Goal: Task Accomplishment & Management: Manage account settings

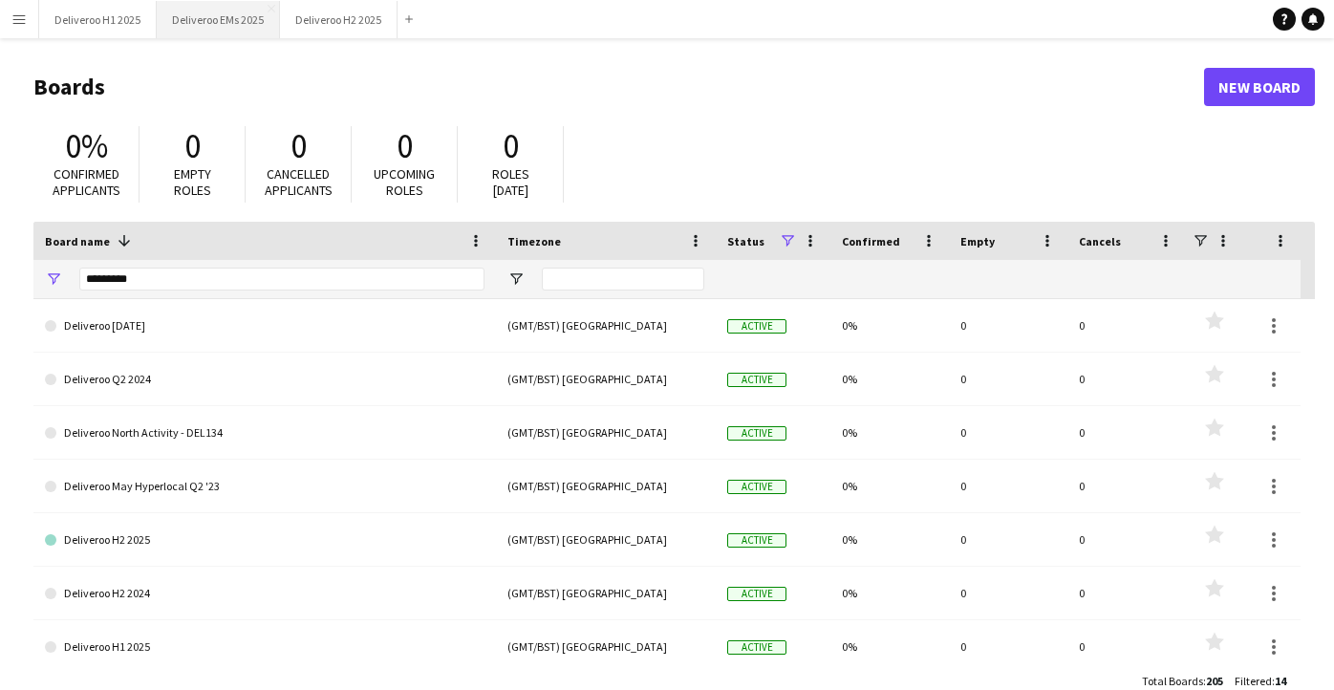
click at [205, 13] on button "Deliveroo EMs 2025 Close" at bounding box center [218, 19] width 123 height 37
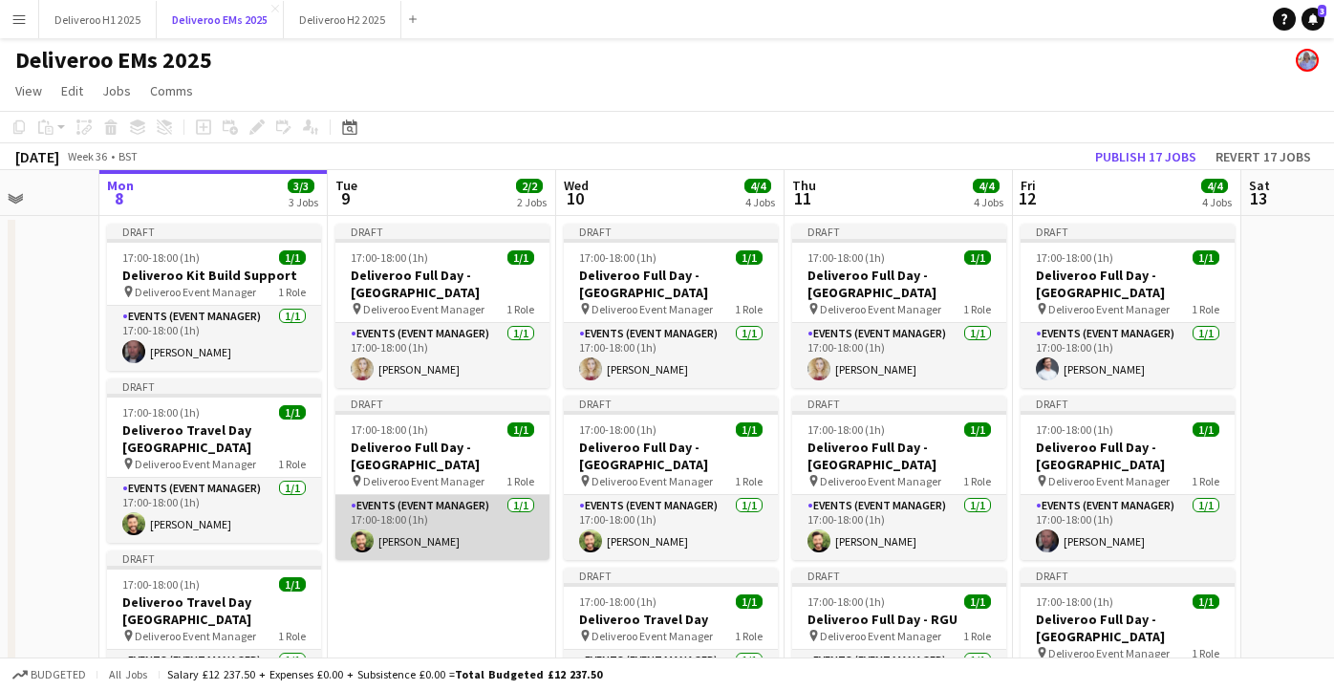
scroll to position [0, 512]
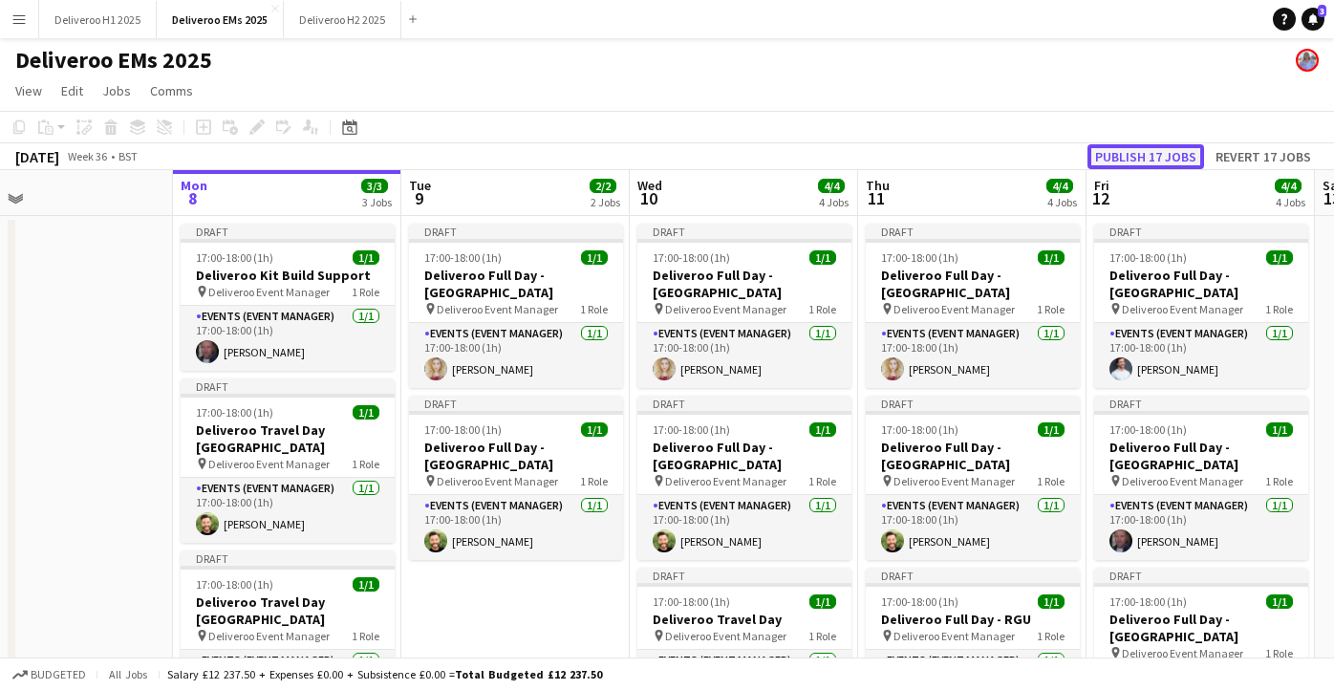
click at [1115, 157] on button "Publish 17 jobs" at bounding box center [1146, 156] width 117 height 25
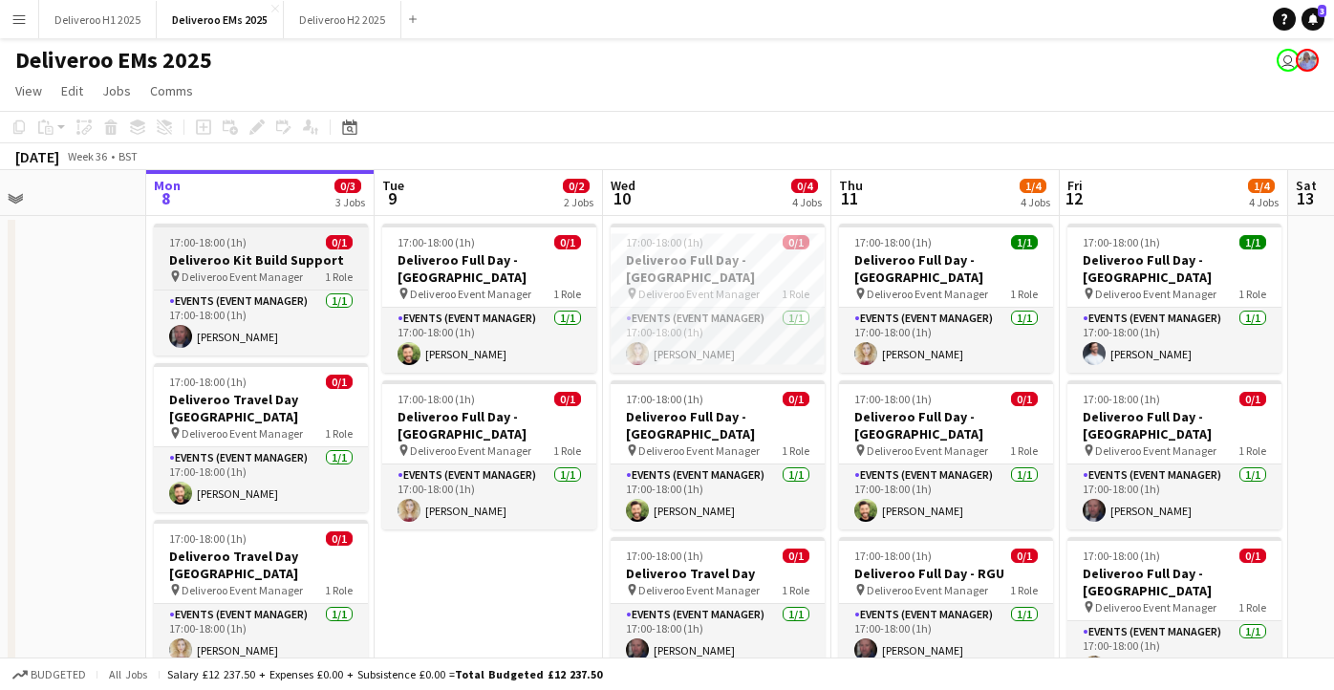
scroll to position [2, 0]
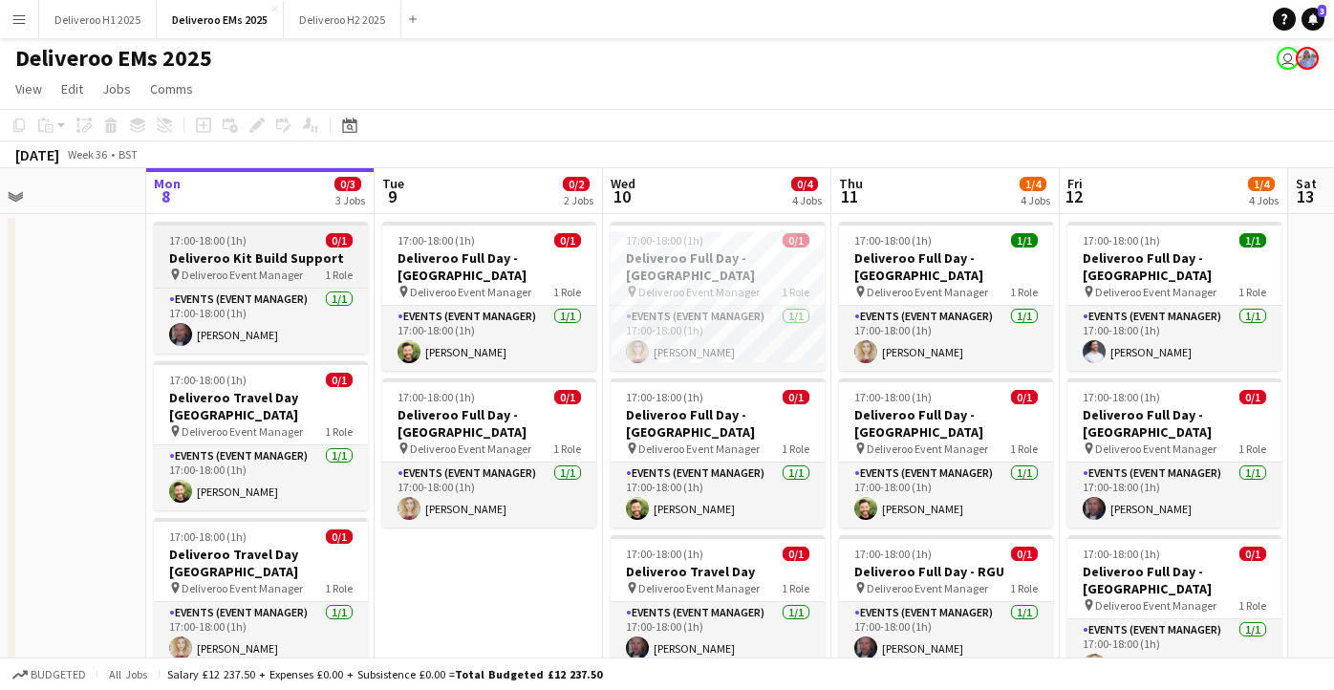
click at [291, 249] on h3 "Deliveroo Kit Build Support" at bounding box center [261, 257] width 214 height 17
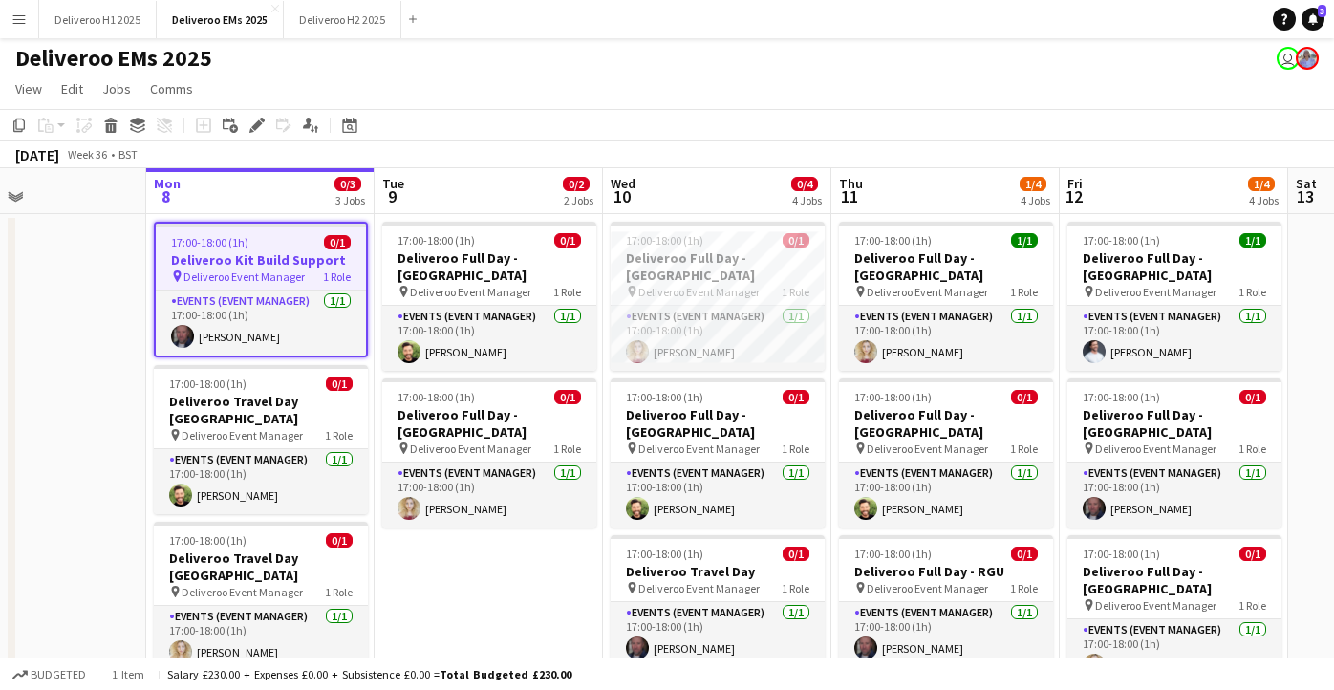
click at [258, 139] on app-toolbar "Copy Paste Paste Command V Paste with crew Command Shift V Paste linked Job [GE…" at bounding box center [667, 125] width 1334 height 33
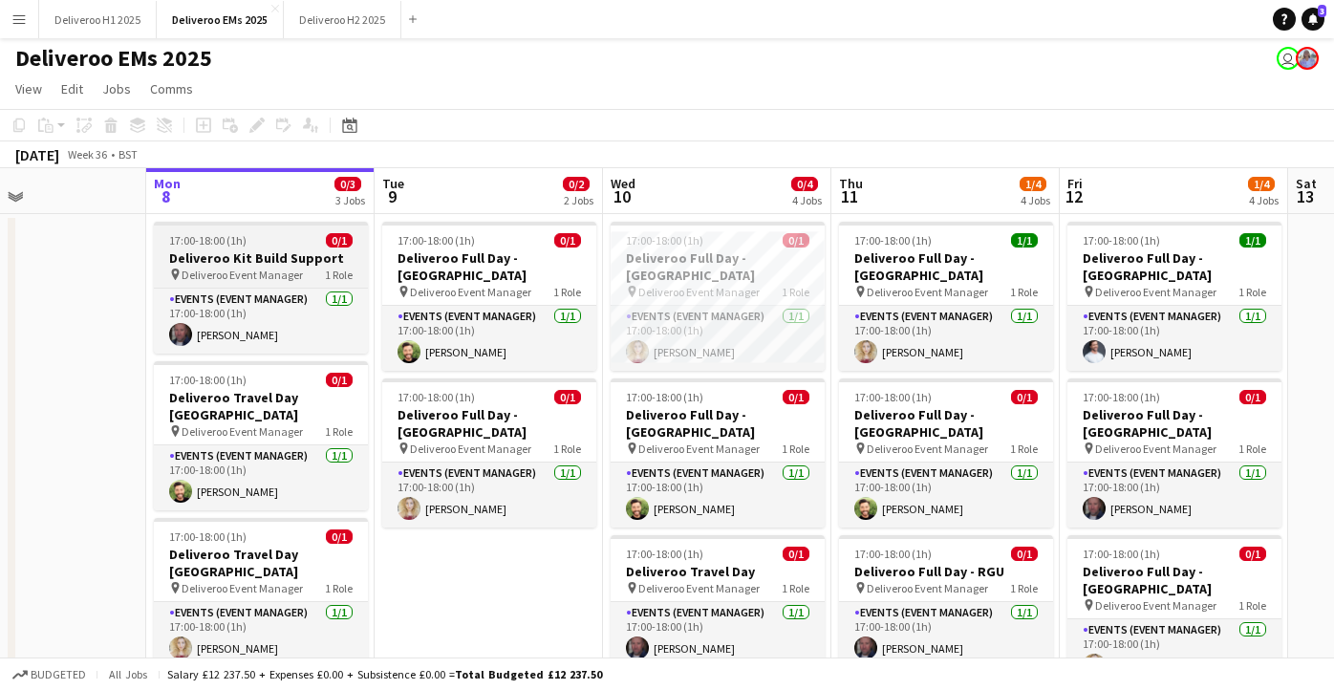
click at [279, 239] on div "17:00-18:00 (1h) 0/1" at bounding box center [261, 240] width 214 height 14
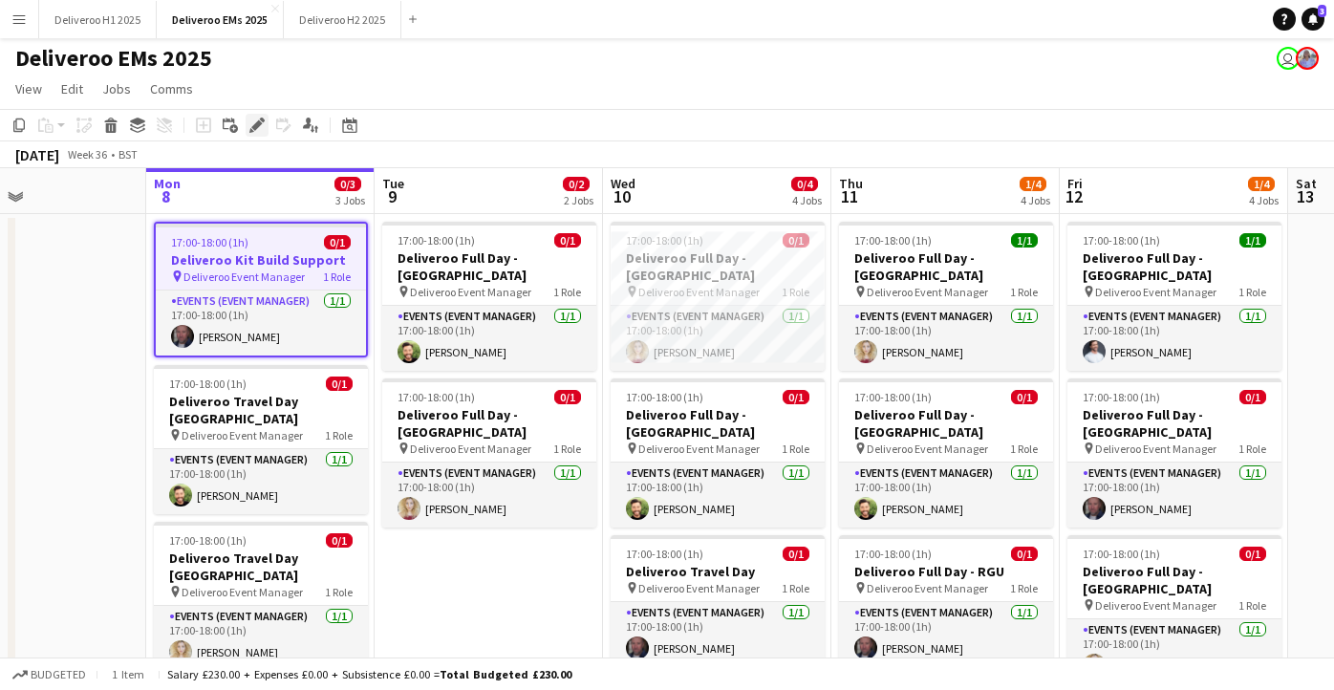
click at [256, 126] on icon at bounding box center [256, 125] width 11 height 11
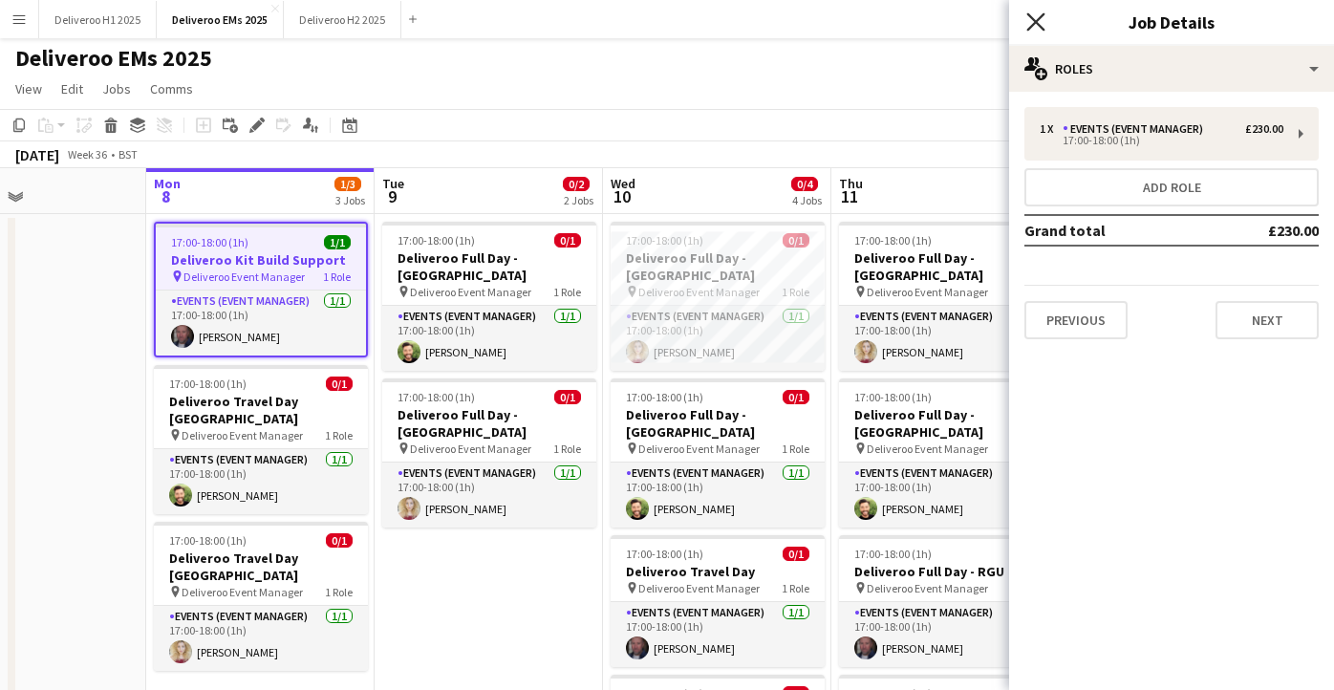
click at [1030, 19] on icon "Close pop-in" at bounding box center [1036, 21] width 18 height 18
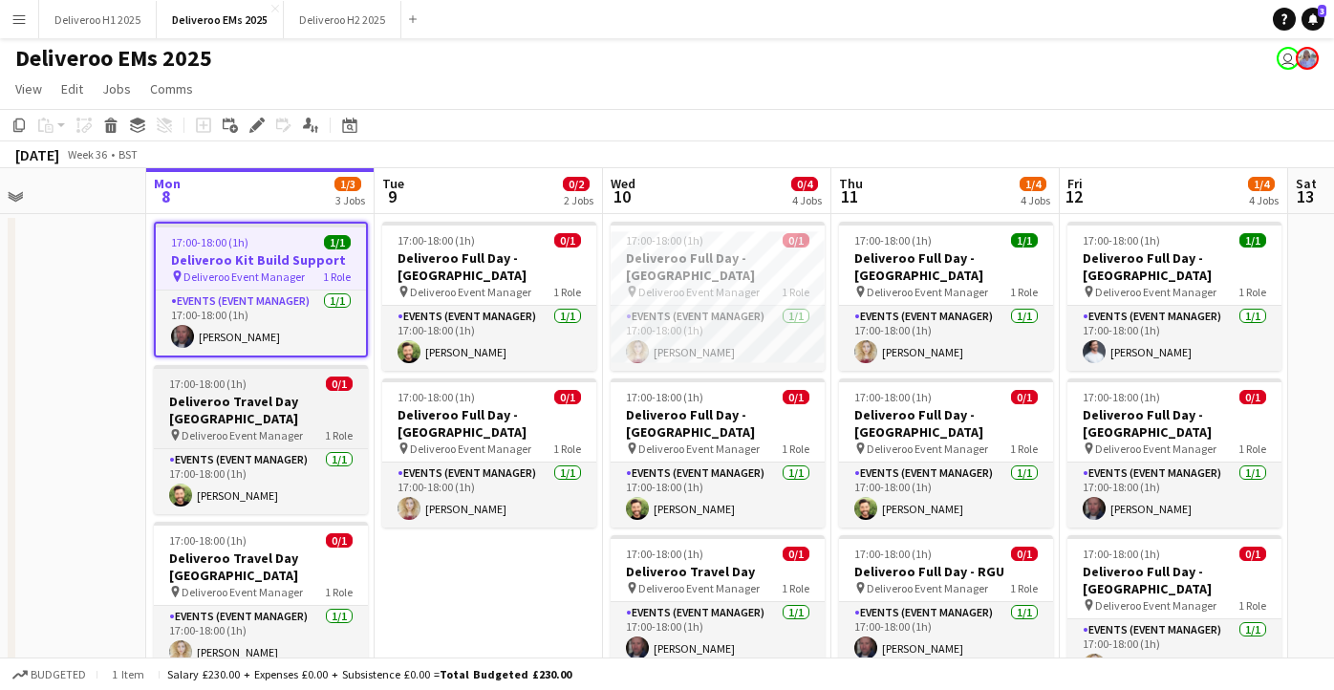
click at [299, 394] on h3 "Deliveroo Travel Day [GEOGRAPHIC_DATA]" at bounding box center [261, 410] width 214 height 34
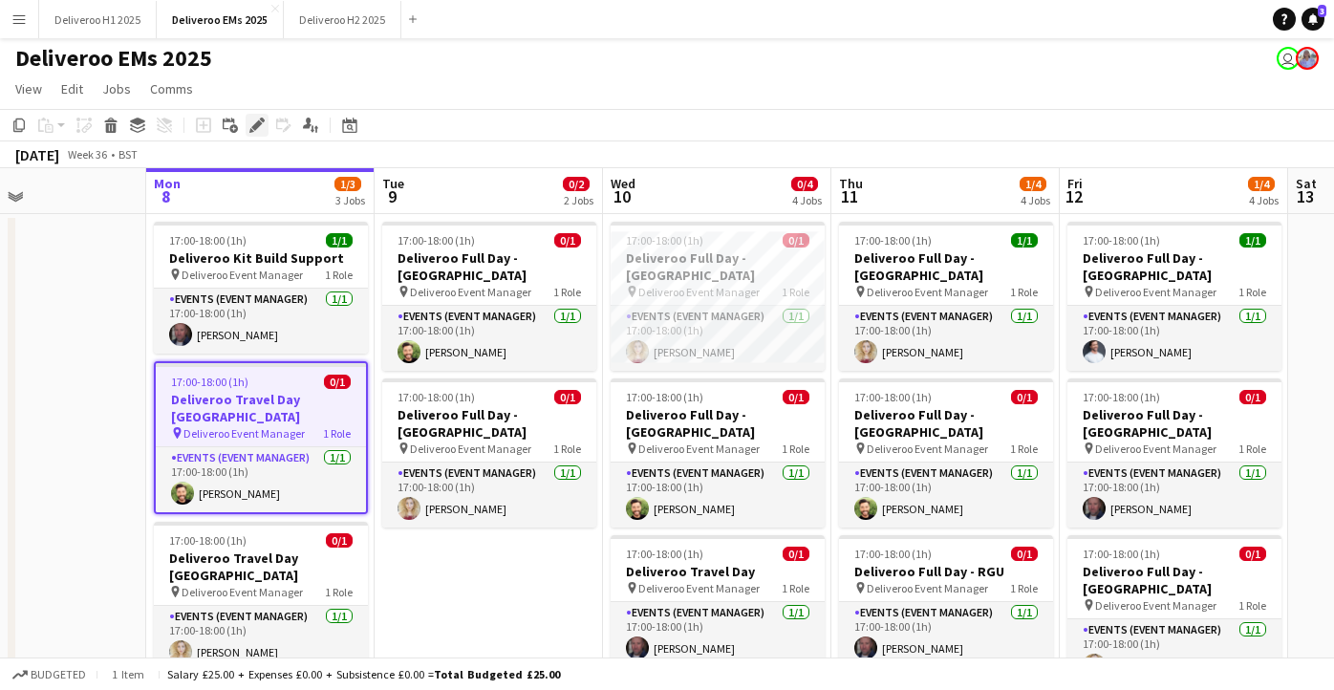
click at [246, 117] on div "Edit" at bounding box center [257, 125] width 23 height 23
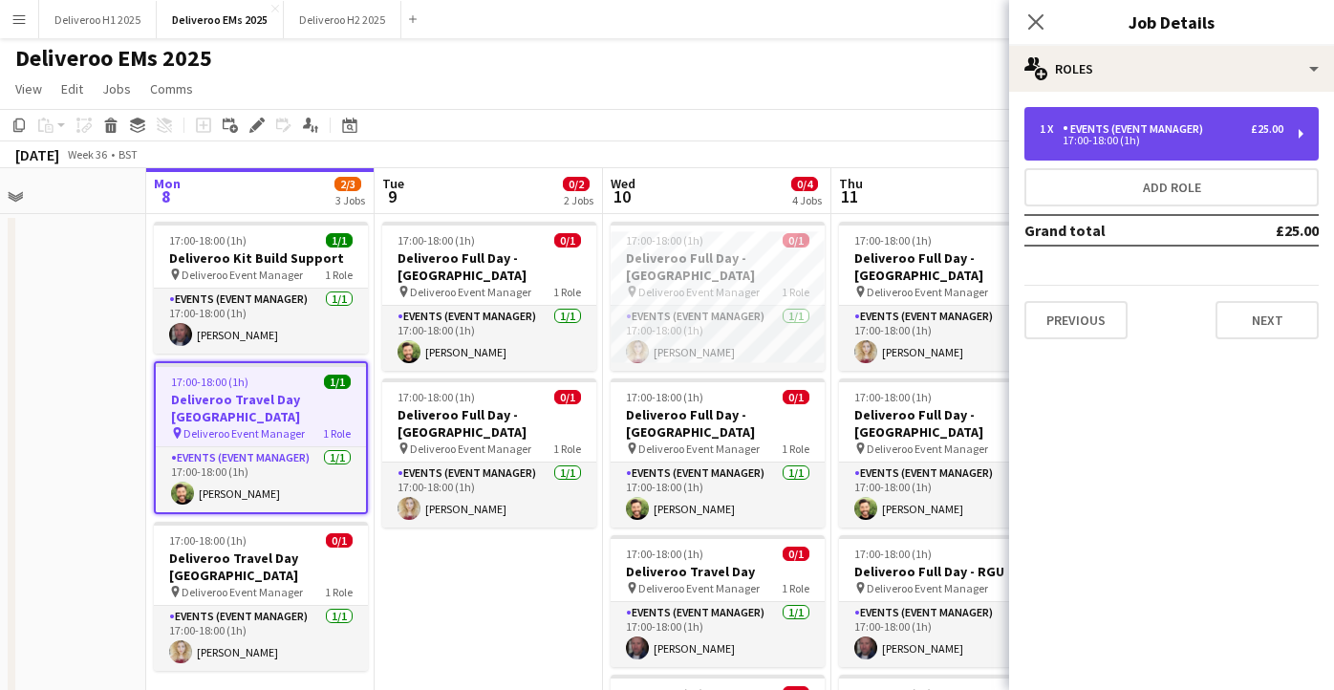
click at [1225, 127] on div "1 x Events (Event Manager) £25.00" at bounding box center [1162, 128] width 244 height 13
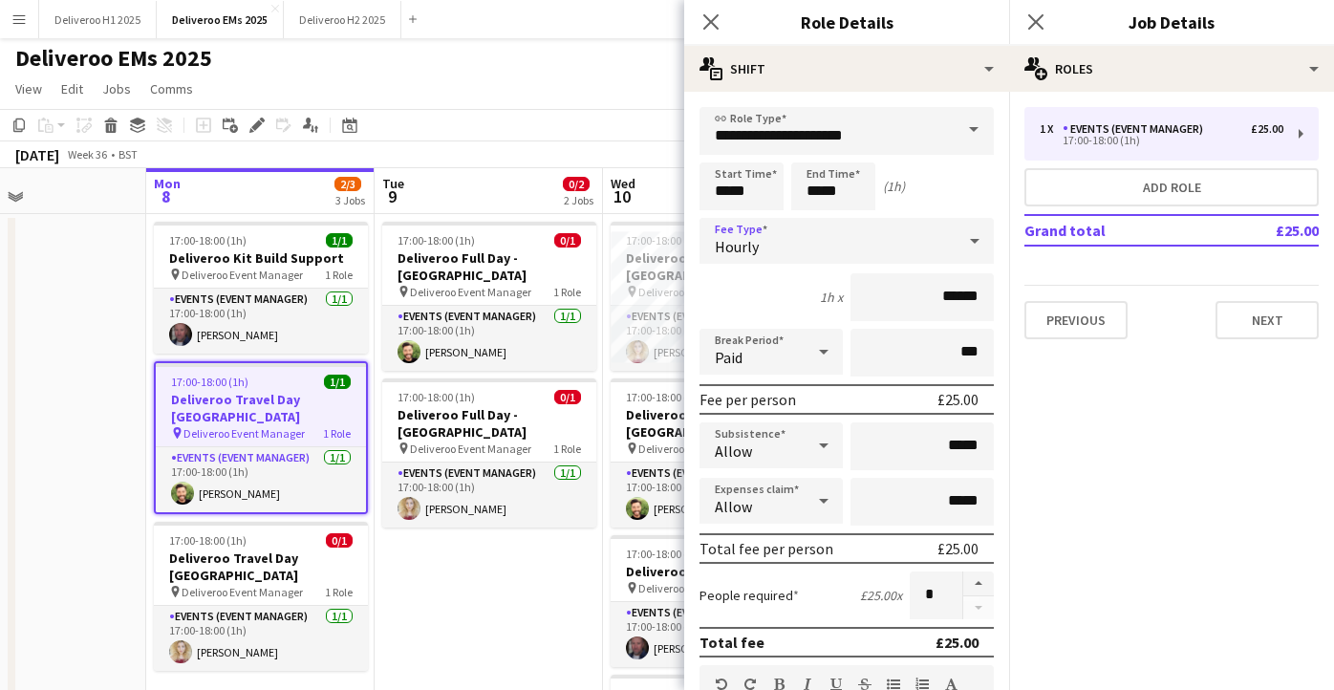
click at [953, 245] on div "Hourly" at bounding box center [828, 241] width 256 height 46
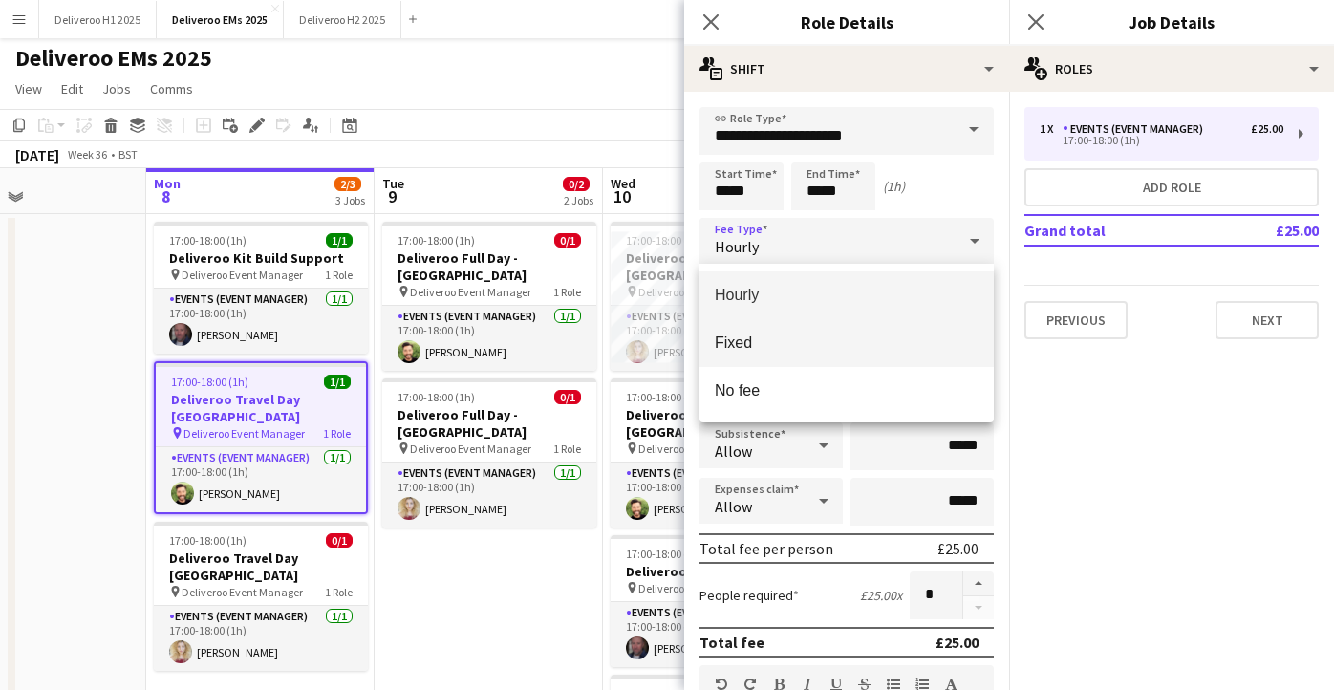
click at [917, 339] on span "Fixed" at bounding box center [847, 343] width 264 height 18
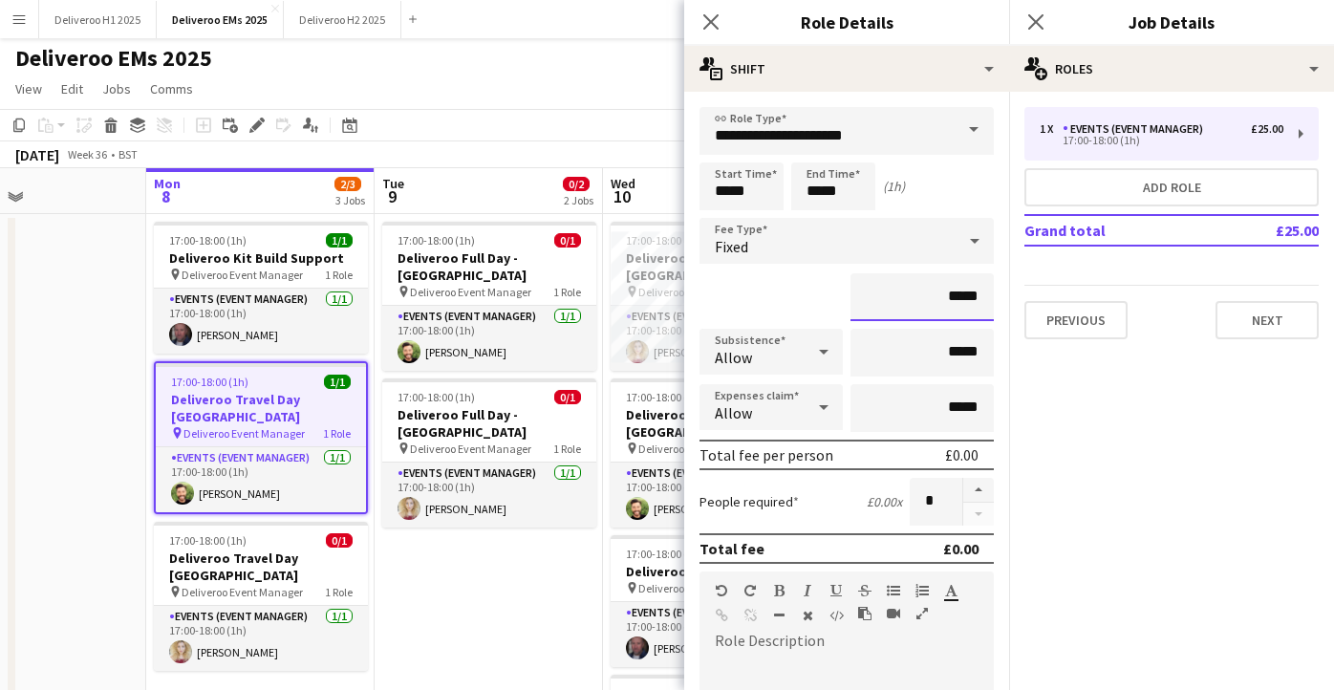
drag, startPoint x: 979, startPoint y: 298, endPoint x: 952, endPoint y: 297, distance: 26.8
click at [952, 297] on input "*****" at bounding box center [922, 297] width 143 height 48
type input "*******"
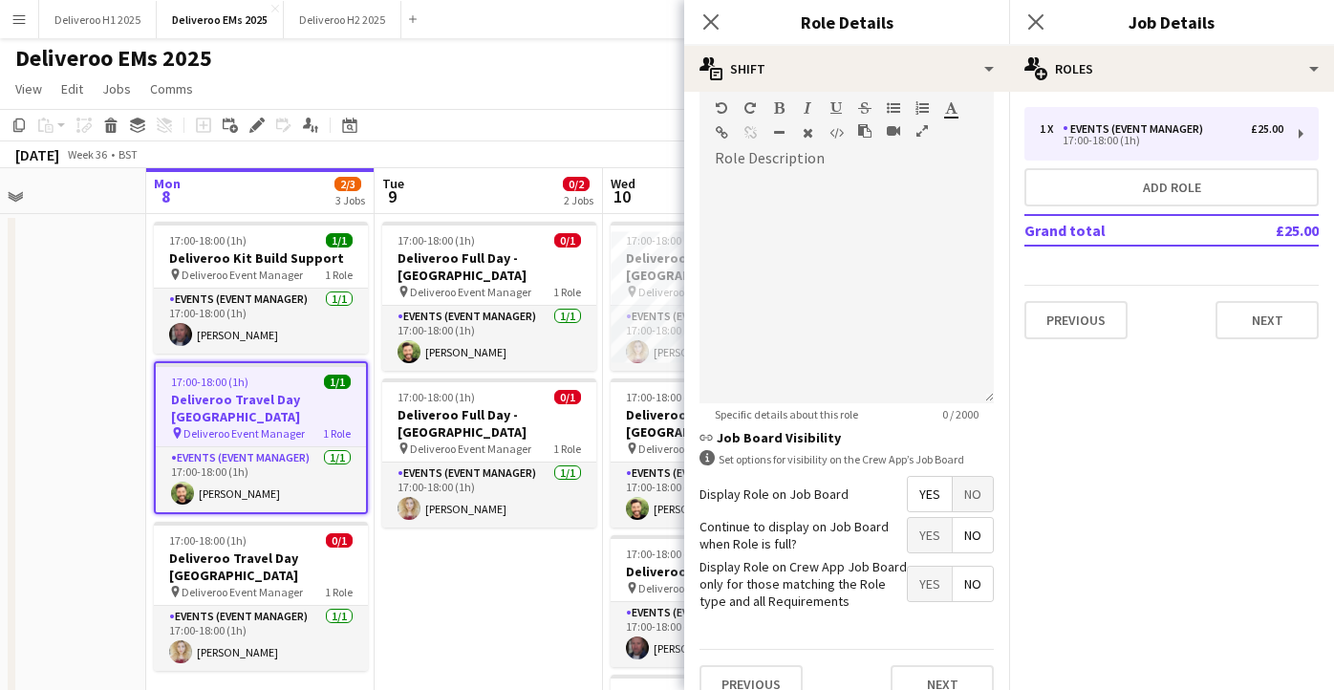
scroll to position [510, 0]
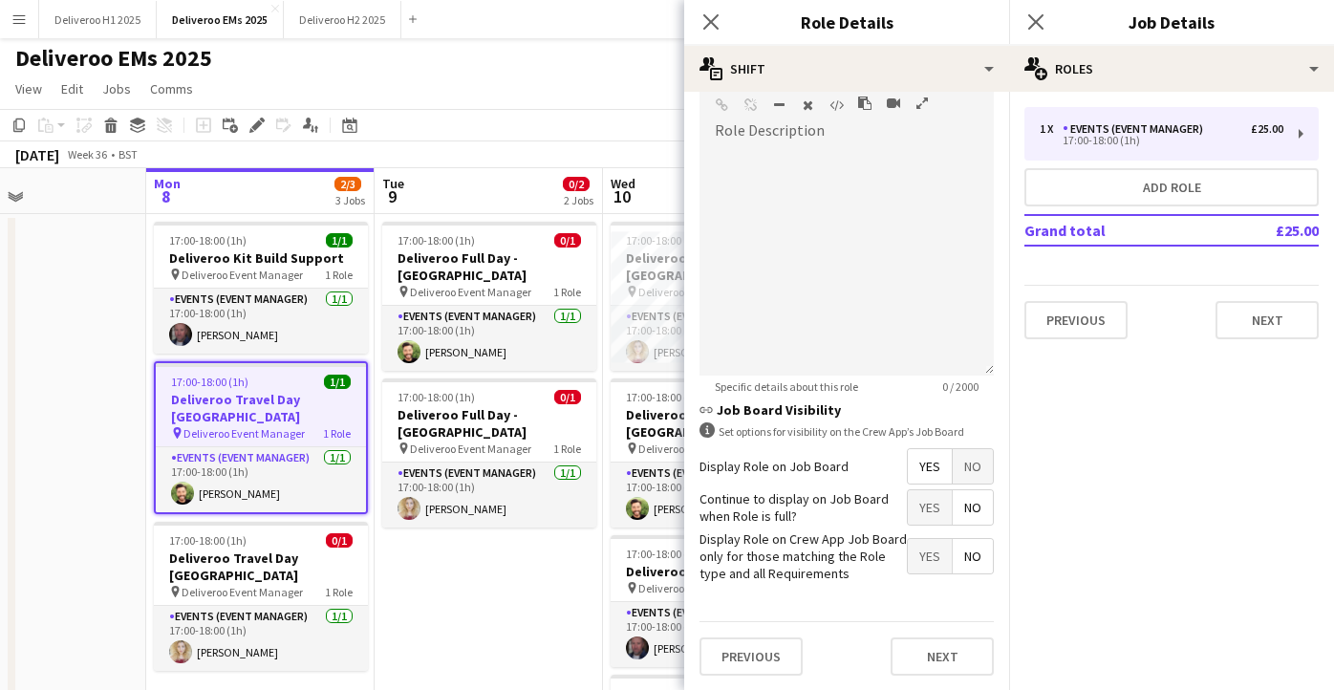
click at [978, 454] on span "No" at bounding box center [973, 466] width 40 height 34
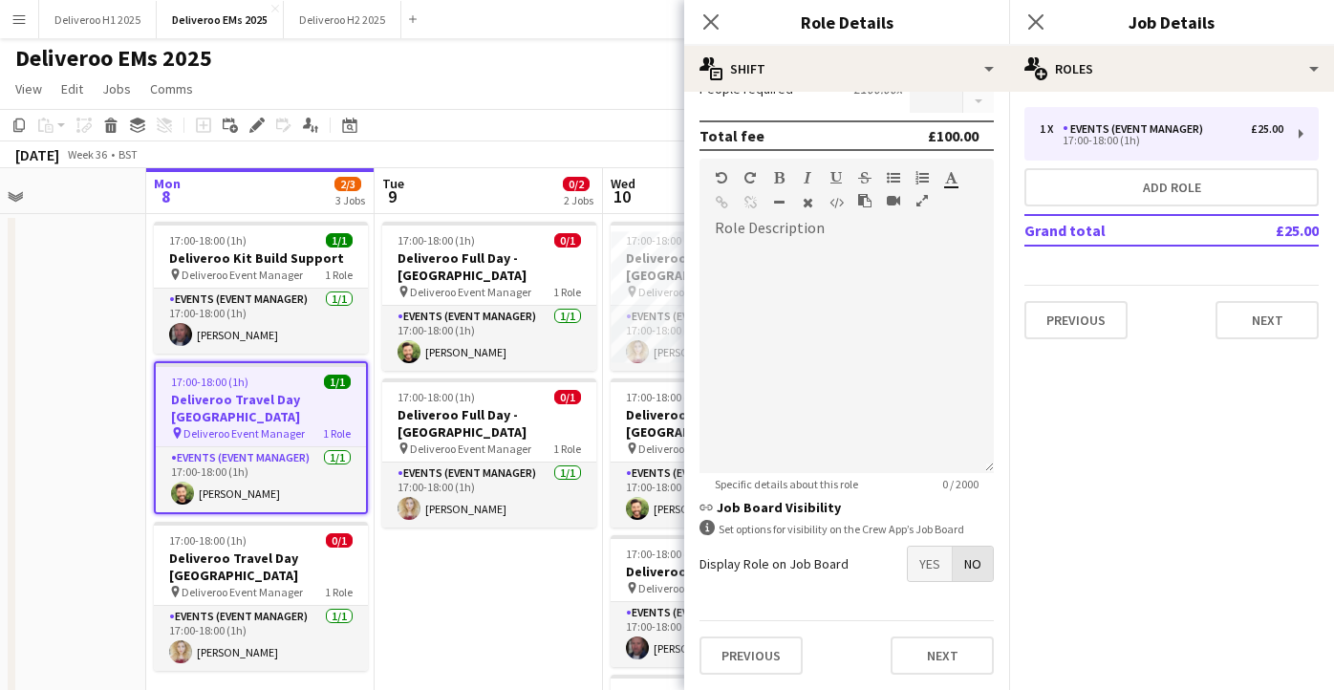
scroll to position [413, 0]
click at [946, 654] on button "Next" at bounding box center [942, 656] width 103 height 38
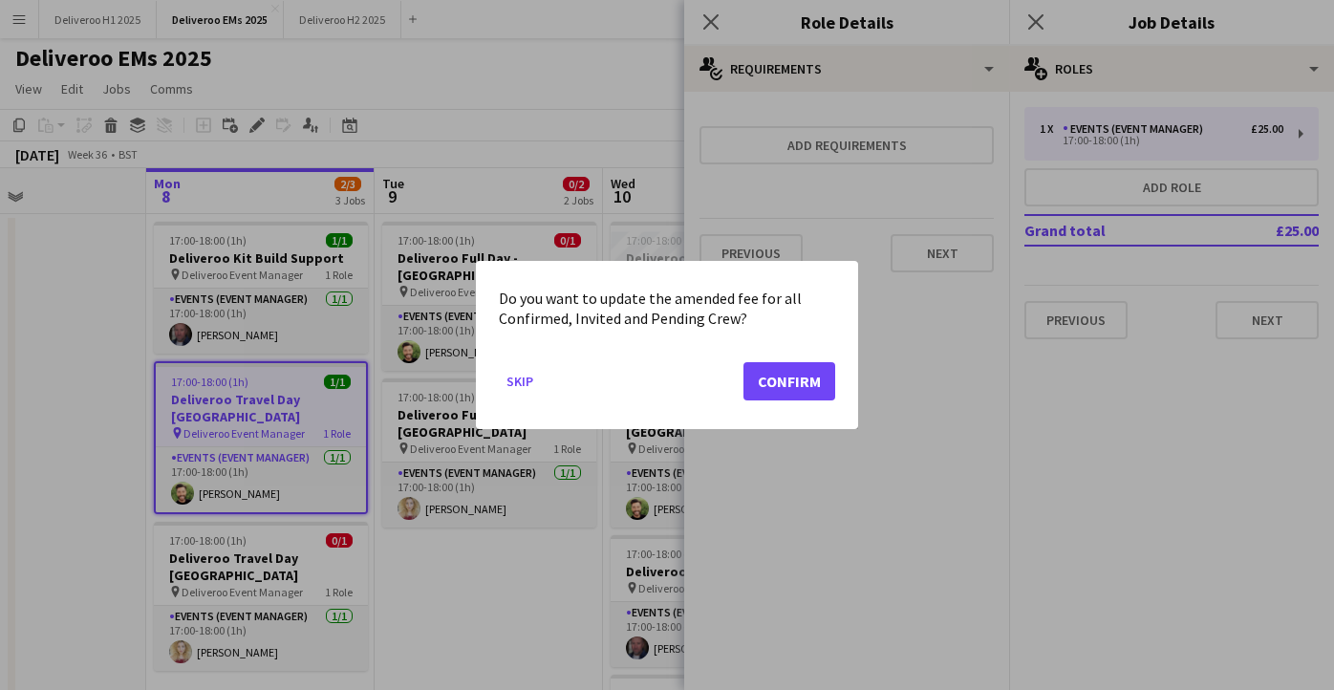
scroll to position [0, 0]
click at [794, 388] on button "Confirm" at bounding box center [790, 381] width 92 height 38
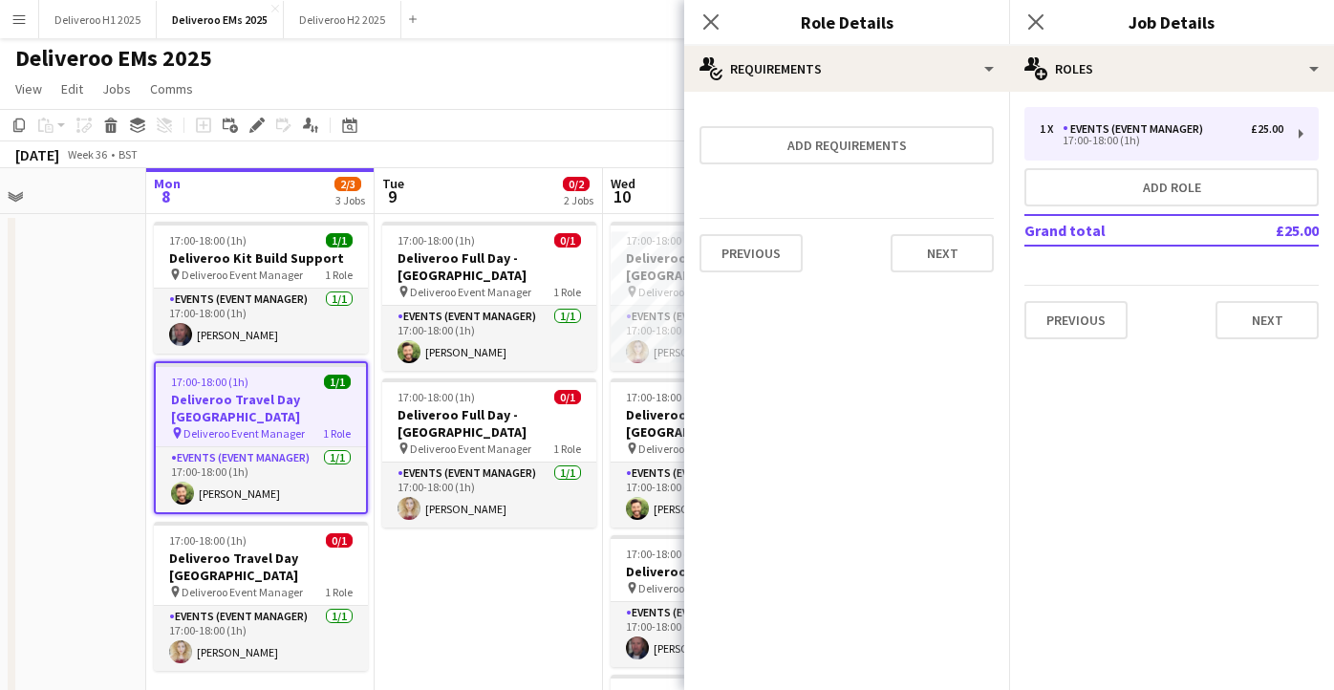
scroll to position [2, 0]
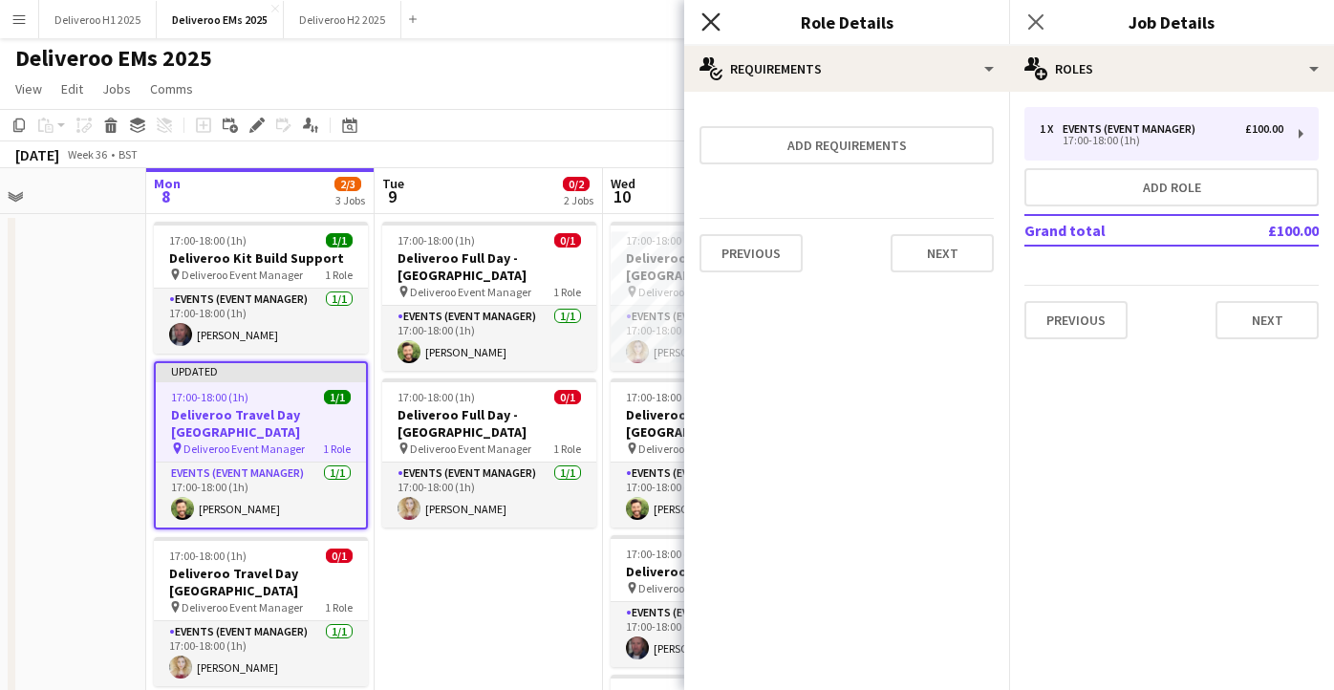
click at [709, 12] on icon "Close pop-in" at bounding box center [711, 21] width 18 height 18
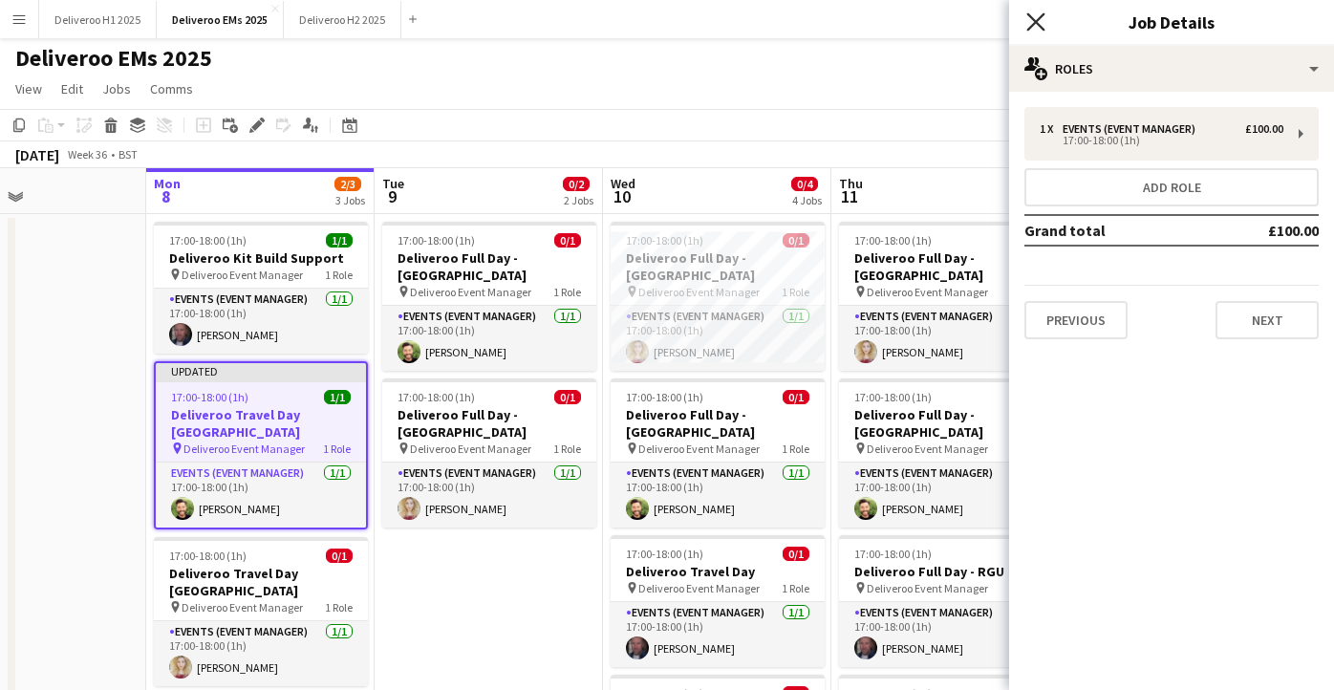
click at [1037, 19] on icon at bounding box center [1036, 21] width 18 height 18
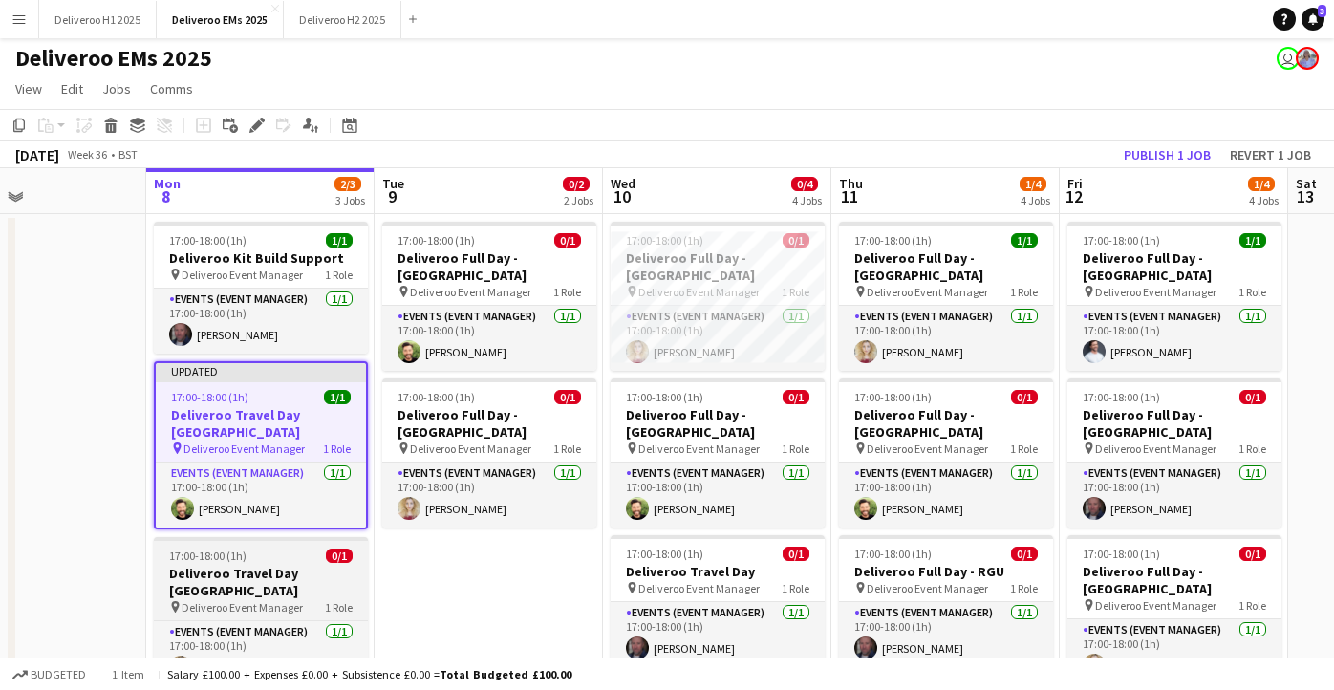
click at [303, 549] on div "17:00-18:00 (1h) 0/1" at bounding box center [261, 556] width 214 height 14
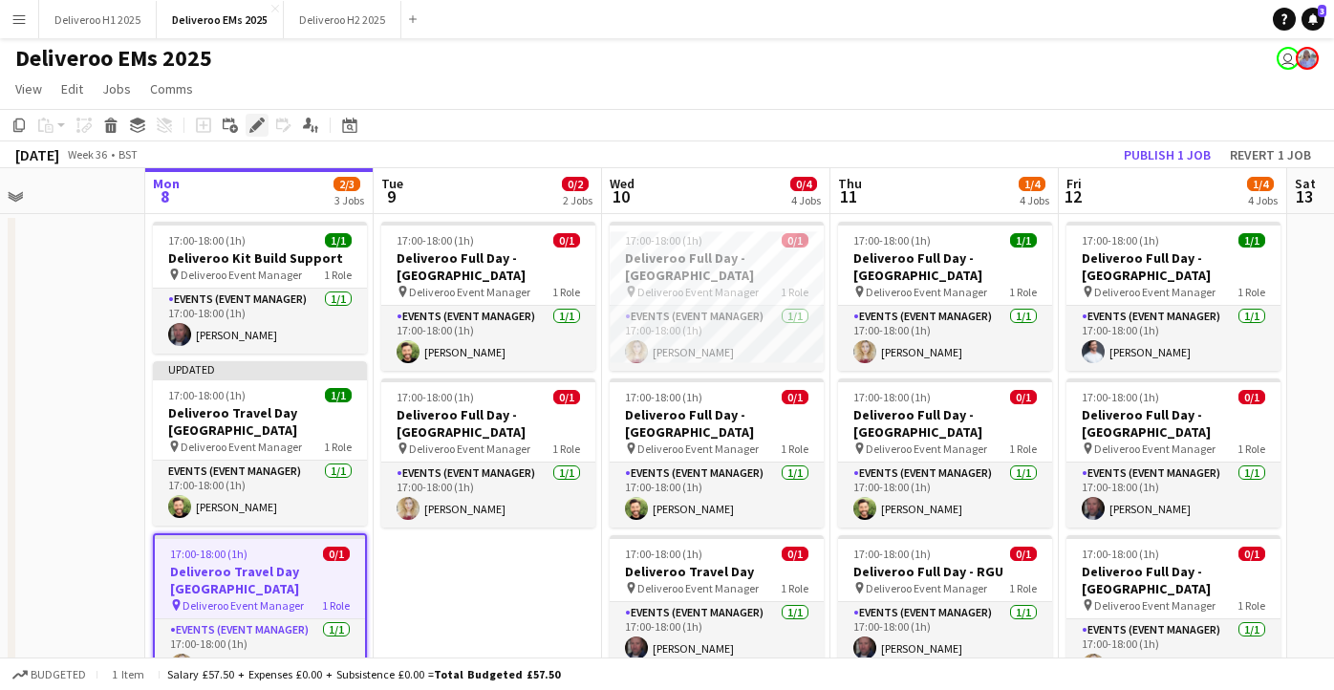
click at [261, 122] on icon at bounding box center [256, 125] width 11 height 11
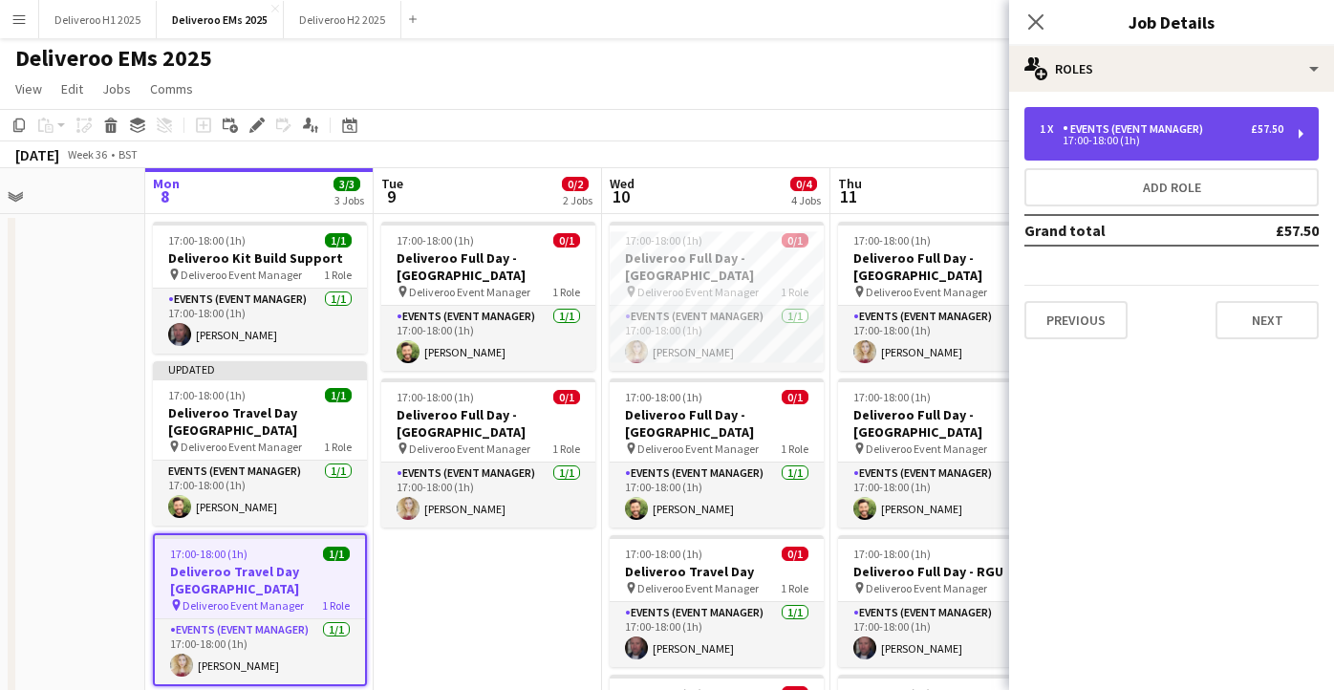
click at [1165, 152] on div "1 x Events (Event Manager) £57.50 17:00-18:00 (1h)" at bounding box center [1172, 134] width 294 height 54
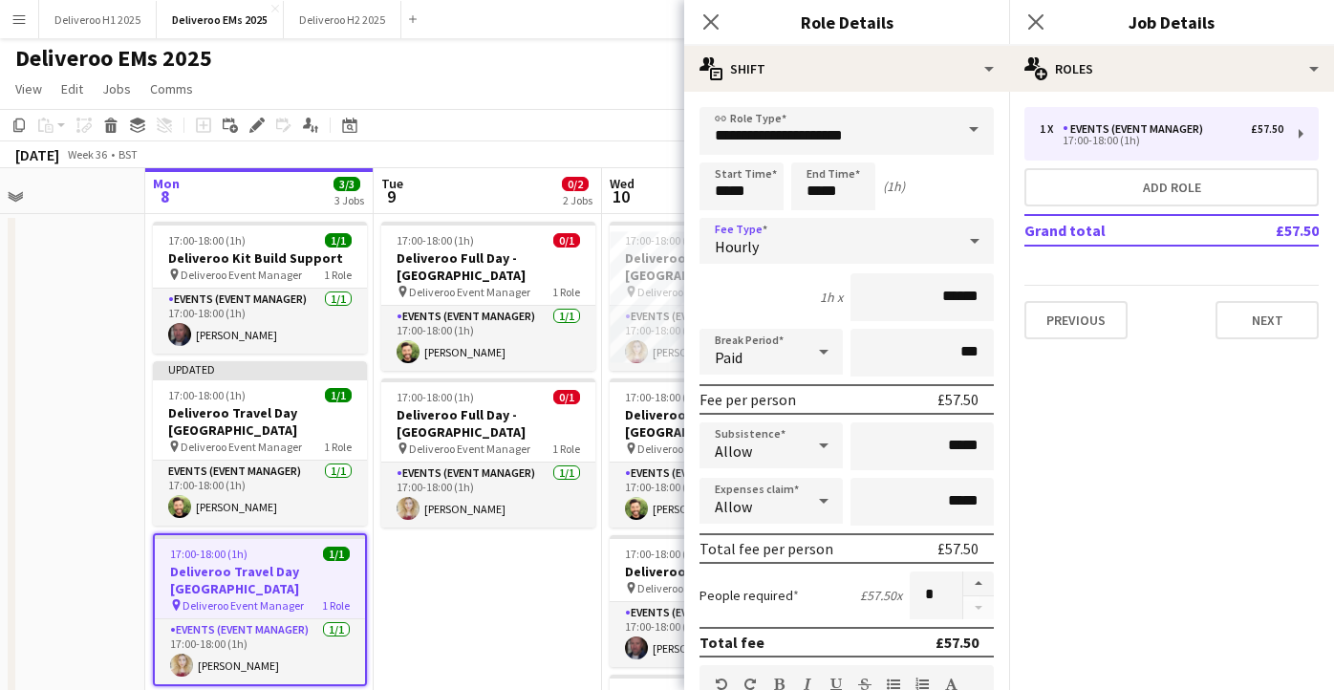
click at [827, 227] on div "Hourly" at bounding box center [828, 241] width 256 height 46
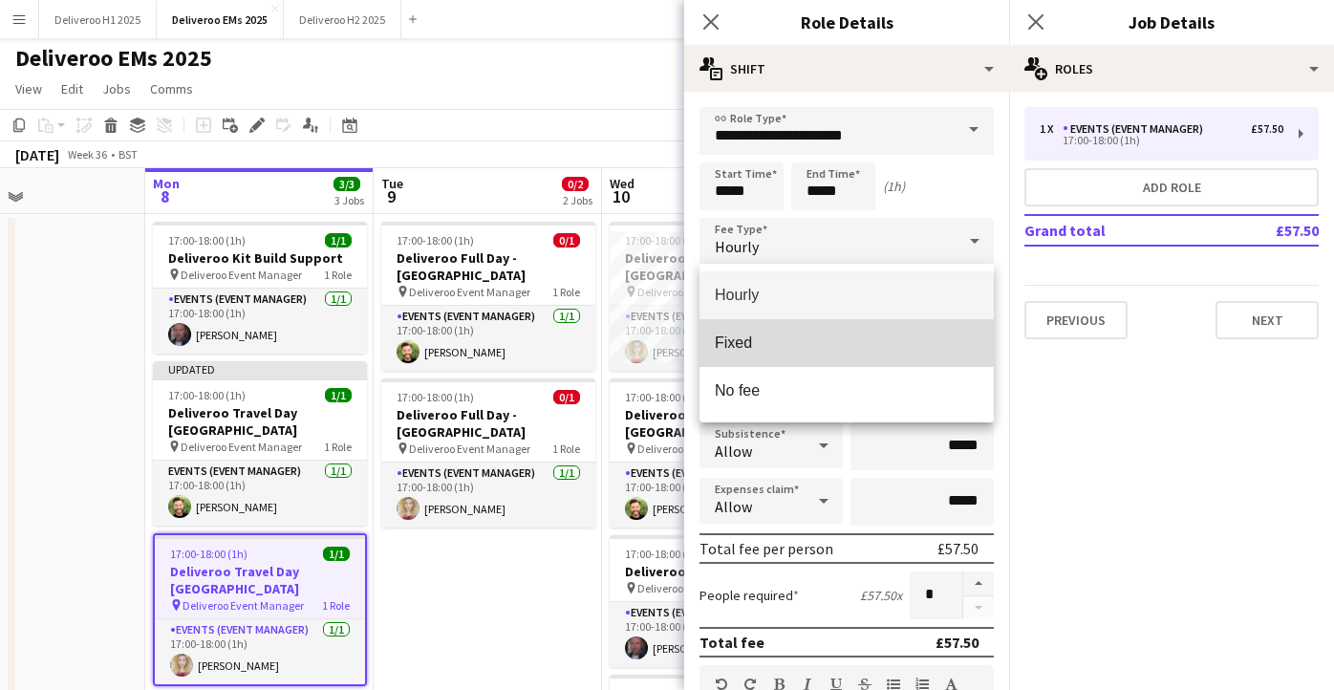
click at [822, 344] on span "Fixed" at bounding box center [847, 343] width 264 height 18
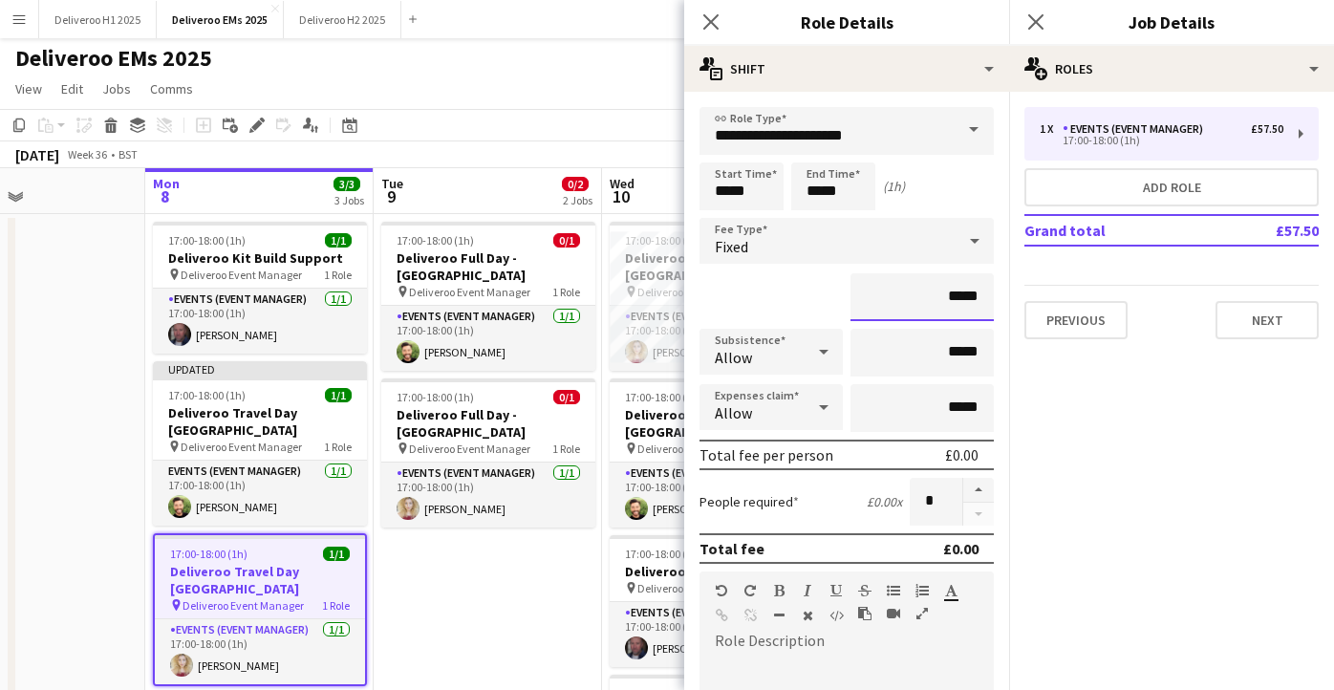
drag, startPoint x: 981, startPoint y: 297, endPoint x: 949, endPoint y: 300, distance: 31.7
click at [949, 300] on input "*****" at bounding box center [922, 297] width 143 height 48
type input "*******"
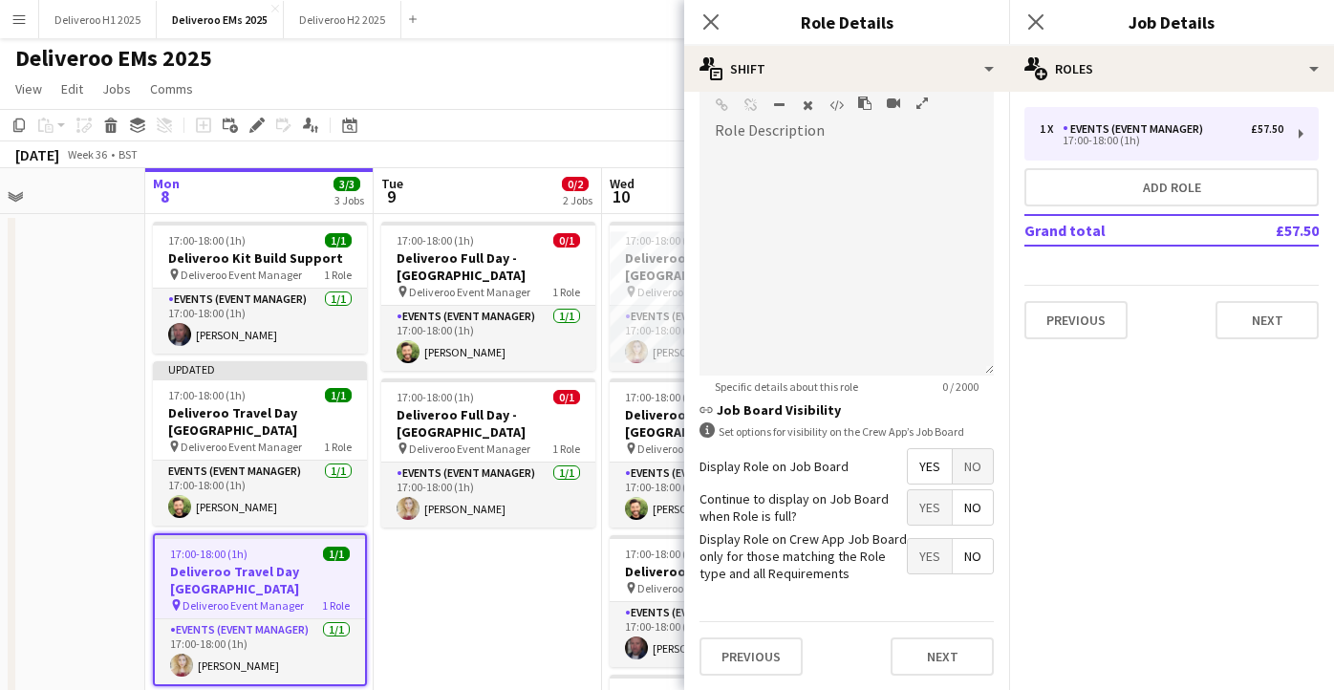
click at [970, 466] on span "No" at bounding box center [973, 466] width 40 height 34
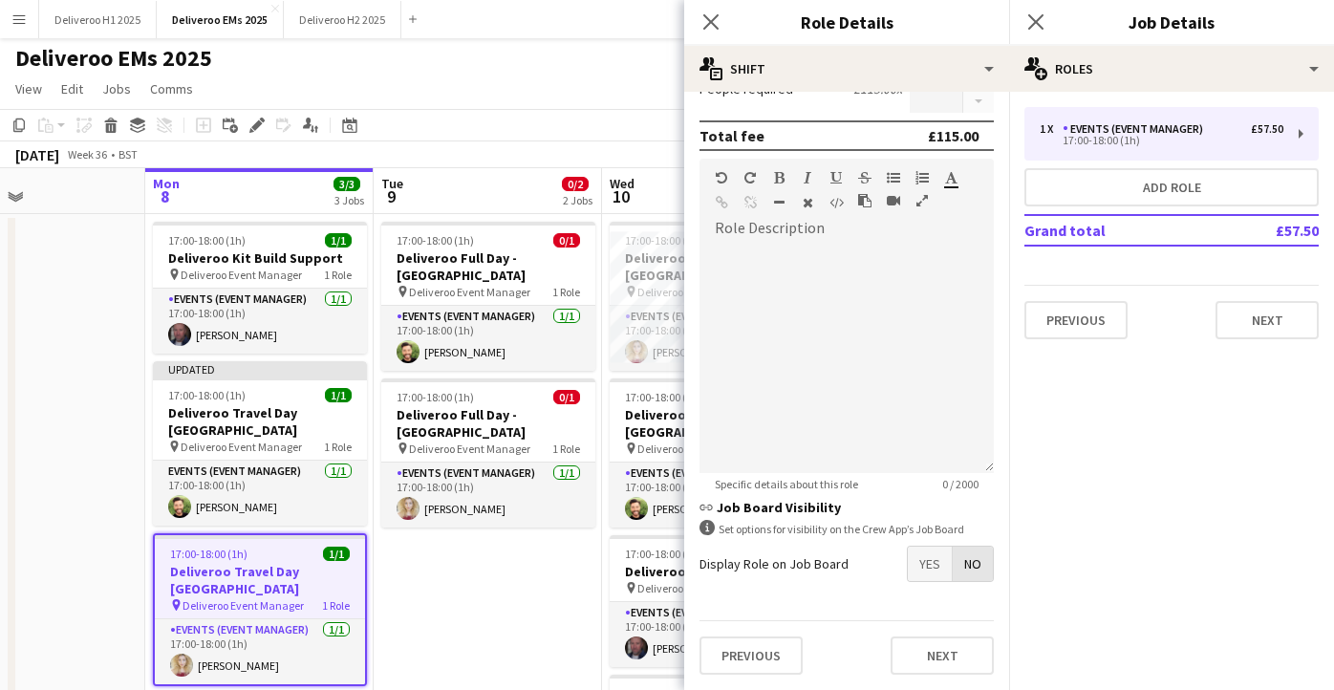
scroll to position [413, 0]
click at [954, 655] on button "Next" at bounding box center [942, 656] width 103 height 38
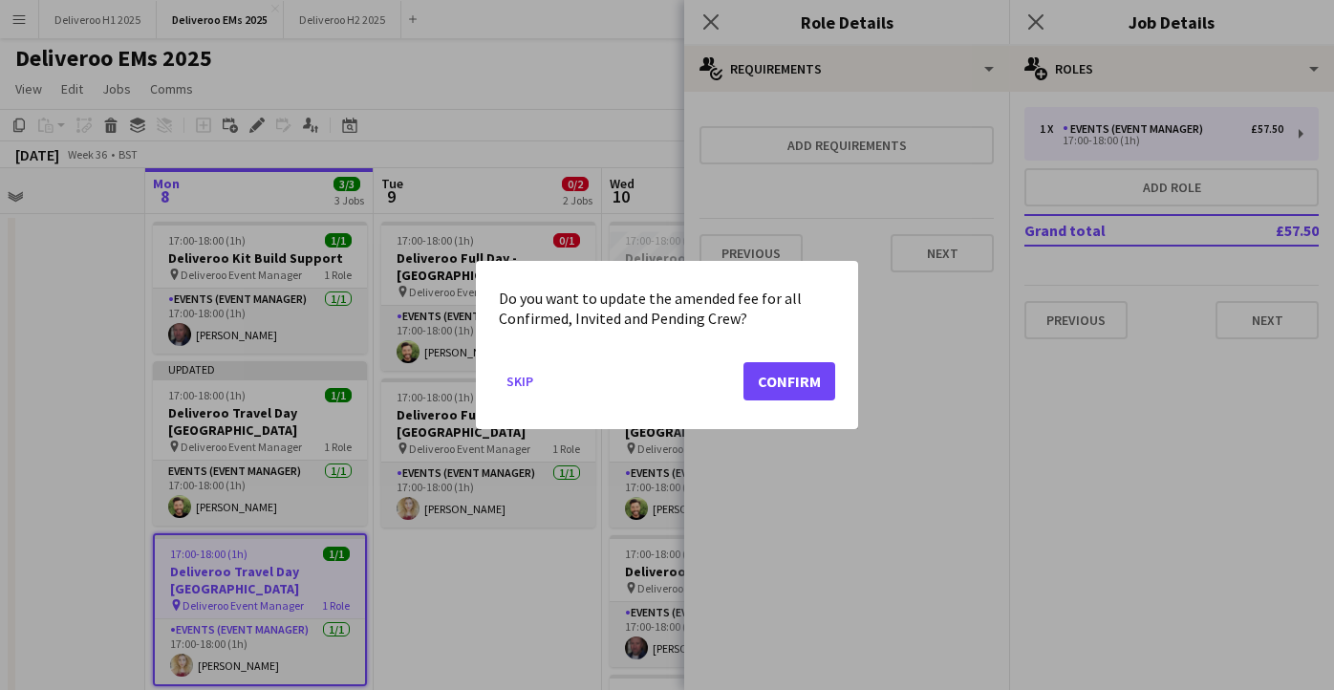
scroll to position [0, 0]
click at [787, 384] on button "Confirm" at bounding box center [790, 381] width 92 height 38
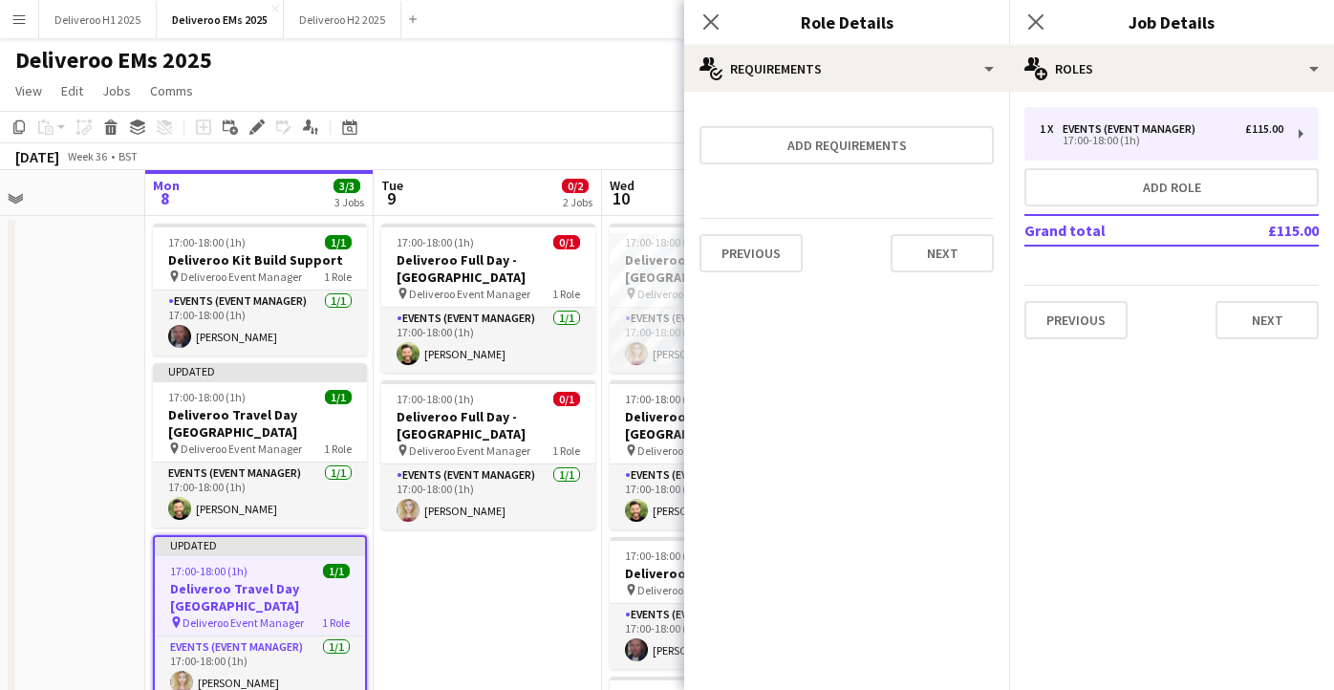
scroll to position [2, 0]
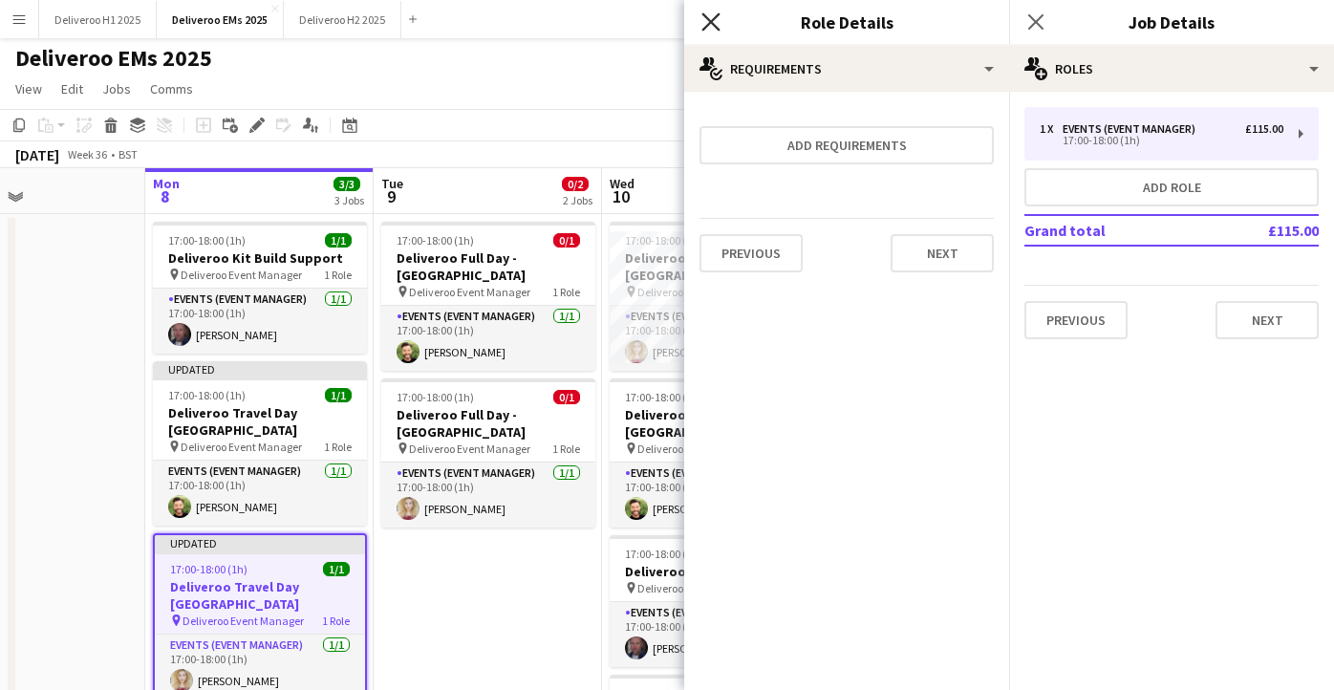
click at [715, 18] on icon at bounding box center [711, 21] width 18 height 18
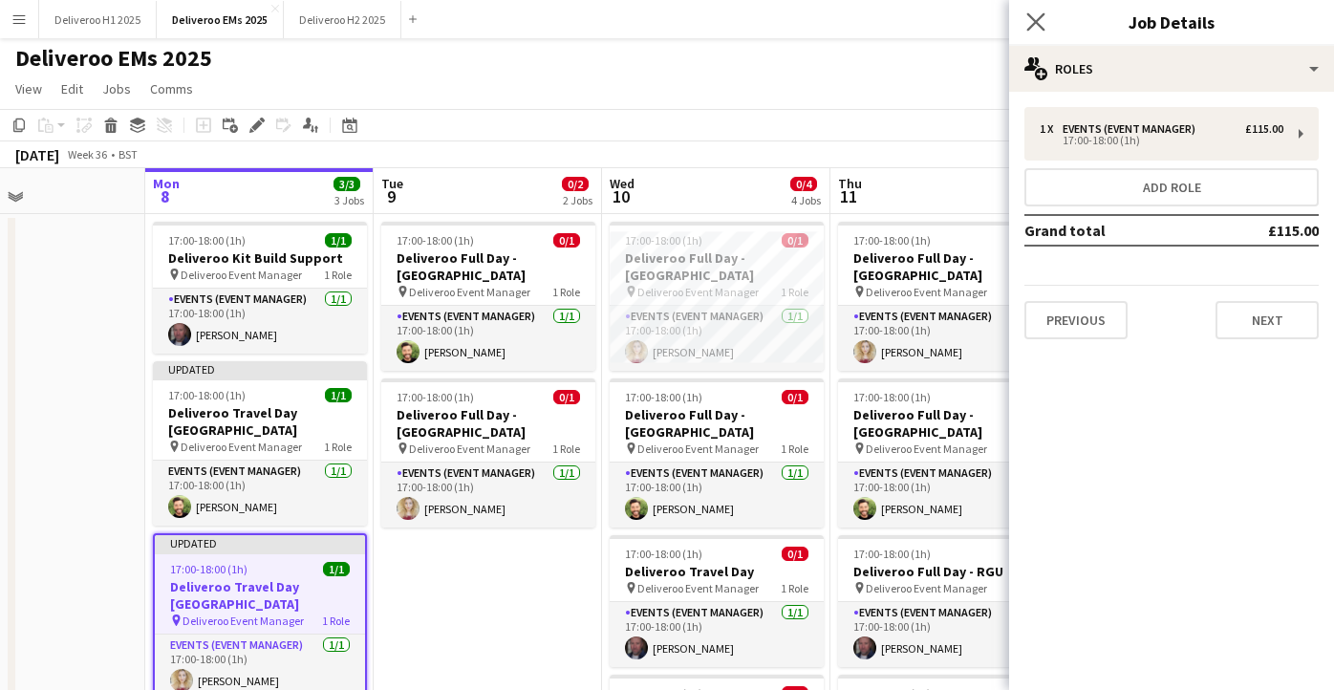
click at [1041, 11] on app-icon "Close pop-in" at bounding box center [1037, 23] width 28 height 28
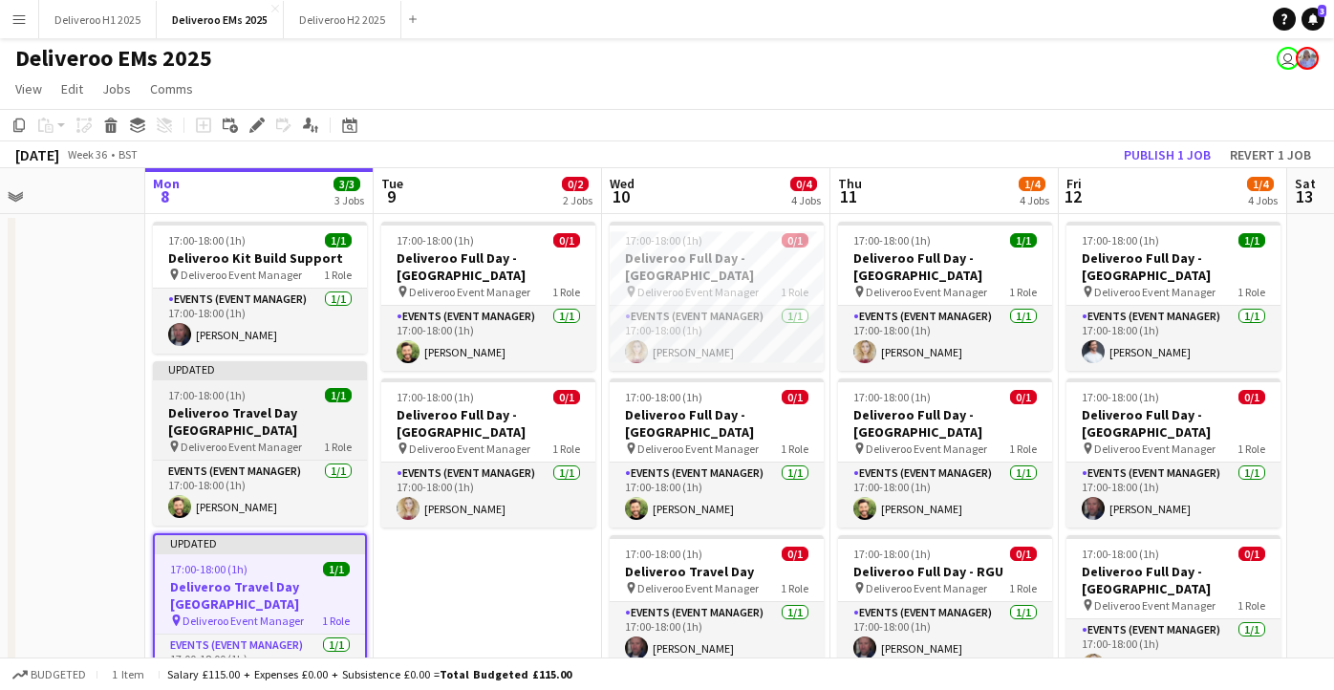
click at [281, 368] on div "Updated" at bounding box center [260, 368] width 214 height 15
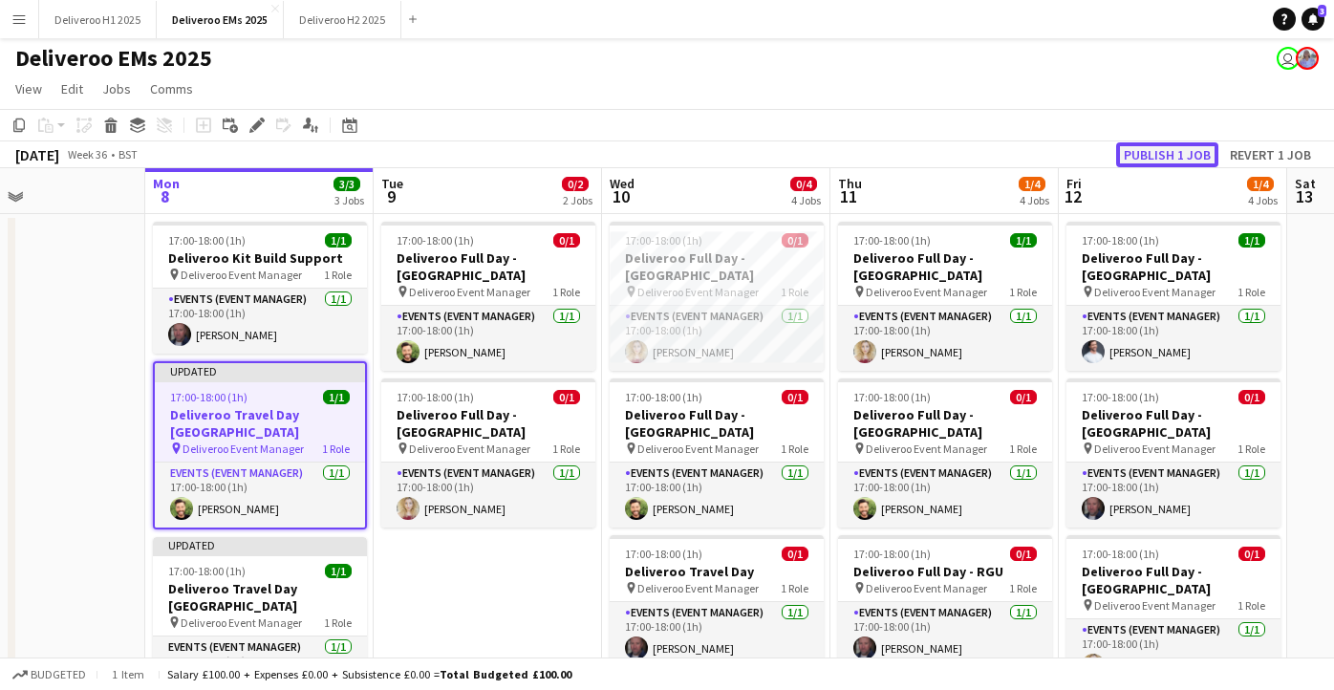
click at [1158, 164] on button "Publish 1 job" at bounding box center [1168, 154] width 102 height 25
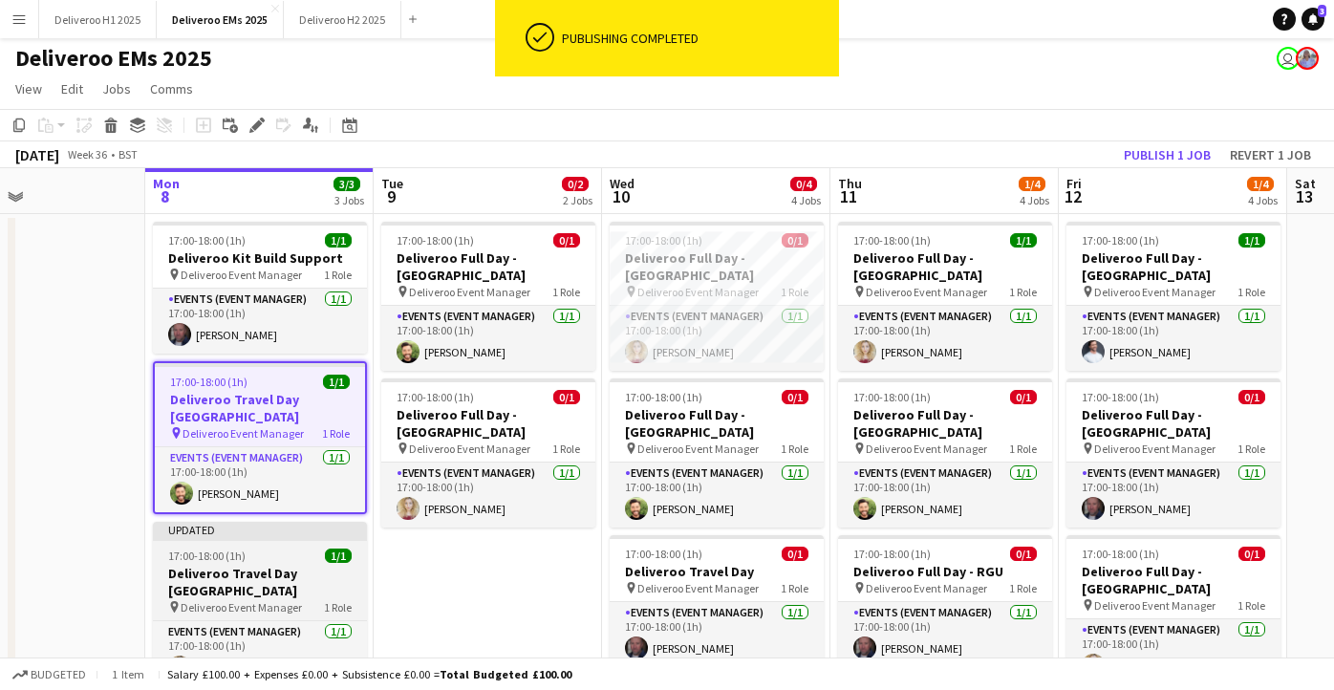
click at [290, 549] on div "17:00-18:00 (1h) 1/1" at bounding box center [260, 556] width 214 height 14
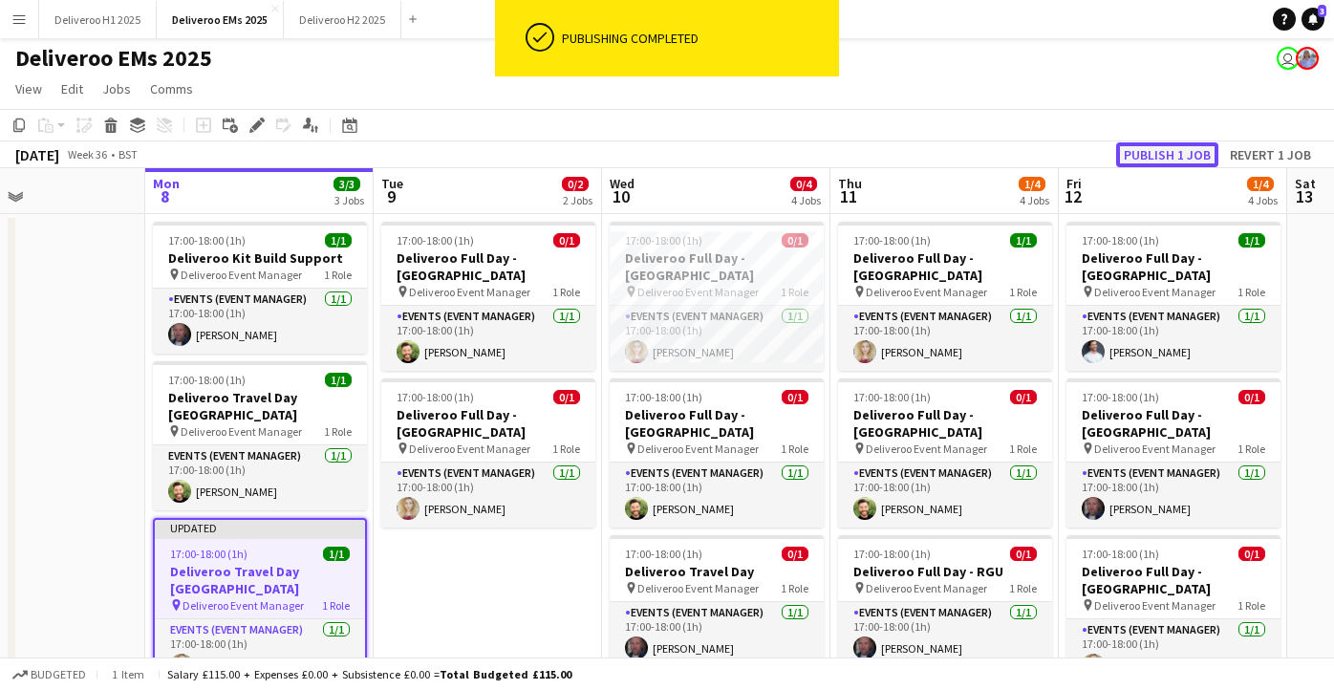
click at [1162, 153] on button "Publish 1 job" at bounding box center [1168, 154] width 102 height 25
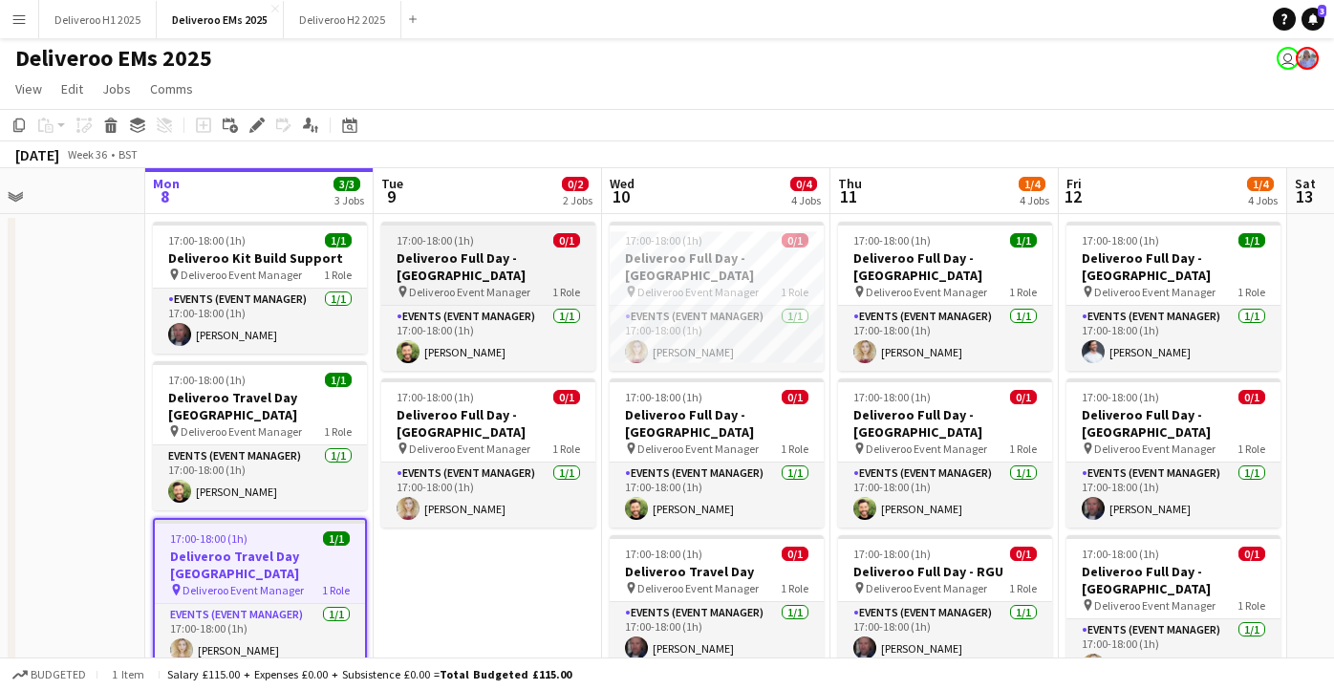
click at [491, 258] on h3 "Deliveroo Full Day - [GEOGRAPHIC_DATA]" at bounding box center [488, 266] width 214 height 34
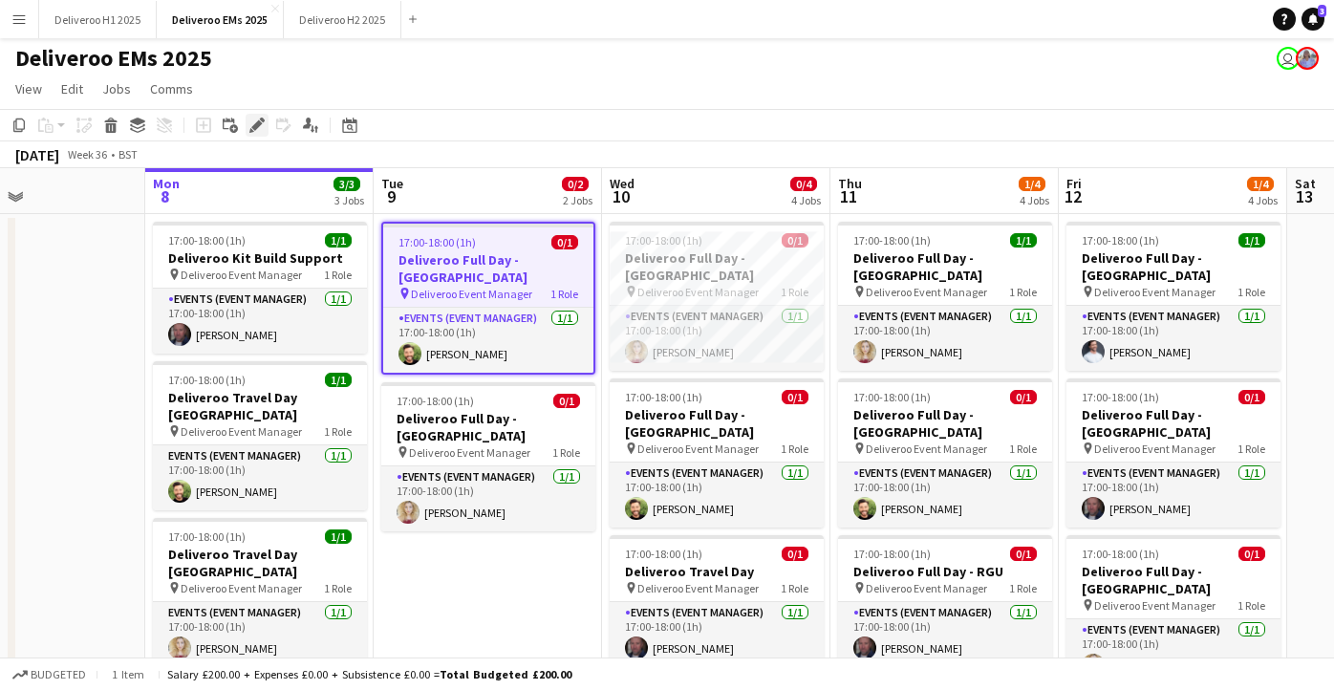
click at [258, 127] on icon "Edit" at bounding box center [256, 125] width 15 height 15
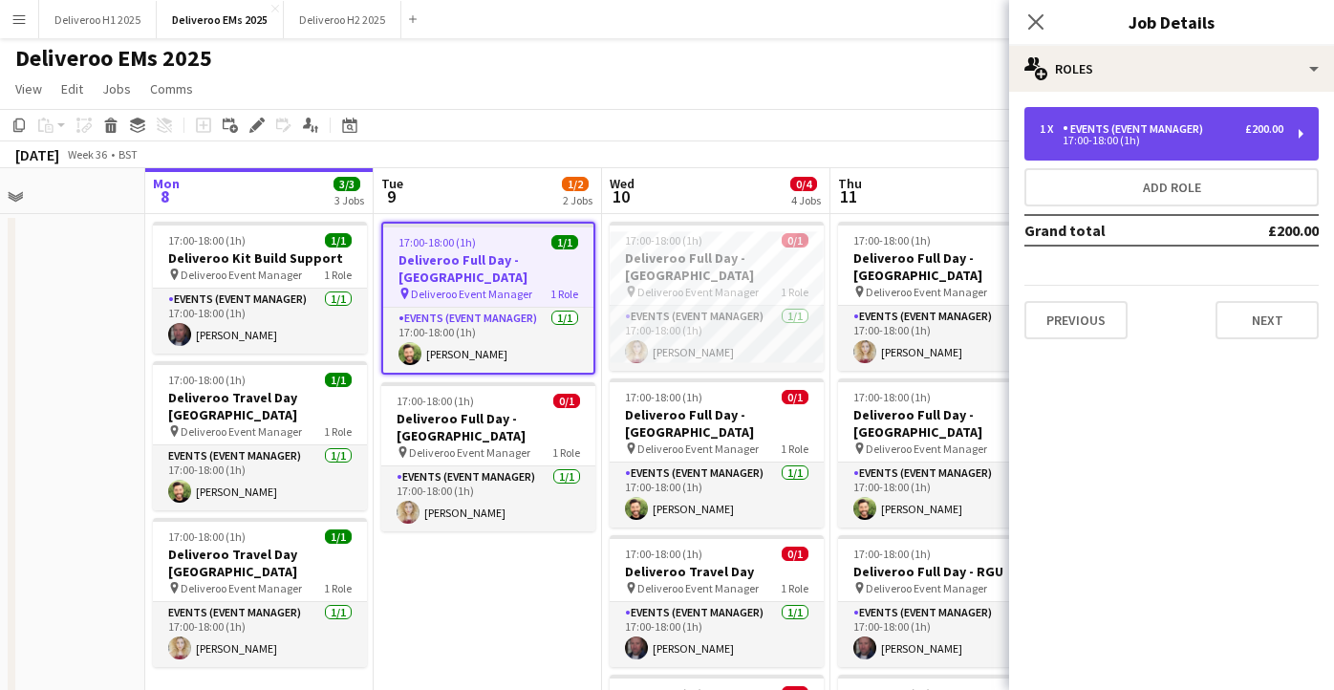
click at [1260, 137] on div "17:00-18:00 (1h)" at bounding box center [1162, 141] width 244 height 10
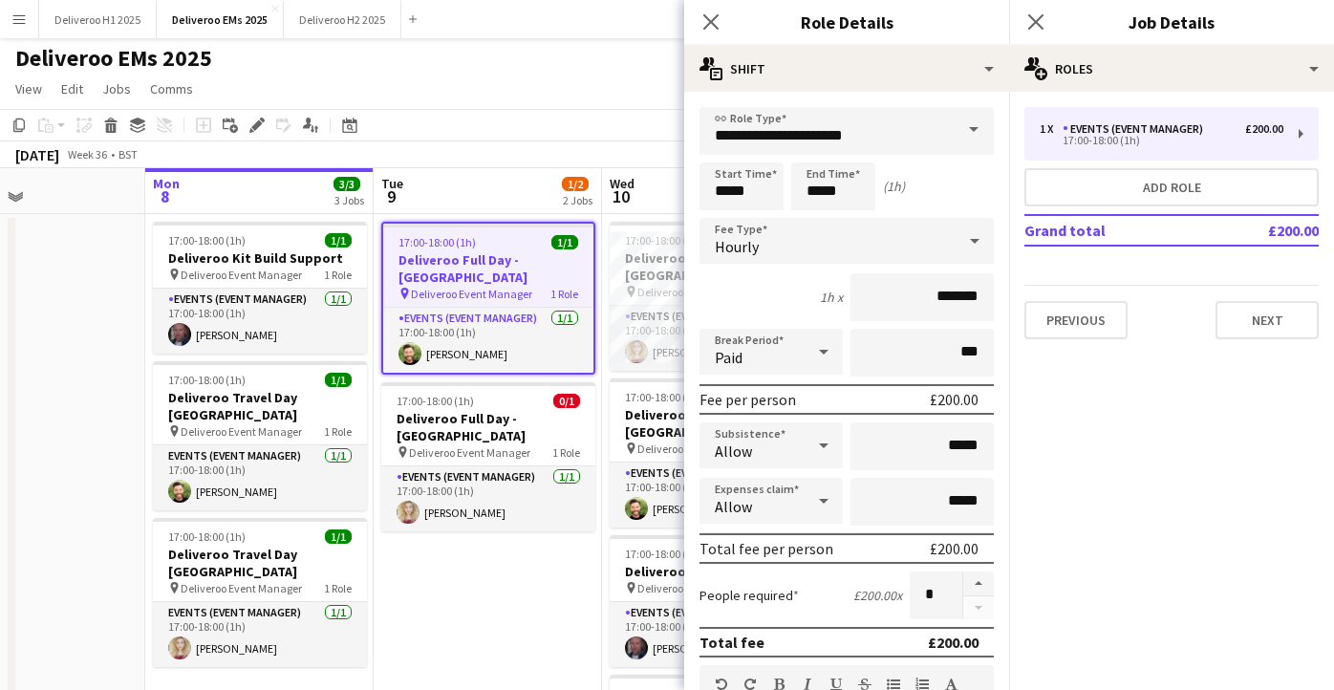
click at [834, 245] on div "Hourly" at bounding box center [828, 241] width 256 height 46
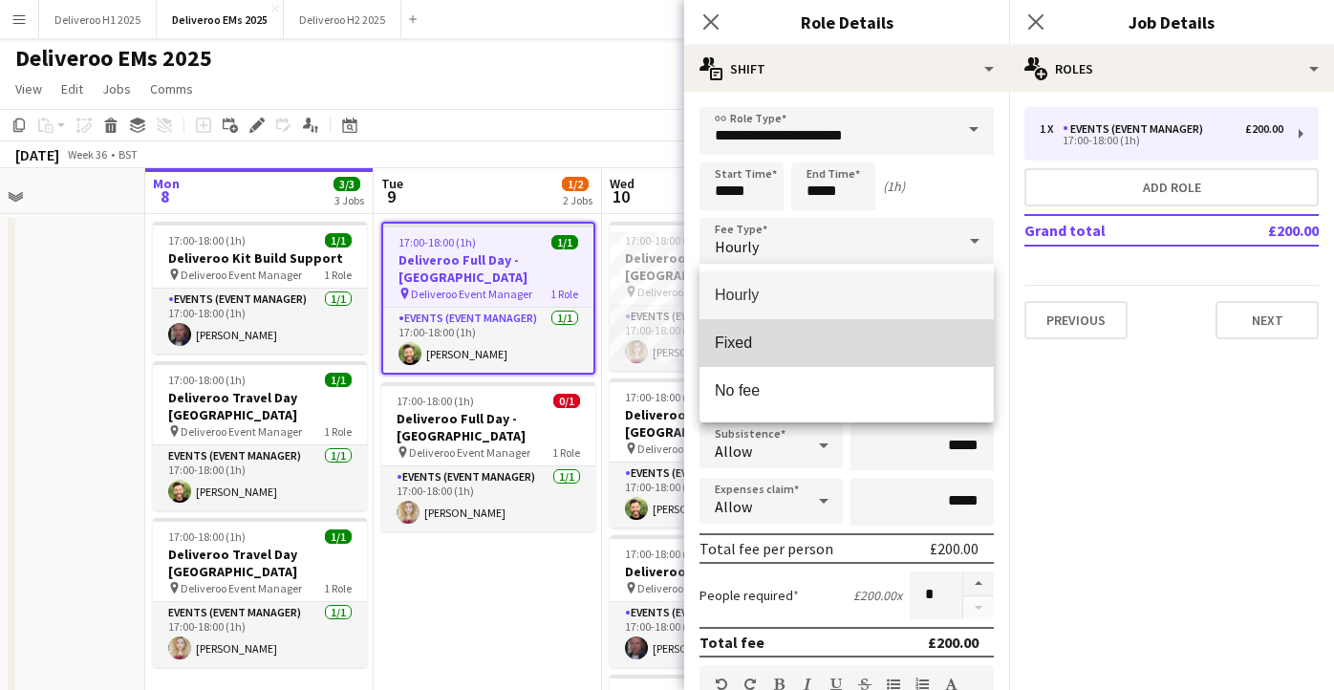
click at [810, 344] on span "Fixed" at bounding box center [847, 343] width 264 height 18
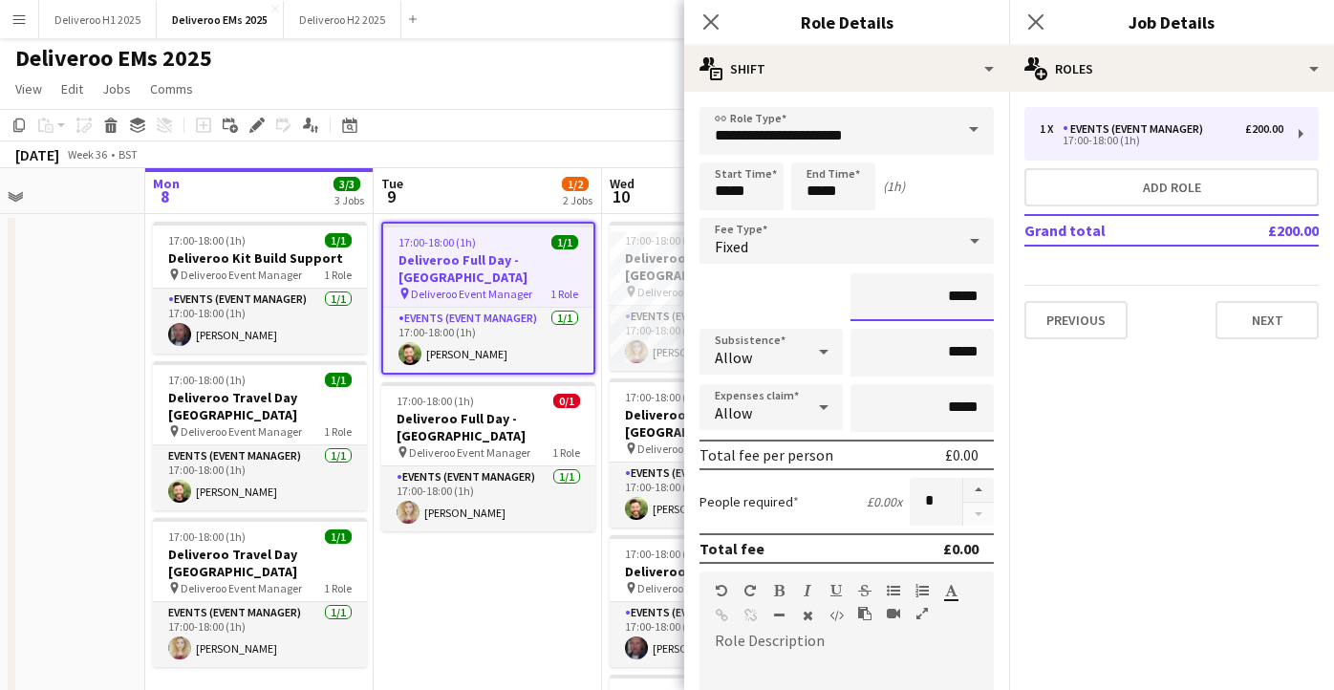
click at [981, 295] on input "*****" at bounding box center [922, 297] width 143 height 48
type input "**"
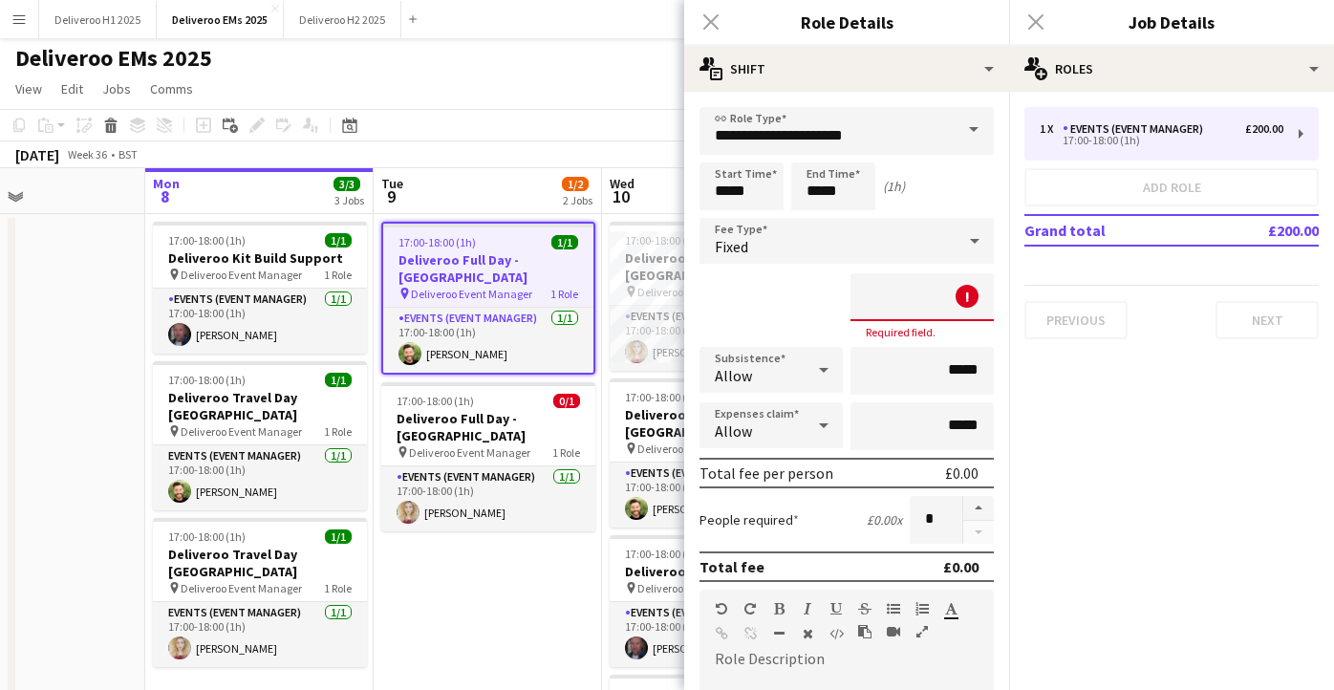
click at [940, 288] on input at bounding box center [922, 297] width 143 height 48
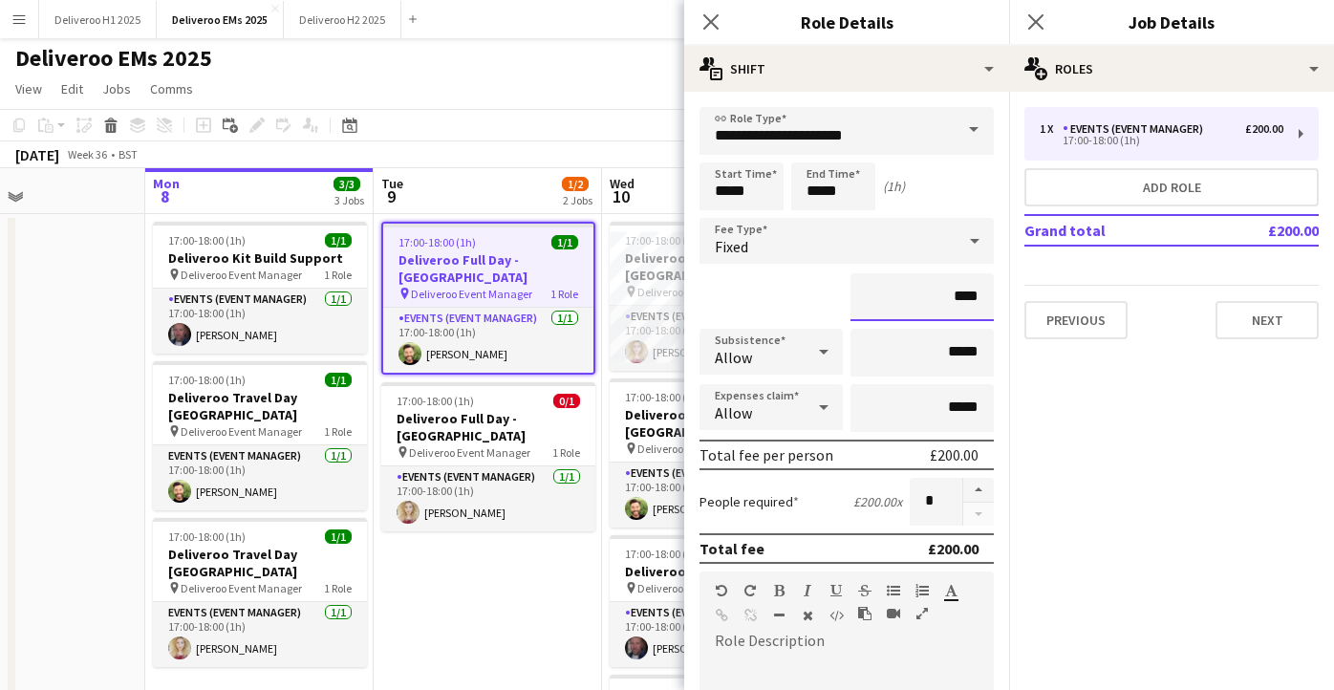
type input "*******"
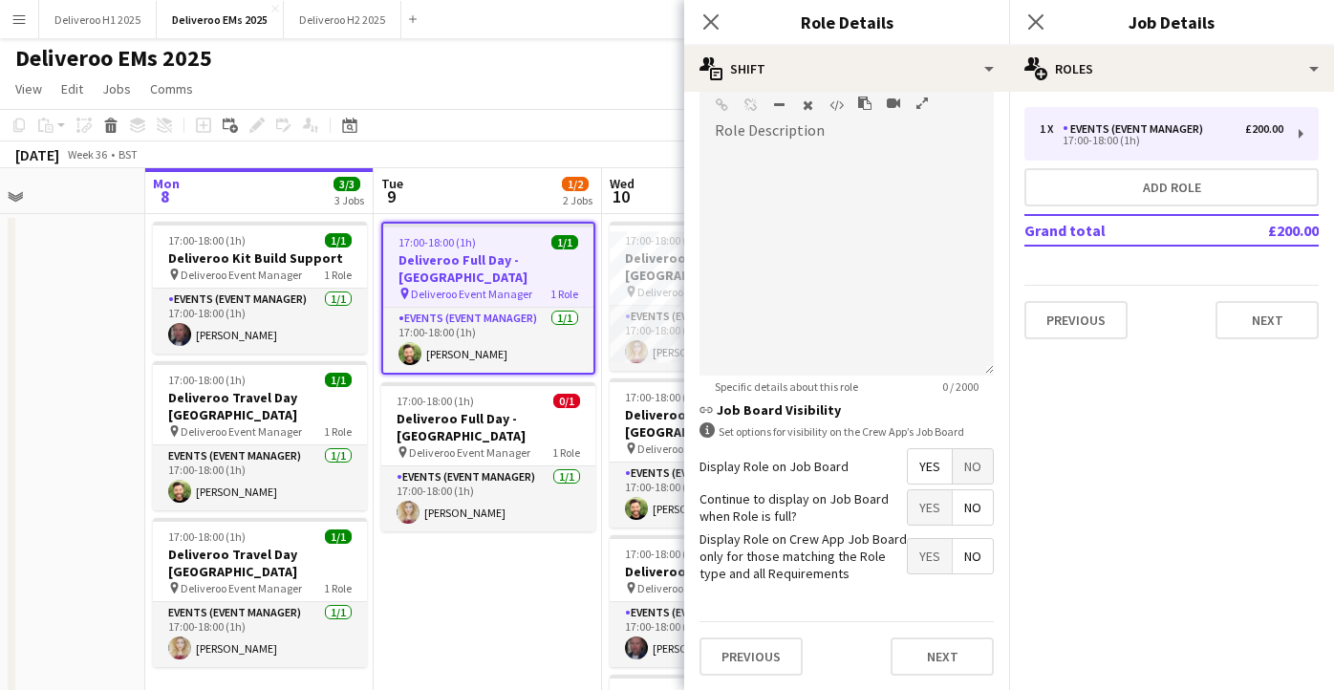
click at [965, 475] on span "No" at bounding box center [973, 466] width 40 height 34
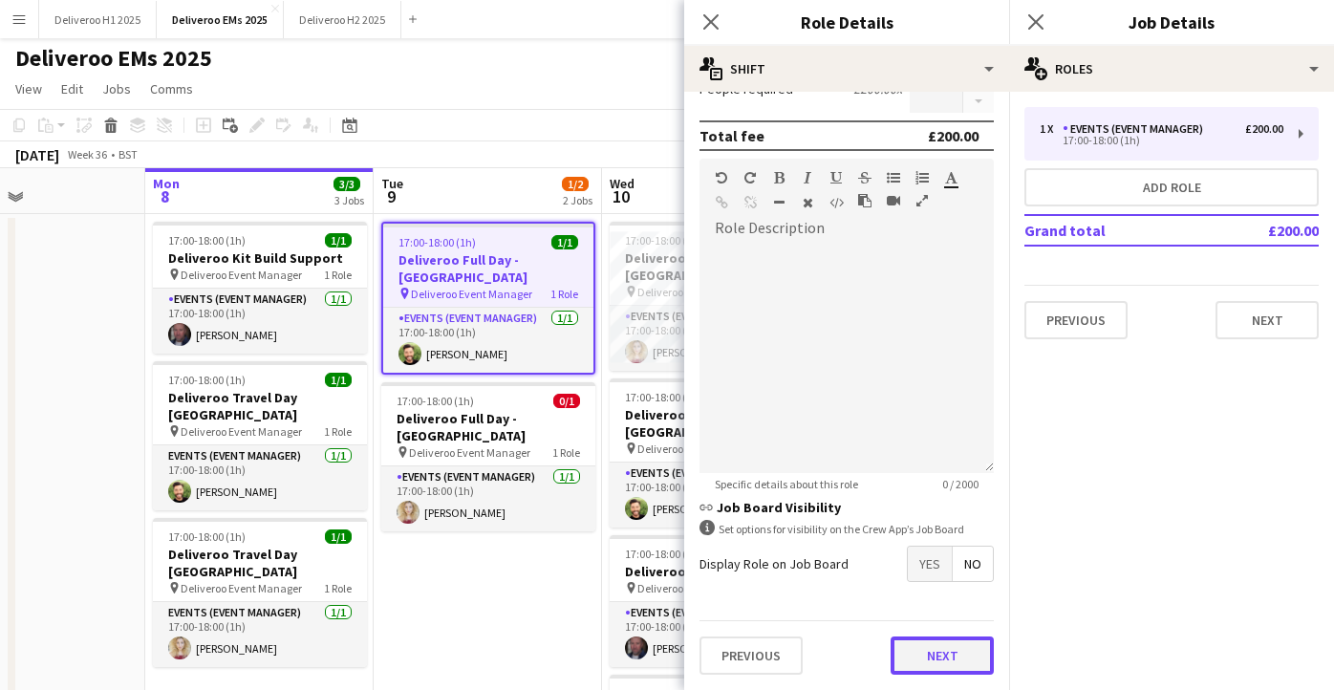
click at [942, 645] on button "Next" at bounding box center [942, 656] width 103 height 38
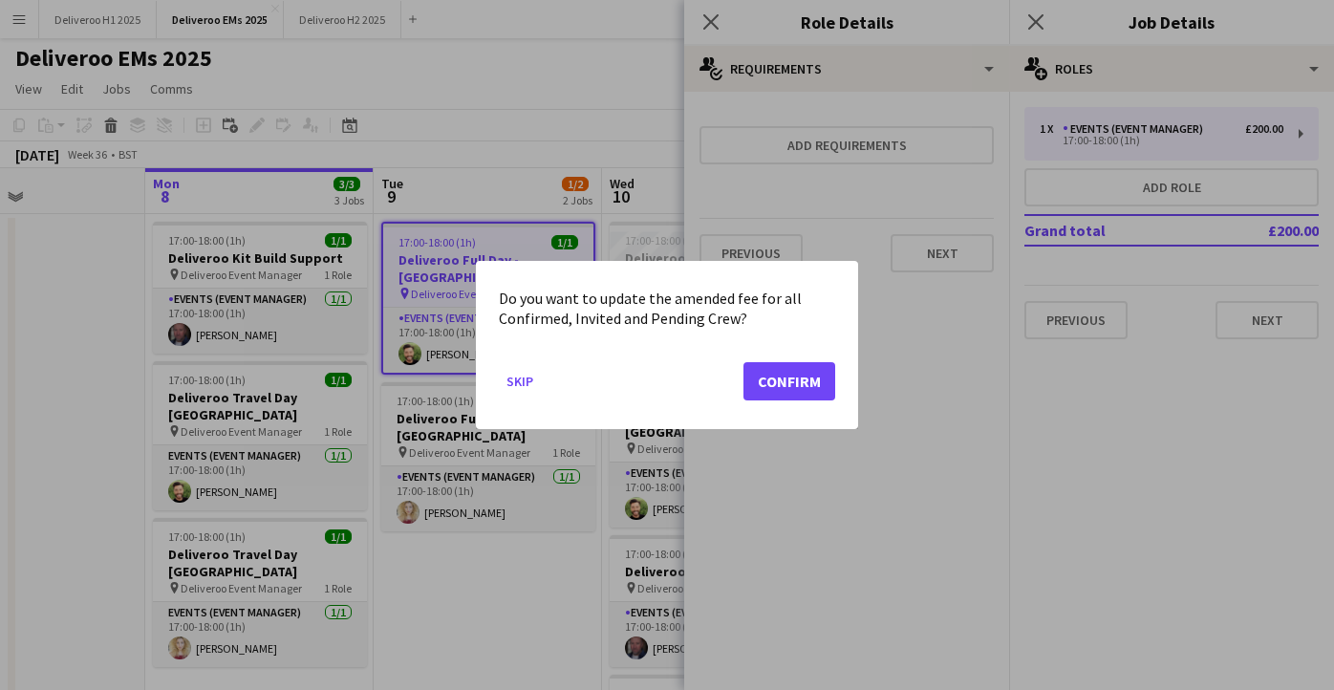
scroll to position [0, 0]
click at [796, 385] on button "Confirm" at bounding box center [790, 381] width 92 height 38
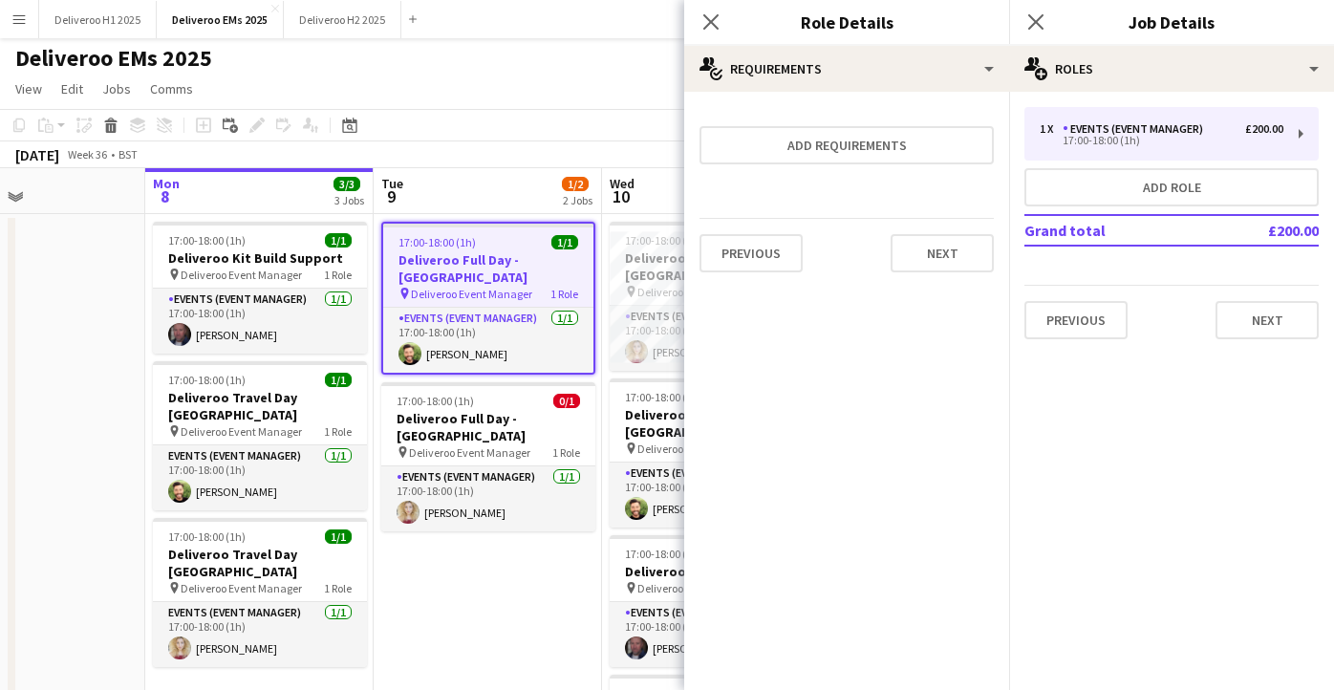
scroll to position [2, 0]
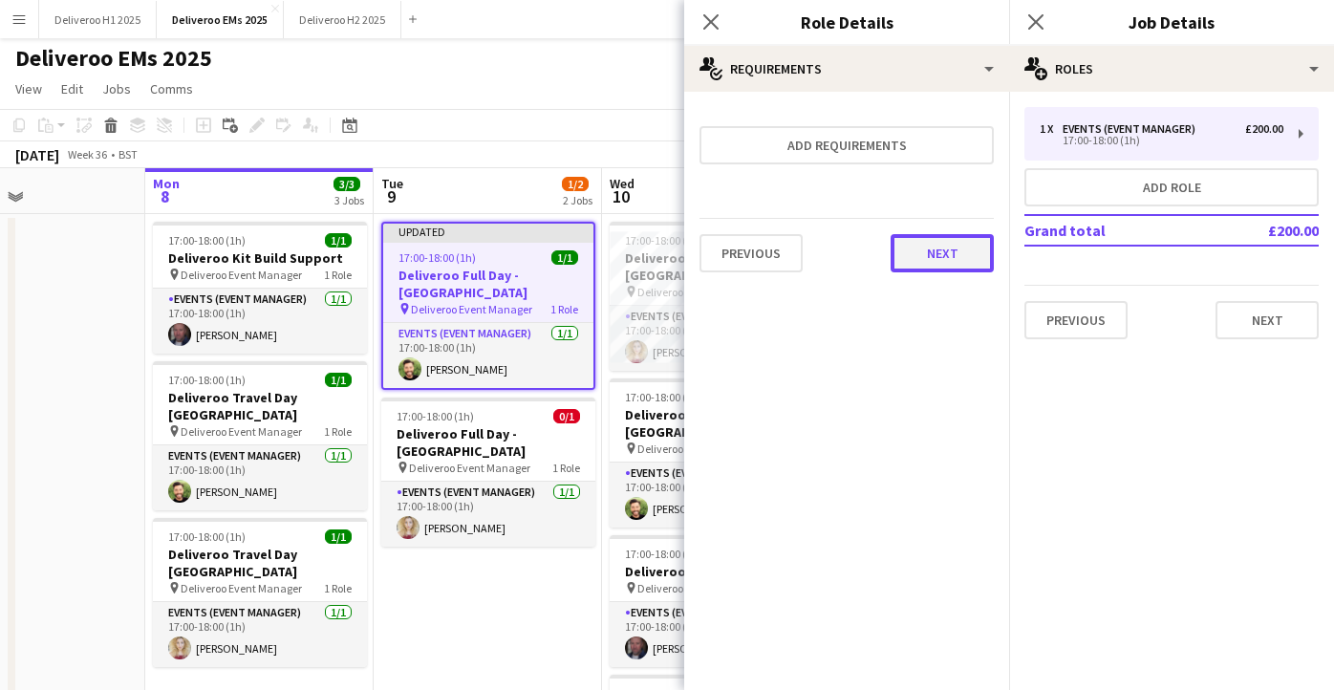
click at [942, 255] on button "Next" at bounding box center [942, 253] width 103 height 38
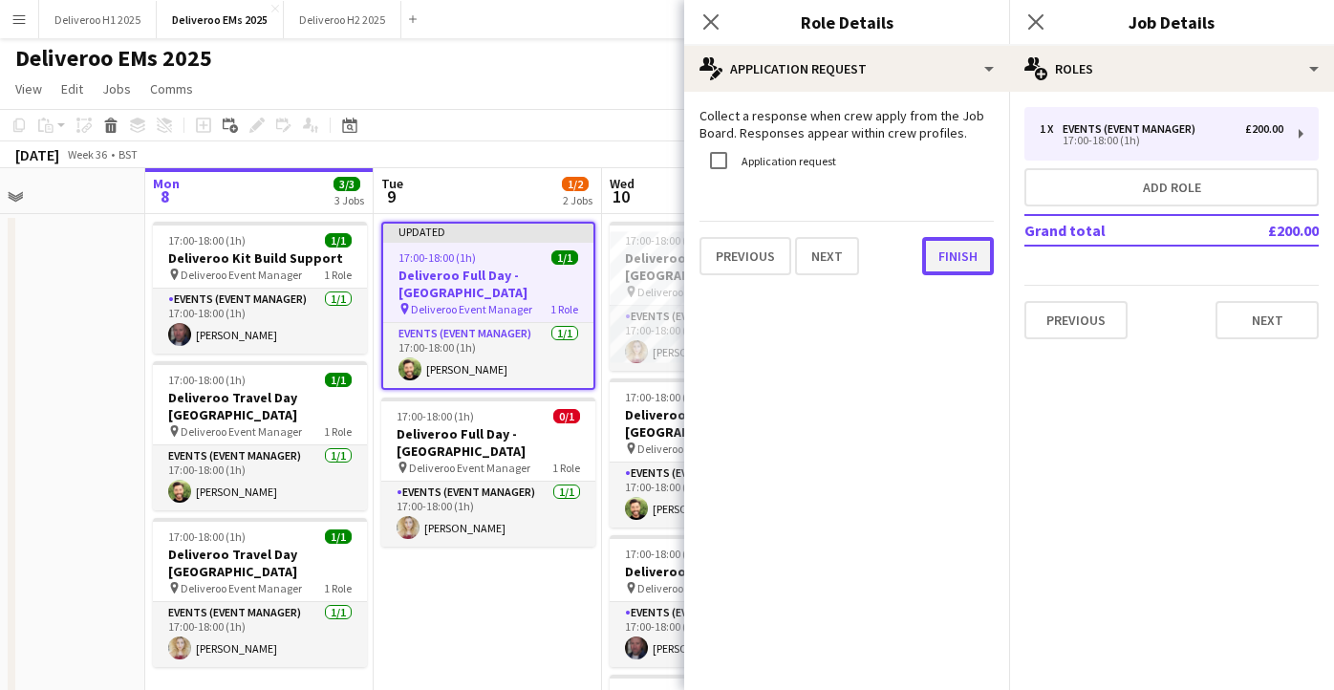
click at [954, 253] on button "Finish" at bounding box center [958, 256] width 72 height 38
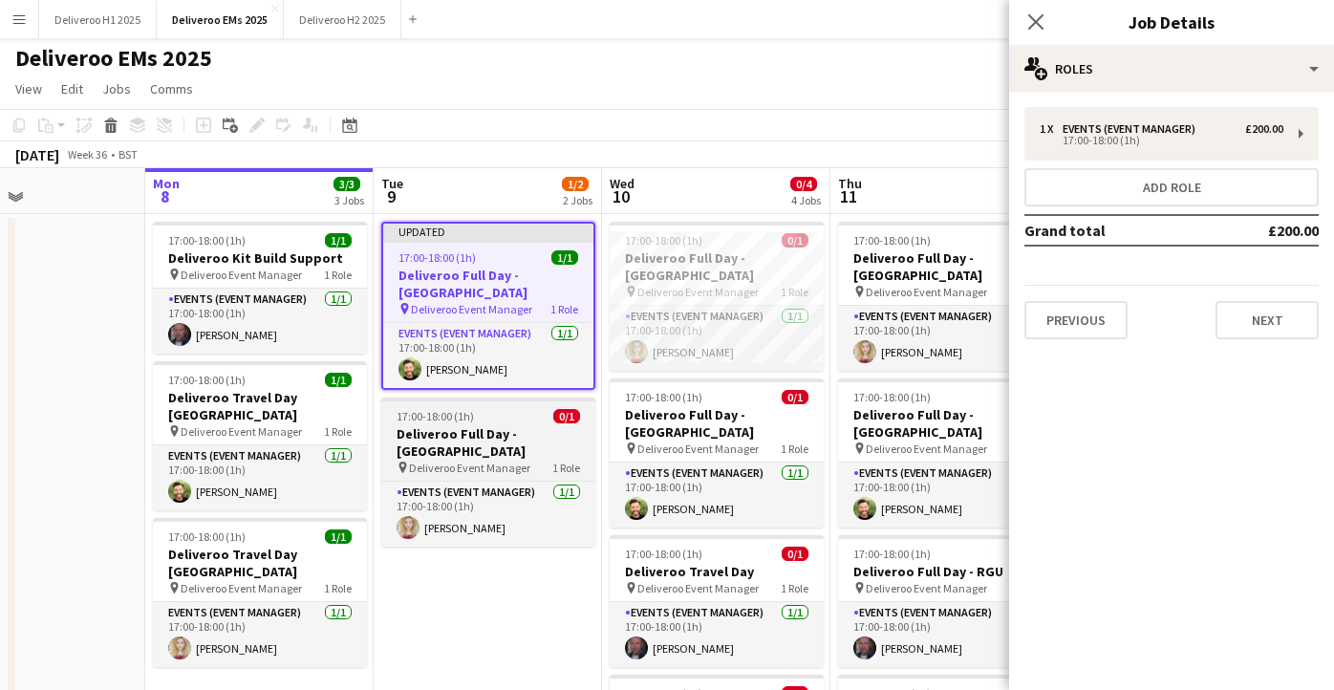
click at [495, 409] on div "17:00-18:00 (1h) 0/1" at bounding box center [488, 416] width 214 height 14
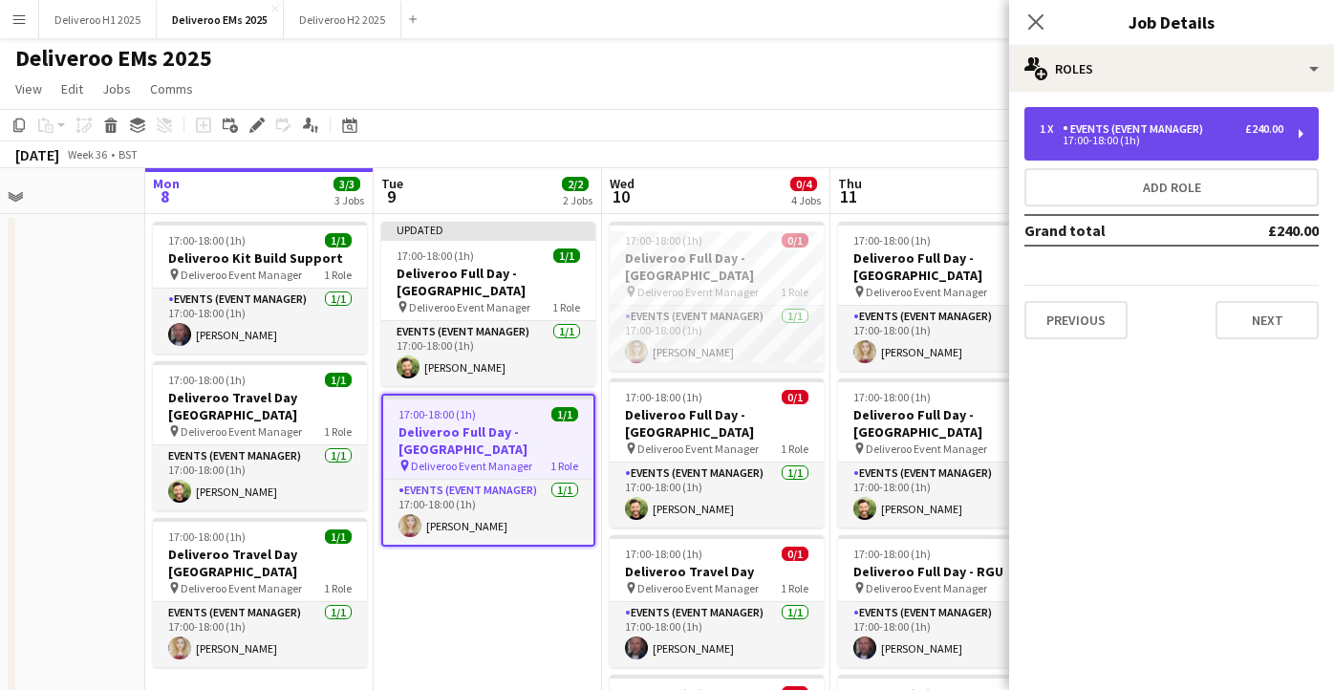
click at [1191, 133] on div "Events (Event Manager)" at bounding box center [1137, 128] width 148 height 13
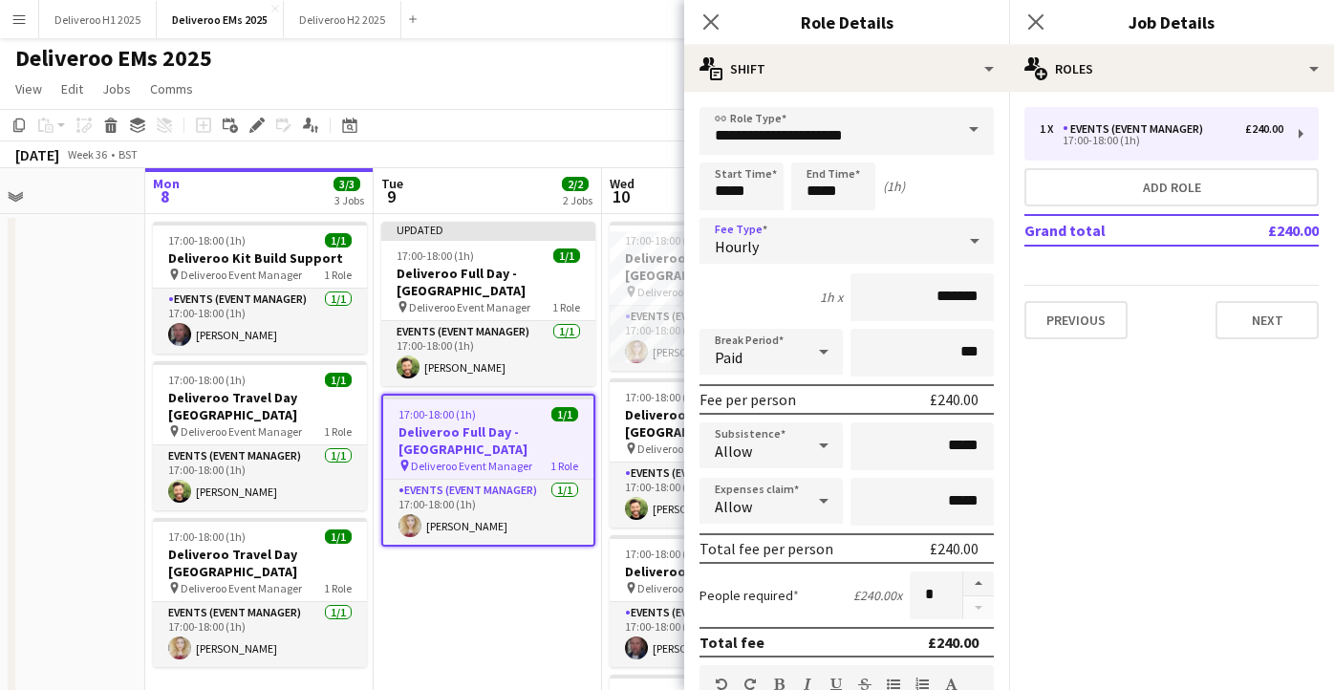
click at [866, 247] on div "Hourly" at bounding box center [828, 241] width 256 height 46
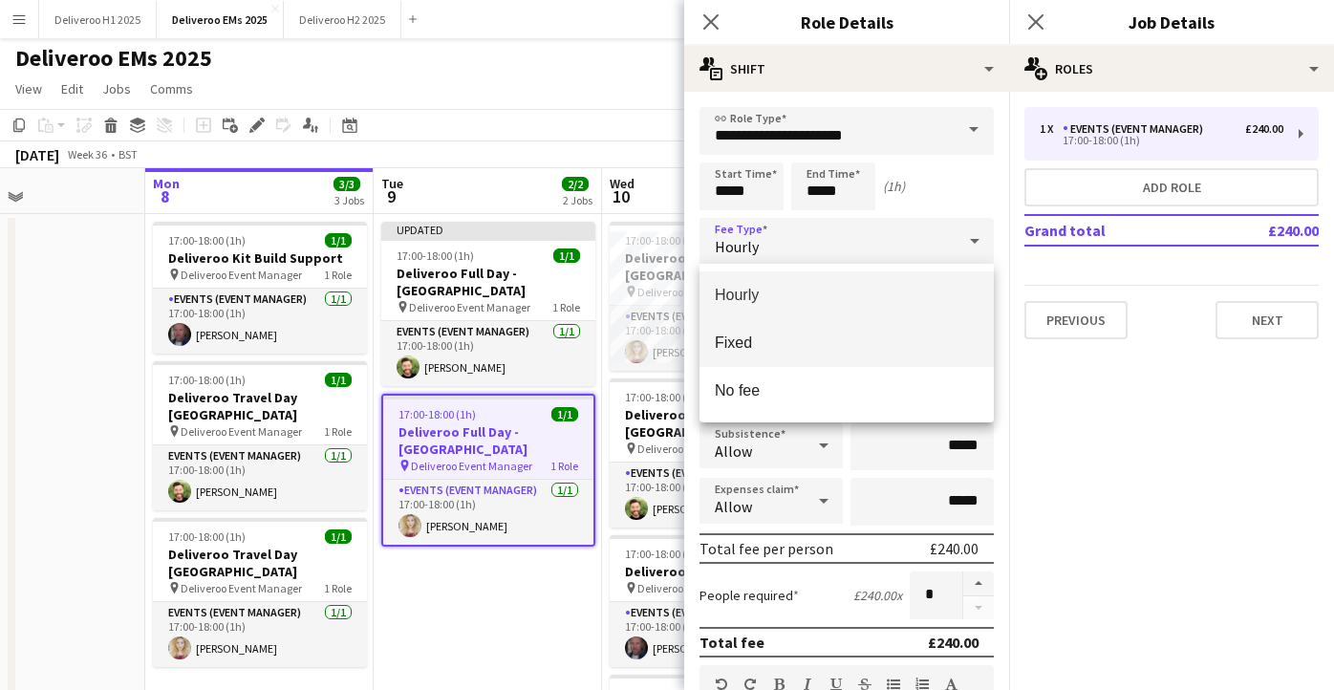
click at [835, 358] on mat-option "Fixed" at bounding box center [847, 343] width 294 height 48
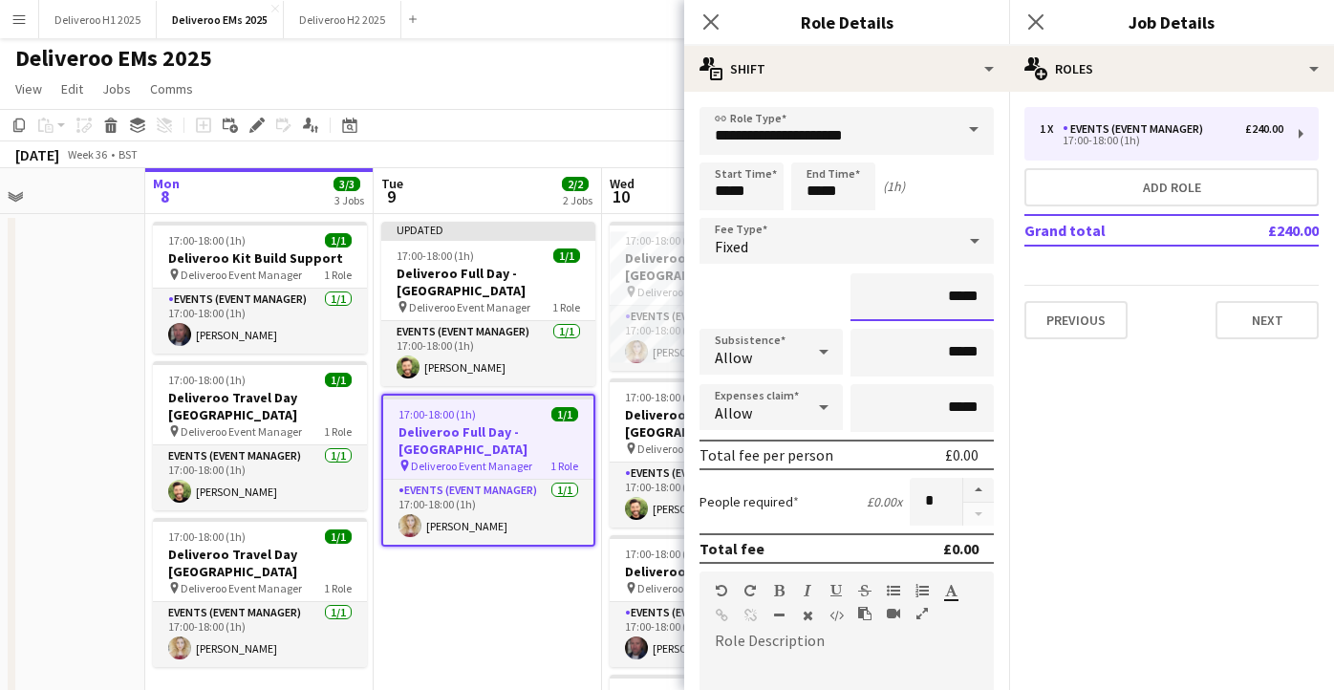
drag, startPoint x: 978, startPoint y: 304, endPoint x: 948, endPoint y: 305, distance: 29.6
click at [948, 305] on input "*****" at bounding box center [922, 297] width 143 height 48
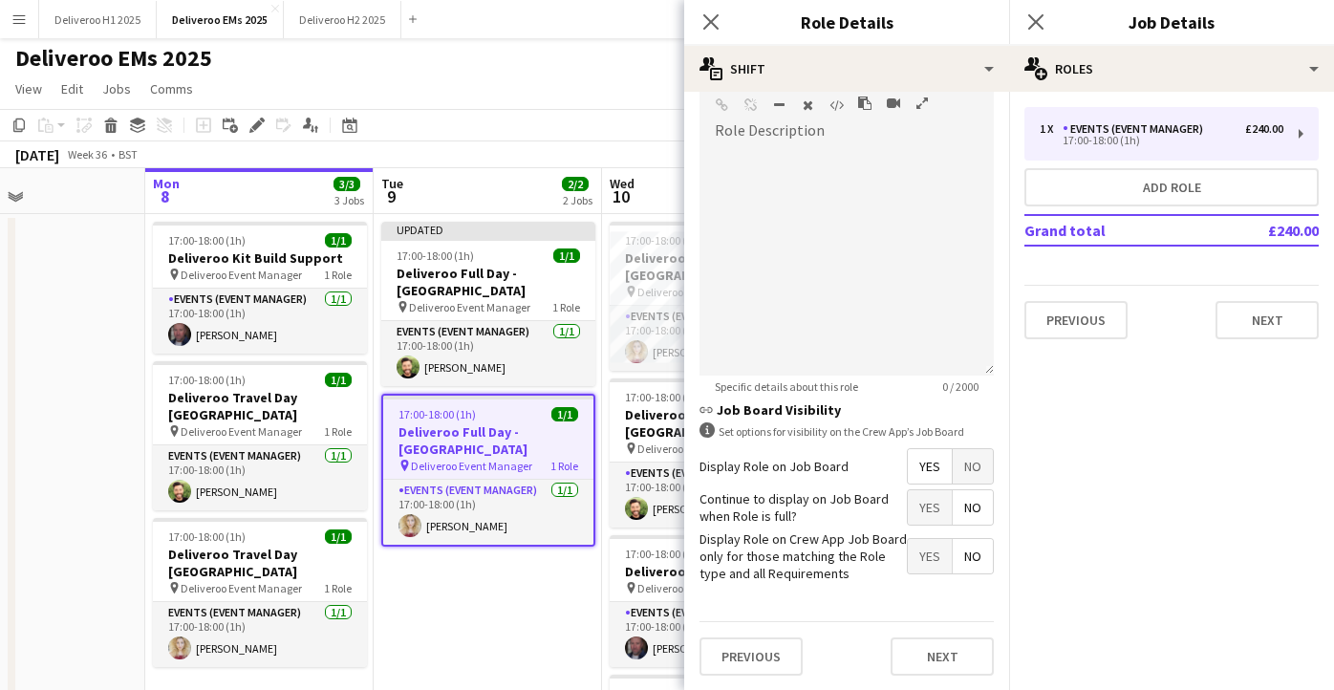
type input "****"
click at [981, 458] on span "No" at bounding box center [973, 466] width 40 height 34
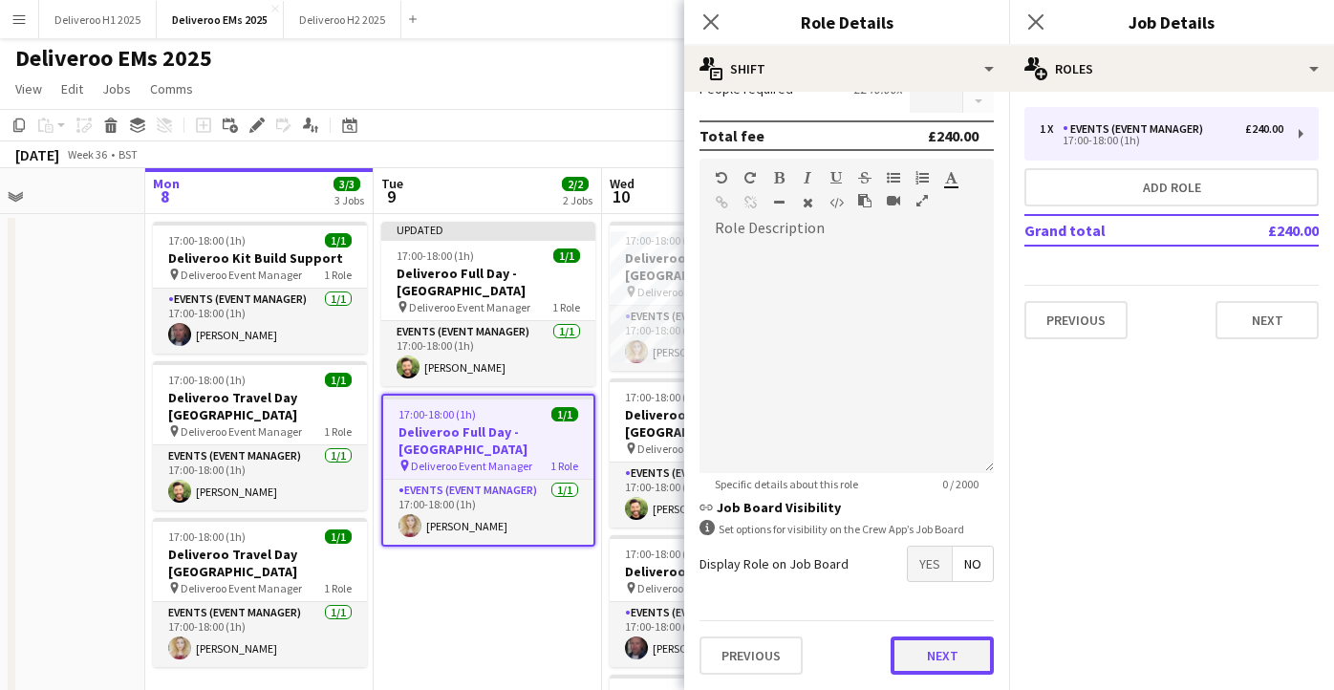
click at [920, 659] on button "Next" at bounding box center [942, 656] width 103 height 38
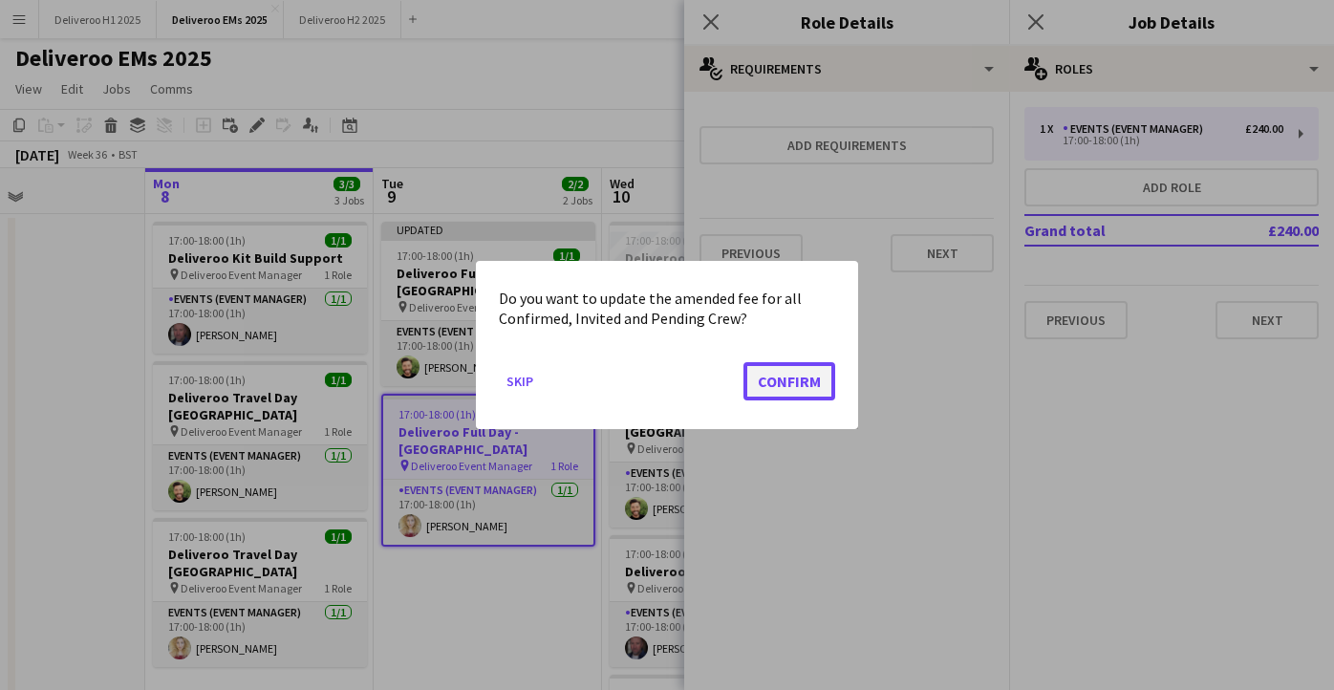
click at [795, 380] on button "Confirm" at bounding box center [790, 381] width 92 height 38
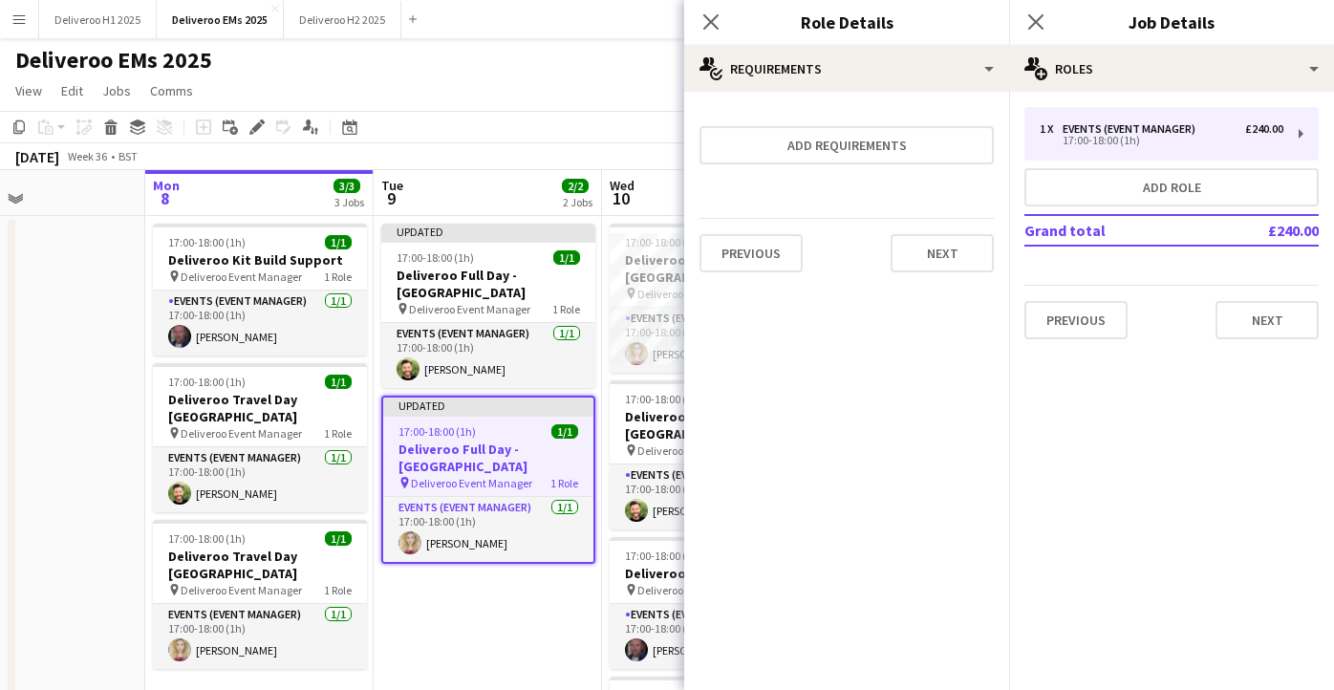
scroll to position [2, 0]
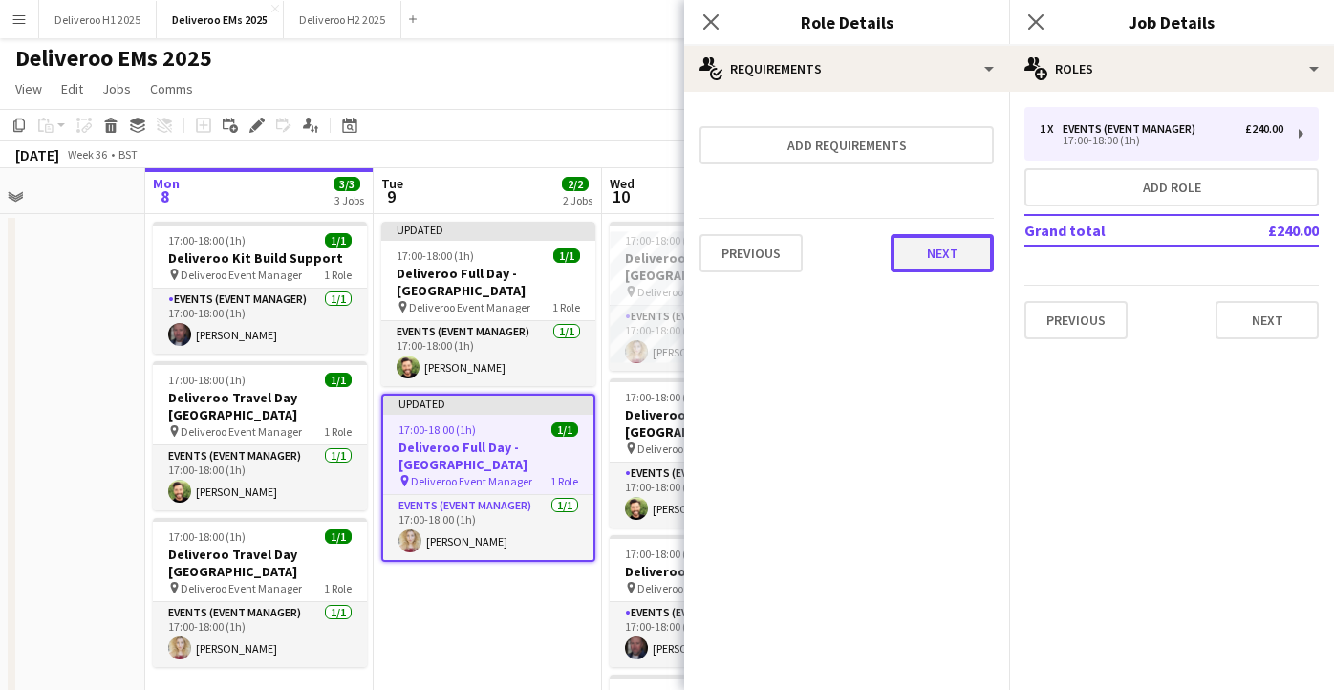
click at [939, 254] on button "Next" at bounding box center [942, 253] width 103 height 38
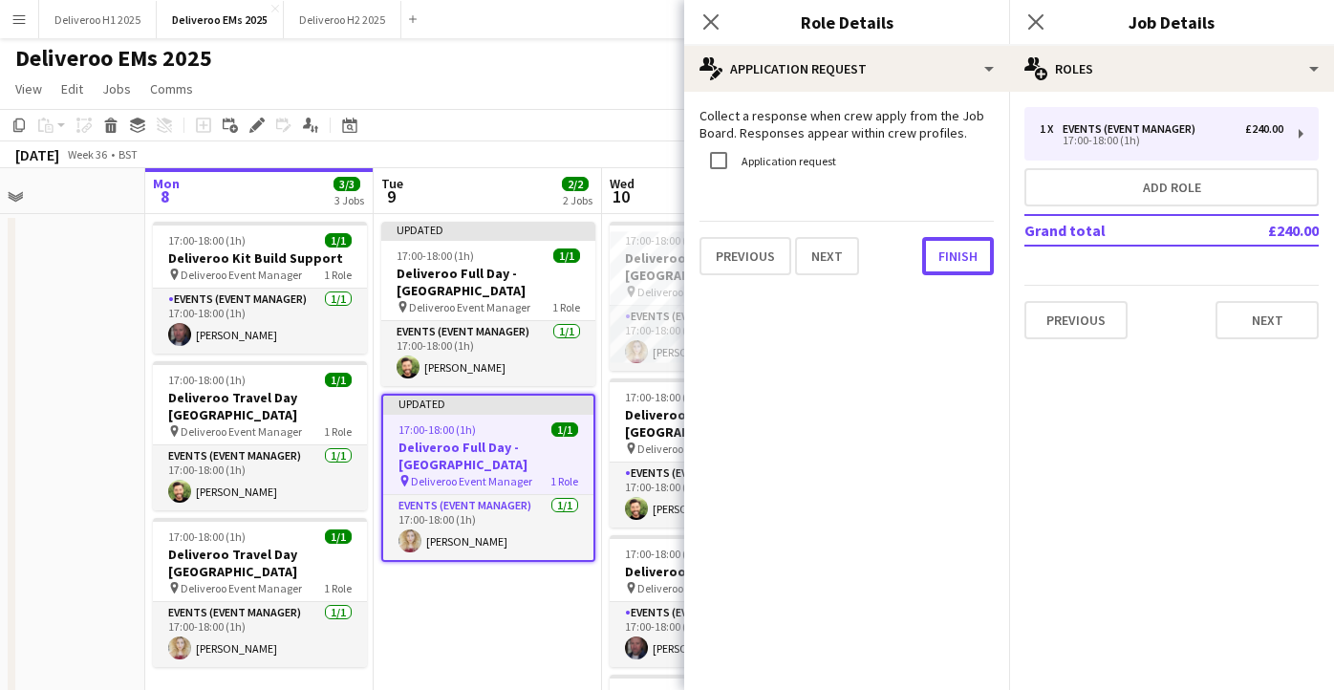
click at [939, 254] on button "Finish" at bounding box center [958, 256] width 72 height 38
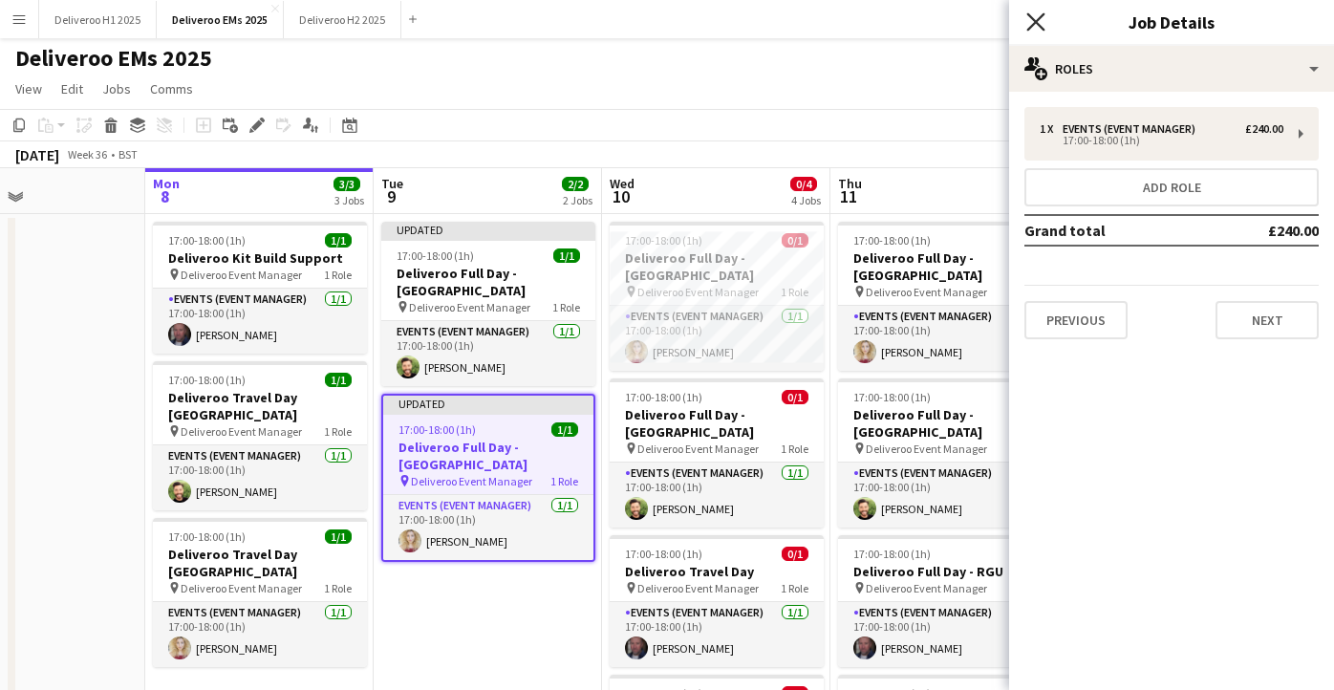
click at [1033, 26] on icon "Close pop-in" at bounding box center [1036, 21] width 18 height 18
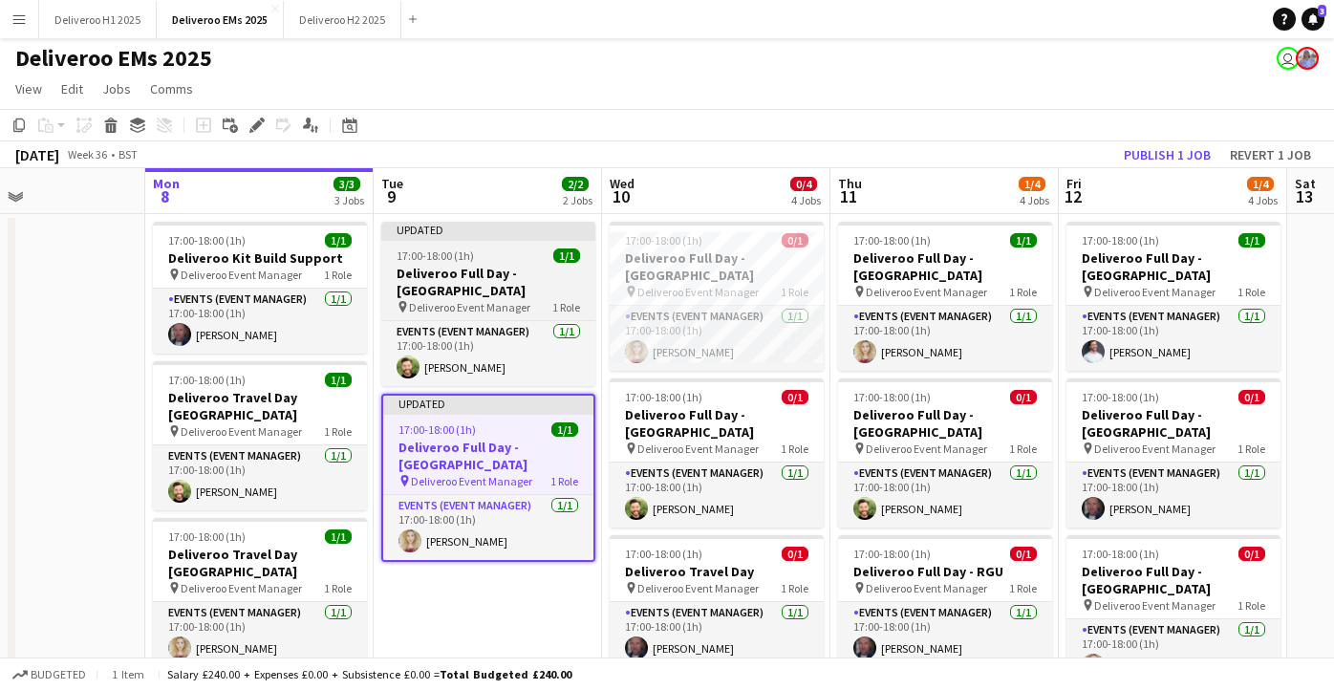
click at [517, 236] on div "Updated" at bounding box center [488, 229] width 214 height 15
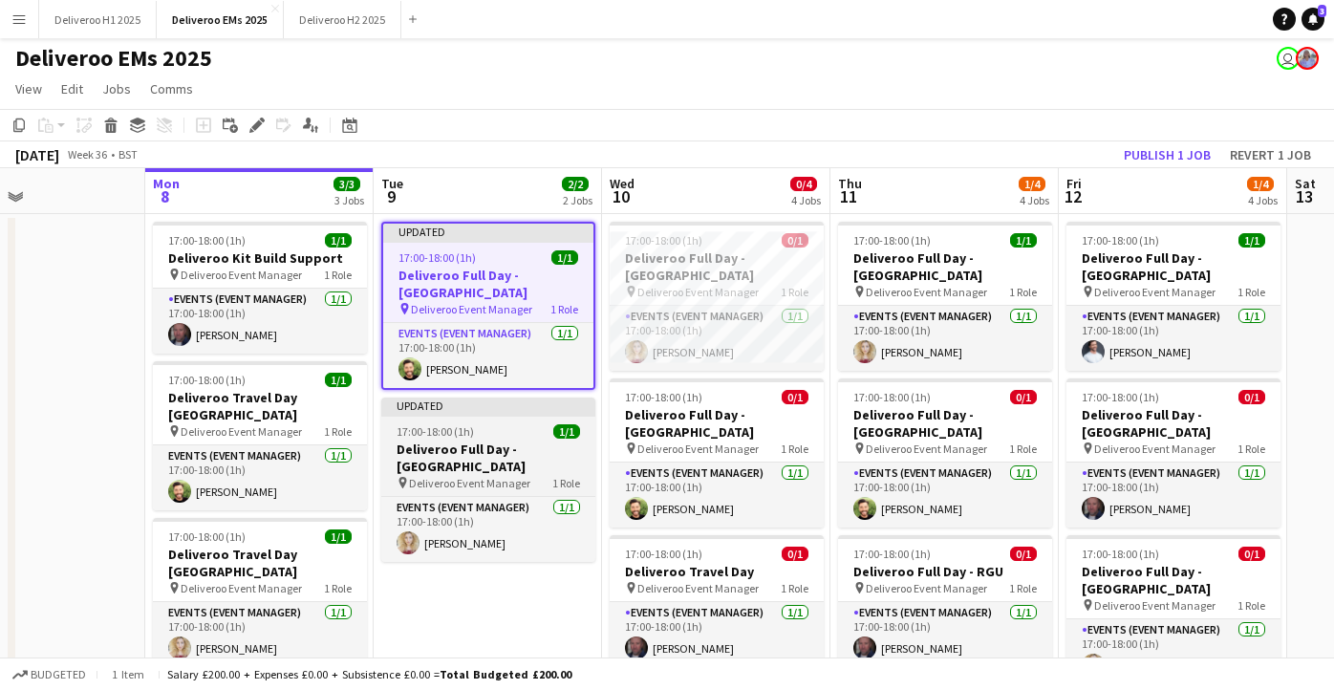
click at [521, 398] on div "Updated" at bounding box center [488, 405] width 214 height 15
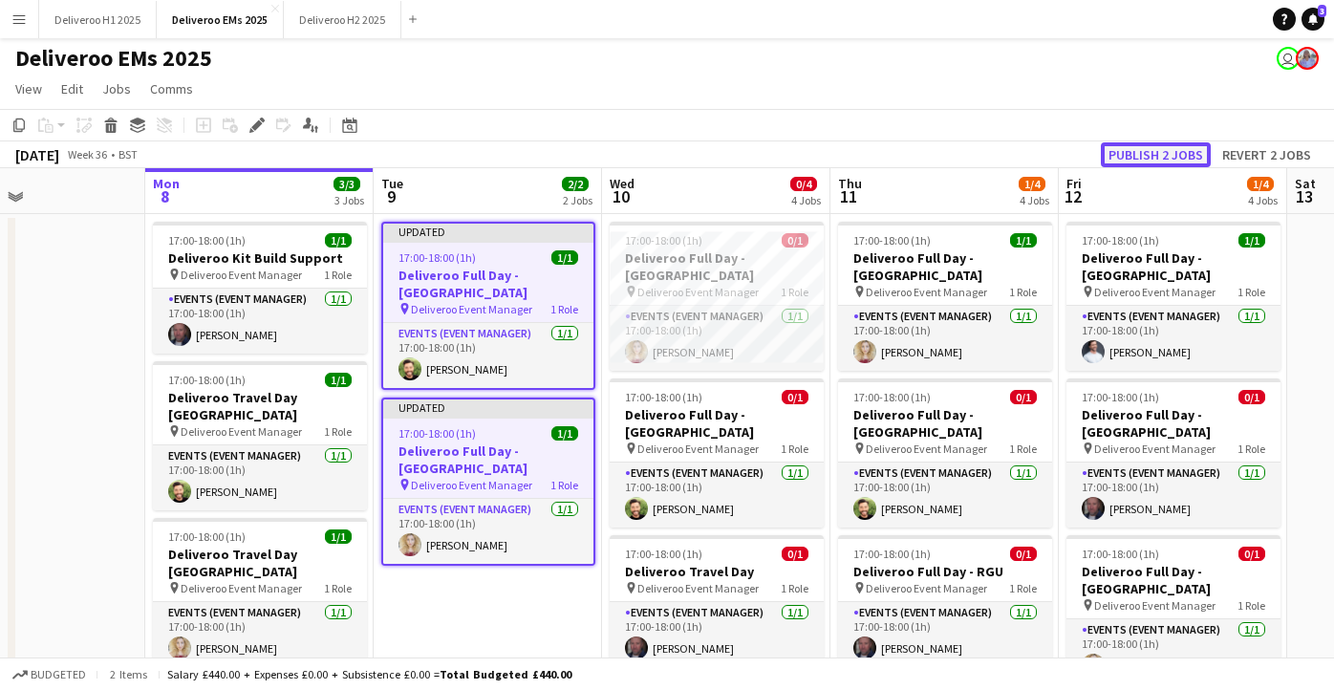
click at [1166, 147] on button "Publish 2 jobs" at bounding box center [1156, 154] width 110 height 25
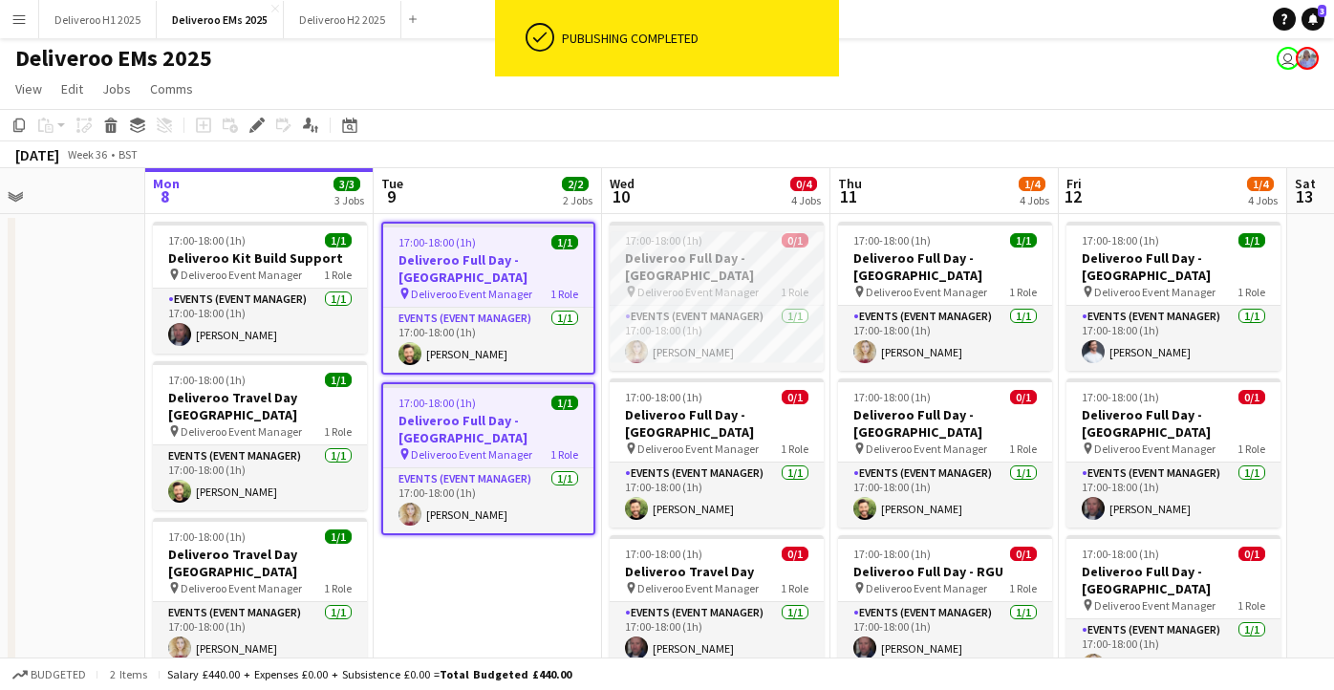
click at [751, 249] on app-job-card "17:00-18:00 (1h) 0/1 Deliveroo Full Day - [GEOGRAPHIC_DATA] pin Deliveroo Event…" at bounding box center [717, 296] width 214 height 149
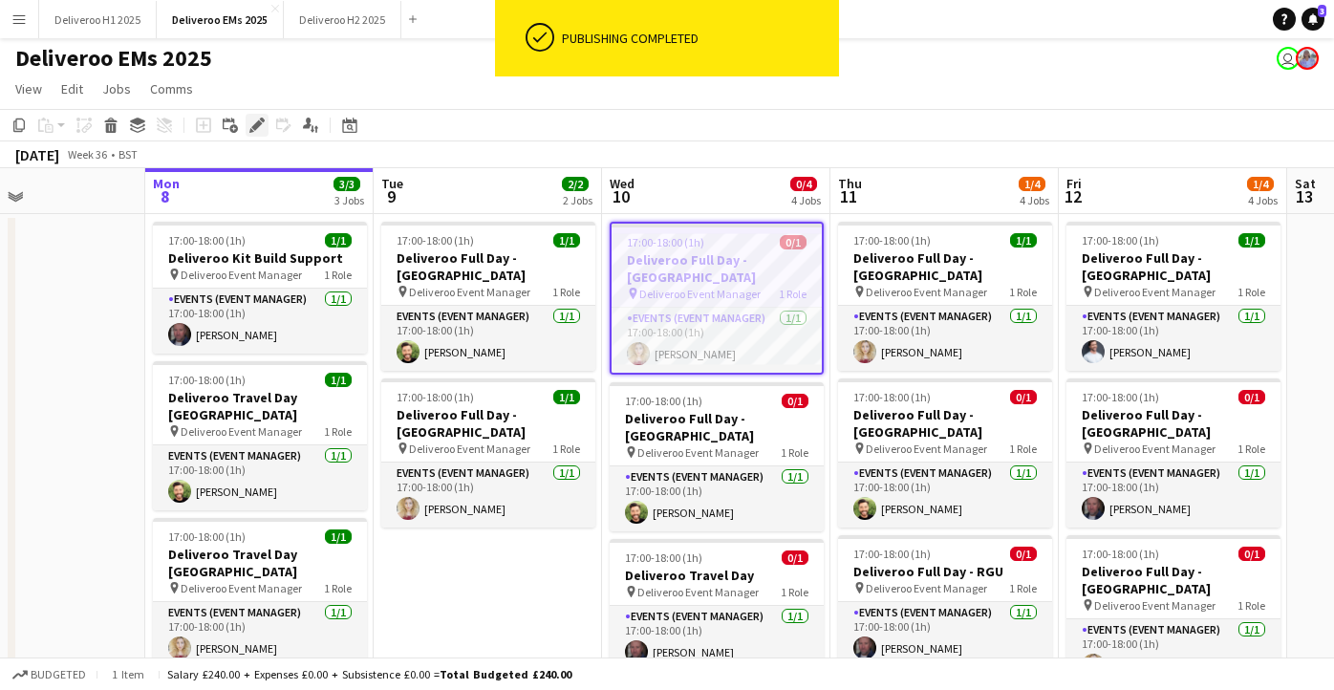
click at [263, 124] on icon "Edit" at bounding box center [256, 125] width 15 height 15
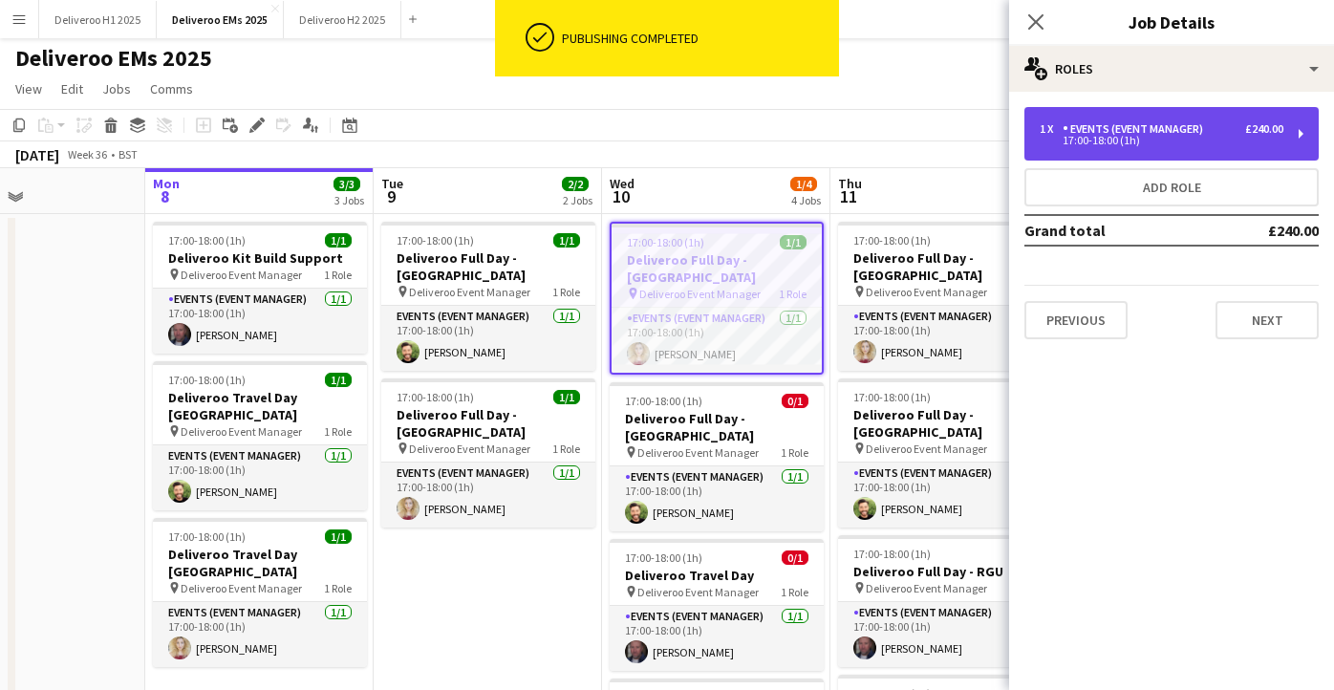
click at [1217, 141] on div "17:00-18:00 (1h)" at bounding box center [1162, 141] width 244 height 10
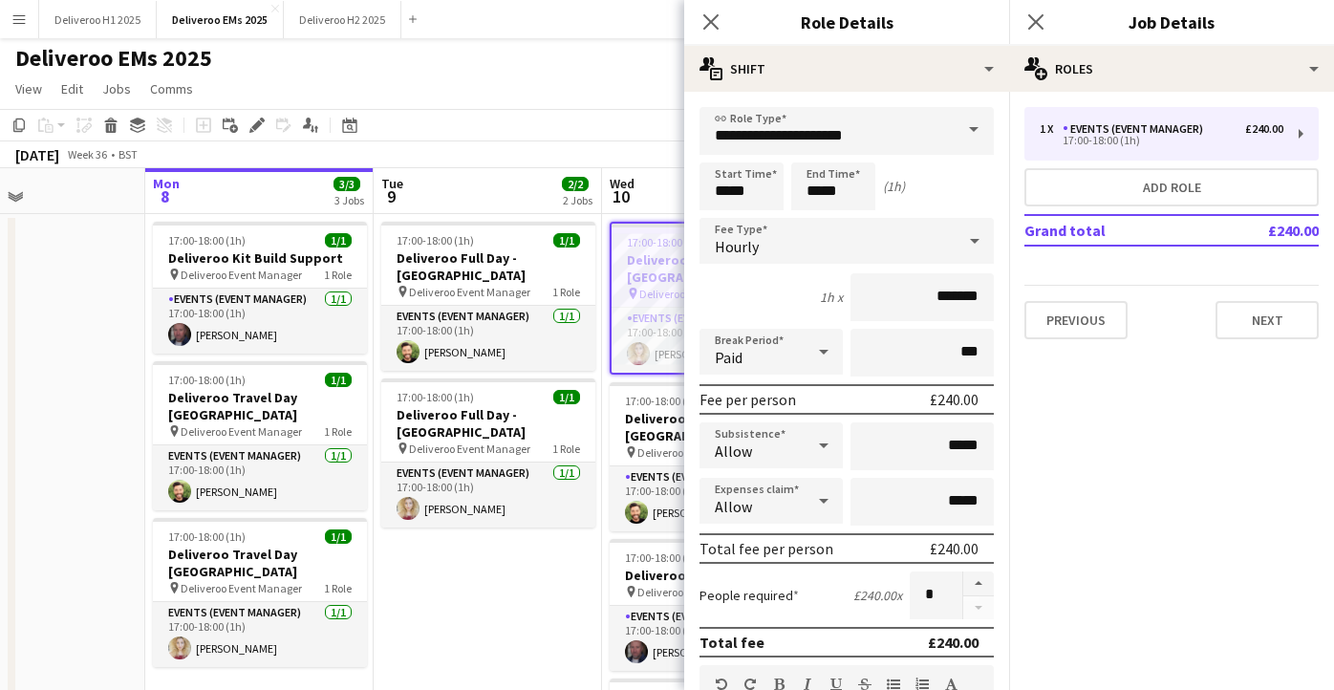
click at [901, 250] on div "Hourly" at bounding box center [828, 241] width 256 height 46
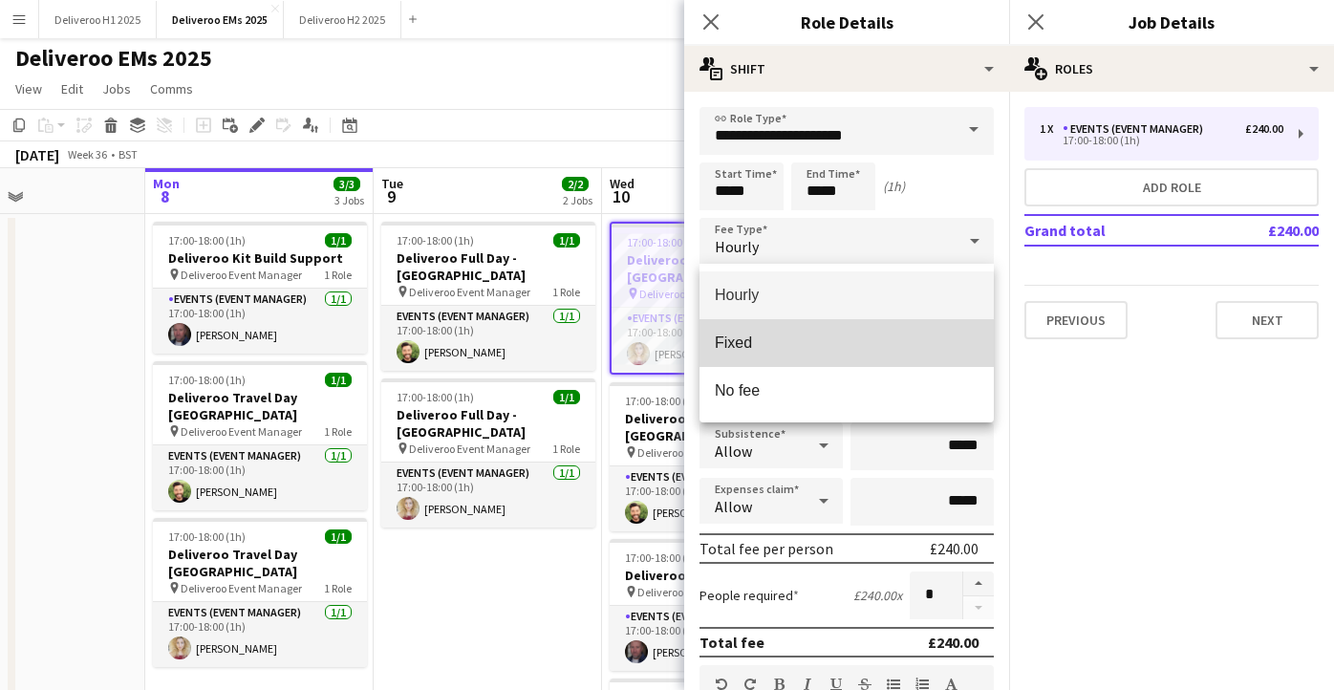
click at [845, 339] on span "Fixed" at bounding box center [847, 343] width 264 height 18
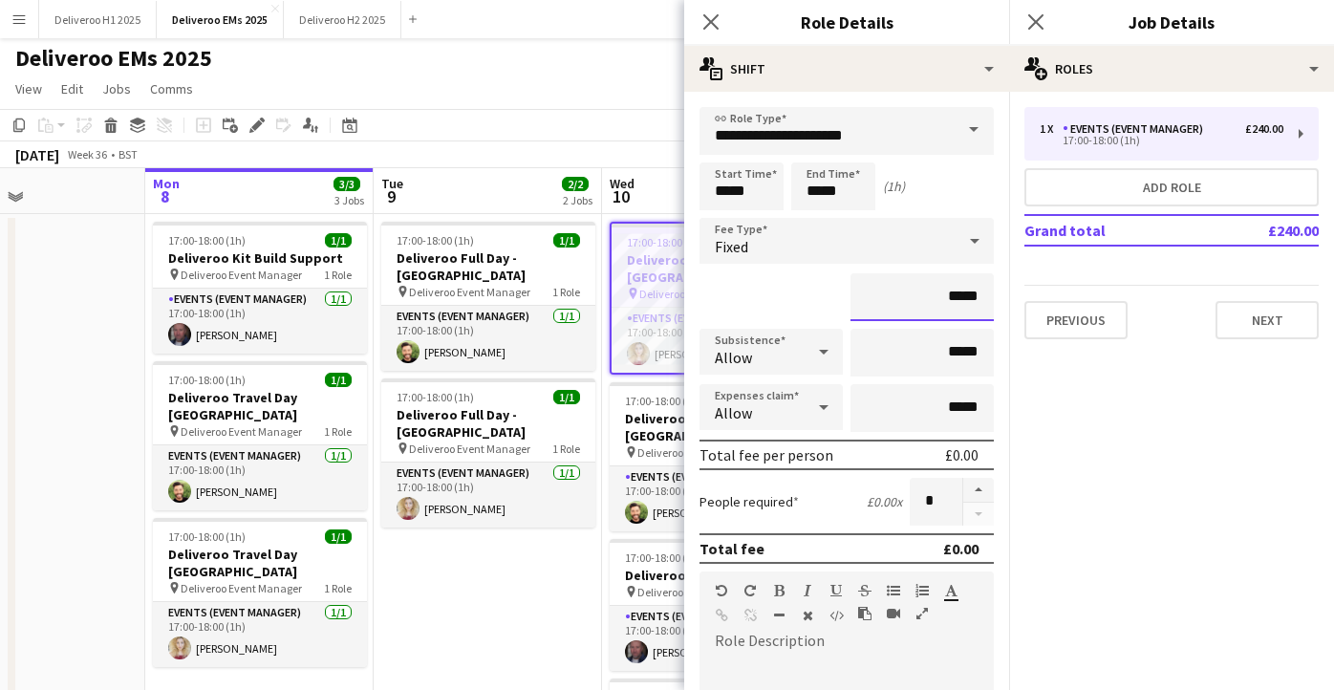
drag, startPoint x: 986, startPoint y: 295, endPoint x: 949, endPoint y: 293, distance: 36.4
click at [949, 293] on input "*****" at bounding box center [922, 297] width 143 height 48
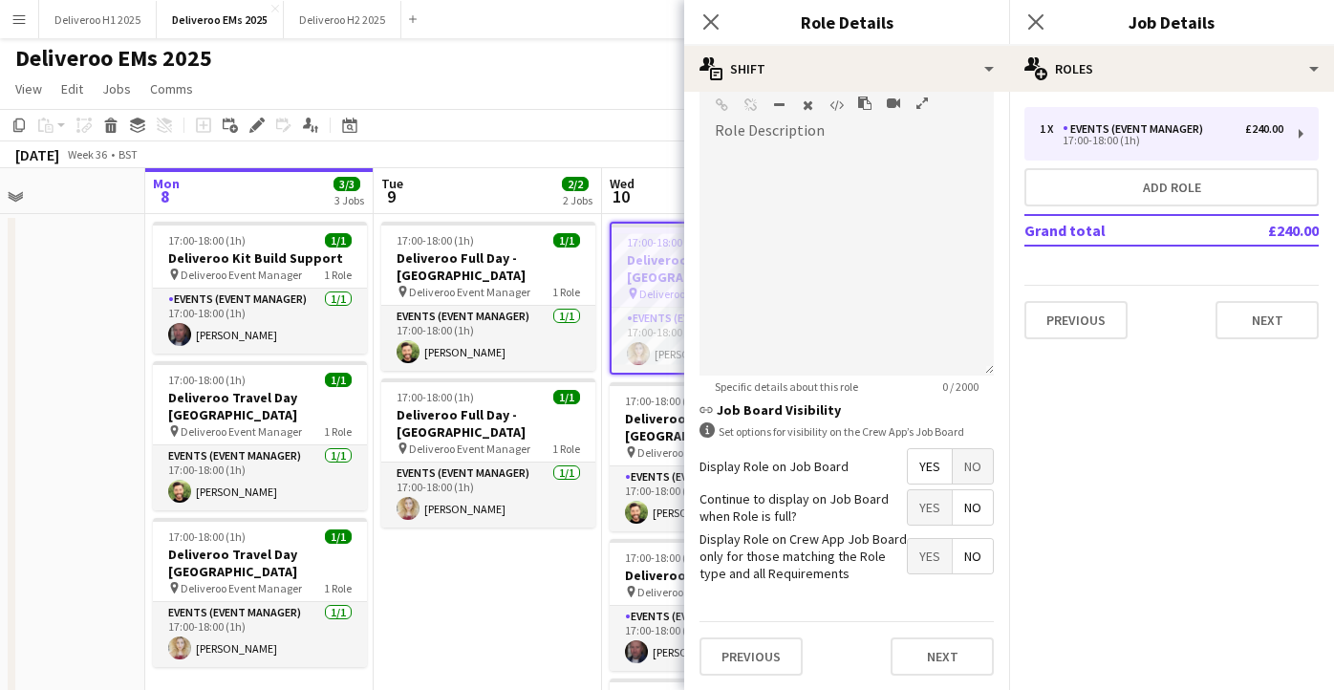
type input "****"
click at [975, 470] on span "No" at bounding box center [973, 466] width 40 height 34
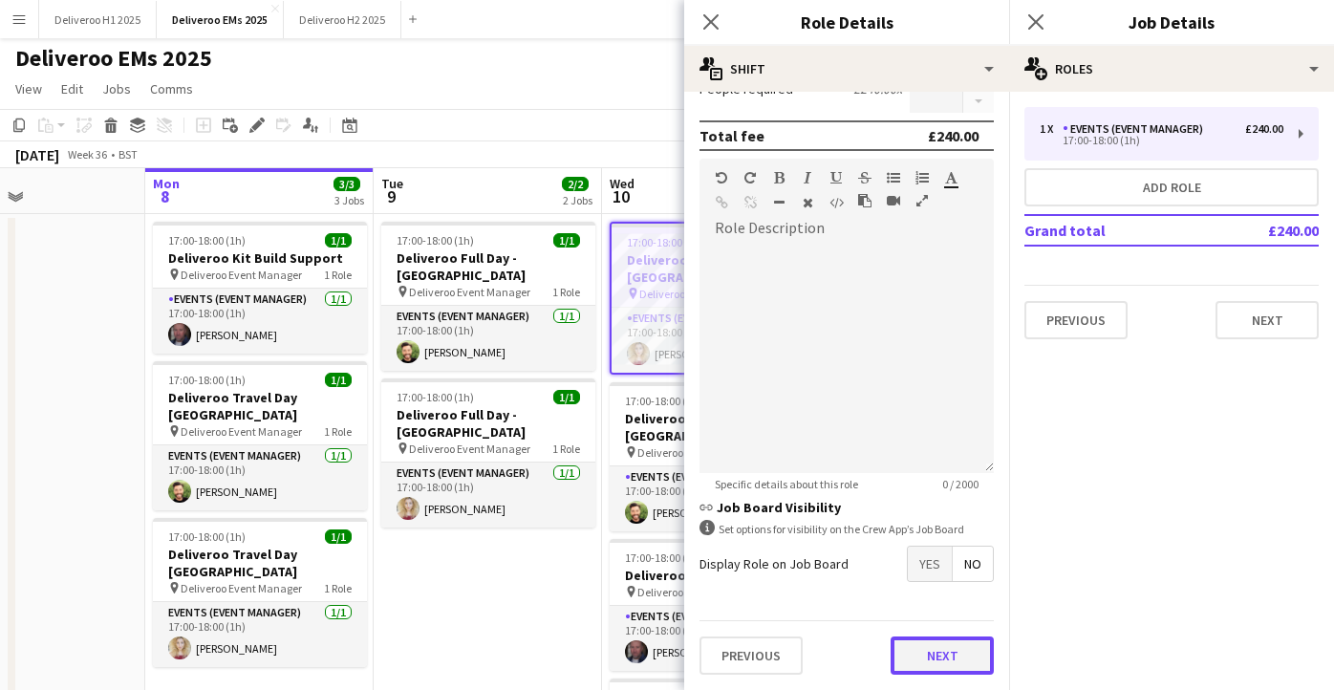
click at [924, 666] on button "Next" at bounding box center [942, 656] width 103 height 38
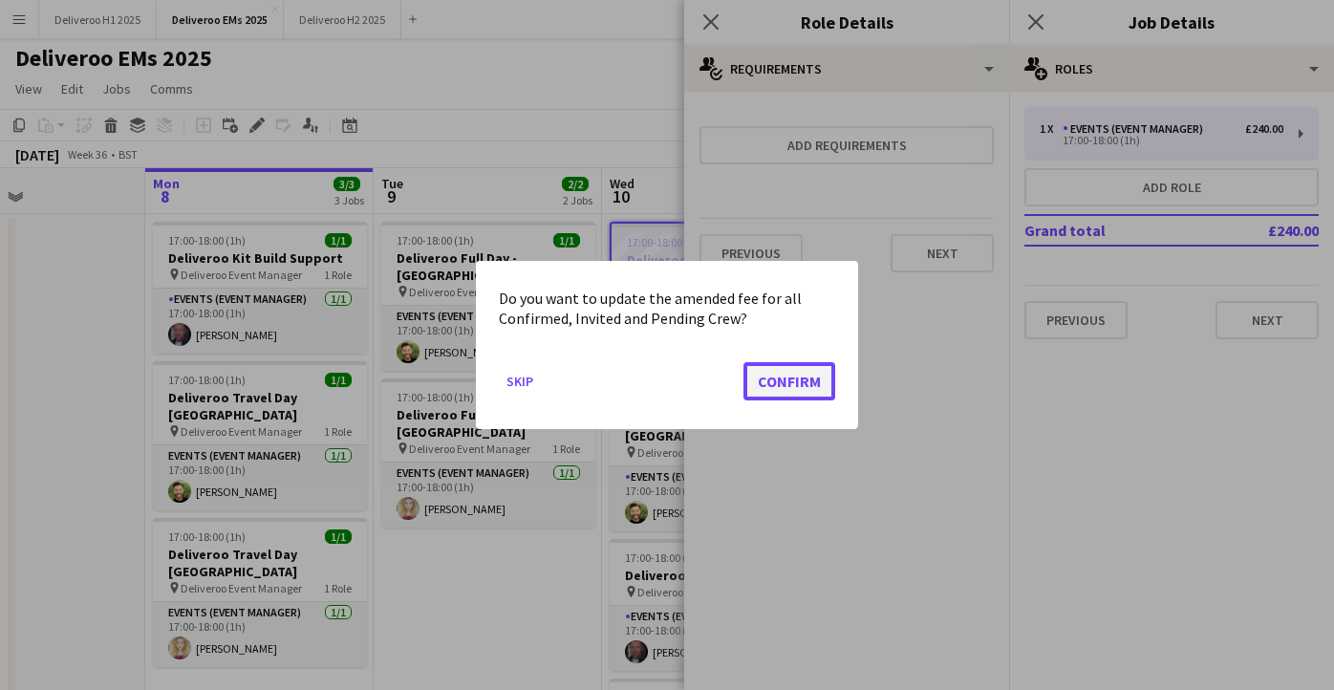
click at [812, 367] on button "Confirm" at bounding box center [790, 381] width 92 height 38
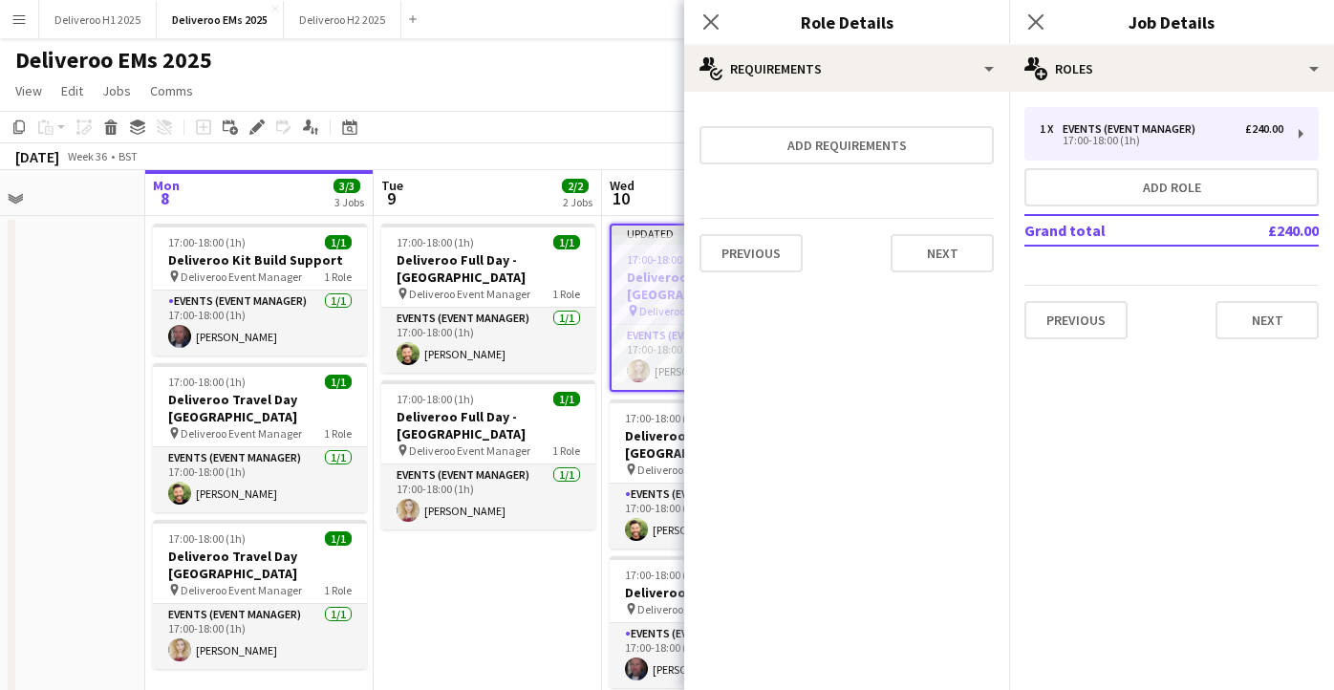
scroll to position [2, 0]
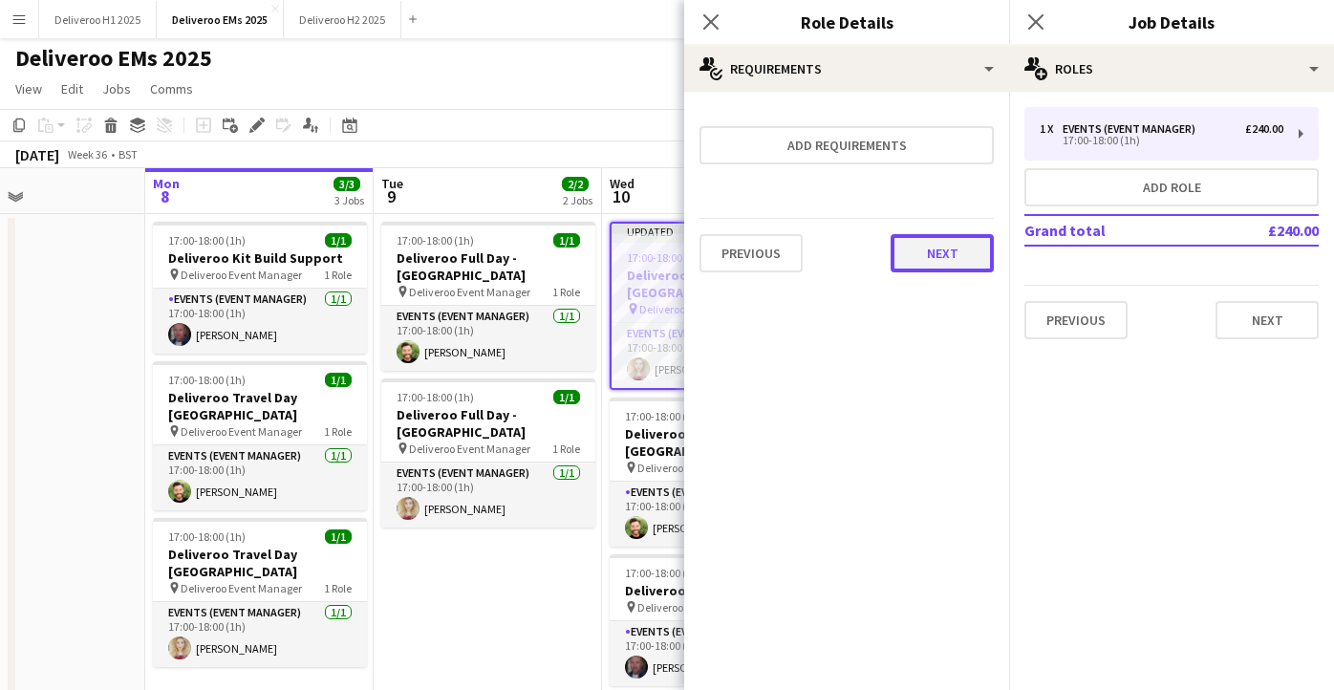
click at [944, 251] on button "Next" at bounding box center [942, 253] width 103 height 38
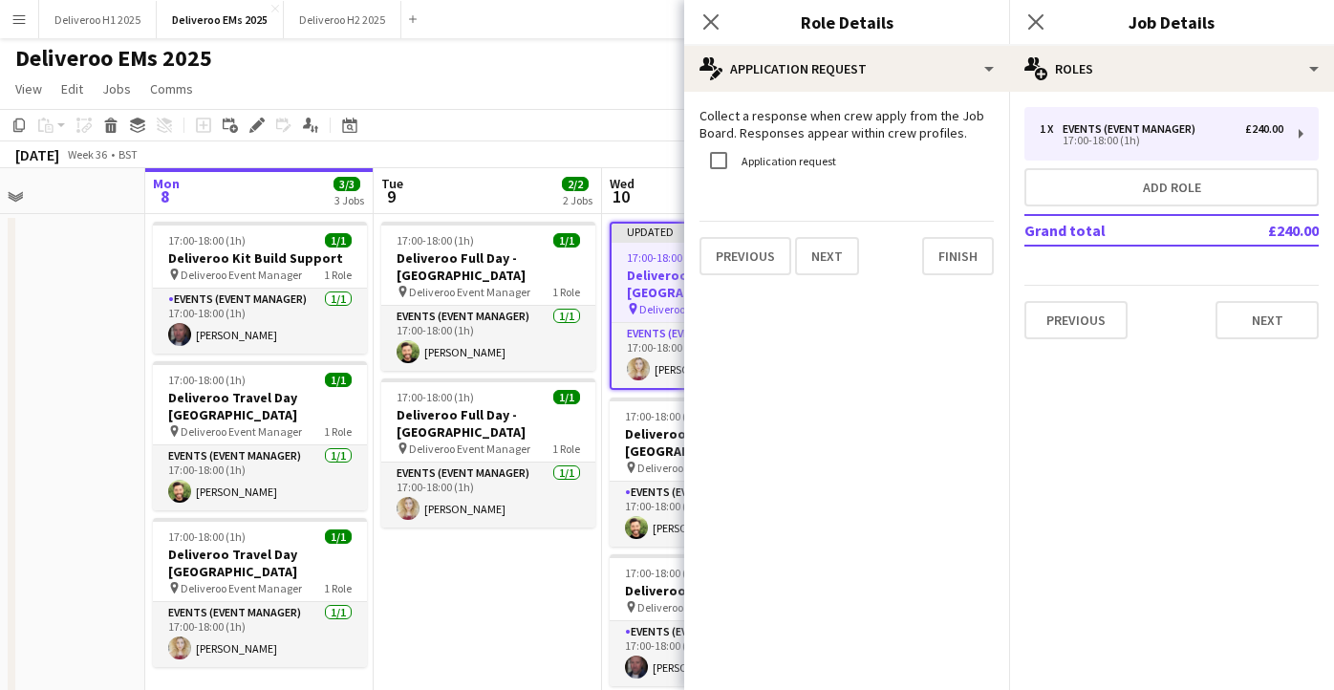
click at [946, 279] on div "Collect a response when crew apply from the Job Board. Responses appear within …" at bounding box center [846, 191] width 325 height 199
click at [945, 264] on button "Finish" at bounding box center [958, 256] width 72 height 38
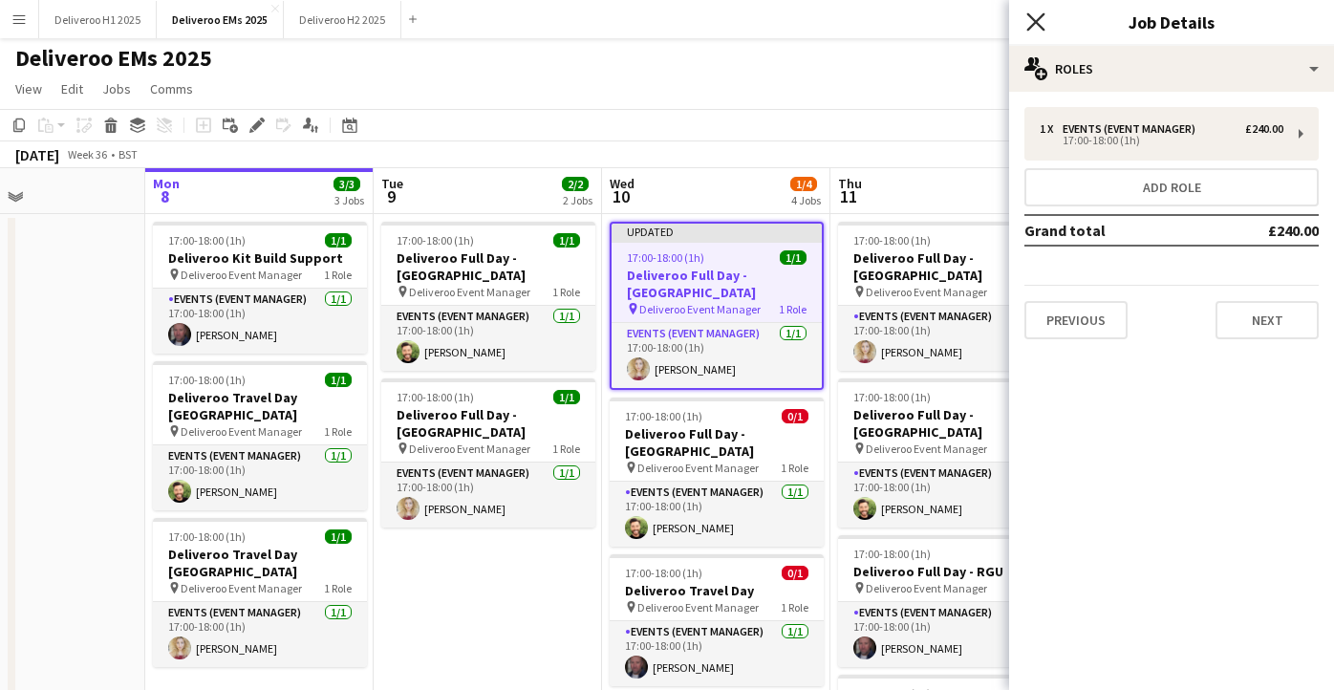
click at [1040, 17] on icon at bounding box center [1036, 21] width 18 height 18
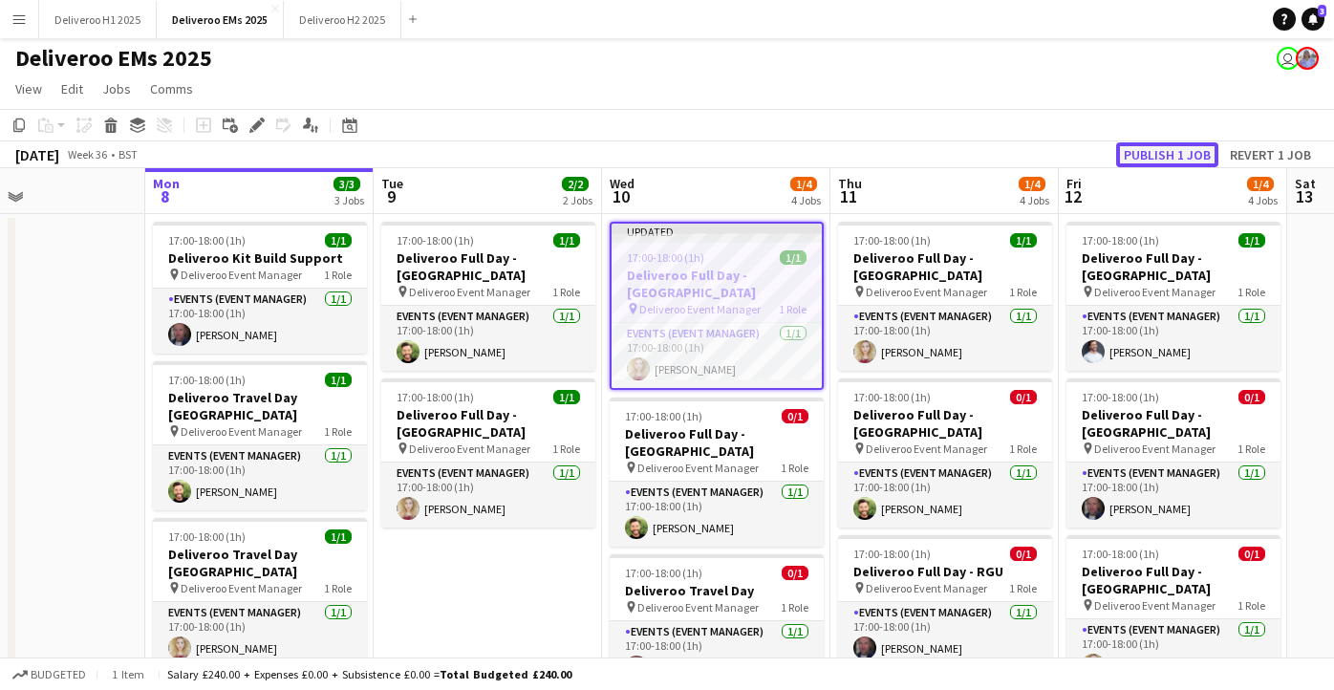
click at [1190, 156] on button "Publish 1 job" at bounding box center [1168, 154] width 102 height 25
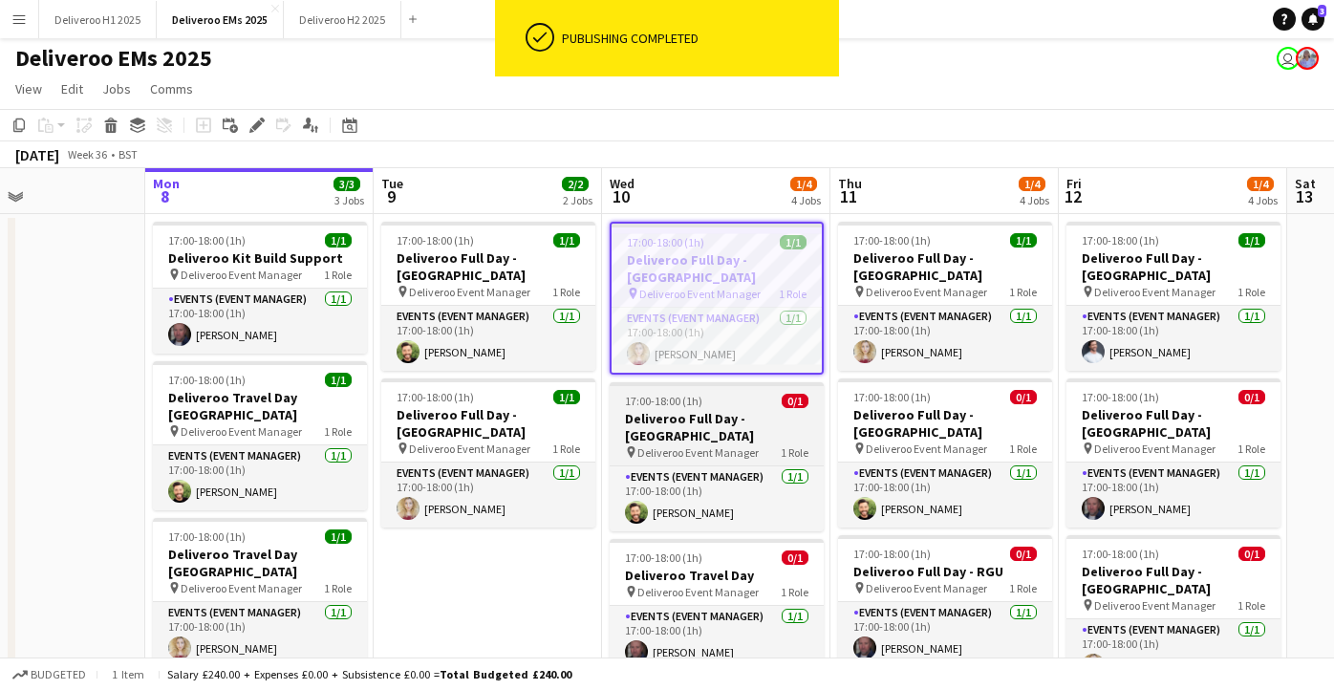
click at [747, 410] on h3 "Deliveroo Full Day - [GEOGRAPHIC_DATA]" at bounding box center [717, 427] width 214 height 34
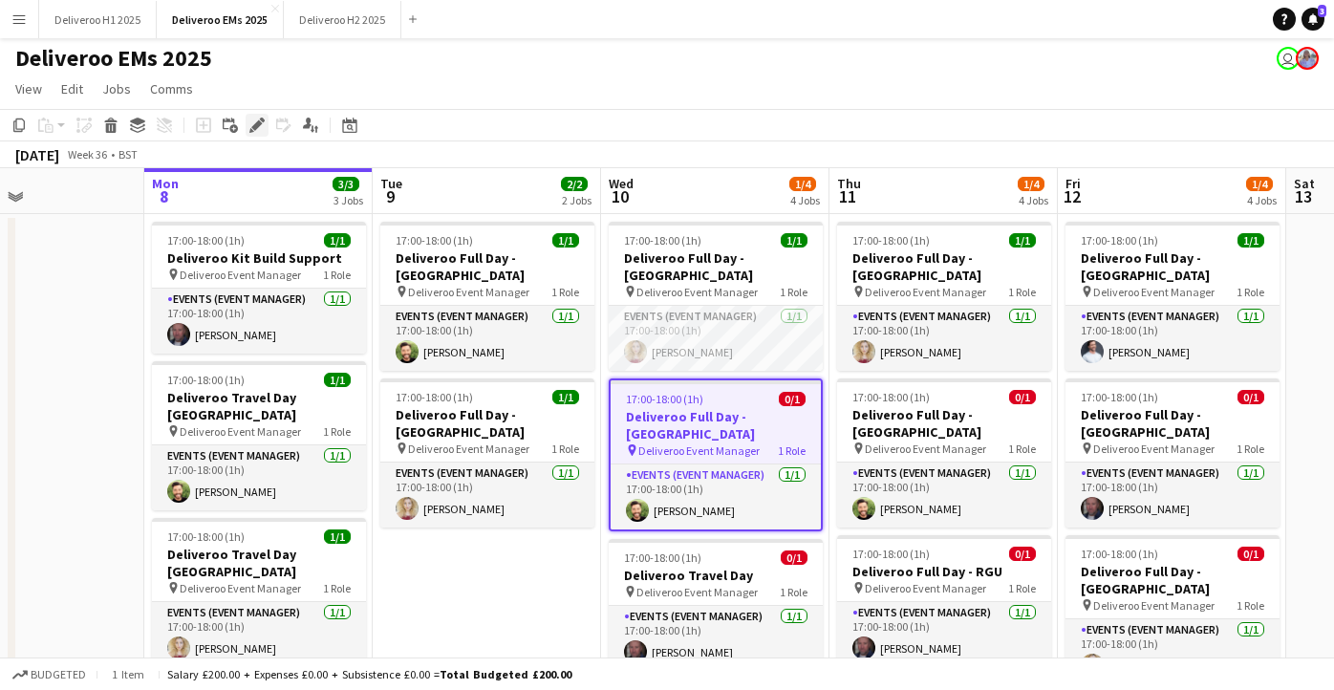
click at [258, 120] on icon at bounding box center [256, 125] width 11 height 11
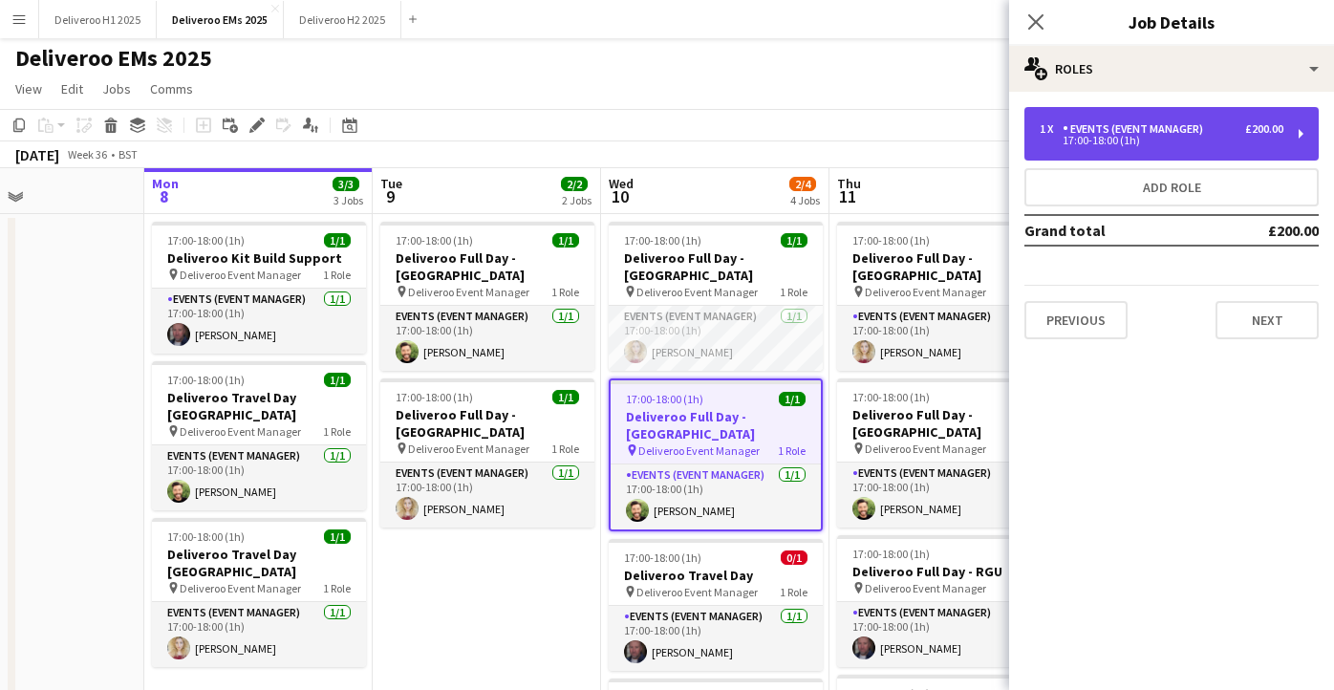
click at [1095, 129] on div "Events (Event Manager)" at bounding box center [1137, 128] width 148 height 13
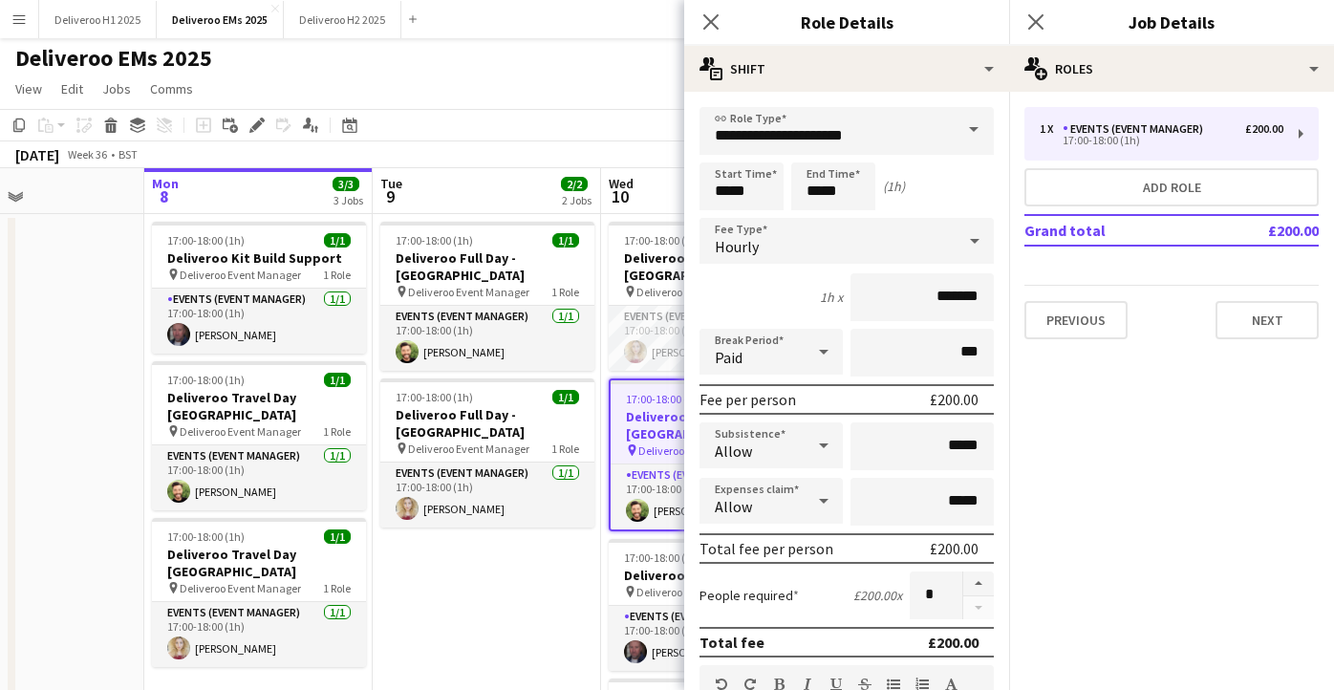
click at [855, 234] on div "Hourly" at bounding box center [828, 241] width 256 height 46
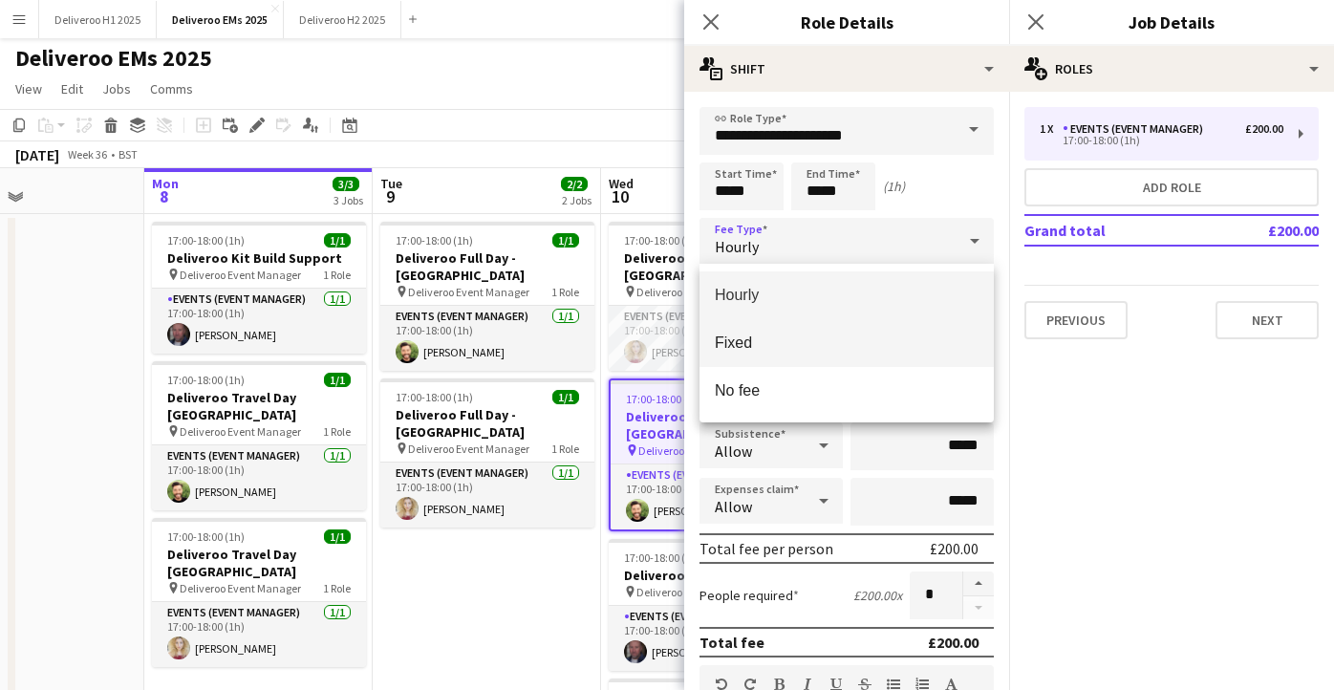
click at [798, 336] on span "Fixed" at bounding box center [847, 343] width 264 height 18
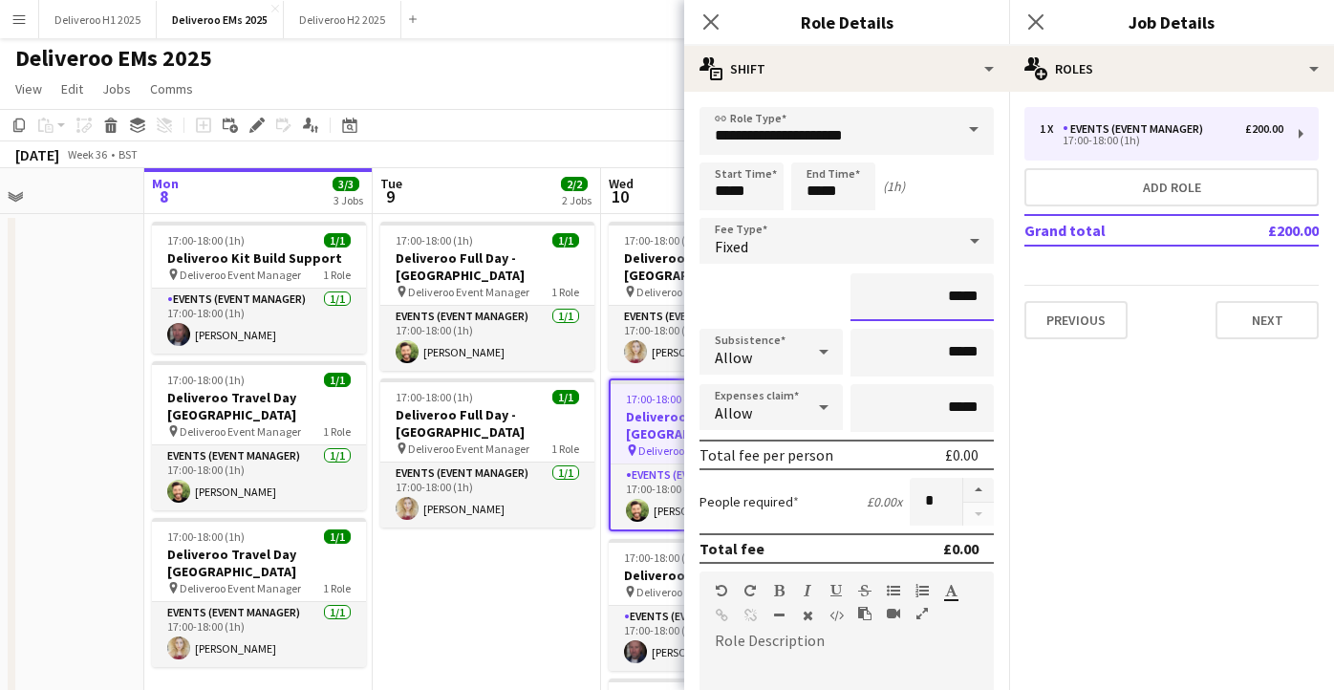
drag, startPoint x: 982, startPoint y: 293, endPoint x: 951, endPoint y: 292, distance: 30.6
click at [951, 292] on input "*****" at bounding box center [922, 297] width 143 height 48
type input "*******"
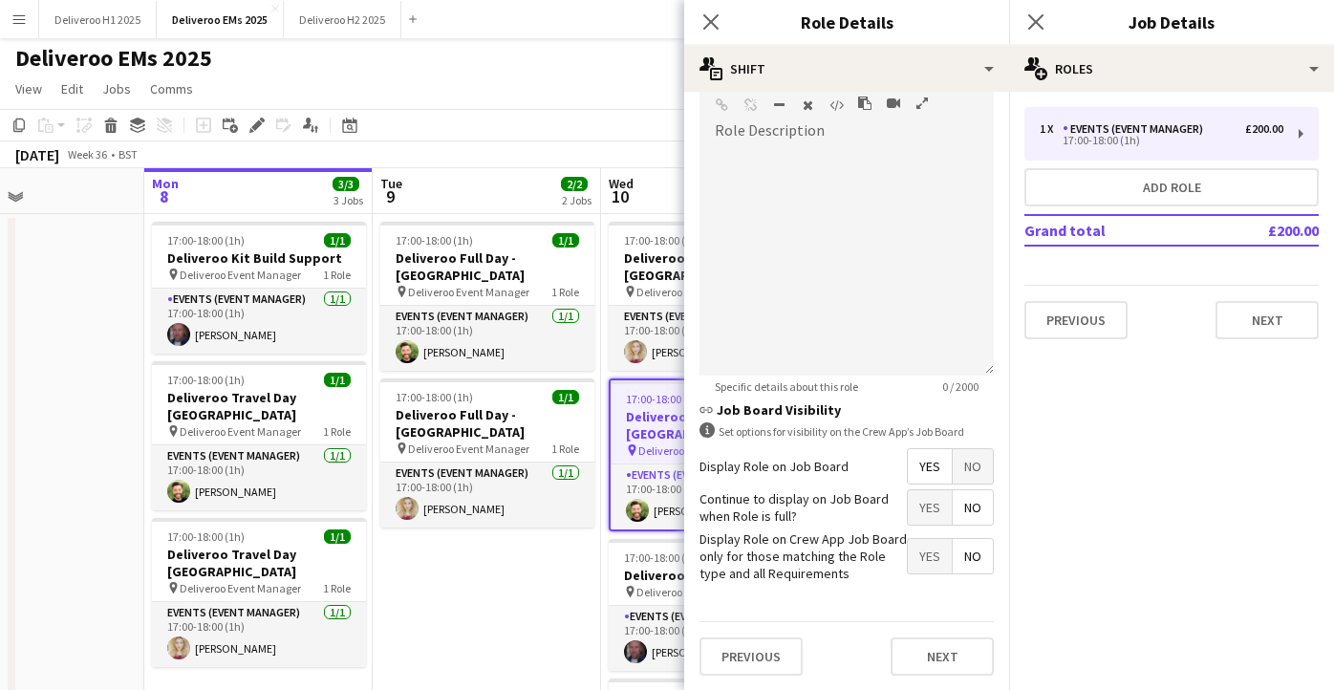
click at [991, 463] on span "No" at bounding box center [973, 466] width 40 height 34
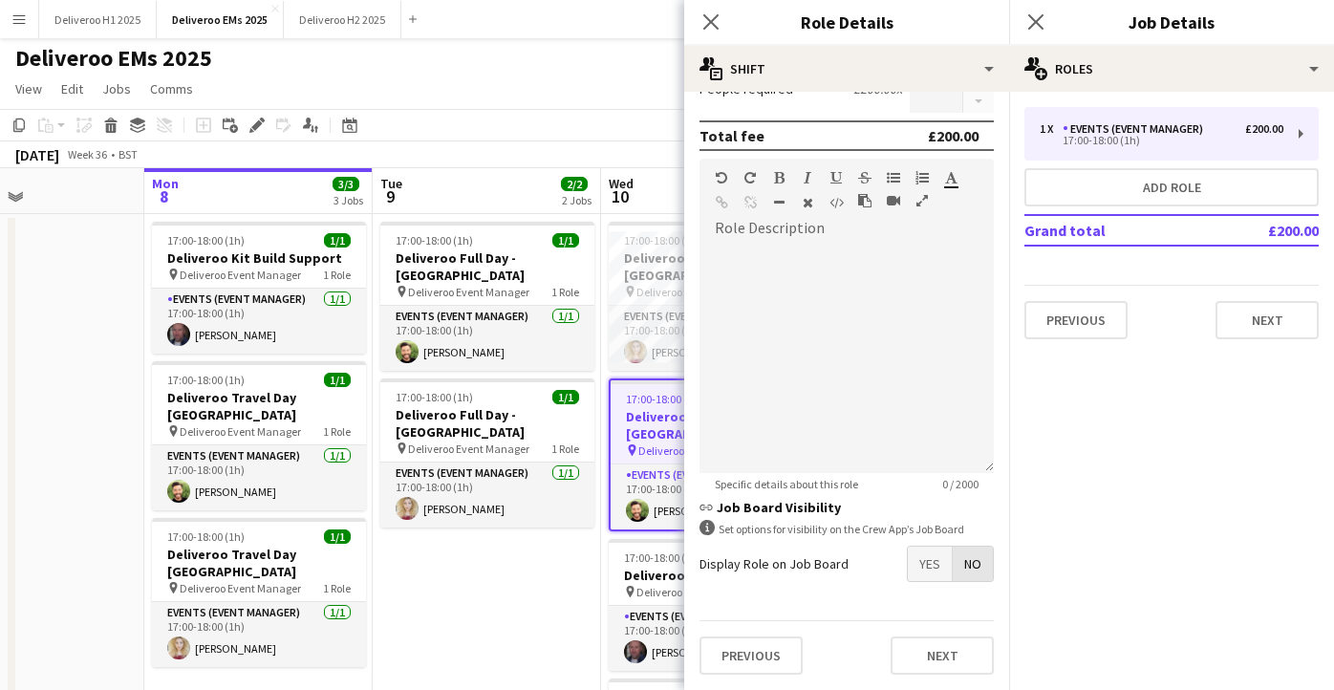
scroll to position [413, 0]
click at [910, 656] on button "Next" at bounding box center [942, 656] width 103 height 38
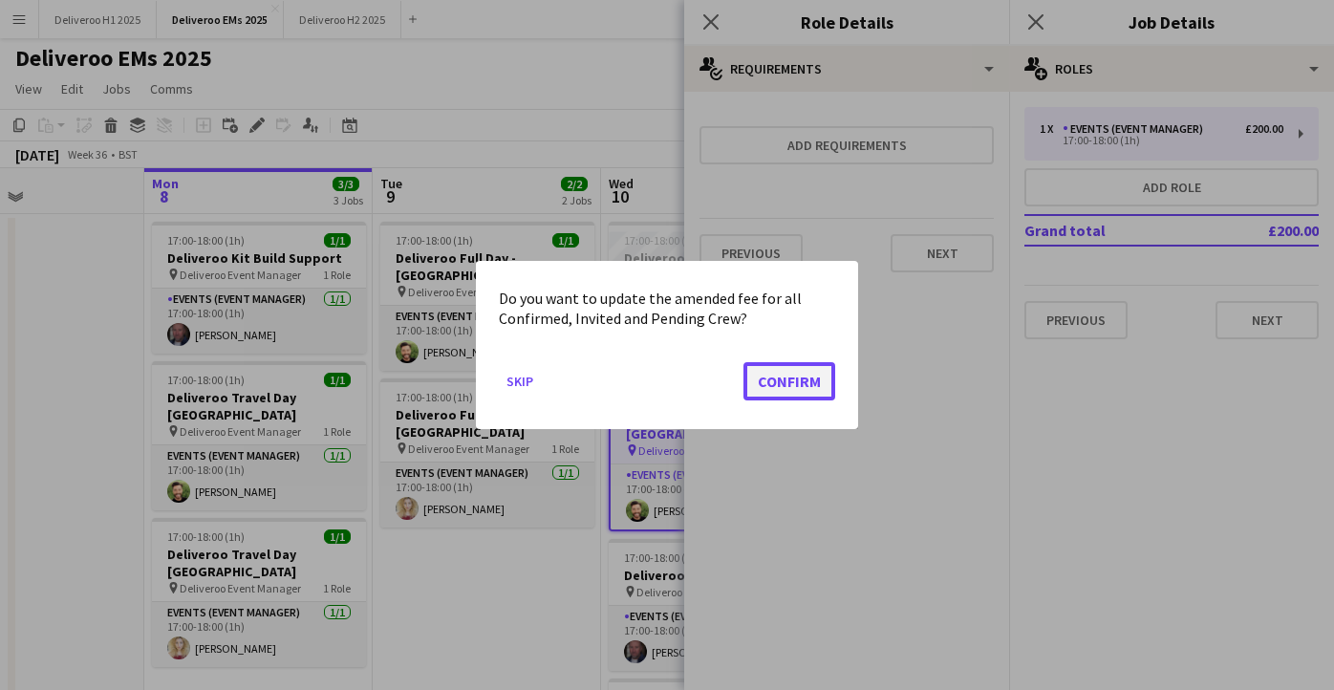
click at [785, 380] on button "Confirm" at bounding box center [790, 381] width 92 height 38
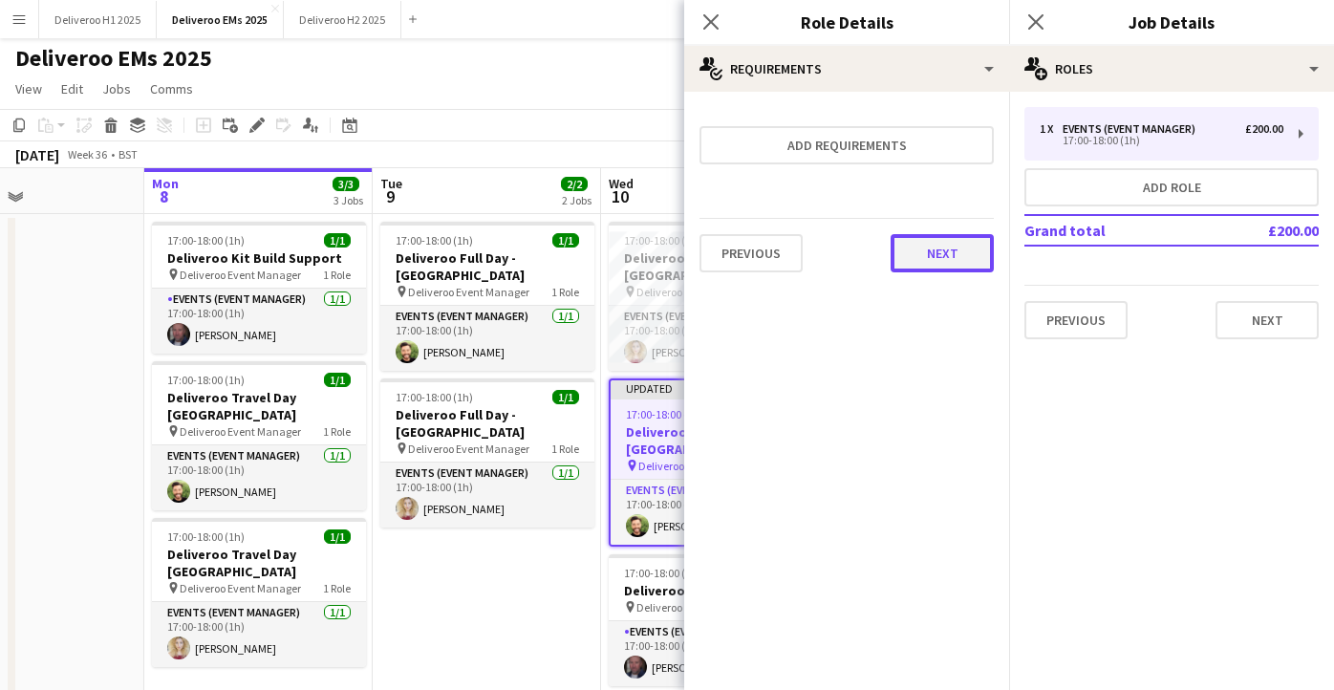
click at [948, 249] on button "Next" at bounding box center [942, 253] width 103 height 38
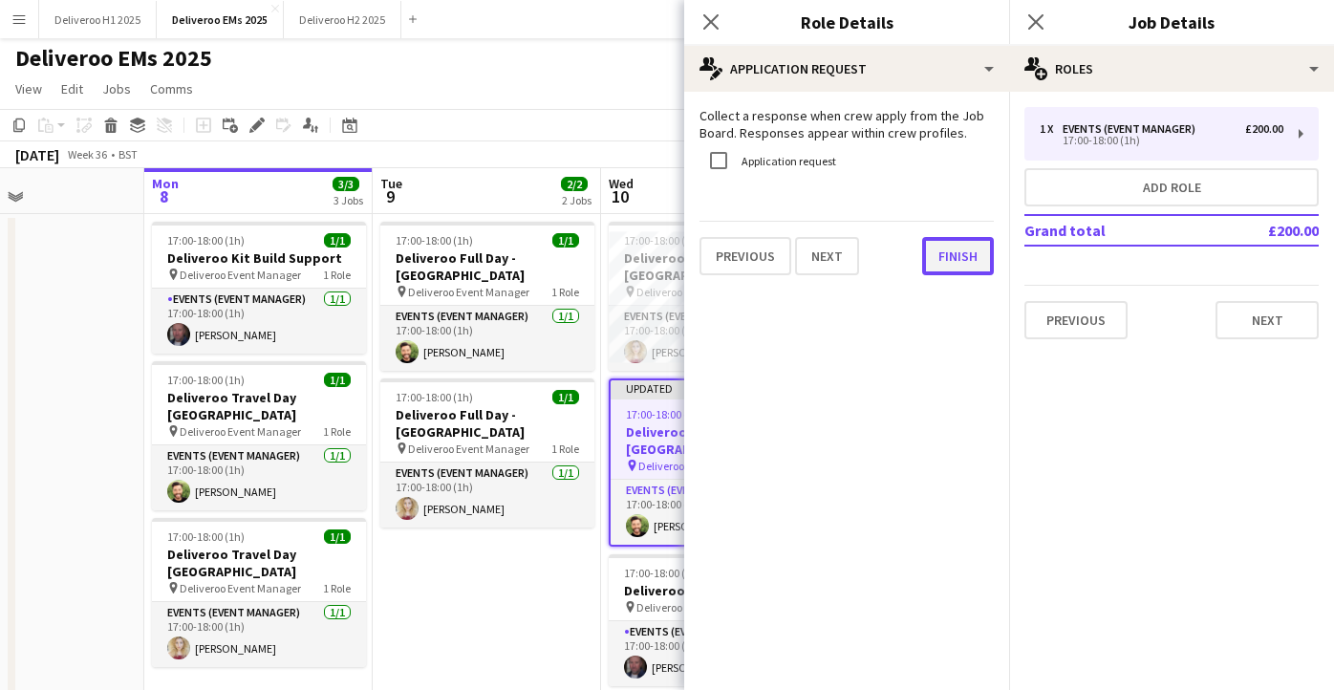
click at [952, 259] on button "Finish" at bounding box center [958, 256] width 72 height 38
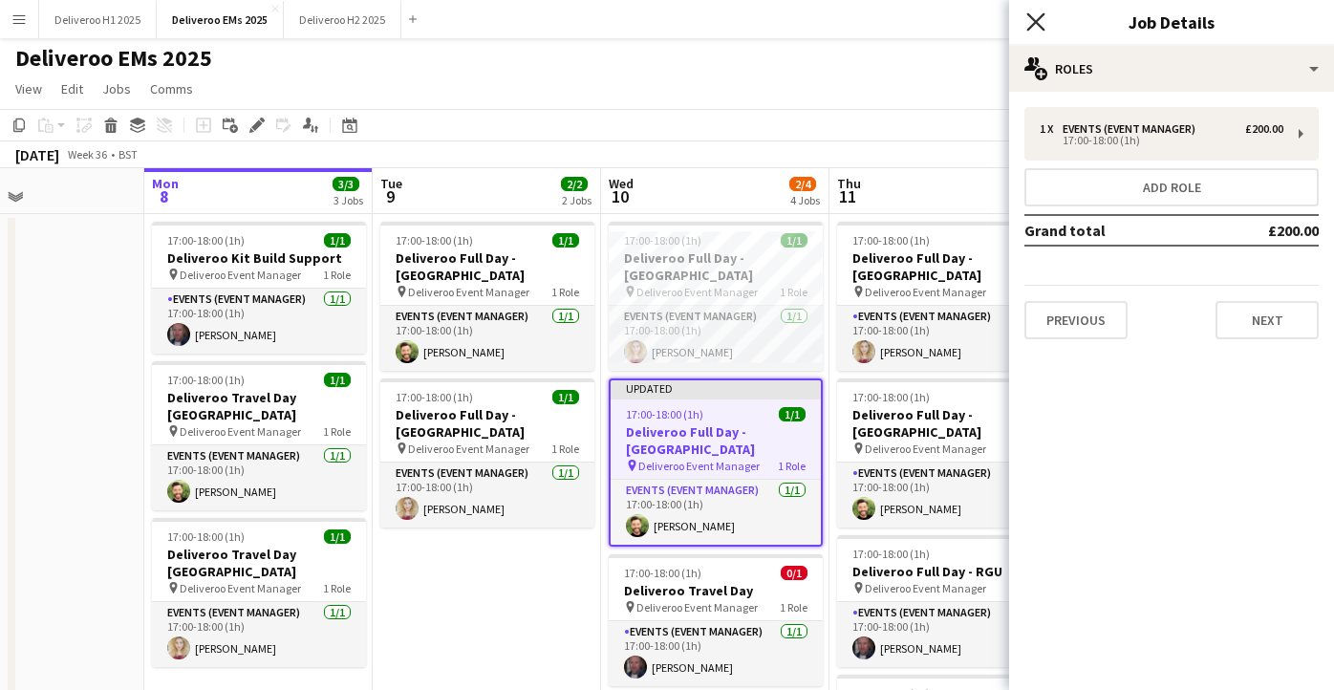
click at [1030, 13] on icon "Close pop-in" at bounding box center [1036, 21] width 18 height 18
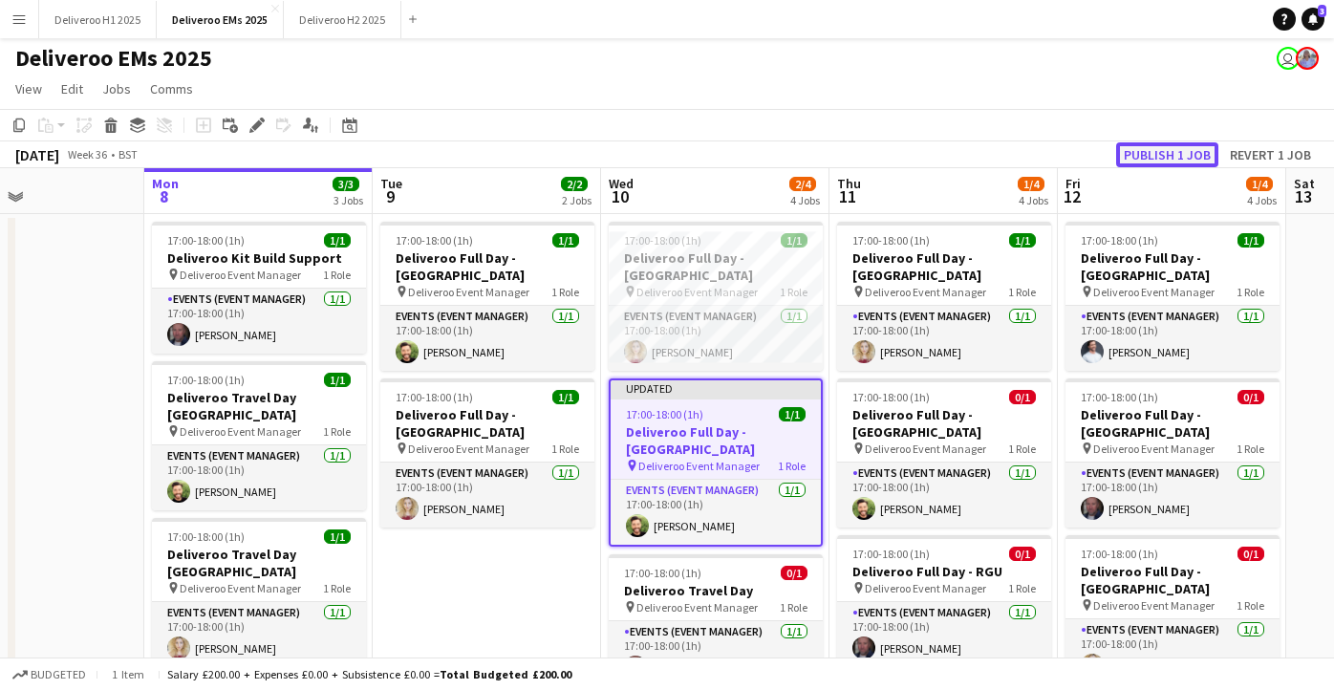
click at [1146, 151] on button "Publish 1 job" at bounding box center [1168, 154] width 102 height 25
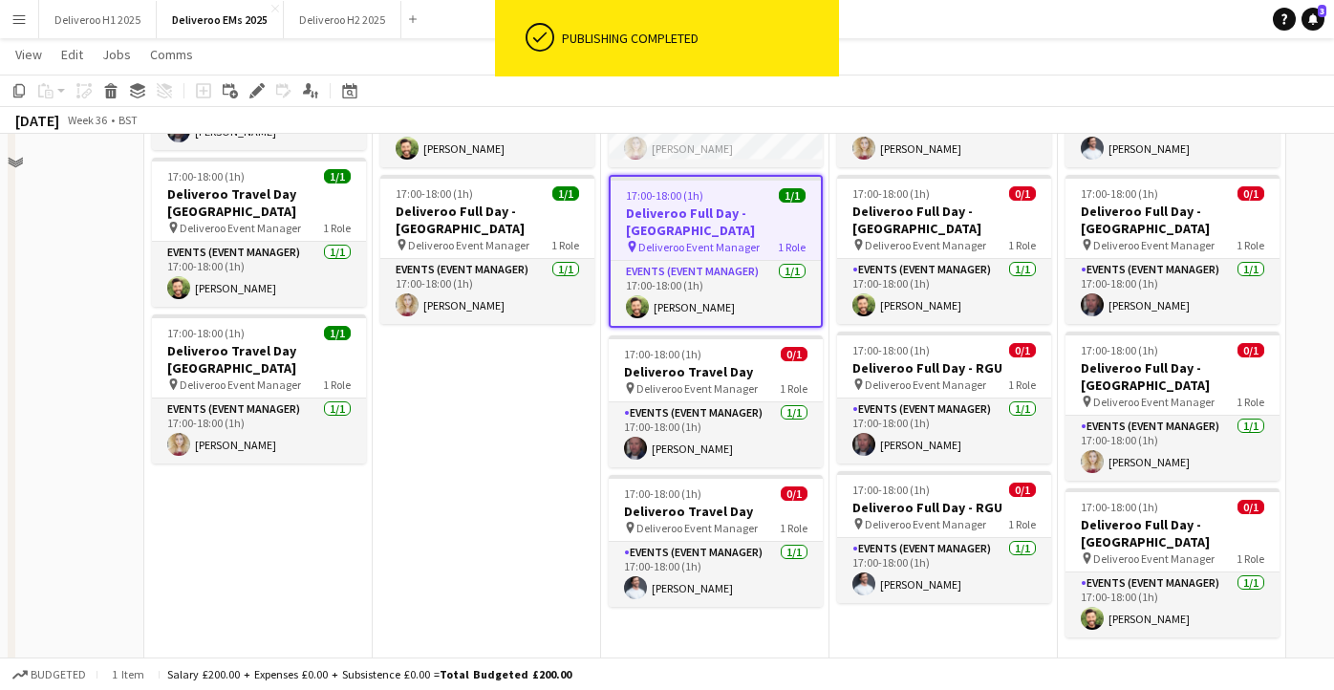
scroll to position [205, 0]
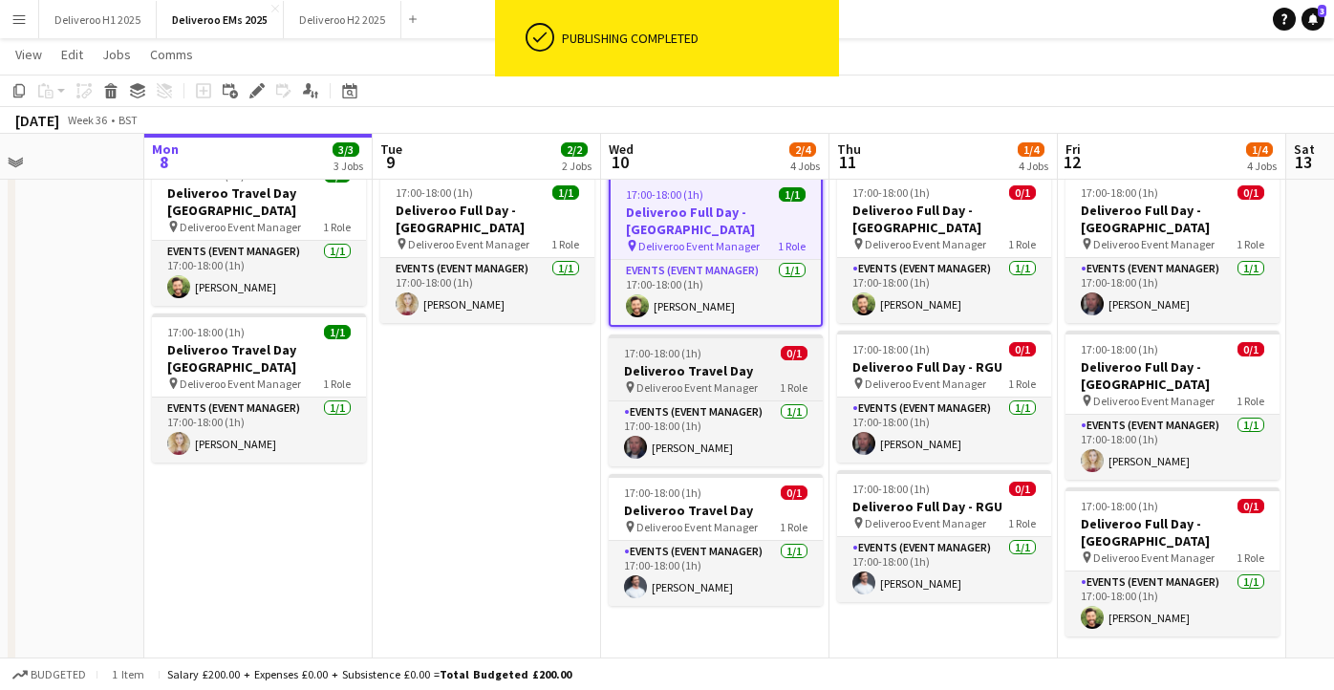
click at [752, 362] on h3 "Deliveroo Travel Day" at bounding box center [716, 370] width 214 height 17
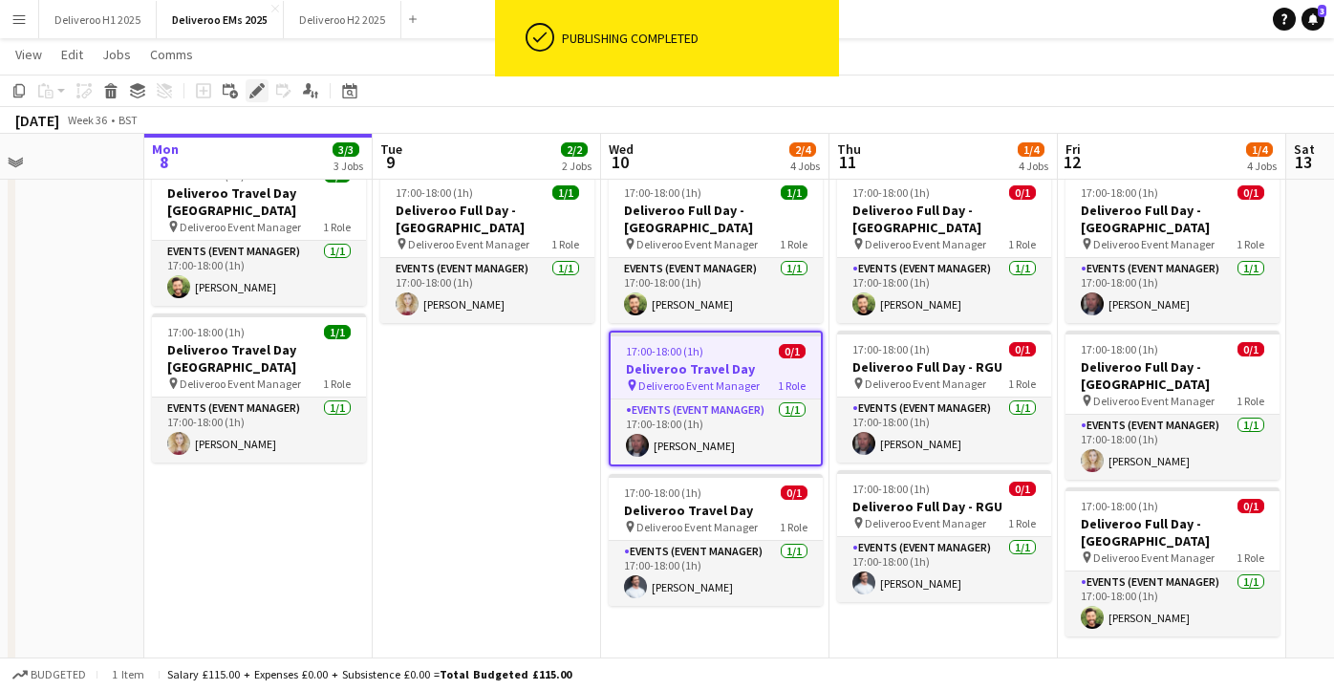
click at [247, 90] on div "Edit" at bounding box center [257, 90] width 23 height 23
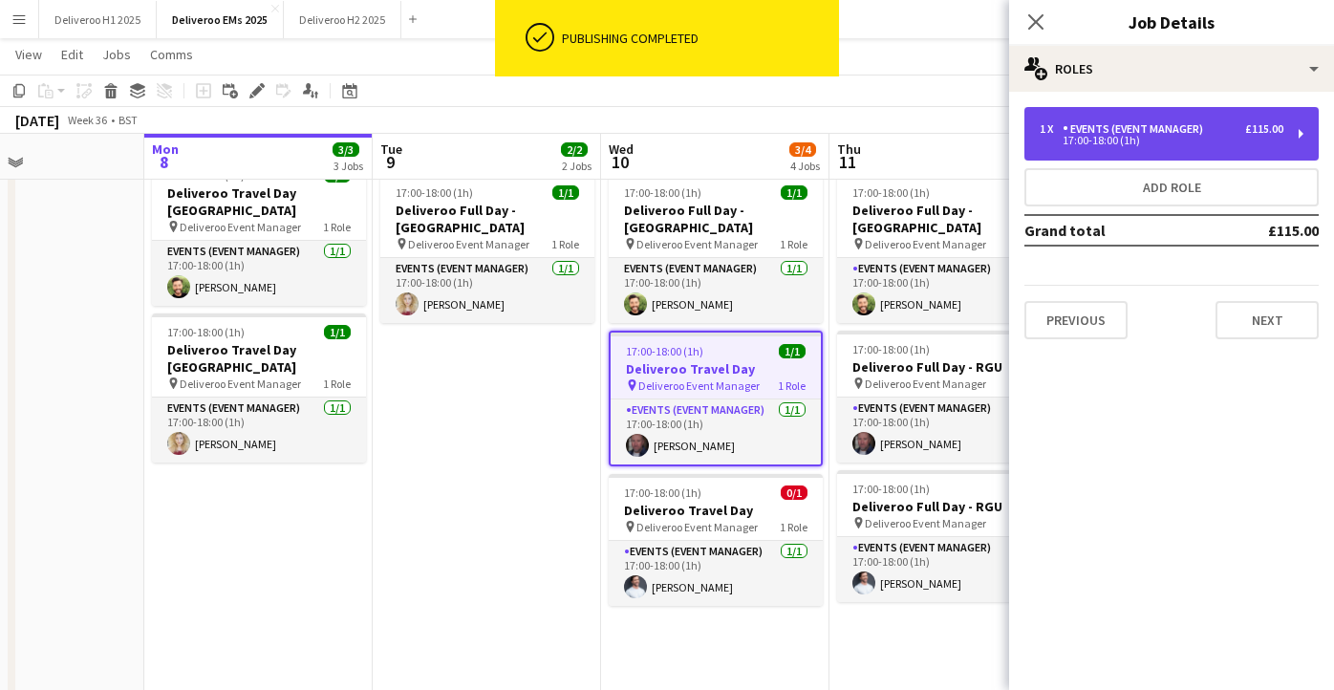
click at [1266, 140] on div "17:00-18:00 (1h)" at bounding box center [1162, 141] width 244 height 10
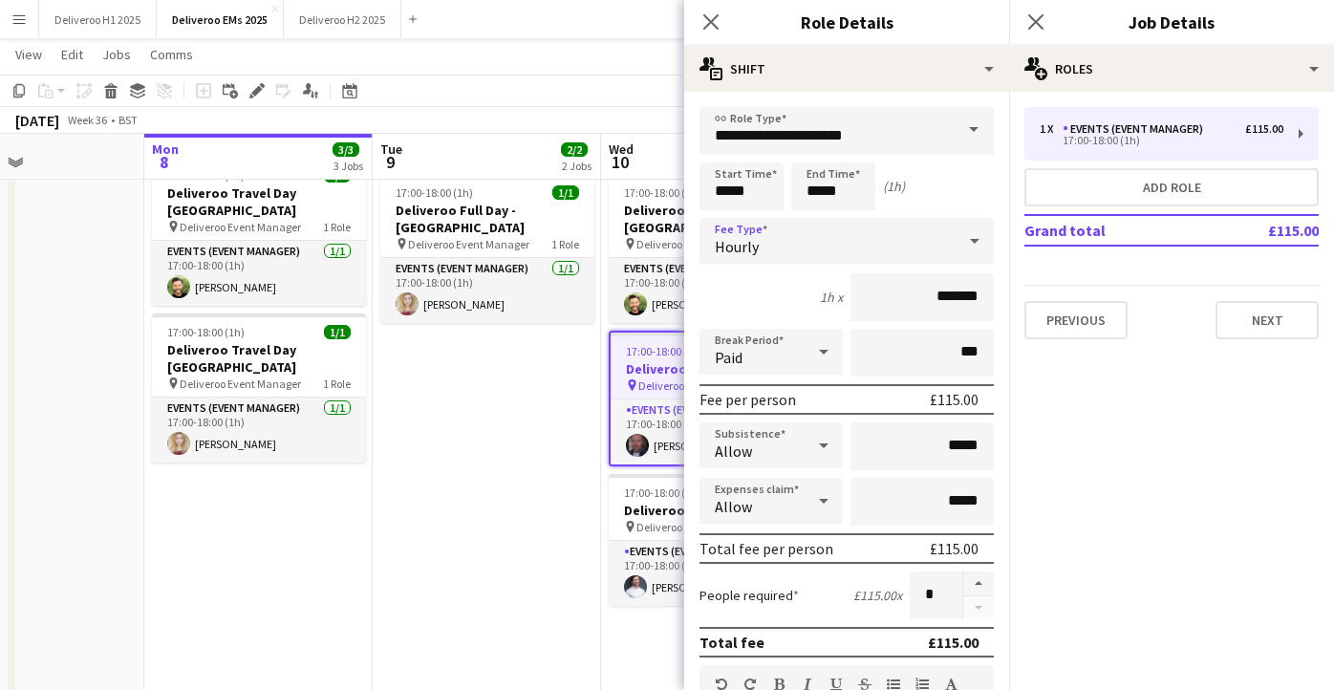
click at [916, 239] on div "Hourly" at bounding box center [828, 241] width 256 height 46
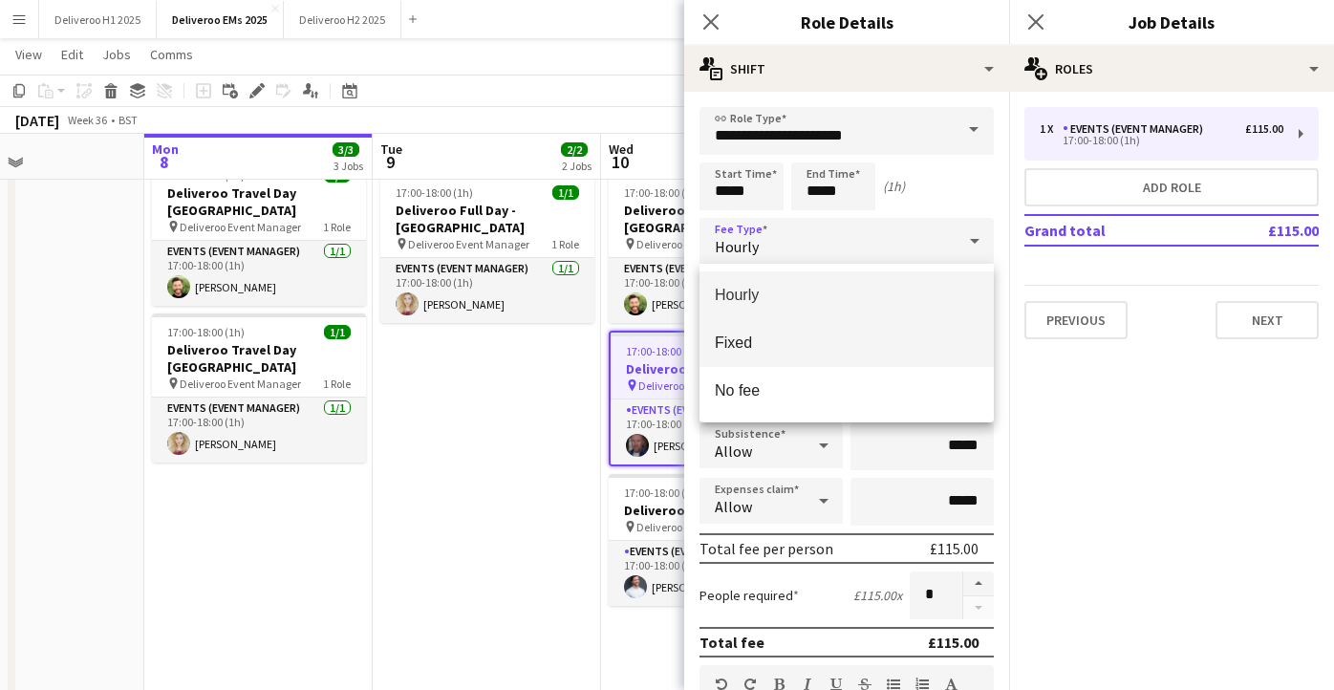
click at [859, 339] on span "Fixed" at bounding box center [847, 343] width 264 height 18
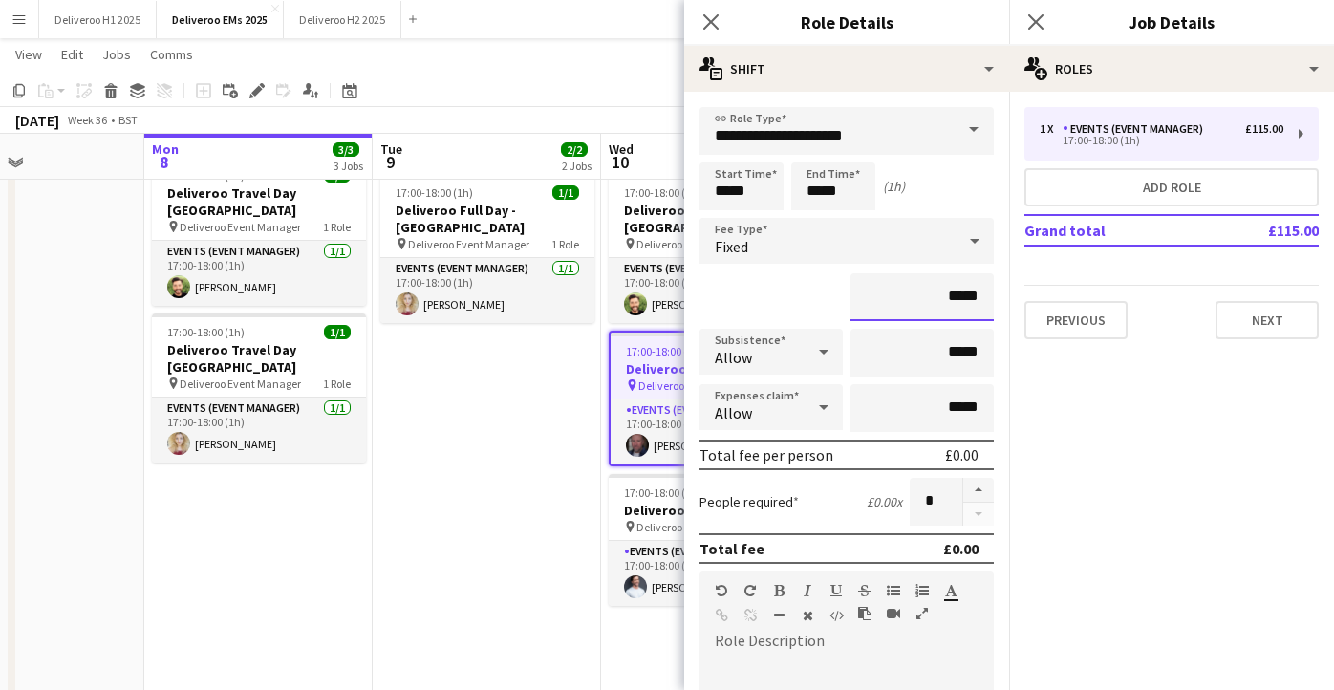
drag, startPoint x: 982, startPoint y: 304, endPoint x: 952, endPoint y: 302, distance: 29.7
click at [952, 302] on input "*****" at bounding box center [922, 297] width 143 height 48
type input "*******"
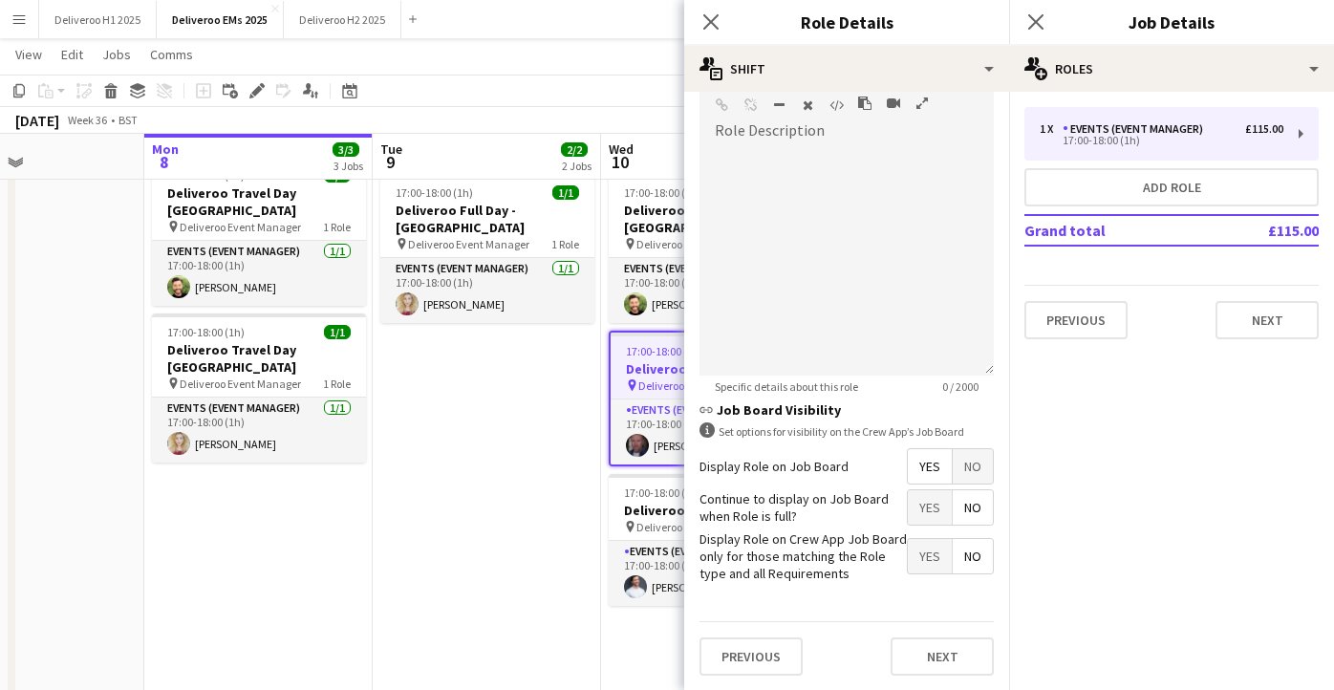
click at [969, 466] on span "No" at bounding box center [973, 466] width 40 height 34
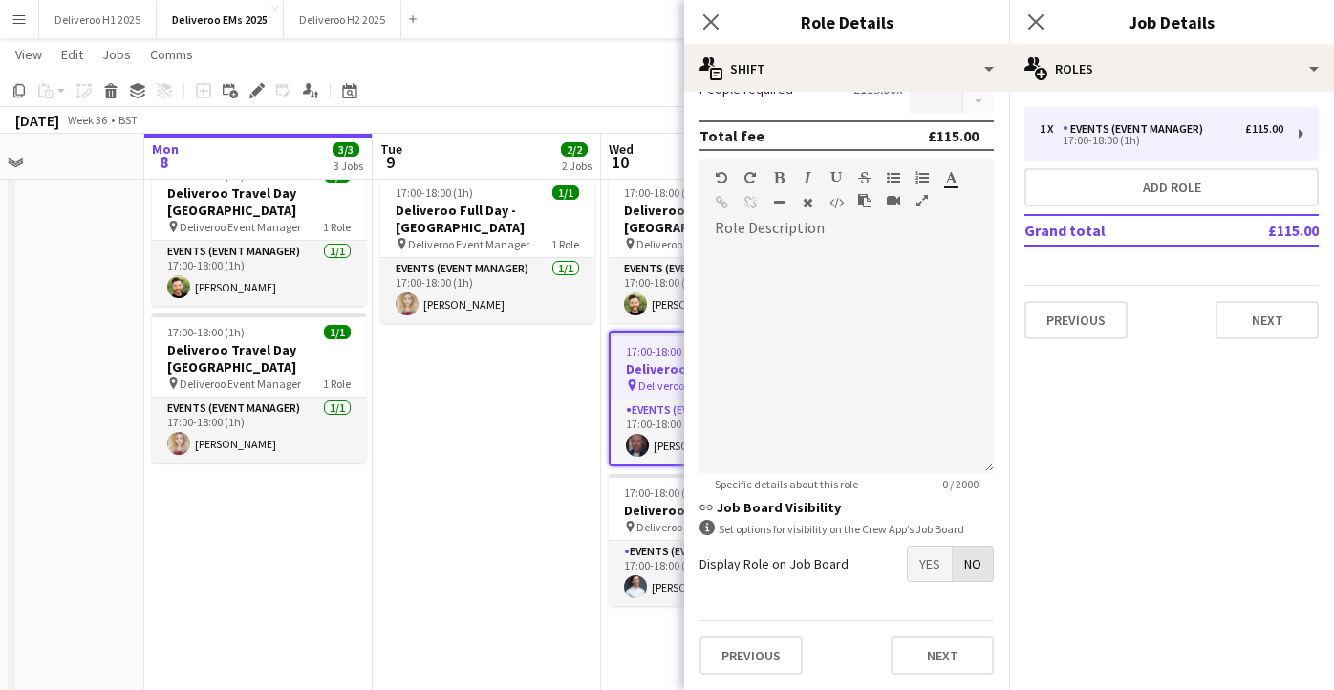
scroll to position [413, 0]
click at [936, 657] on button "Next" at bounding box center [942, 656] width 103 height 38
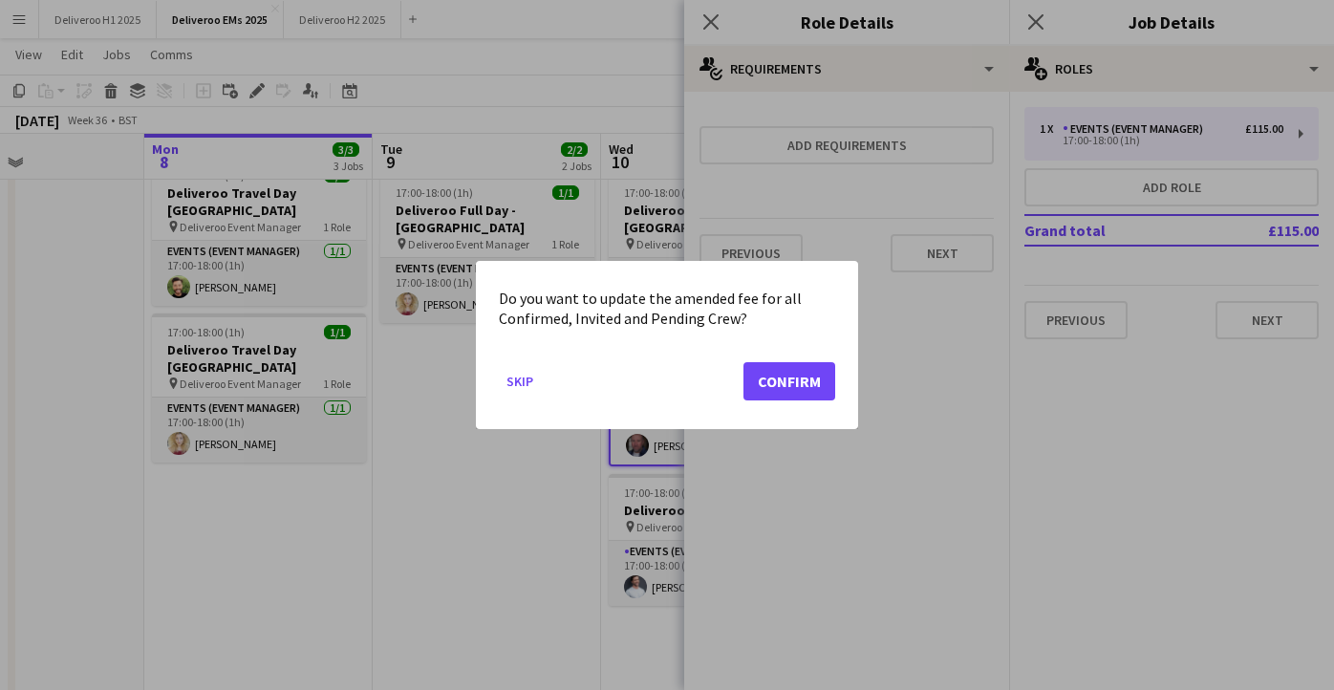
scroll to position [0, 0]
click at [791, 387] on button "Confirm" at bounding box center [790, 381] width 92 height 38
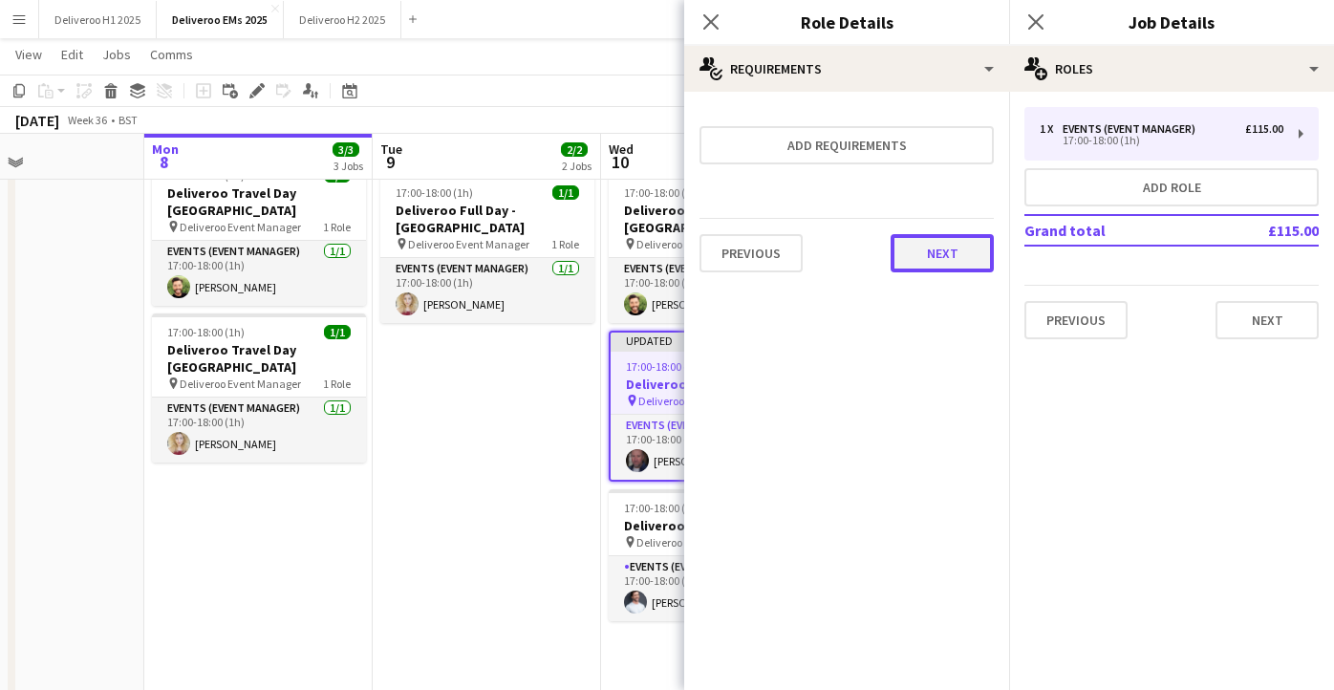
click at [965, 237] on button "Next" at bounding box center [942, 253] width 103 height 38
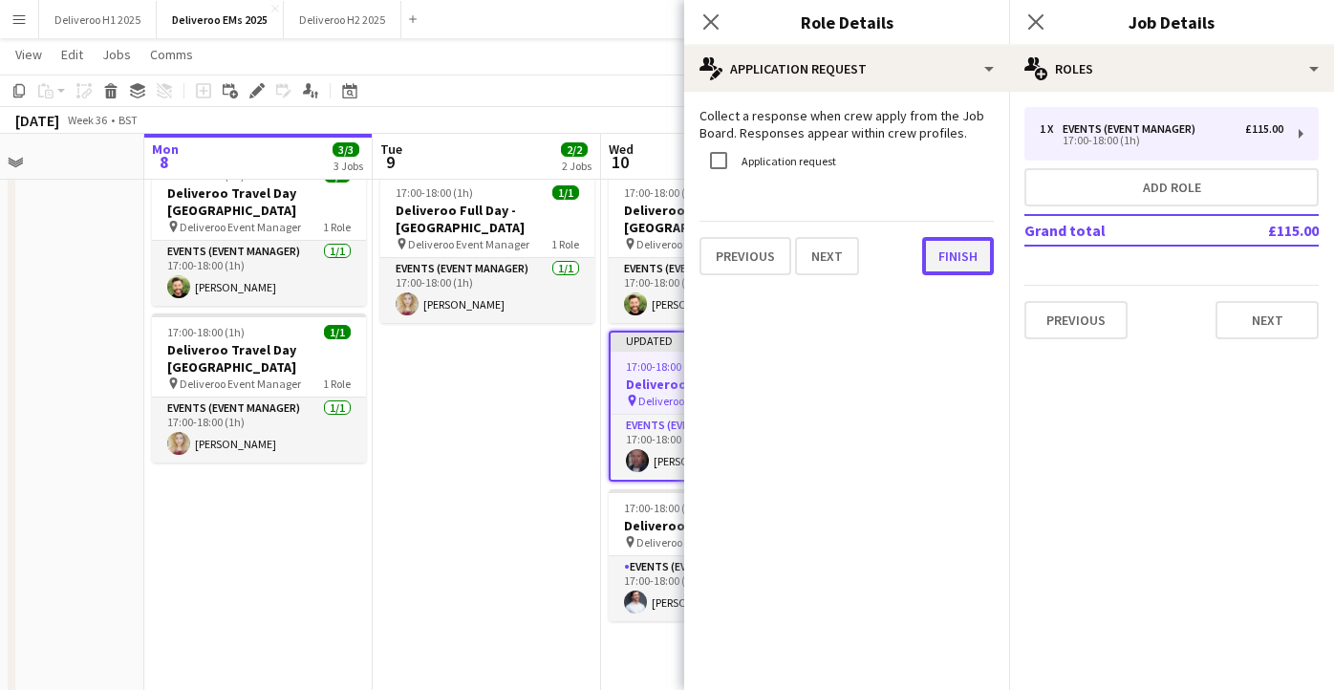
click at [962, 244] on button "Finish" at bounding box center [958, 256] width 72 height 38
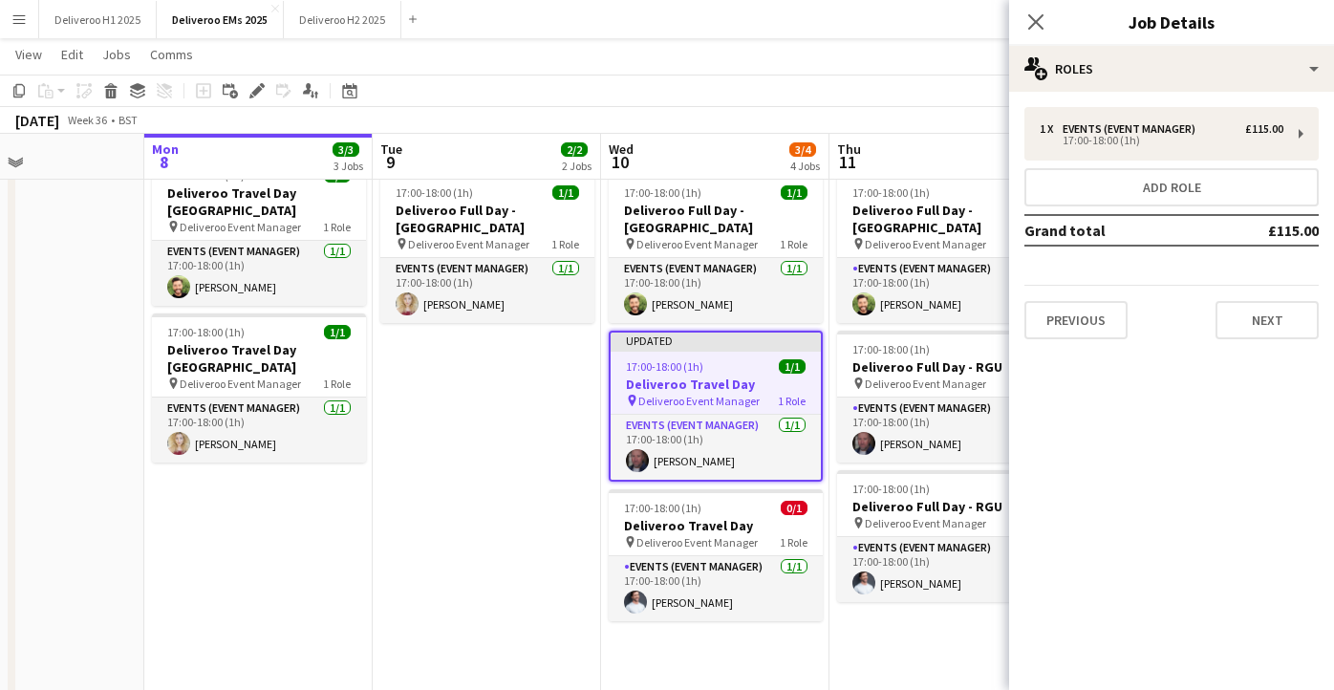
click at [736, 333] on div "Updated" at bounding box center [716, 340] width 210 height 15
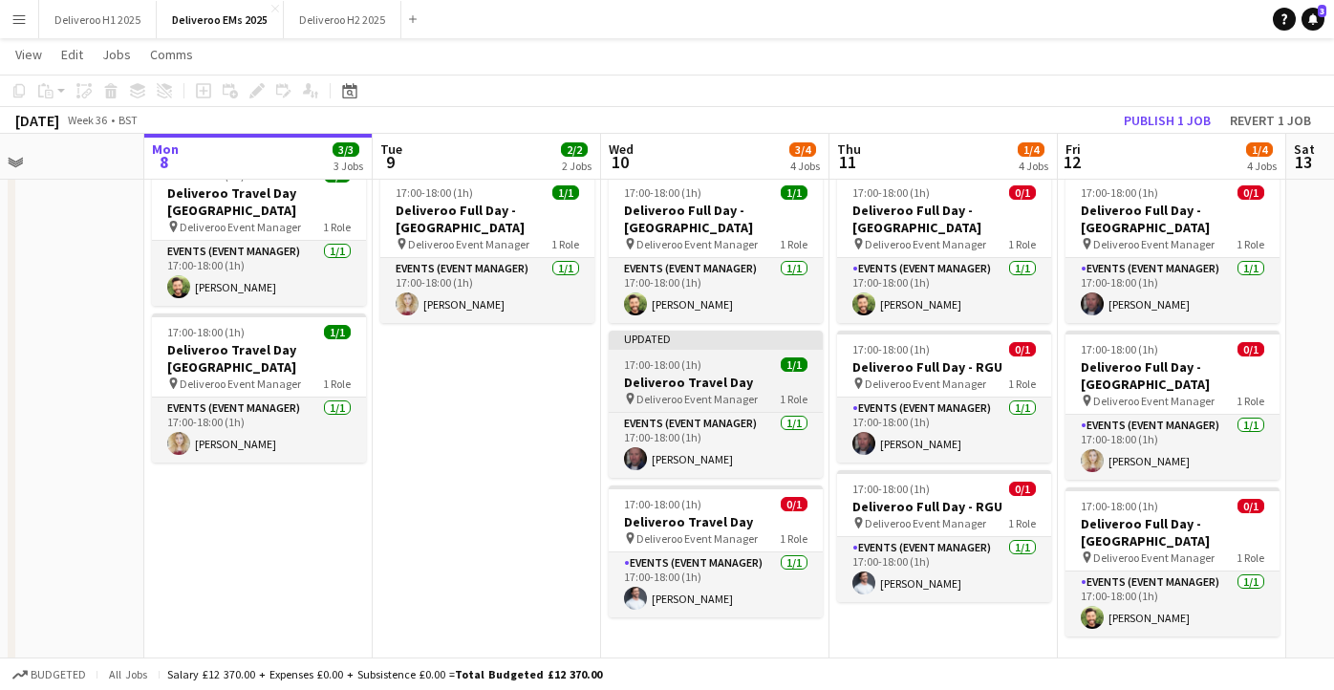
click at [741, 331] on div "Updated" at bounding box center [716, 338] width 214 height 15
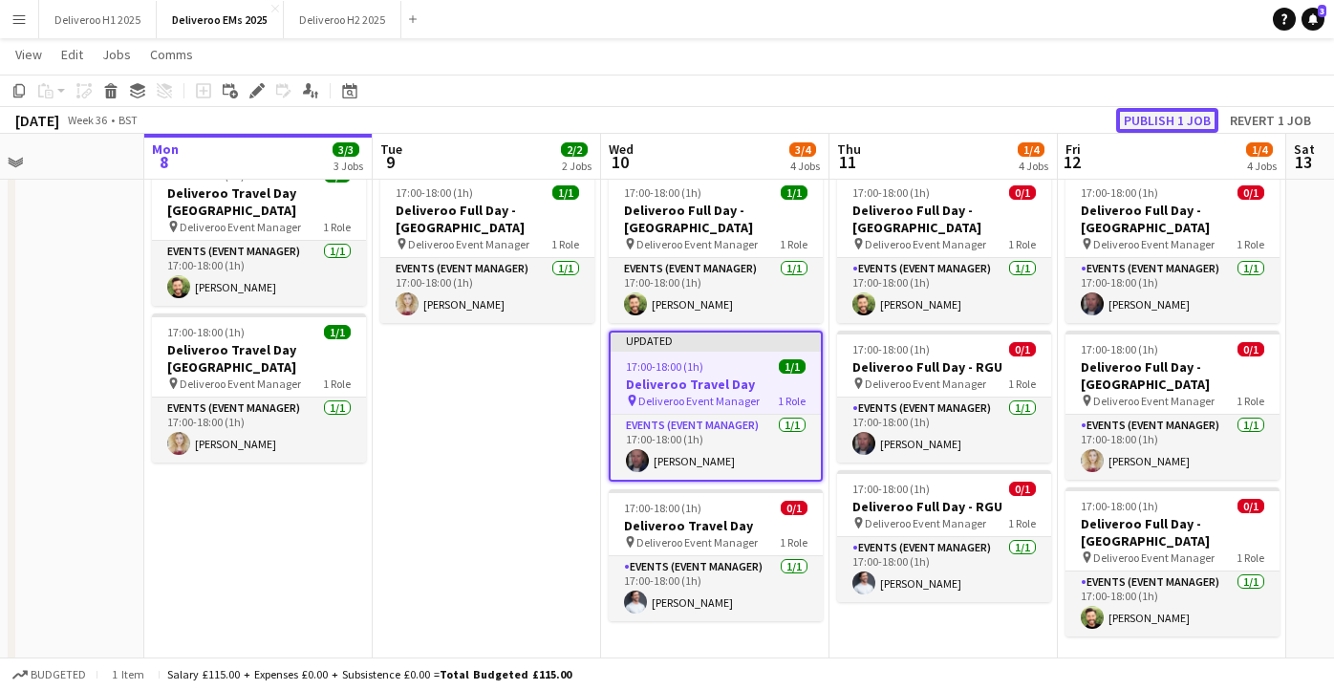
click at [1138, 119] on button "Publish 1 job" at bounding box center [1168, 120] width 102 height 25
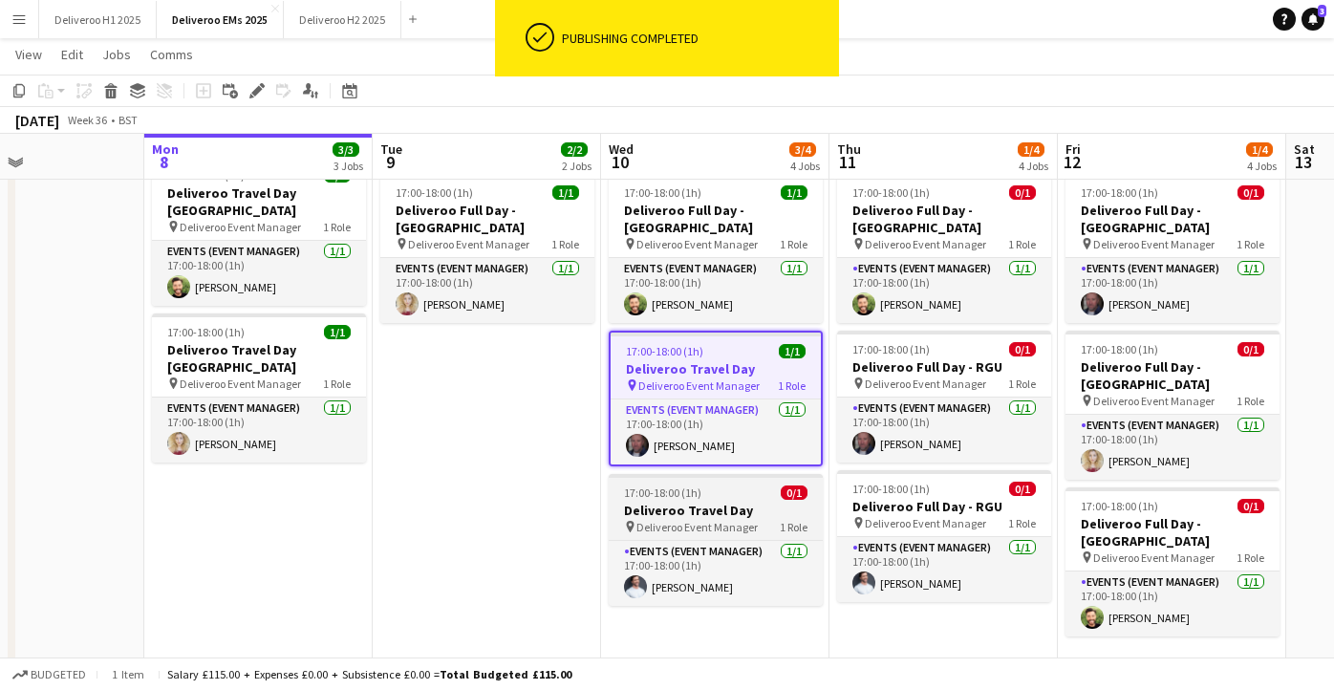
click at [746, 502] on h3 "Deliveroo Travel Day" at bounding box center [716, 510] width 214 height 17
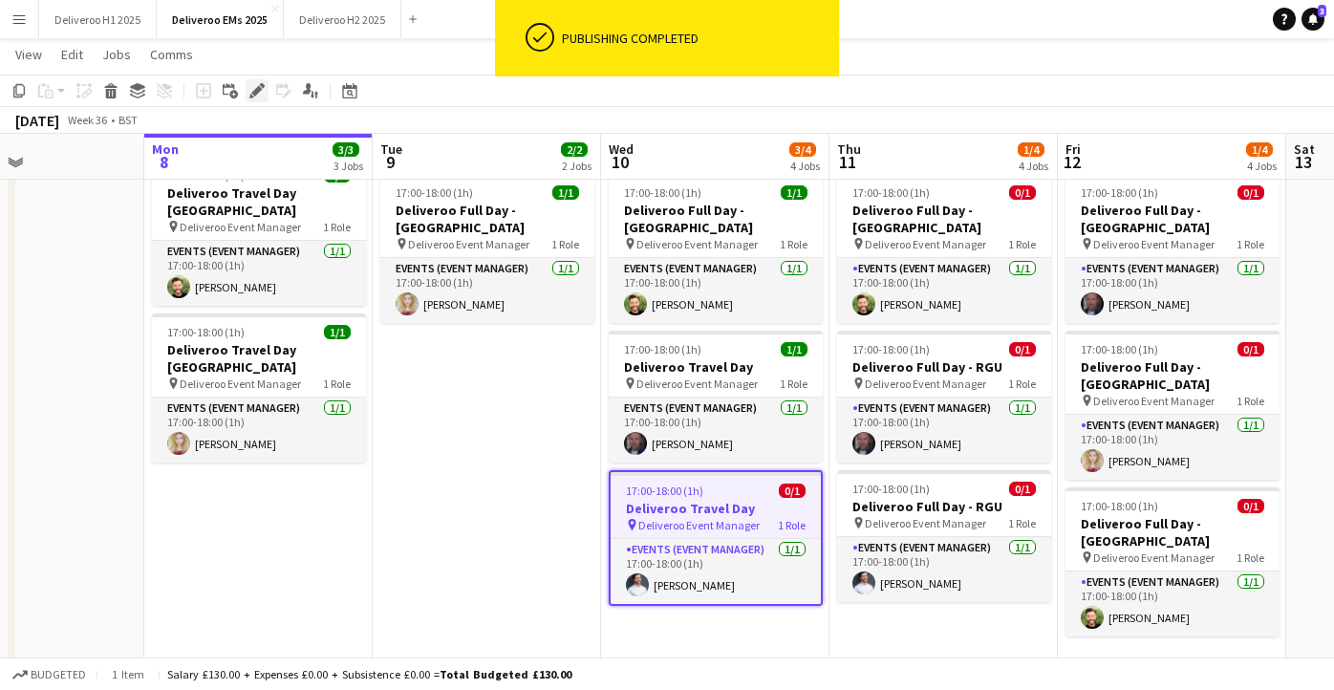
click at [251, 83] on icon "Edit" at bounding box center [256, 90] width 15 height 15
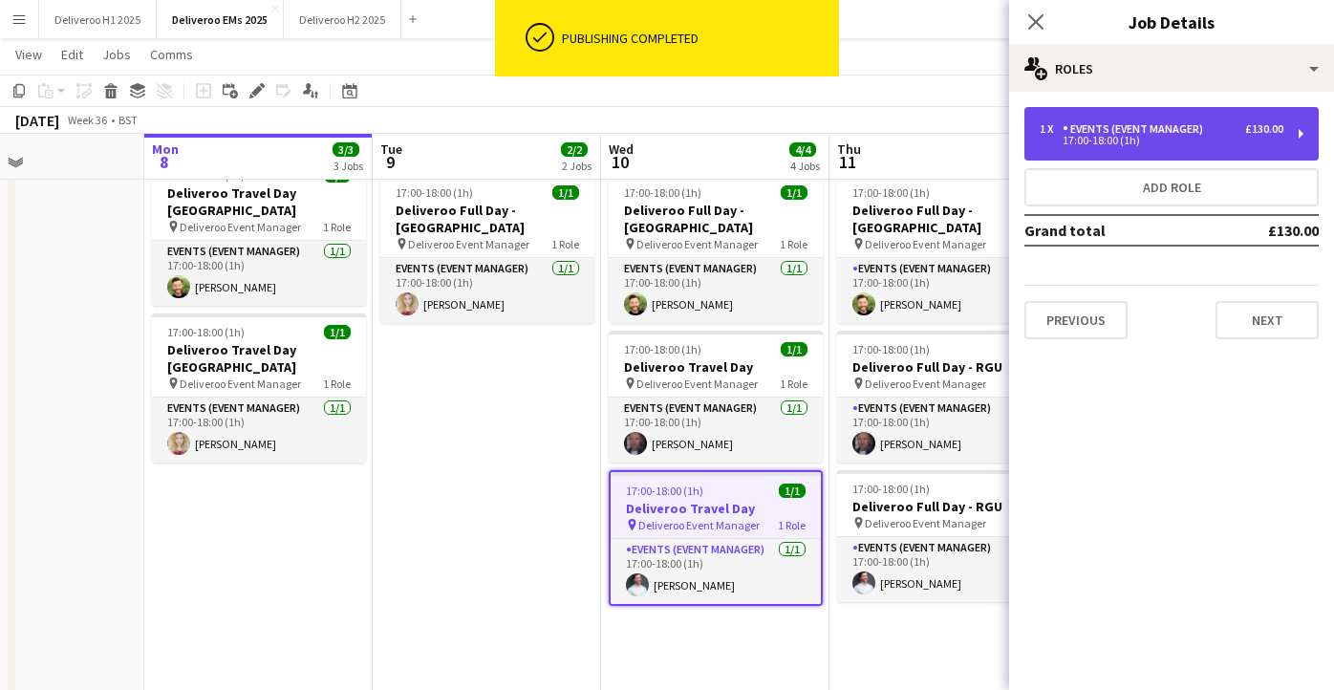
click at [1155, 133] on div "Events (Event Manager)" at bounding box center [1137, 128] width 148 height 13
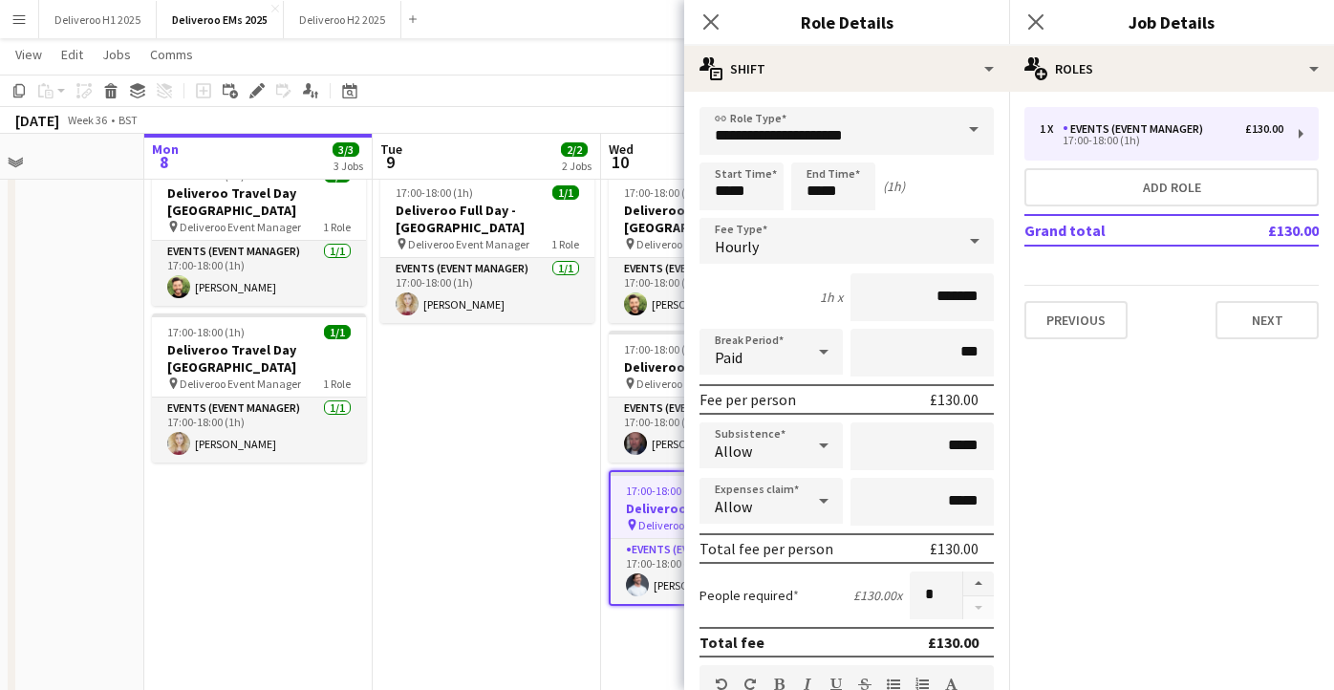
click at [878, 242] on div "Hourly" at bounding box center [828, 241] width 256 height 46
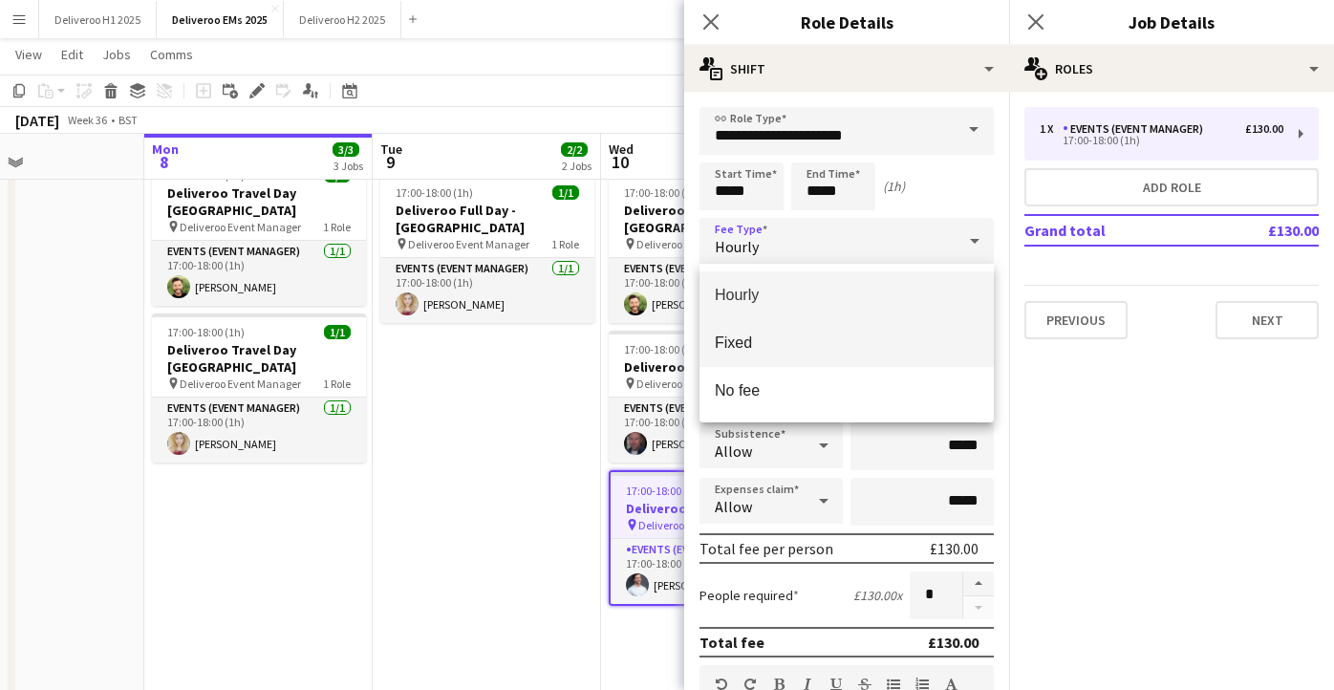
click at [786, 345] on span "Fixed" at bounding box center [847, 343] width 264 height 18
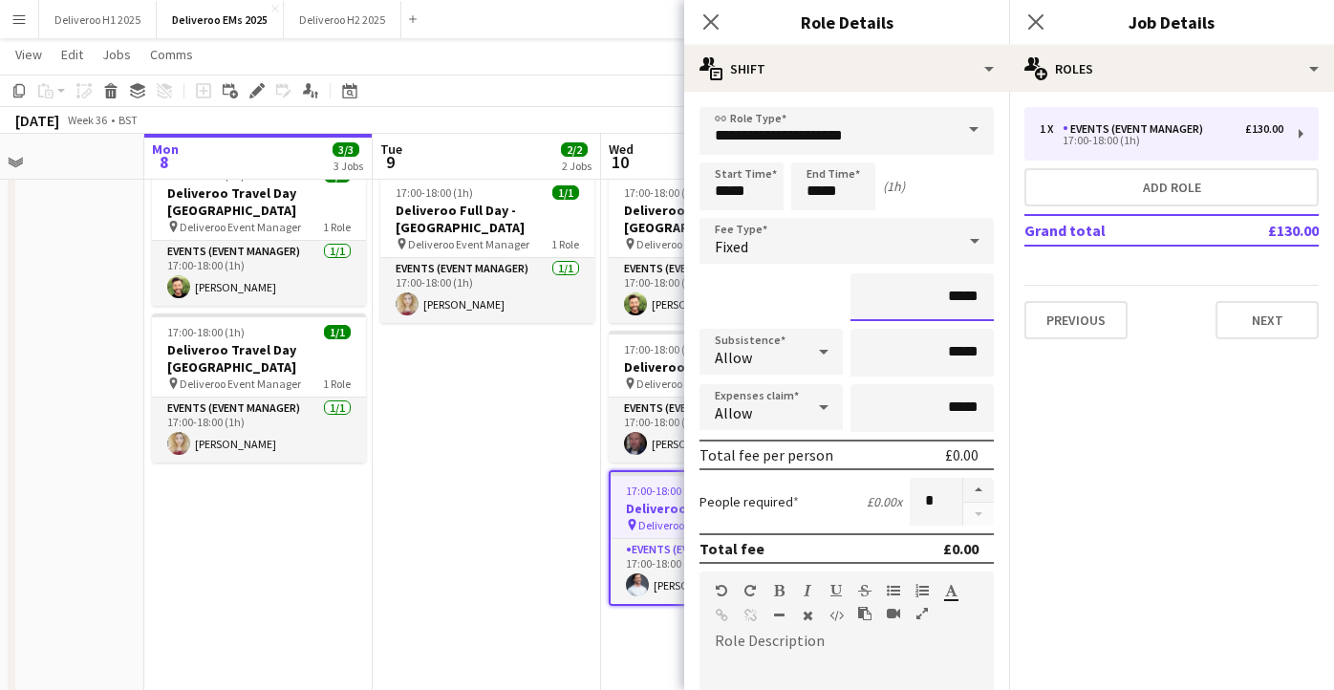
drag, startPoint x: 979, startPoint y: 304, endPoint x: 950, endPoint y: 303, distance: 28.7
click at [950, 303] on input "*****" at bounding box center [922, 297] width 143 height 48
type input "*******"
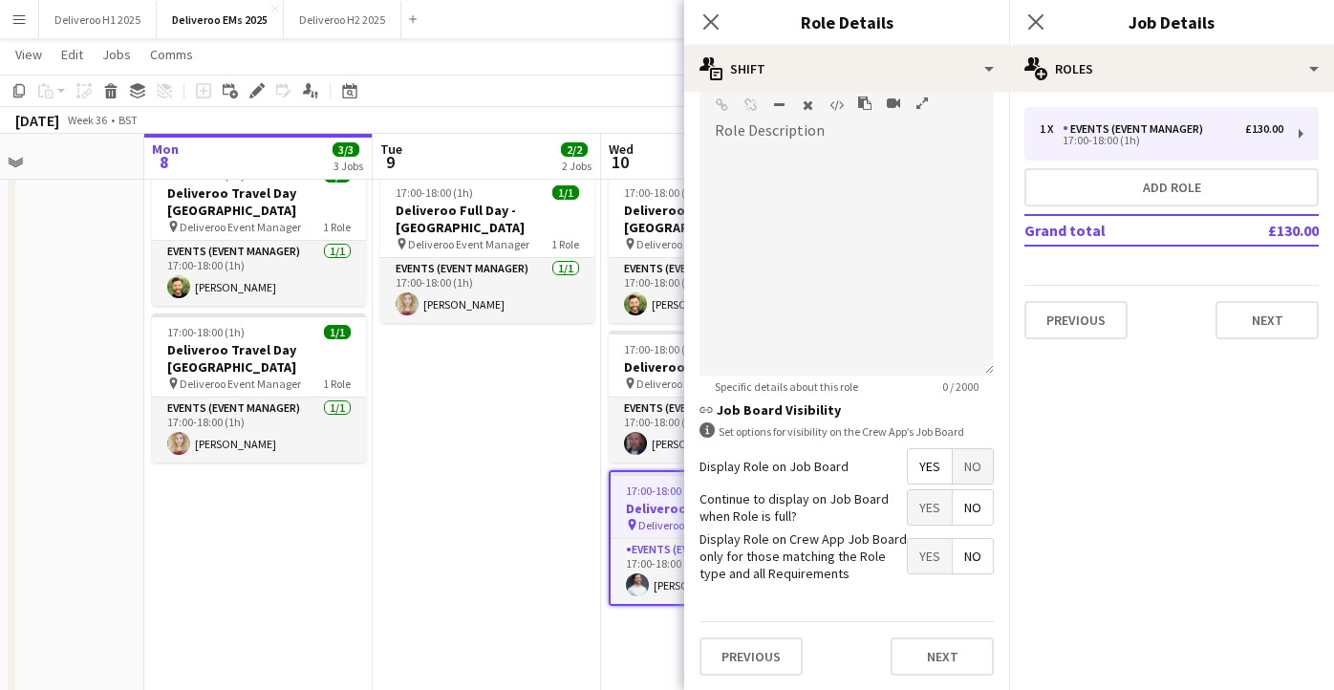
click at [978, 468] on span "No" at bounding box center [973, 466] width 40 height 34
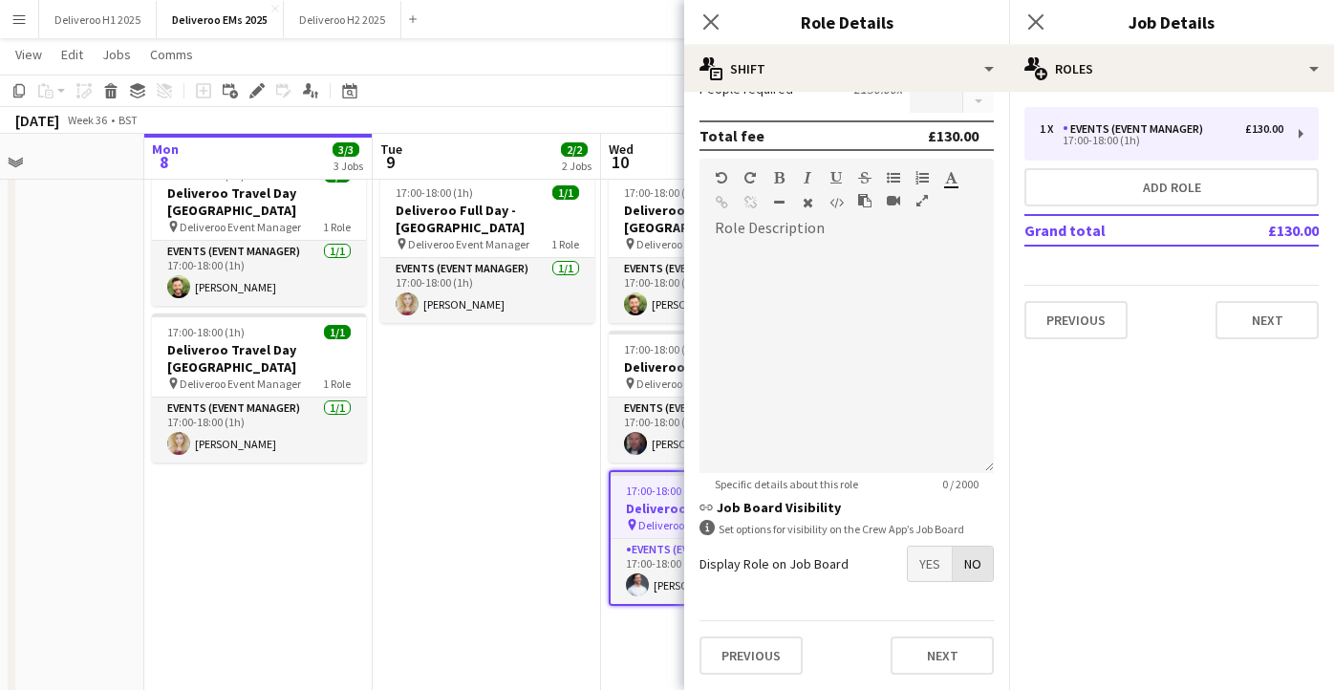
scroll to position [413, 0]
click at [927, 653] on button "Next" at bounding box center [942, 656] width 103 height 38
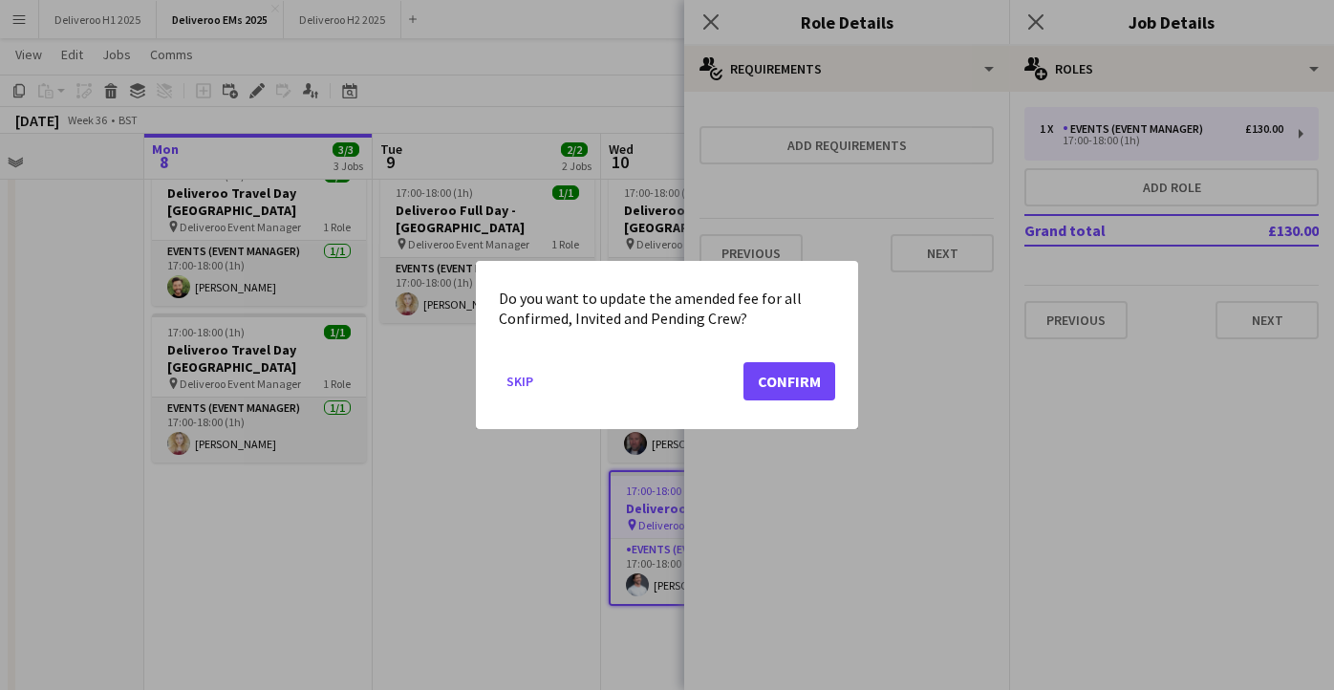
scroll to position [0, 0]
click at [805, 373] on button "Confirm" at bounding box center [790, 381] width 92 height 38
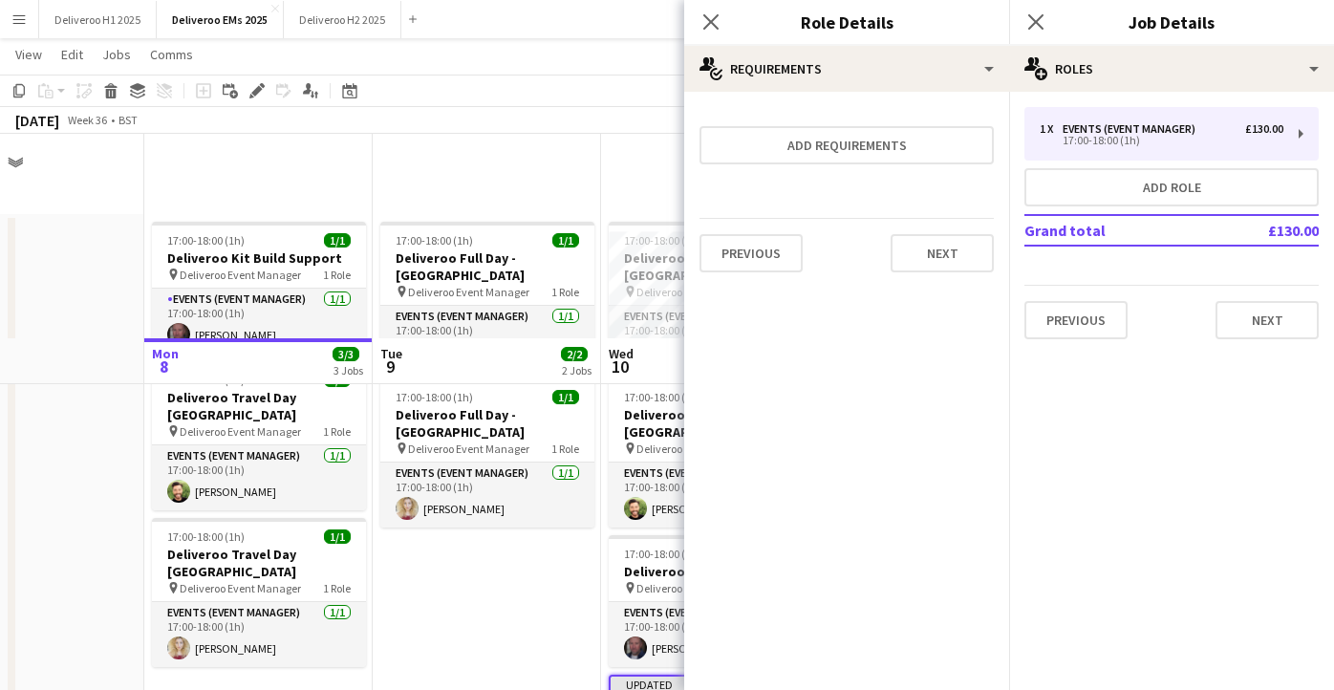
scroll to position [205, 0]
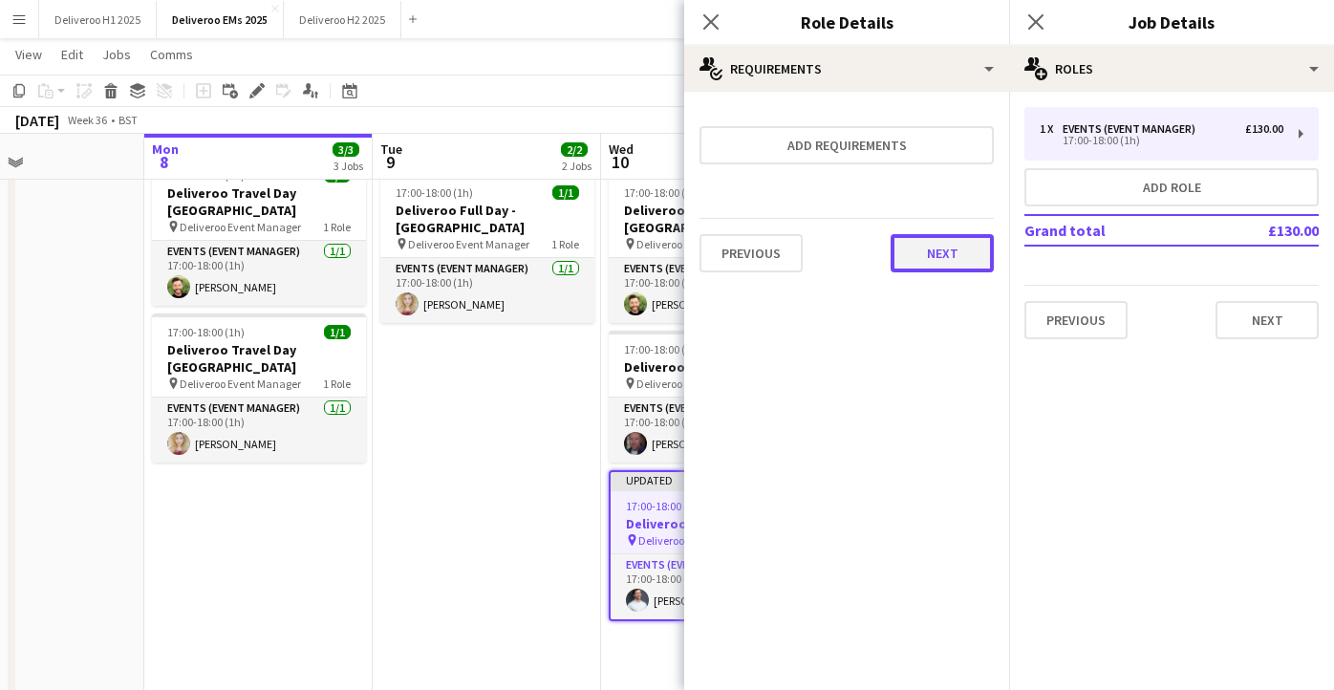
click at [951, 254] on button "Next" at bounding box center [942, 253] width 103 height 38
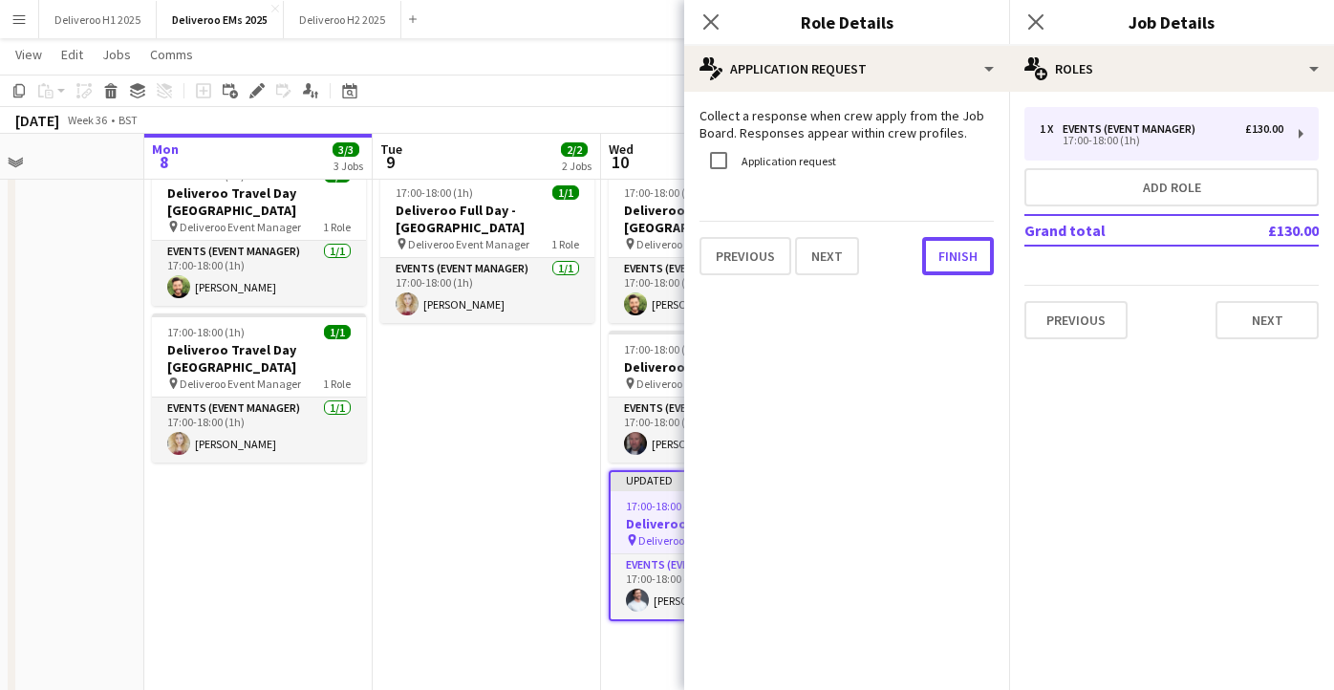
click at [951, 254] on button "Finish" at bounding box center [958, 256] width 72 height 38
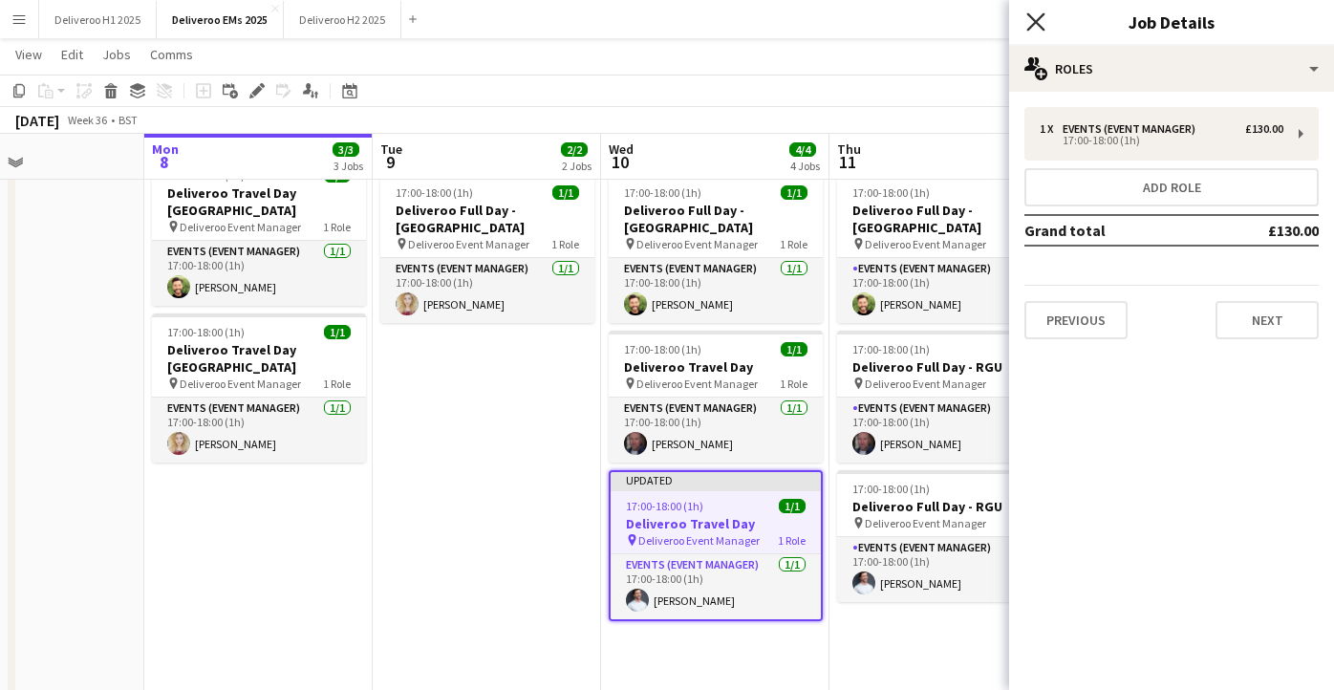
click at [1027, 23] on icon "Close pop-in" at bounding box center [1036, 21] width 18 height 18
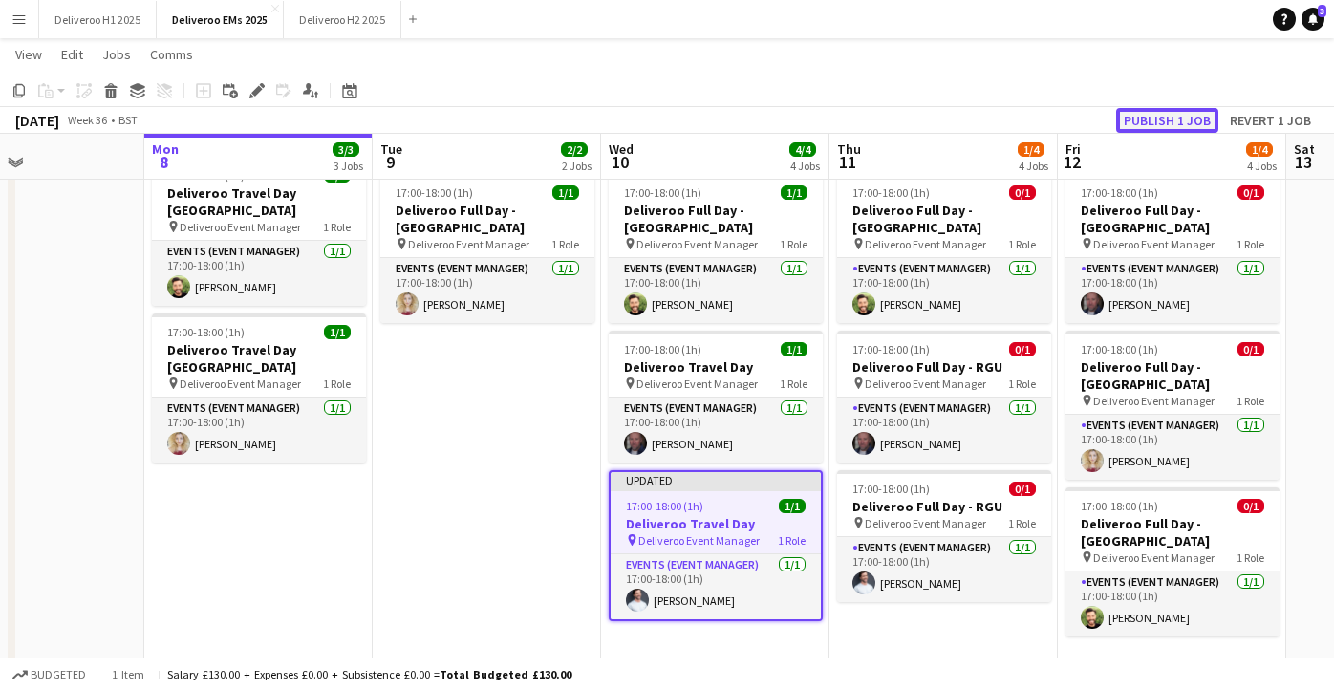
click at [1154, 118] on button "Publish 1 job" at bounding box center [1168, 120] width 102 height 25
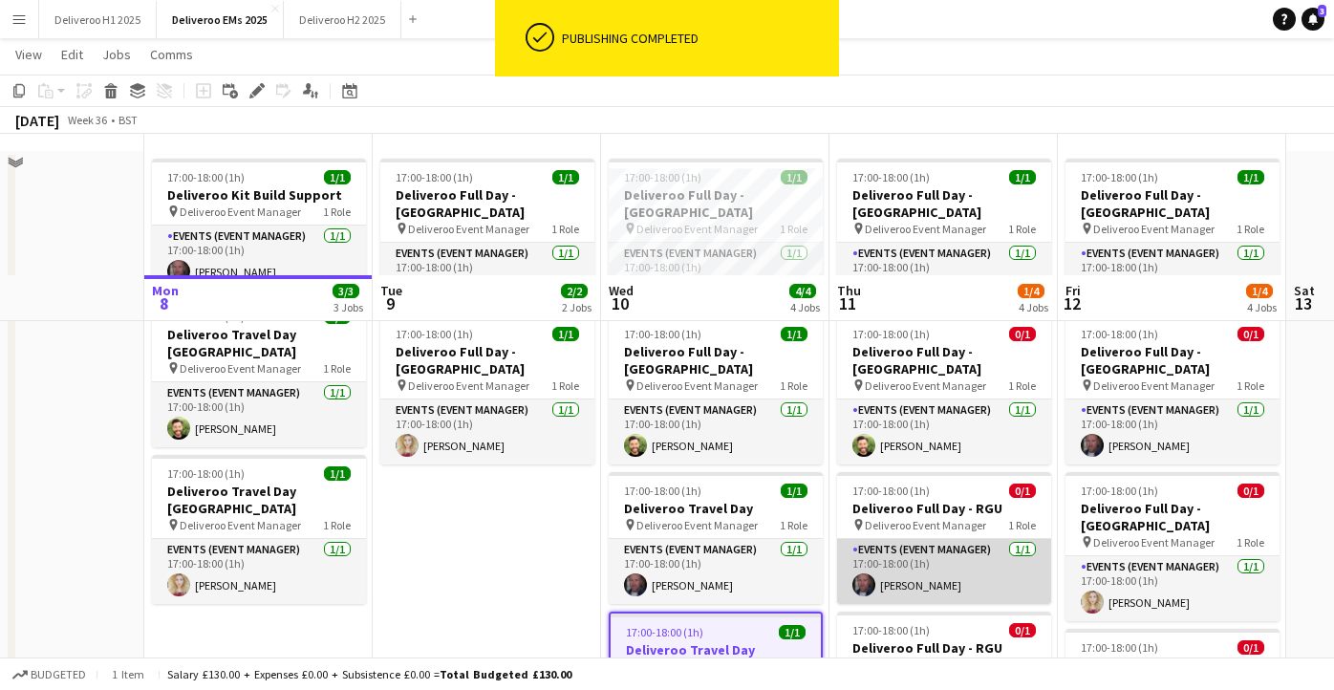
scroll to position [0, 0]
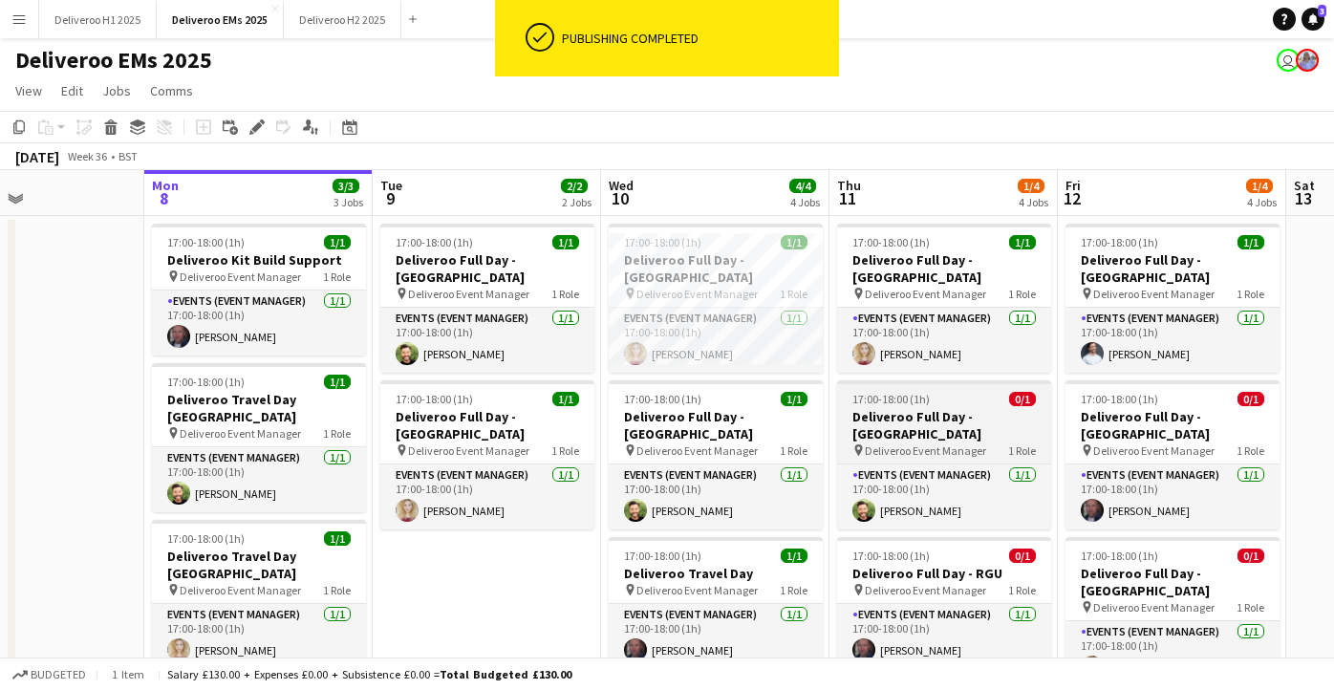
click at [993, 408] on h3 "Deliveroo Full Day - [GEOGRAPHIC_DATA]" at bounding box center [944, 425] width 214 height 34
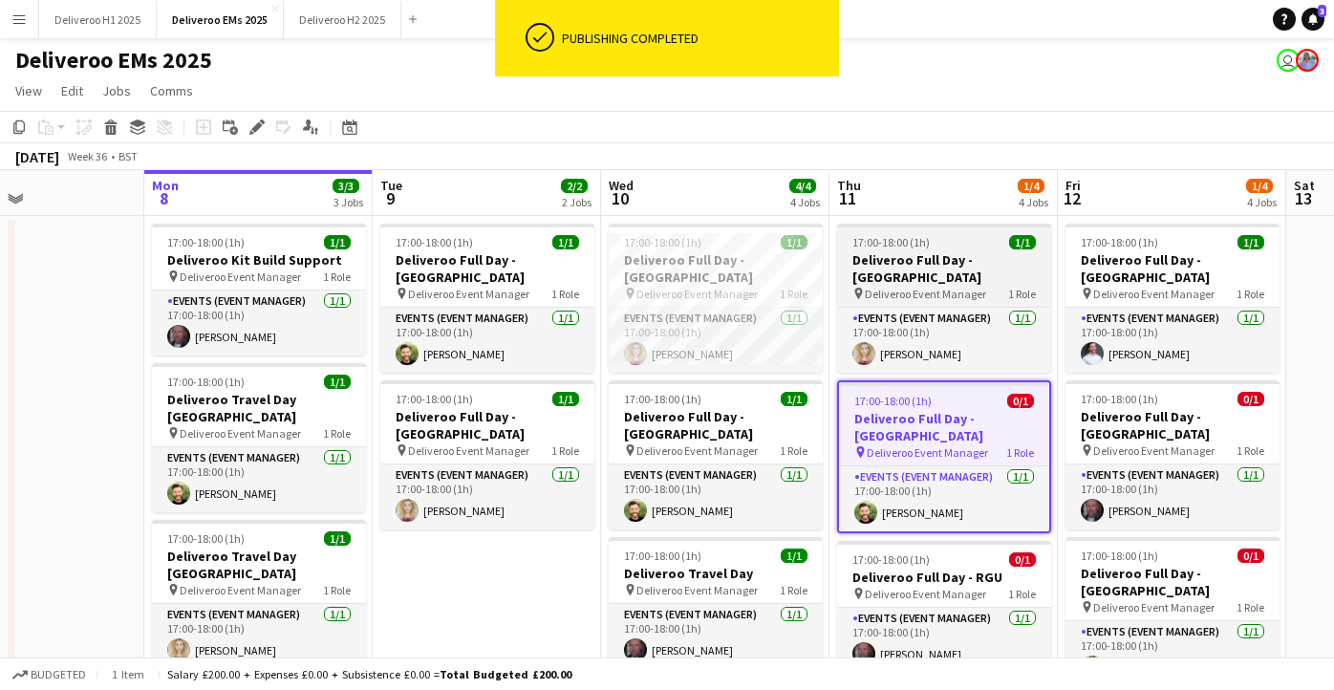
click at [965, 255] on h3 "Deliveroo Full Day - [GEOGRAPHIC_DATA]" at bounding box center [944, 268] width 214 height 34
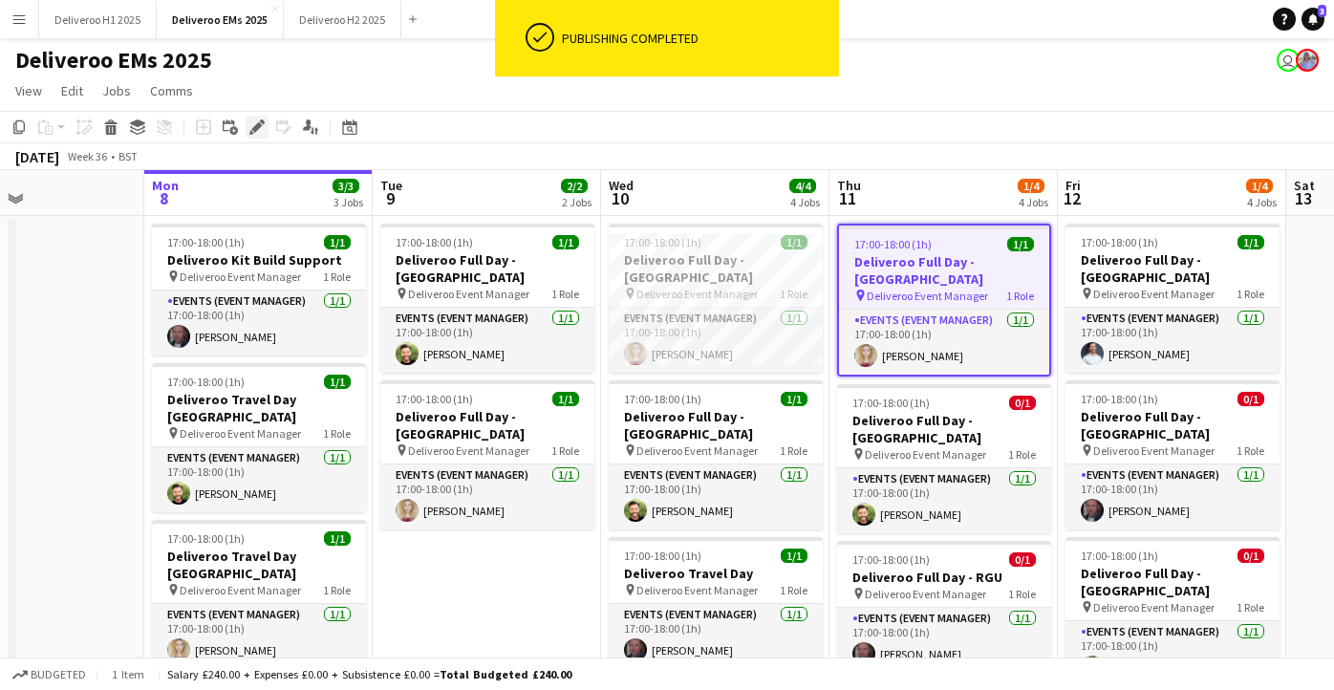
click at [264, 123] on icon at bounding box center [262, 121] width 5 height 5
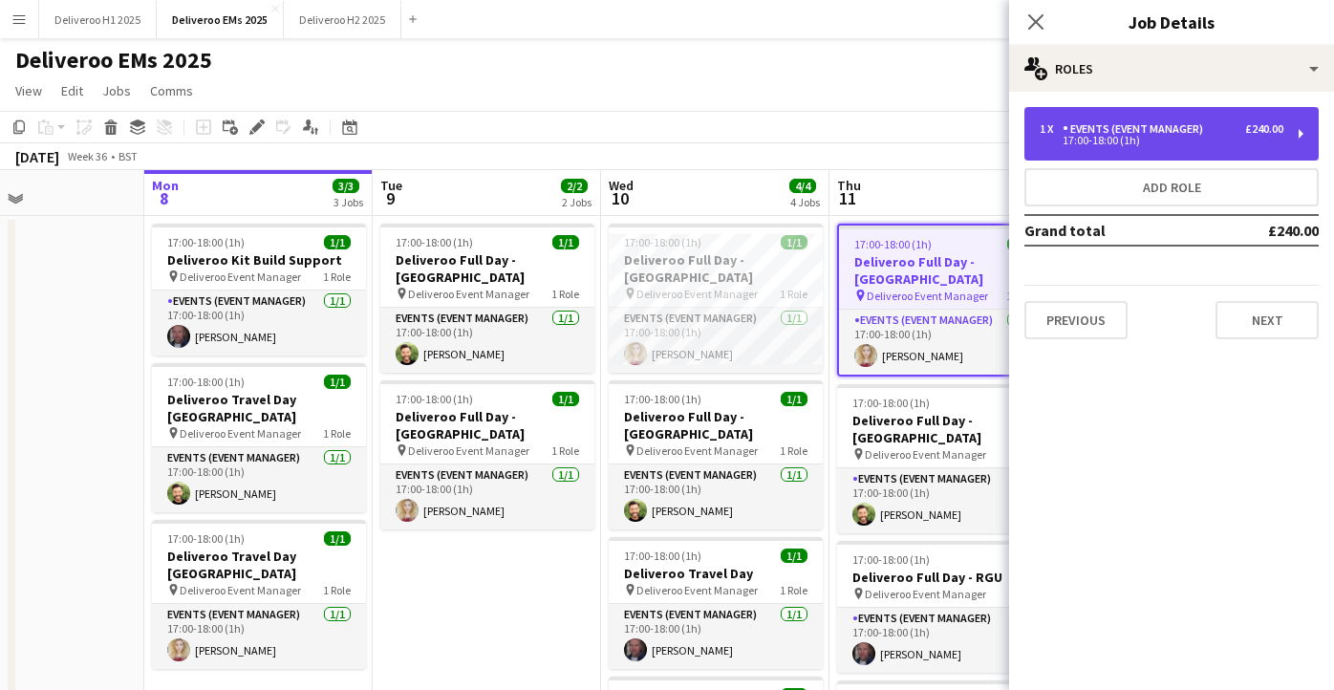
click at [1233, 120] on div "1 x Events (Event Manager) £240.00 17:00-18:00 (1h)" at bounding box center [1172, 134] width 294 height 54
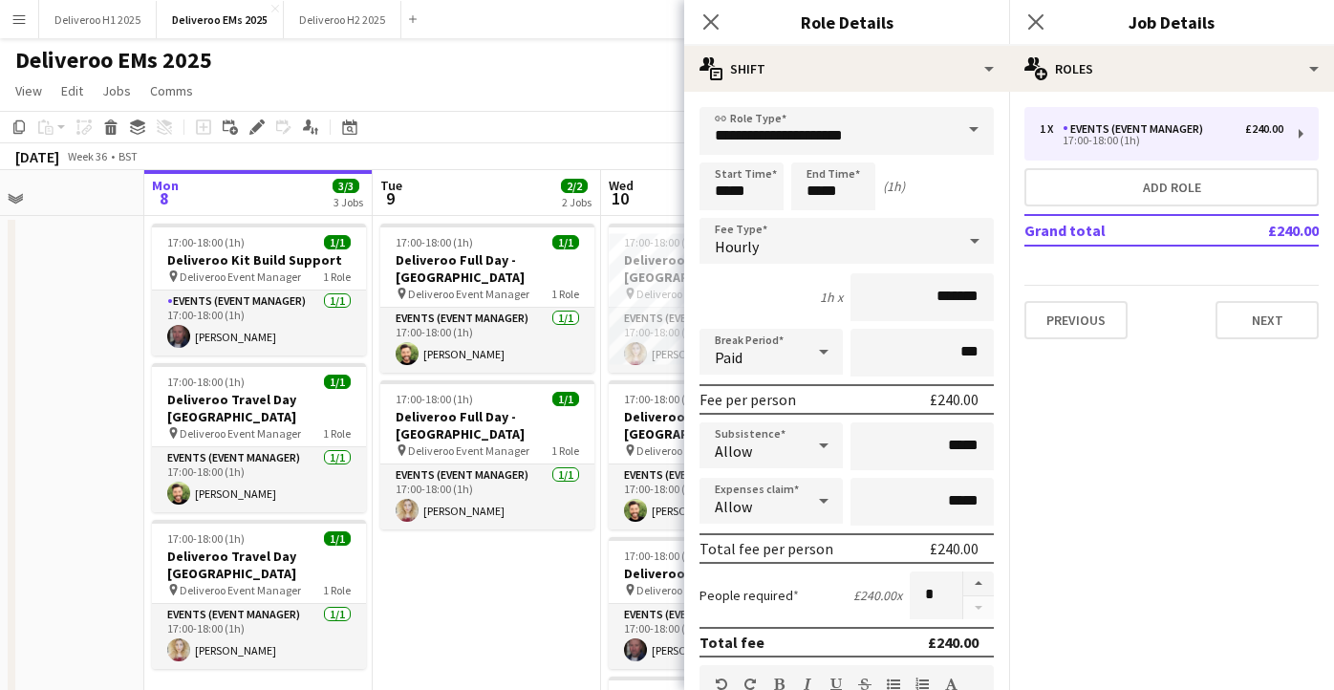
click at [920, 229] on div "Hourly" at bounding box center [828, 241] width 256 height 46
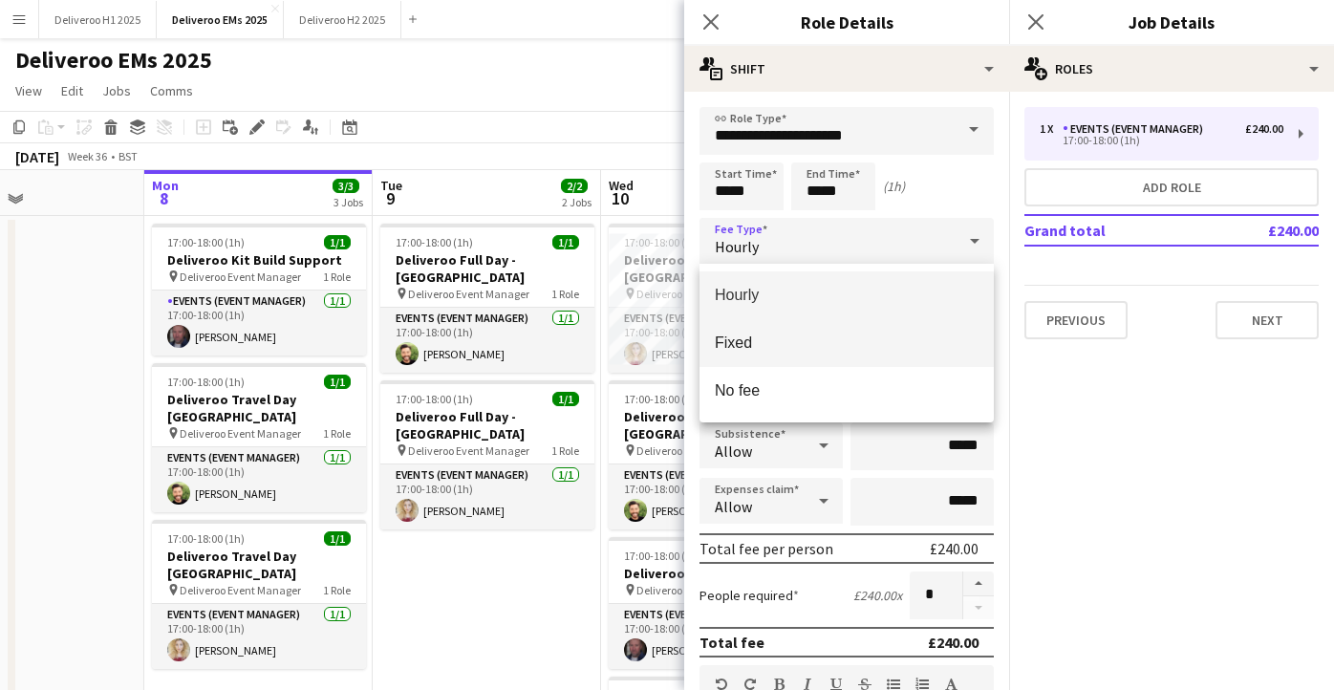
click at [840, 336] on span "Fixed" at bounding box center [847, 343] width 264 height 18
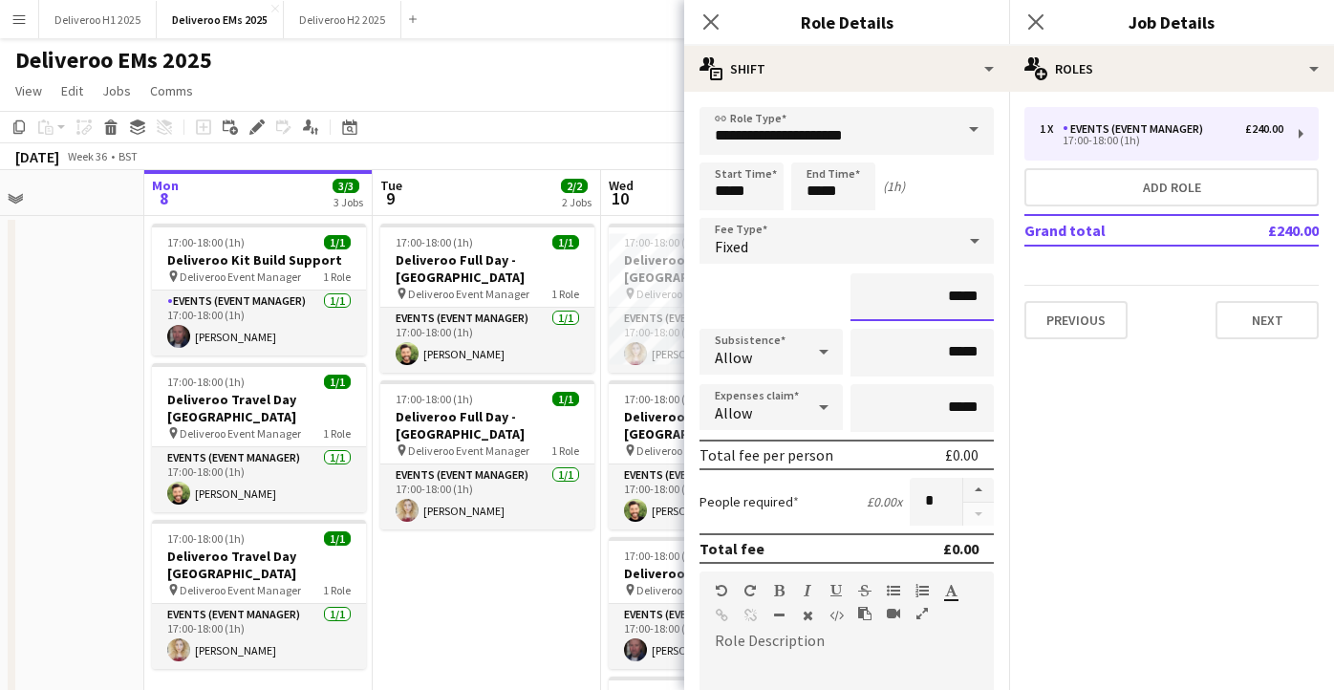
drag, startPoint x: 977, startPoint y: 295, endPoint x: 950, endPoint y: 295, distance: 26.8
click at [950, 295] on input "*****" at bounding box center [922, 297] width 143 height 48
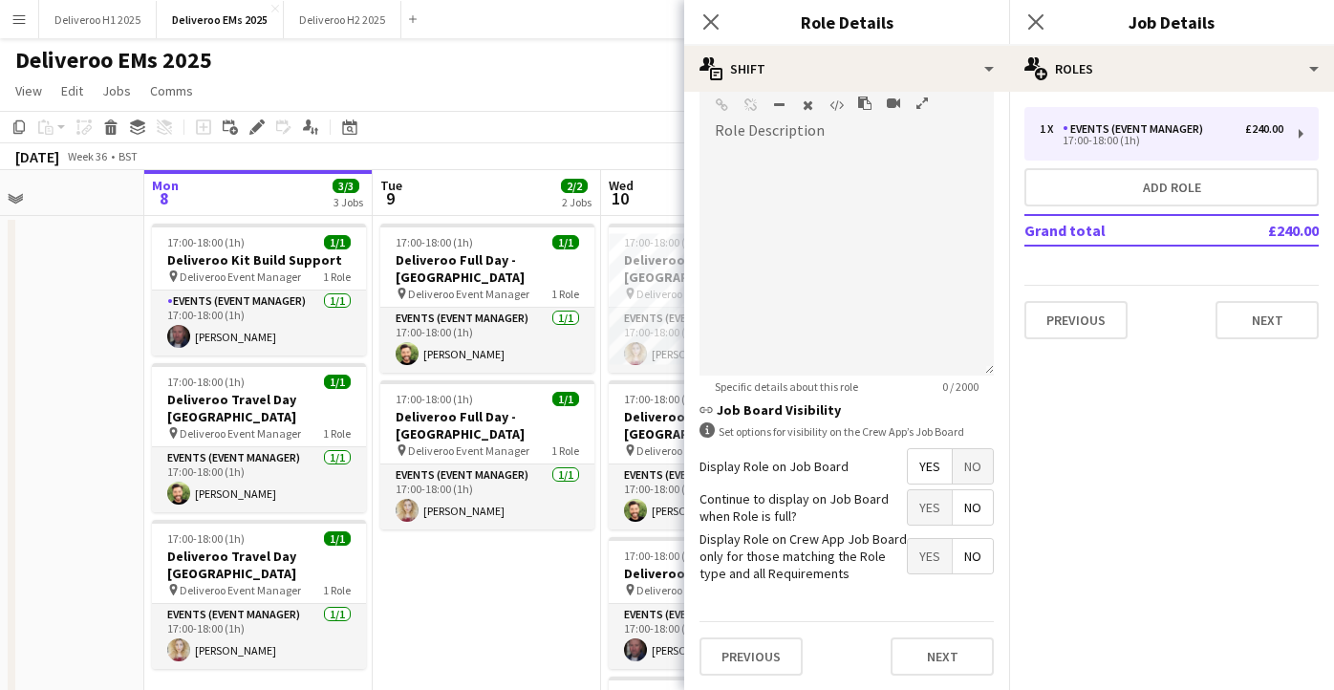
type input "****"
click at [978, 456] on span "No" at bounding box center [973, 466] width 40 height 34
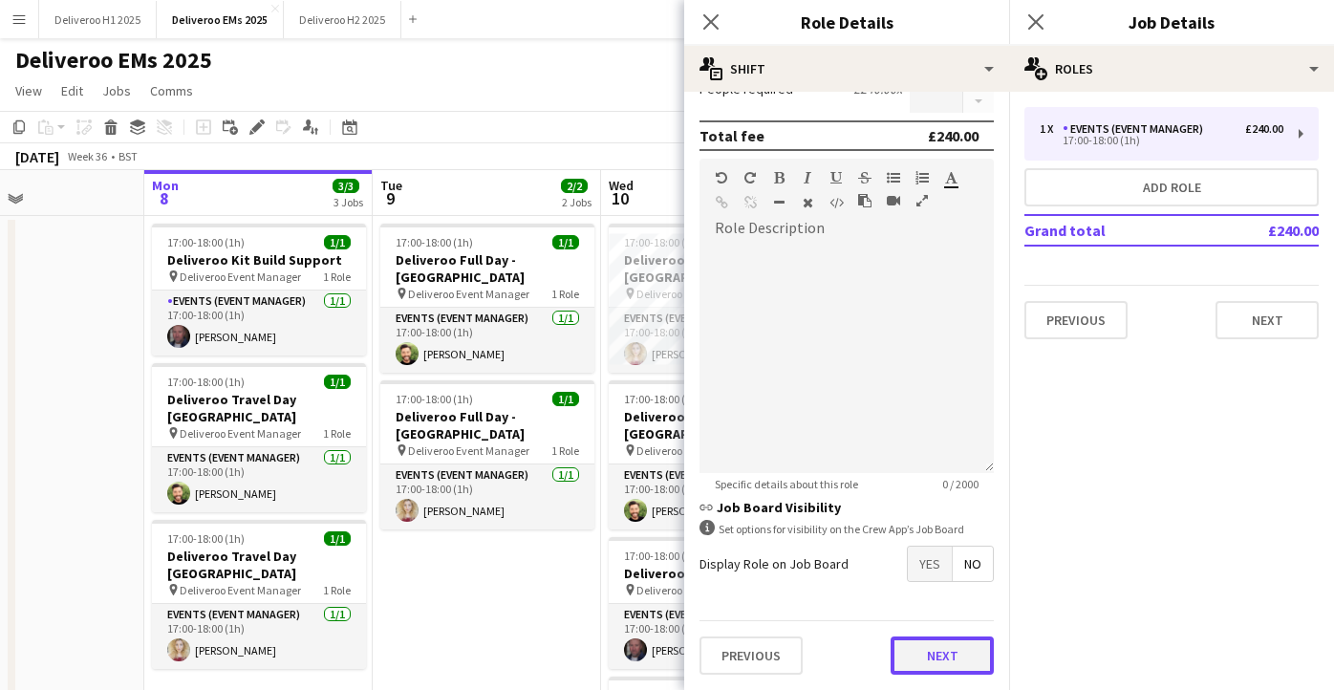
click at [936, 658] on button "Next" at bounding box center [942, 656] width 103 height 38
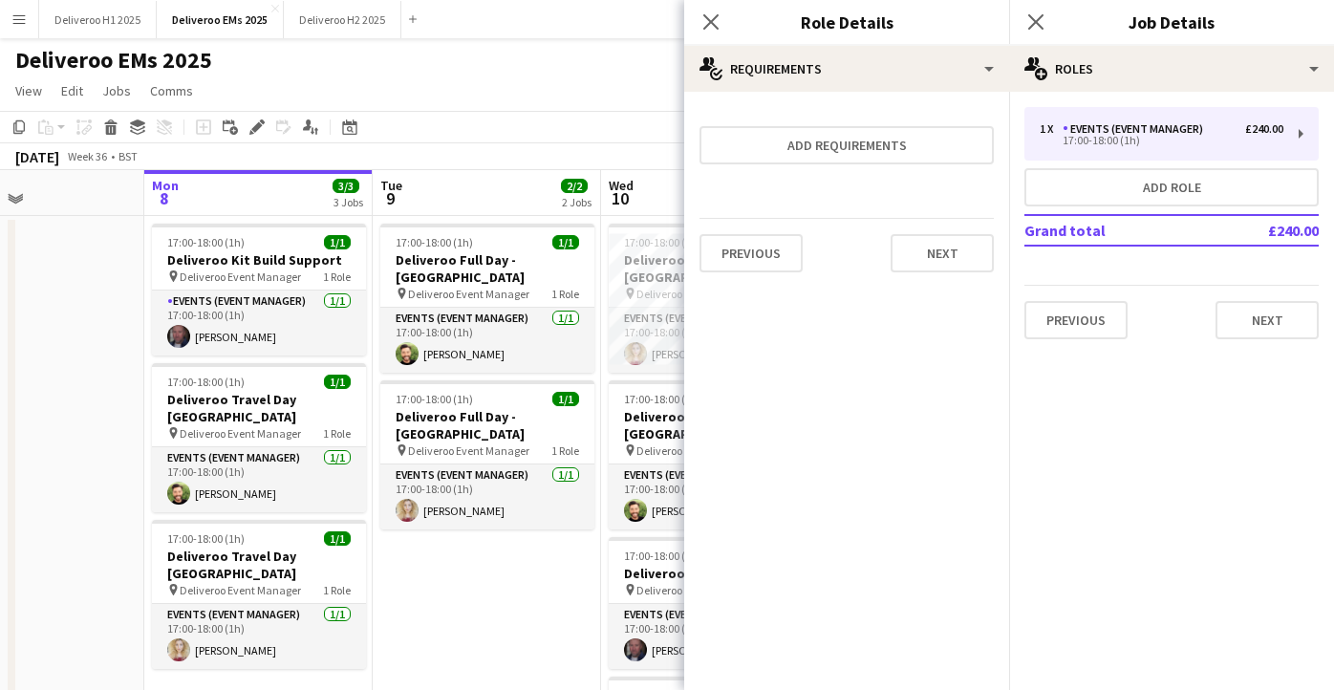
scroll to position [0, 0]
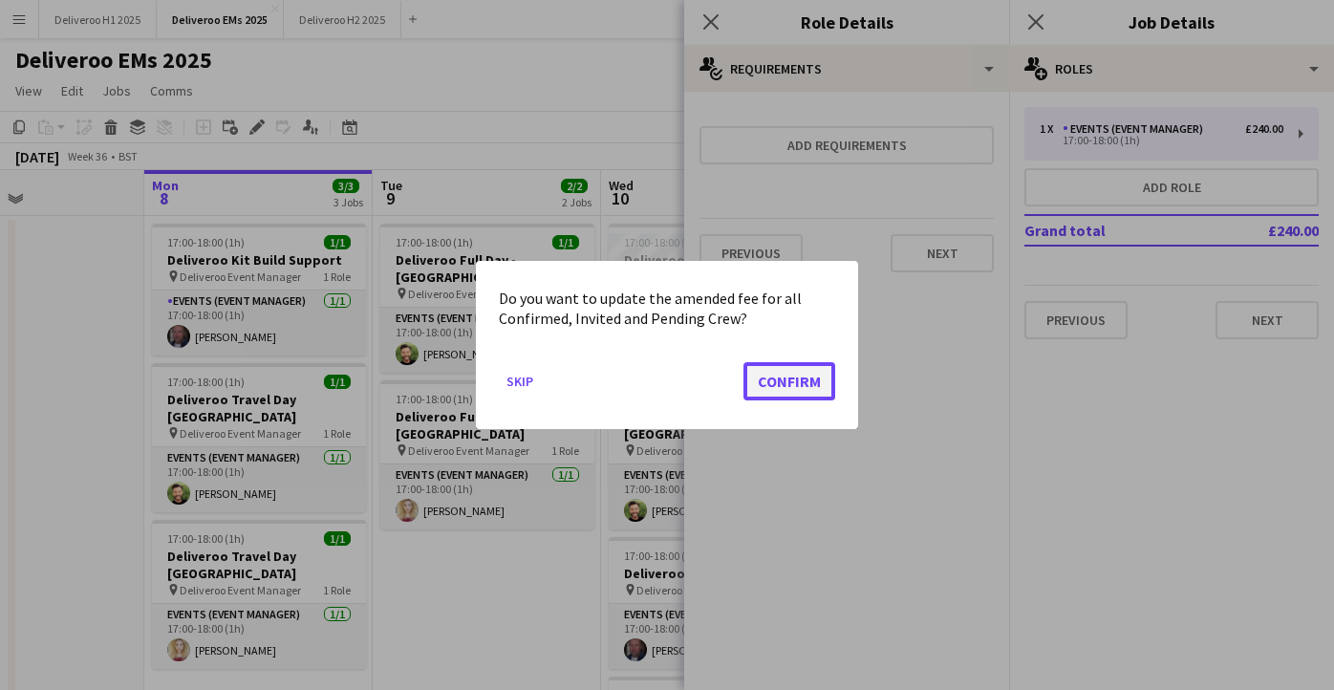
click at [799, 380] on button "Confirm" at bounding box center [790, 381] width 92 height 38
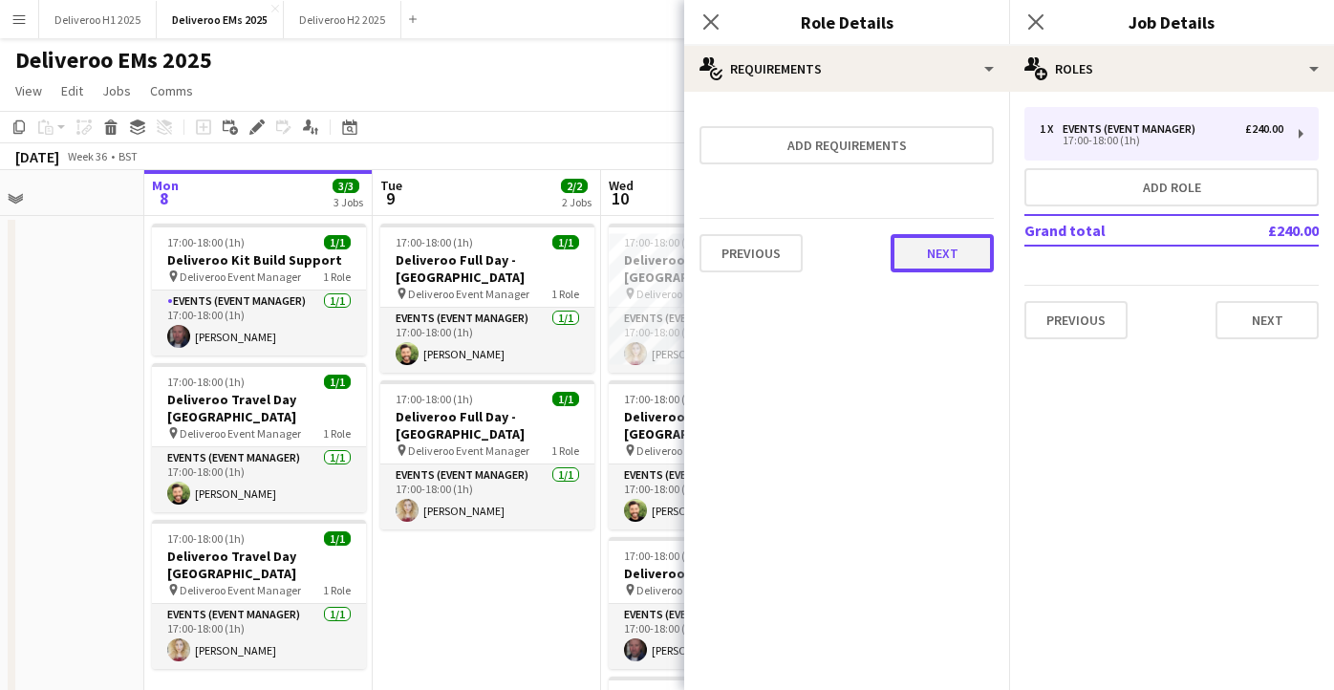
click at [944, 247] on button "Next" at bounding box center [942, 253] width 103 height 38
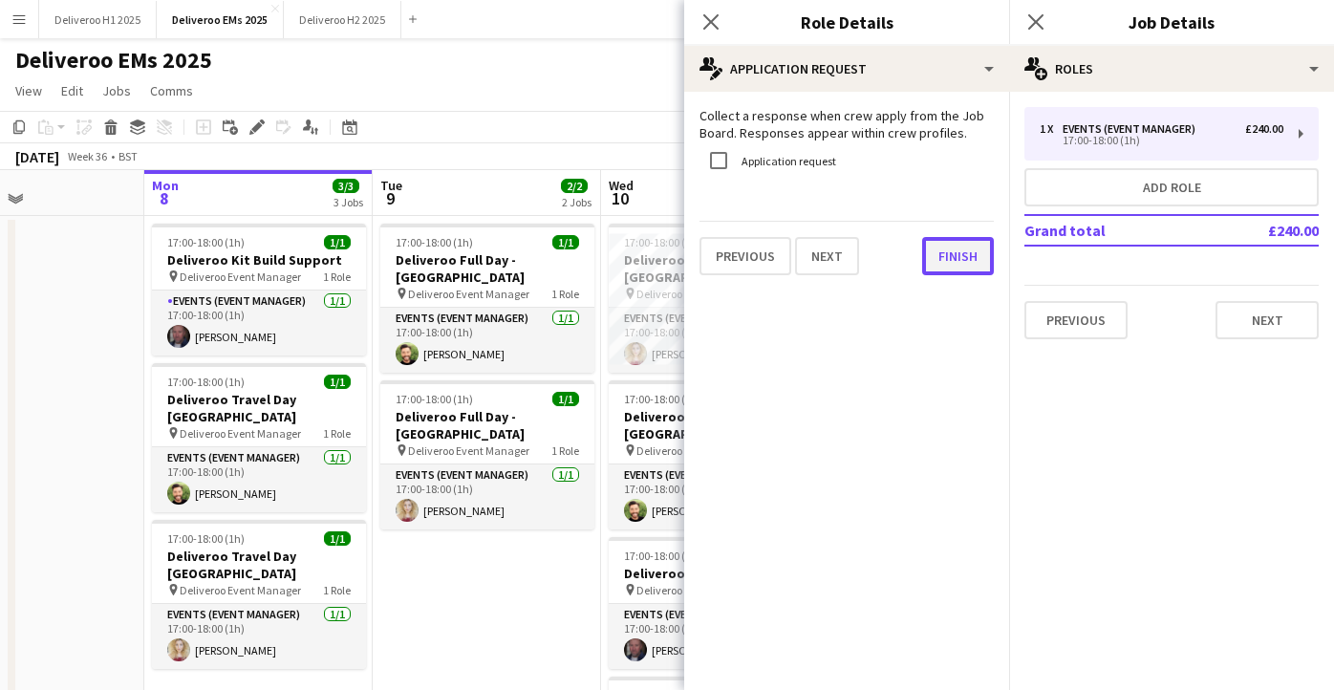
click at [944, 257] on button "Finish" at bounding box center [958, 256] width 72 height 38
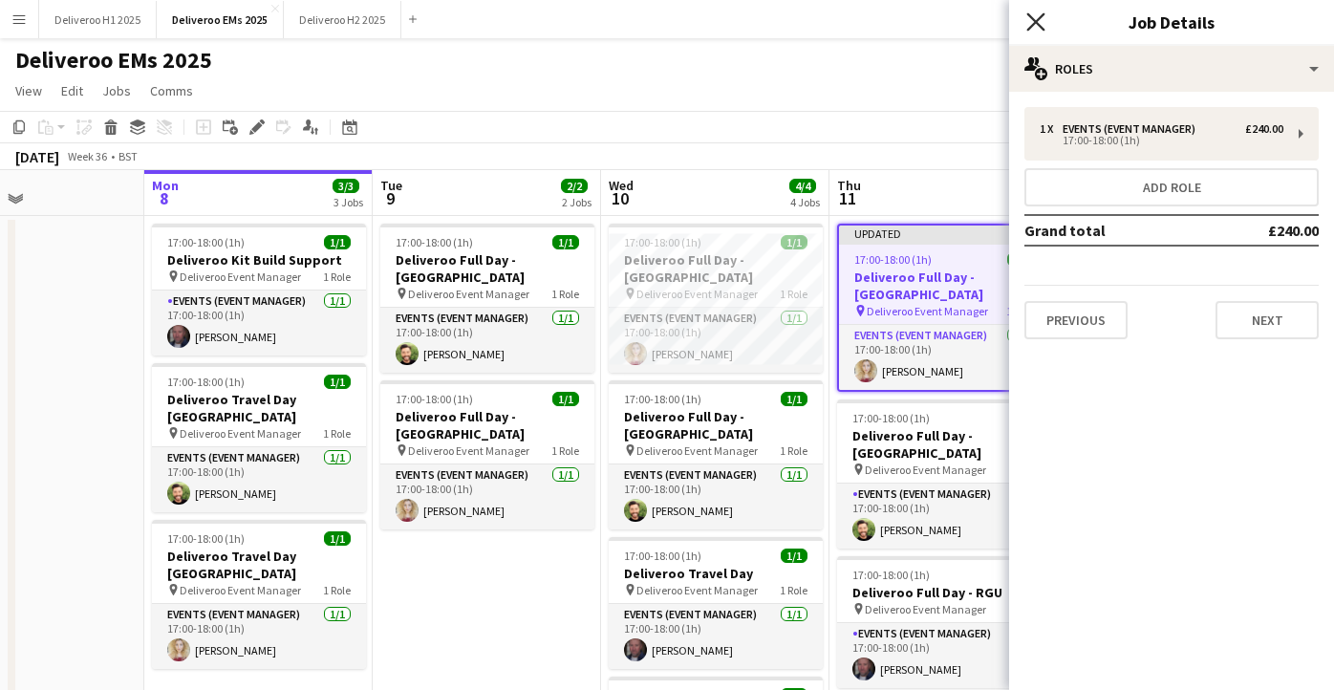
click at [1031, 22] on icon "Close pop-in" at bounding box center [1036, 21] width 18 height 18
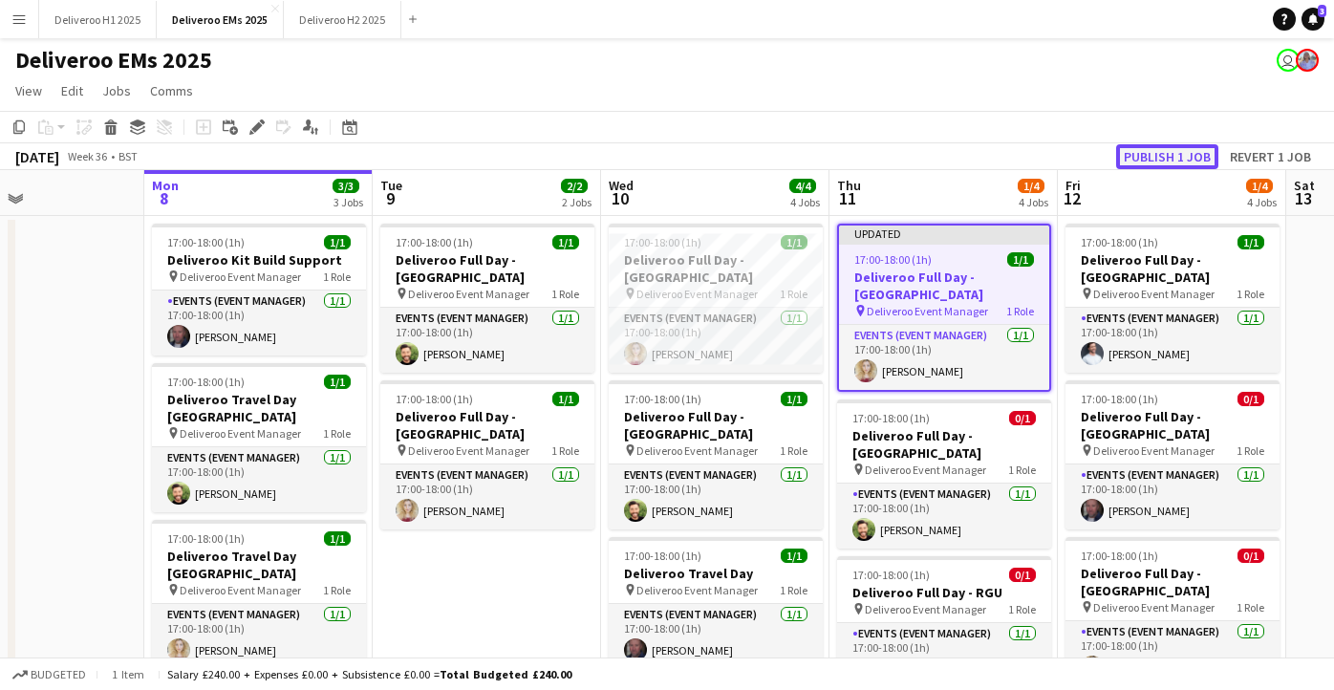
click at [1171, 150] on button "Publish 1 job" at bounding box center [1168, 156] width 102 height 25
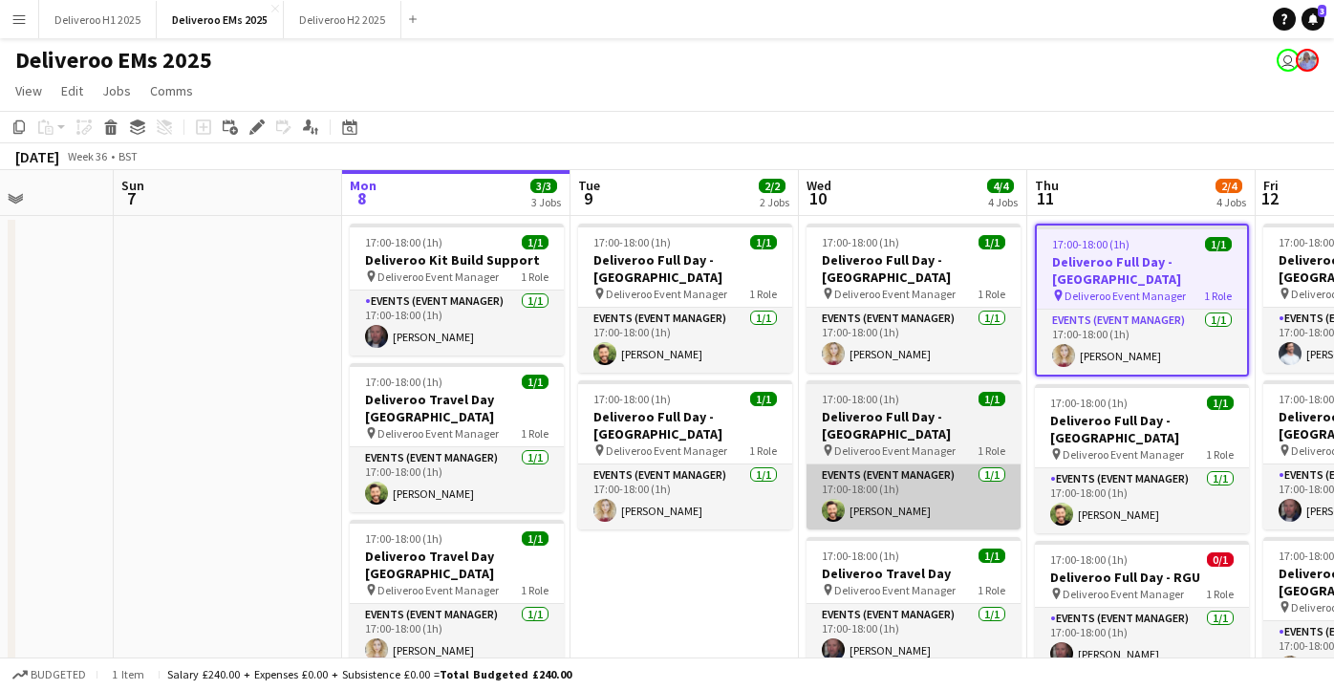
scroll to position [0, 613]
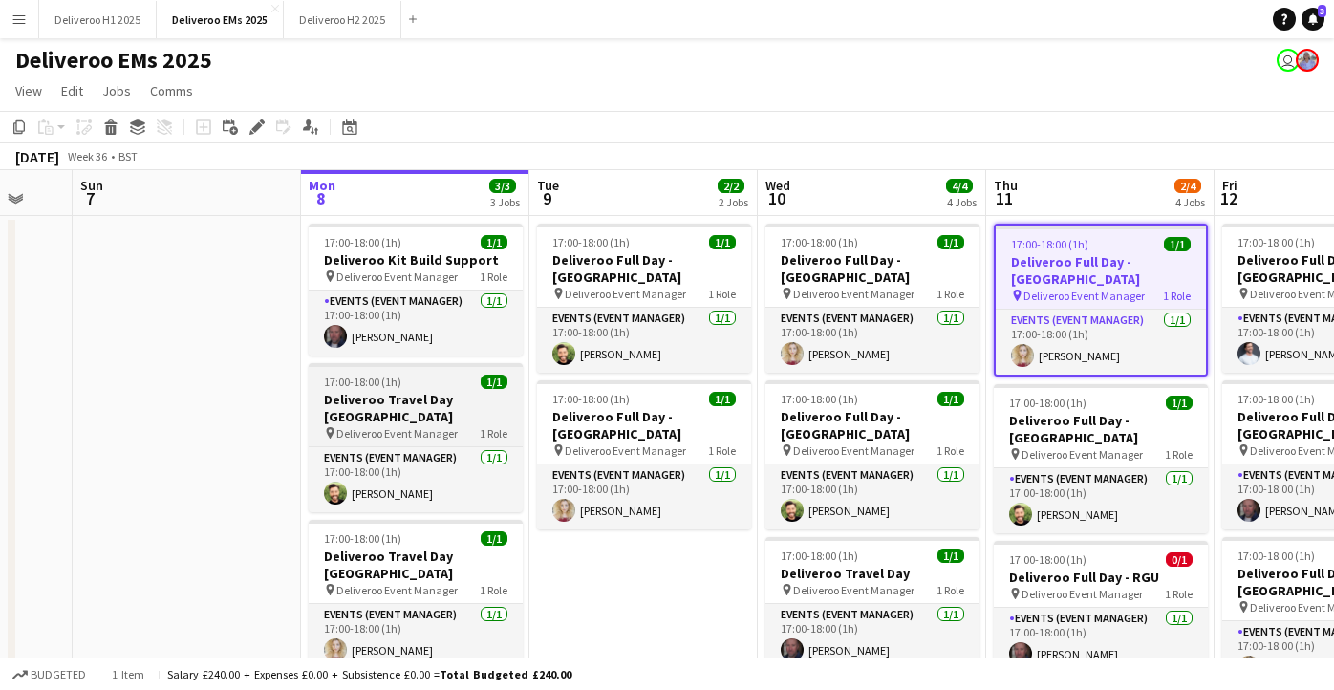
click at [449, 394] on h3 "Deliveroo Travel Day [GEOGRAPHIC_DATA]" at bounding box center [416, 408] width 214 height 34
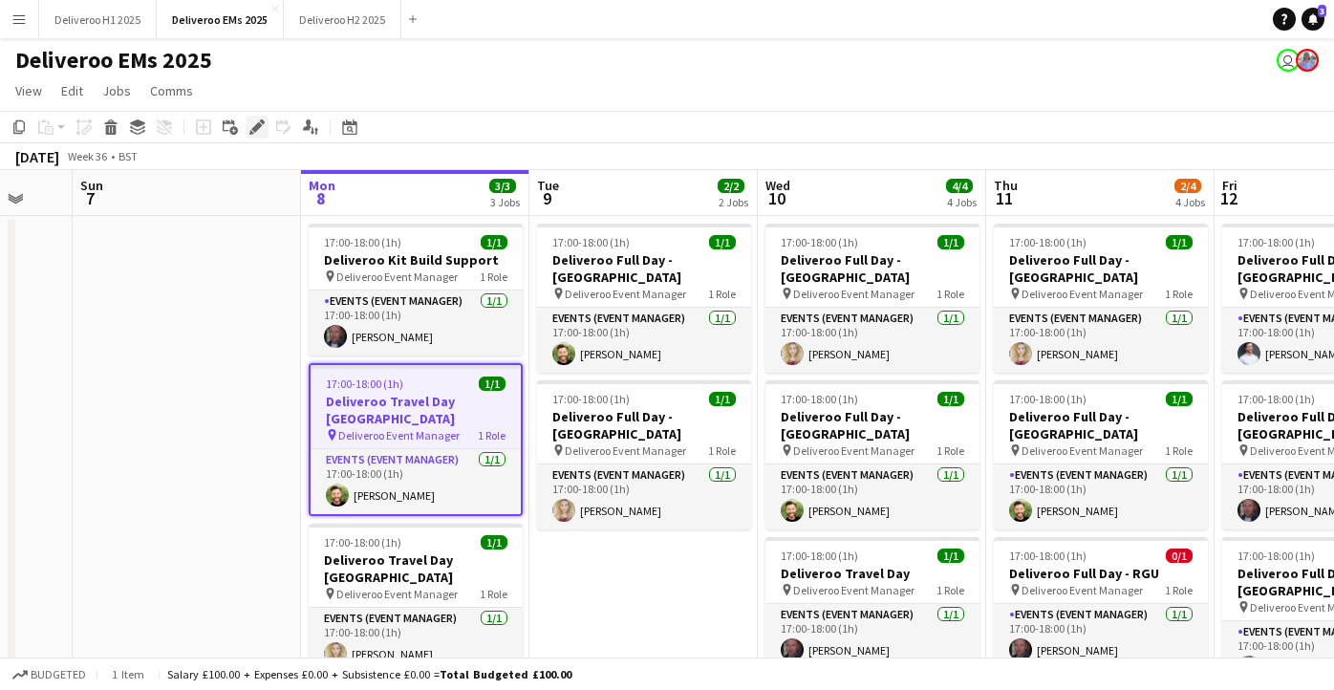
click at [253, 123] on icon "Edit" at bounding box center [256, 126] width 15 height 15
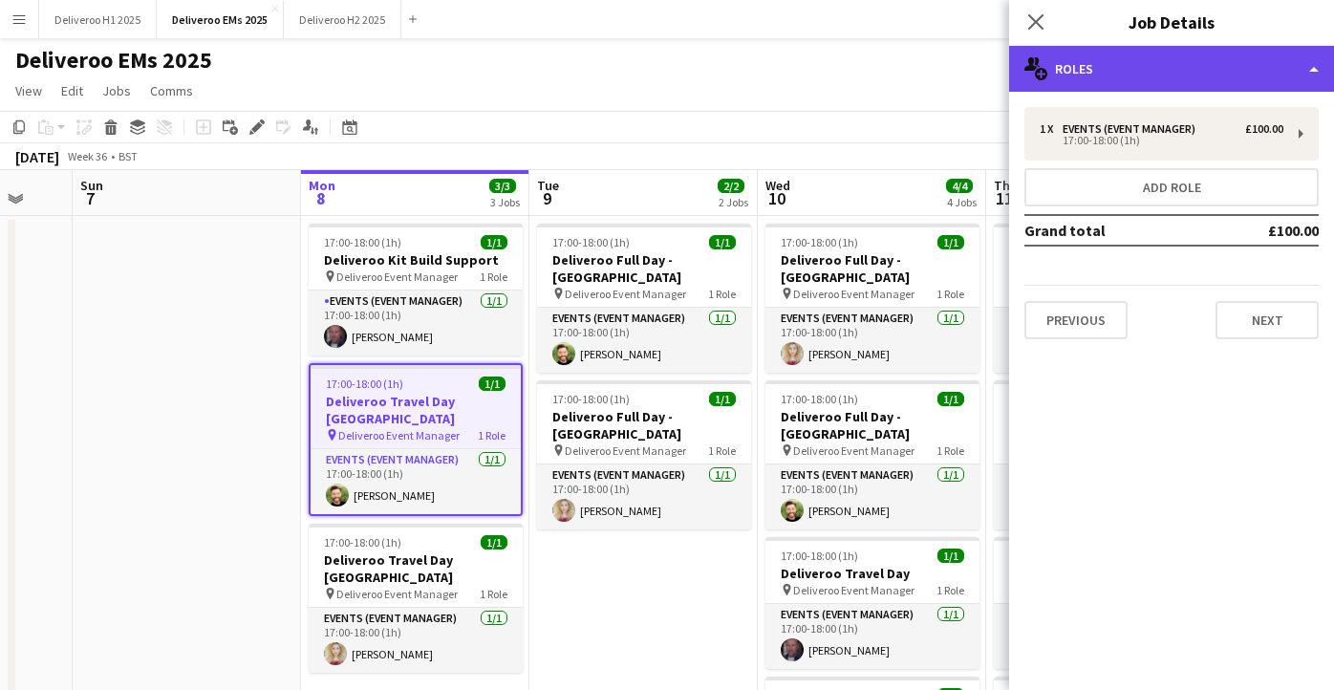
click at [1203, 80] on div "multiple-users-add Roles" at bounding box center [1171, 69] width 325 height 46
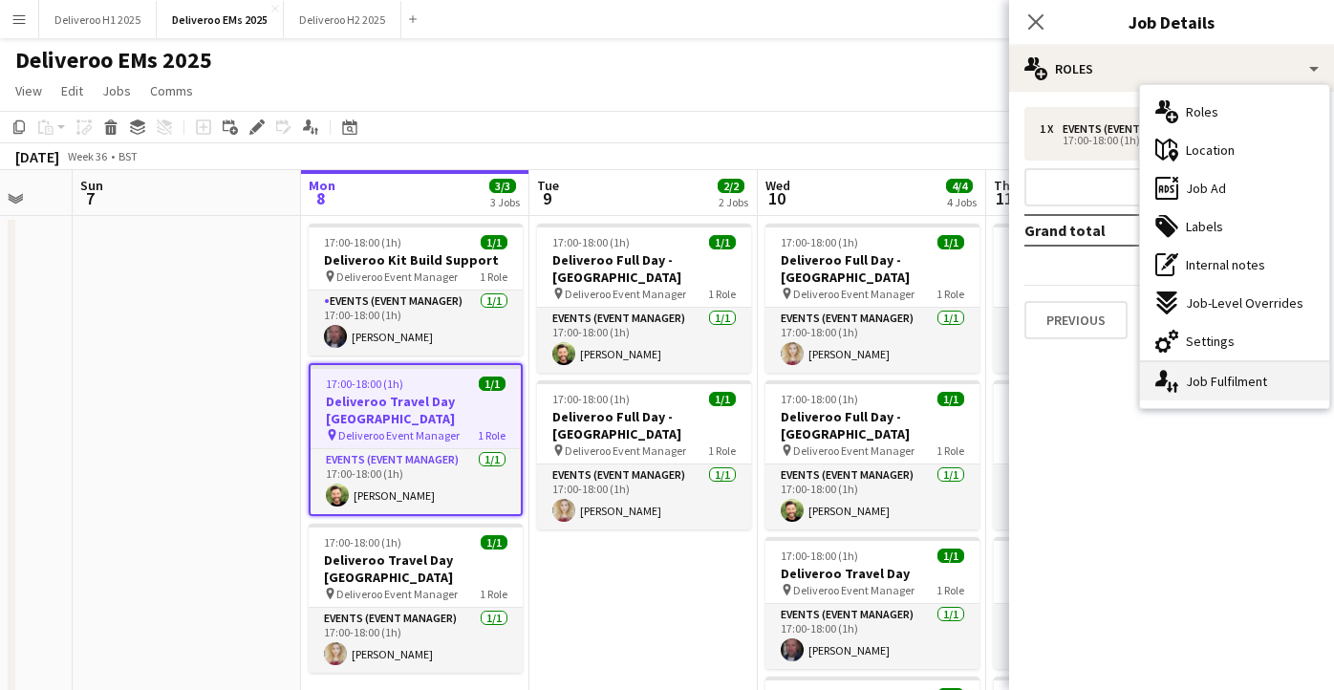
click at [1217, 383] on div "single-neutral-actions-up-down Job Fulfilment" at bounding box center [1234, 381] width 189 height 38
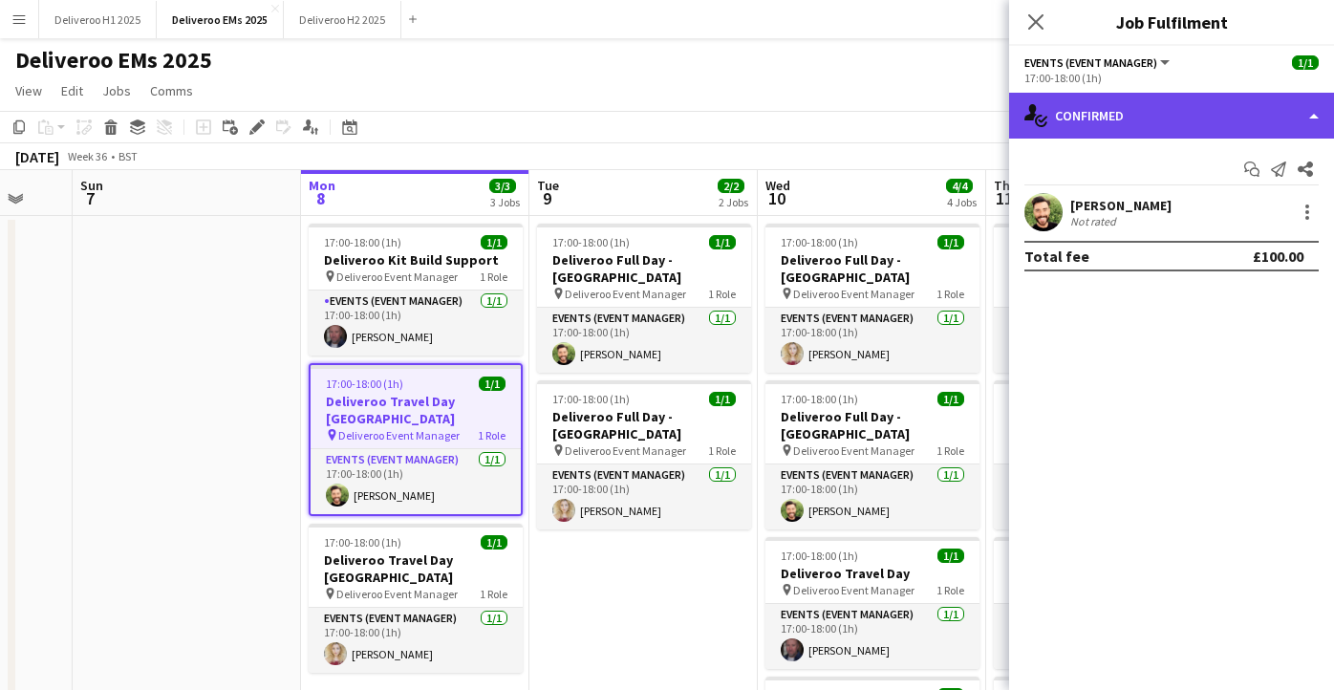
click at [1215, 101] on div "single-neutral-actions-check-2 Confirmed" at bounding box center [1171, 116] width 325 height 46
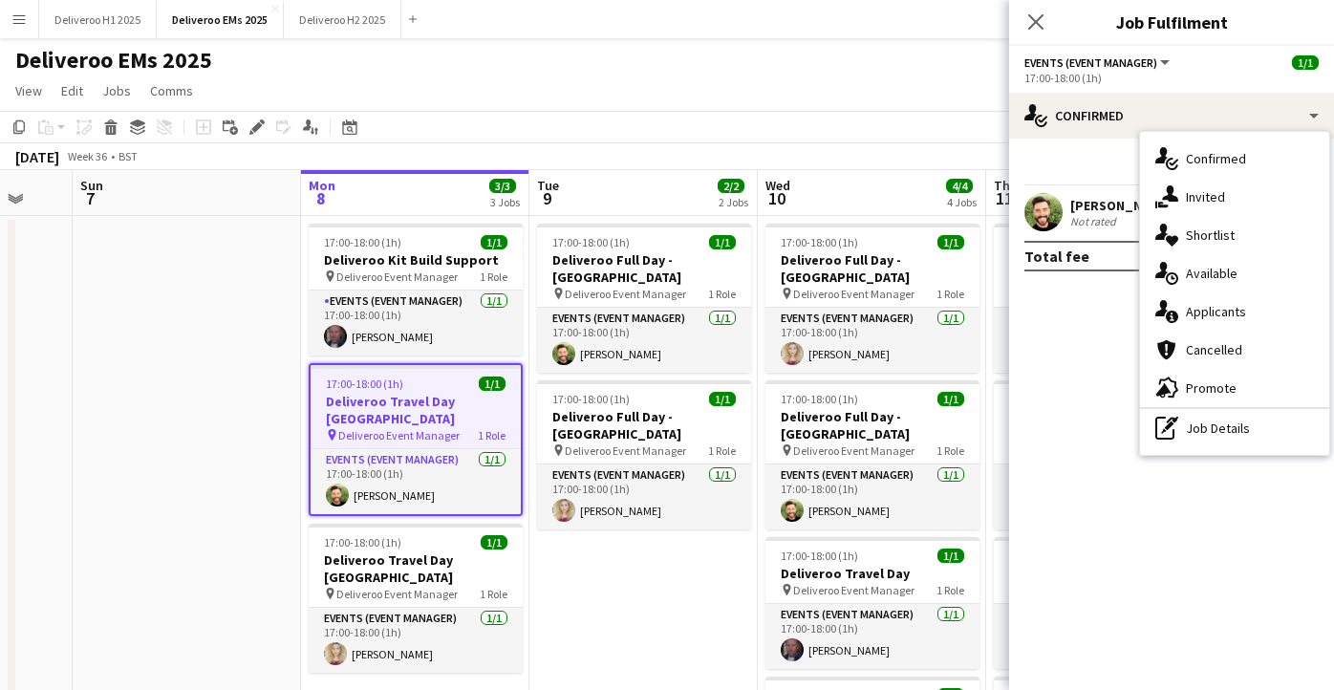
click at [1018, 20] on div "Close pop-in" at bounding box center [1036, 22] width 54 height 44
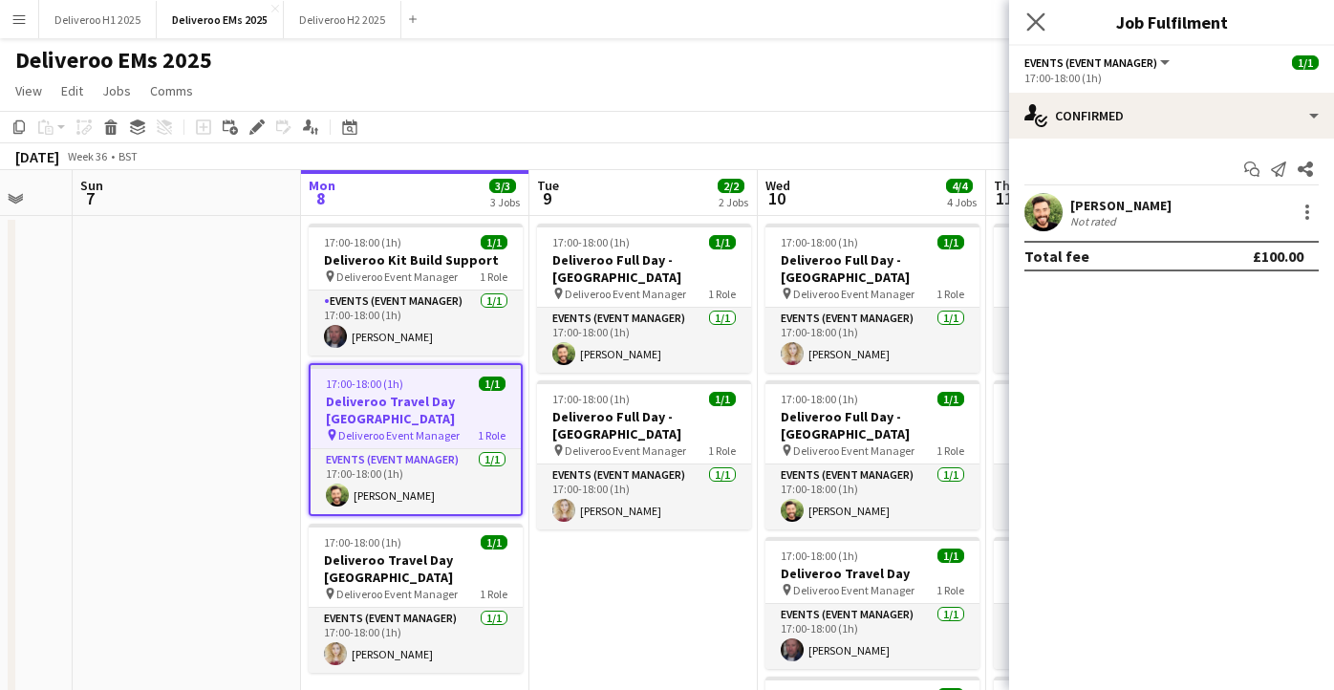
click at [1024, 20] on app-icon "Close pop-in" at bounding box center [1037, 23] width 28 height 28
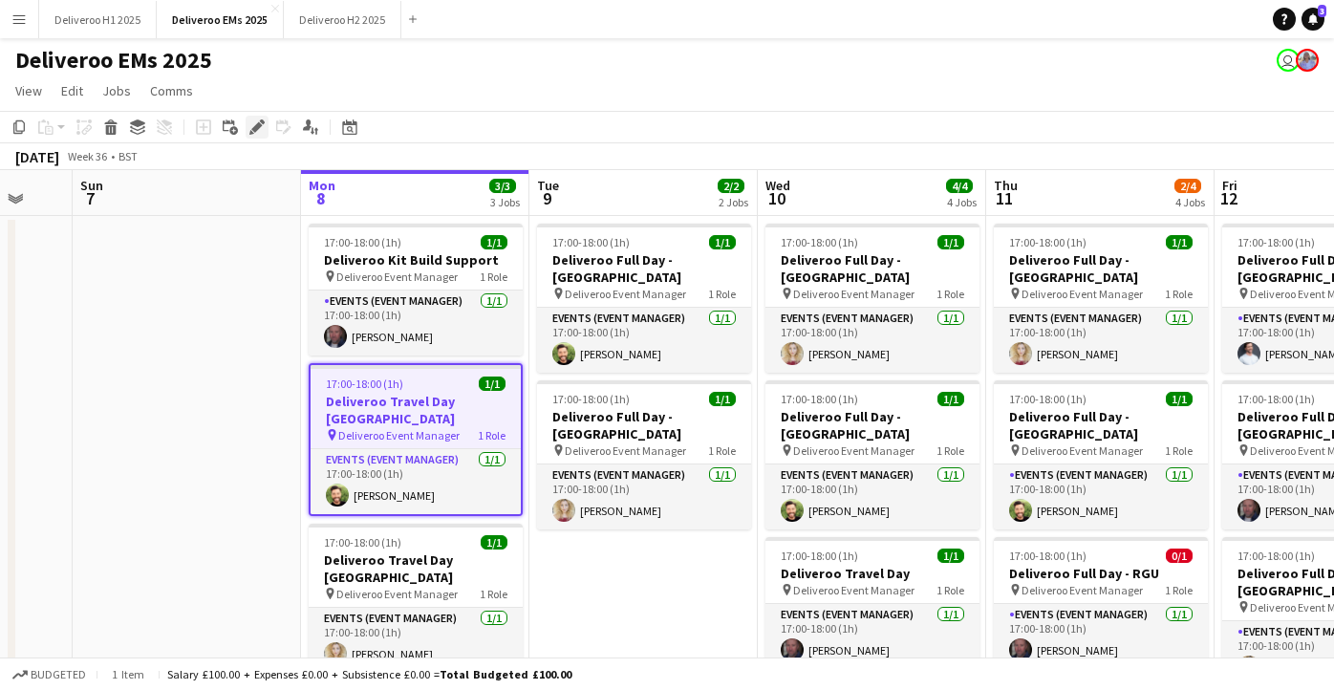
click at [254, 124] on icon "Edit" at bounding box center [256, 126] width 15 height 15
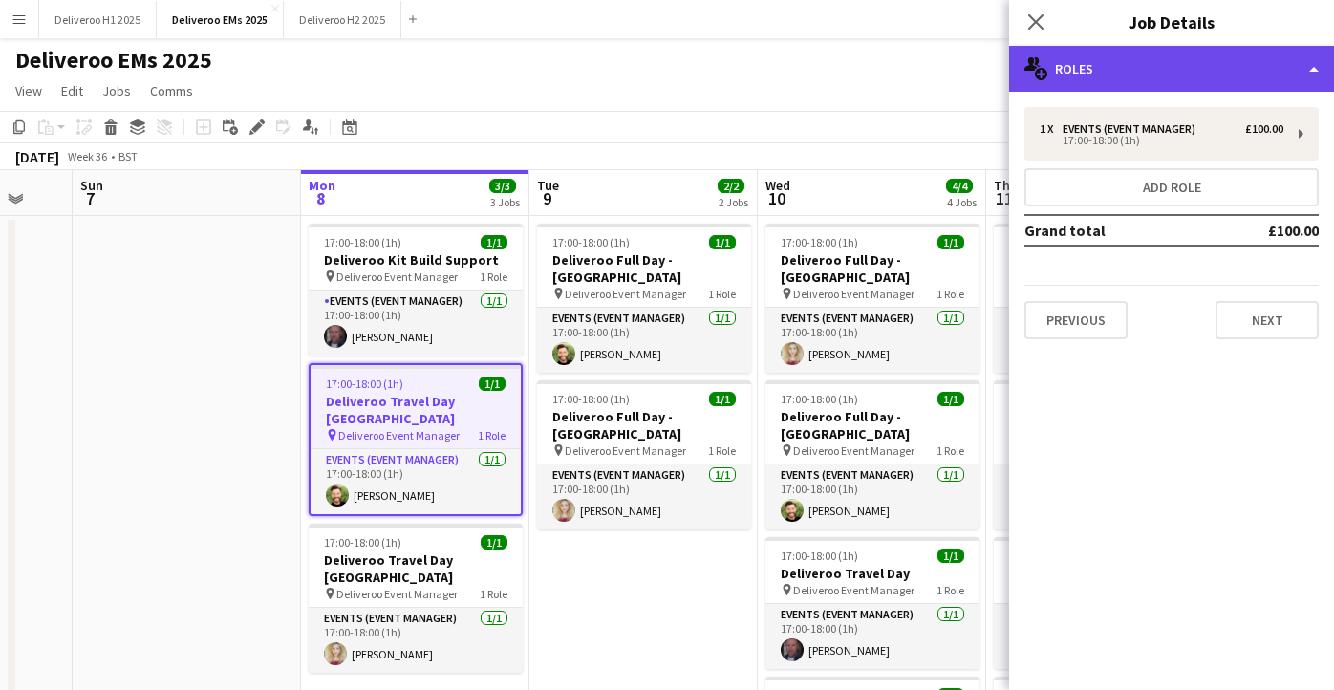
click at [1159, 75] on div "multiple-users-add Roles" at bounding box center [1171, 69] width 325 height 46
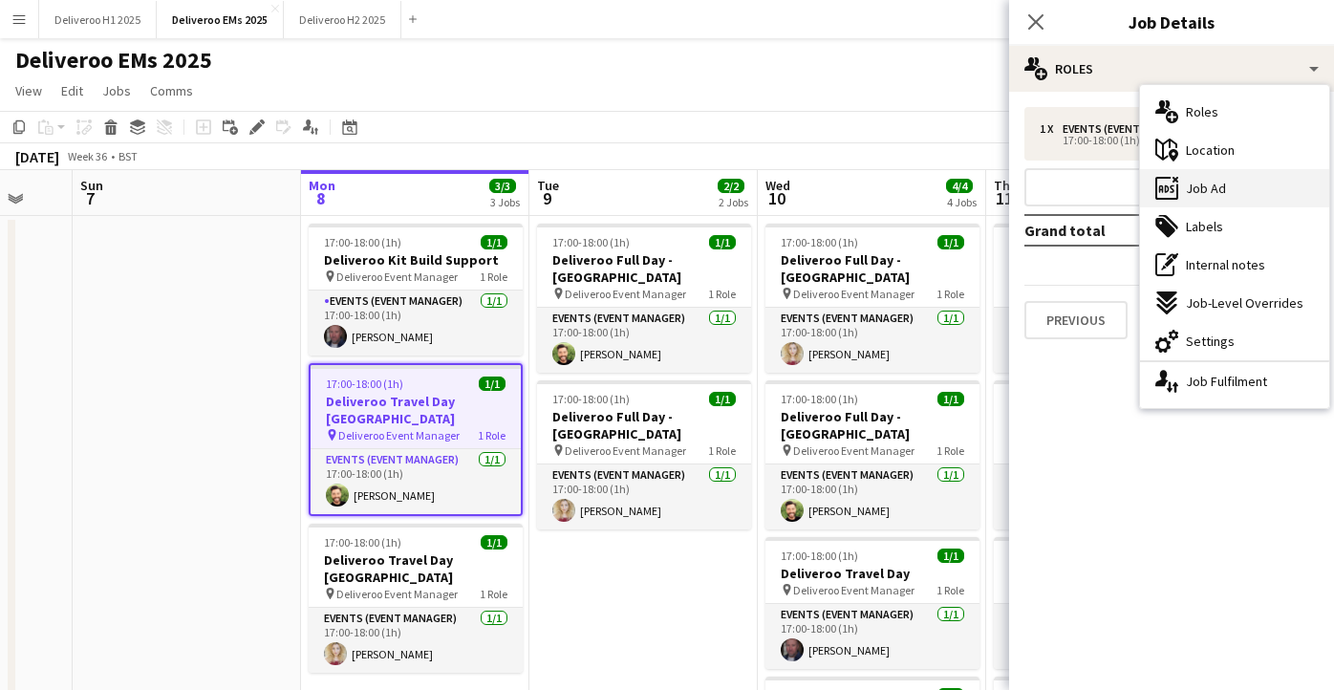
click at [1216, 187] on span "Job Ad" at bounding box center [1206, 188] width 40 height 17
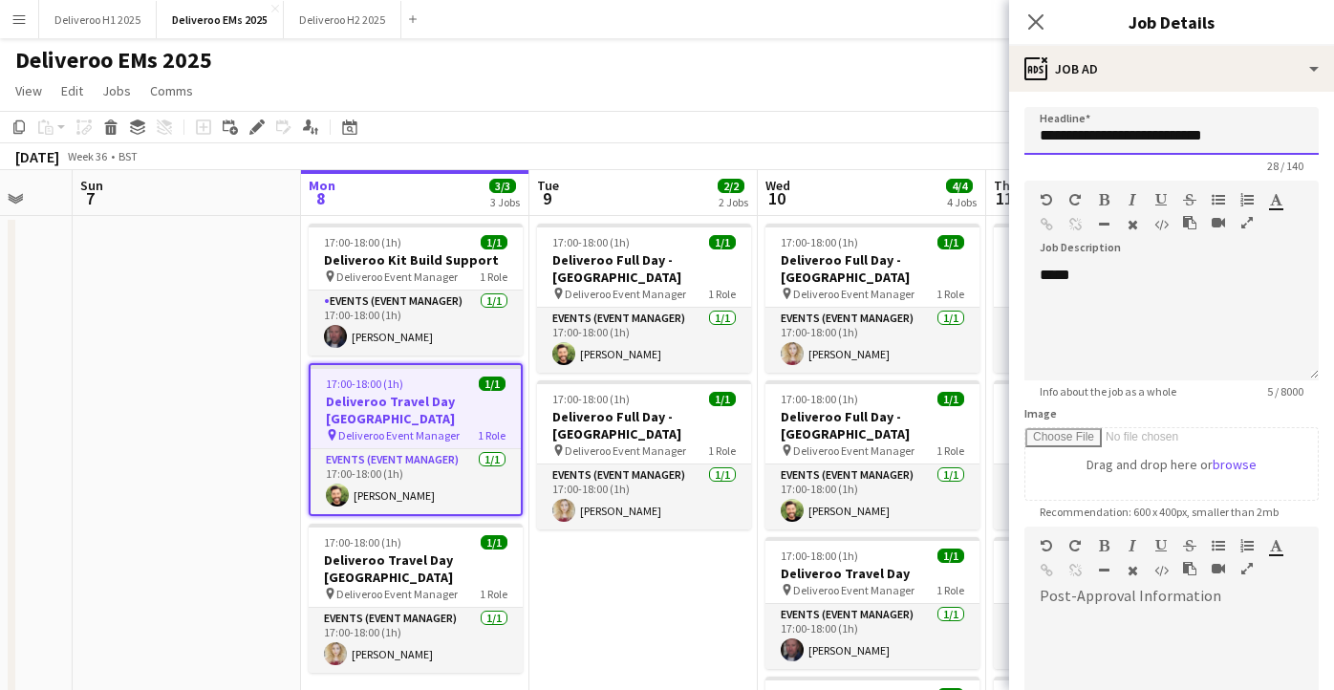
click at [1224, 128] on input "**********" at bounding box center [1172, 131] width 294 height 48
click at [1170, 134] on input "**********" at bounding box center [1172, 131] width 294 height 48
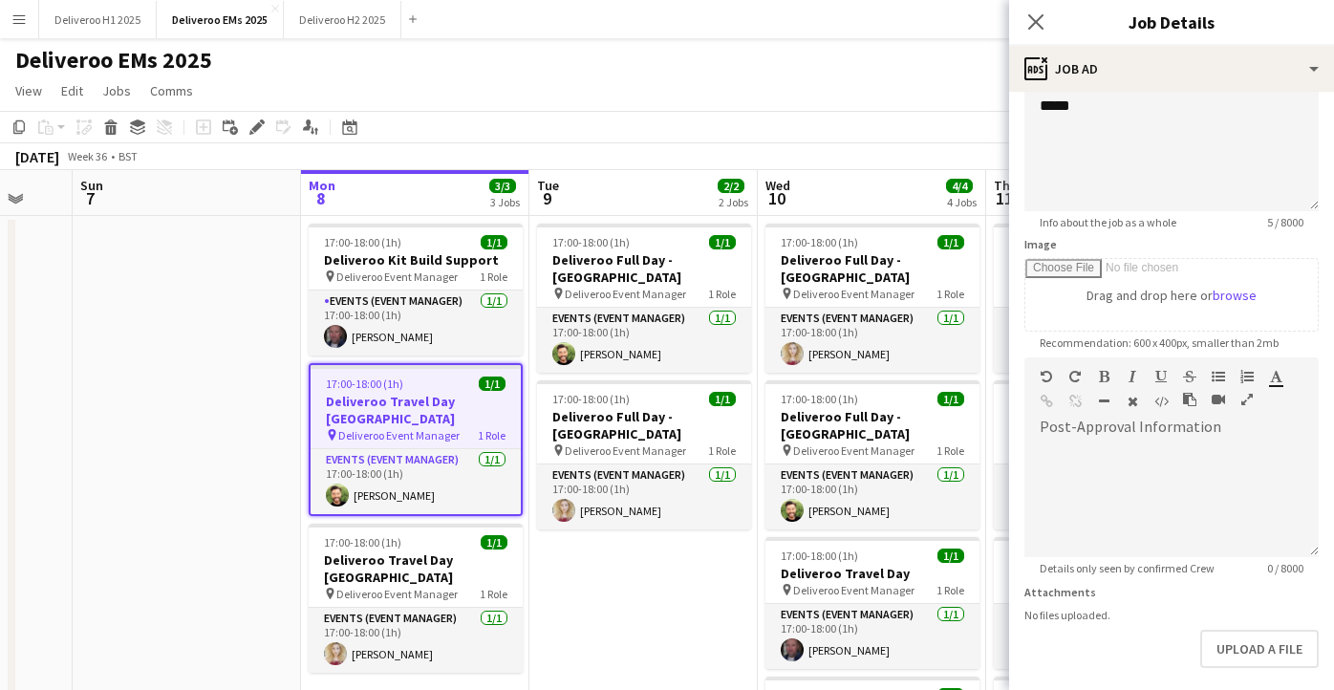
scroll to position [254, 0]
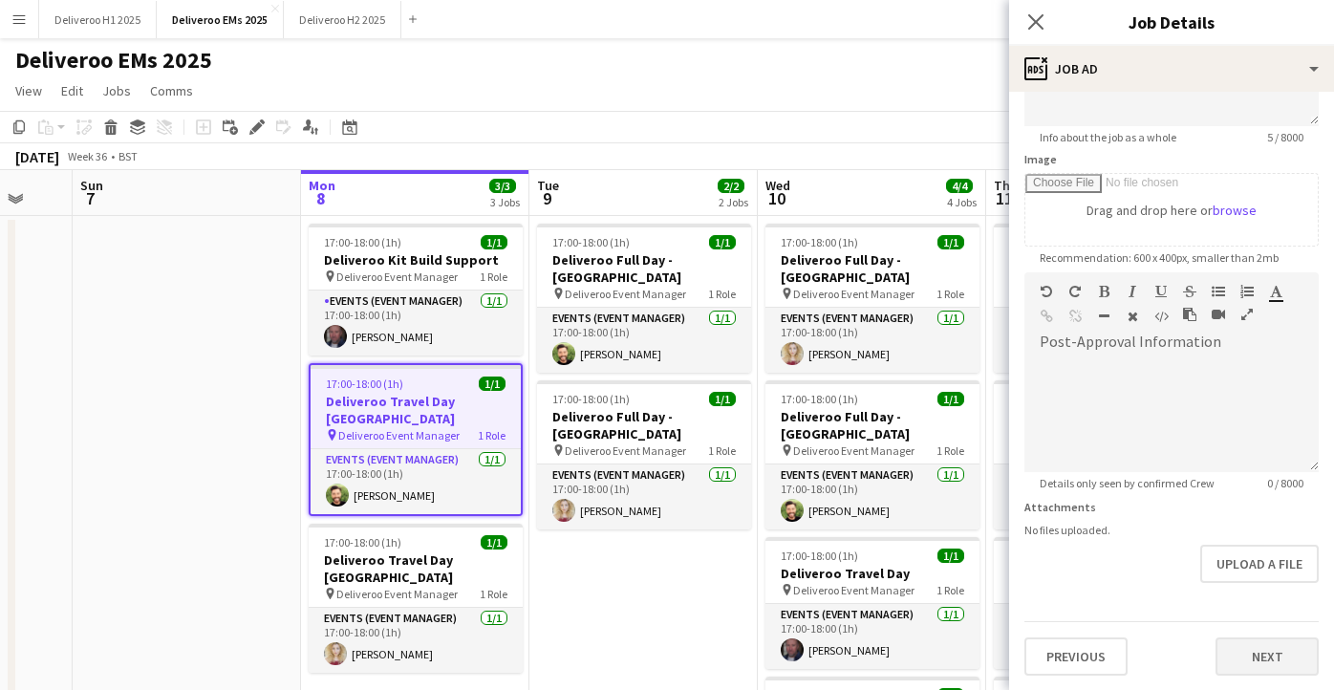
type input "**********"
click at [1258, 663] on button "Next" at bounding box center [1267, 657] width 103 height 38
type input "*******"
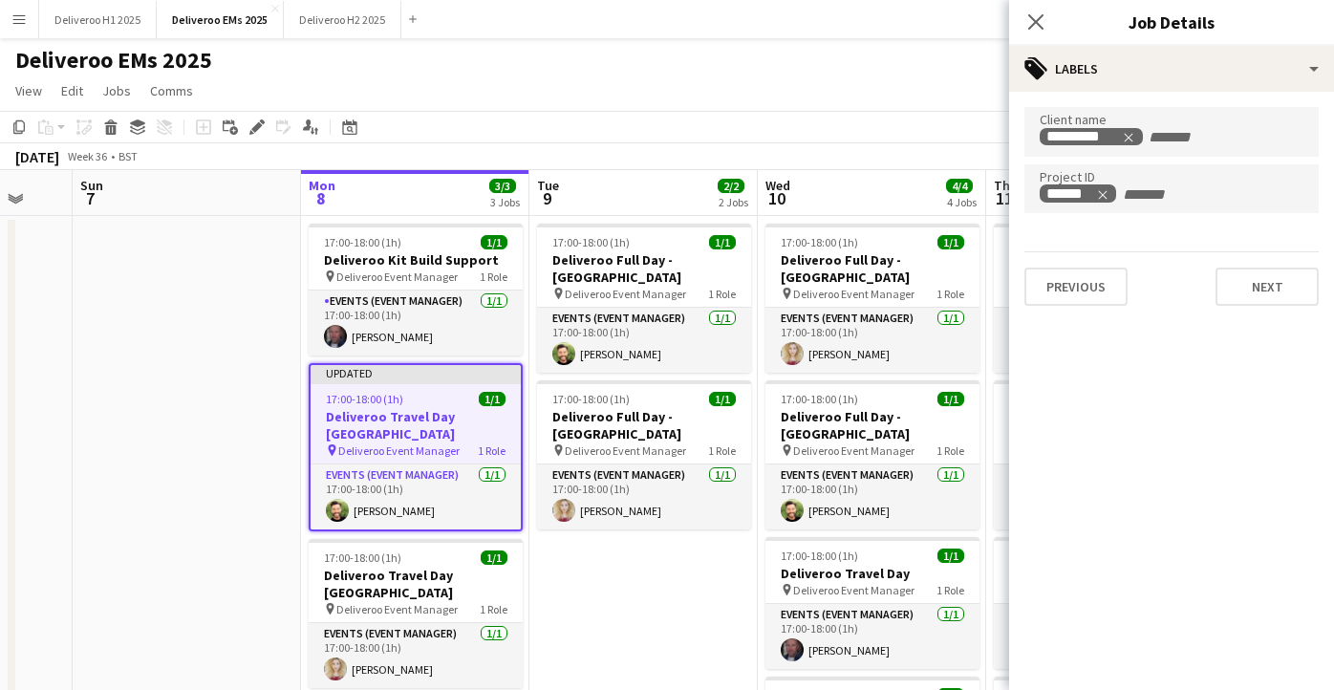
scroll to position [0, 0]
click at [1256, 290] on button "Next" at bounding box center [1267, 287] width 103 height 38
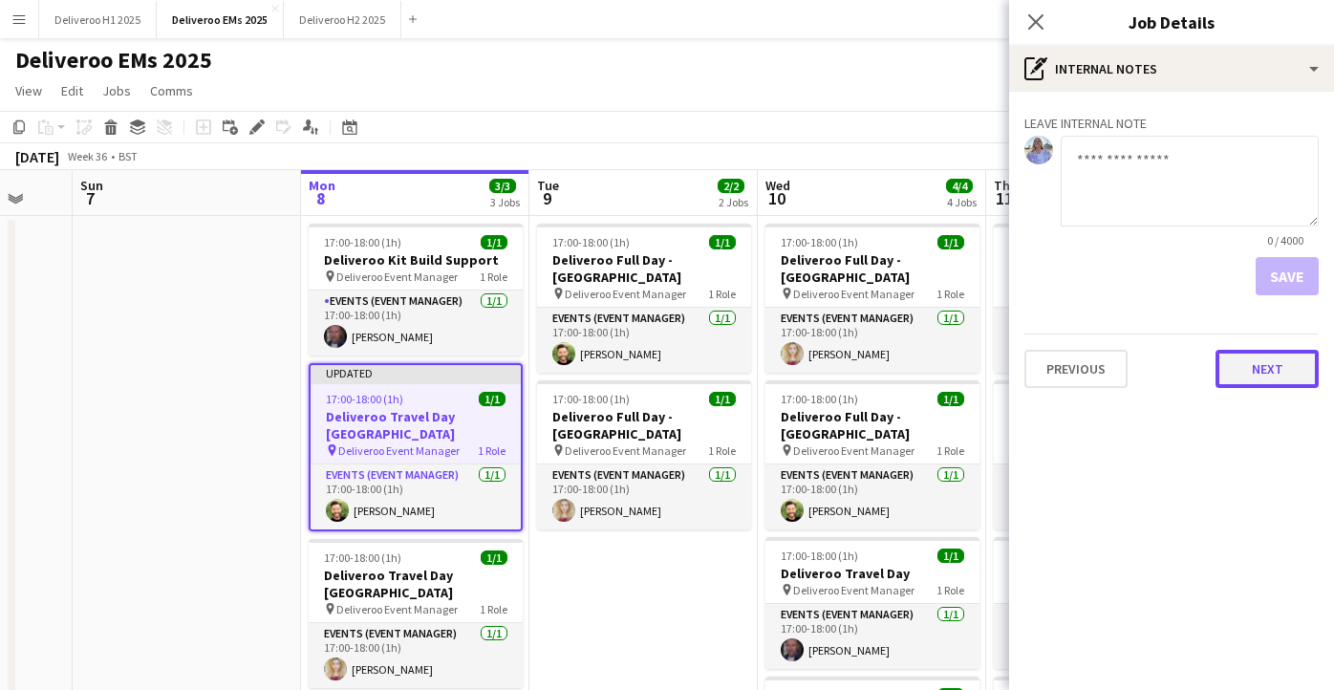
click at [1266, 367] on button "Next" at bounding box center [1267, 369] width 103 height 38
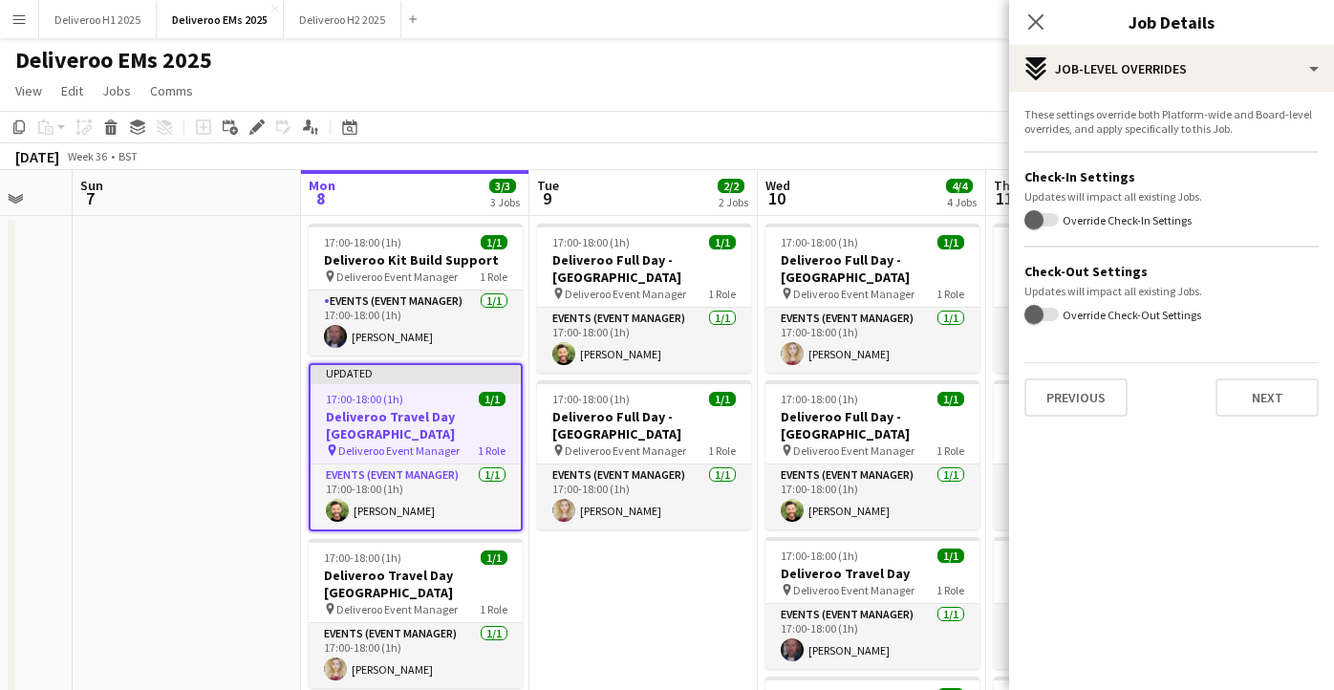
click at [1248, 419] on div "These settings override both Platform-wide and Board-level overrides, and apply…" at bounding box center [1171, 262] width 325 height 340
click at [1248, 397] on button "Next" at bounding box center [1267, 398] width 103 height 38
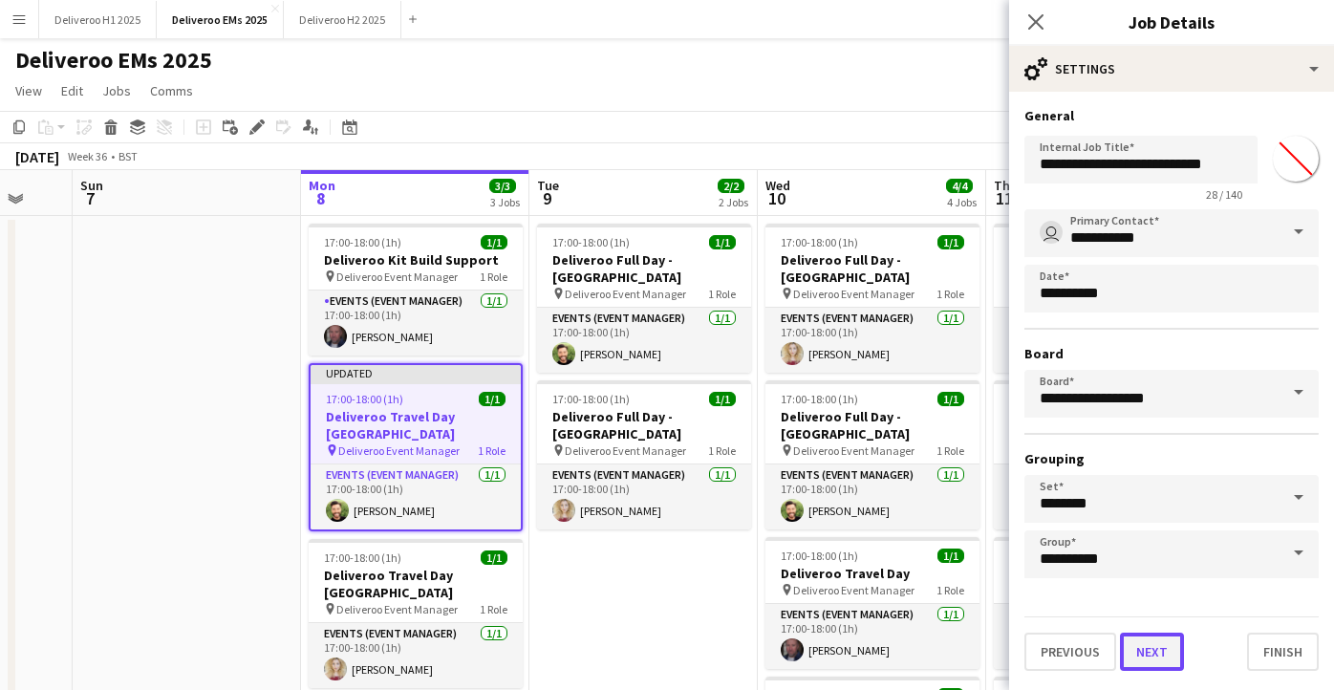
click at [1167, 647] on button "Next" at bounding box center [1152, 652] width 64 height 38
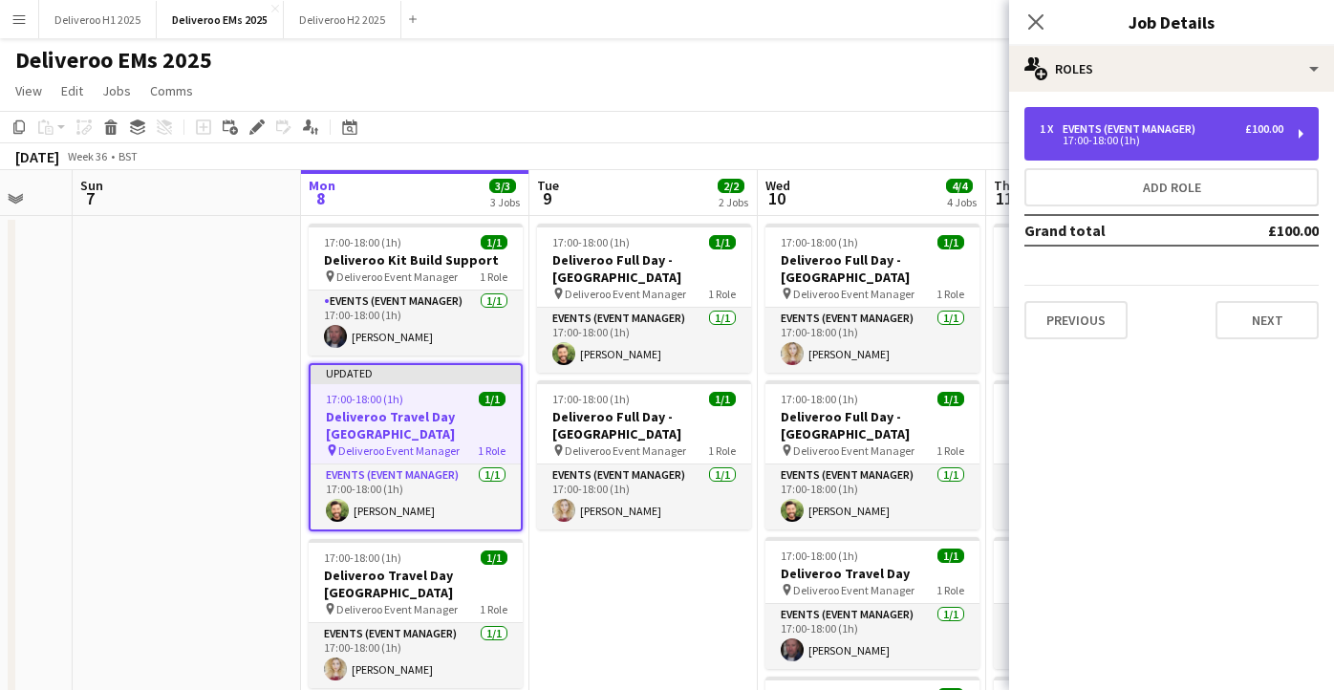
click at [1189, 113] on div "1 x Events (Event Manager) £100.00 17:00-18:00 (1h)" at bounding box center [1172, 134] width 294 height 54
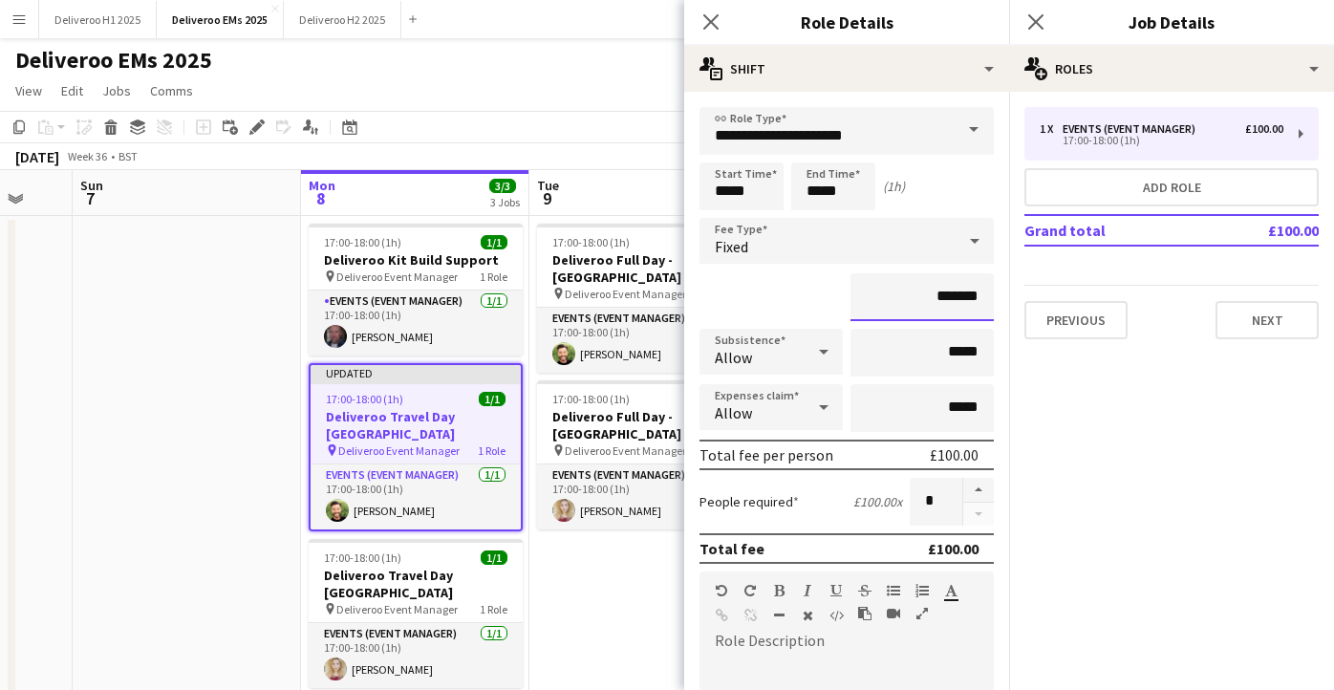
click at [954, 299] on input "*******" at bounding box center [922, 297] width 143 height 48
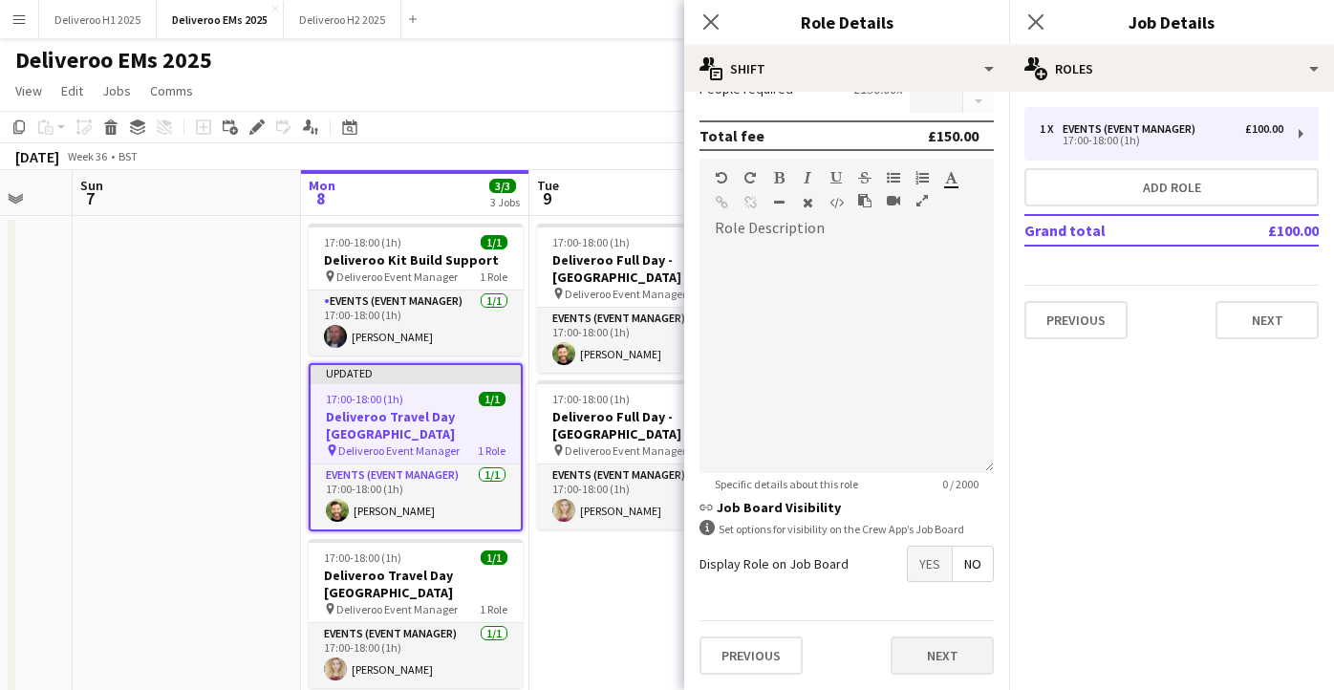
type input "*******"
click at [934, 668] on button "Next" at bounding box center [942, 656] width 103 height 38
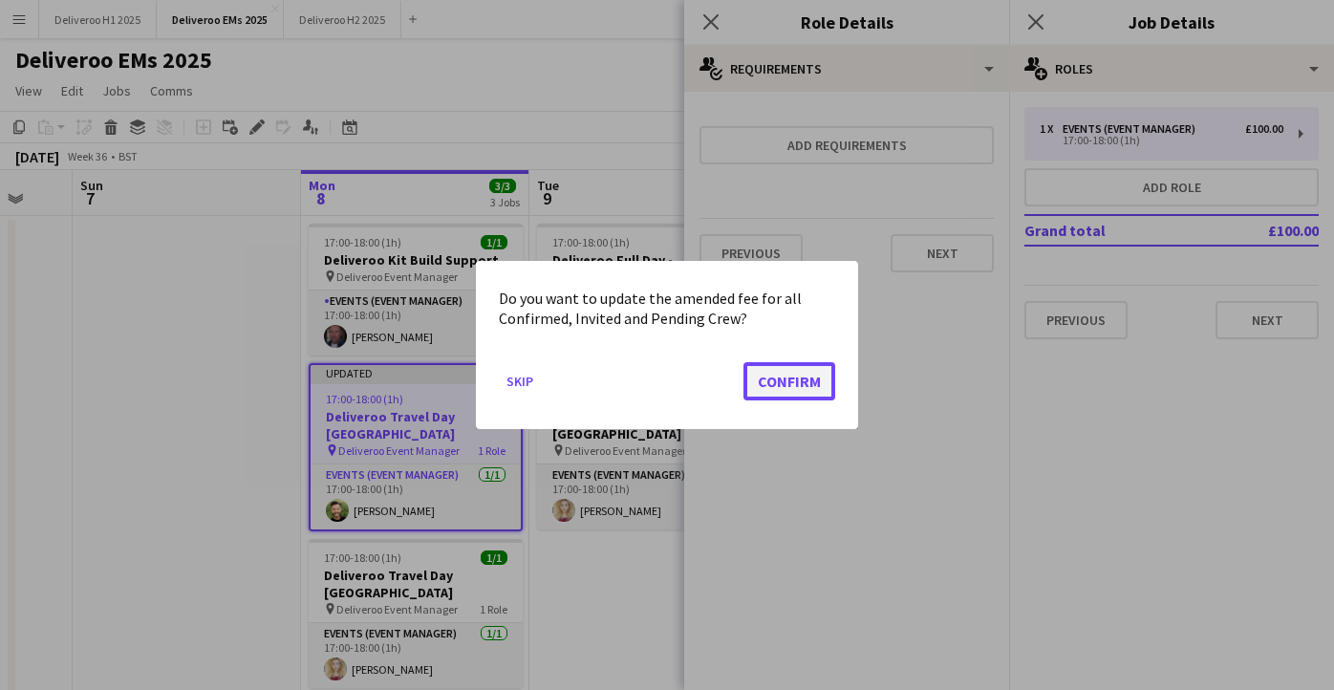
click at [782, 394] on button "Confirm" at bounding box center [790, 381] width 92 height 38
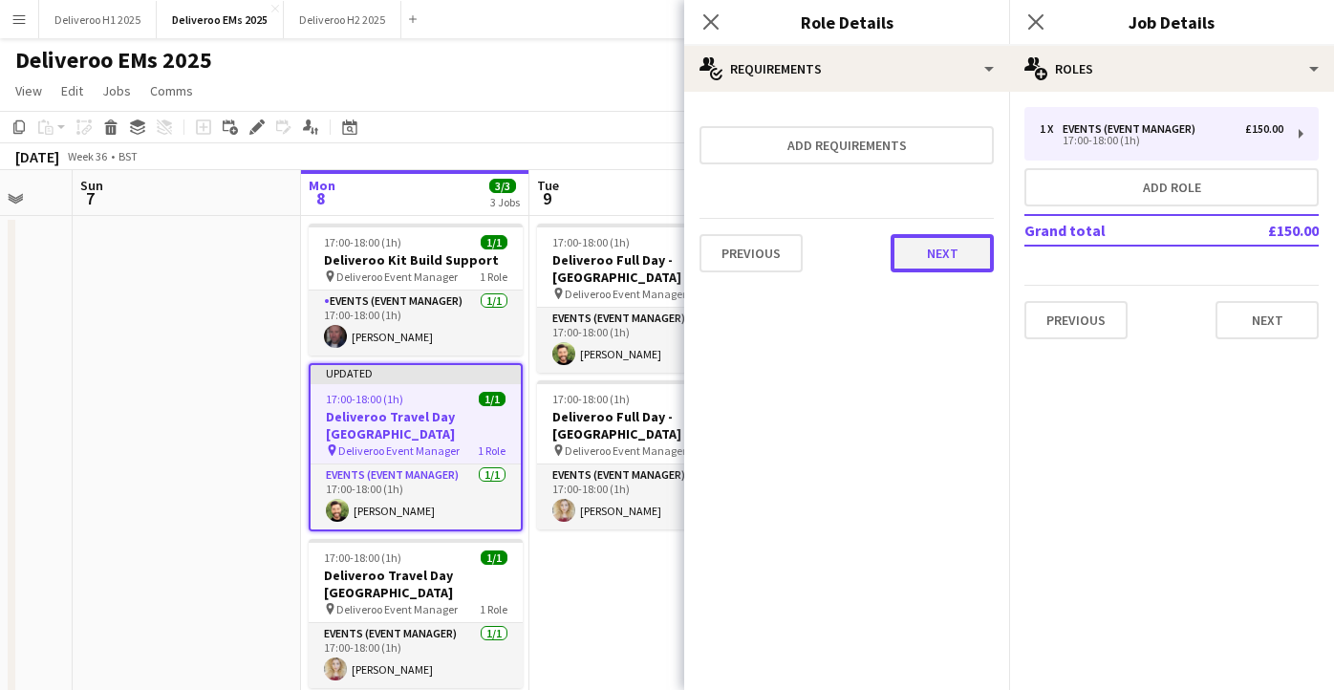
click at [944, 255] on button "Next" at bounding box center [942, 253] width 103 height 38
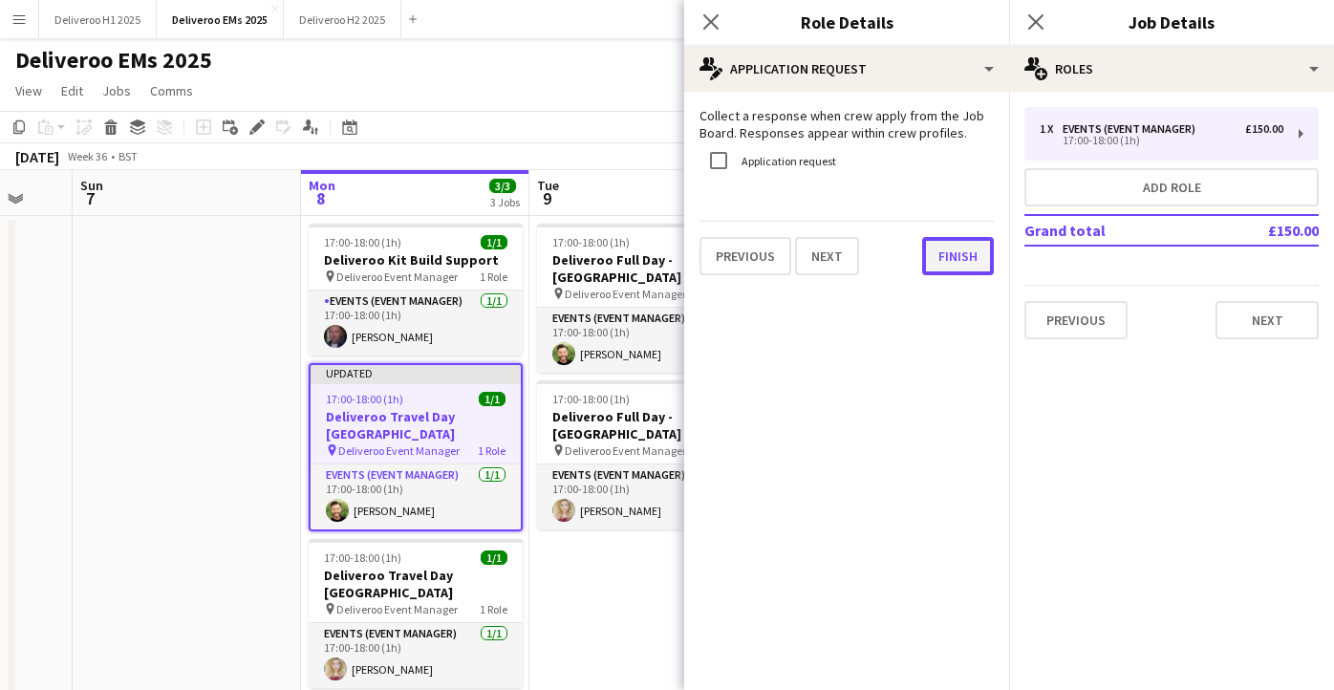
click at [955, 271] on button "Finish" at bounding box center [958, 256] width 72 height 38
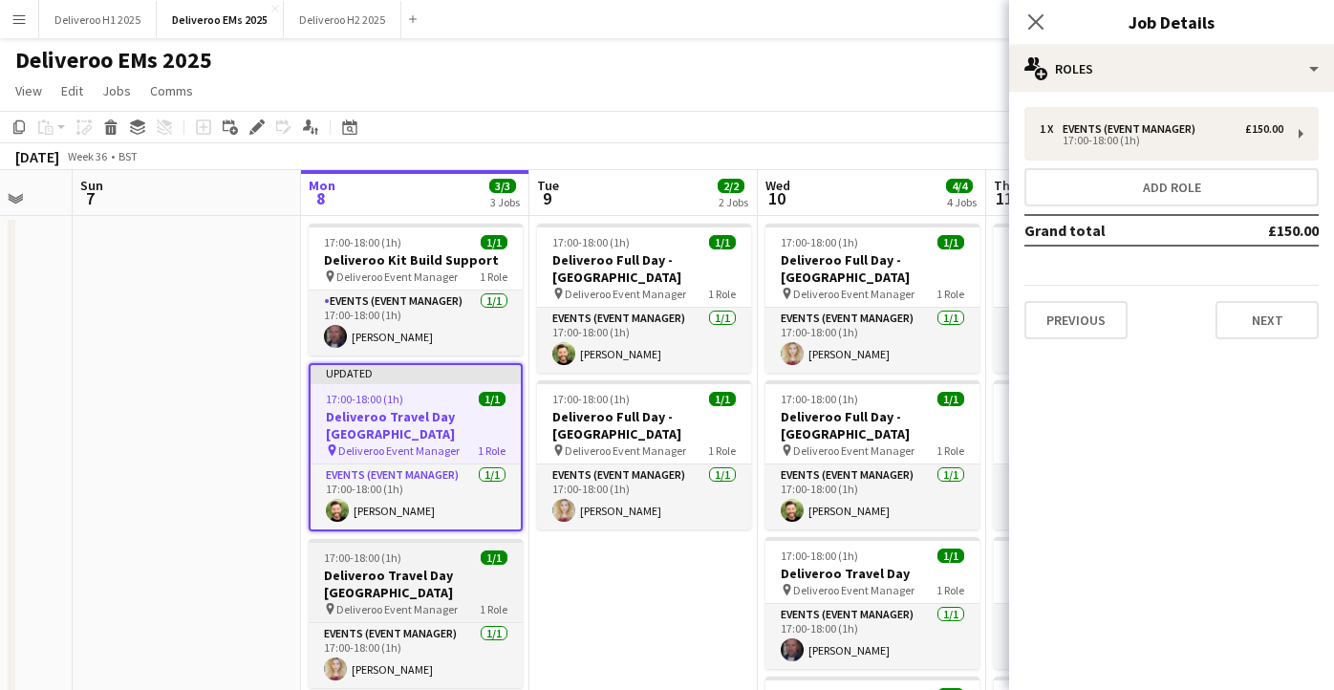
click at [419, 551] on div "17:00-18:00 (1h) 1/1" at bounding box center [416, 558] width 214 height 14
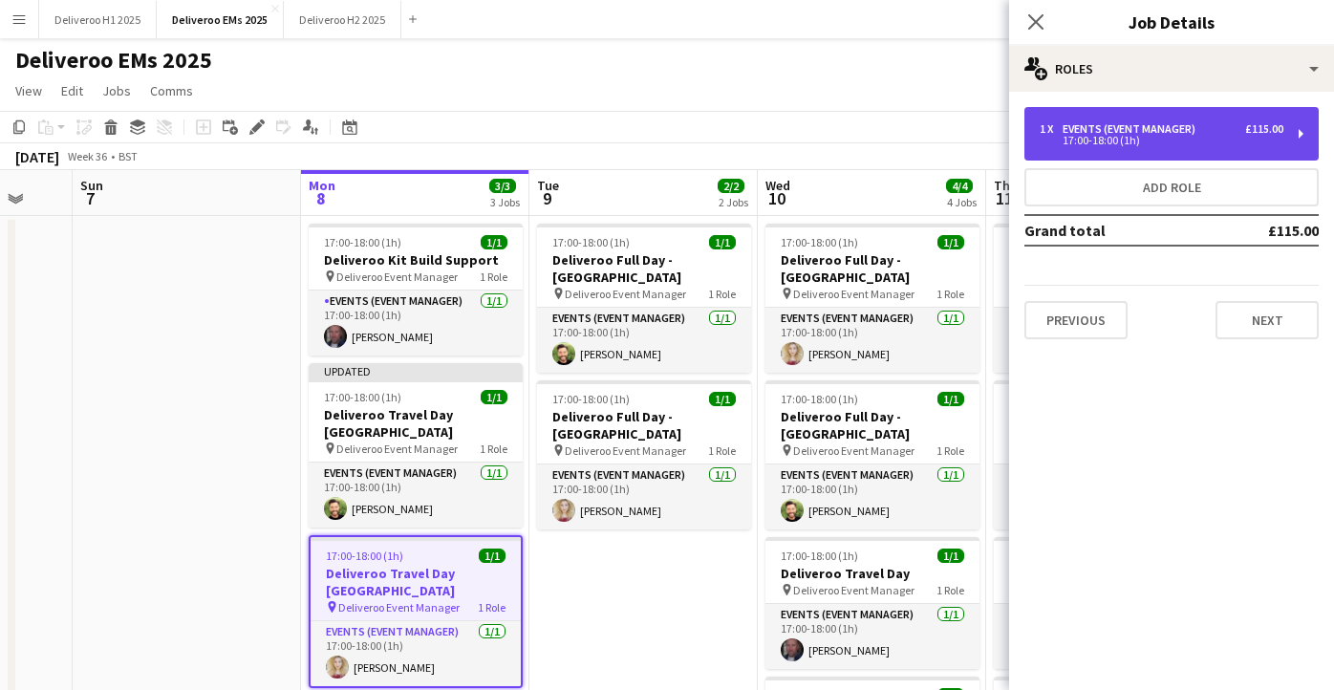
click at [1197, 136] on div "17:00-18:00 (1h)" at bounding box center [1162, 141] width 244 height 10
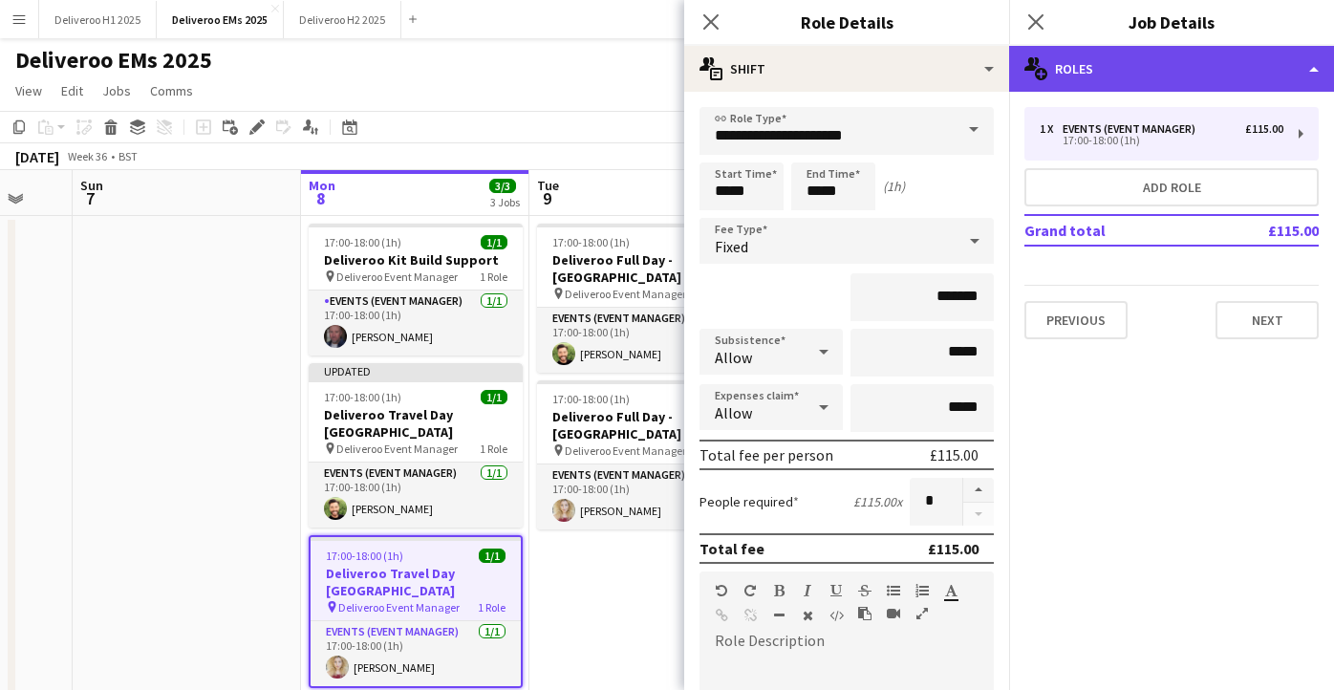
click at [1162, 54] on div "multiple-users-add Roles" at bounding box center [1171, 69] width 325 height 46
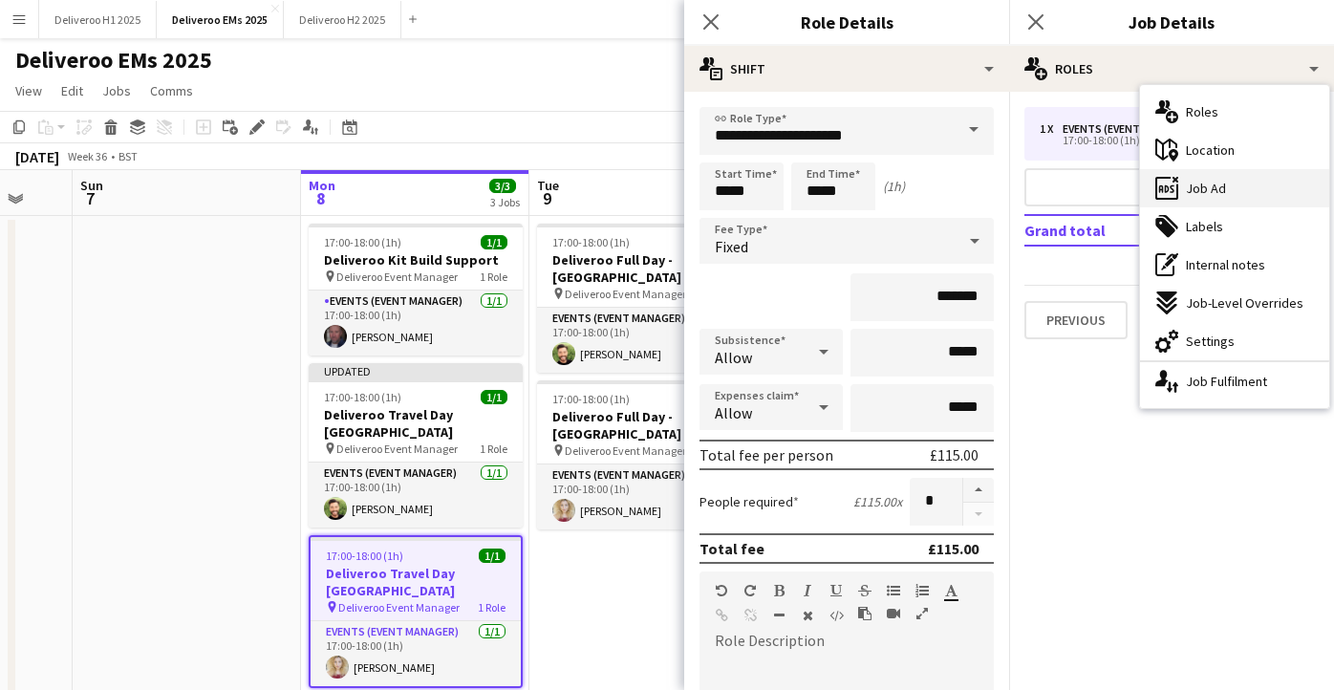
click at [1194, 185] on span "Job Ad" at bounding box center [1206, 188] width 40 height 17
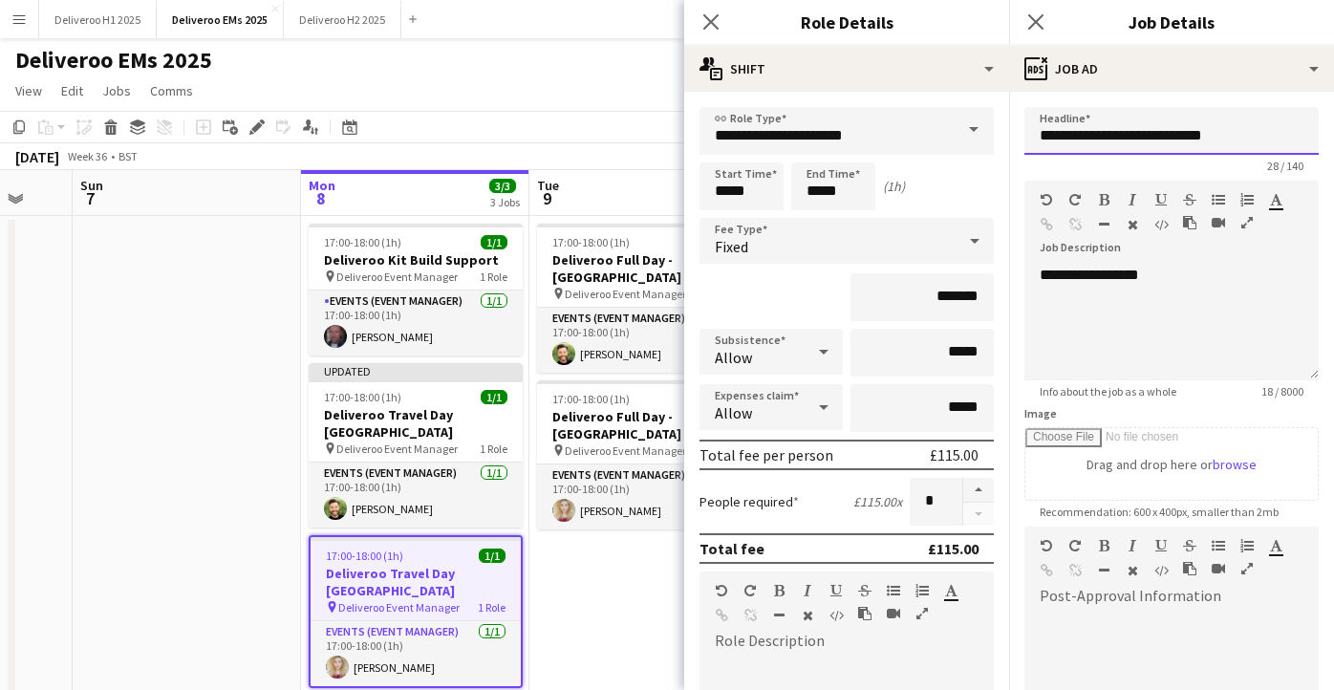
click at [1169, 139] on input "**********" at bounding box center [1172, 131] width 294 height 48
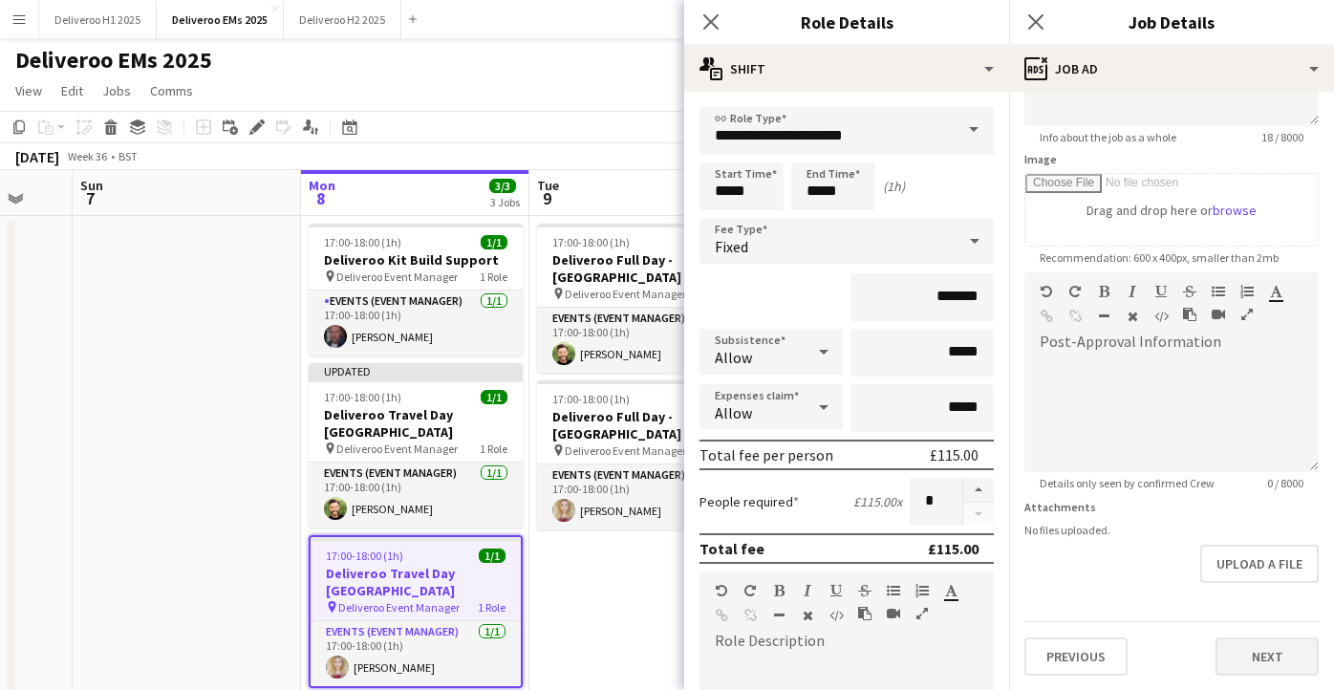
type input "**********"
click at [1250, 650] on button "Next" at bounding box center [1267, 657] width 103 height 38
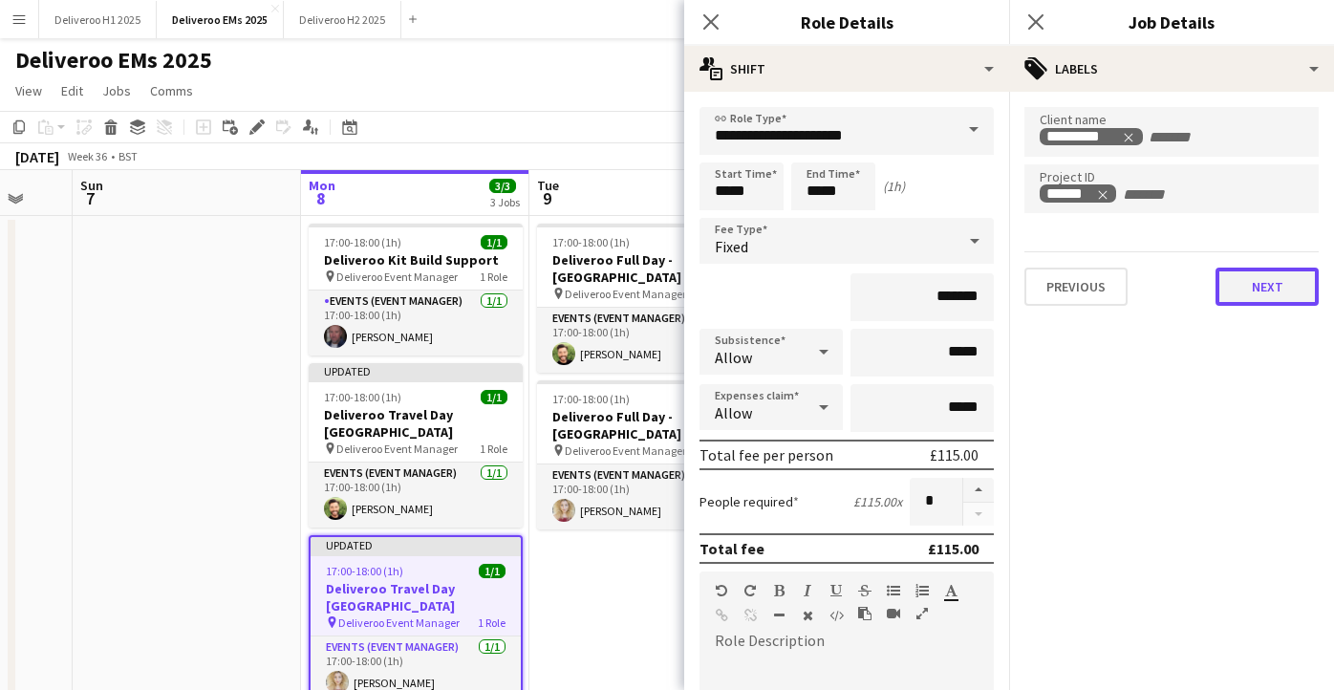
click at [1232, 292] on button "Next" at bounding box center [1267, 287] width 103 height 38
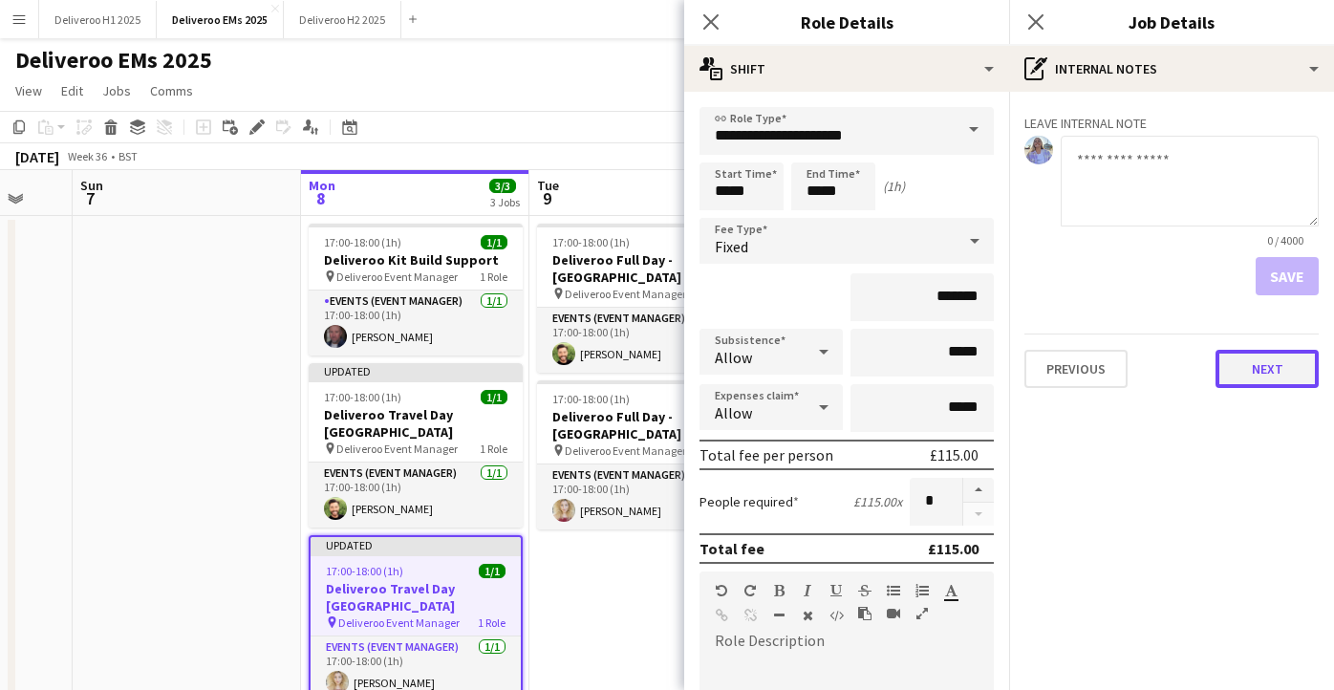
click at [1240, 375] on button "Next" at bounding box center [1267, 369] width 103 height 38
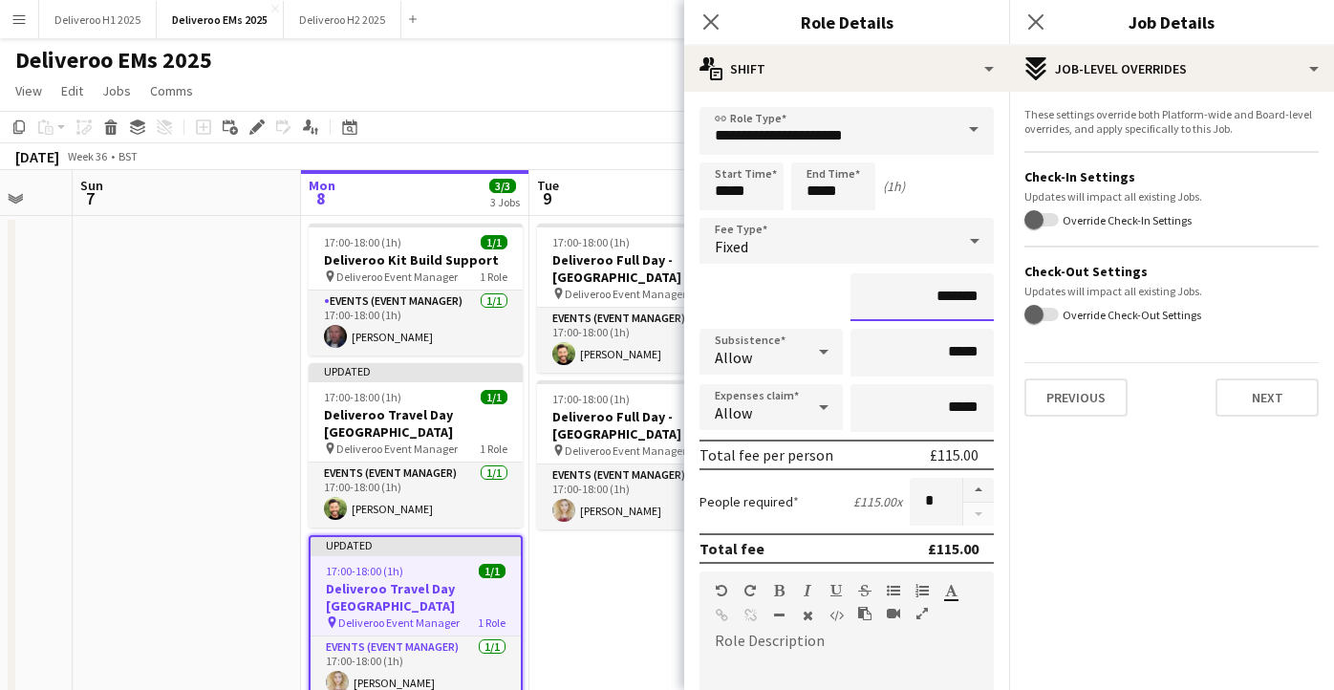
drag, startPoint x: 959, startPoint y: 296, endPoint x: 943, endPoint y: 297, distance: 16.3
click at [943, 297] on input "*******" at bounding box center [922, 297] width 143 height 48
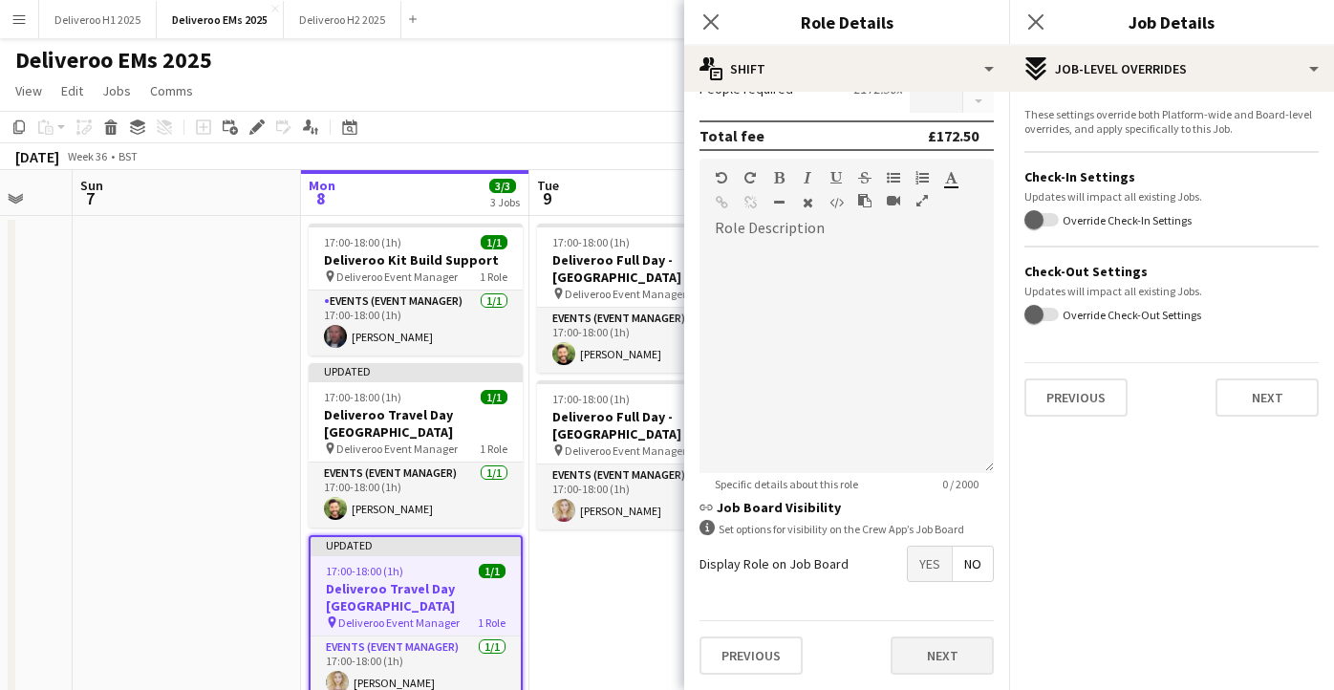
type input "*******"
click at [949, 652] on button "Next" at bounding box center [942, 656] width 103 height 38
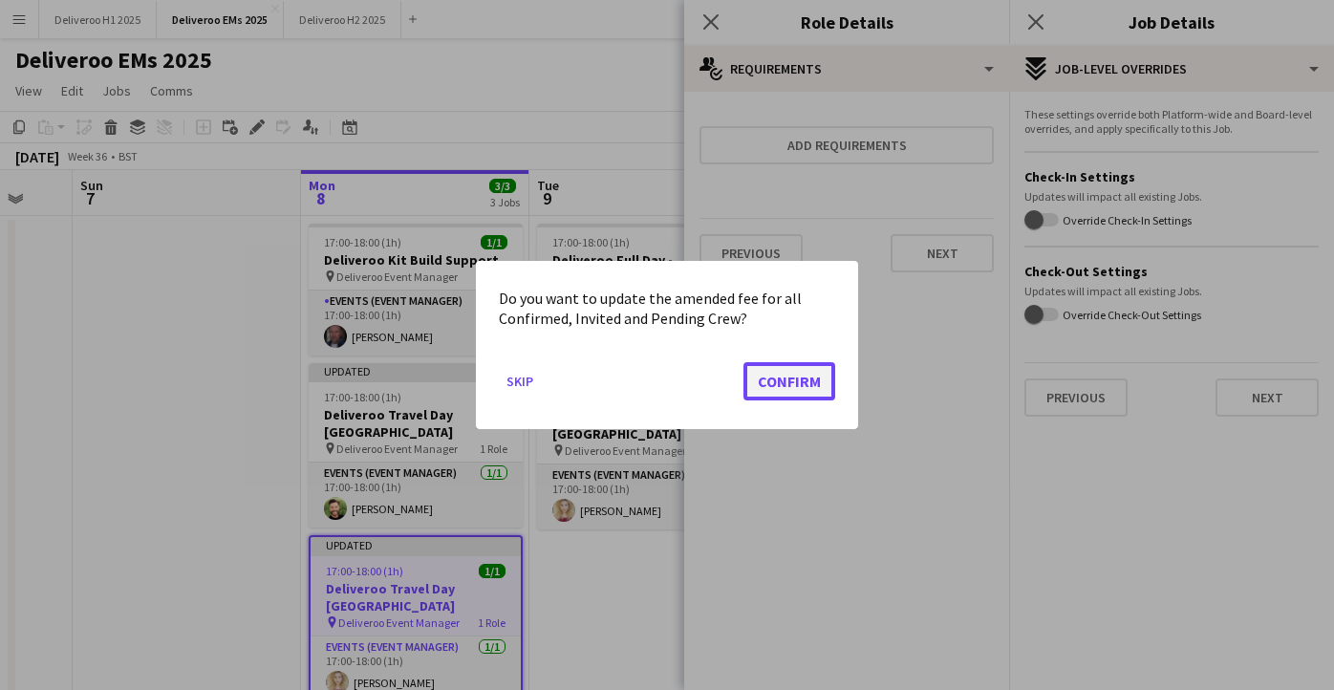
click at [758, 397] on button "Confirm" at bounding box center [790, 381] width 92 height 38
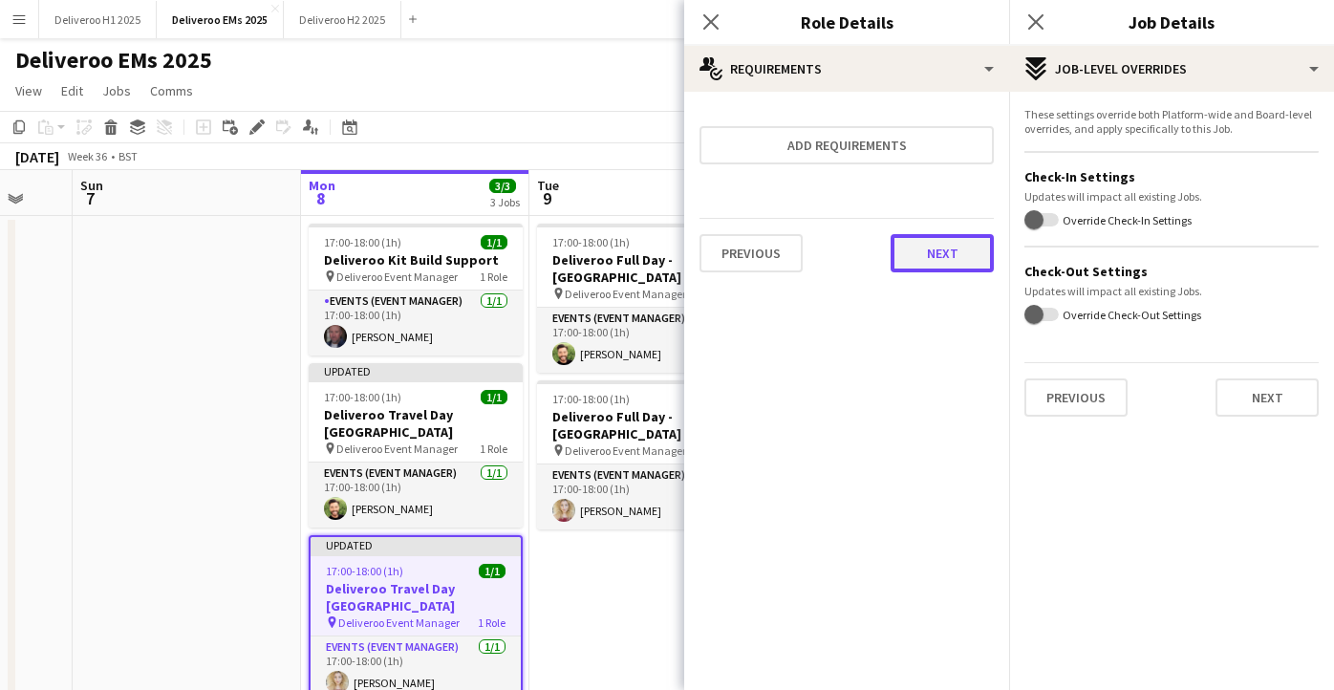
click at [948, 260] on button "Next" at bounding box center [942, 253] width 103 height 38
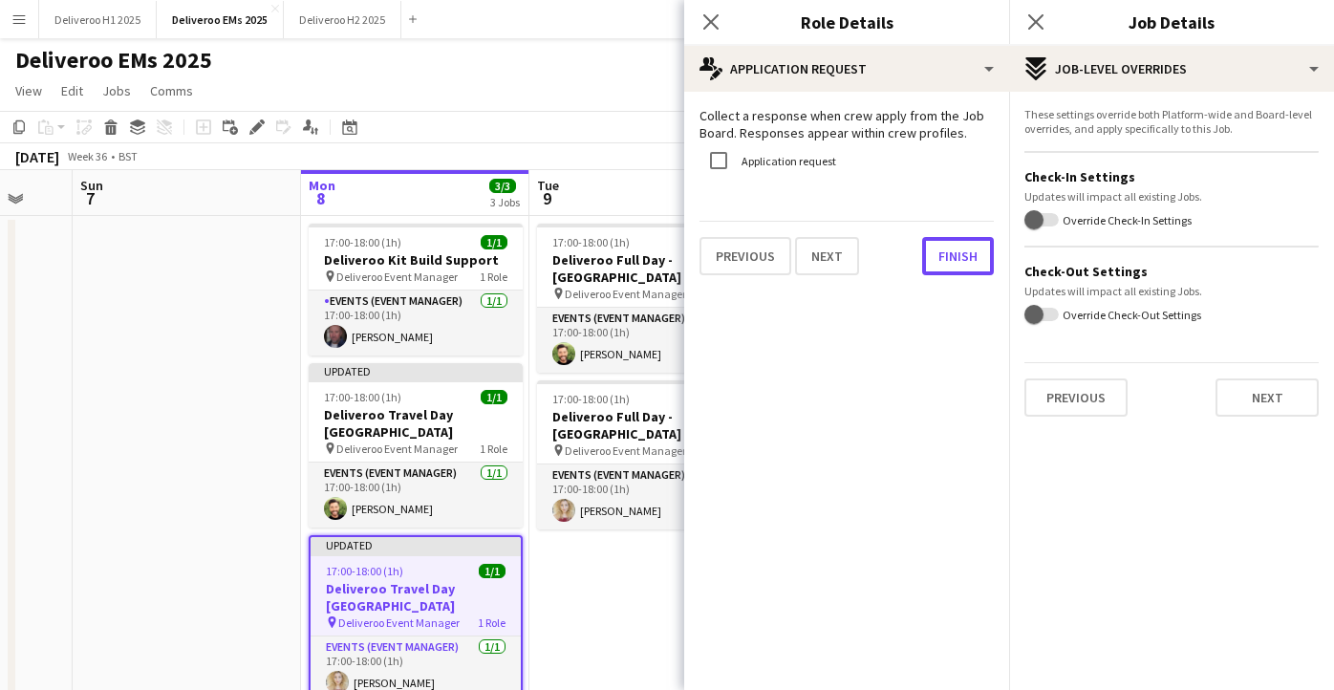
click at [948, 260] on button "Finish" at bounding box center [958, 256] width 72 height 38
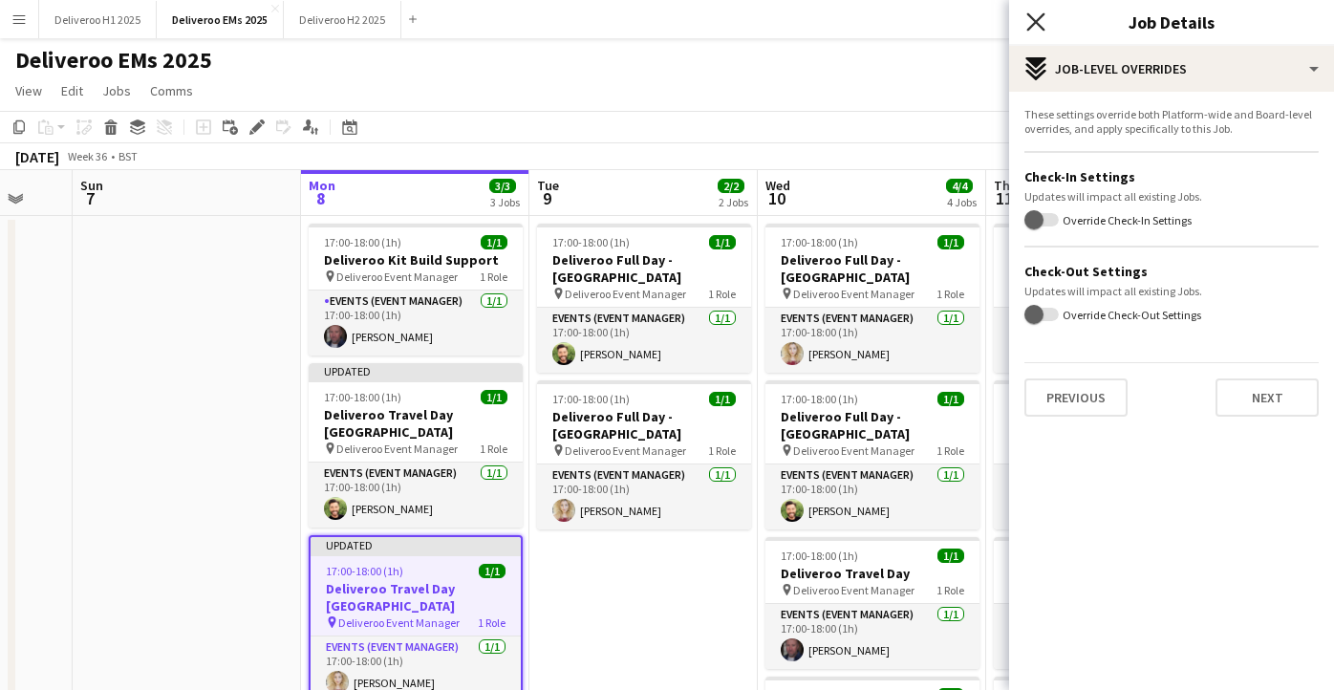
click at [1028, 16] on icon "Close pop-in" at bounding box center [1036, 21] width 18 height 18
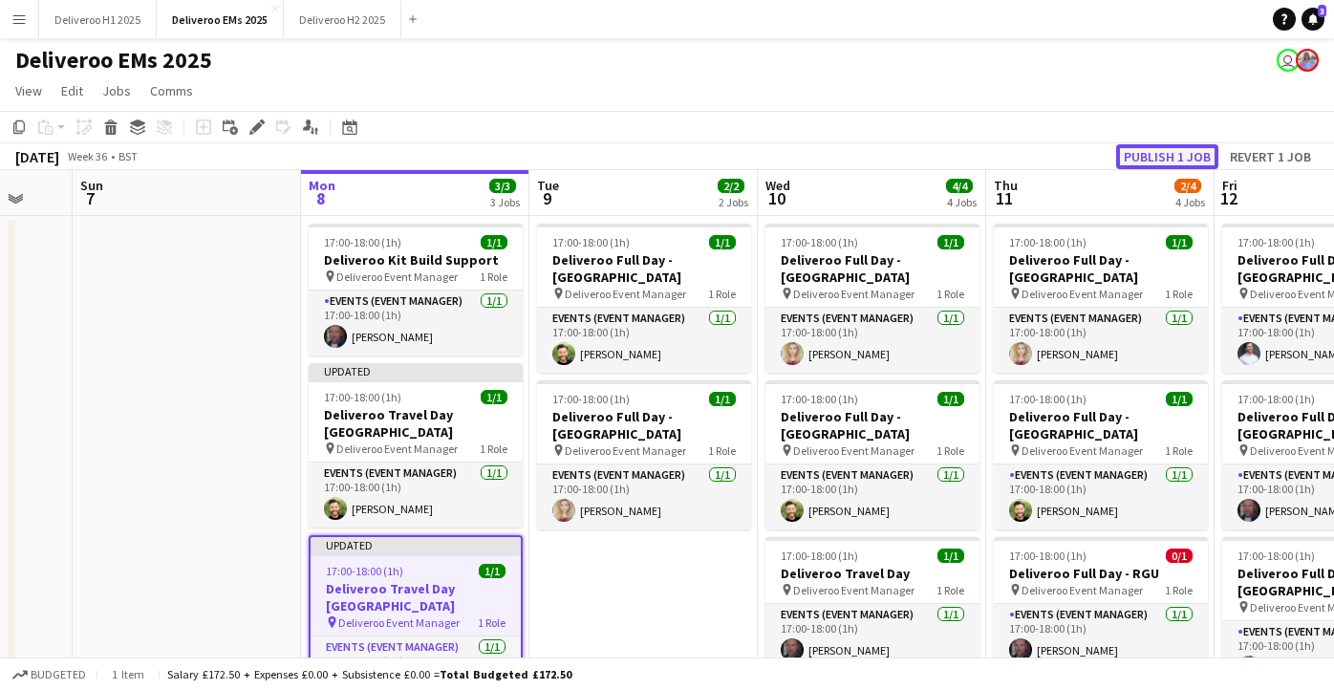
click at [1153, 156] on button "Publish 1 job" at bounding box center [1168, 156] width 102 height 25
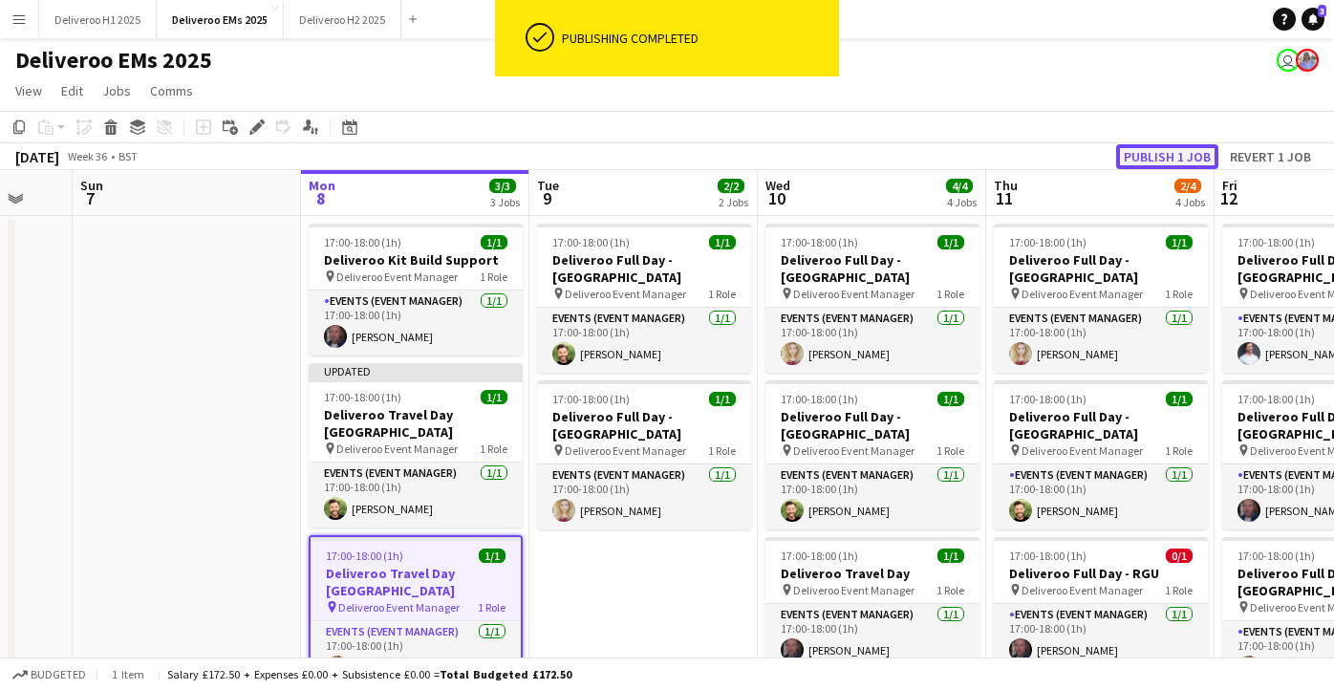
click at [1155, 148] on button "Publish 1 job" at bounding box center [1168, 156] width 102 height 25
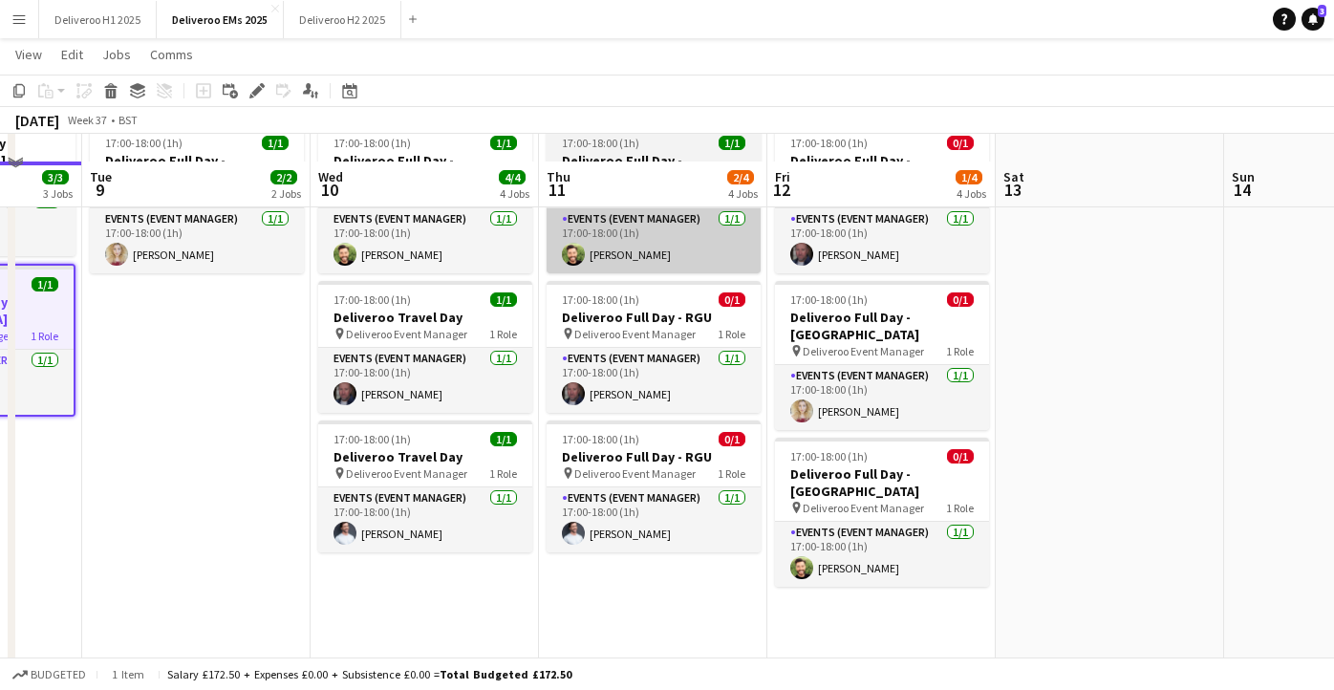
scroll to position [309, 0]
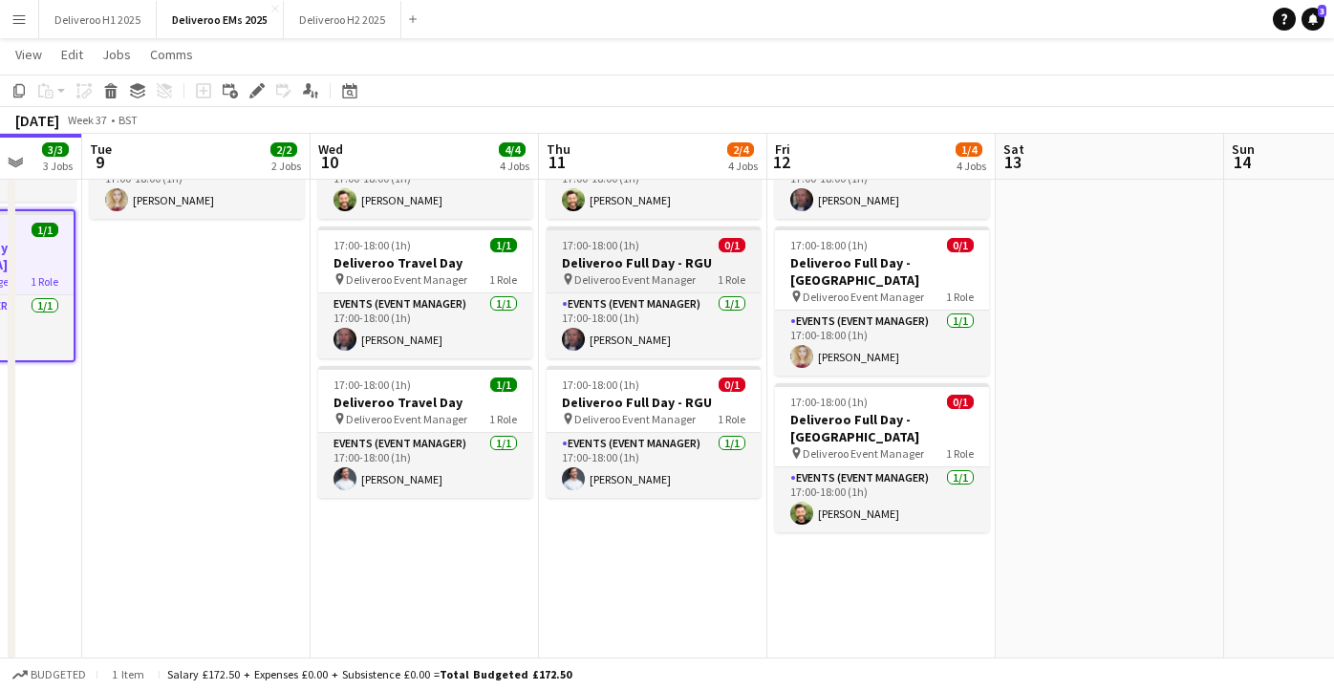
click at [712, 254] on h3 "Deliveroo Full Day - RGU" at bounding box center [654, 262] width 214 height 17
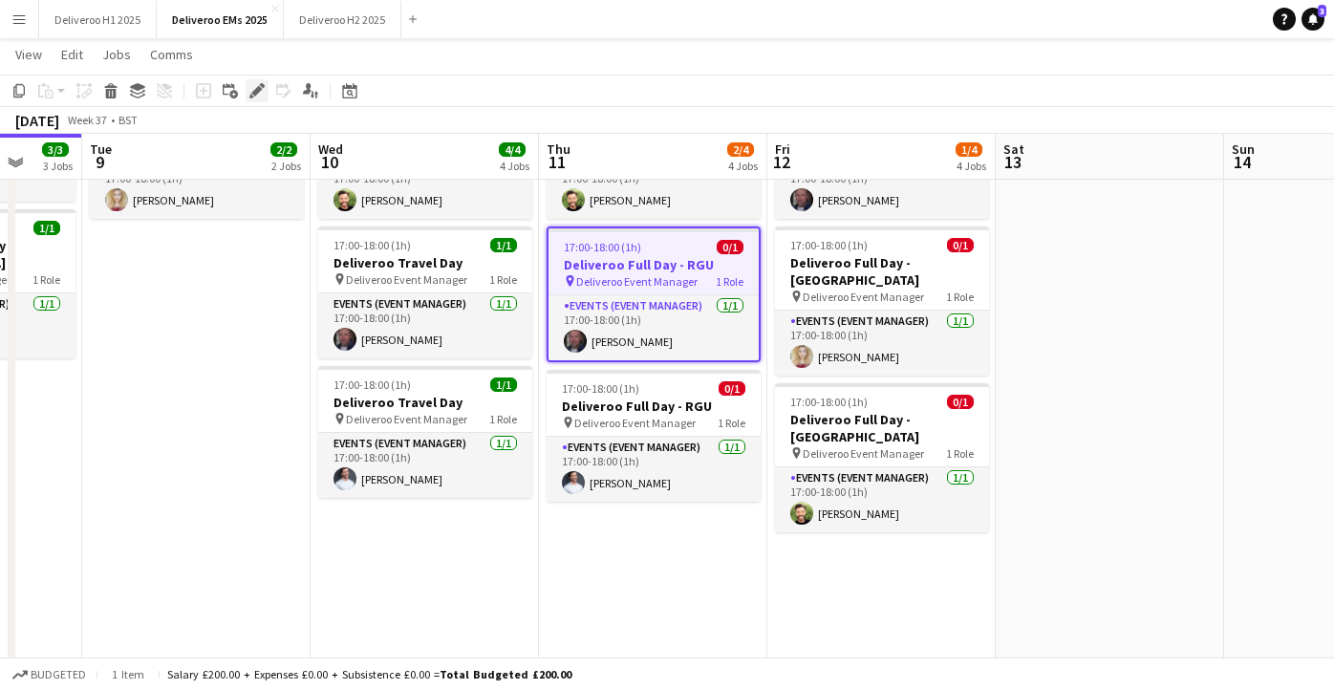
click at [258, 87] on icon at bounding box center [256, 91] width 11 height 11
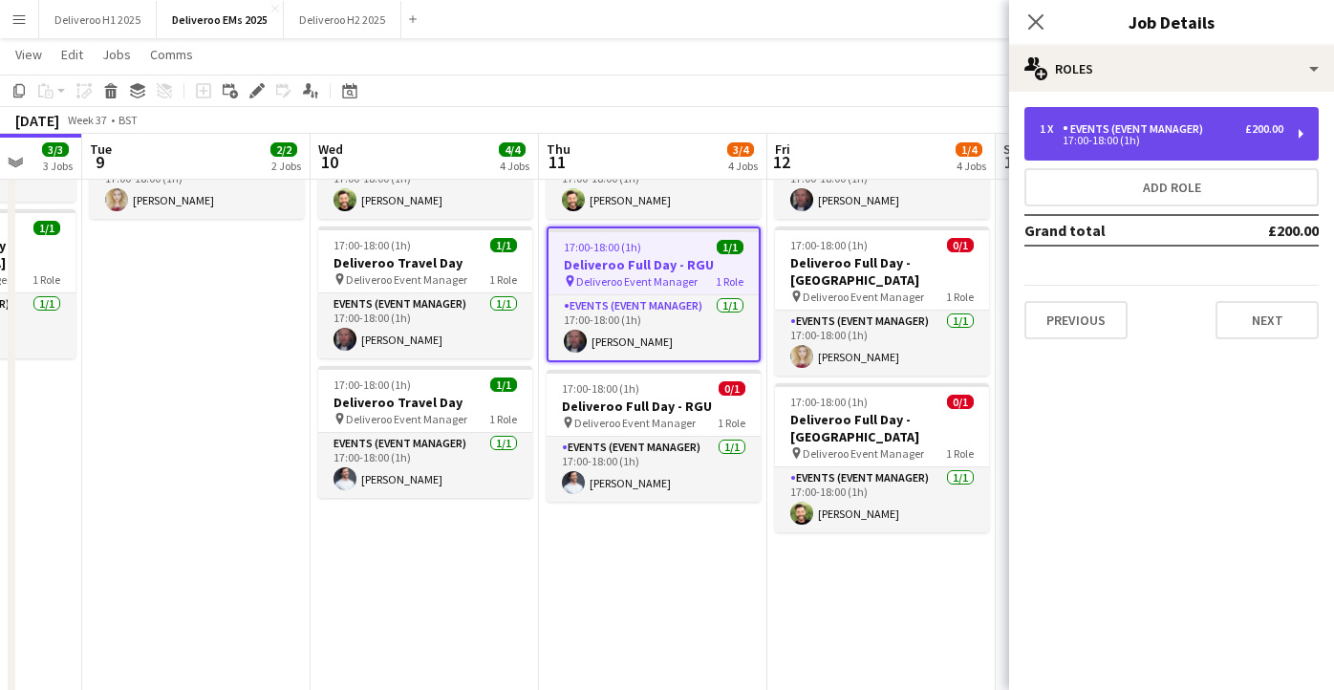
click at [1182, 146] on div "1 x Events (Event Manager) £200.00 17:00-18:00 (1h)" at bounding box center [1172, 134] width 294 height 54
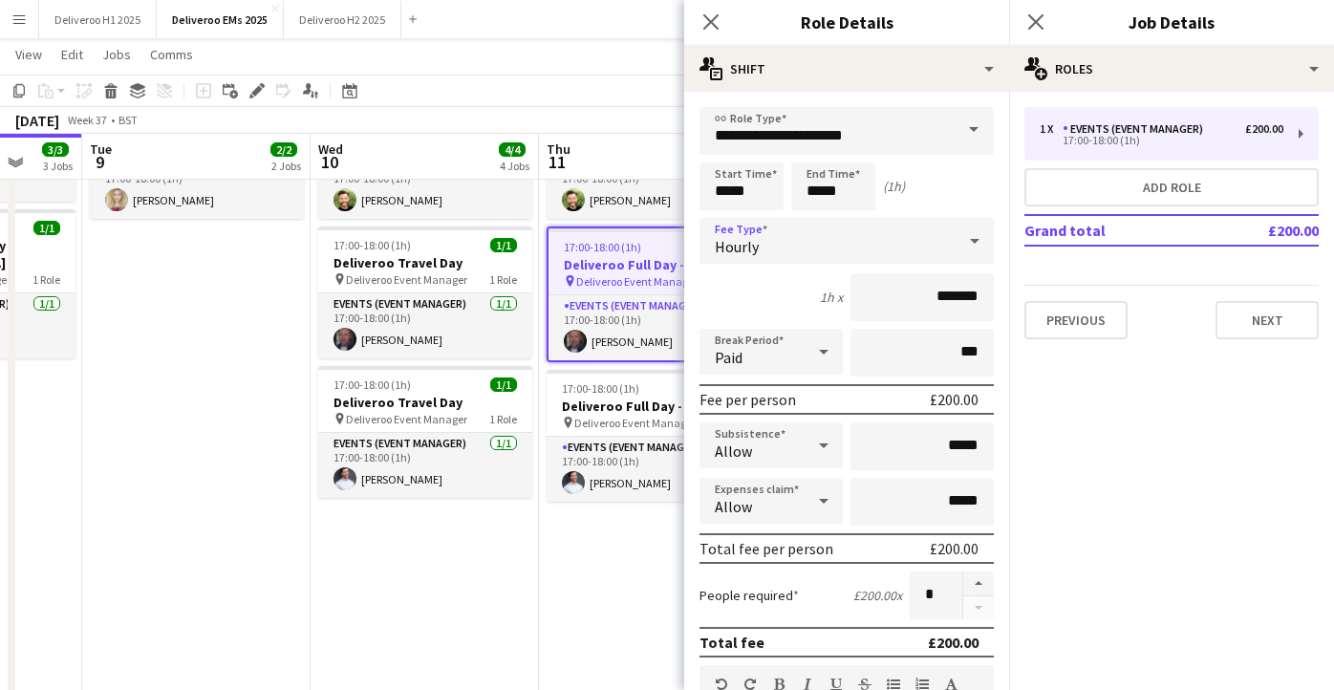
click at [816, 228] on div "Hourly" at bounding box center [828, 241] width 256 height 46
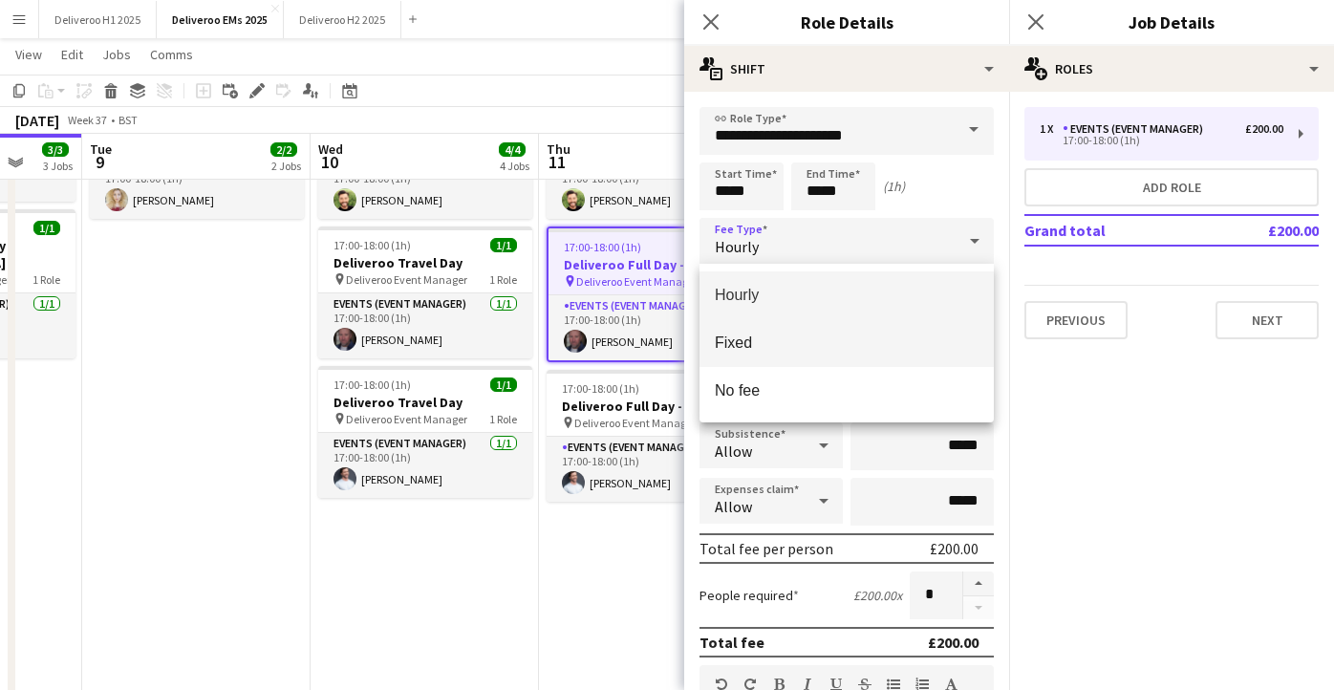
click at [833, 353] on mat-option "Fixed" at bounding box center [847, 343] width 294 height 48
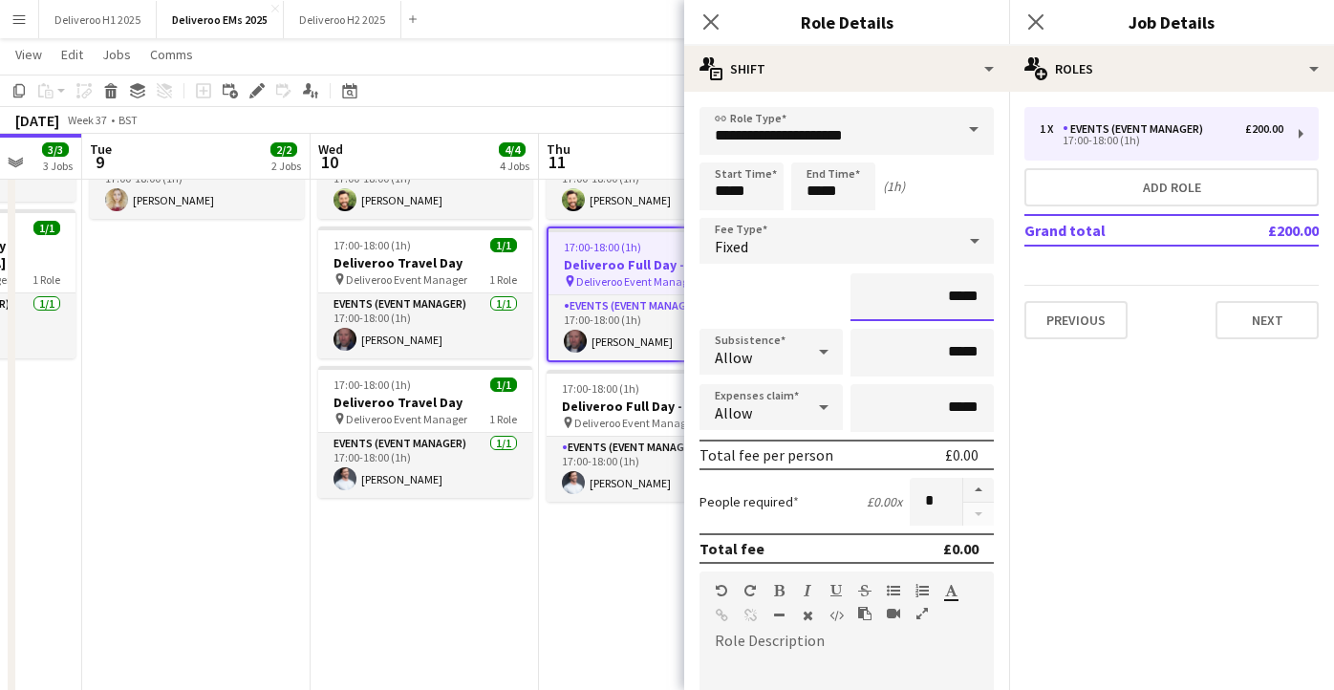
drag, startPoint x: 980, startPoint y: 298, endPoint x: 950, endPoint y: 298, distance: 29.6
click at [950, 298] on input "*****" at bounding box center [922, 297] width 143 height 48
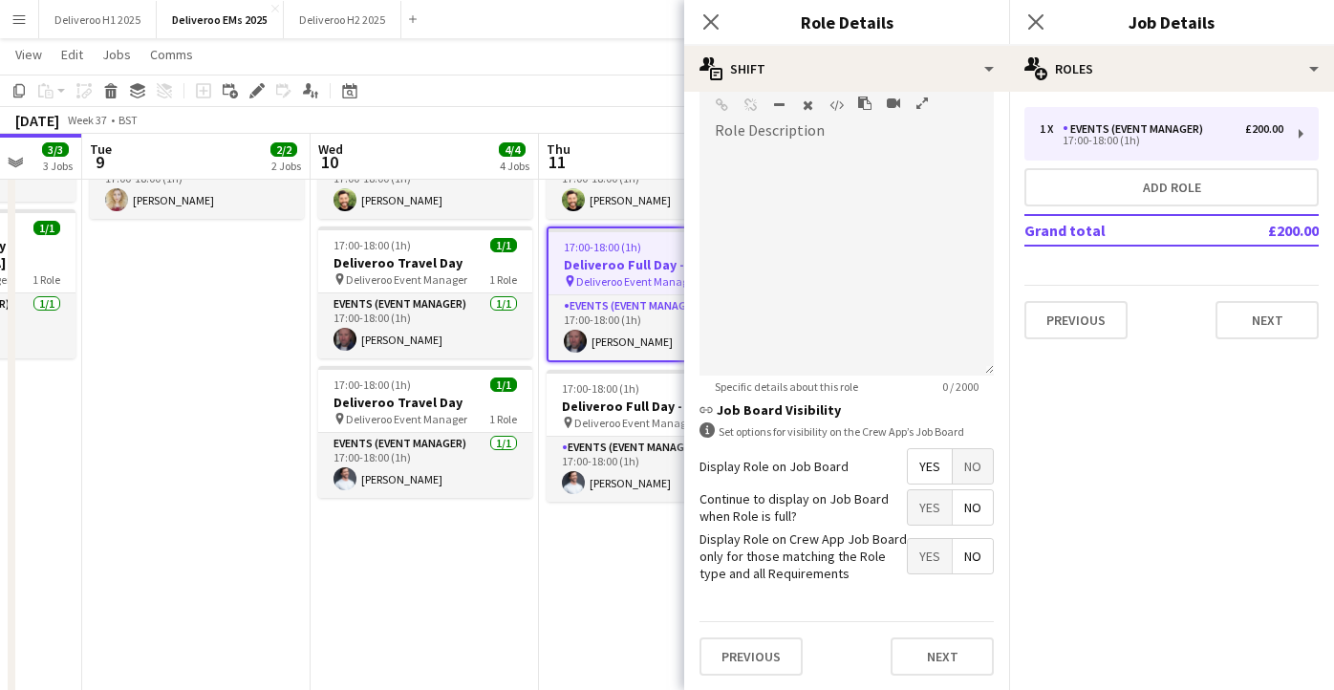
type input "****"
click at [972, 471] on span "No" at bounding box center [973, 466] width 40 height 34
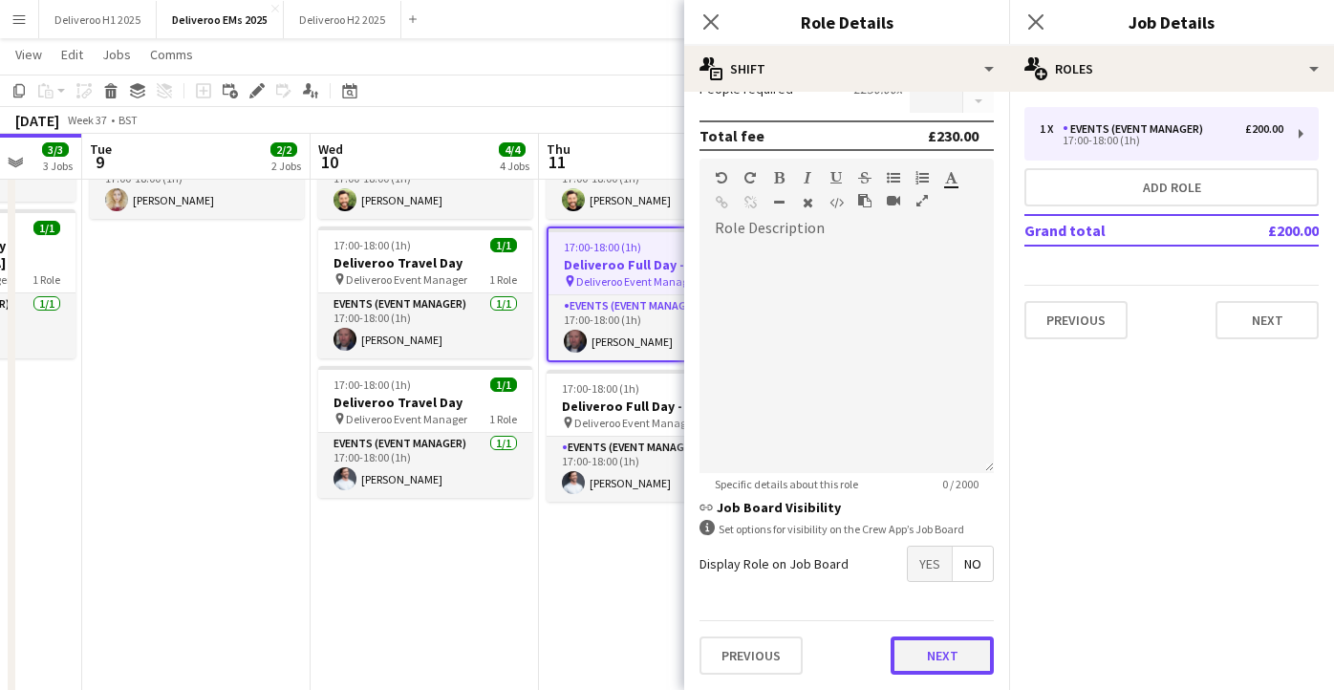
click at [942, 637] on button "Next" at bounding box center [942, 656] width 103 height 38
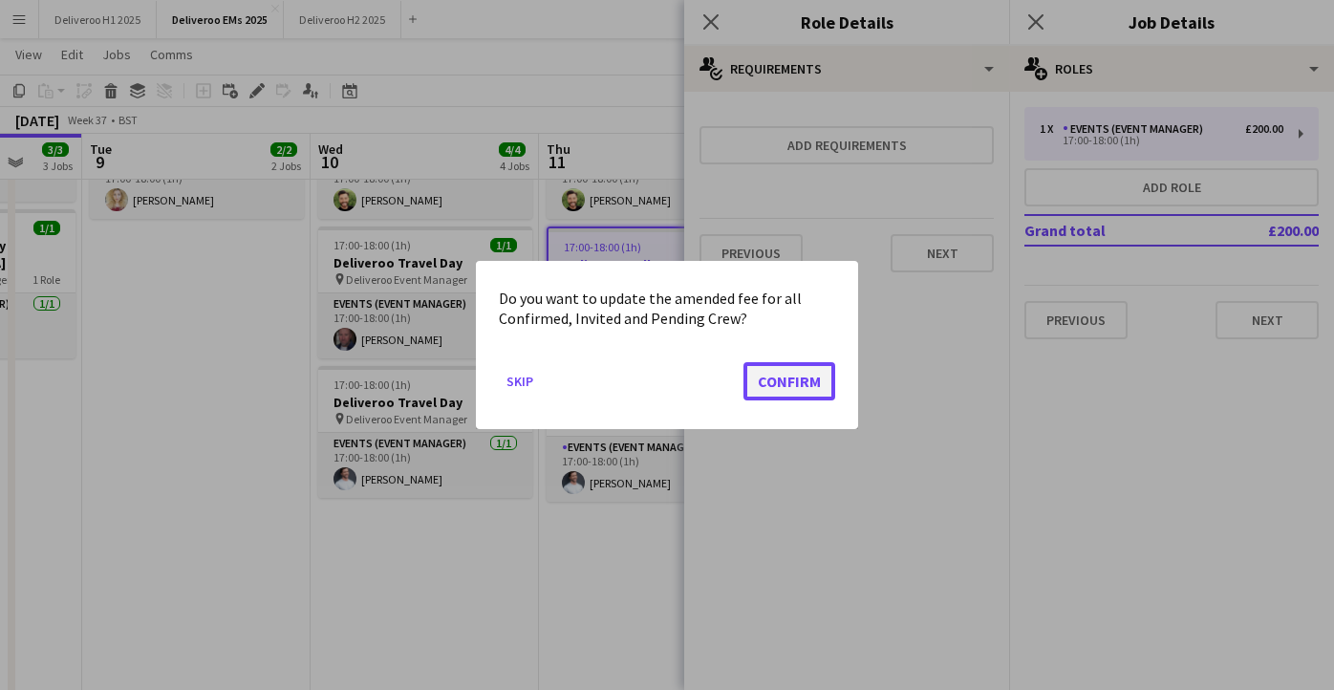
click at [813, 376] on button "Confirm" at bounding box center [790, 381] width 92 height 38
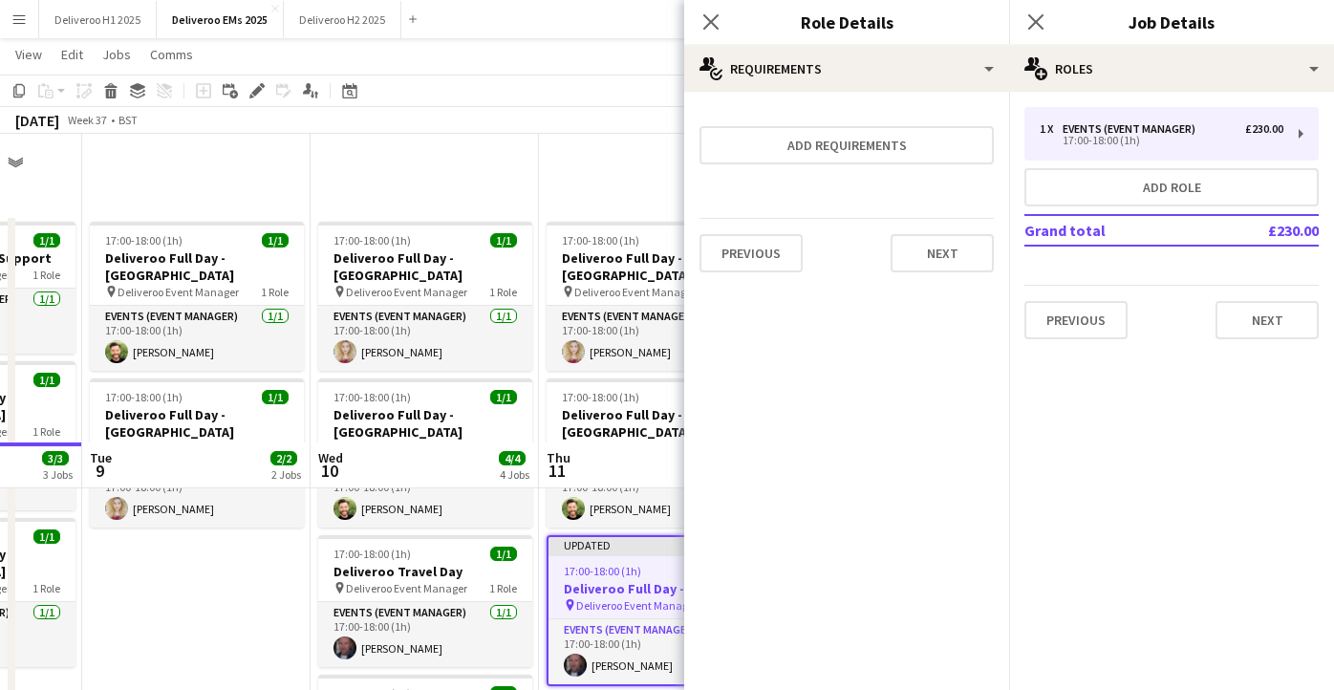
scroll to position [309, 0]
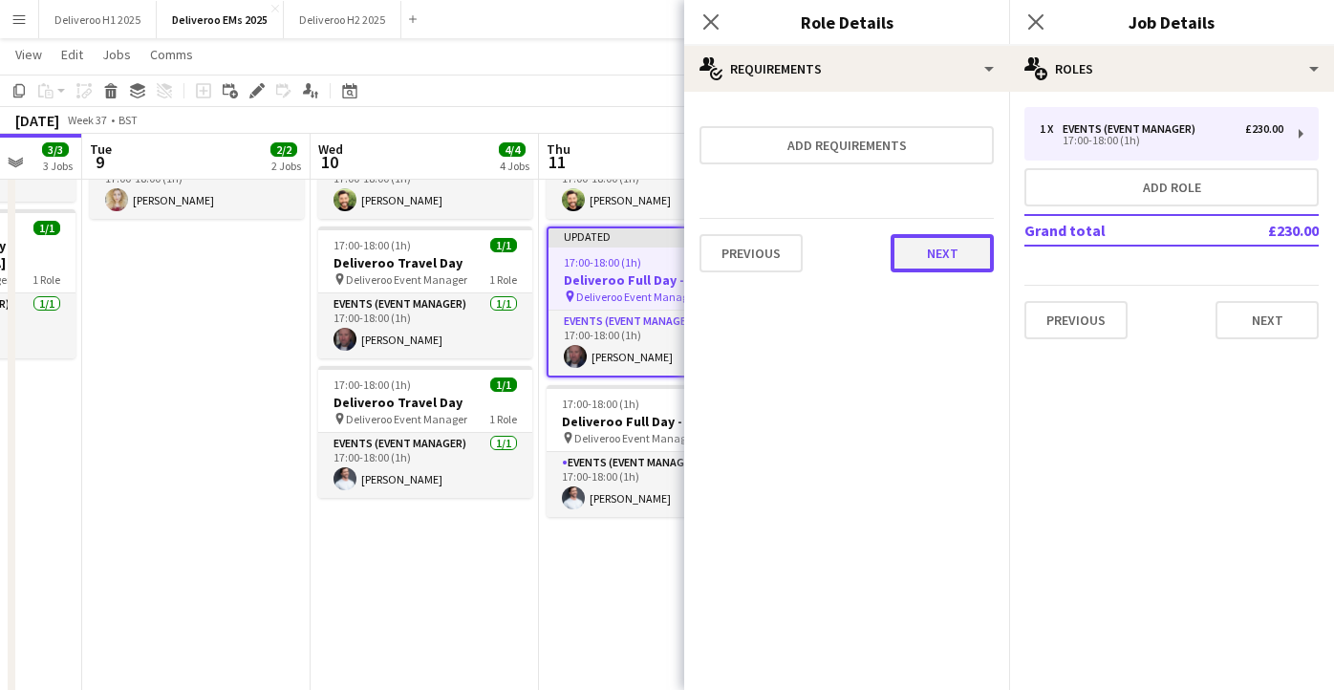
click at [934, 246] on button "Next" at bounding box center [942, 253] width 103 height 38
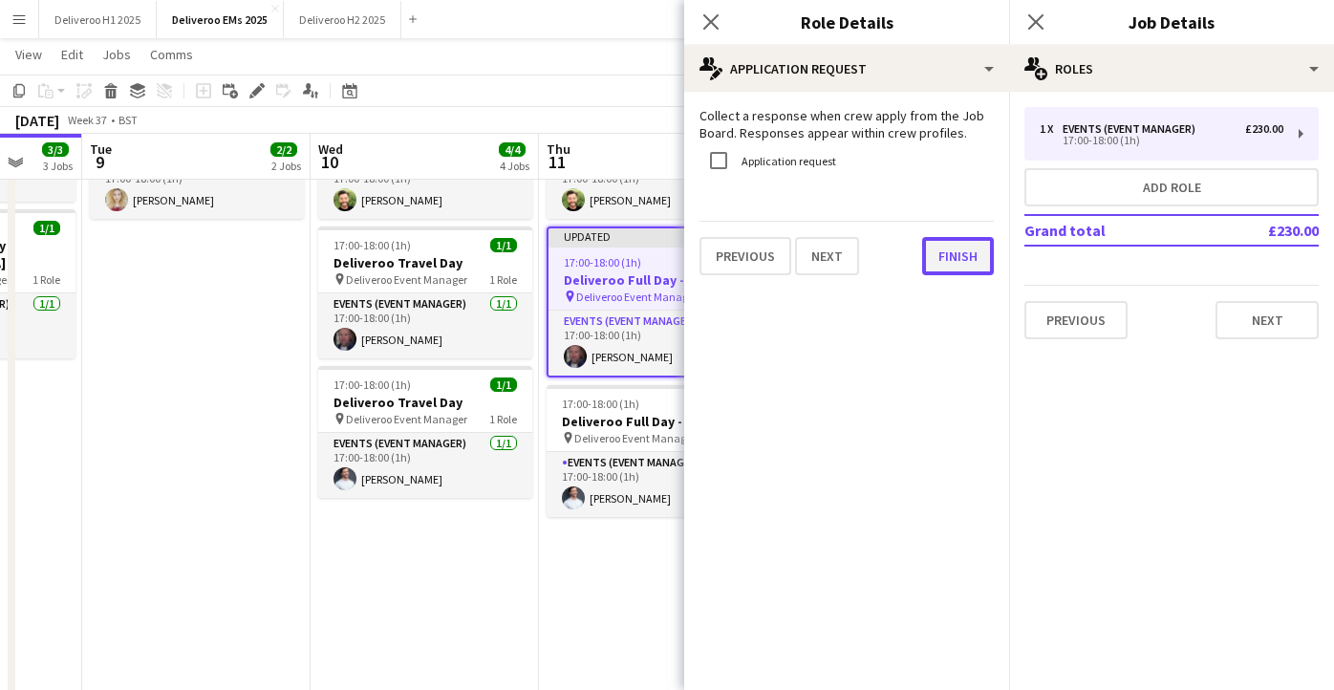
click at [959, 261] on button "Finish" at bounding box center [958, 256] width 72 height 38
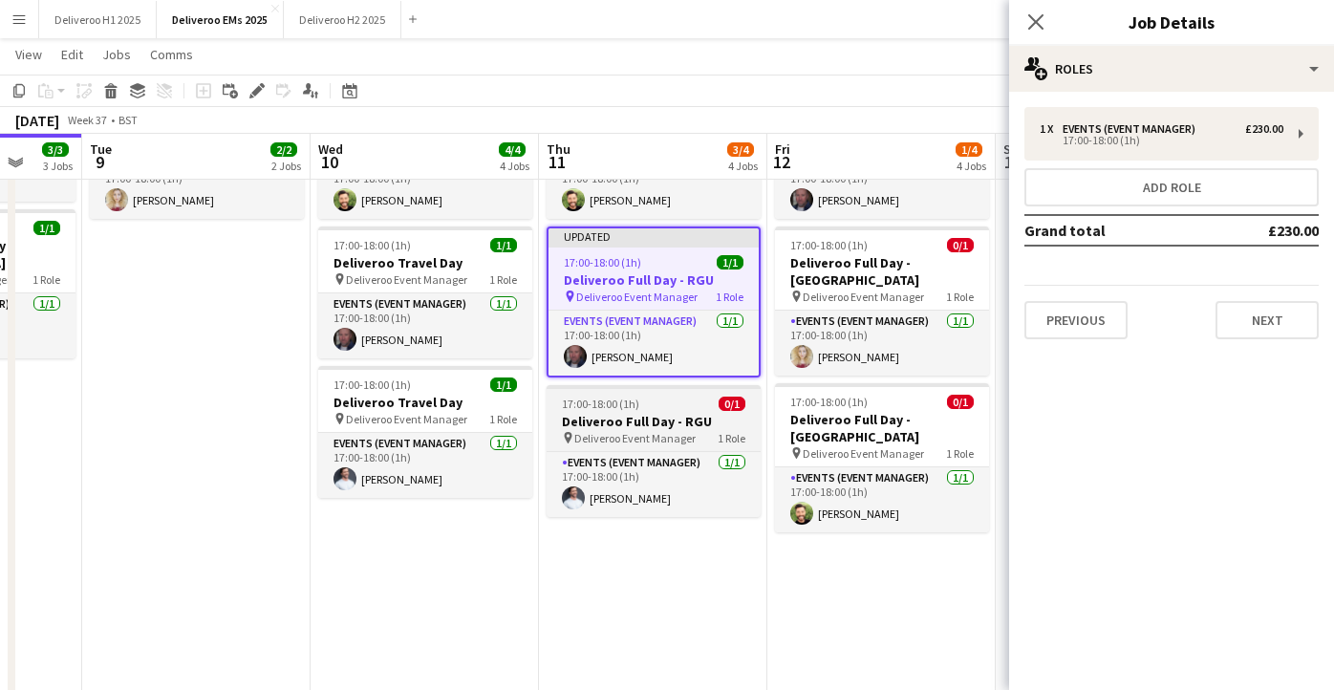
click at [657, 397] on div "17:00-18:00 (1h) 0/1" at bounding box center [654, 404] width 214 height 14
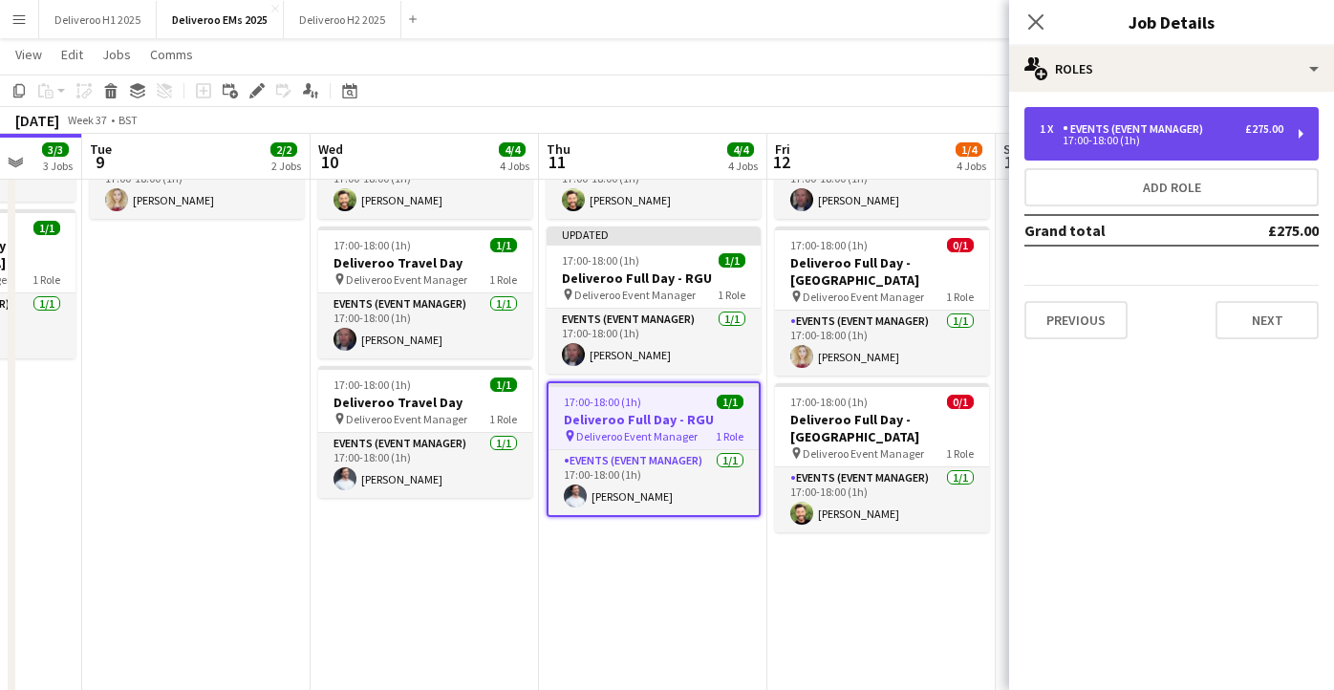
click at [1161, 133] on div "Events (Event Manager)" at bounding box center [1137, 128] width 148 height 13
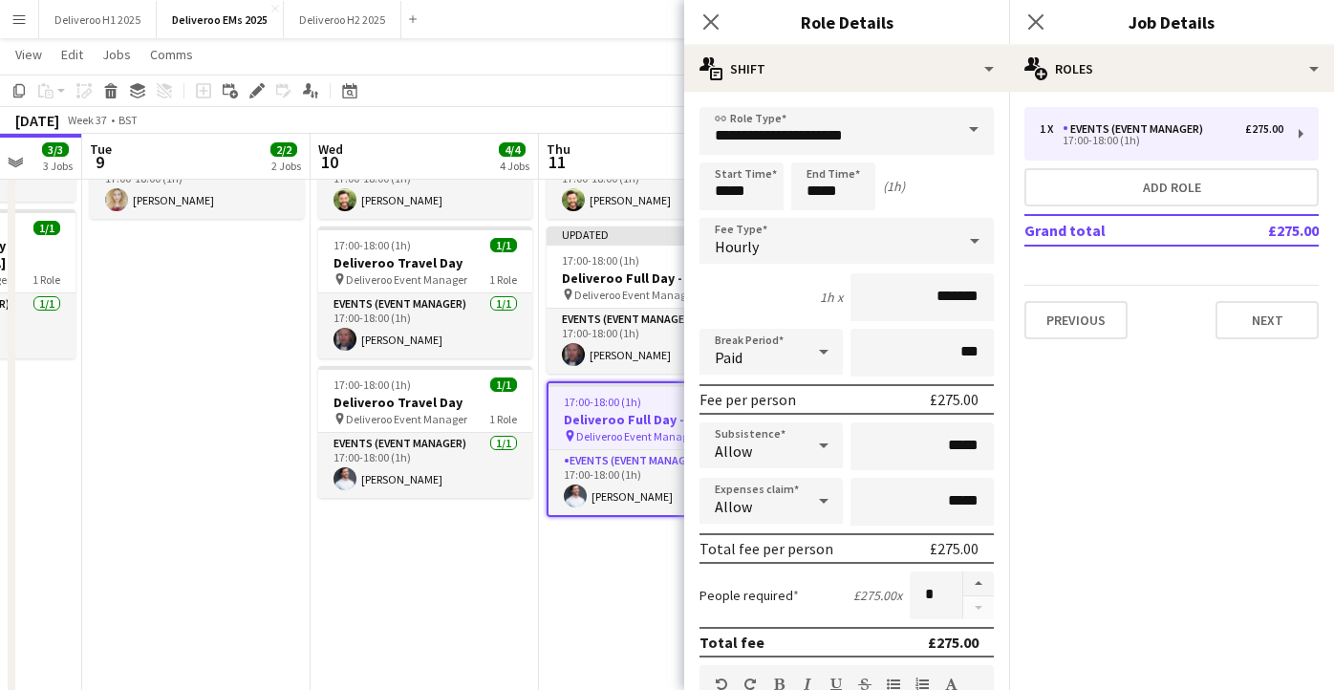
click at [897, 229] on div "Hourly" at bounding box center [828, 241] width 256 height 46
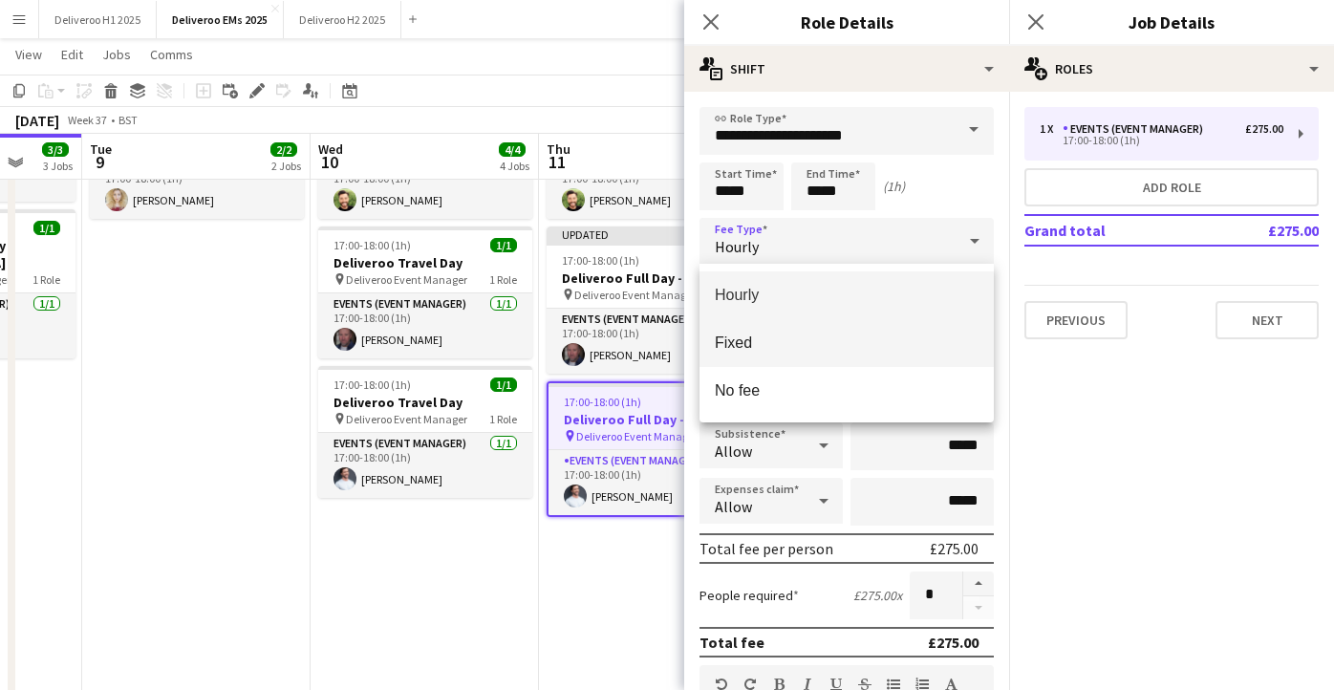
click at [838, 343] on span "Fixed" at bounding box center [847, 343] width 264 height 18
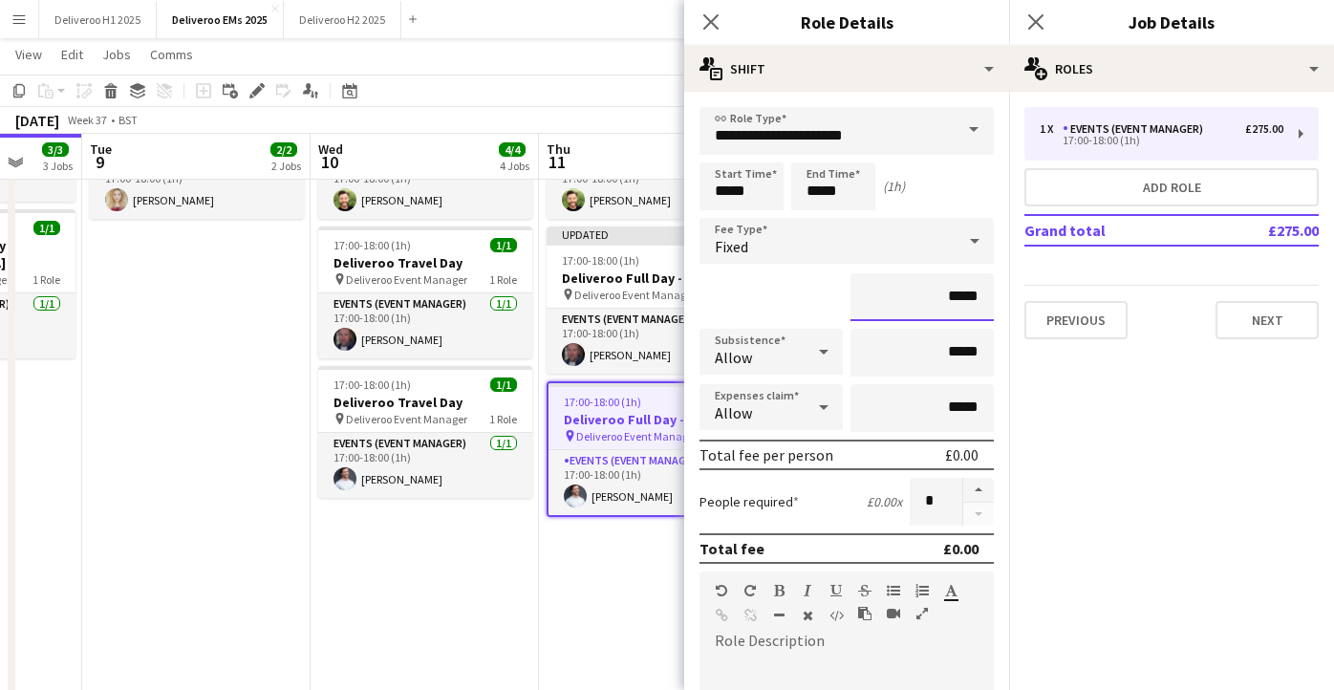
drag, startPoint x: 980, startPoint y: 300, endPoint x: 951, endPoint y: 300, distance: 28.7
click at [951, 300] on input "*****" at bounding box center [922, 297] width 143 height 48
type input "*******"
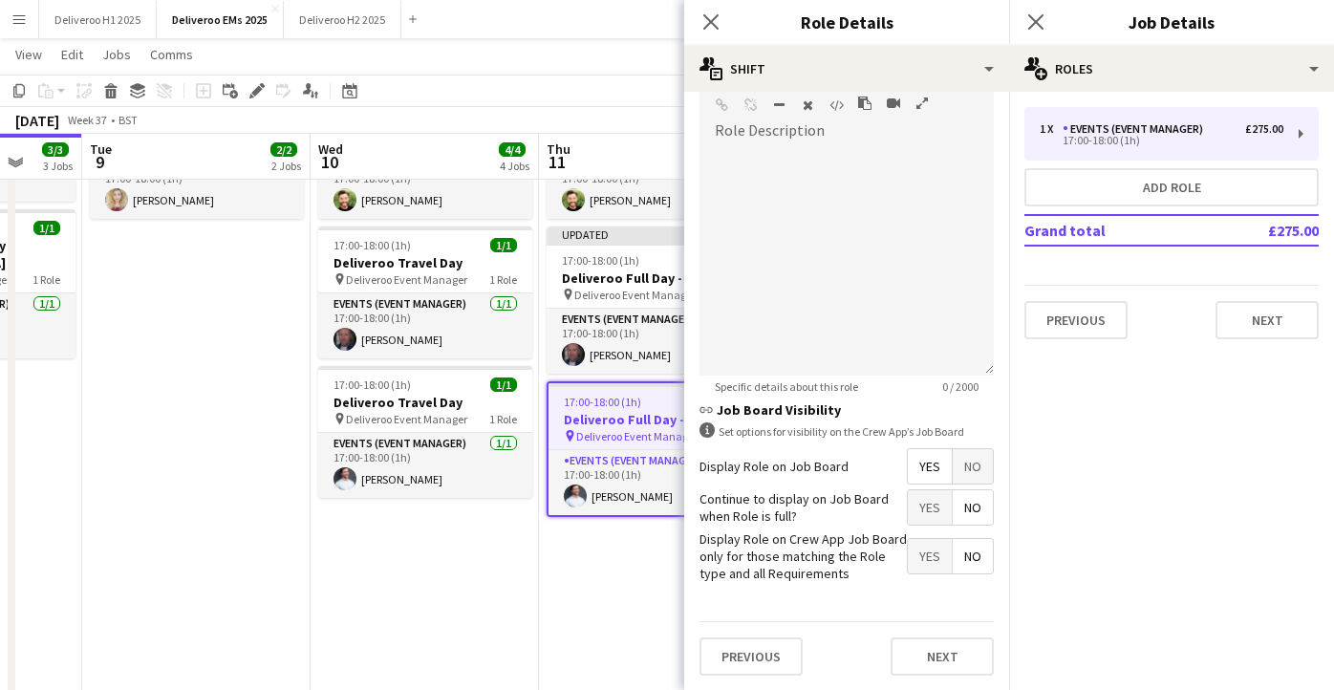
click at [970, 472] on span "No" at bounding box center [973, 466] width 40 height 34
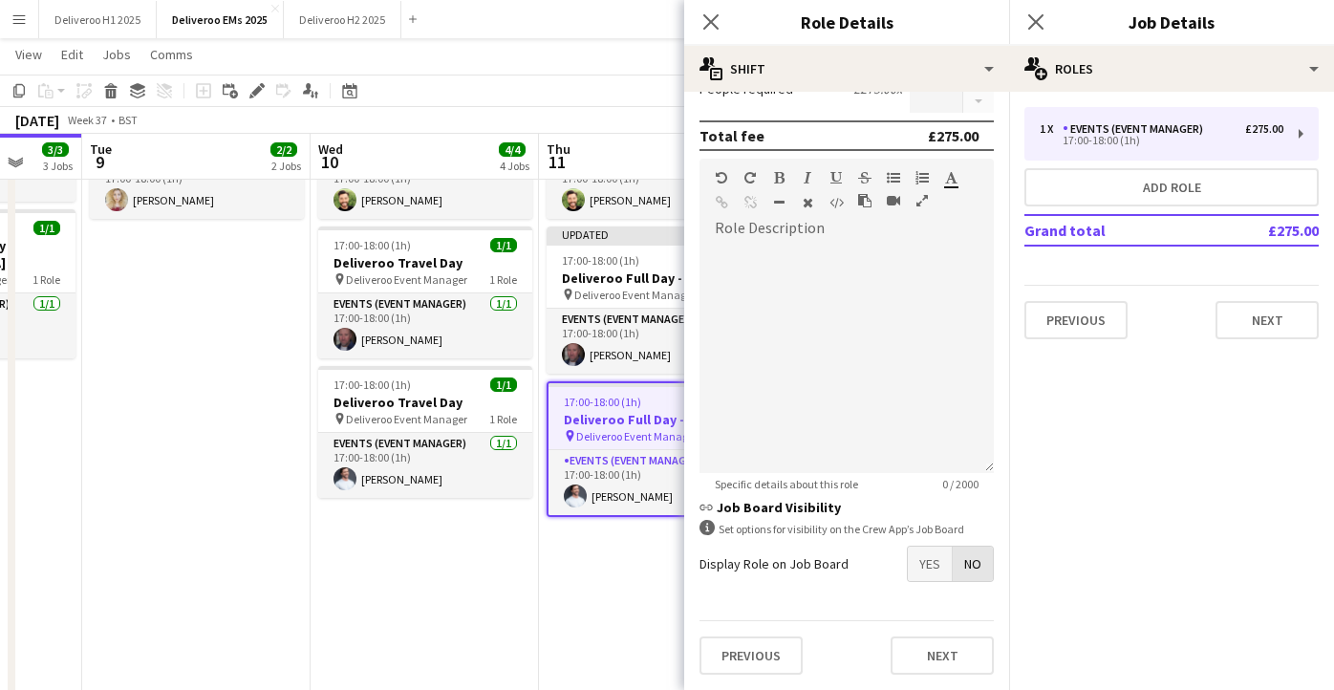
scroll to position [413, 0]
click at [931, 644] on button "Next" at bounding box center [942, 656] width 103 height 38
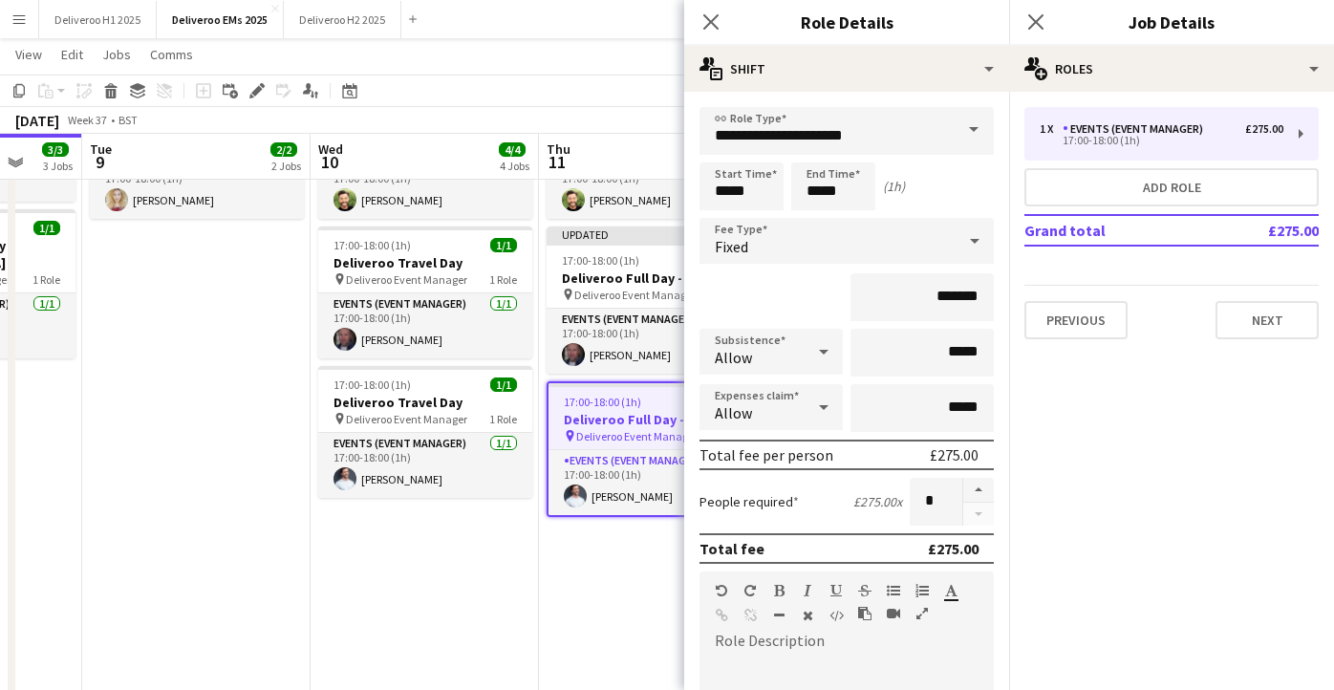
scroll to position [0, 0]
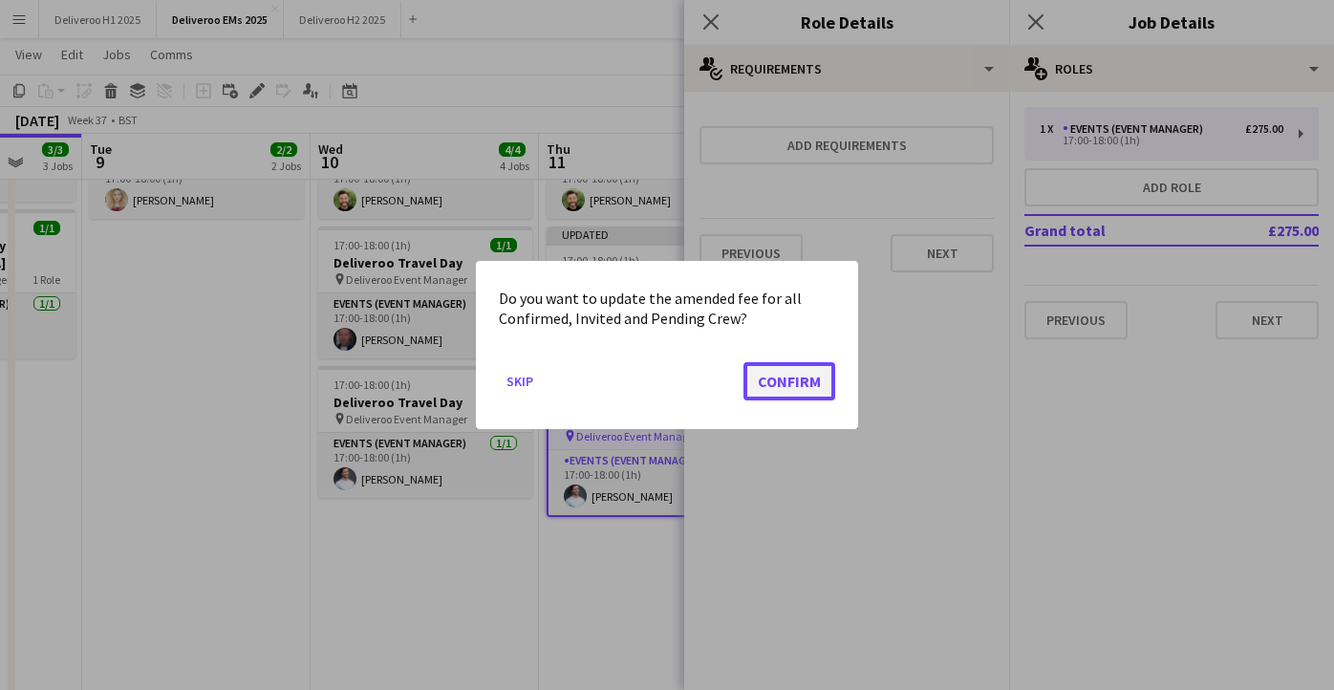
click at [794, 370] on button "Confirm" at bounding box center [790, 381] width 92 height 38
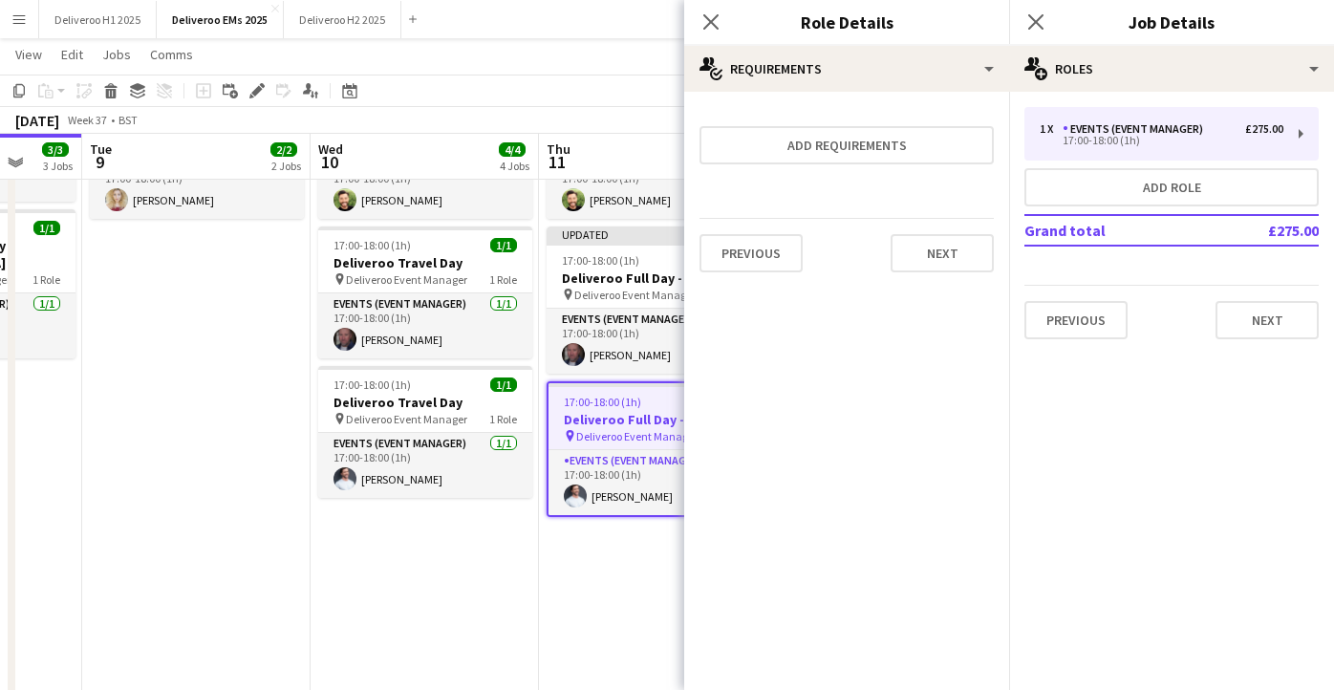
scroll to position [309, 0]
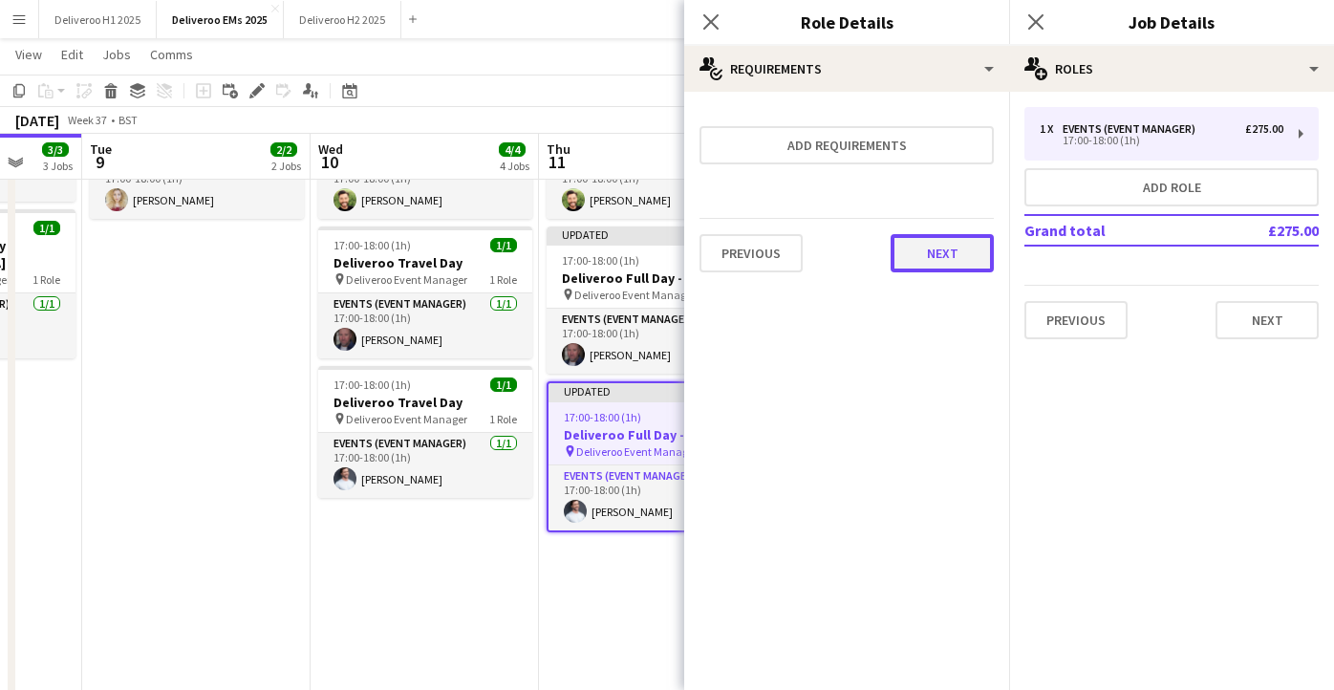
click at [953, 248] on button "Next" at bounding box center [942, 253] width 103 height 38
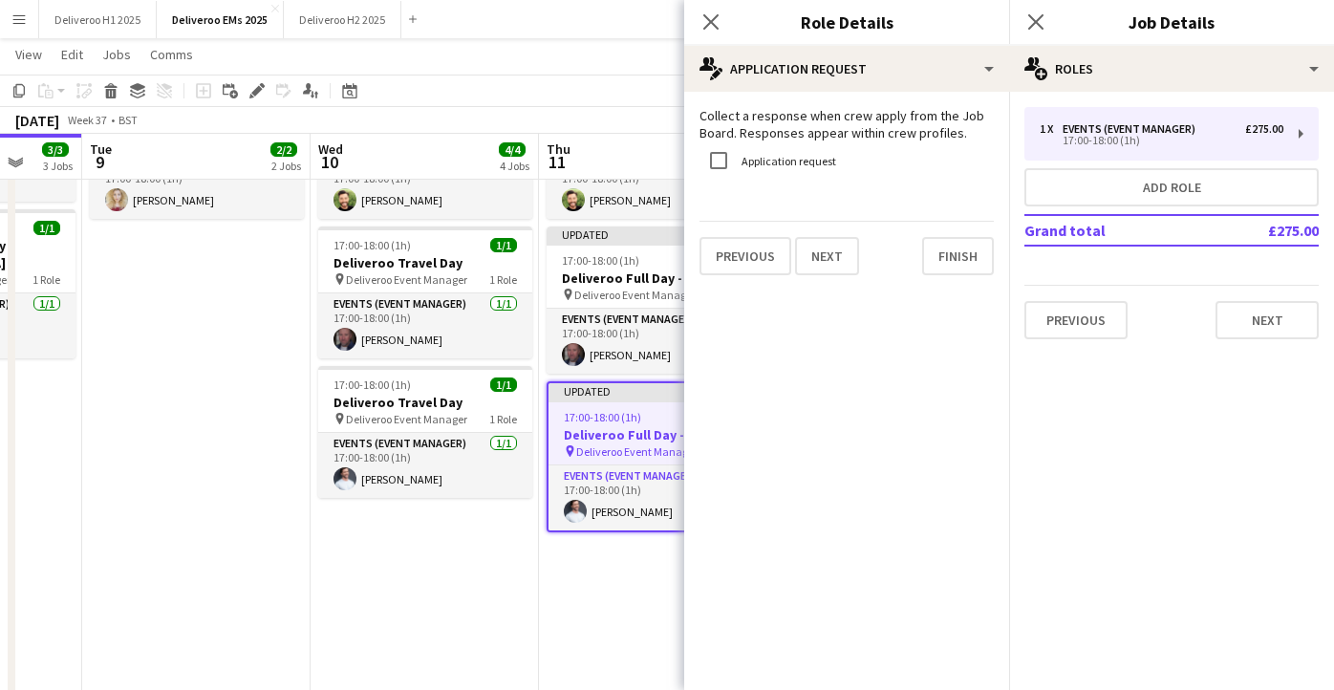
click at [982, 283] on div "Collect a response when crew apply from the Job Board. Responses appear within …" at bounding box center [846, 191] width 325 height 199
click at [975, 269] on button "Finish" at bounding box center [958, 256] width 72 height 38
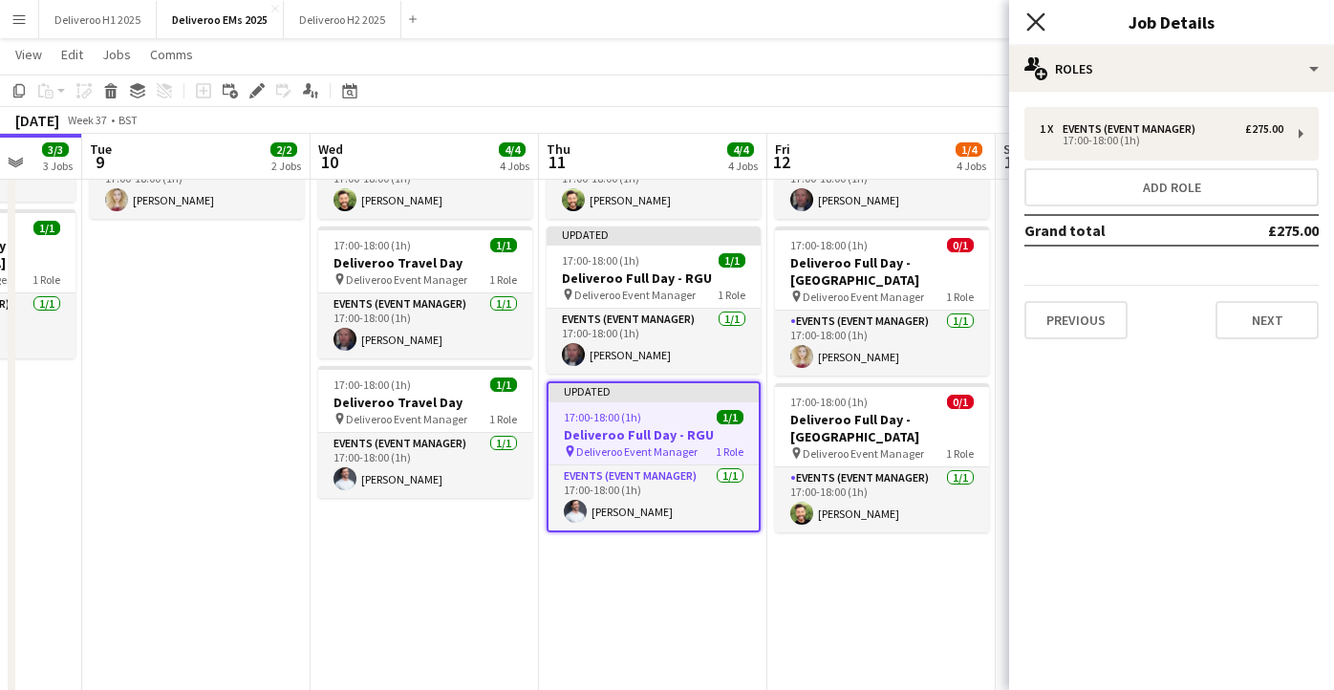
click at [1037, 23] on icon at bounding box center [1036, 21] width 18 height 18
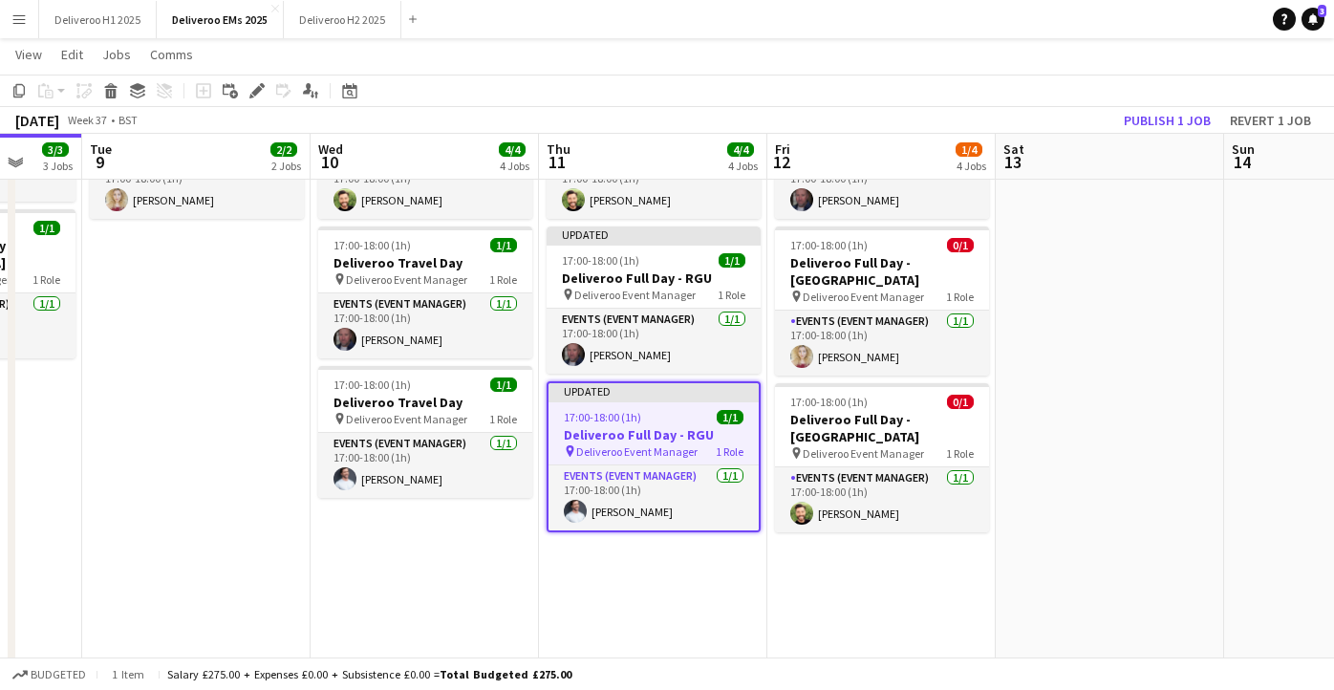
click at [713, 383] on div "Updated" at bounding box center [654, 390] width 210 height 15
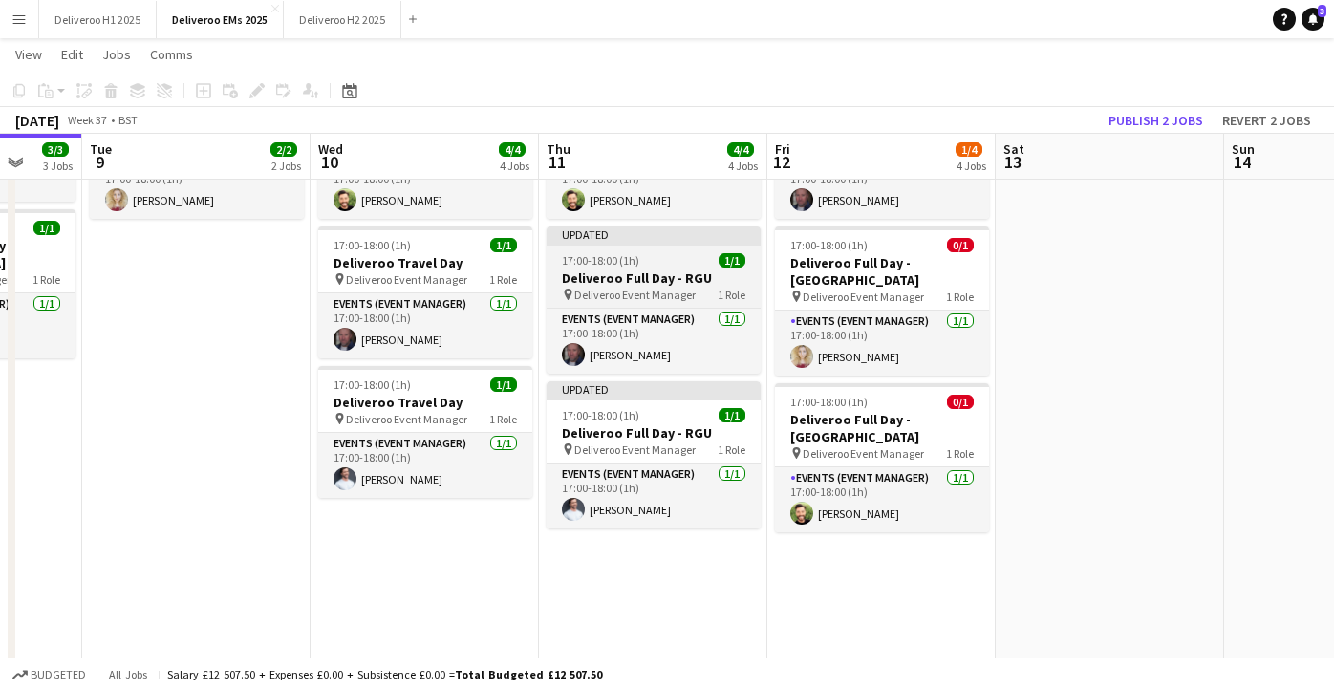
click at [711, 227] on div "Updated" at bounding box center [654, 234] width 214 height 15
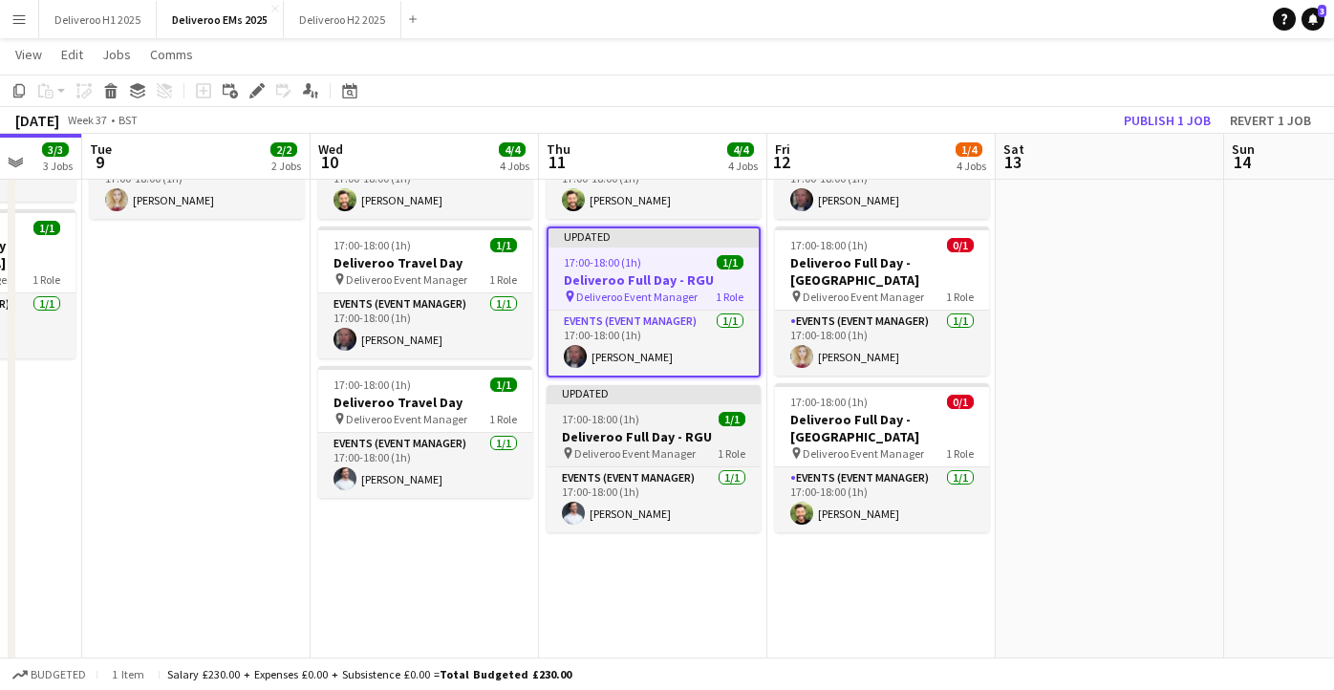
click at [687, 401] on div at bounding box center [654, 403] width 214 height 4
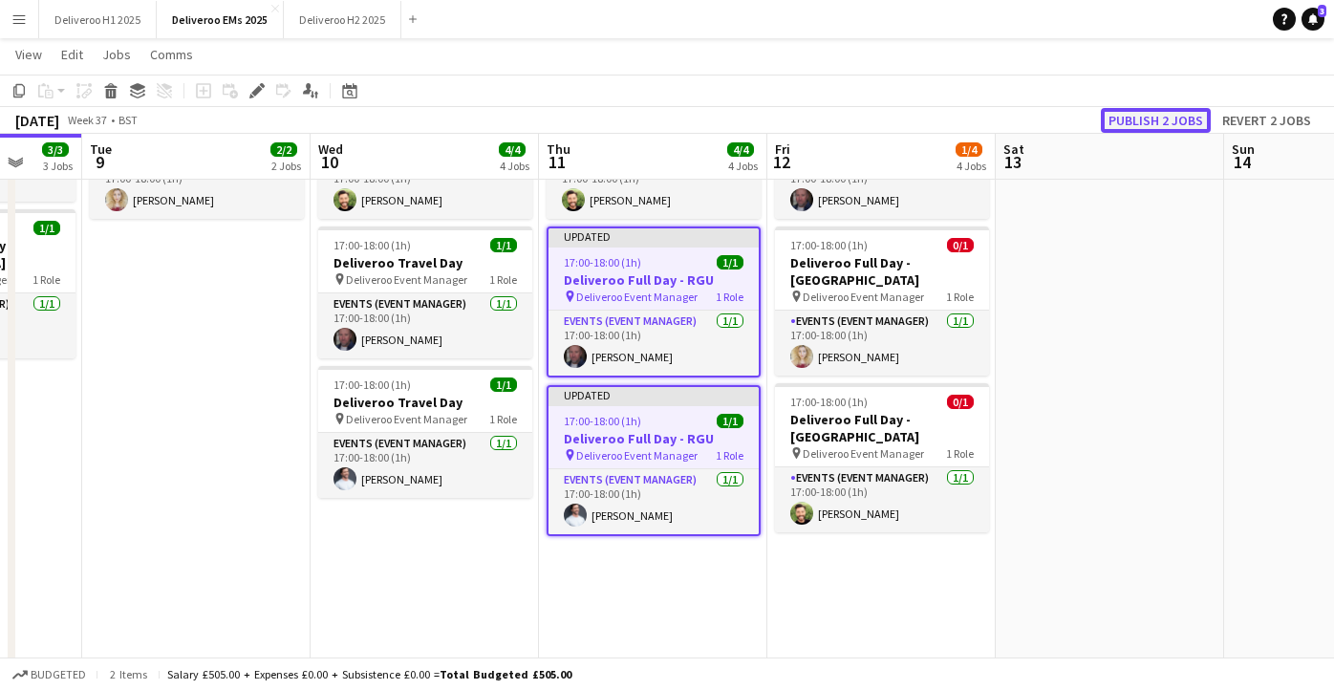
click at [1136, 109] on button "Publish 2 jobs" at bounding box center [1156, 120] width 110 height 25
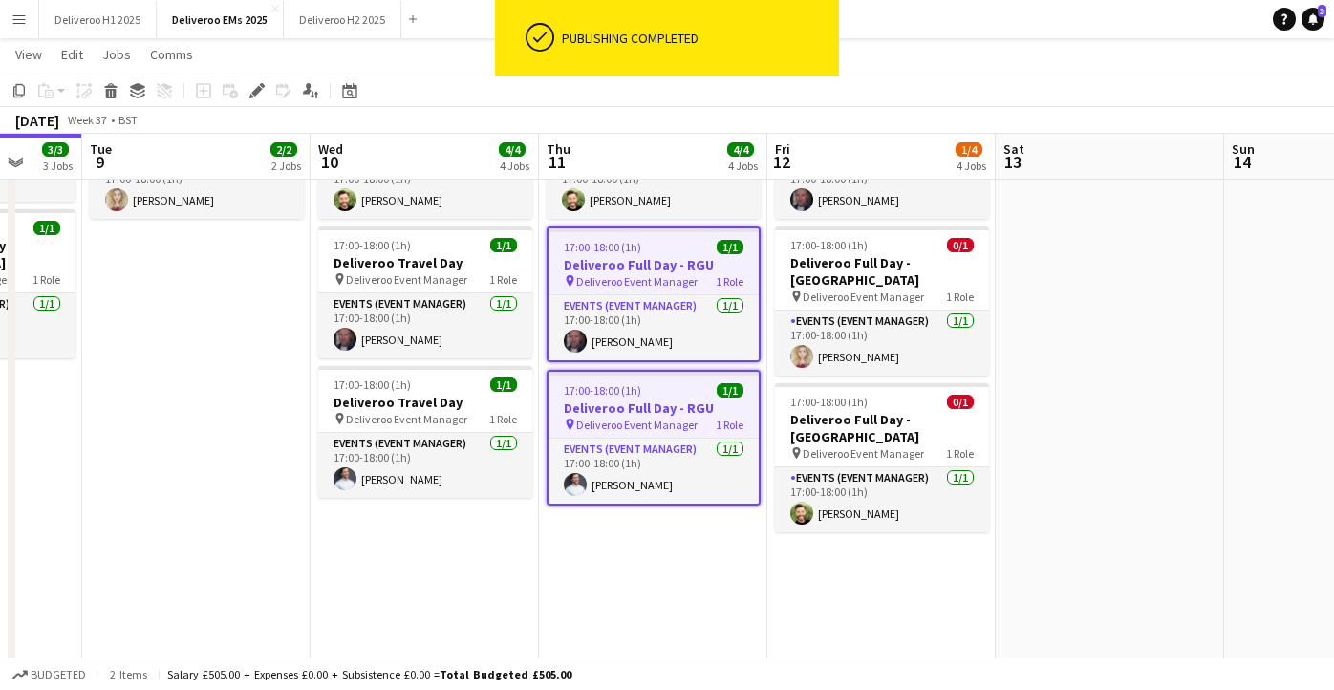
scroll to position [0, 0]
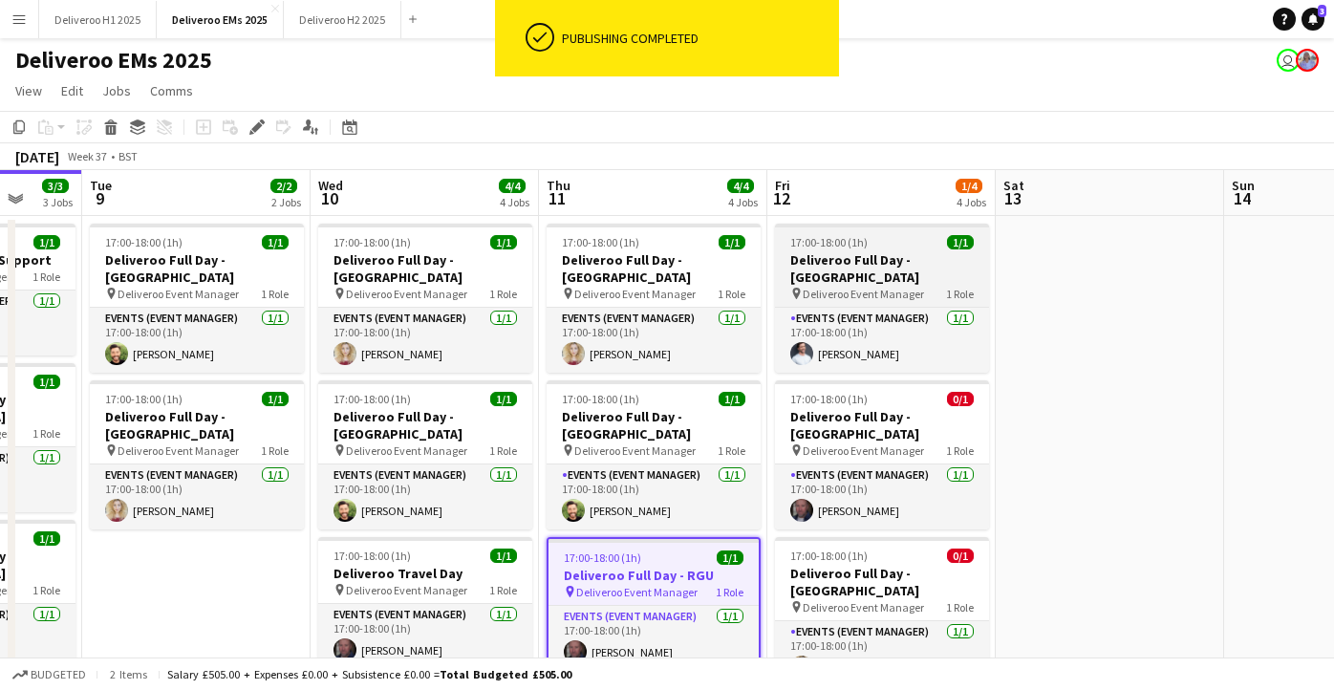
click at [908, 232] on app-job-card "17:00-18:00 (1h) 1/1 Deliveroo Full Day - [GEOGRAPHIC_DATA] pin Deliveroo Event…" at bounding box center [882, 298] width 214 height 149
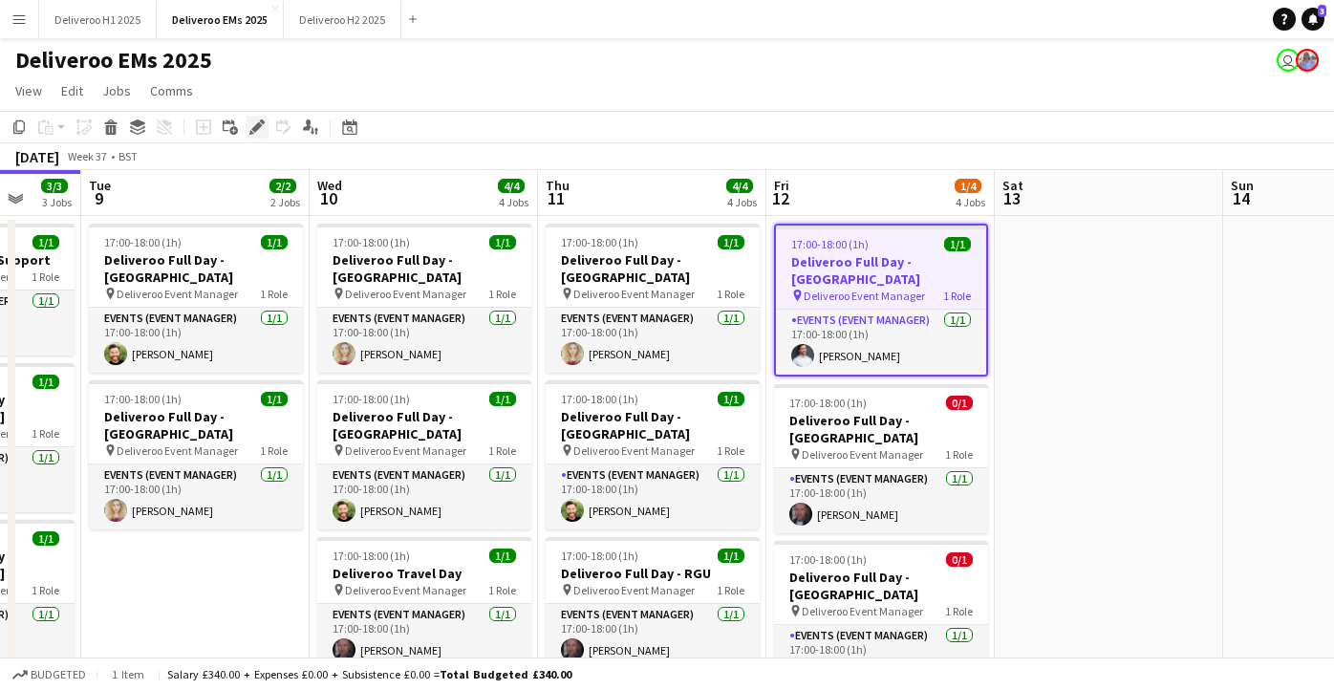
click at [260, 116] on div "Edit" at bounding box center [257, 127] width 23 height 23
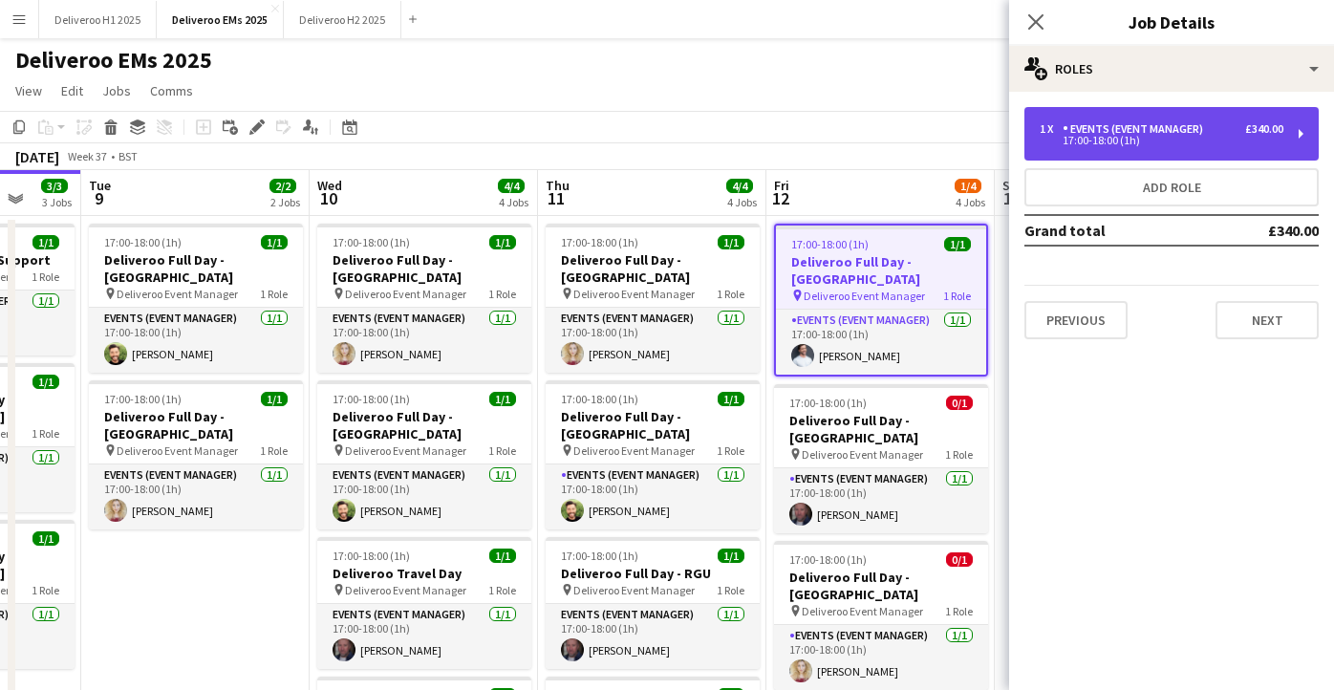
click at [1159, 126] on div "Events (Event Manager)" at bounding box center [1137, 128] width 148 height 13
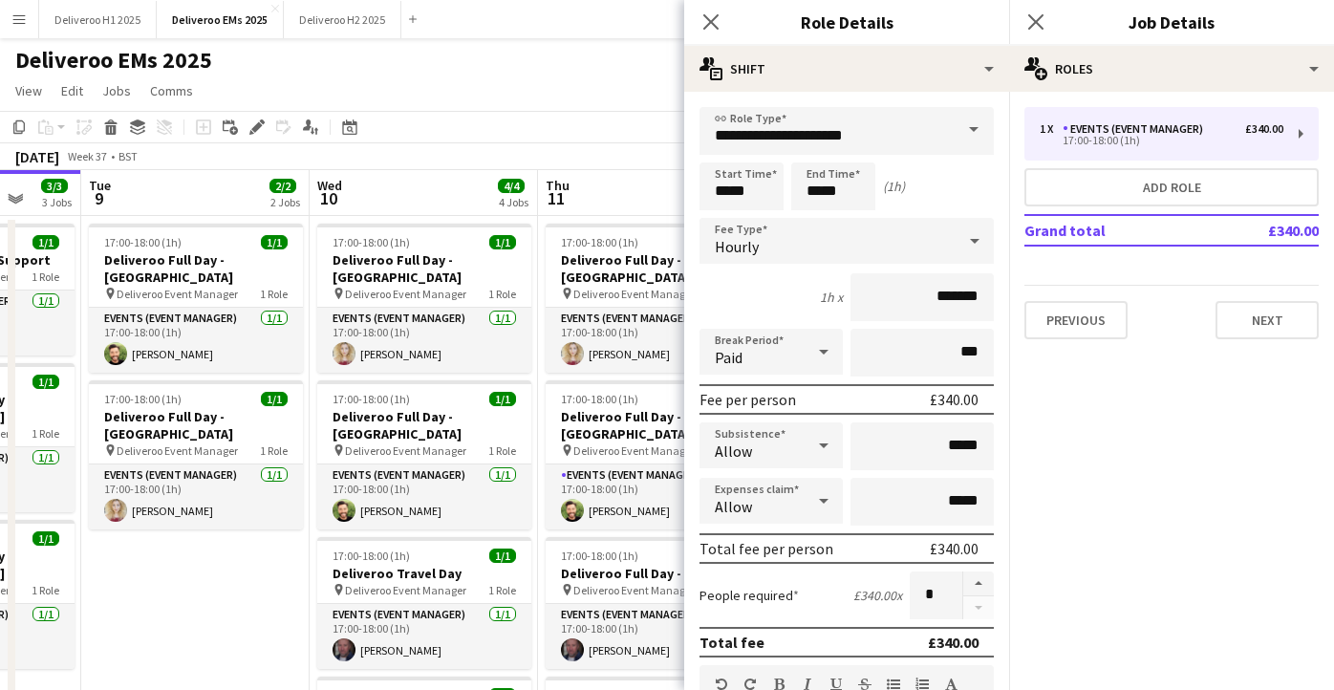
click at [870, 232] on div "Hourly" at bounding box center [828, 241] width 256 height 46
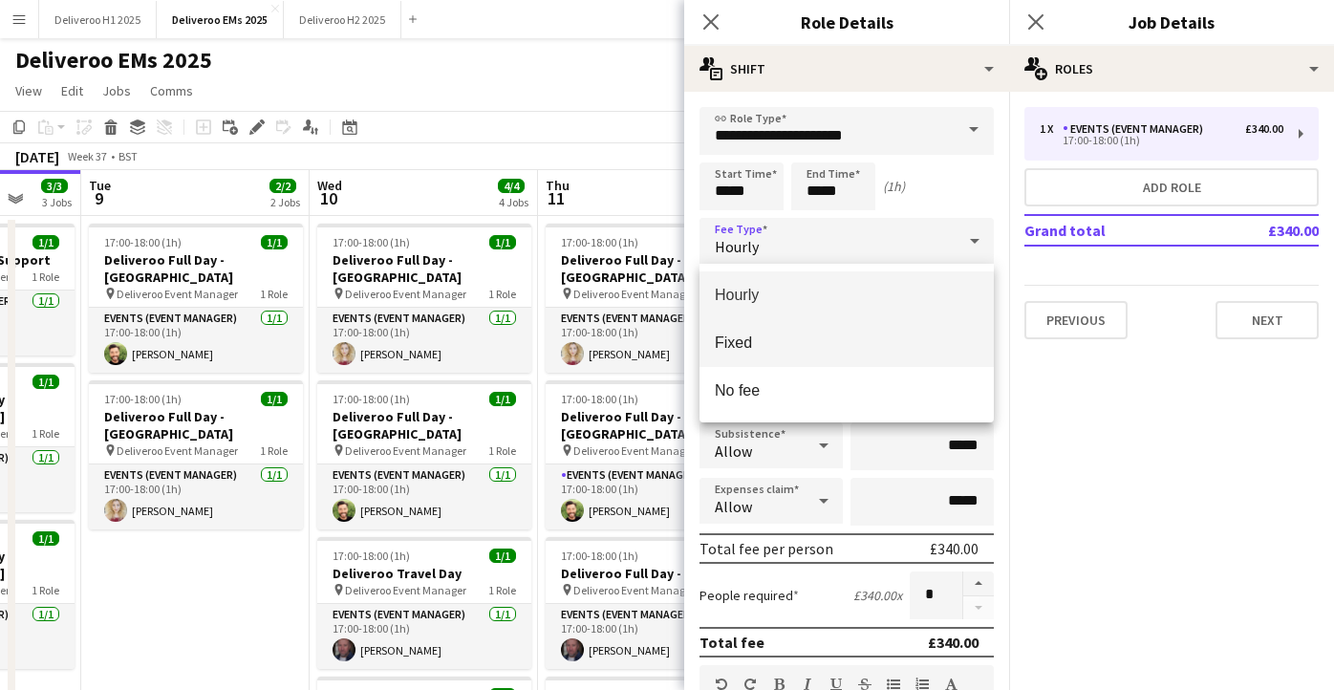
click at [840, 340] on span "Fixed" at bounding box center [847, 343] width 264 height 18
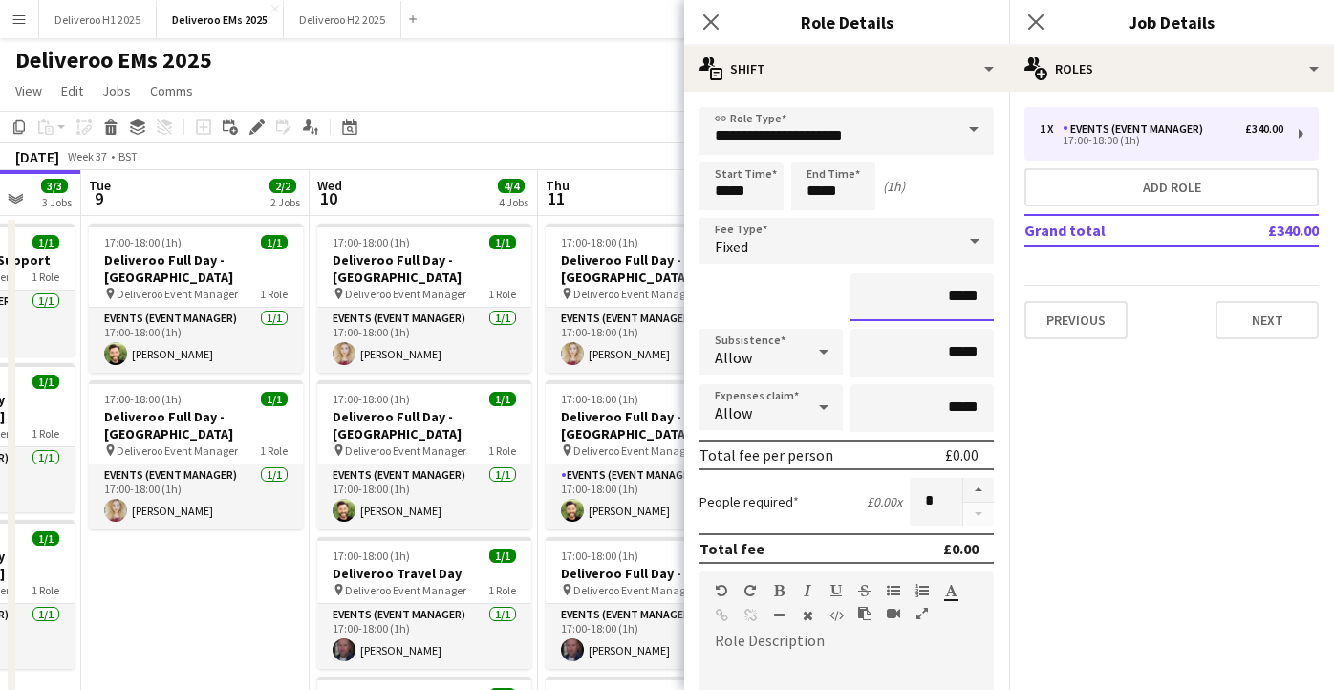
drag, startPoint x: 983, startPoint y: 298, endPoint x: 952, endPoint y: 298, distance: 30.6
click at [952, 298] on input "*****" at bounding box center [922, 297] width 143 height 48
drag, startPoint x: 976, startPoint y: 296, endPoint x: 939, endPoint y: 300, distance: 37.5
click at [939, 300] on input "*******" at bounding box center [922, 297] width 143 height 48
type input "****"
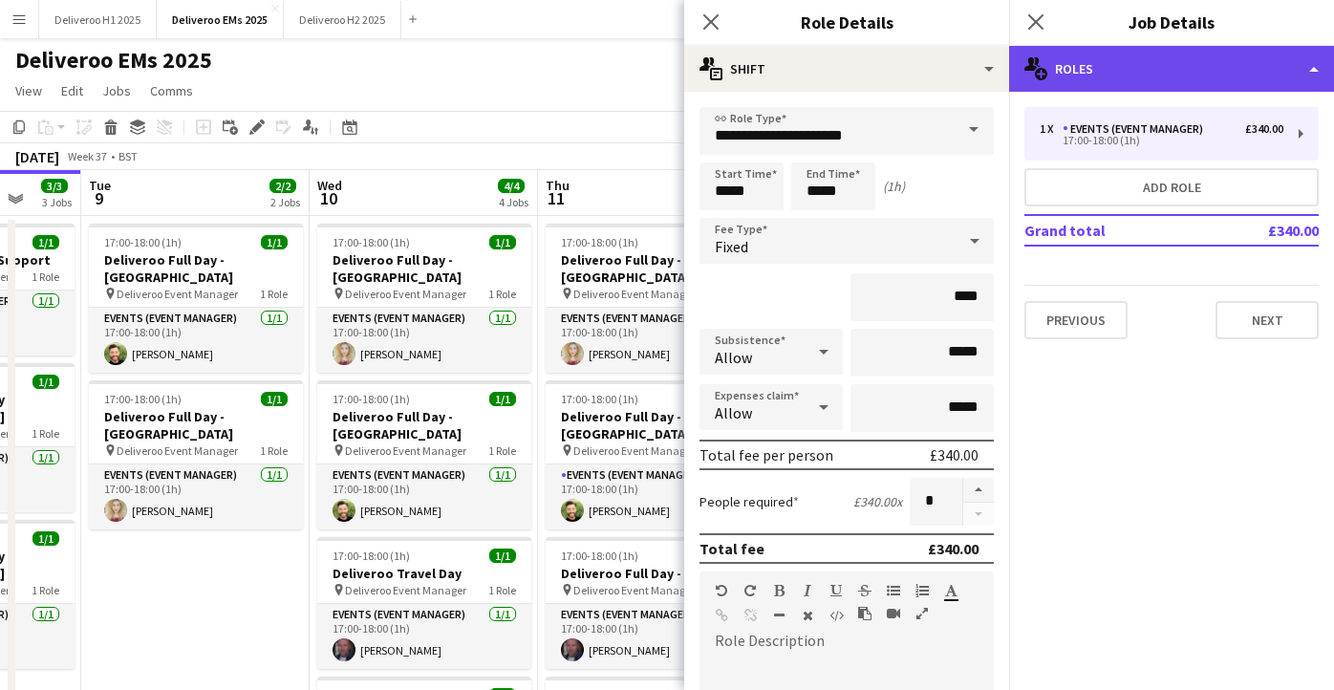
click at [1247, 69] on div "multiple-users-add Roles" at bounding box center [1171, 69] width 325 height 46
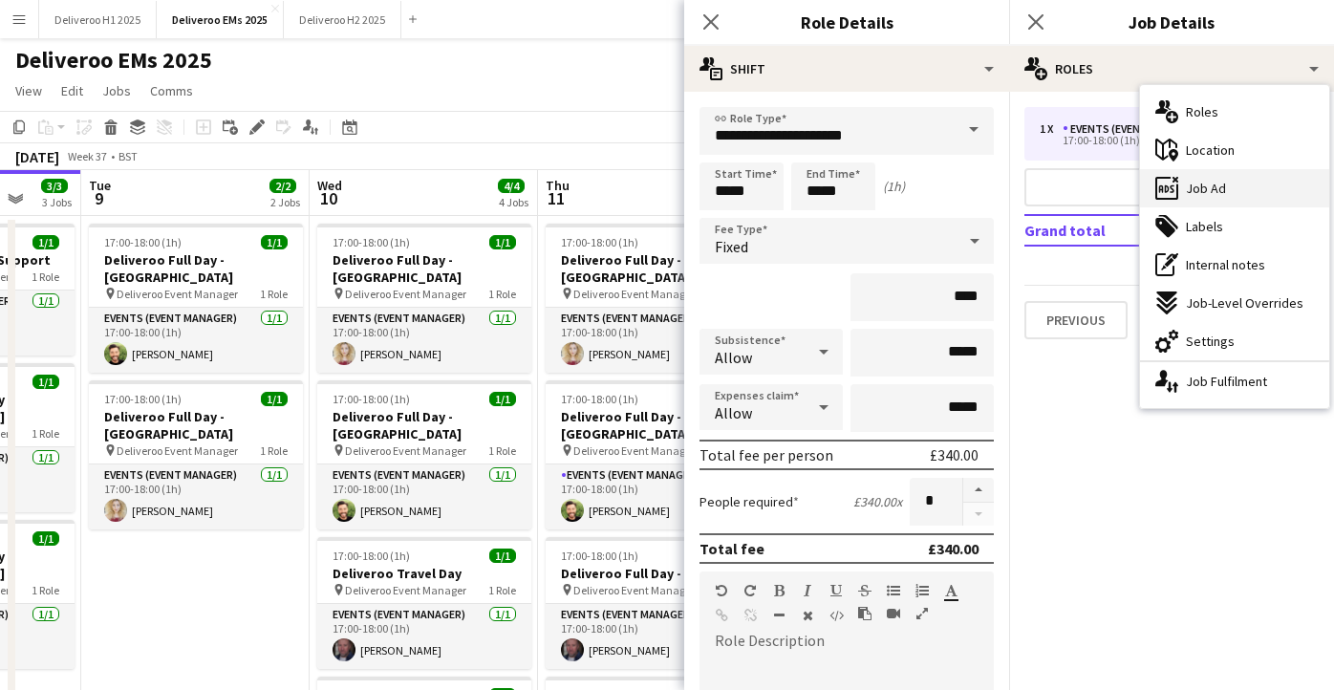
click at [1204, 182] on span "Job Ad" at bounding box center [1206, 188] width 40 height 17
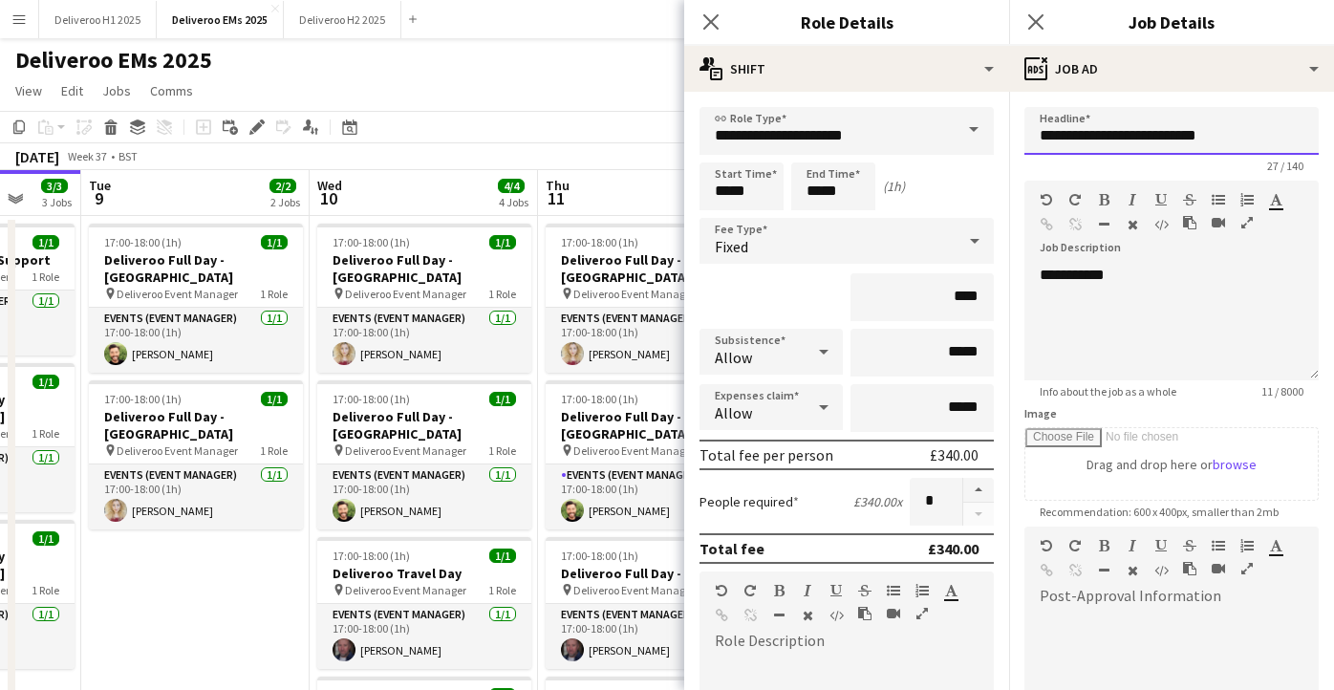
click at [1194, 142] on input "**********" at bounding box center [1172, 131] width 294 height 48
drag, startPoint x: 1155, startPoint y: 138, endPoint x: 1111, endPoint y: 139, distance: 44.0
click at [1111, 139] on input "**********" at bounding box center [1172, 131] width 294 height 48
drag, startPoint x: 1231, startPoint y: 136, endPoint x: 1106, endPoint y: 138, distance: 125.2
click at [1106, 138] on input "**********" at bounding box center [1172, 131] width 294 height 48
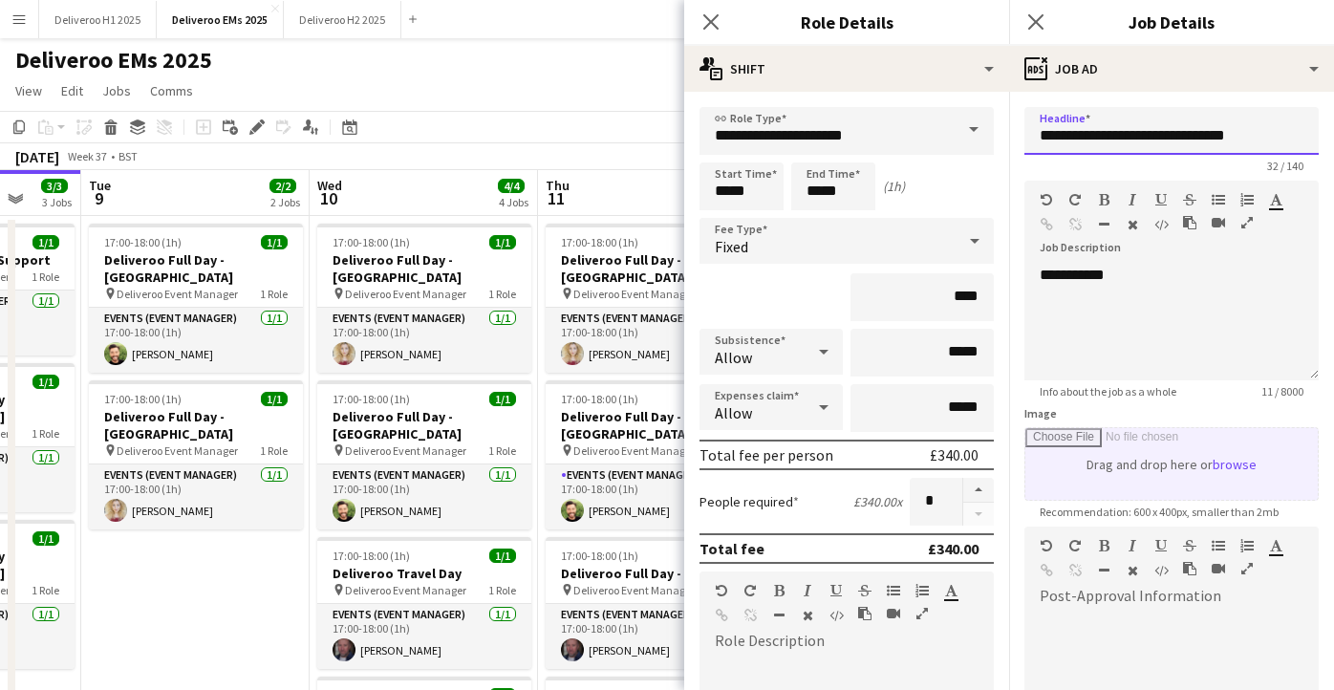
scroll to position [254, 0]
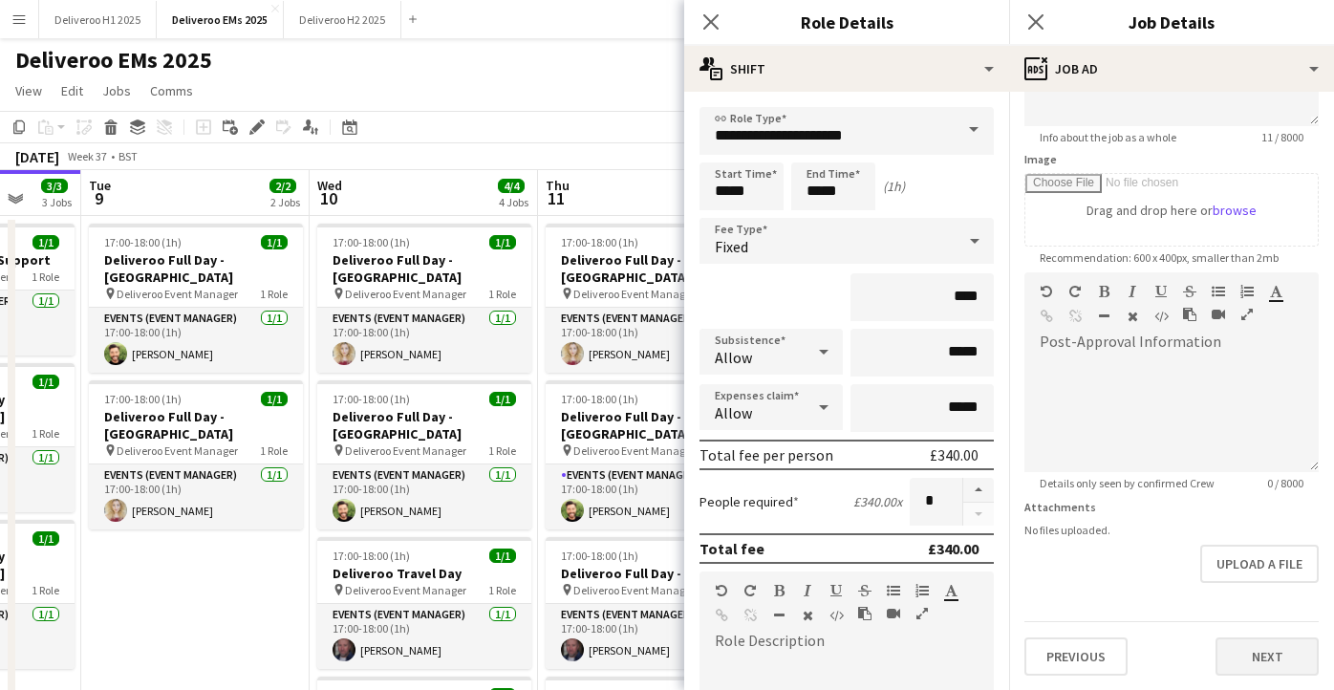
type input "**********"
click at [1255, 641] on button "Next" at bounding box center [1267, 657] width 103 height 38
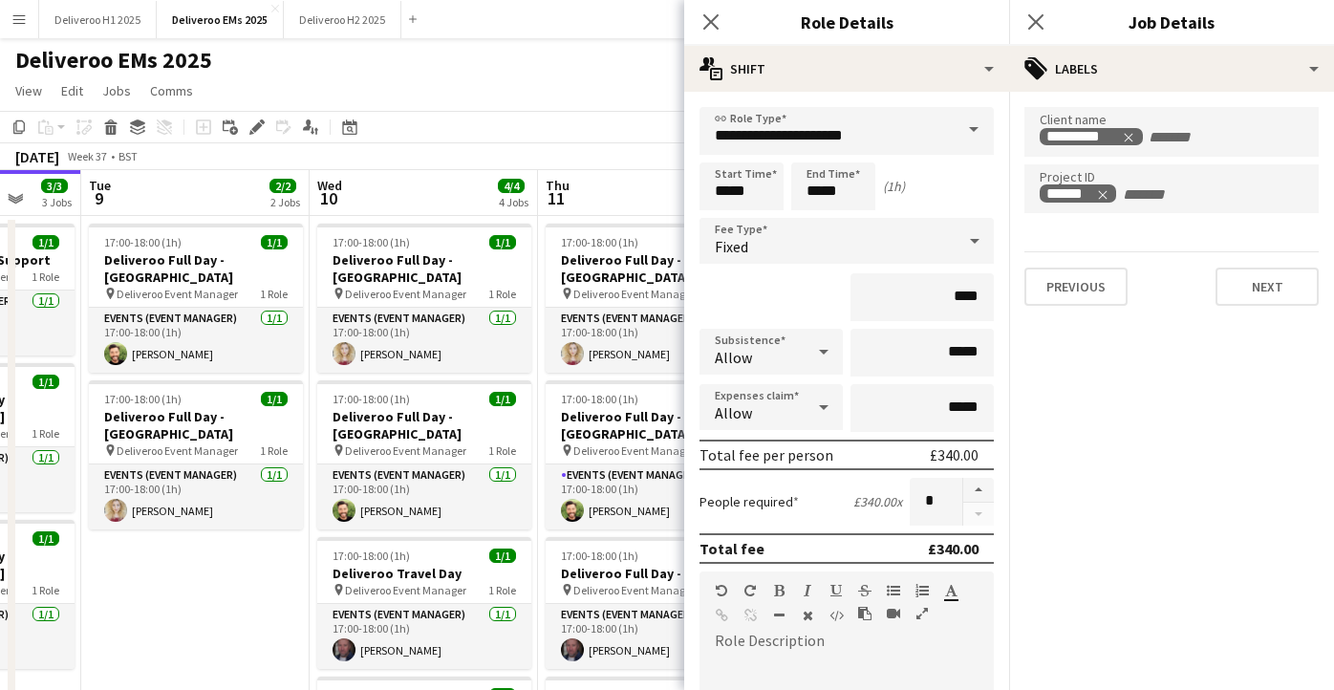
scroll to position [0, 0]
click at [1276, 297] on button "Next" at bounding box center [1267, 287] width 103 height 38
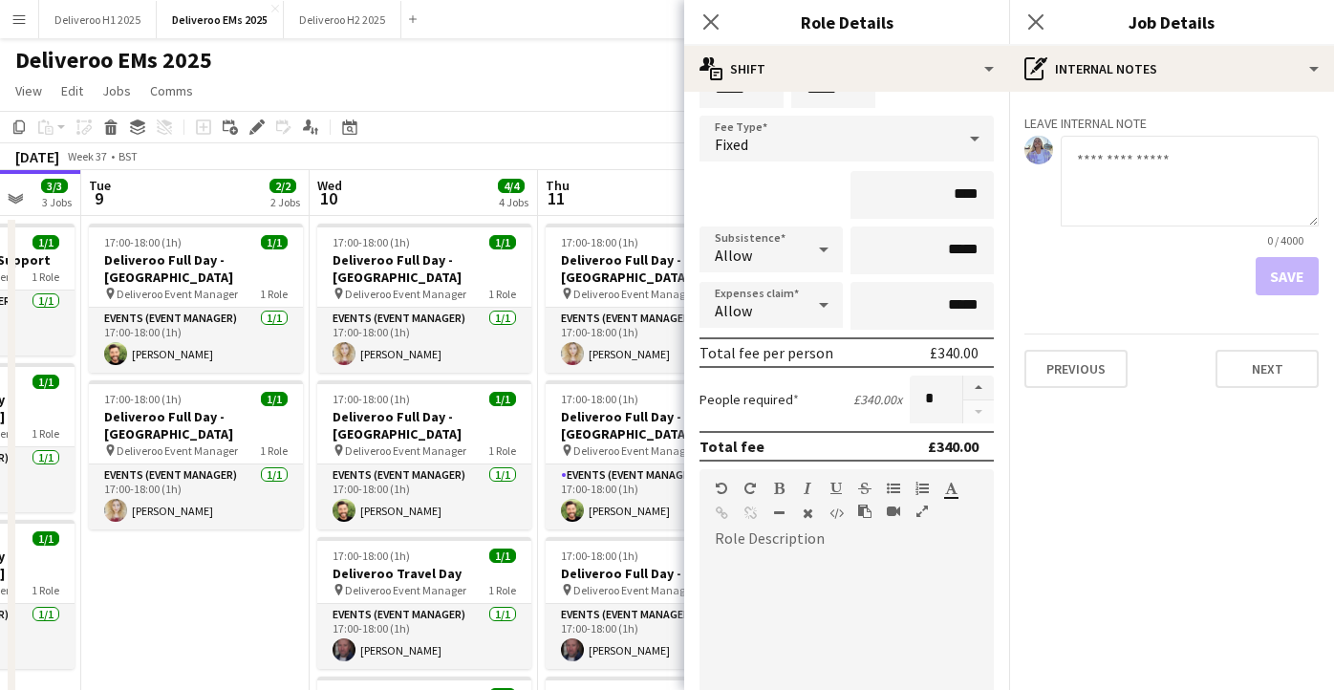
scroll to position [510, 0]
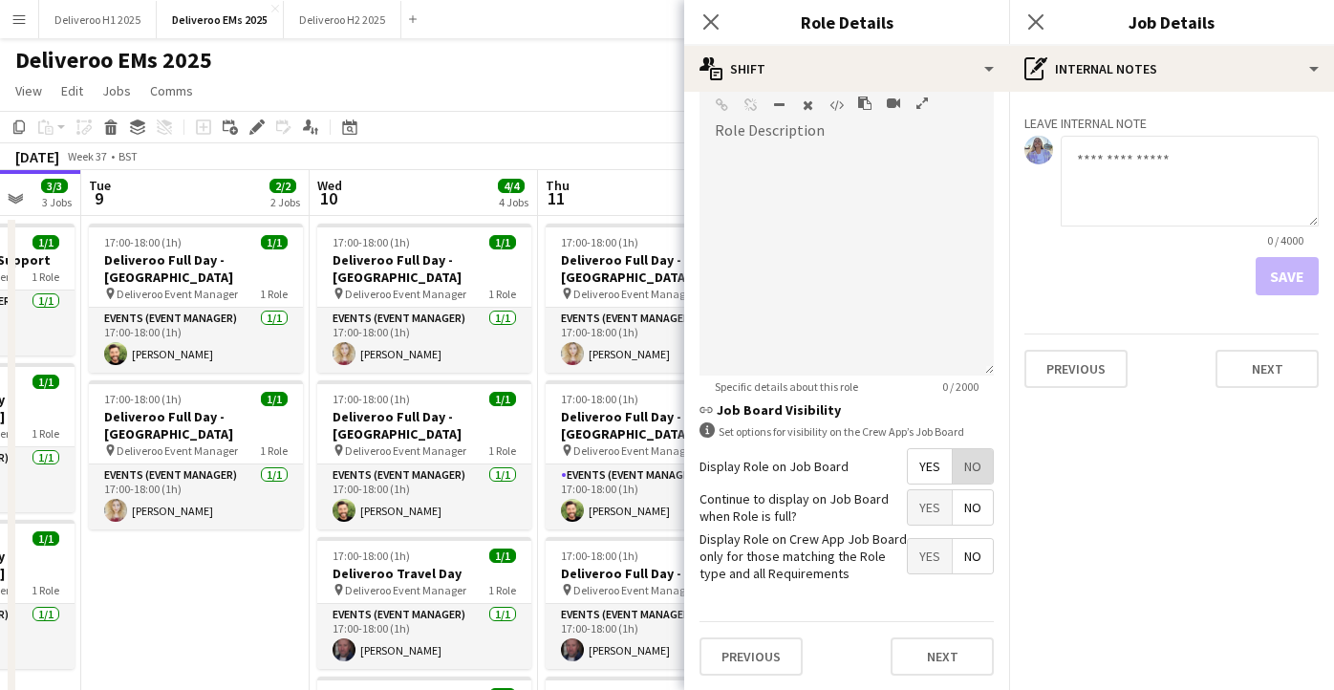
click at [973, 451] on span "No" at bounding box center [973, 466] width 40 height 34
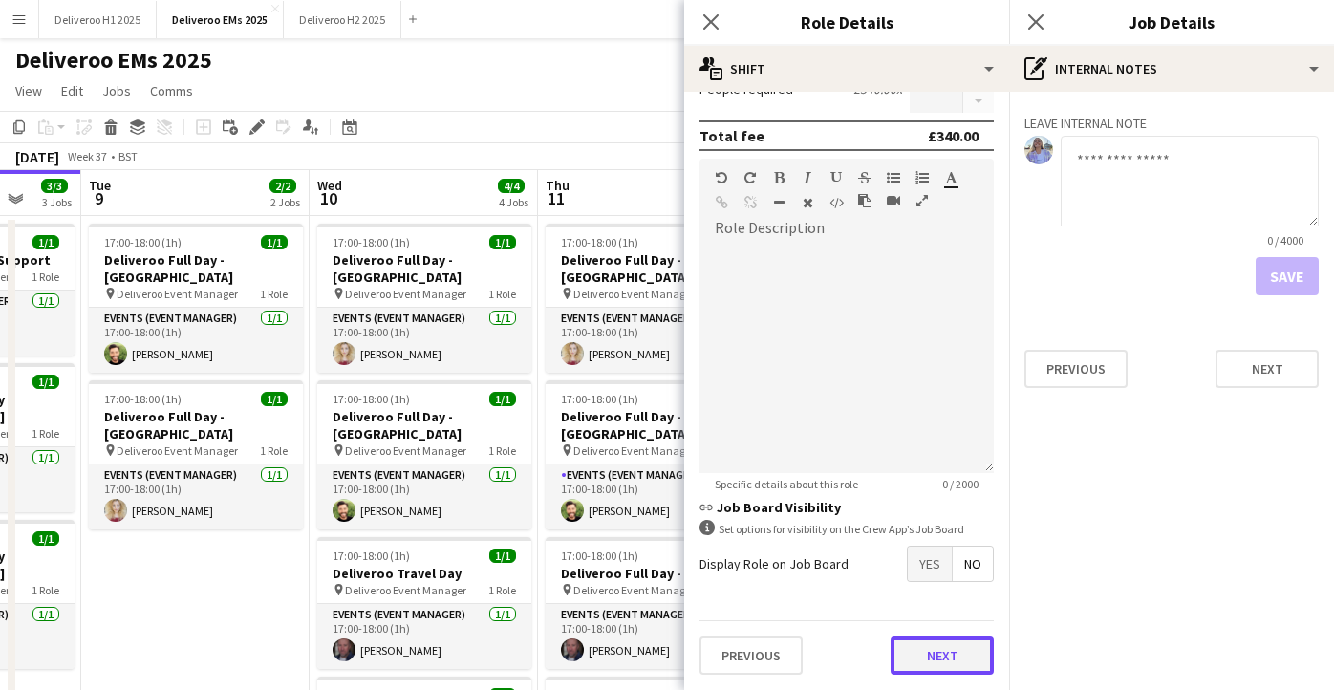
click at [950, 657] on button "Next" at bounding box center [942, 656] width 103 height 38
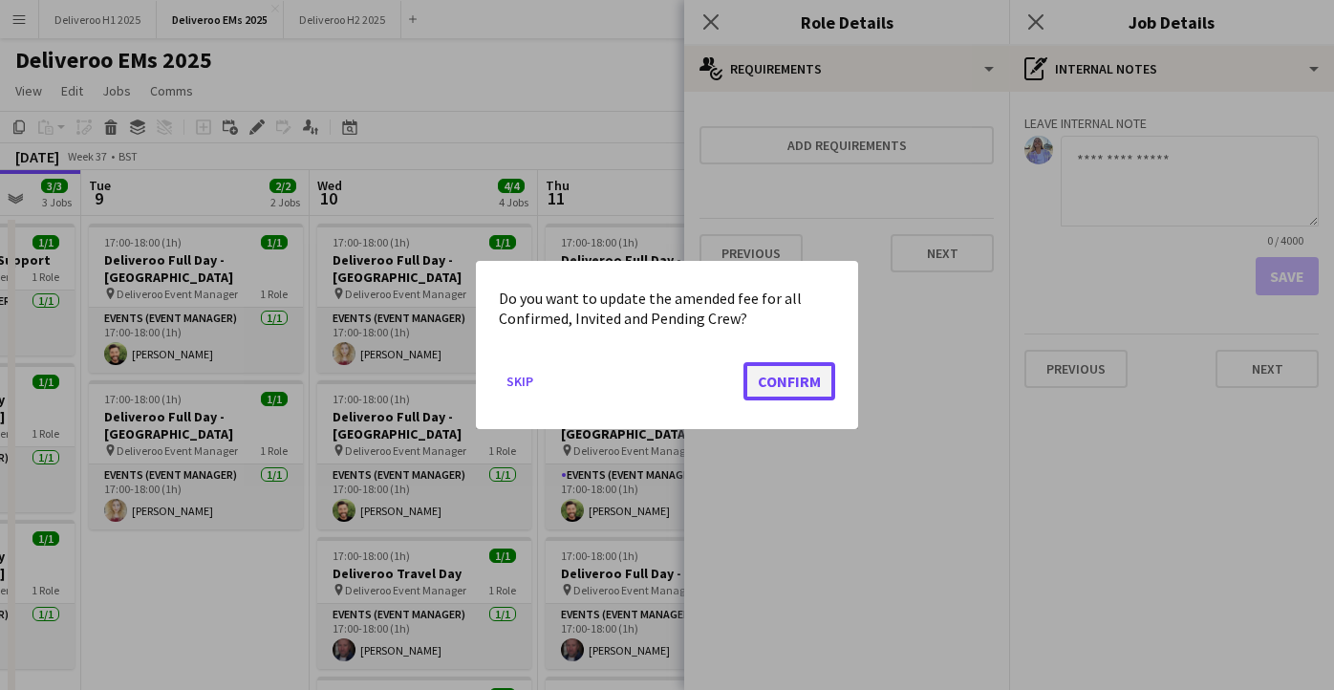
click at [785, 379] on button "Confirm" at bounding box center [790, 381] width 92 height 38
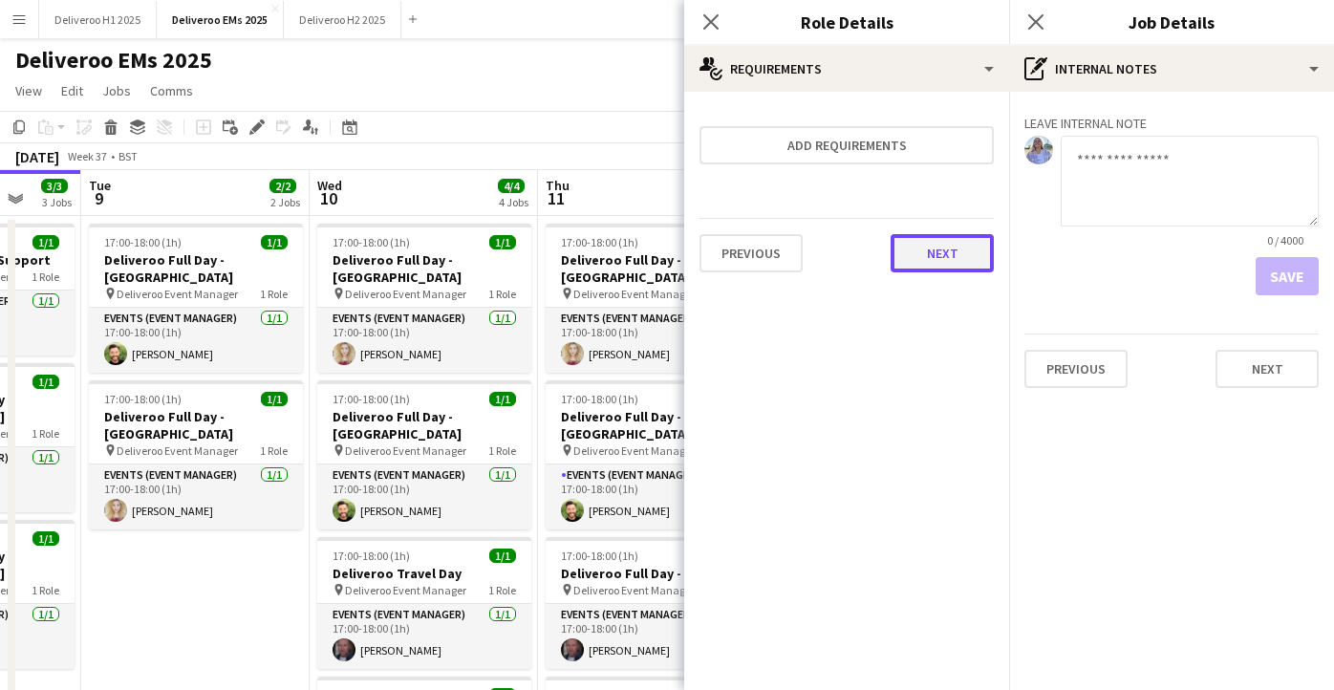
click at [937, 256] on button "Next" at bounding box center [942, 253] width 103 height 38
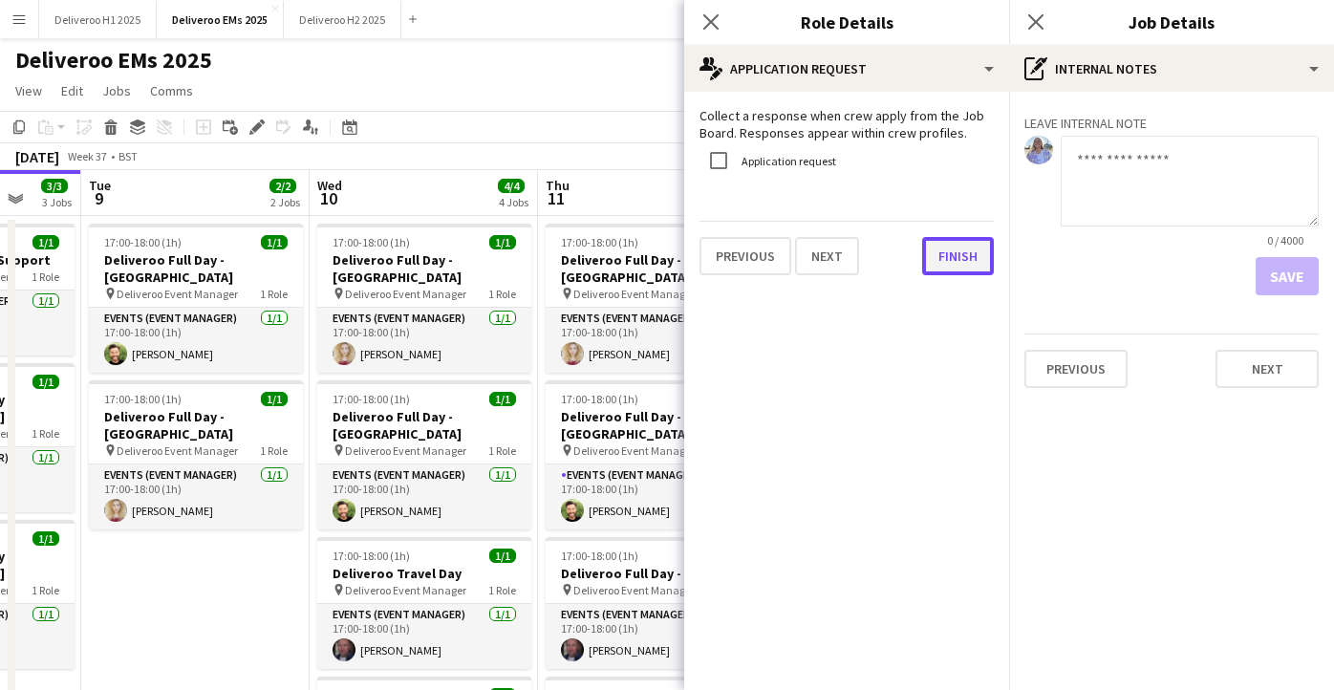
click at [950, 262] on button "Finish" at bounding box center [958, 256] width 72 height 38
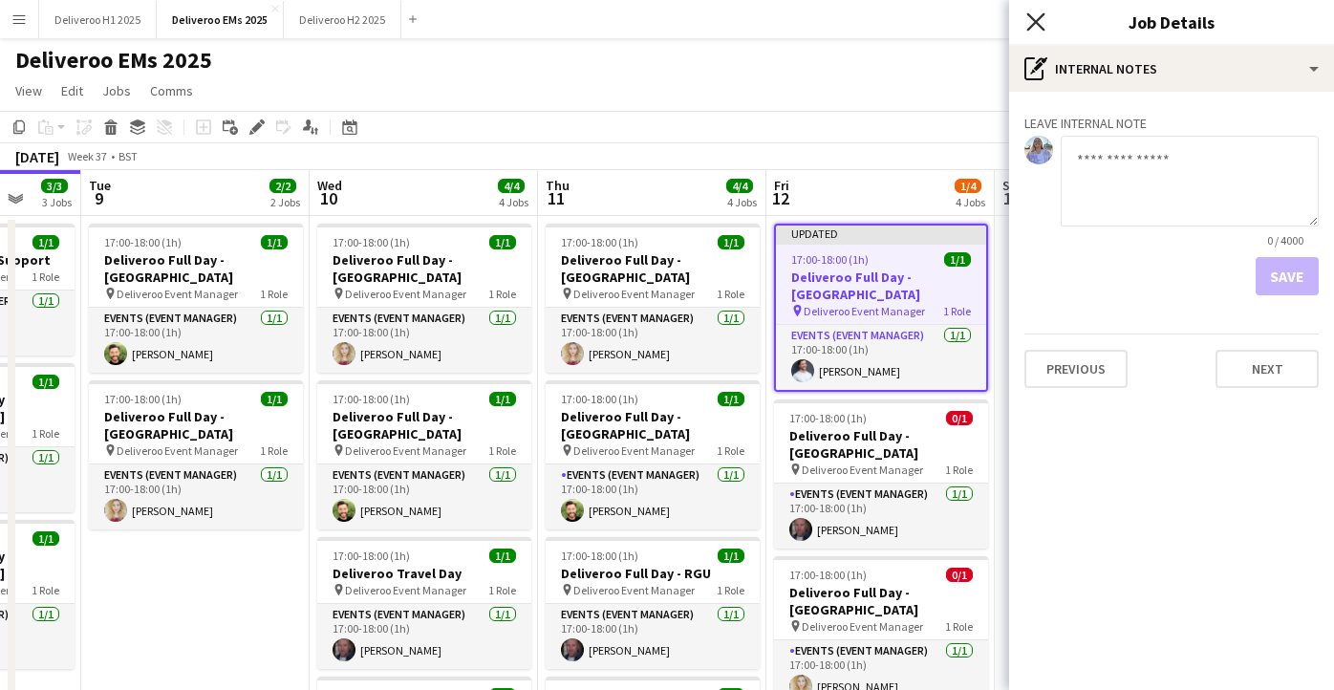
click at [1041, 15] on icon at bounding box center [1036, 21] width 18 height 18
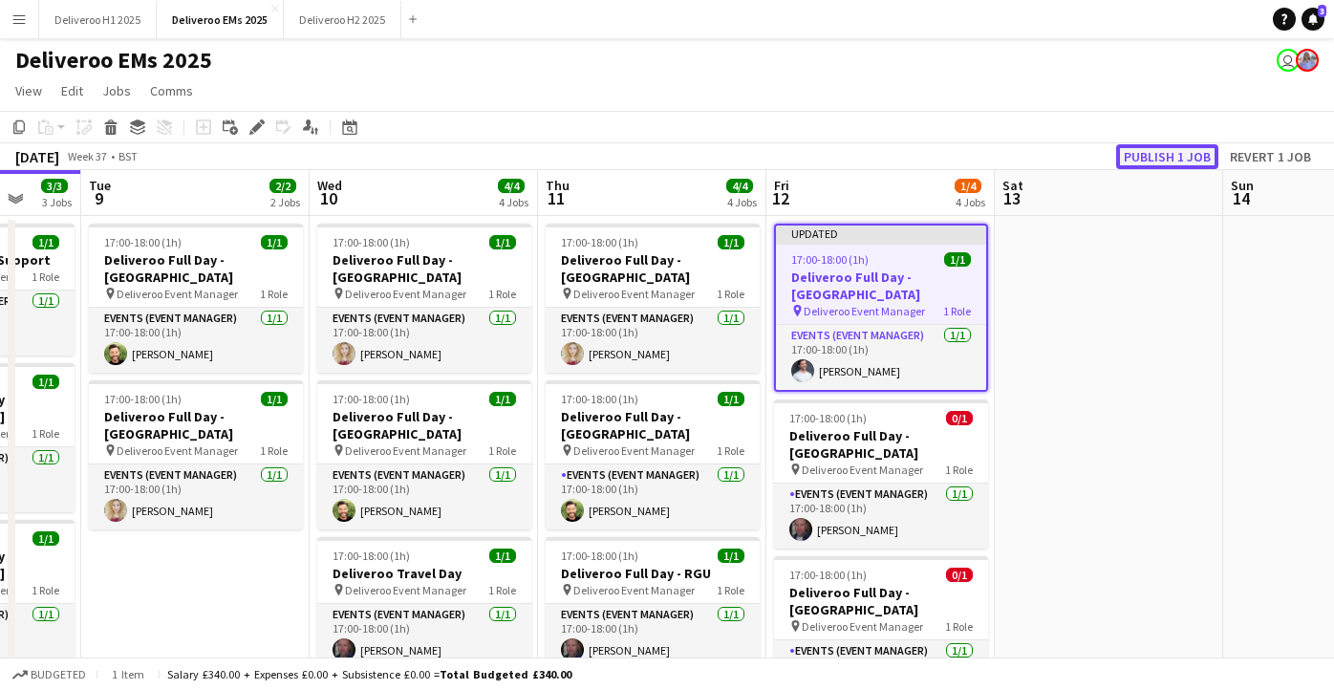
click at [1142, 153] on button "Publish 1 job" at bounding box center [1168, 156] width 102 height 25
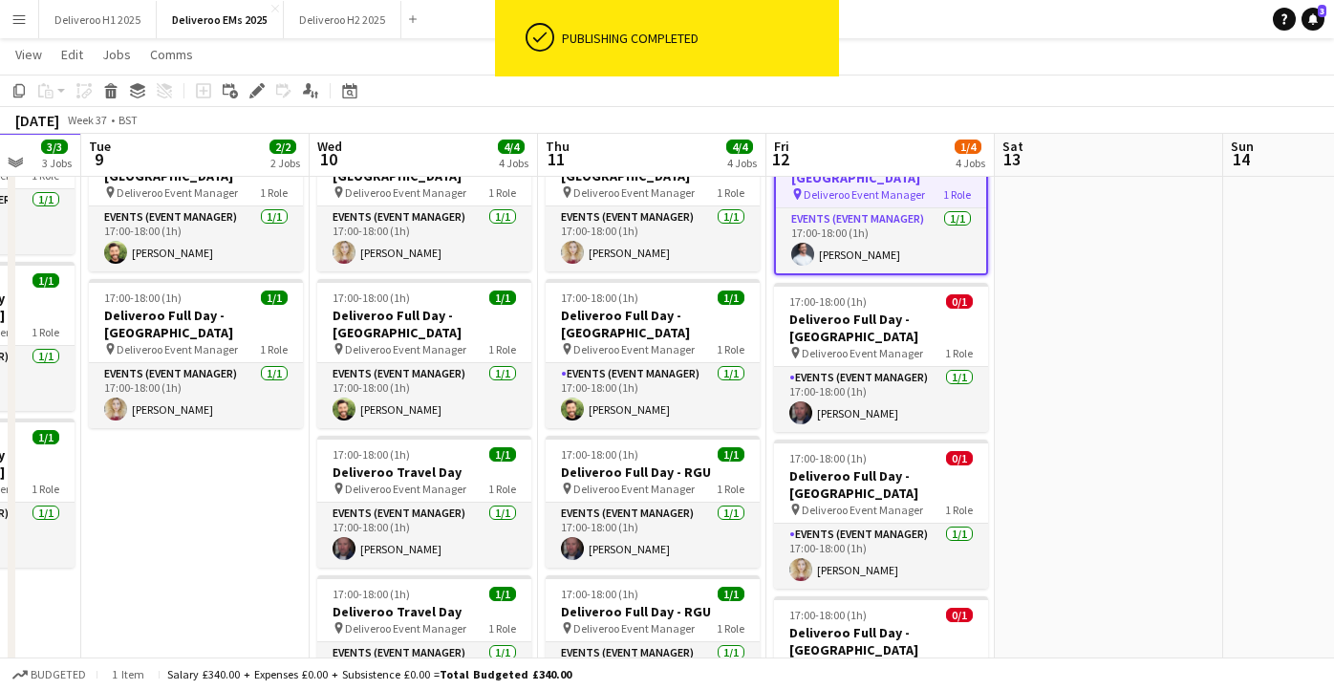
scroll to position [100, 0]
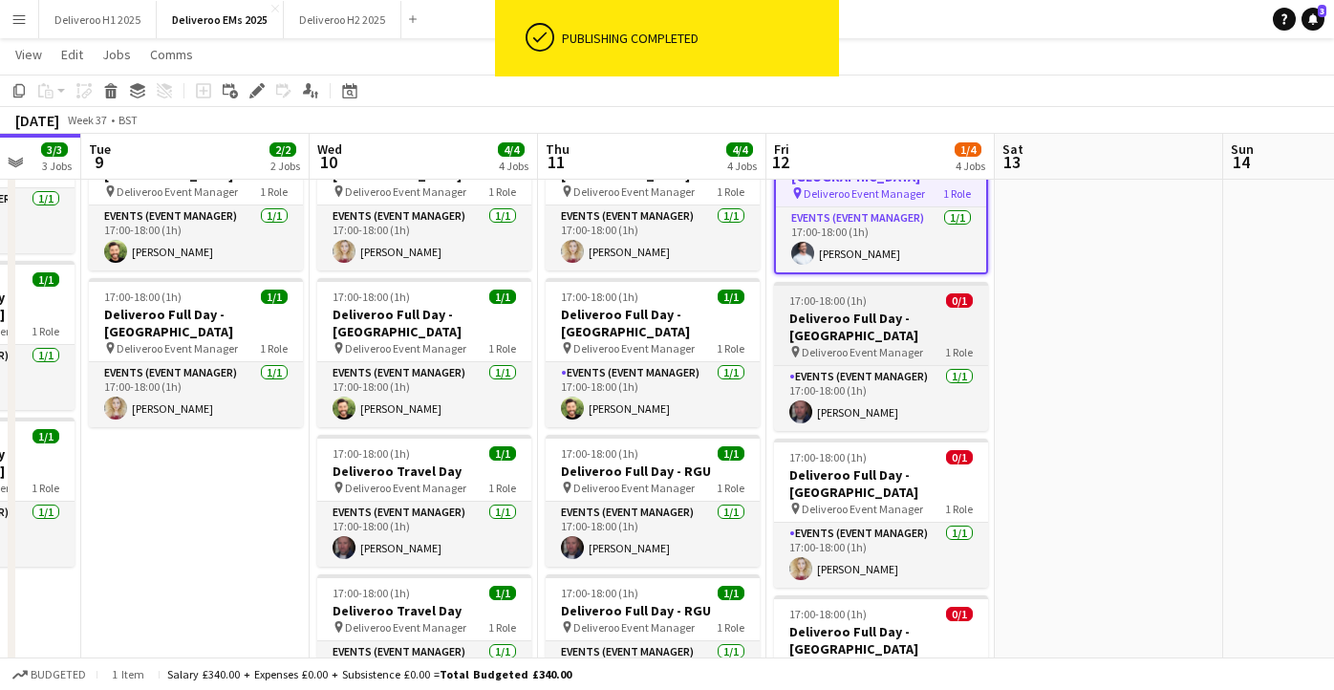
click at [917, 293] on div "17:00-18:00 (1h) 0/1" at bounding box center [881, 300] width 214 height 14
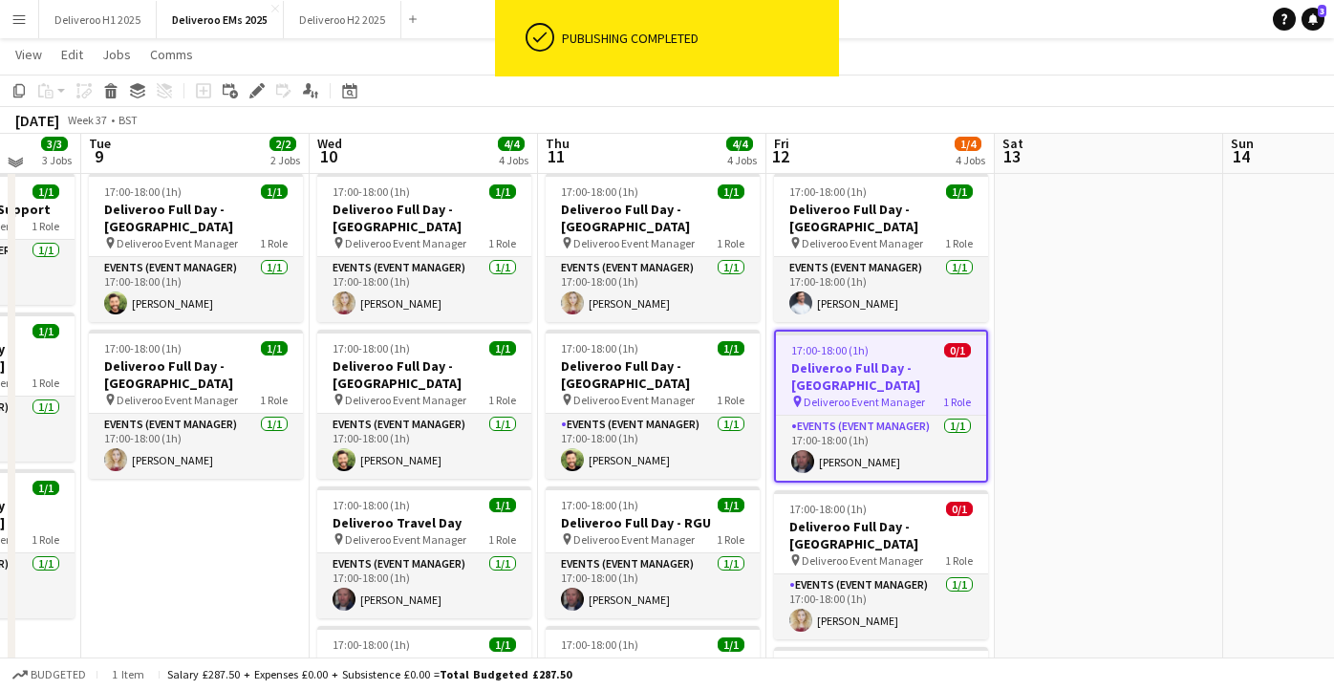
scroll to position [39, 0]
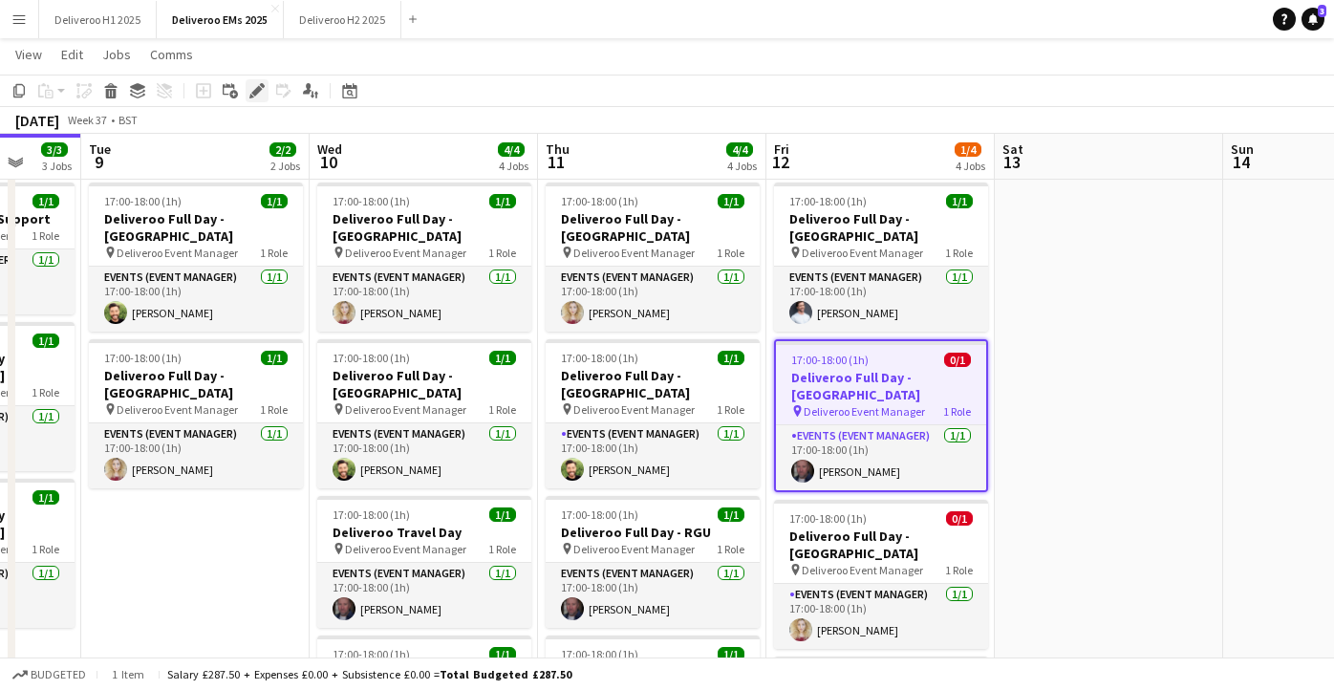
click at [258, 87] on icon at bounding box center [256, 91] width 11 height 11
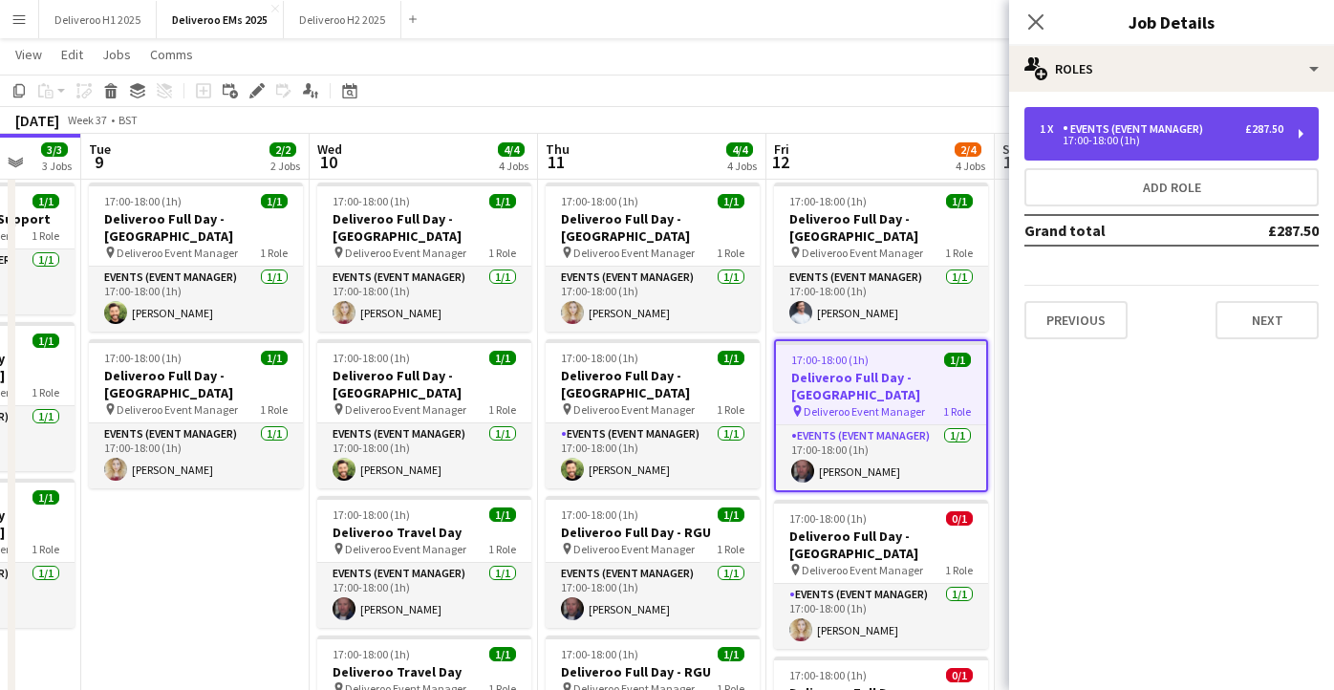
click at [1187, 134] on div "Events (Event Manager)" at bounding box center [1137, 128] width 148 height 13
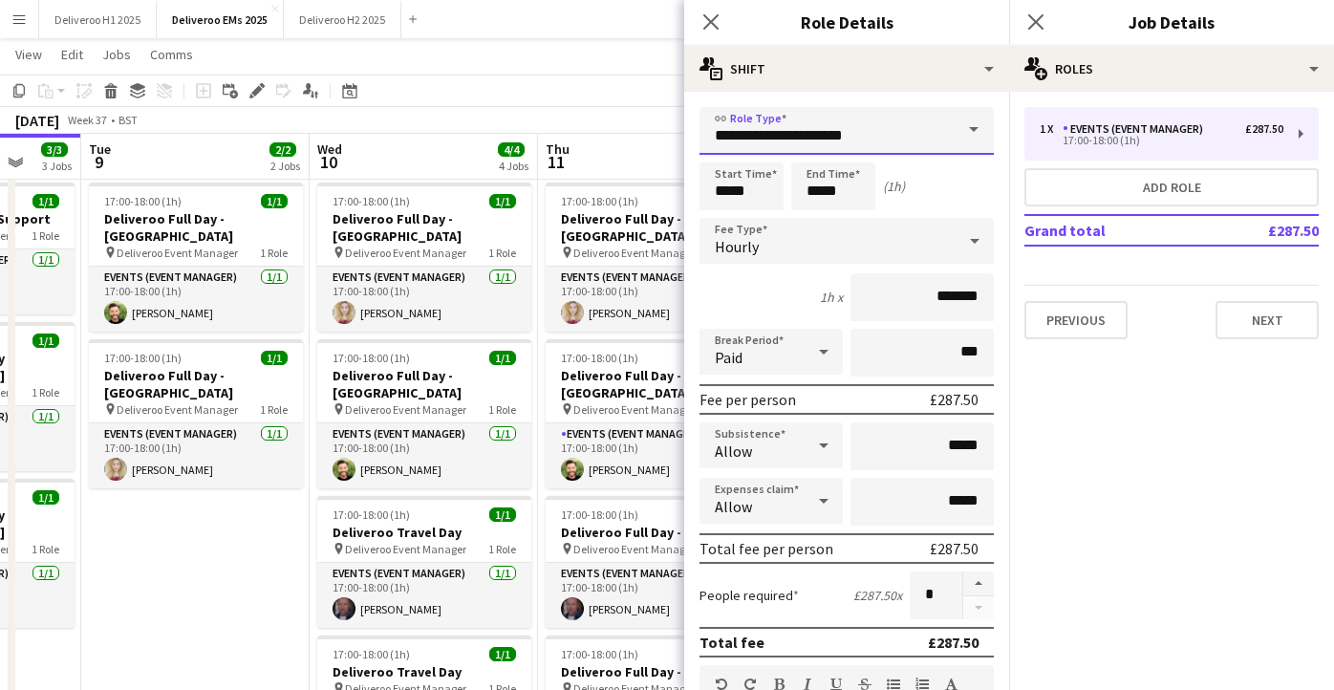
click at [932, 146] on input "**********" at bounding box center [847, 131] width 294 height 48
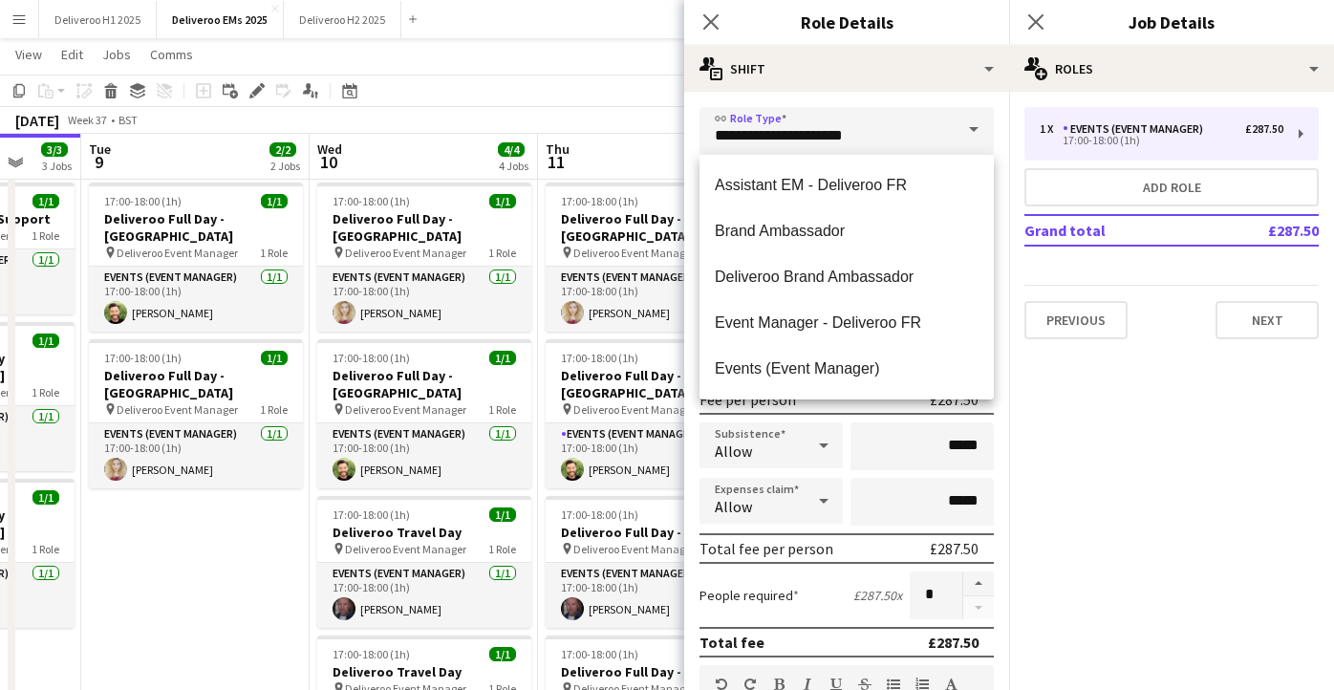
click at [1002, 201] on form "**********" at bounding box center [846, 701] width 325 height 1188
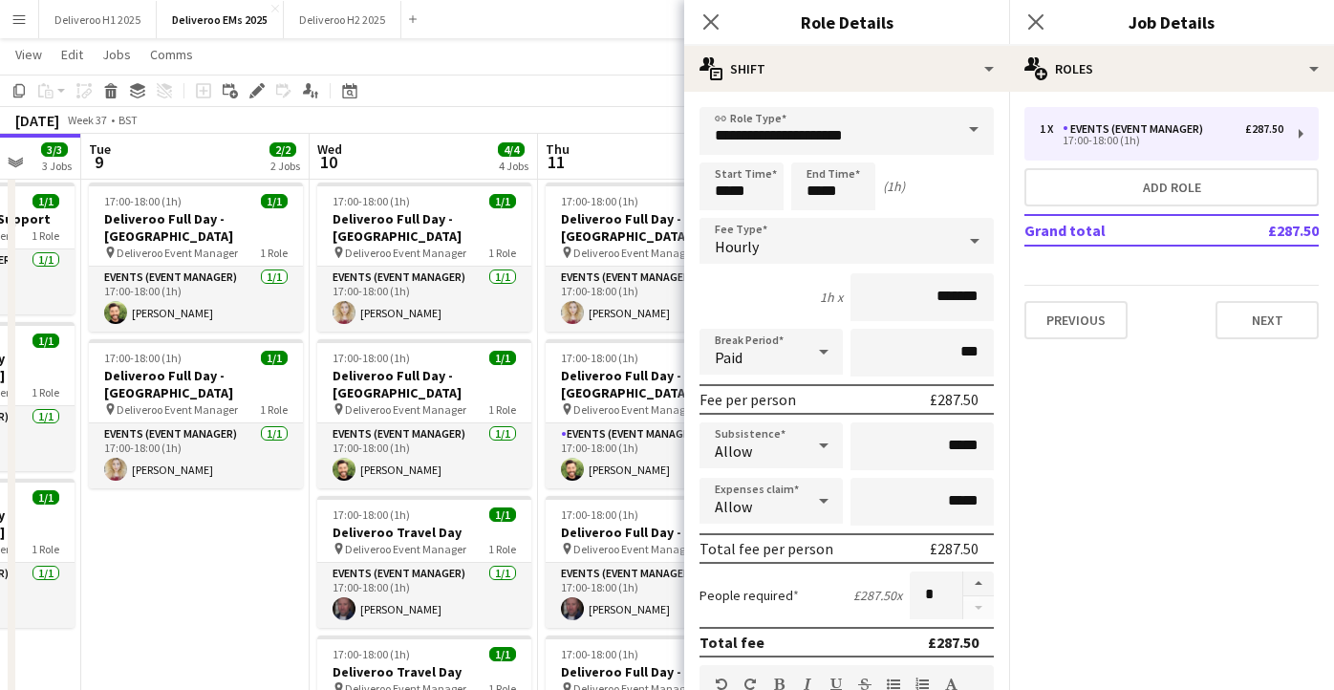
click at [920, 238] on div "Hourly" at bounding box center [828, 241] width 256 height 46
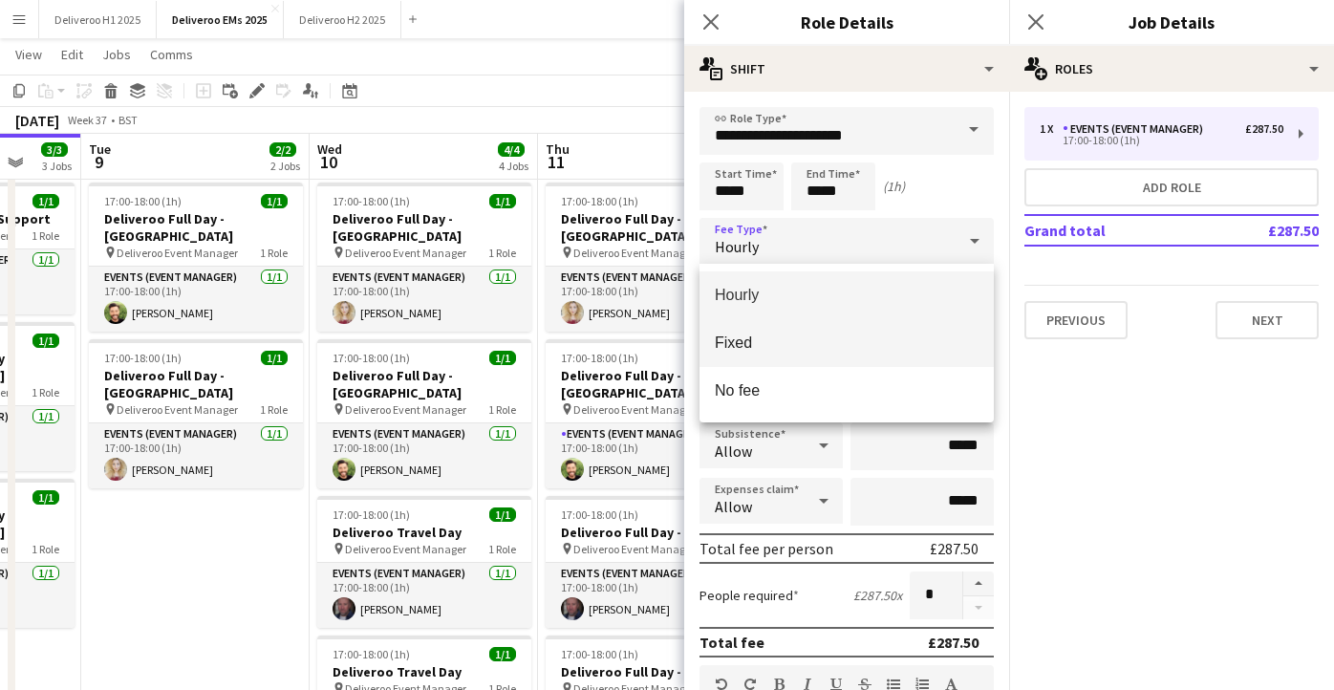
click at [849, 338] on span "Fixed" at bounding box center [847, 343] width 264 height 18
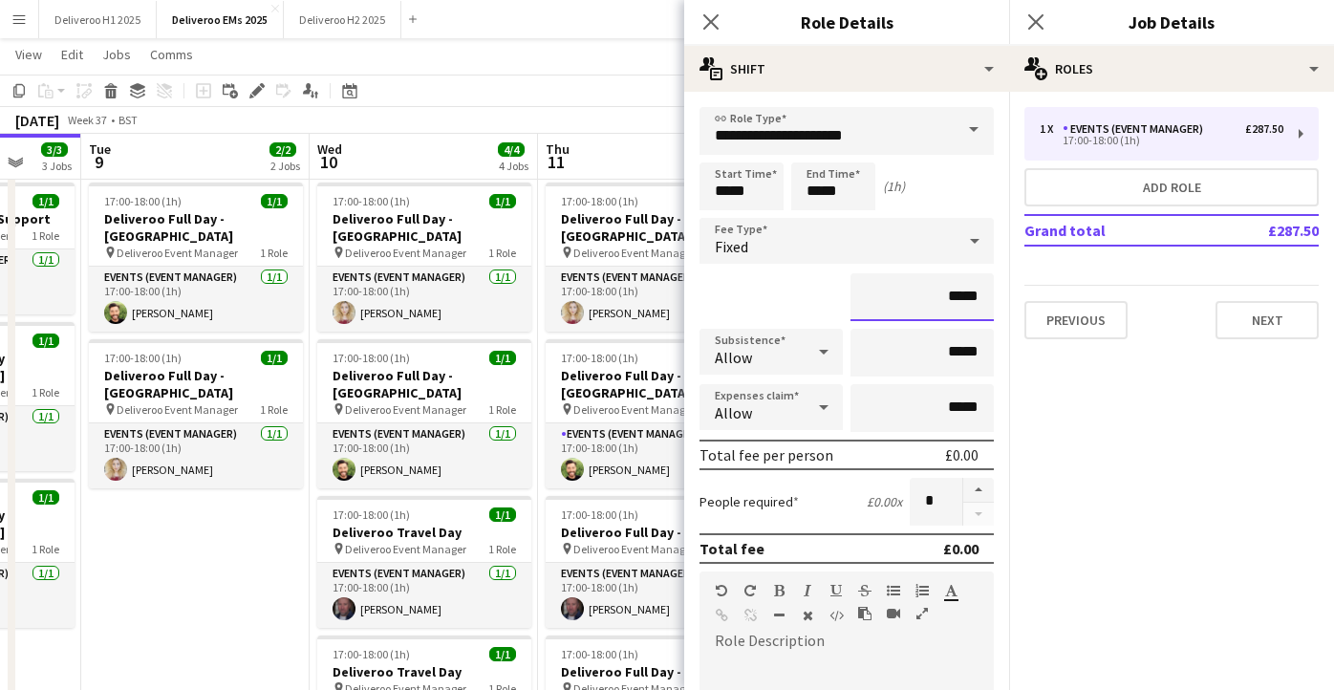
drag, startPoint x: 981, startPoint y: 299, endPoint x: 951, endPoint y: 300, distance: 29.6
click at [951, 300] on input "*****" at bounding box center [922, 297] width 143 height 48
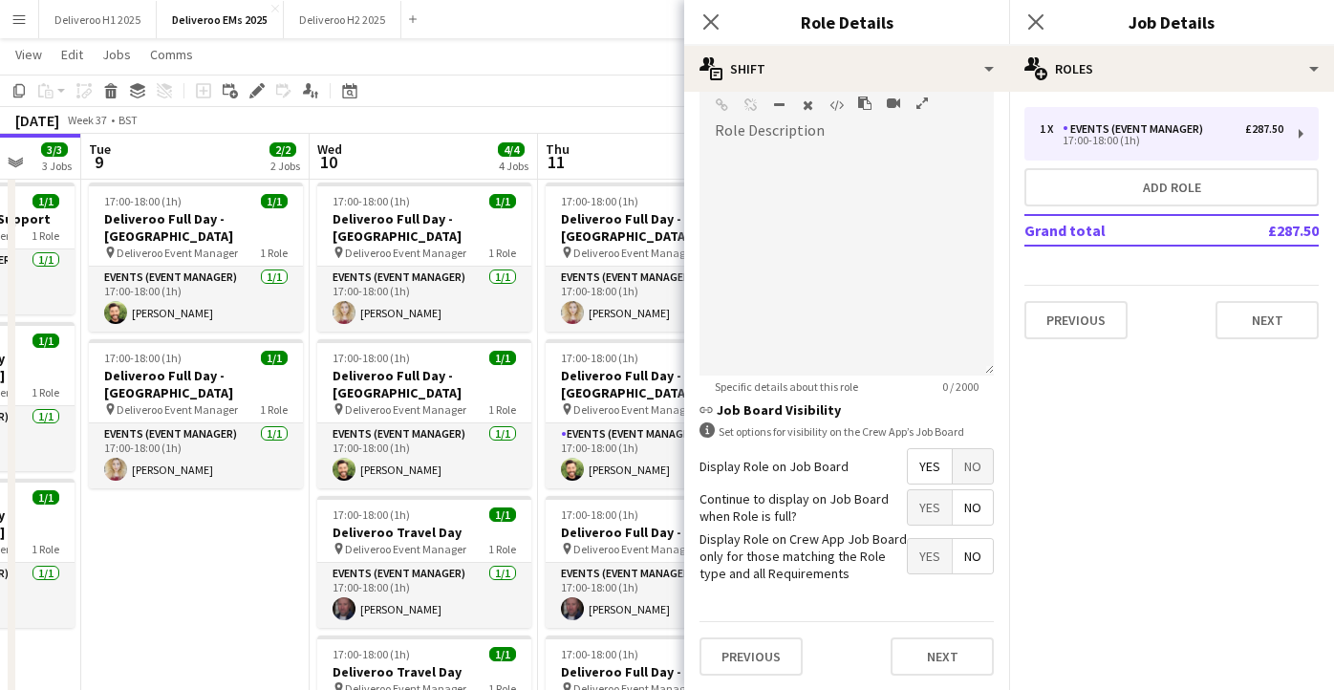
type input "*******"
click at [968, 467] on span "No" at bounding box center [973, 466] width 40 height 34
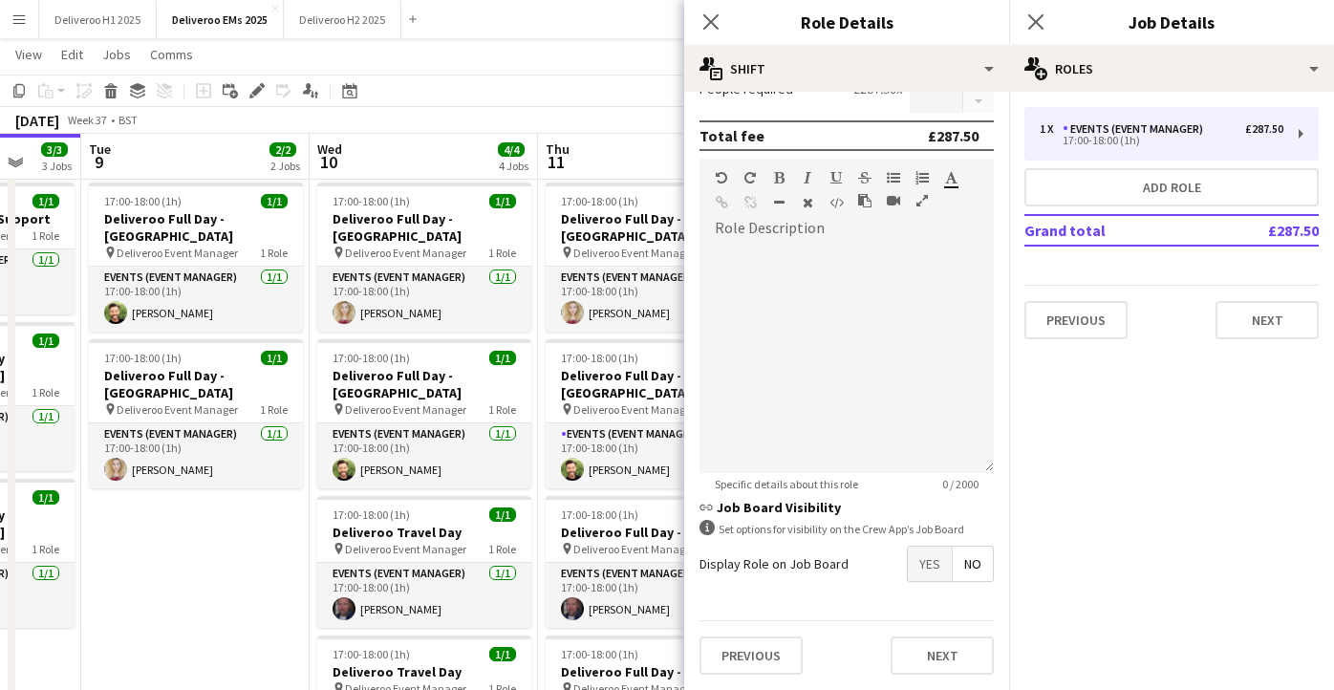
scroll to position [0, 0]
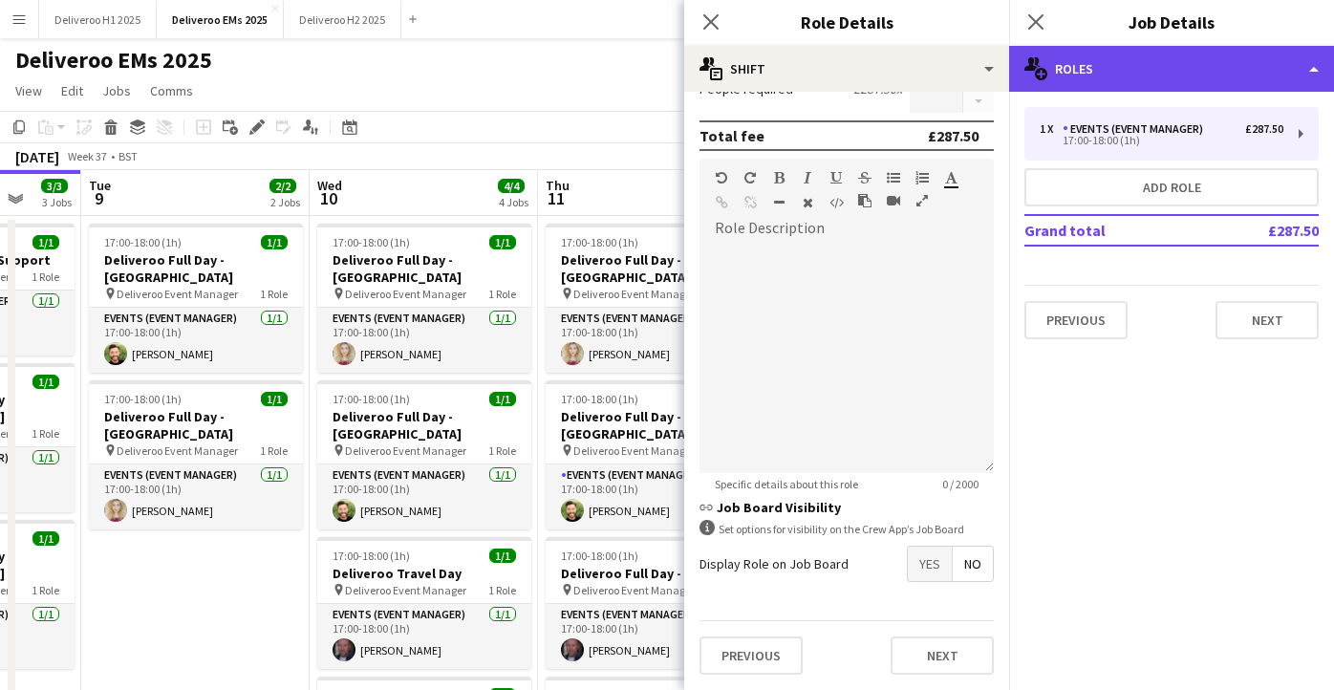
click at [1196, 76] on div "multiple-users-add Roles" at bounding box center [1171, 69] width 325 height 46
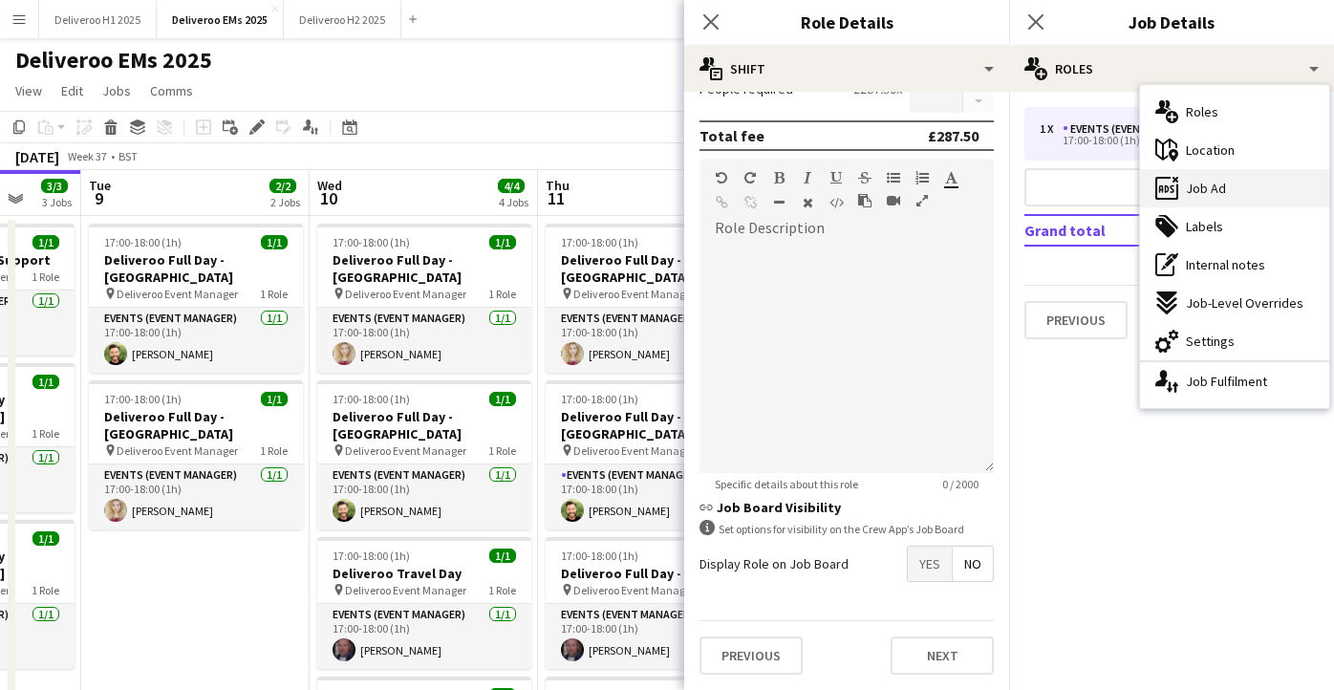
click at [1211, 193] on span "Job Ad" at bounding box center [1206, 188] width 40 height 17
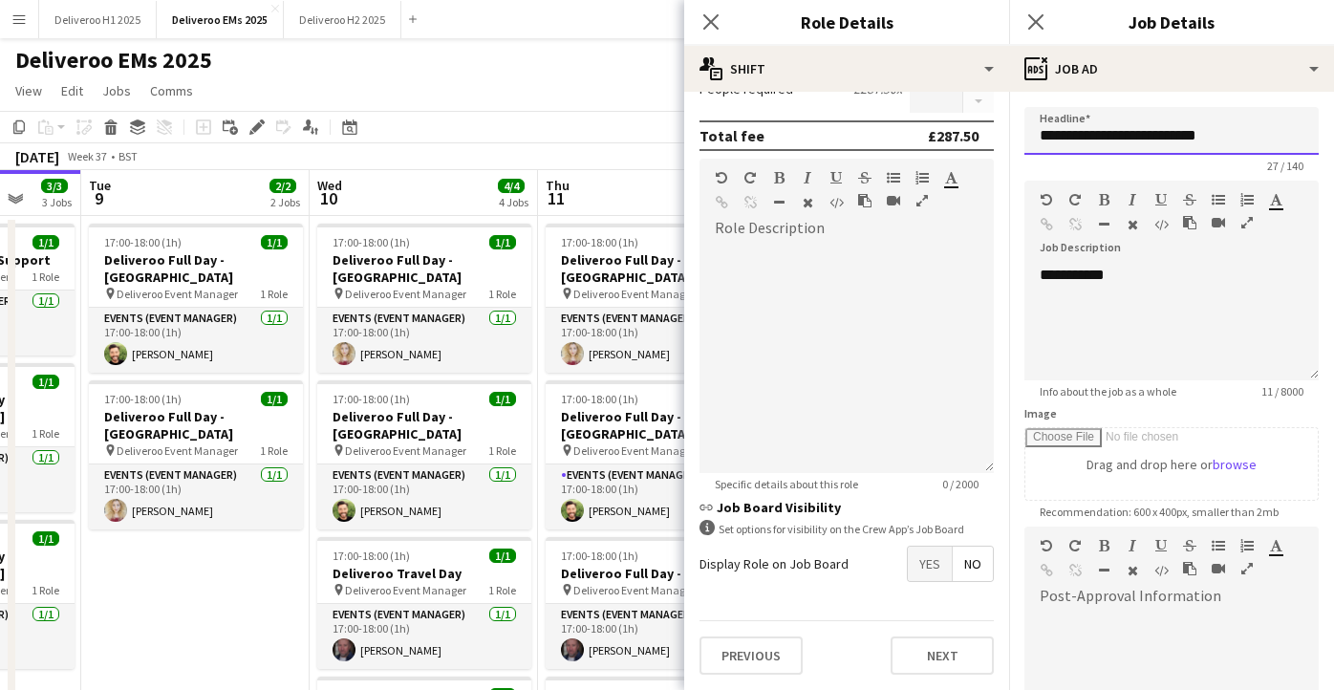
click at [1155, 139] on input "**********" at bounding box center [1172, 131] width 294 height 48
drag, startPoint x: 1159, startPoint y: 139, endPoint x: 1110, endPoint y: 139, distance: 48.8
click at [1109, 139] on input "**********" at bounding box center [1172, 131] width 294 height 48
drag, startPoint x: 1266, startPoint y: 132, endPoint x: 1191, endPoint y: 132, distance: 74.6
click at [1191, 132] on input "**********" at bounding box center [1172, 131] width 294 height 48
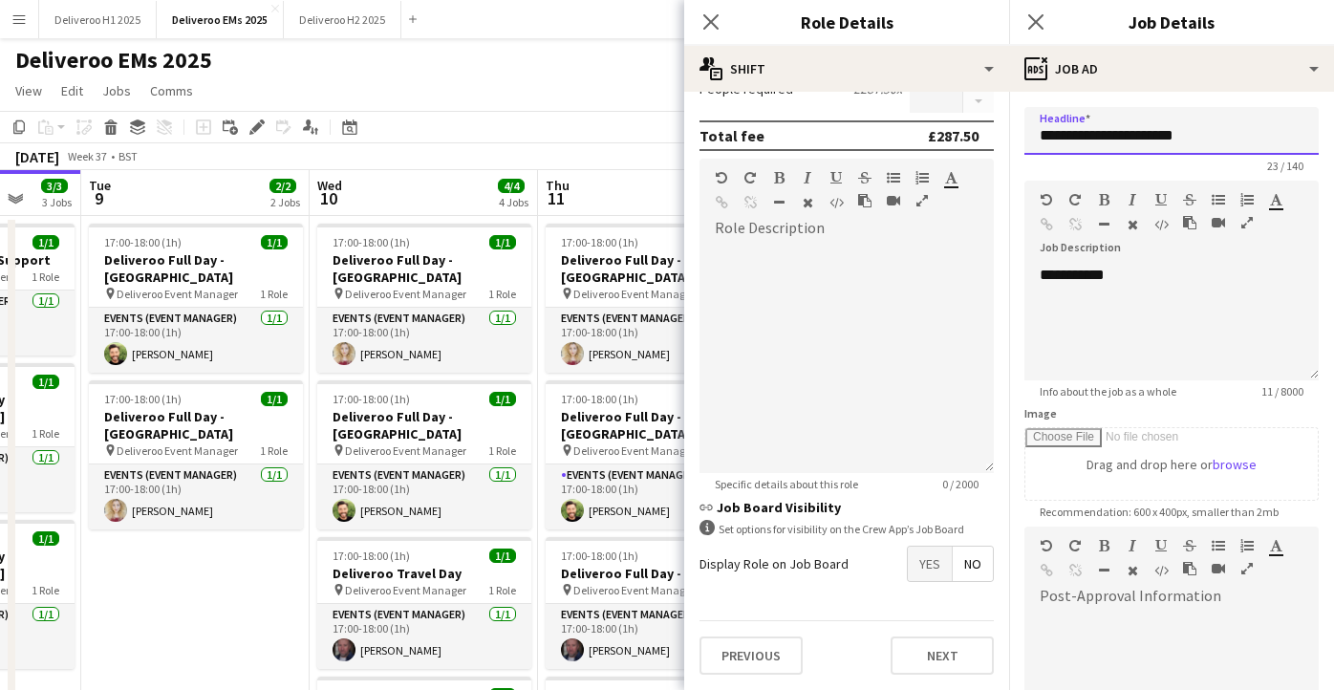
click at [1104, 138] on input "**********" at bounding box center [1172, 131] width 294 height 48
paste input "********"
click at [1109, 137] on input "**********" at bounding box center [1172, 131] width 294 height 48
click at [1112, 137] on input "**********" at bounding box center [1172, 131] width 294 height 48
click at [1154, 137] on input "**********" at bounding box center [1172, 131] width 294 height 48
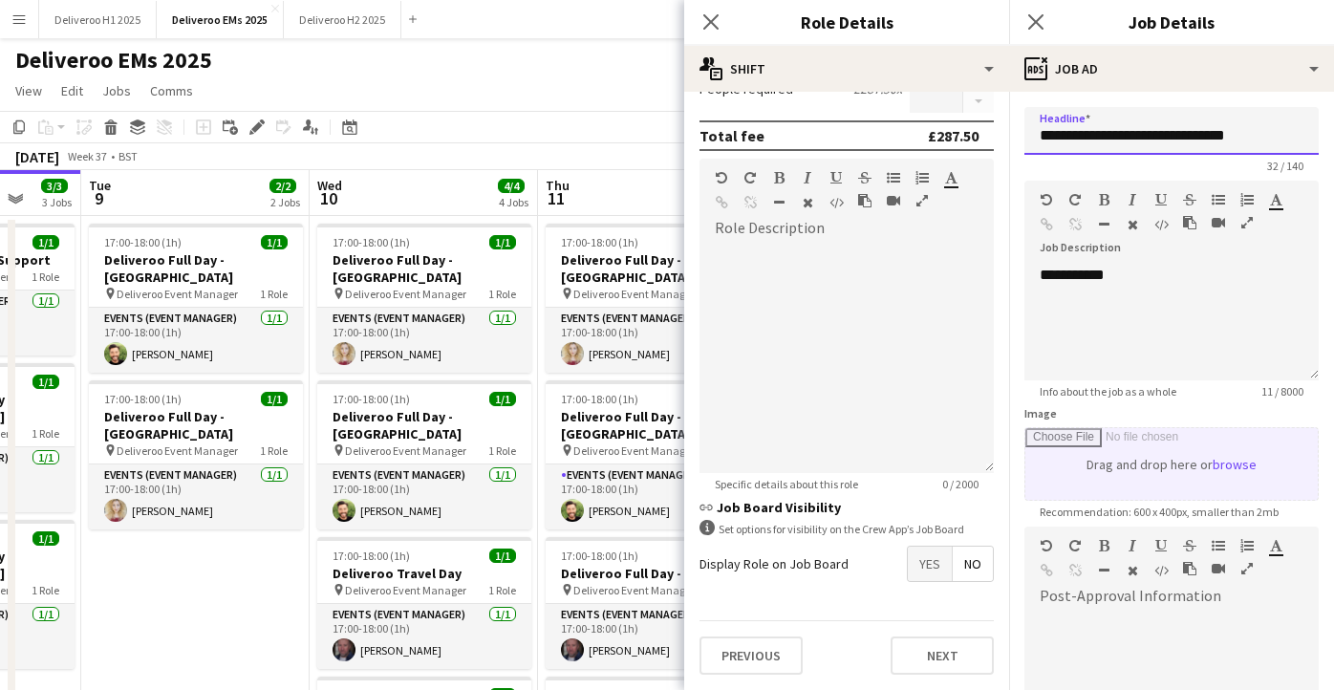
scroll to position [254, 0]
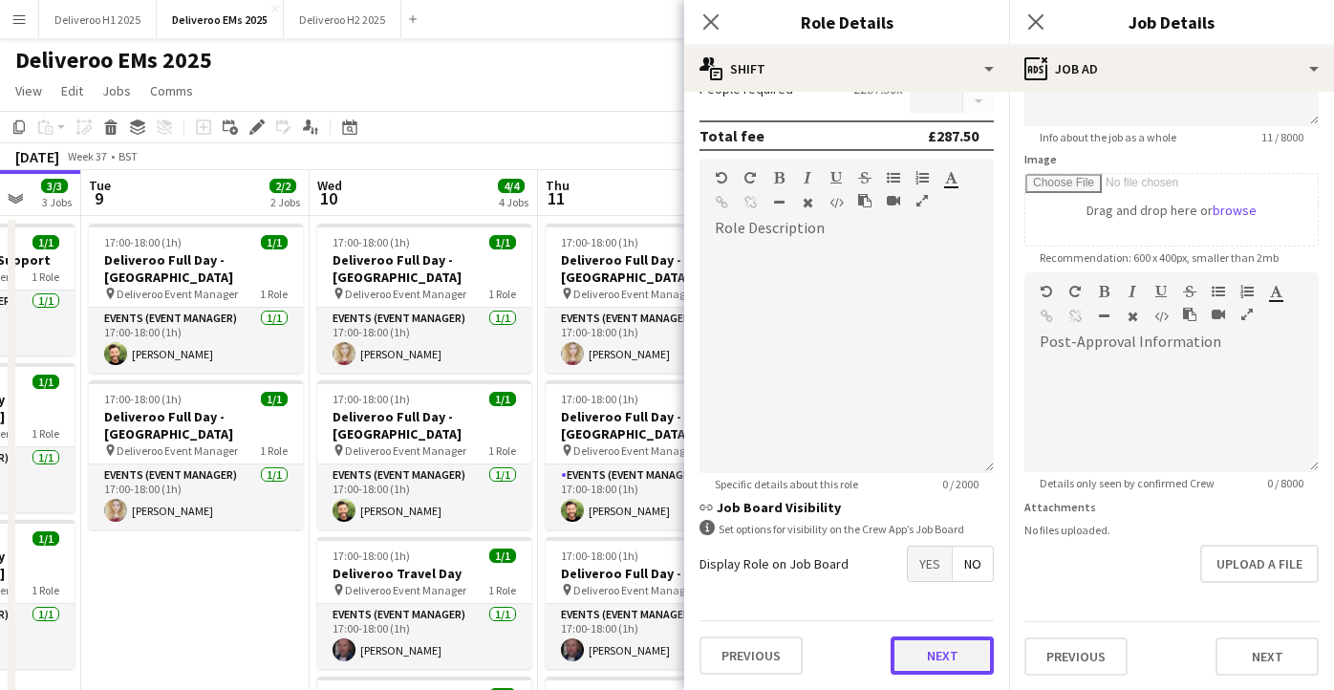
click at [950, 658] on button "Next" at bounding box center [942, 656] width 103 height 38
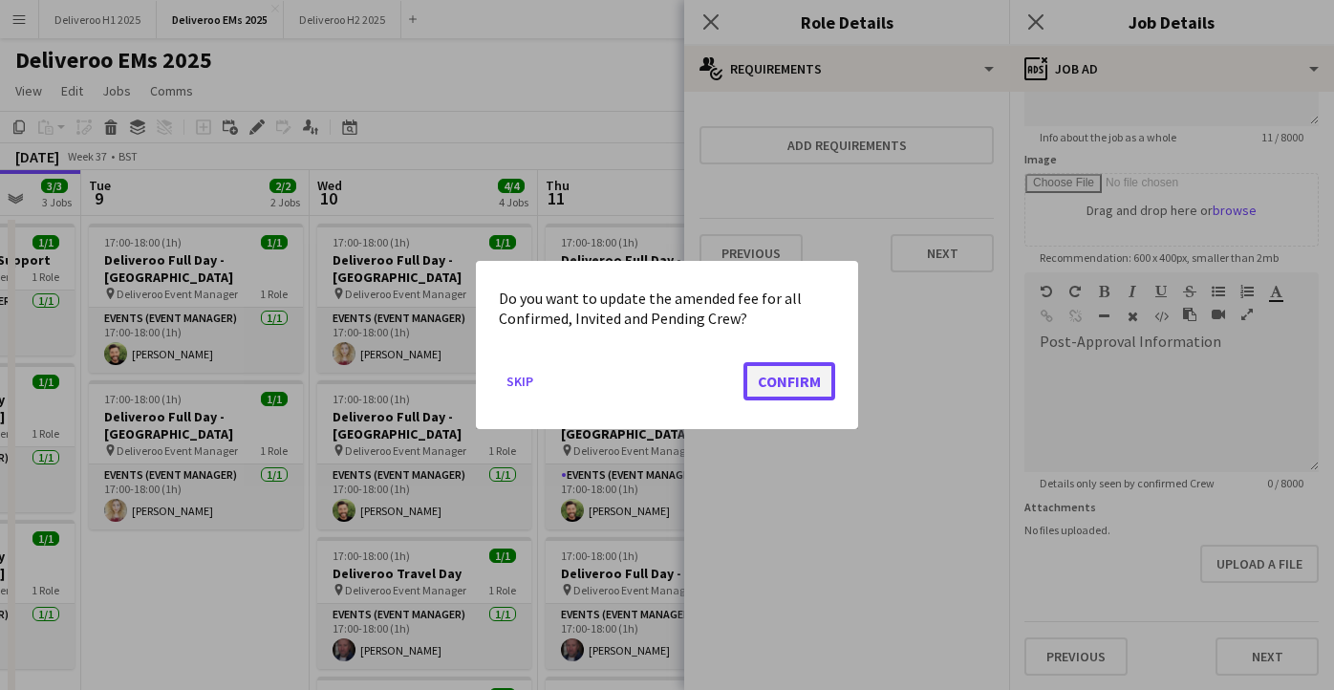
click at [804, 369] on button "Confirm" at bounding box center [790, 381] width 92 height 38
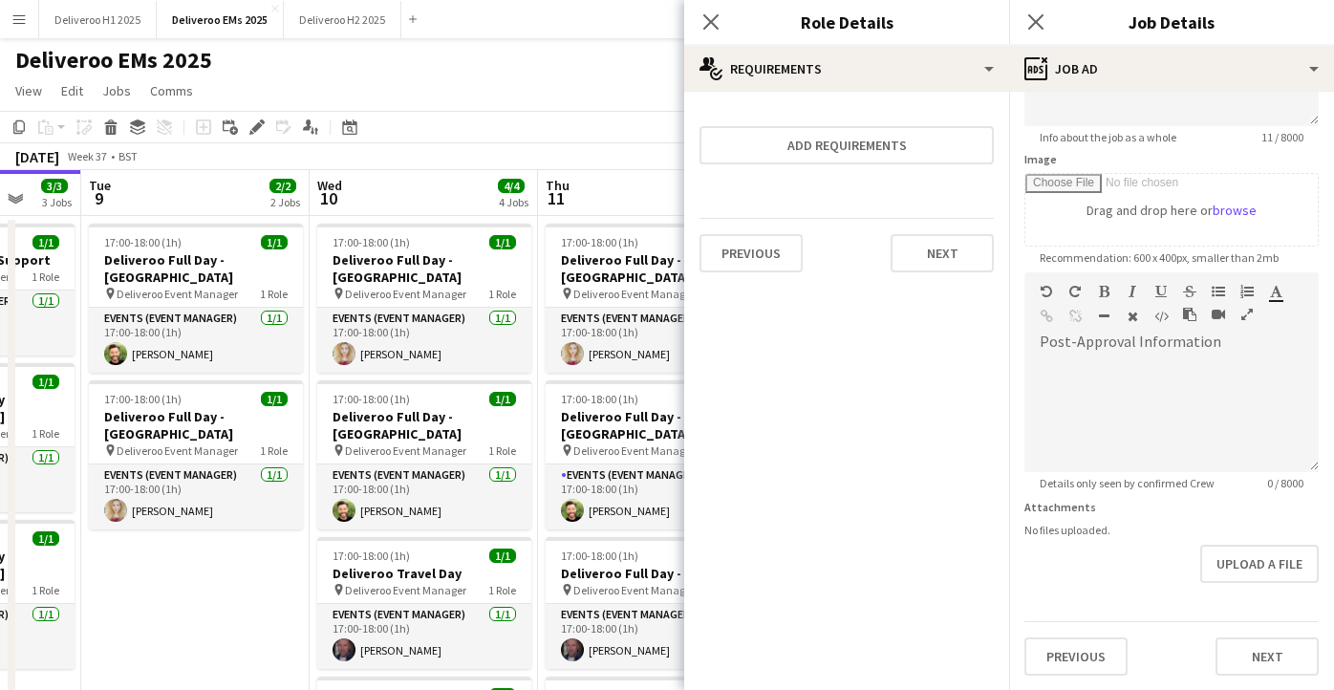
type input "**********"
click at [938, 259] on button "Next" at bounding box center [942, 253] width 103 height 38
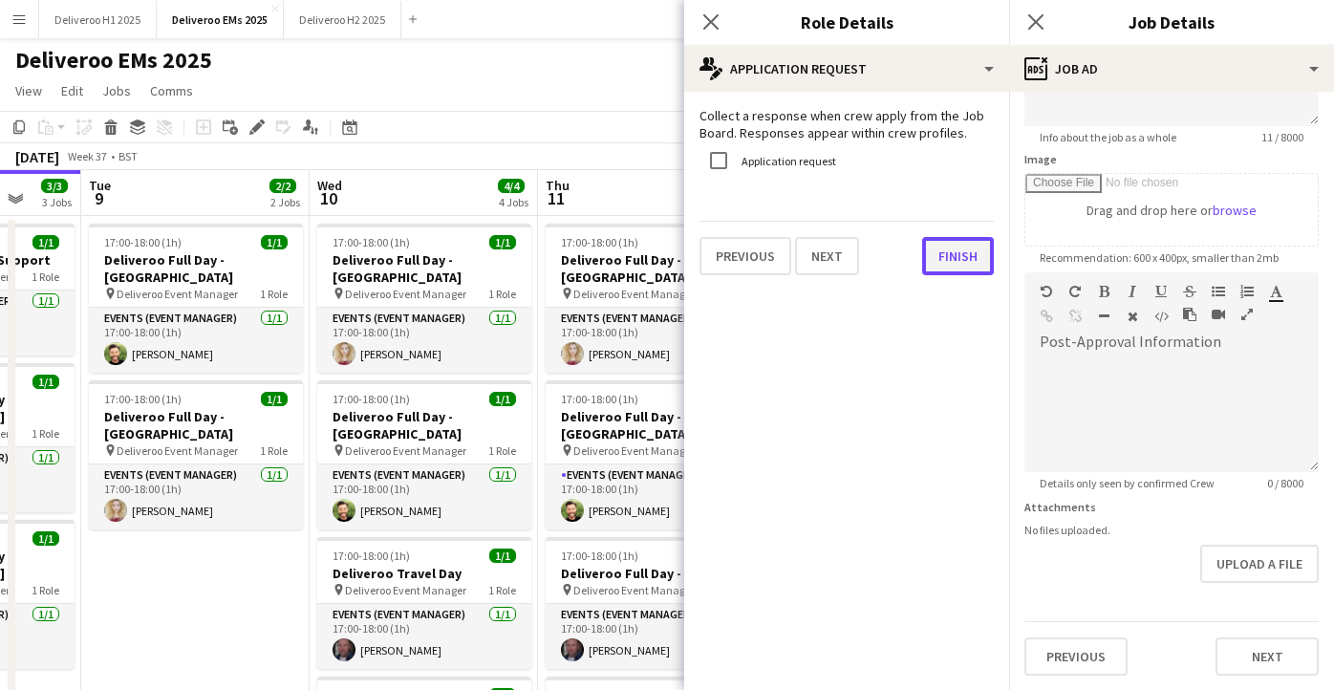
click at [955, 260] on button "Finish" at bounding box center [958, 256] width 72 height 38
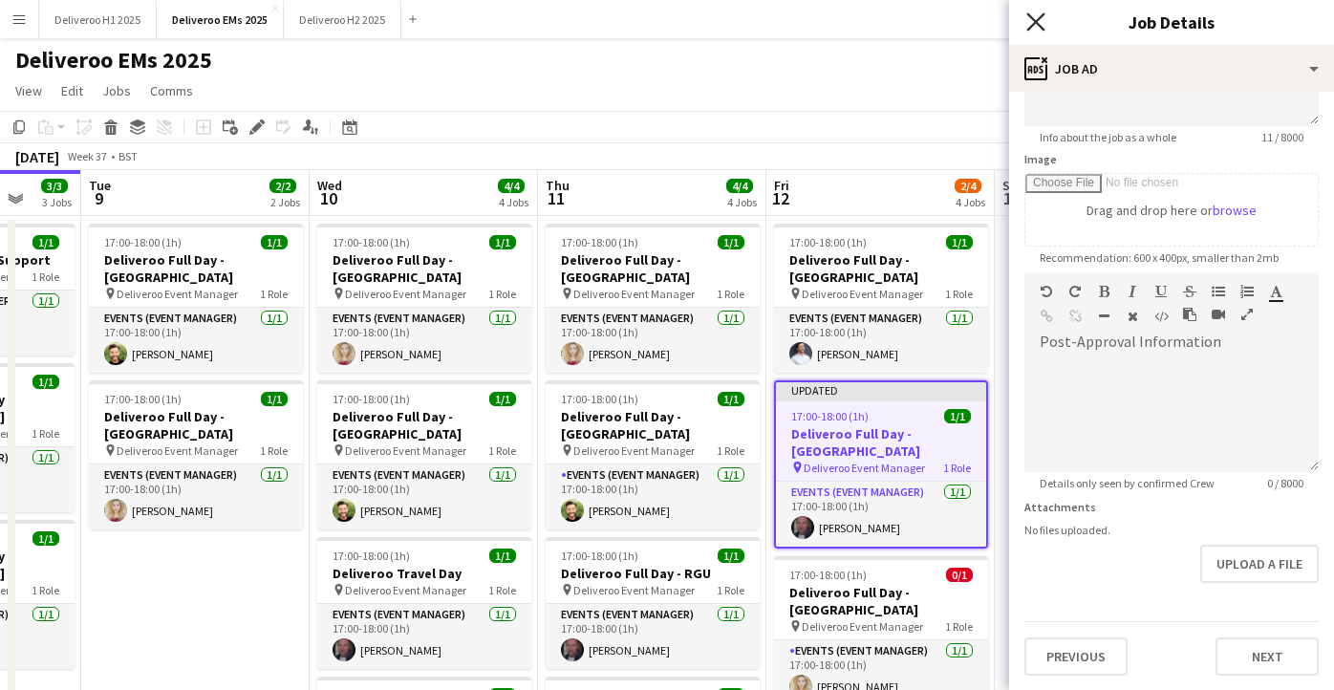
click at [1042, 26] on icon "Close pop-in" at bounding box center [1036, 21] width 18 height 18
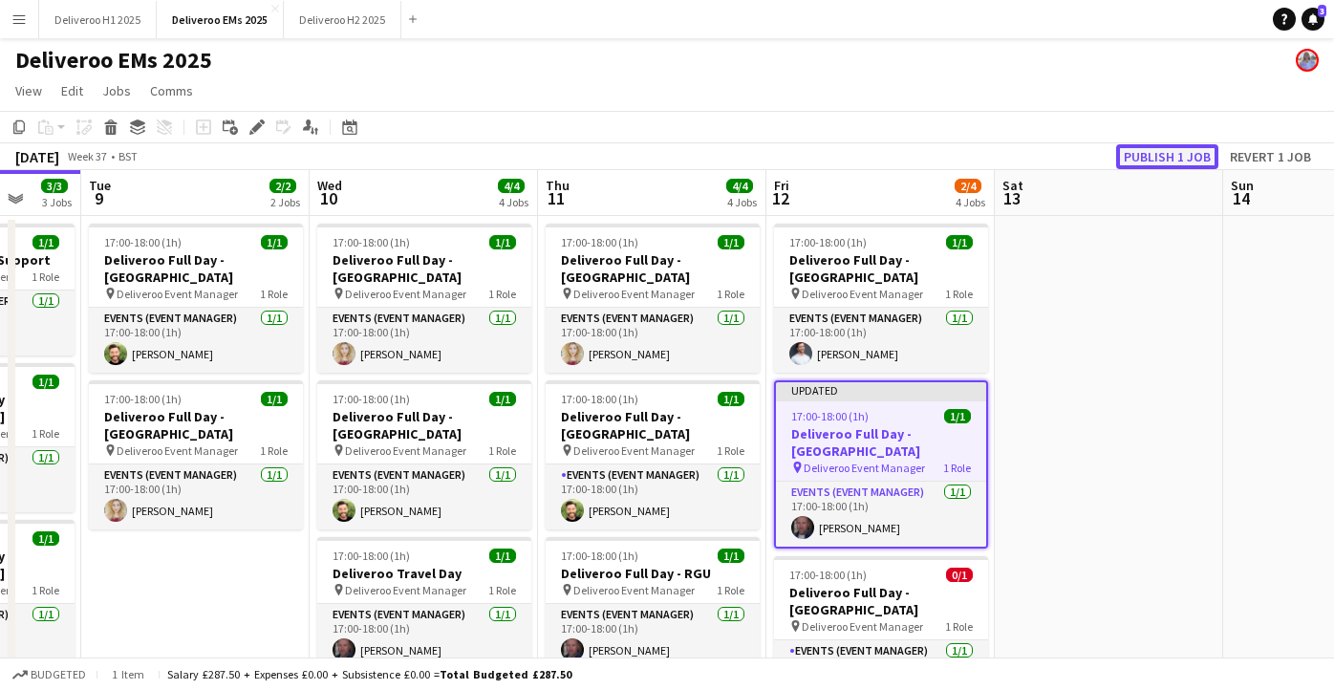
click at [1158, 147] on button "Publish 1 job" at bounding box center [1168, 156] width 102 height 25
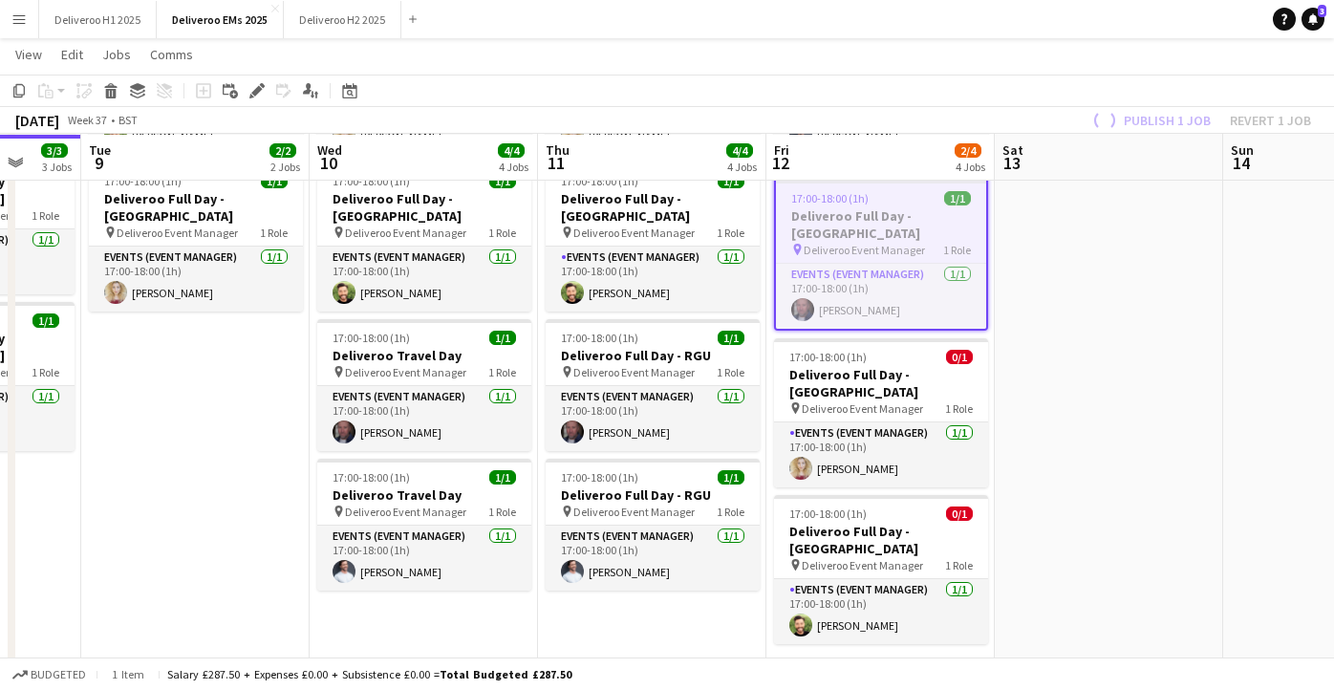
scroll to position [217, 0]
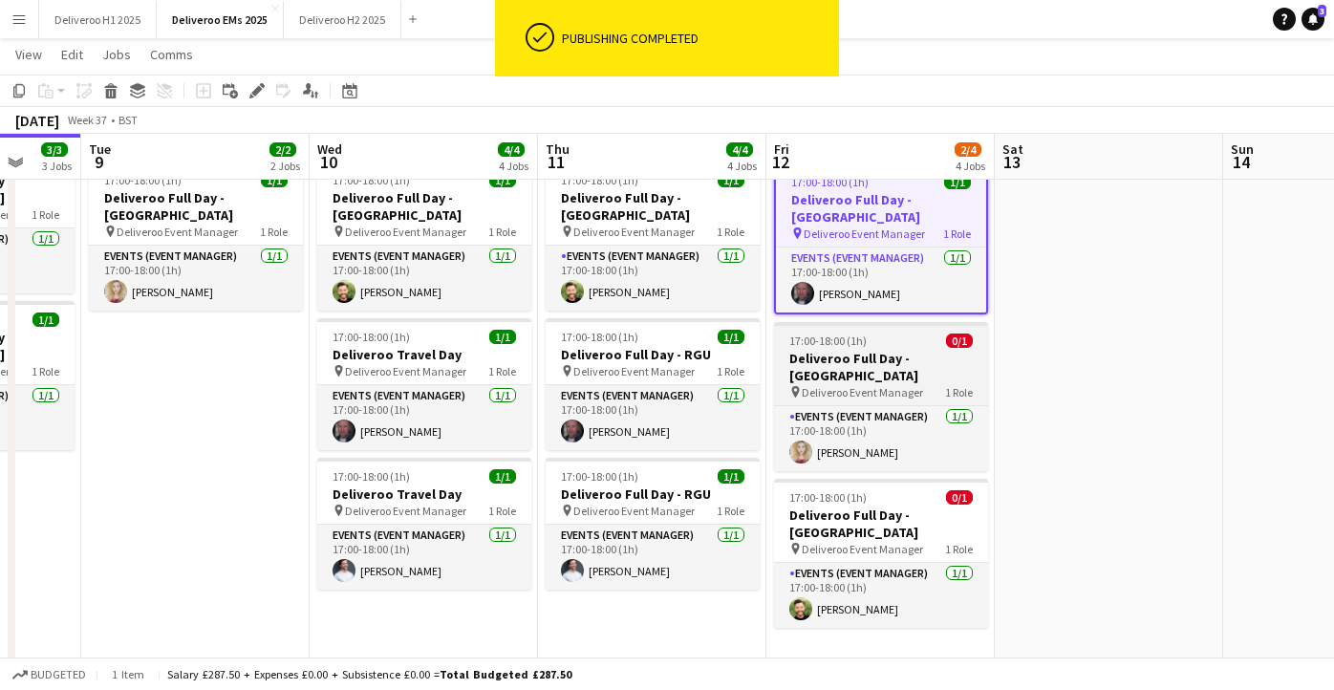
click at [926, 350] on h3 "Deliveroo Full Day - [GEOGRAPHIC_DATA]" at bounding box center [881, 367] width 214 height 34
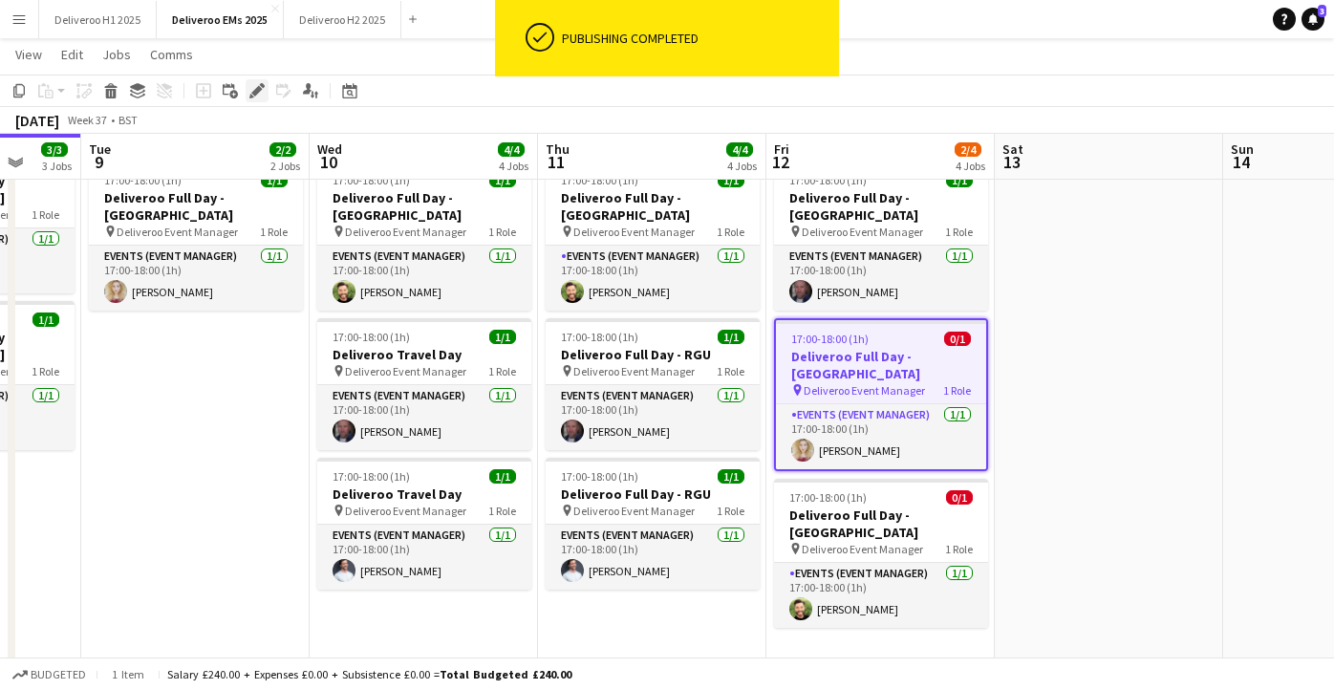
click at [254, 87] on icon "Edit" at bounding box center [256, 90] width 15 height 15
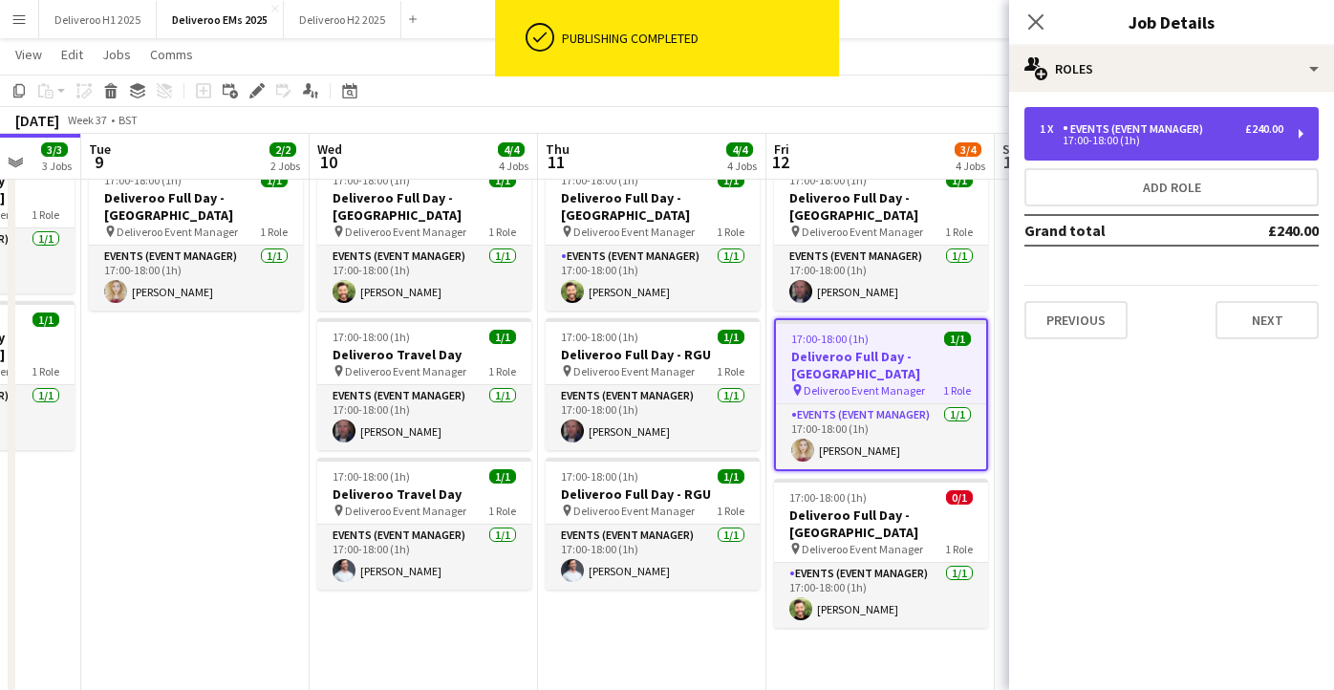
click at [1189, 128] on div "Events (Event Manager)" at bounding box center [1137, 128] width 148 height 13
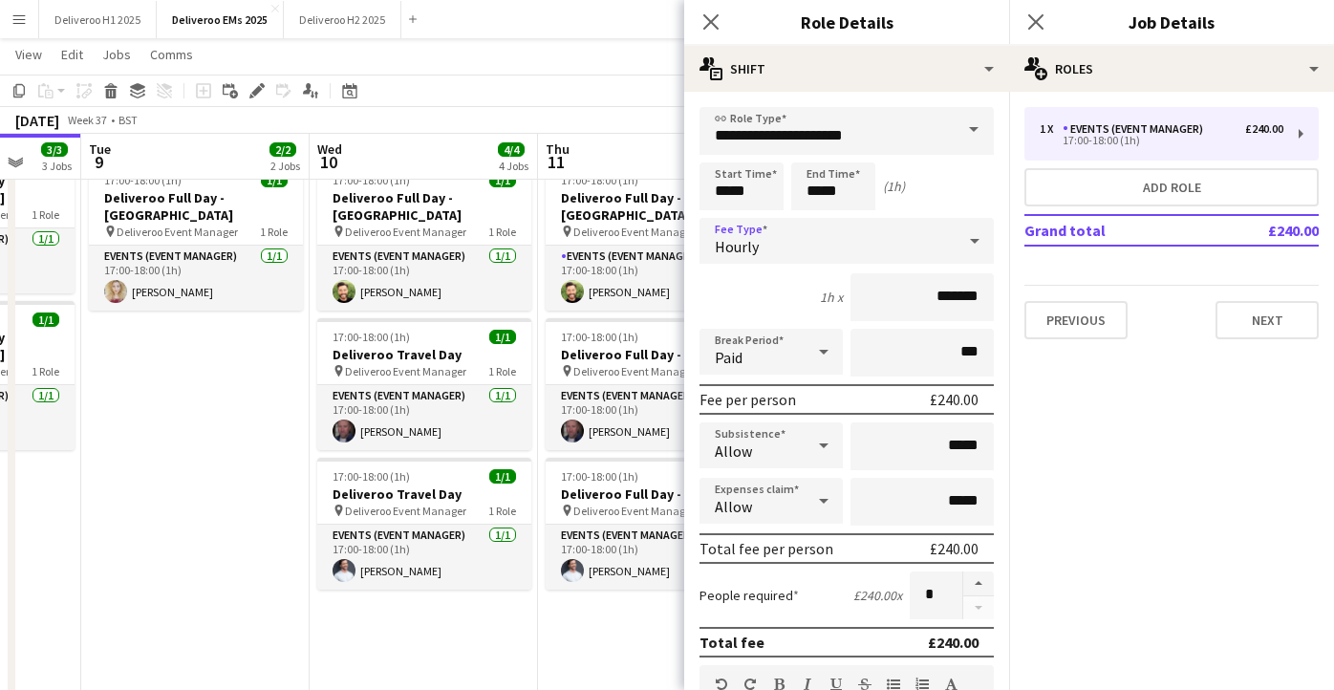
click at [802, 241] on div "Hourly" at bounding box center [828, 241] width 256 height 46
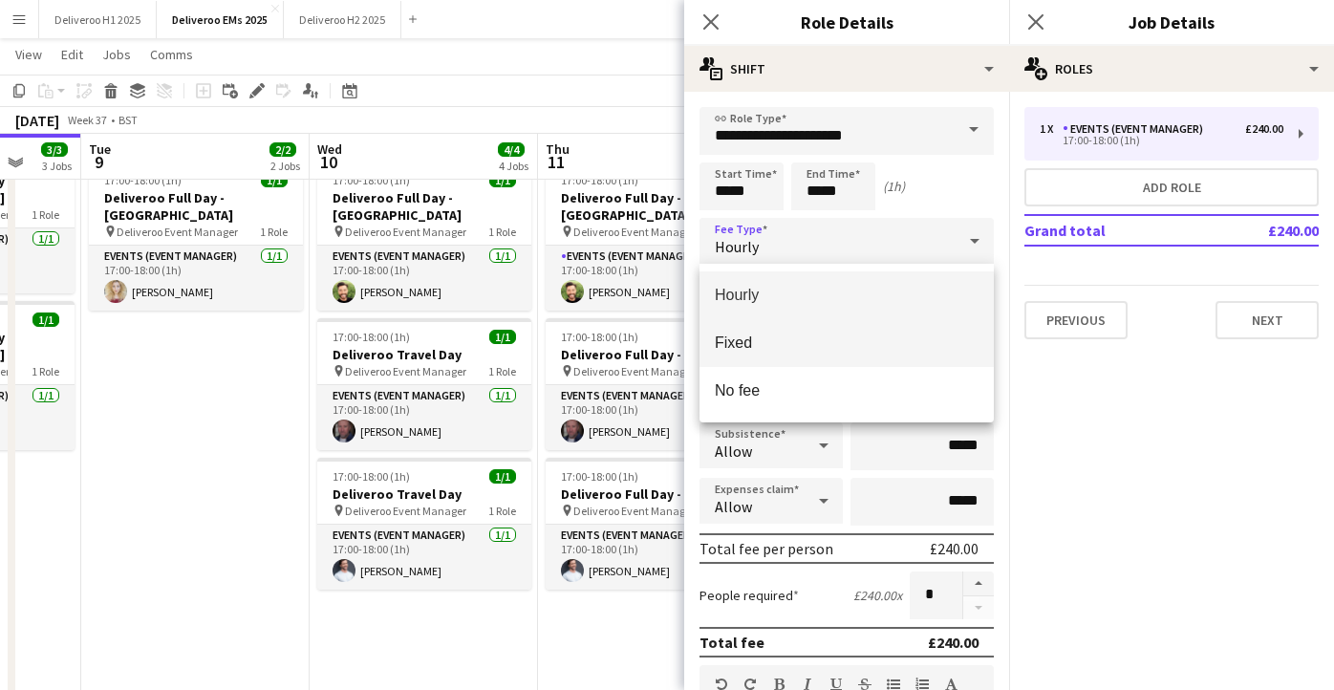
click at [802, 332] on mat-option "Fixed" at bounding box center [847, 343] width 294 height 48
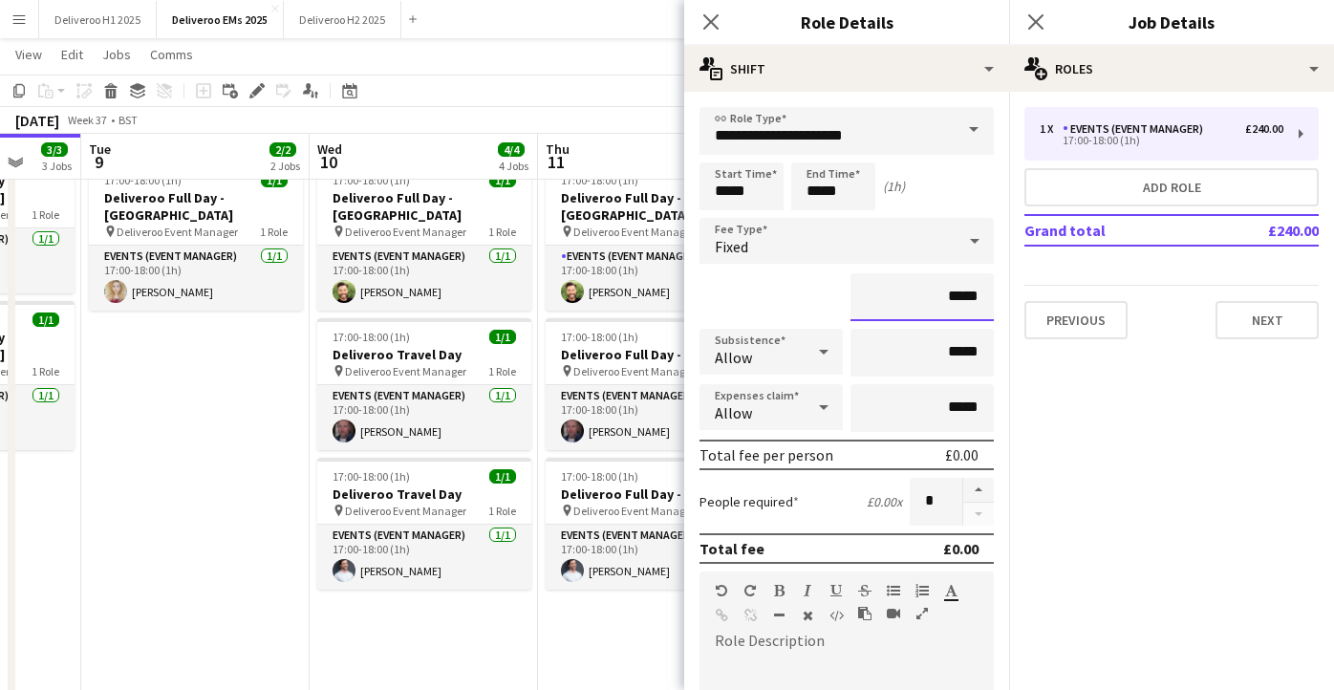
drag, startPoint x: 983, startPoint y: 295, endPoint x: 954, endPoint y: 293, distance: 28.7
click at [954, 293] on input "*****" at bounding box center [922, 297] width 143 height 48
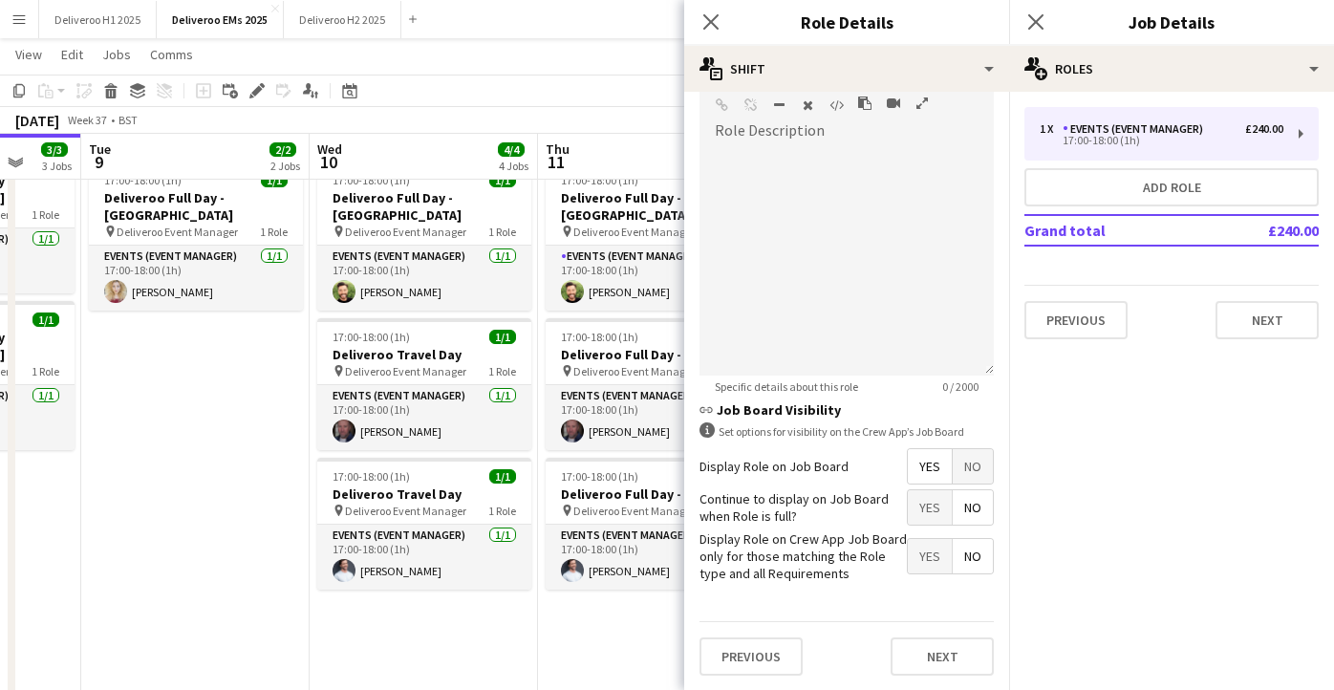
type input "****"
click at [978, 477] on span "No" at bounding box center [973, 466] width 40 height 34
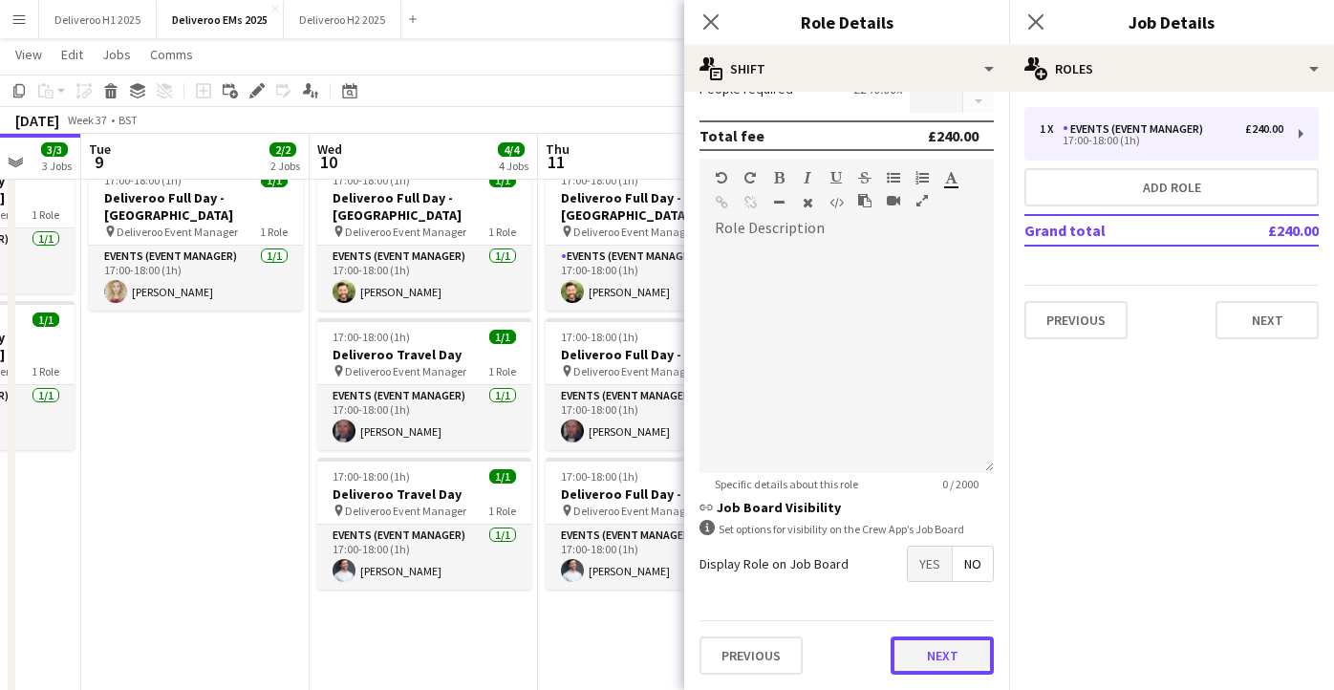
click at [937, 642] on button "Next" at bounding box center [942, 656] width 103 height 38
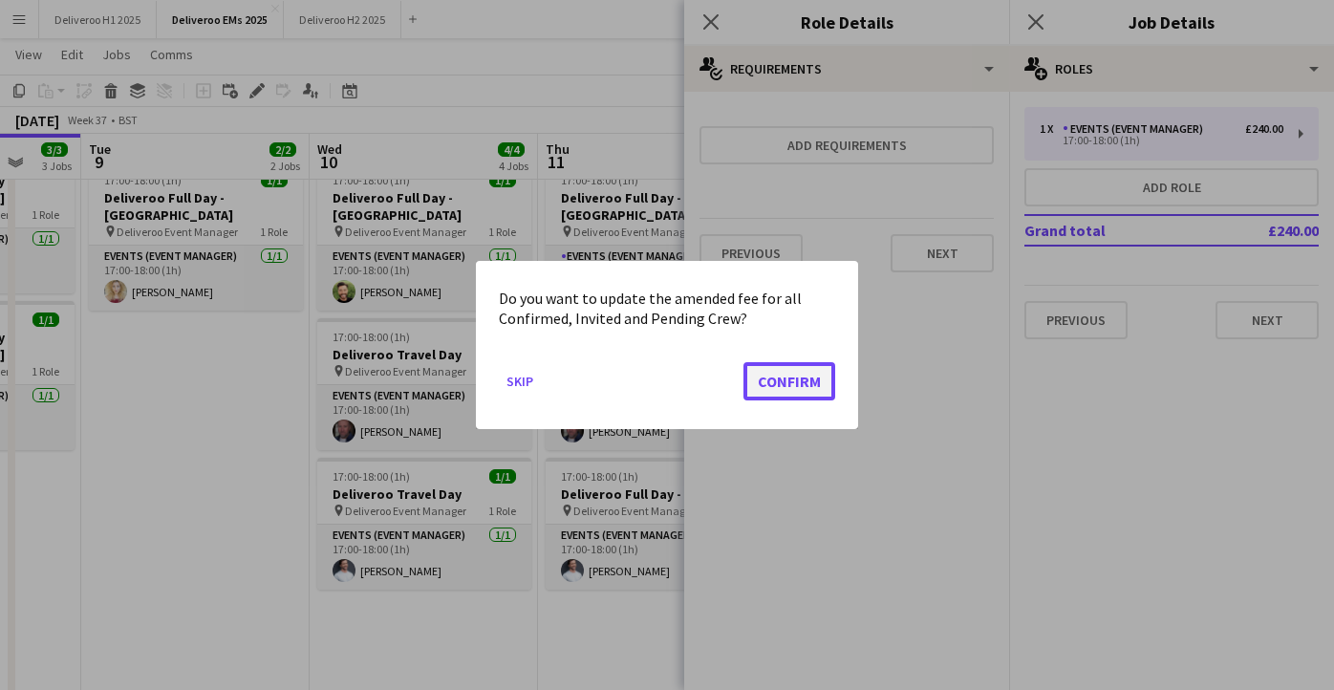
click at [786, 382] on button "Confirm" at bounding box center [790, 381] width 92 height 38
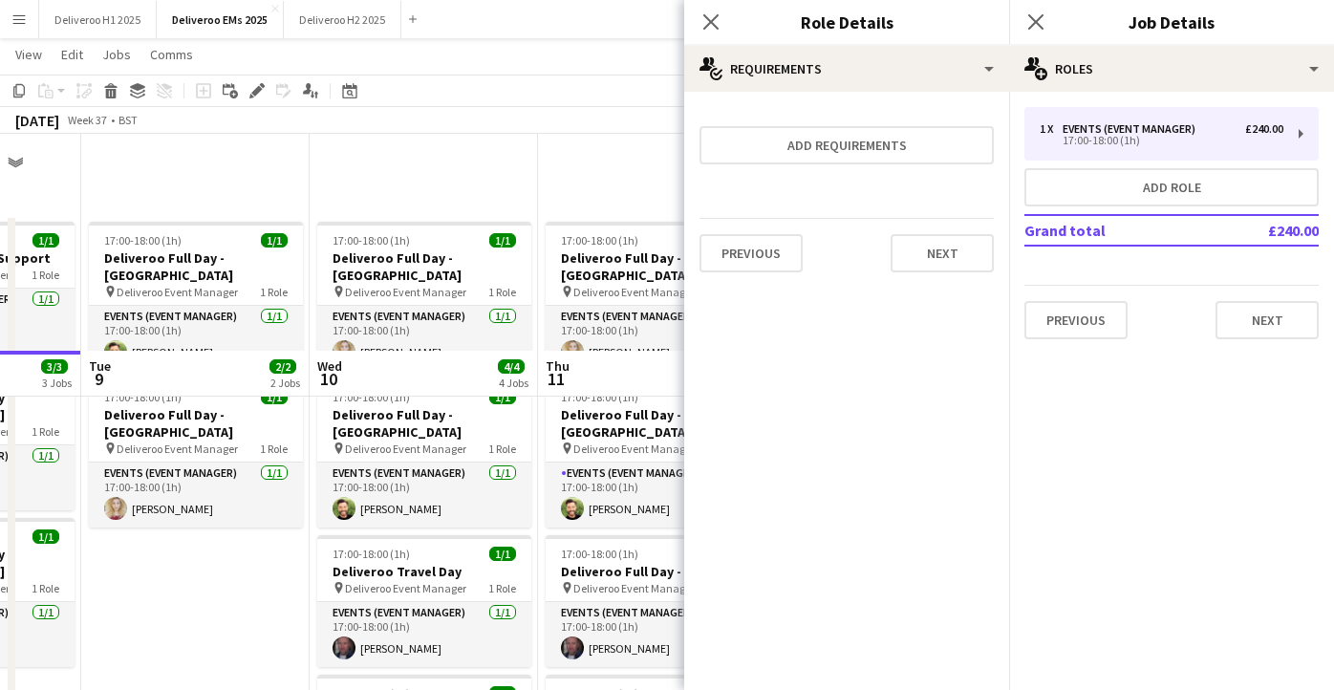
scroll to position [217, 0]
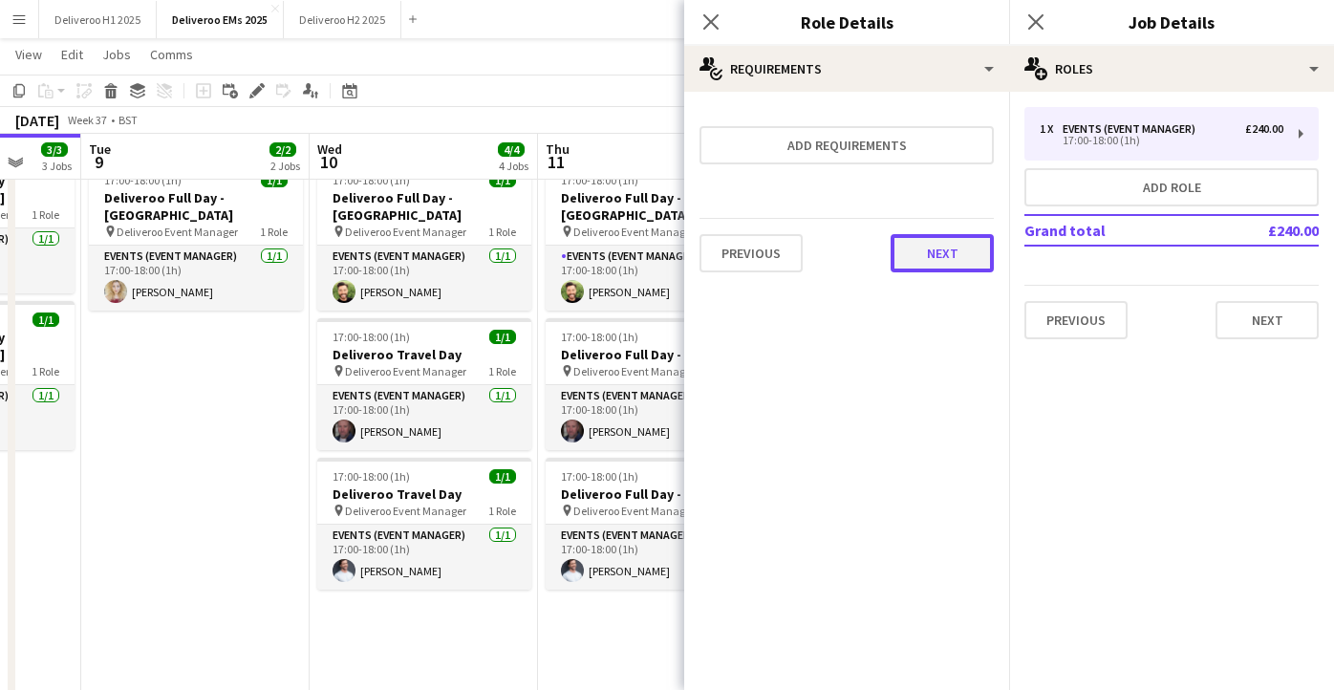
click at [956, 252] on button "Next" at bounding box center [942, 253] width 103 height 38
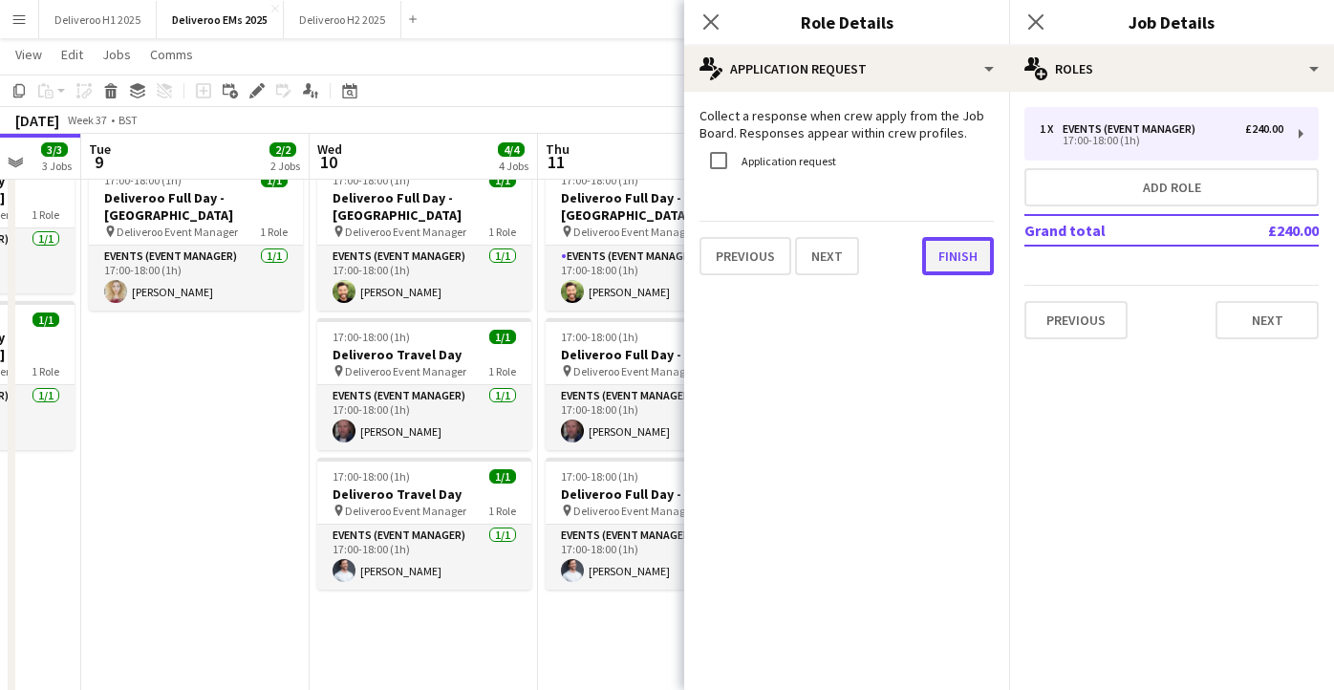
click at [962, 255] on button "Finish" at bounding box center [958, 256] width 72 height 38
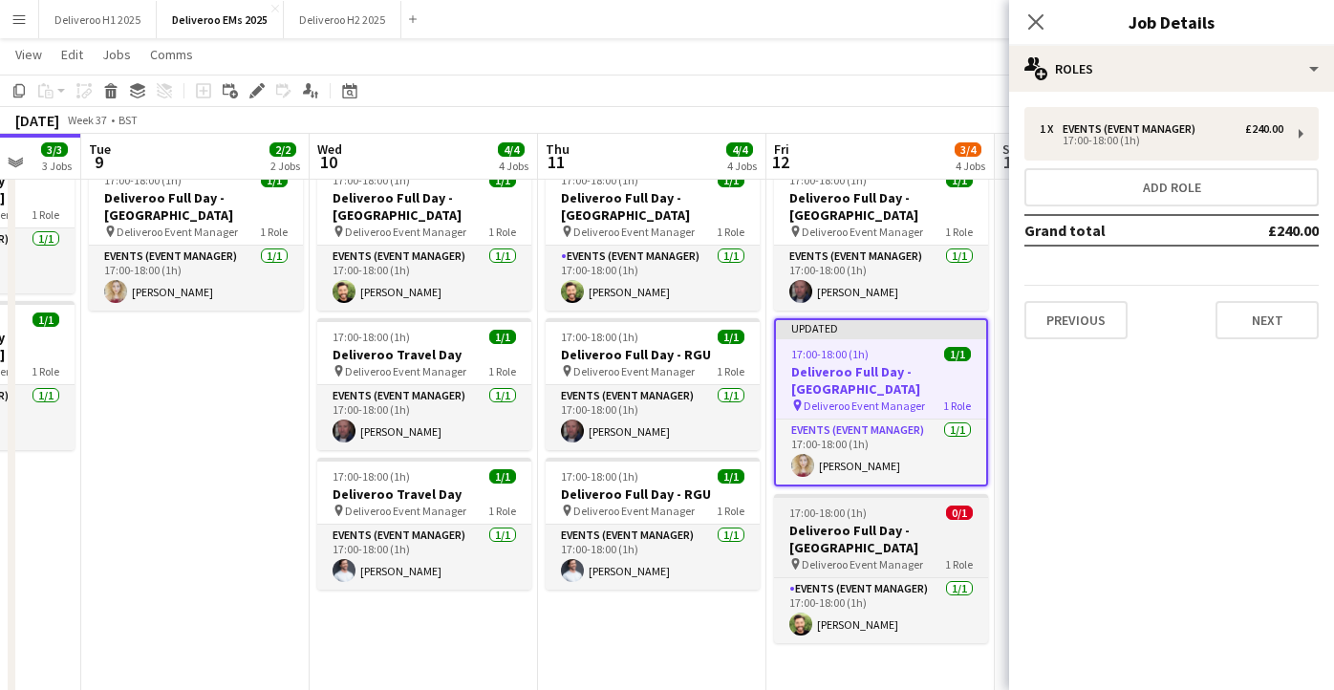
click at [937, 522] on h3 "Deliveroo Full Day - [GEOGRAPHIC_DATA]" at bounding box center [881, 539] width 214 height 34
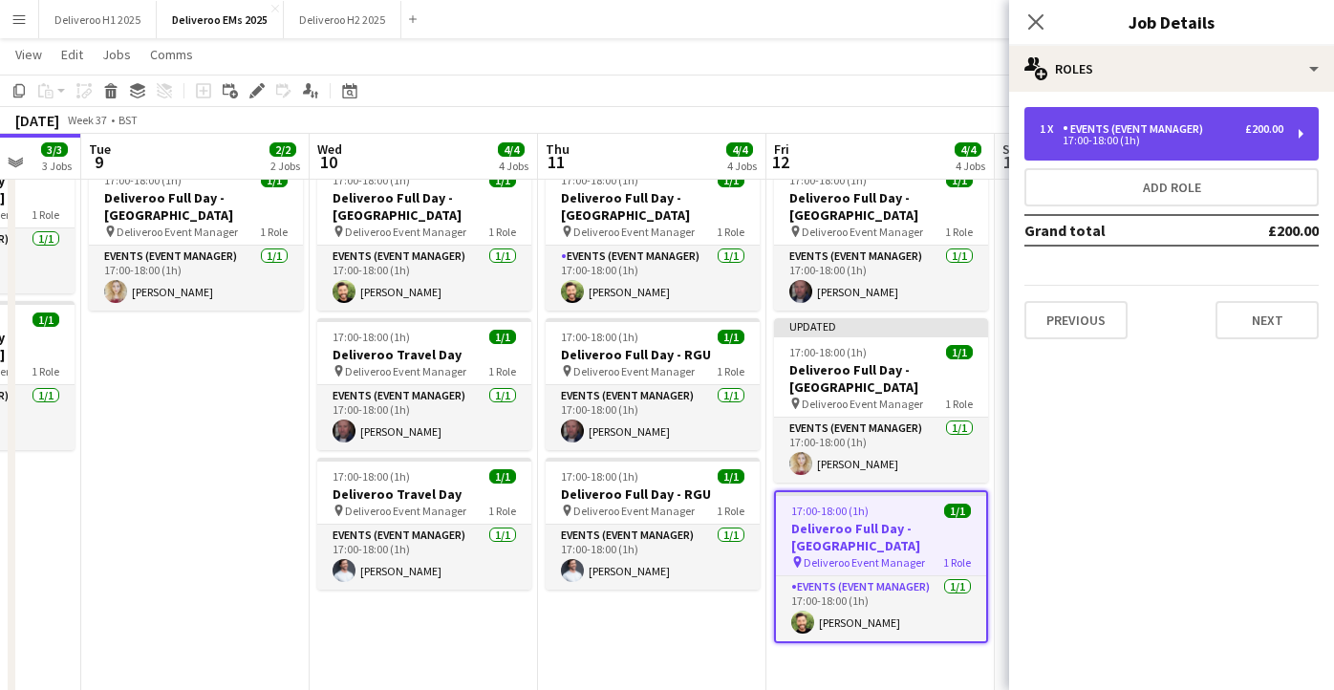
click at [1127, 125] on div "Events (Event Manager)" at bounding box center [1137, 128] width 148 height 13
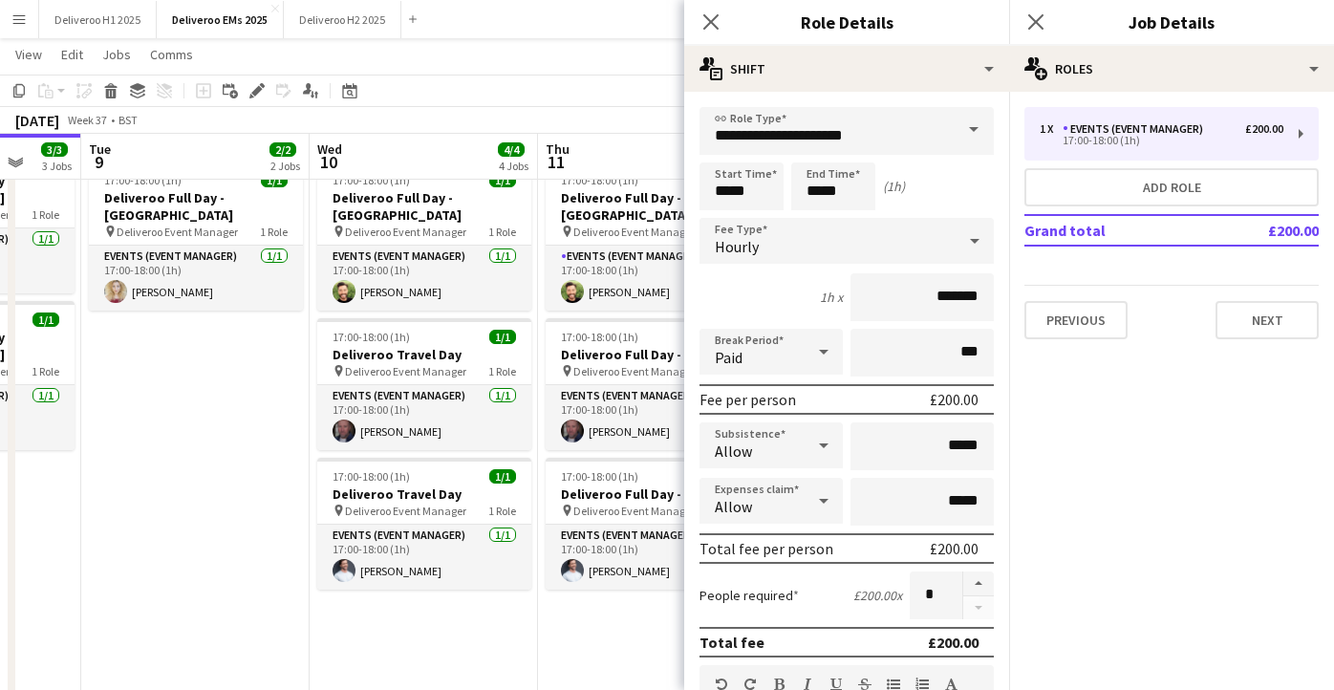
click at [831, 245] on div "Hourly" at bounding box center [828, 241] width 256 height 46
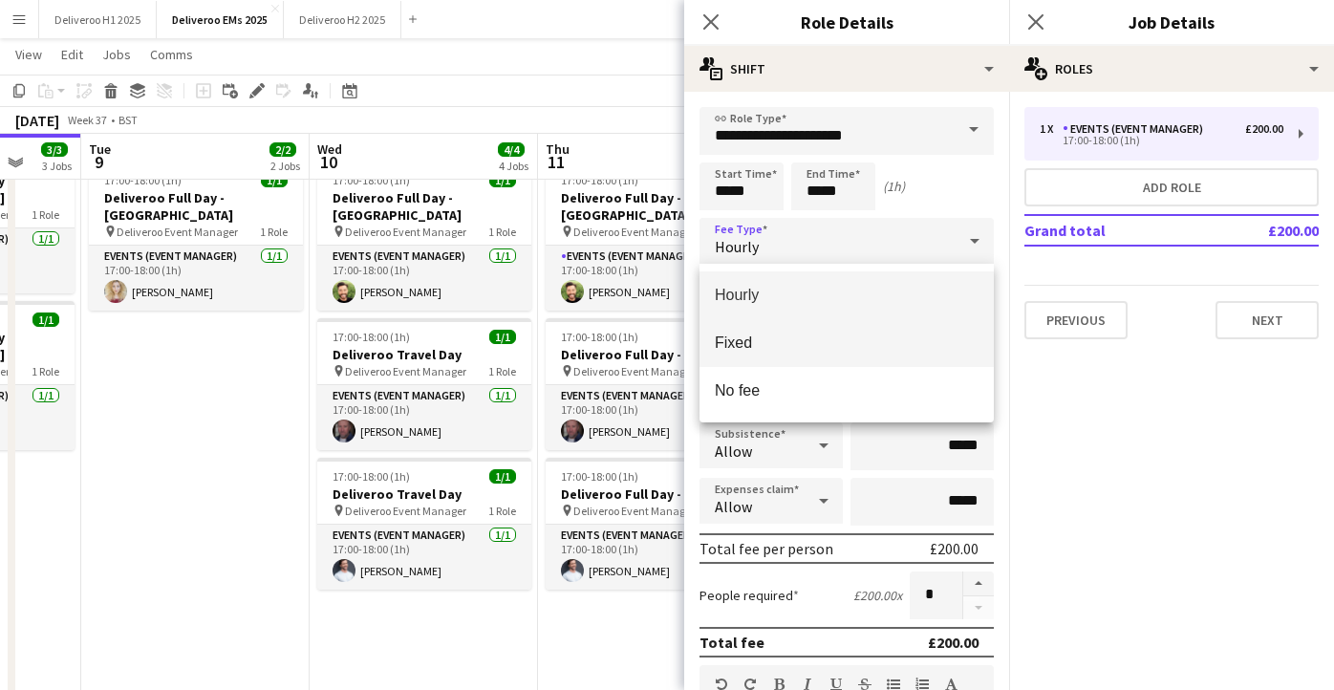
click at [808, 348] on span "Fixed" at bounding box center [847, 343] width 264 height 18
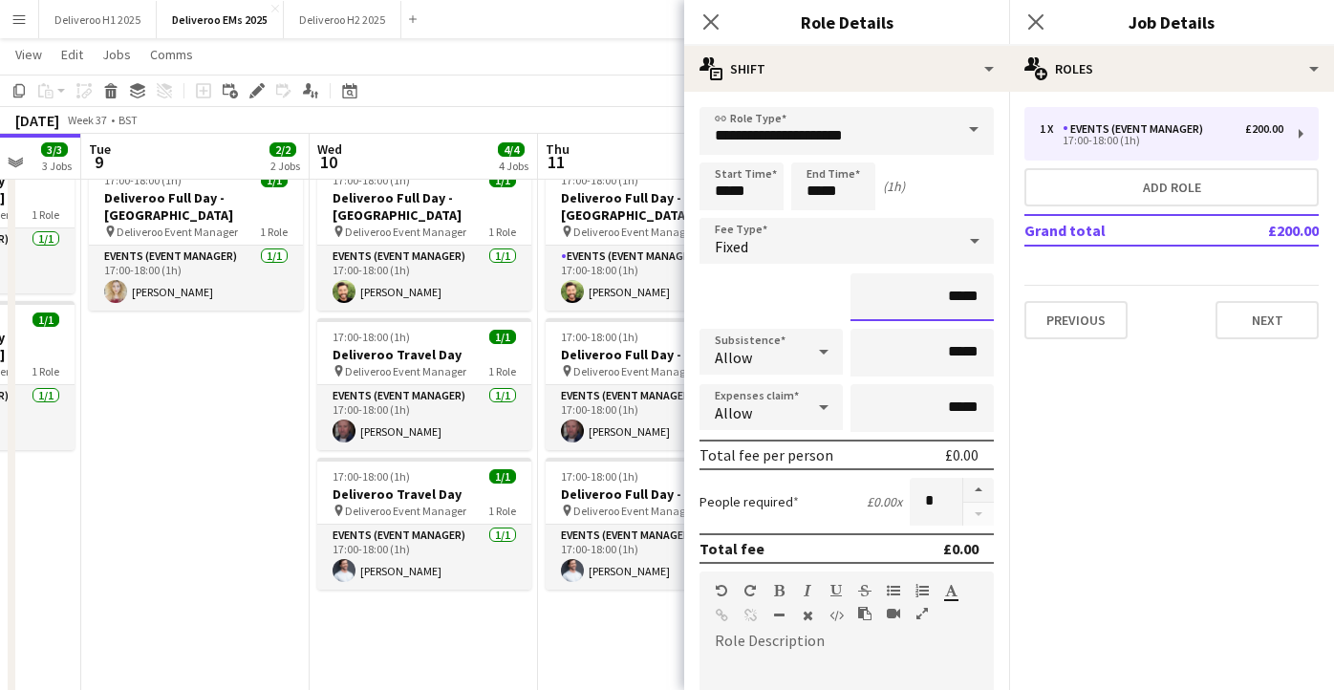
drag, startPoint x: 977, startPoint y: 298, endPoint x: 952, endPoint y: 298, distance: 24.9
click at [952, 298] on input "*****" at bounding box center [922, 297] width 143 height 48
type input "*******"
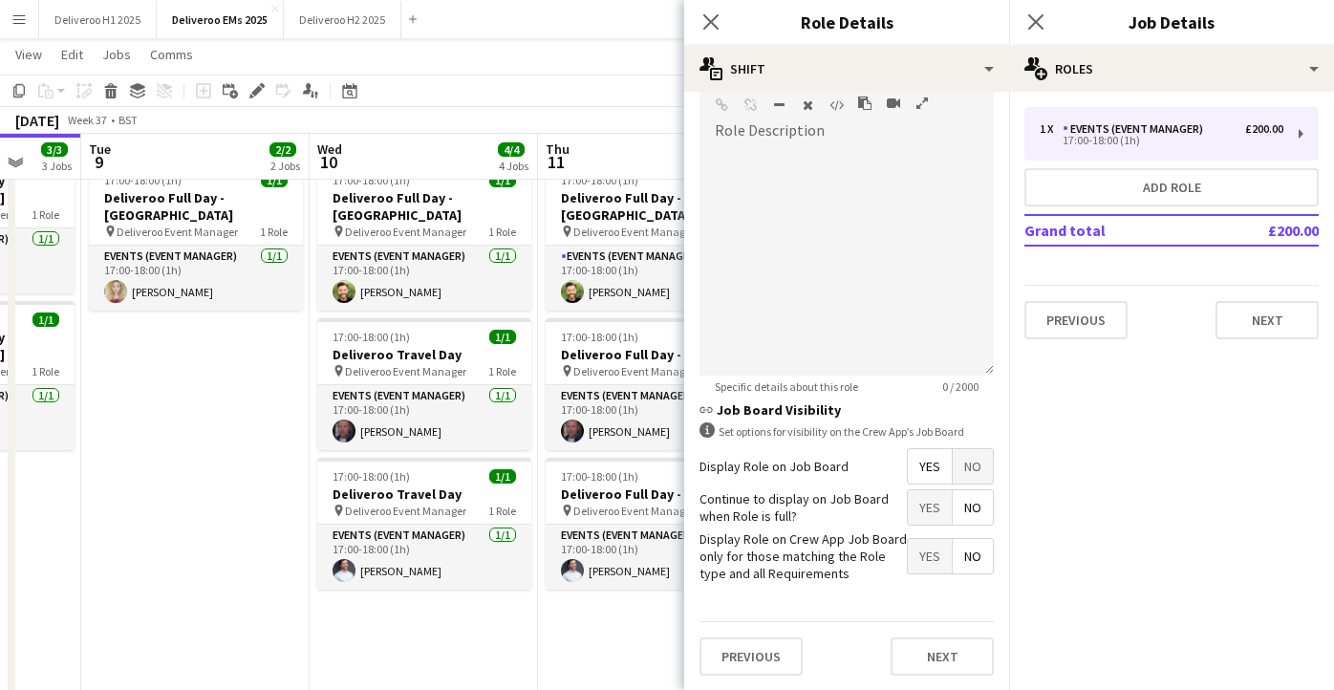
click at [965, 475] on span "No" at bounding box center [973, 466] width 40 height 34
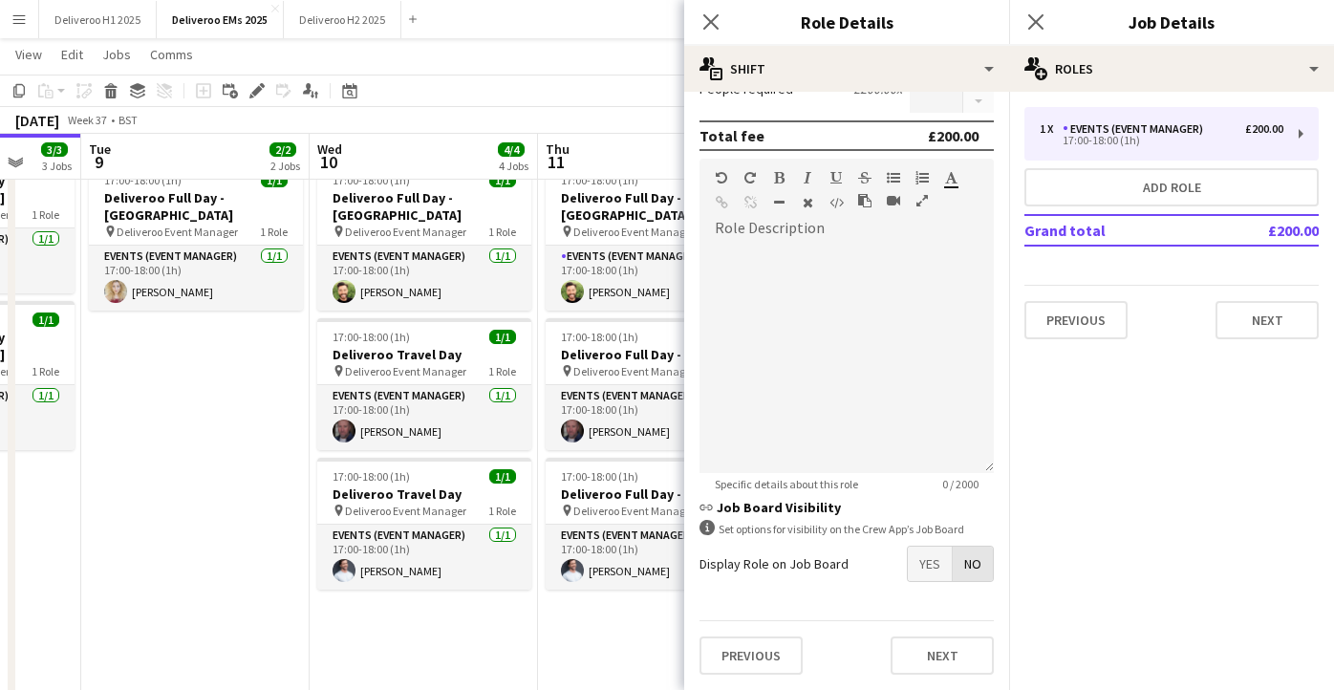
scroll to position [413, 0]
click at [930, 653] on button "Next" at bounding box center [942, 656] width 103 height 38
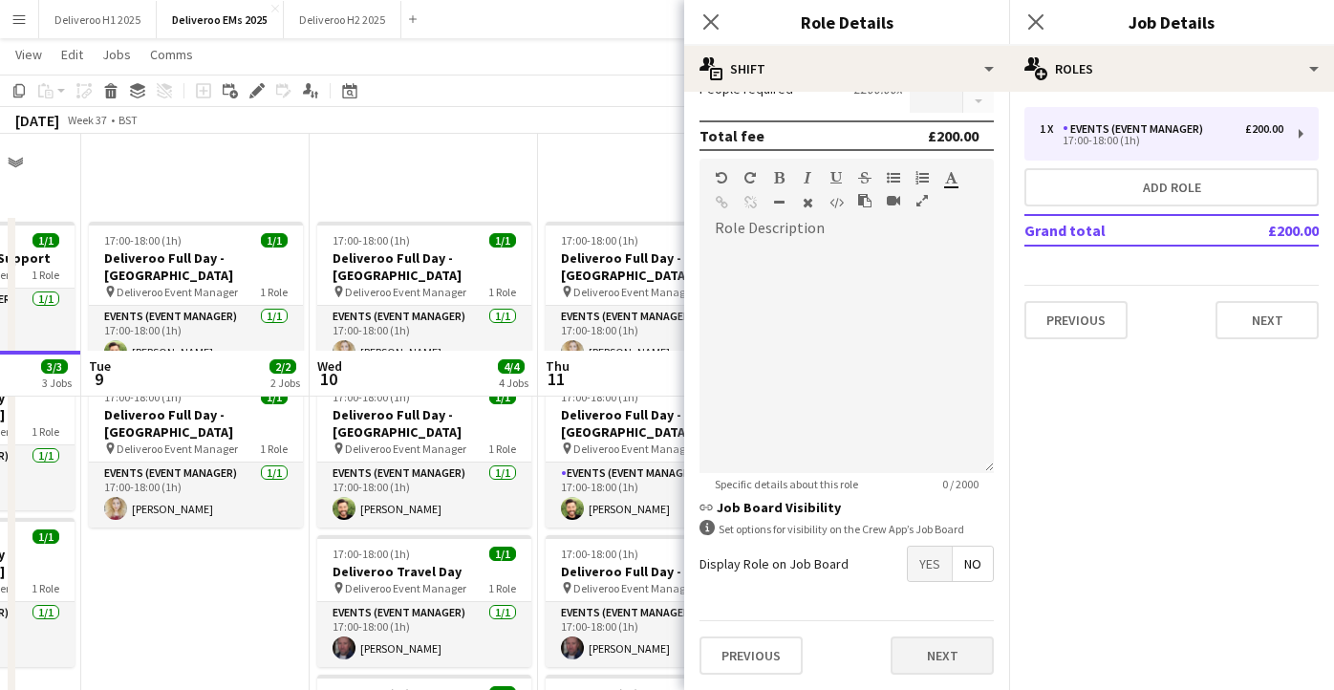
scroll to position [0, 0]
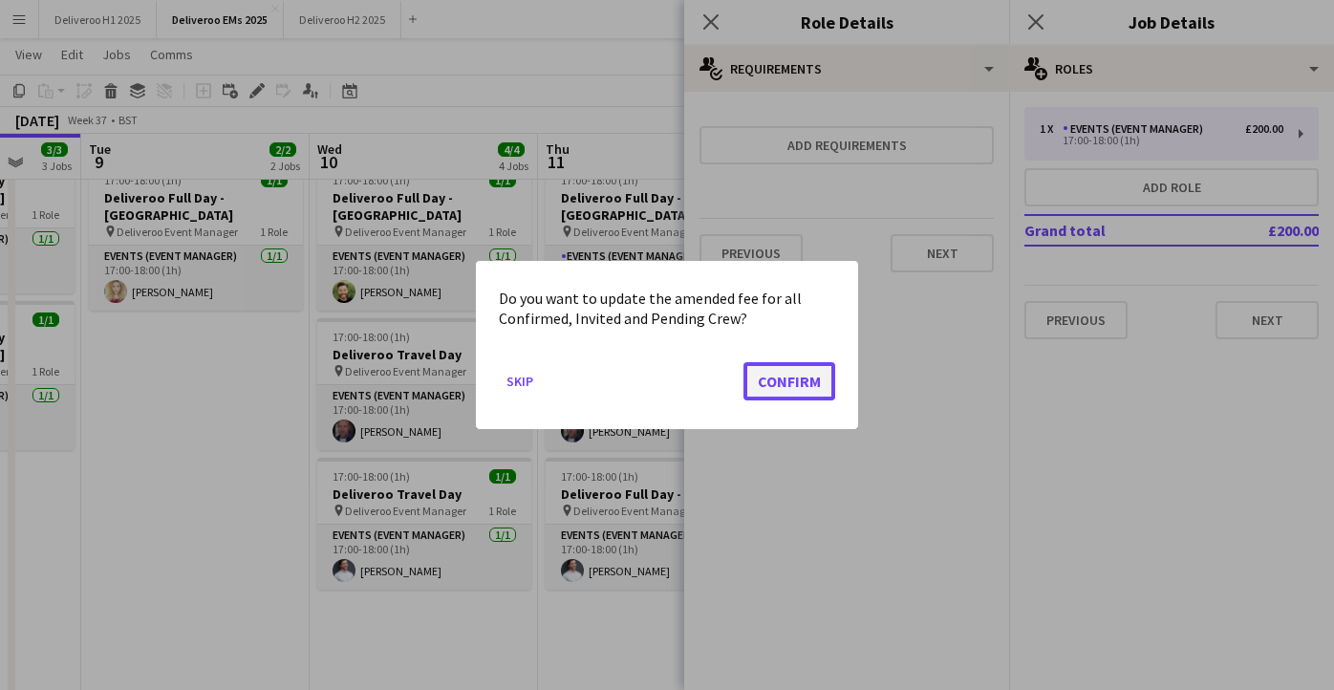
click at [801, 395] on button "Confirm" at bounding box center [790, 381] width 92 height 38
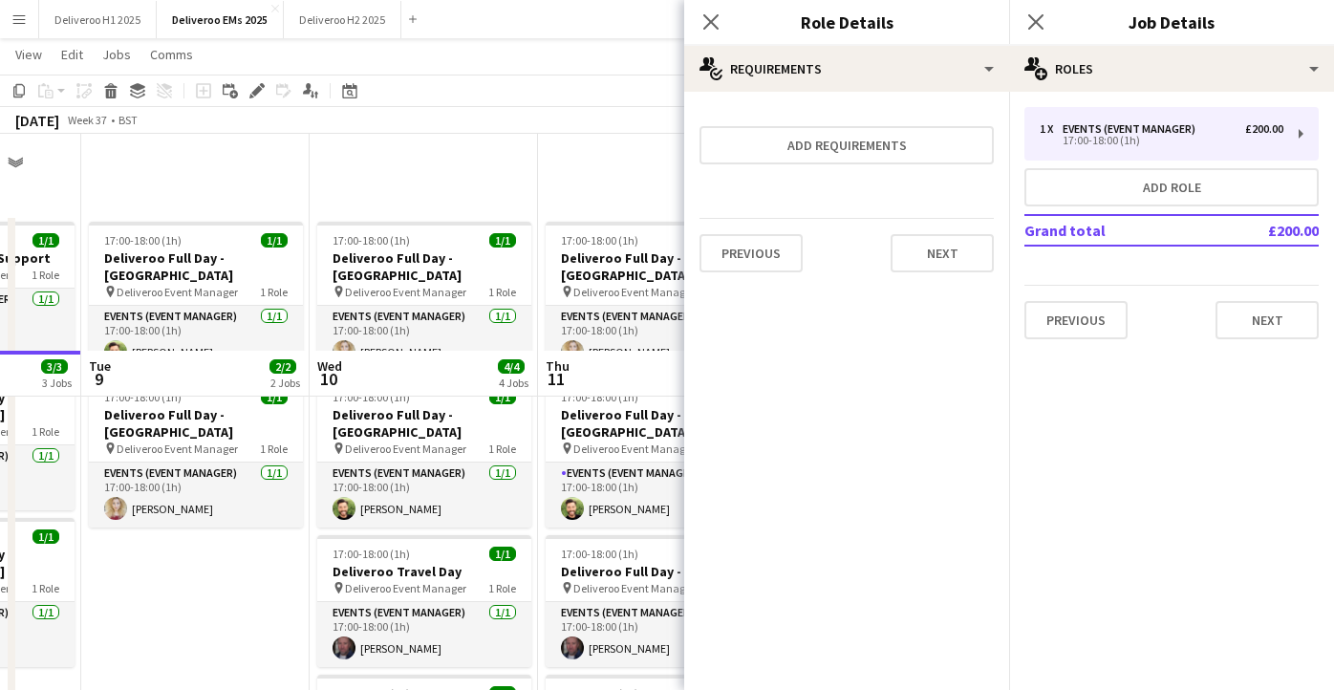
scroll to position [217, 0]
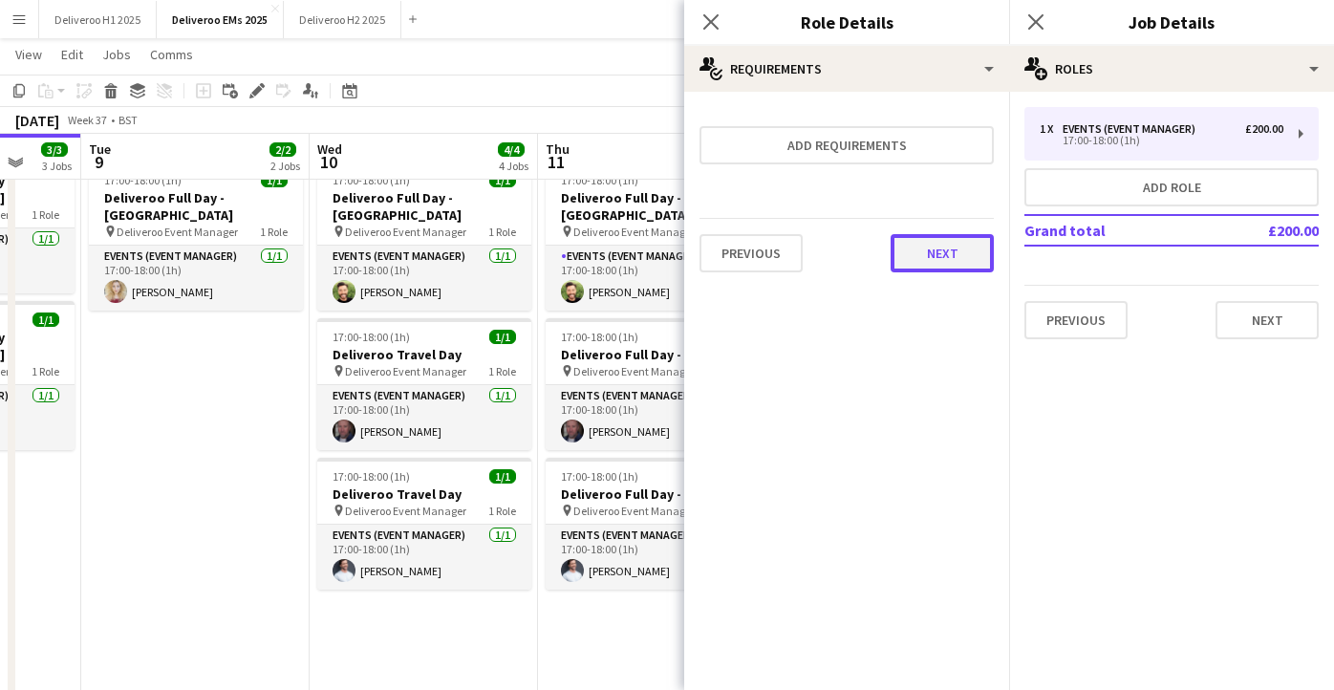
click at [935, 241] on button "Next" at bounding box center [942, 253] width 103 height 38
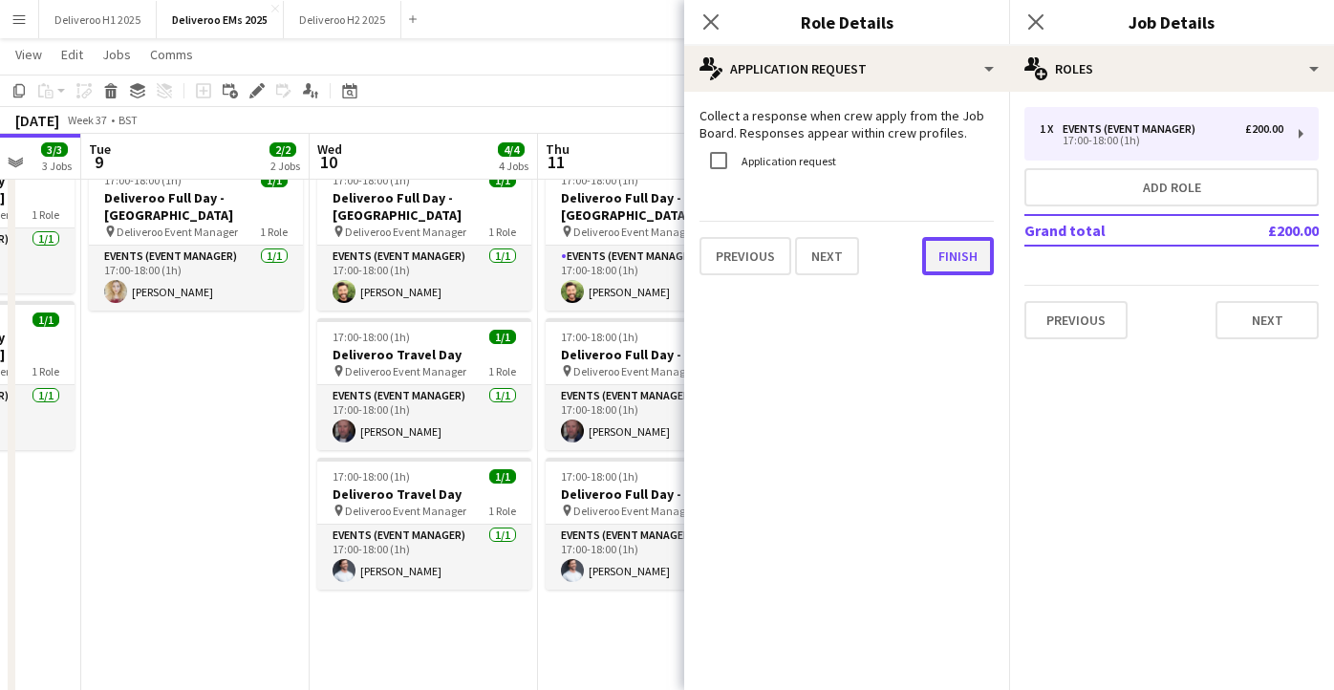
click at [971, 247] on button "Finish" at bounding box center [958, 256] width 72 height 38
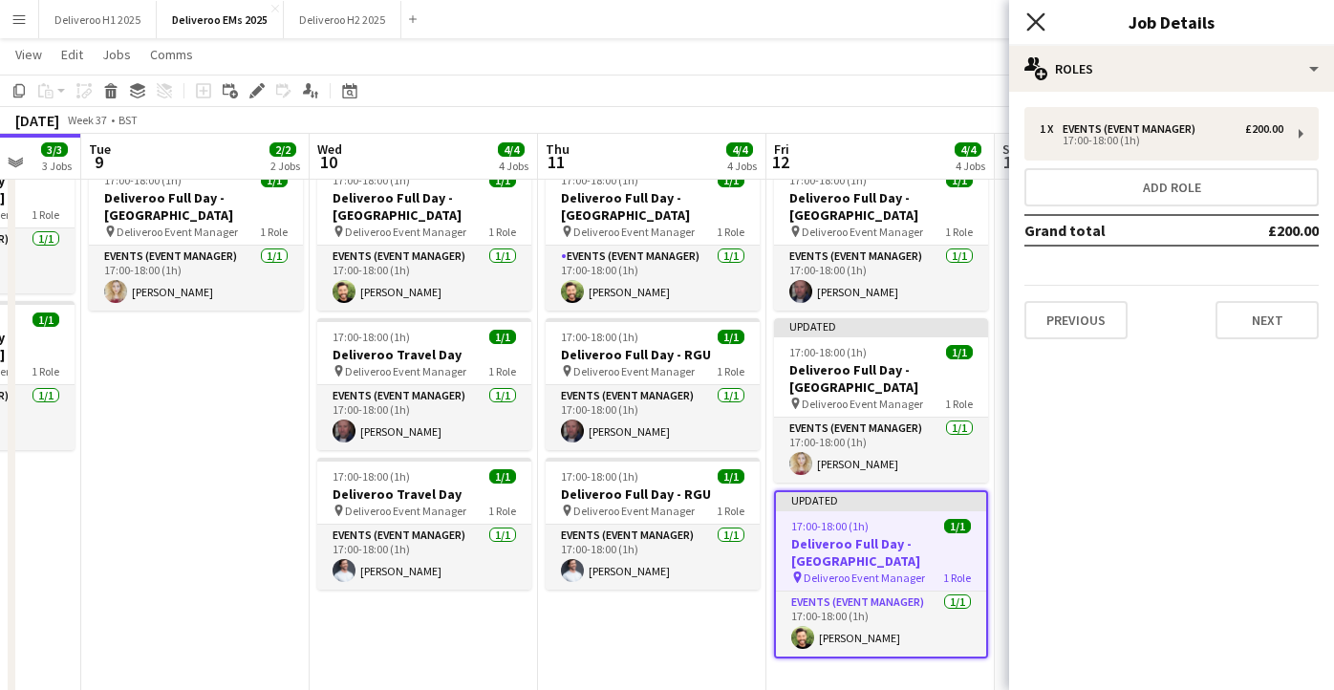
click at [1040, 17] on icon at bounding box center [1036, 21] width 18 height 18
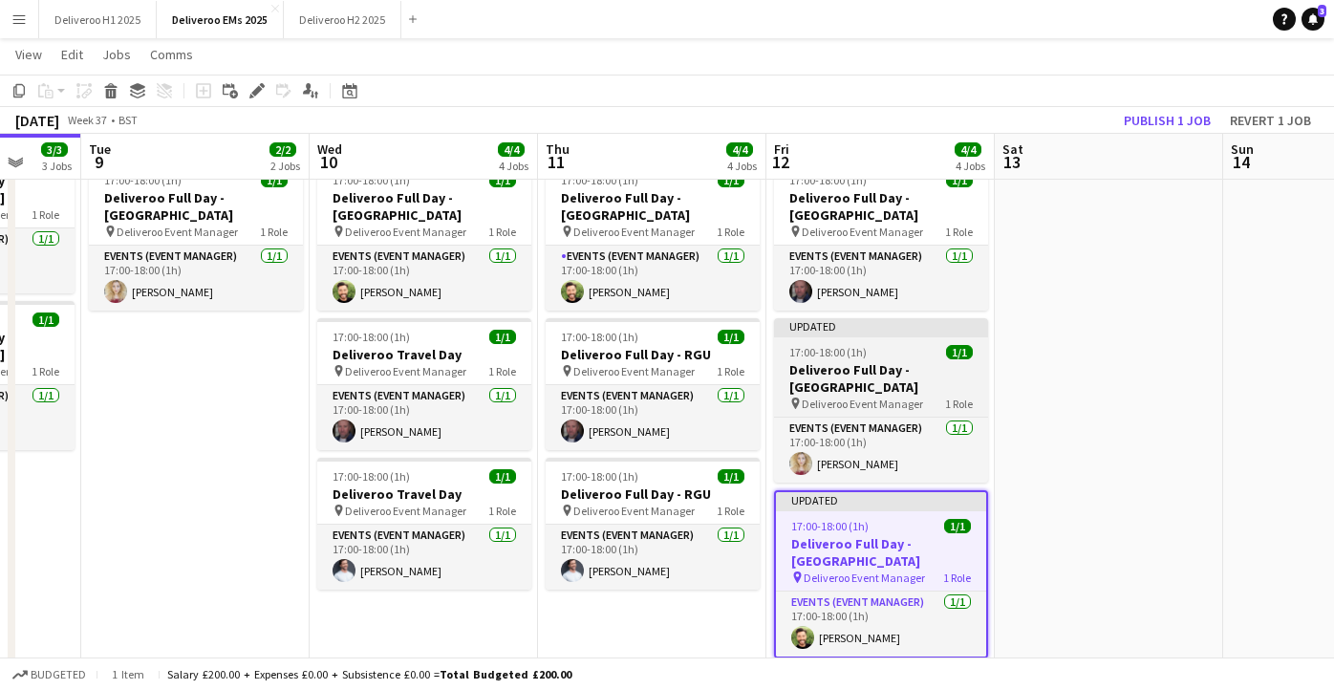
click at [941, 318] on div "Updated" at bounding box center [881, 325] width 214 height 15
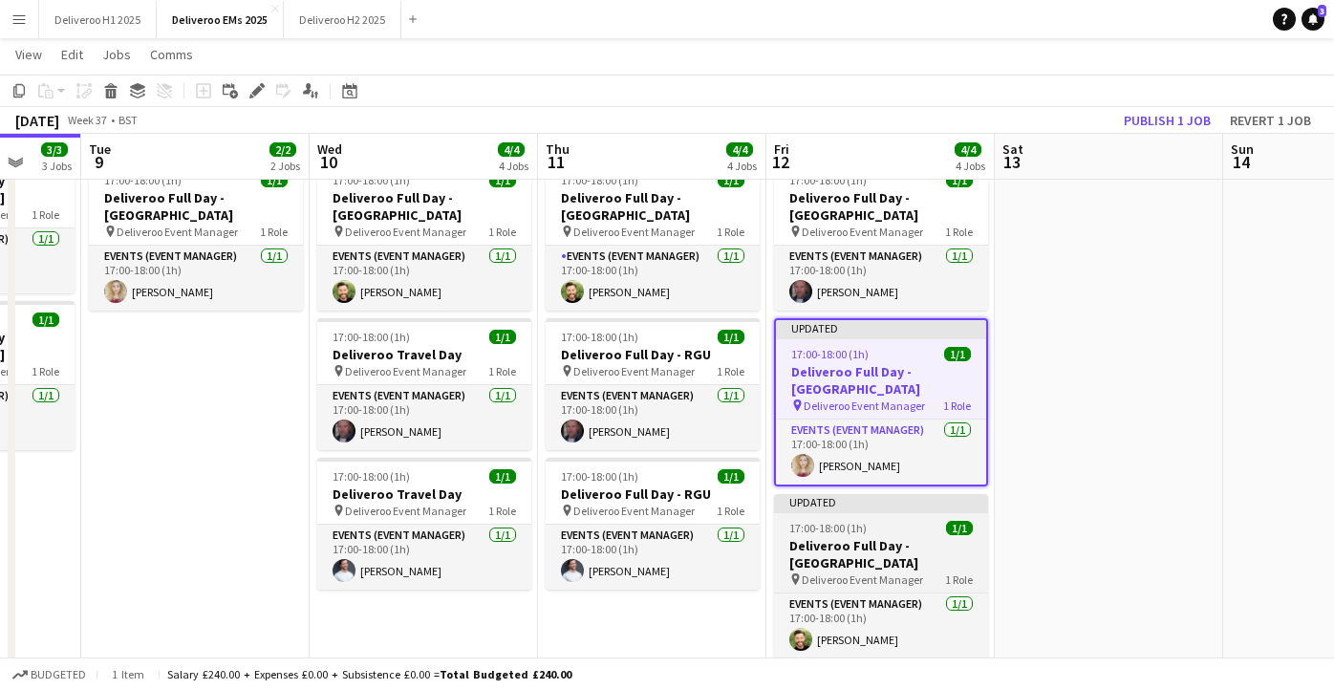
click at [911, 494] on div "Updated" at bounding box center [881, 501] width 214 height 15
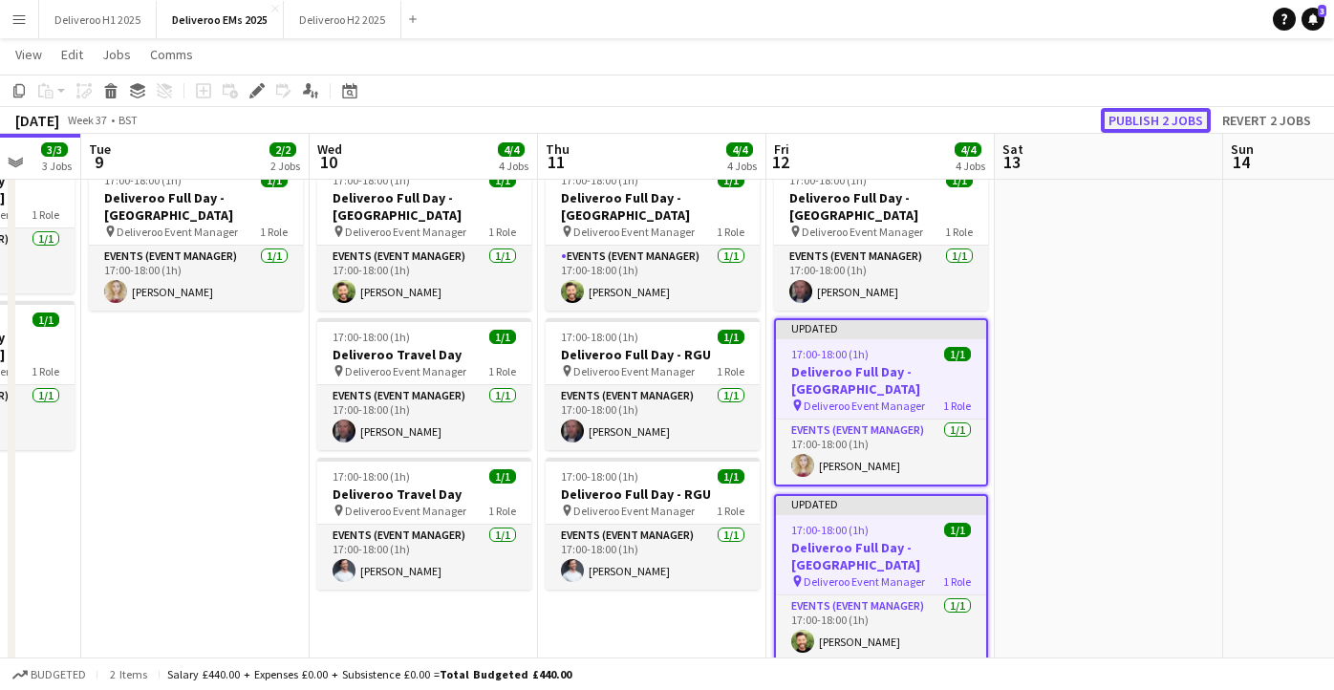
click at [1167, 111] on button "Publish 2 jobs" at bounding box center [1156, 120] width 110 height 25
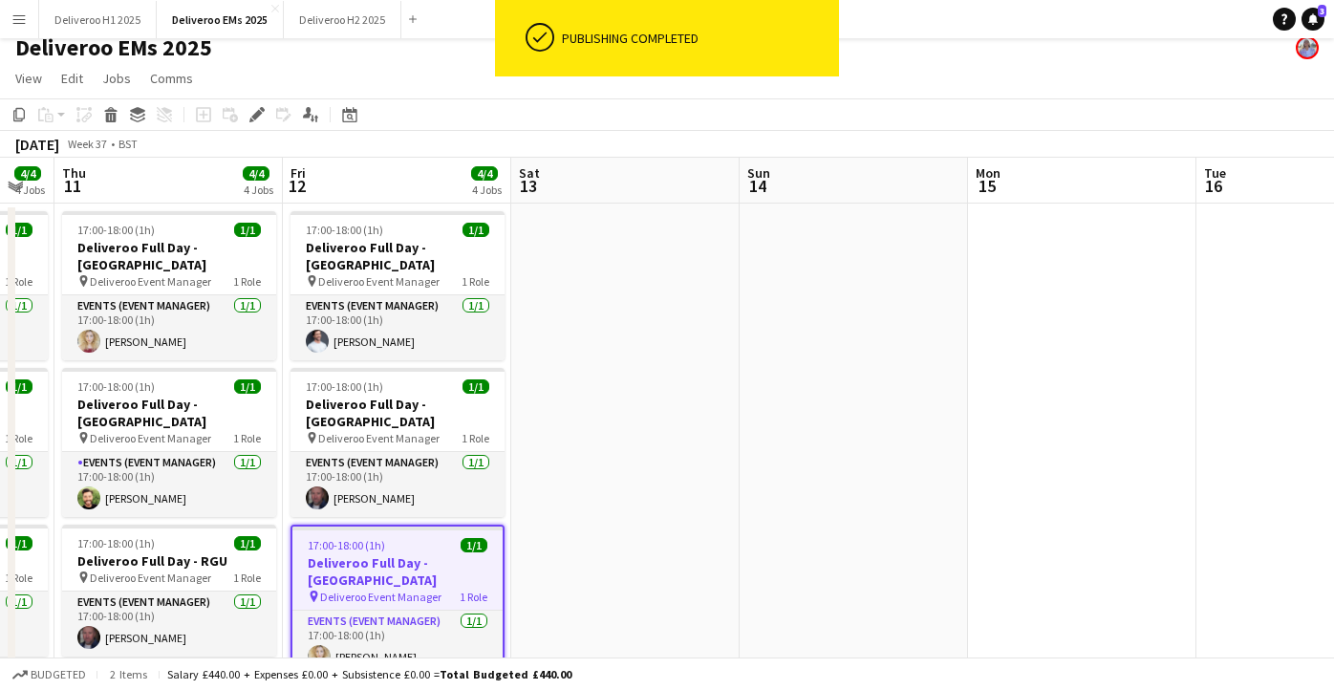
scroll to position [0, 0]
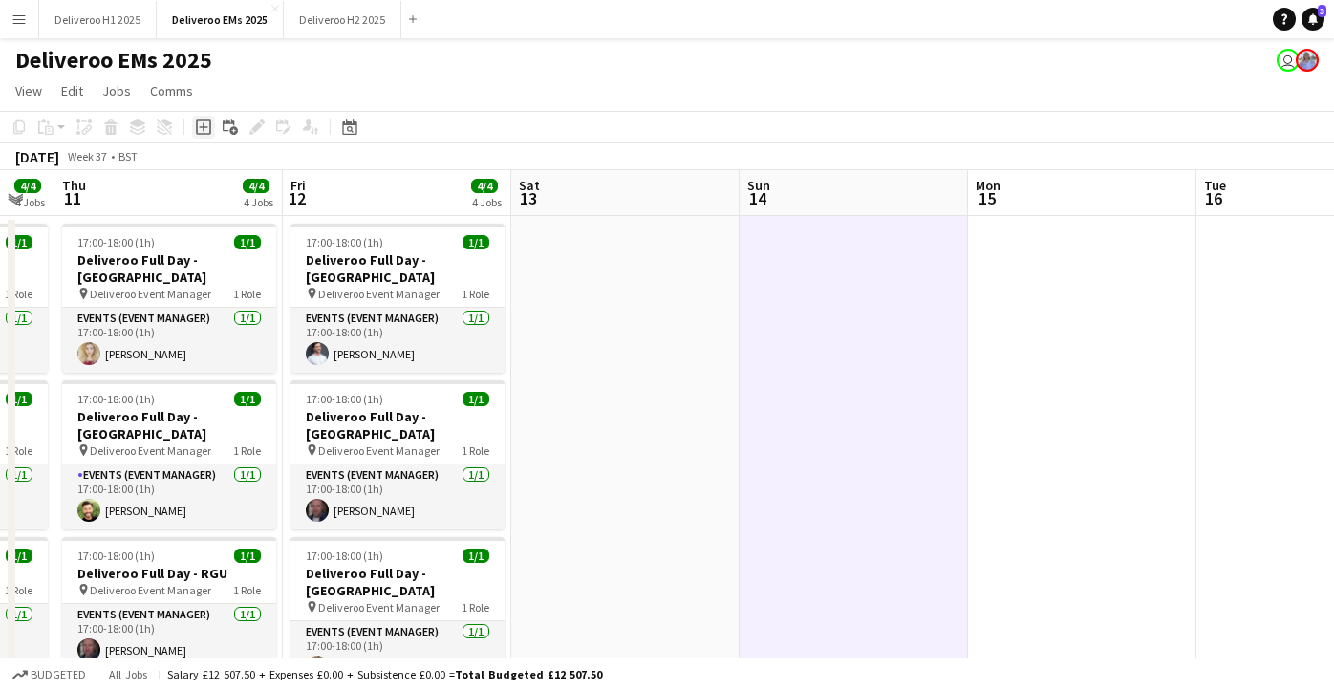
click at [202, 118] on div "Add job" at bounding box center [203, 127] width 23 height 23
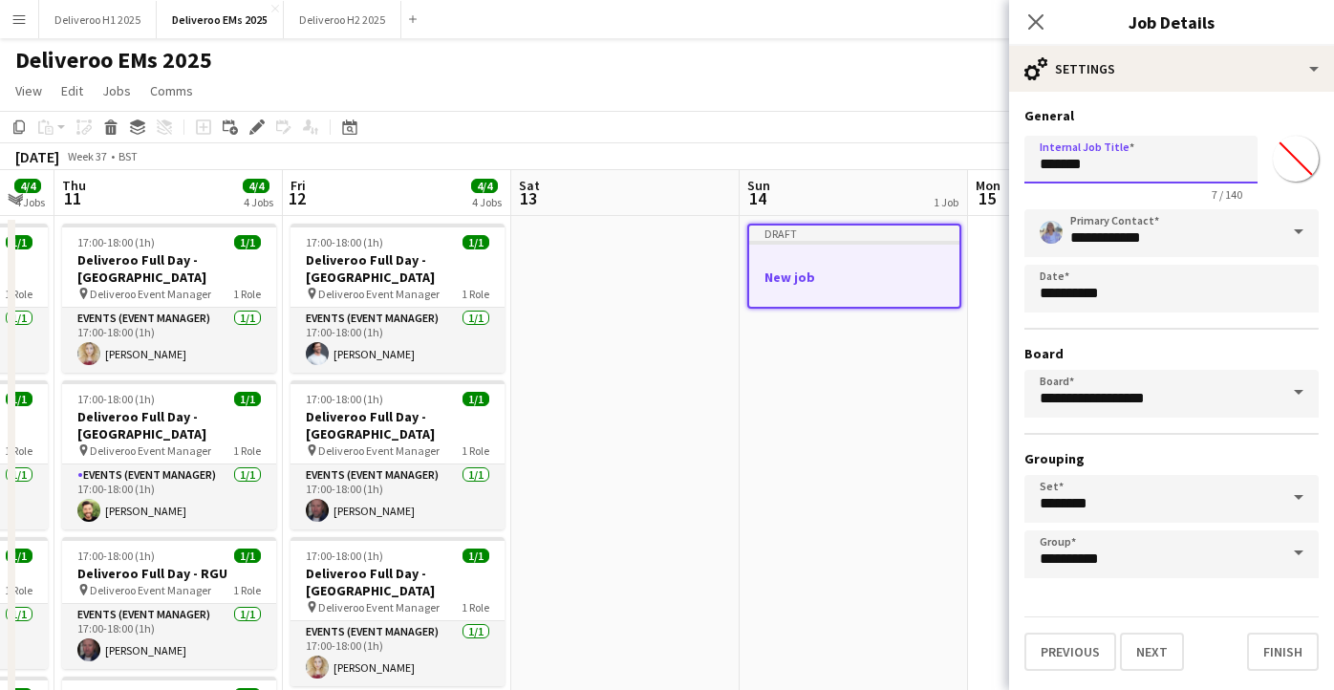
drag, startPoint x: 1123, startPoint y: 177, endPoint x: 1026, endPoint y: 166, distance: 98.1
click at [1026, 166] on input "*******" at bounding box center [1141, 160] width 233 height 48
type input "**********"
click at [1152, 646] on button "Next" at bounding box center [1152, 652] width 64 height 38
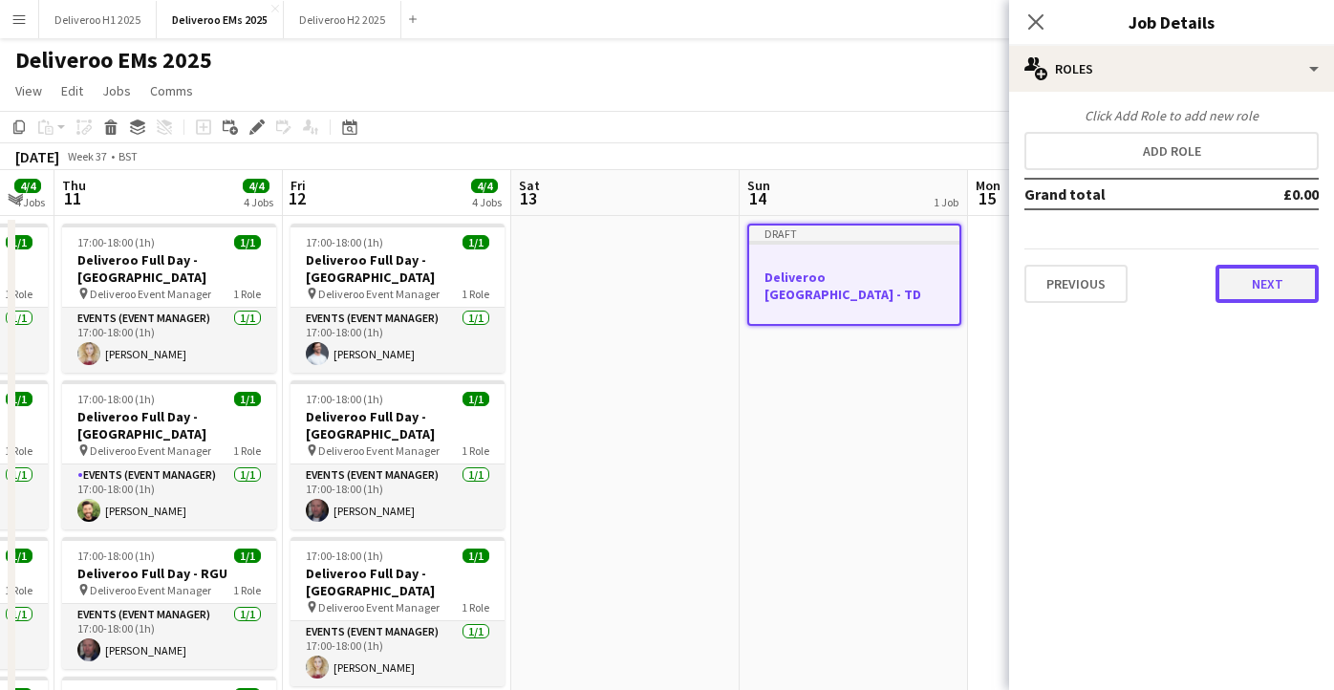
click at [1238, 302] on button "Next" at bounding box center [1267, 284] width 103 height 38
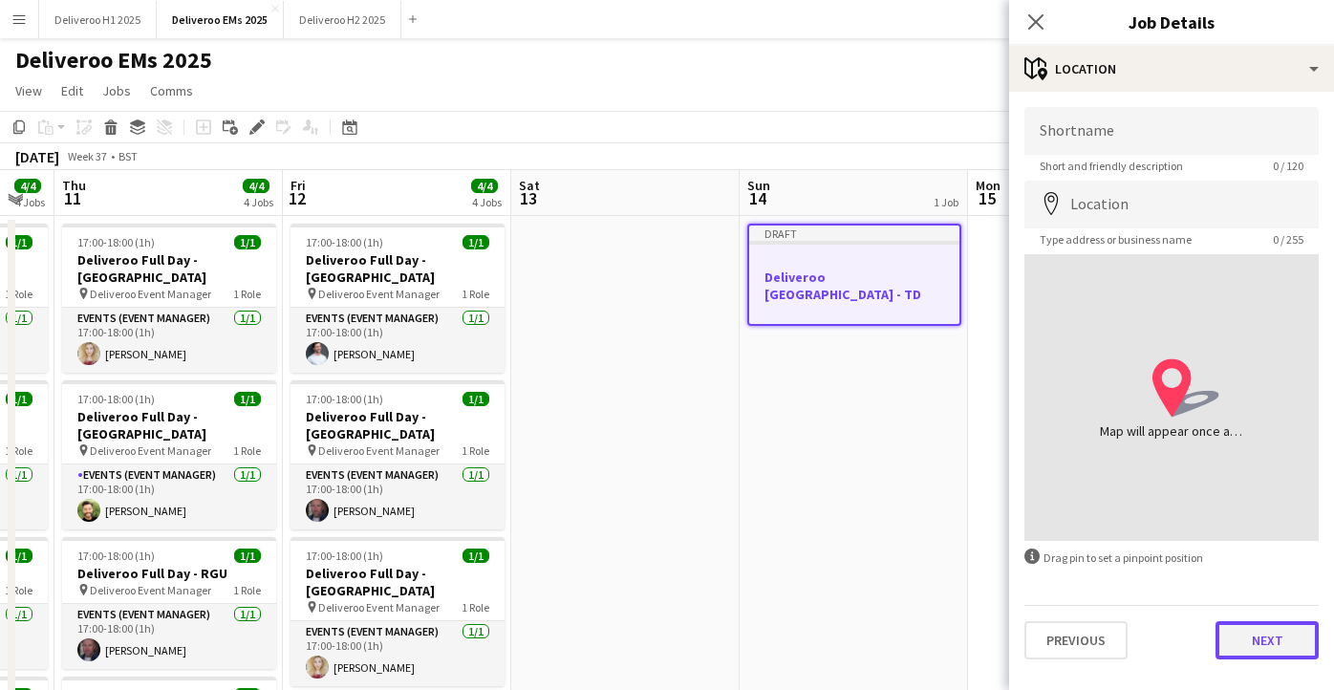
click at [1260, 625] on button "Next" at bounding box center [1267, 640] width 103 height 38
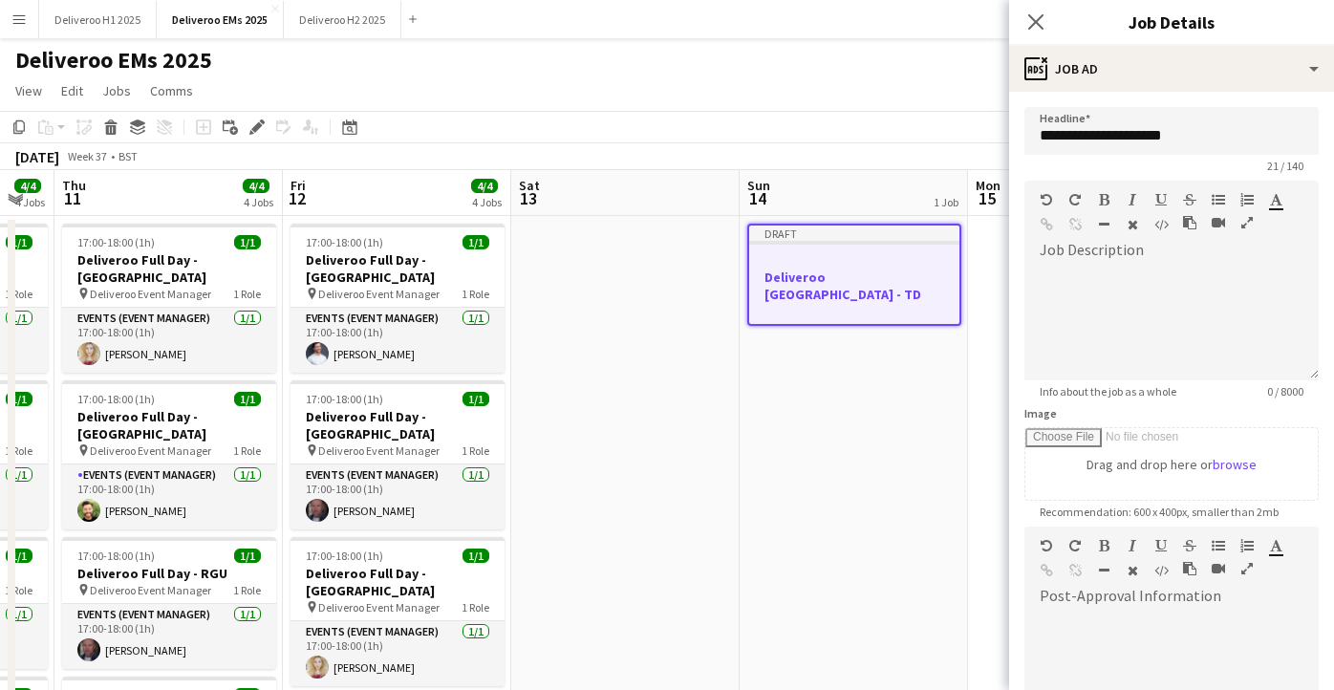
scroll to position [254, 0]
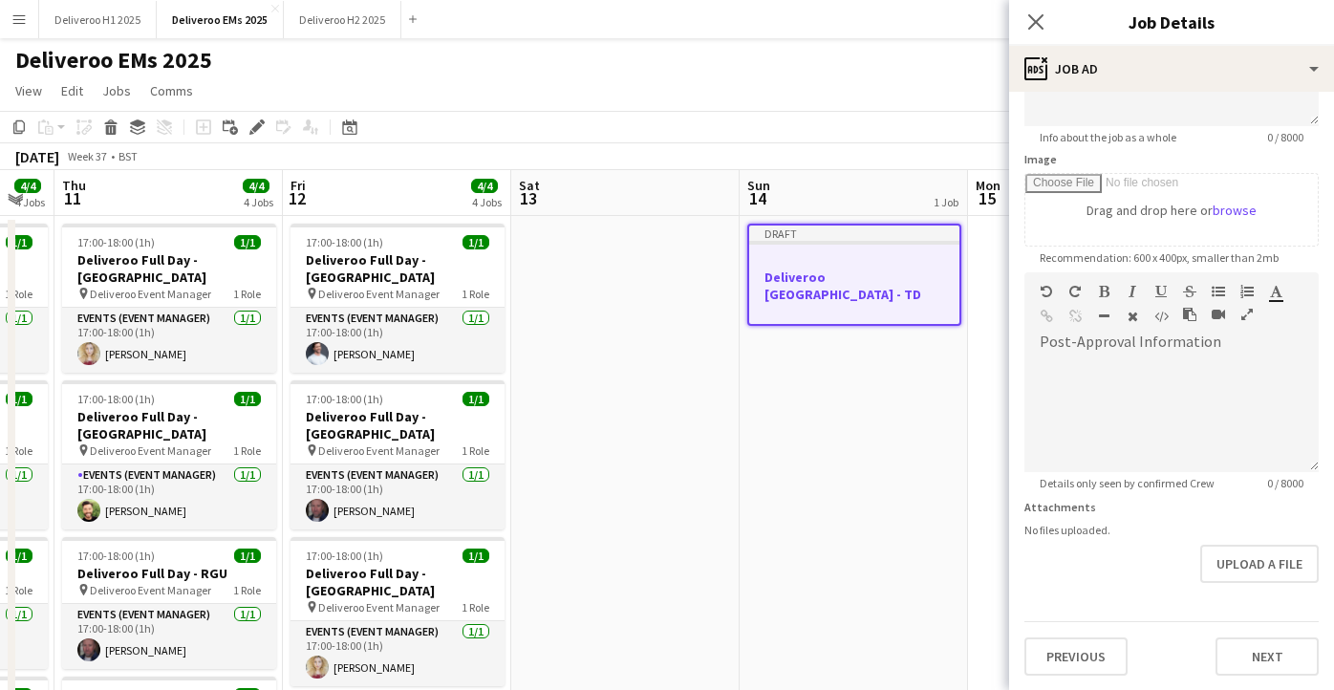
click at [1275, 631] on div "Previous Next" at bounding box center [1172, 648] width 294 height 54
click at [1275, 654] on button "Next" at bounding box center [1267, 657] width 103 height 38
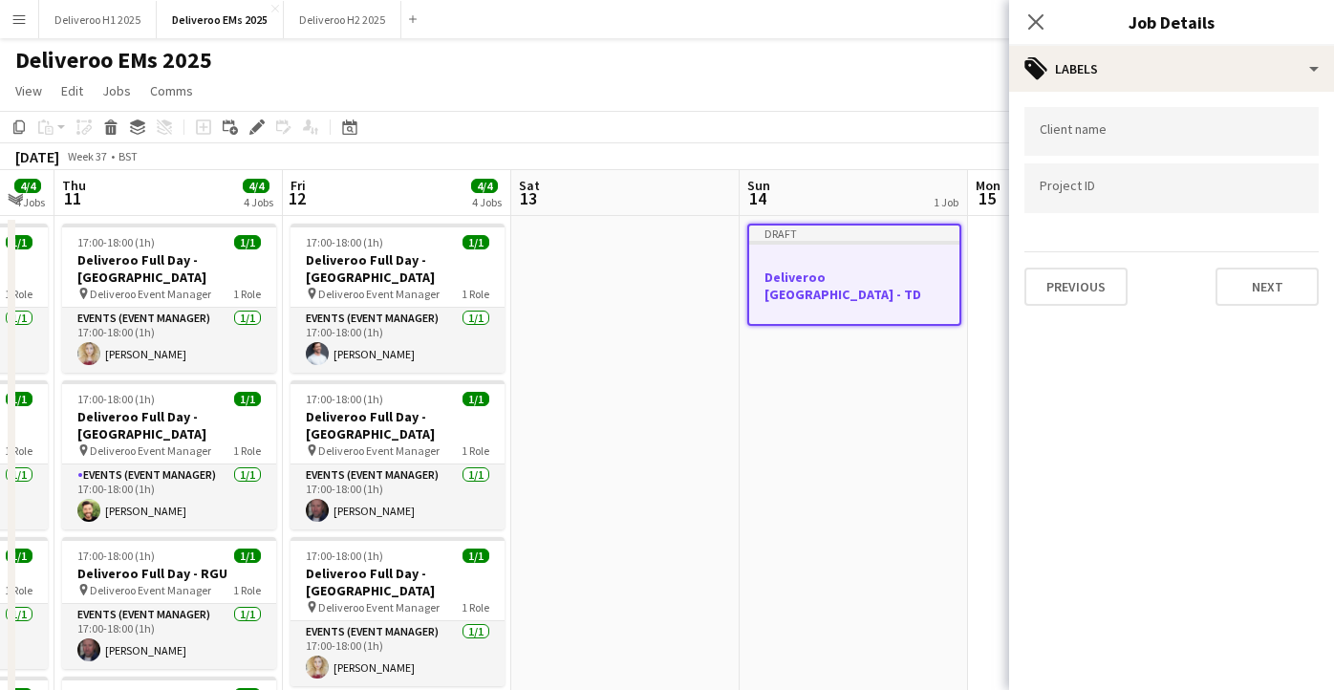
click at [1184, 112] on div at bounding box center [1172, 131] width 294 height 49
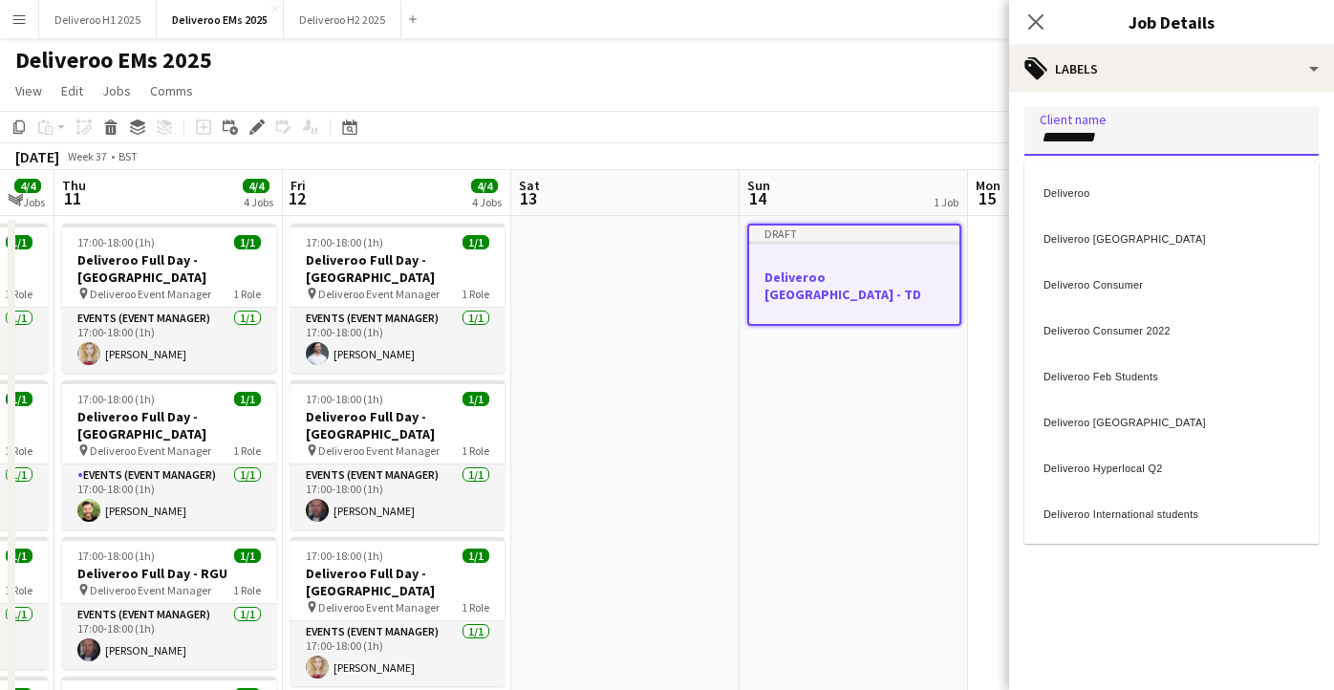
type input "*********"
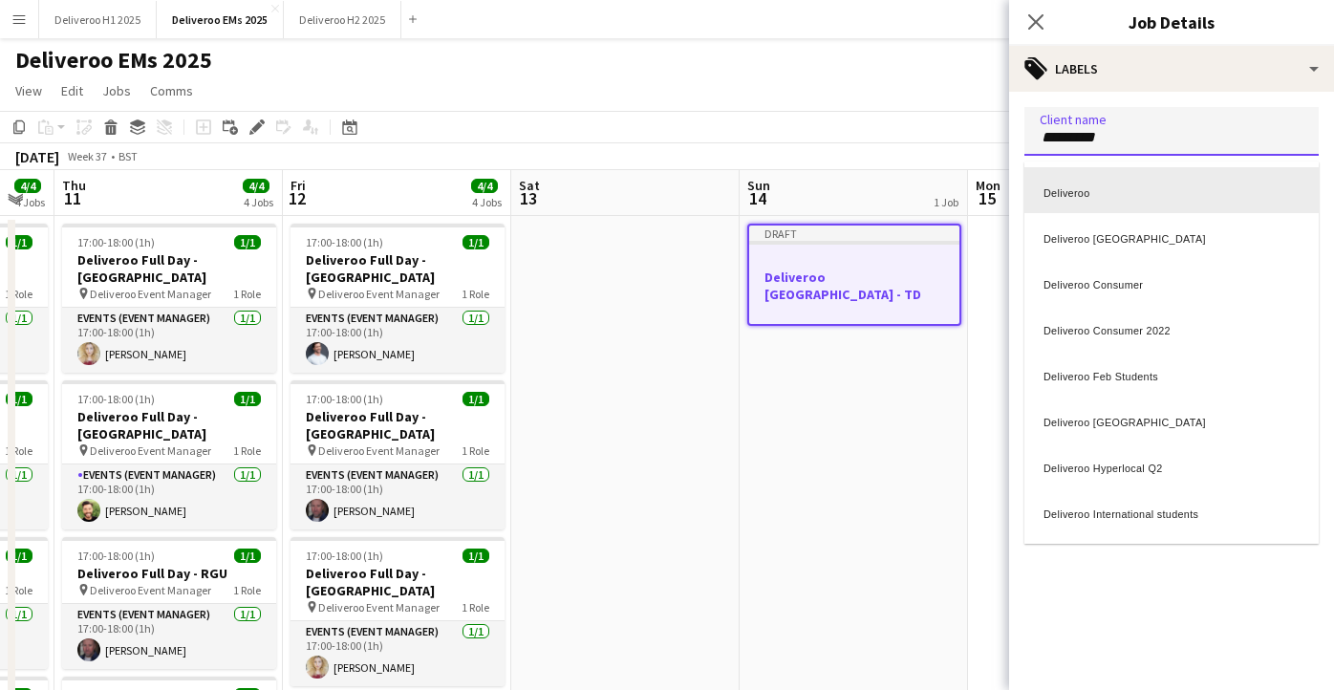
click at [1165, 180] on div "Deliveroo" at bounding box center [1172, 190] width 294 height 46
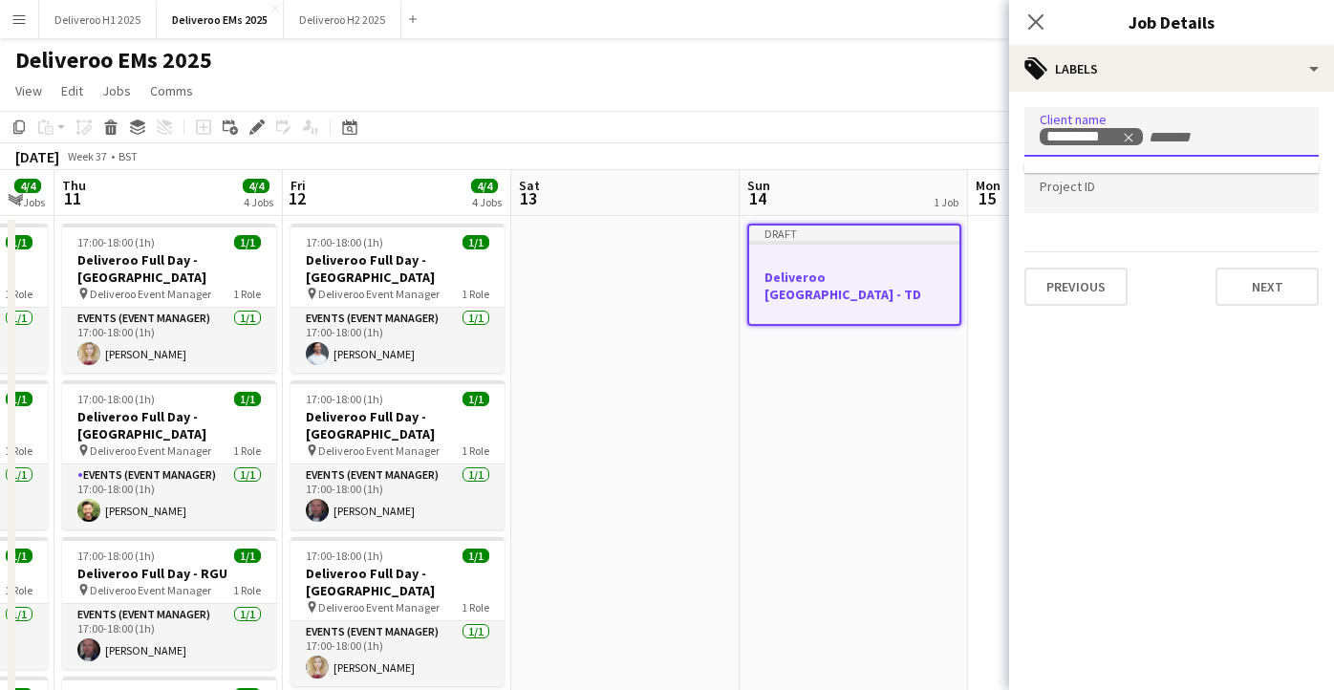
click at [1114, 190] on input "Type to search project ID labels..." at bounding box center [1172, 189] width 264 height 17
type input "******"
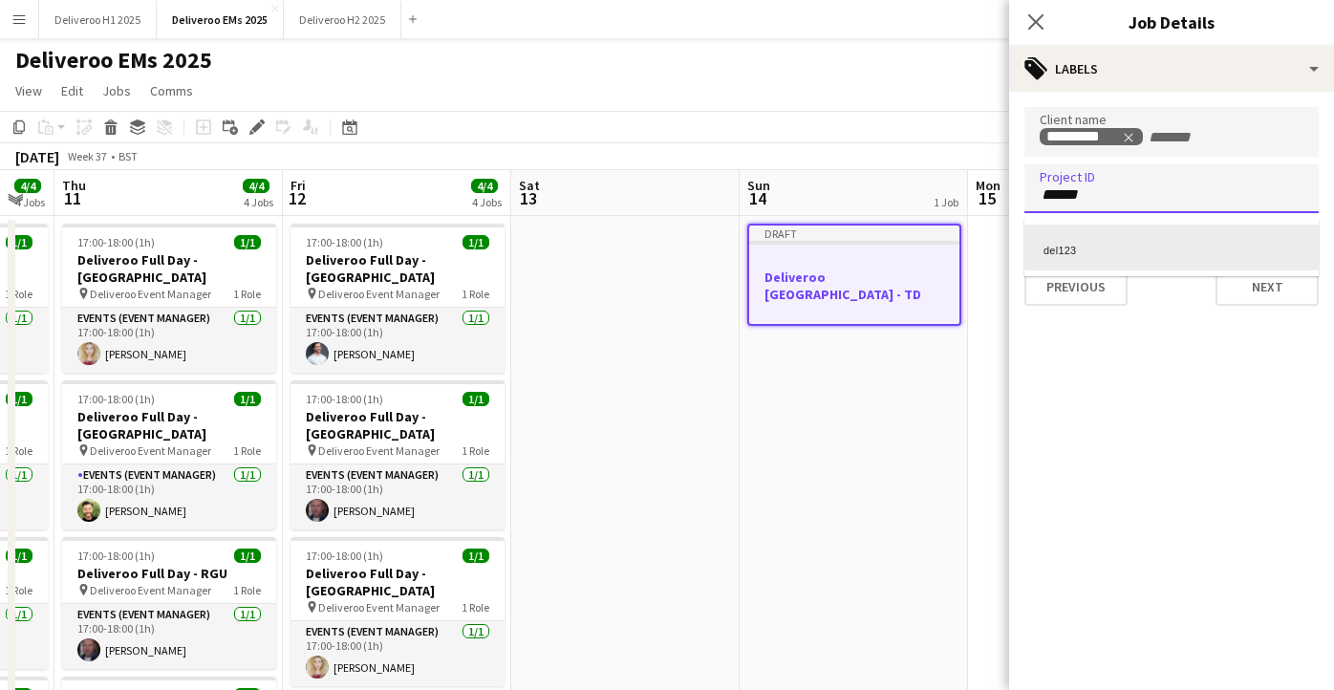
click at [1108, 230] on div "del123" at bounding box center [1172, 248] width 294 height 46
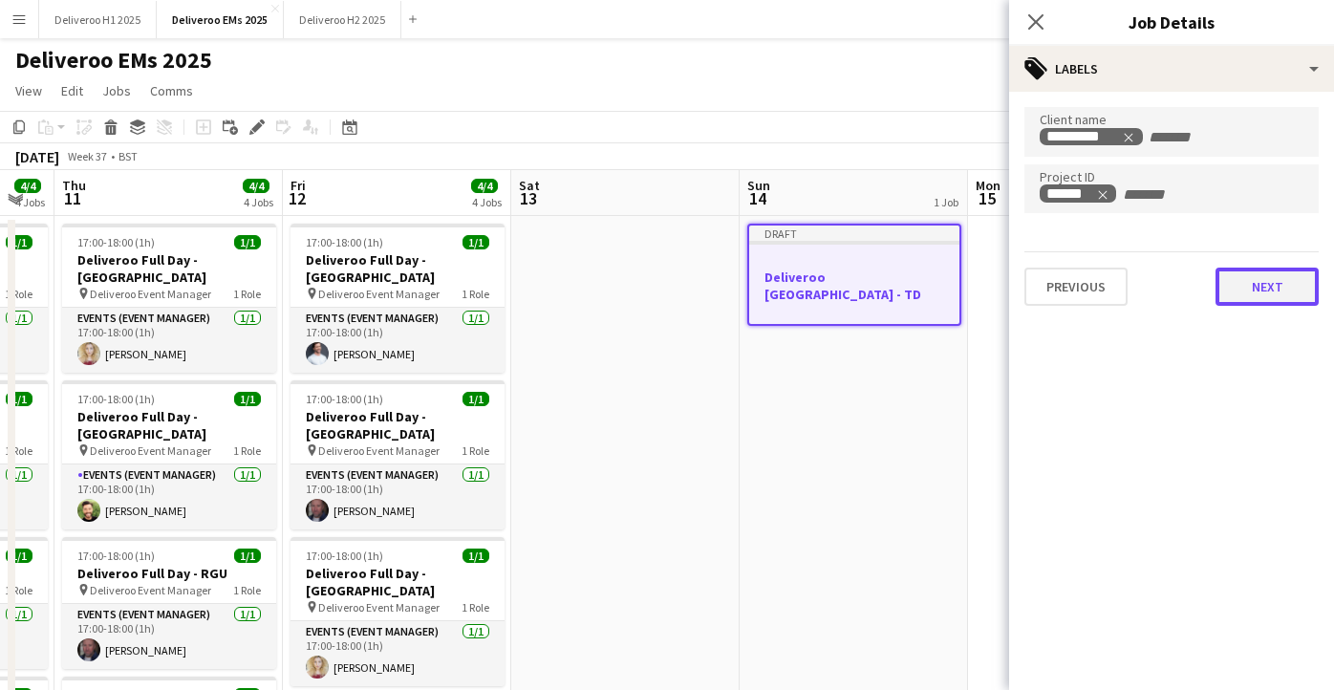
click at [1231, 275] on button "Next" at bounding box center [1267, 287] width 103 height 38
type input "*******"
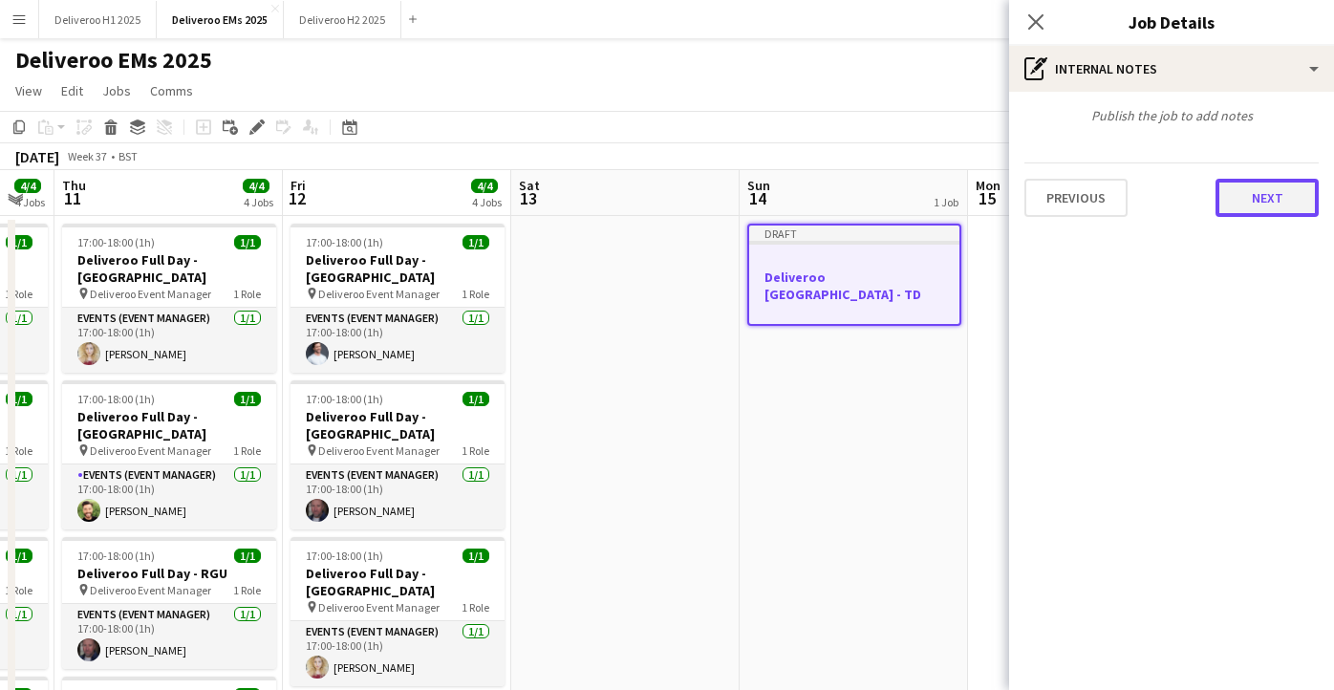
click at [1263, 204] on button "Next" at bounding box center [1267, 198] width 103 height 38
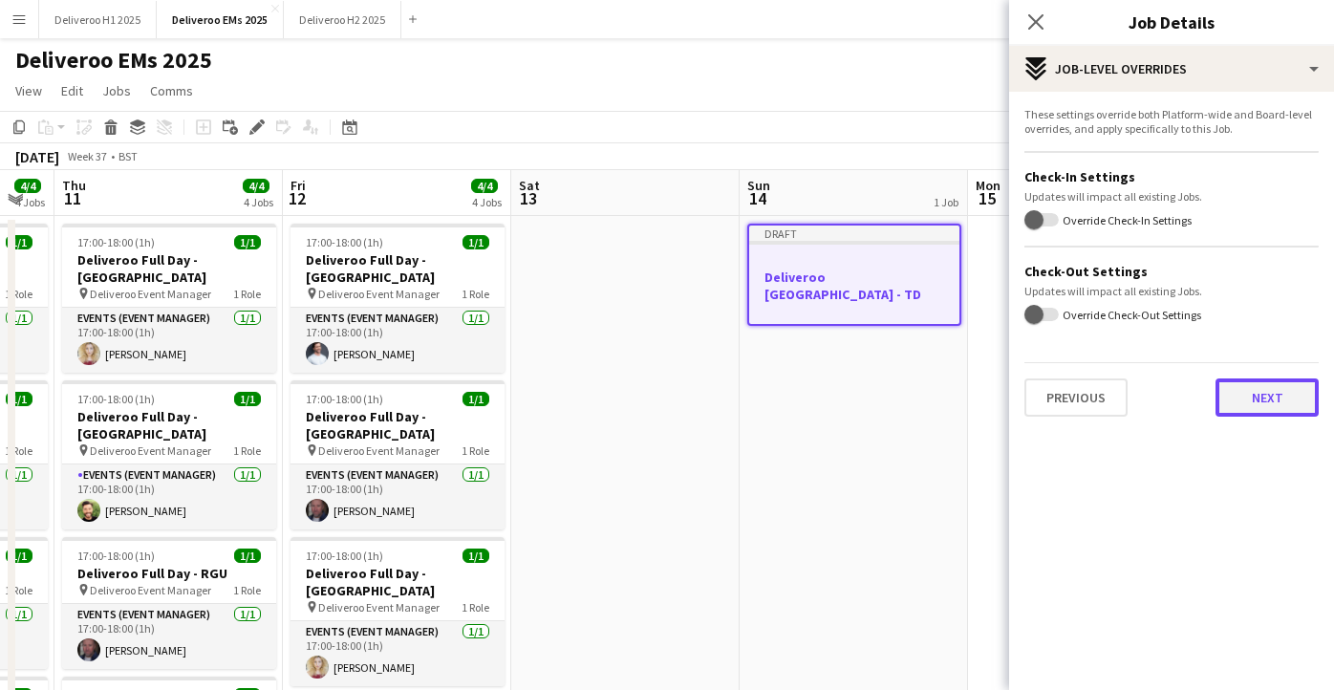
click at [1241, 383] on button "Next" at bounding box center [1267, 398] width 103 height 38
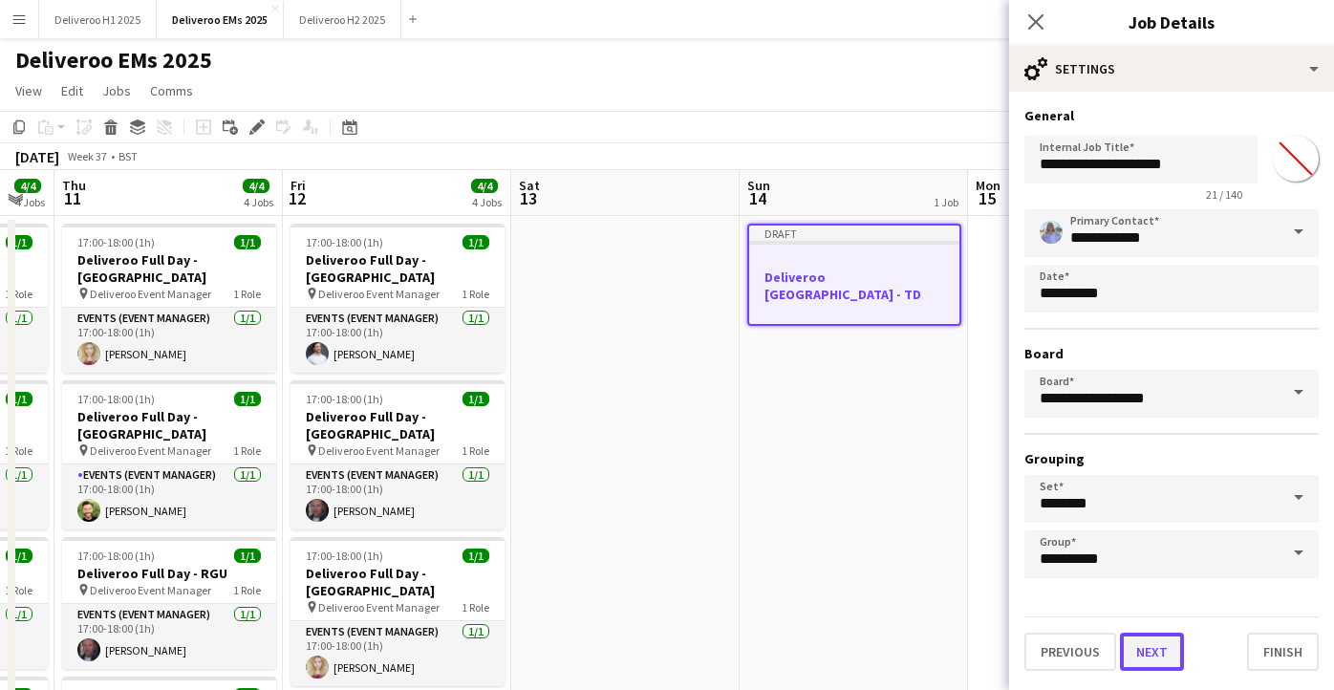
click at [1167, 640] on button "Next" at bounding box center [1152, 652] width 64 height 38
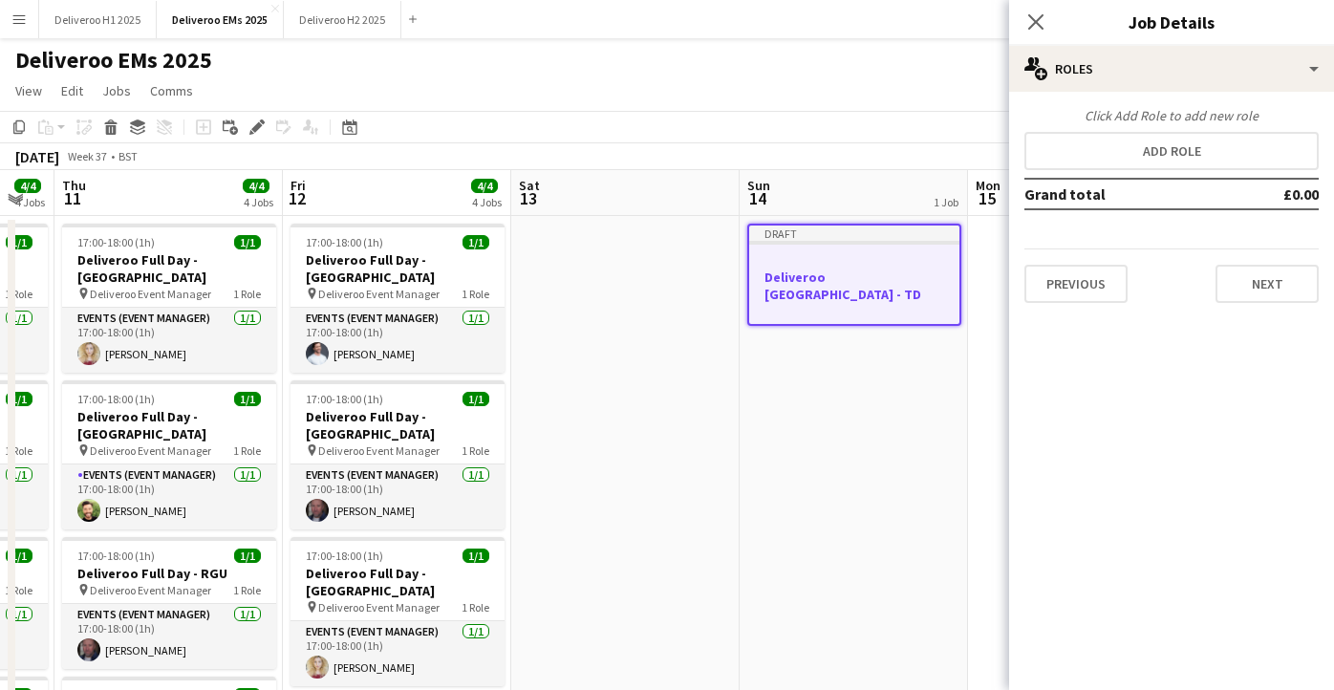
click at [1175, 129] on div "Click Add Role to add new role Add role Grand total £0.00 Previous Next" at bounding box center [1171, 205] width 325 height 196
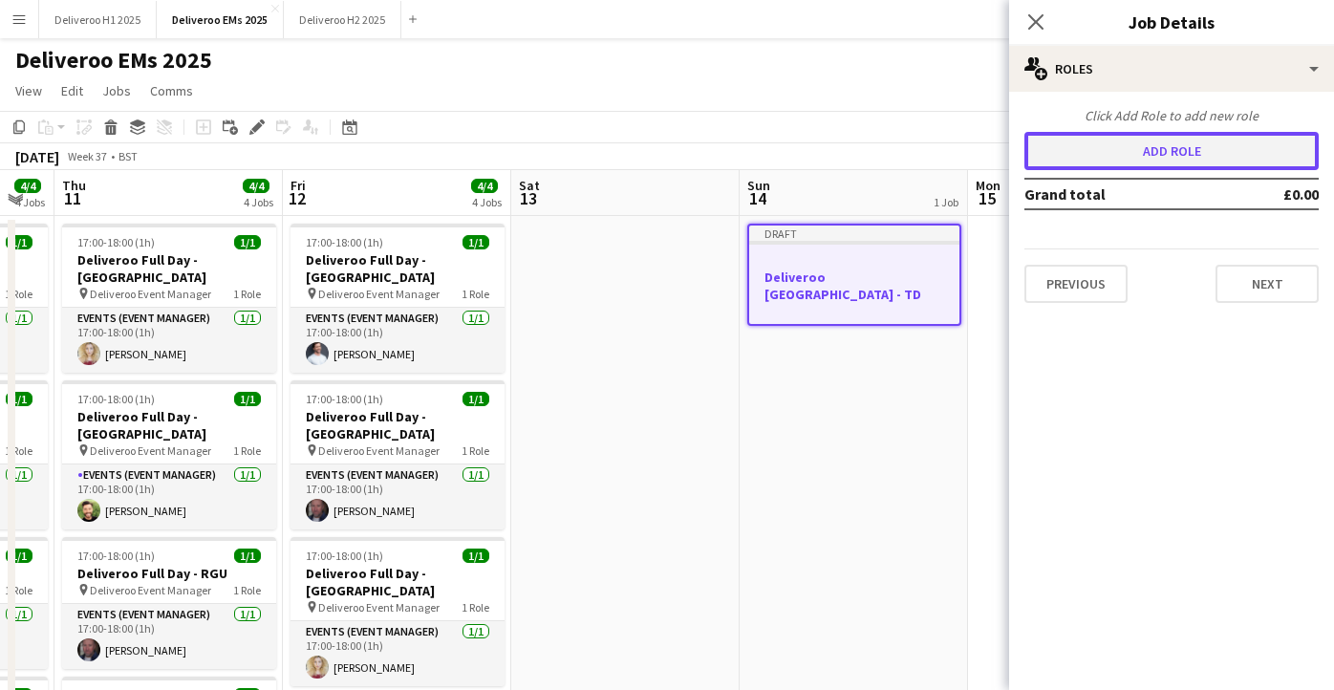
click at [1174, 146] on button "Add role" at bounding box center [1172, 151] width 294 height 38
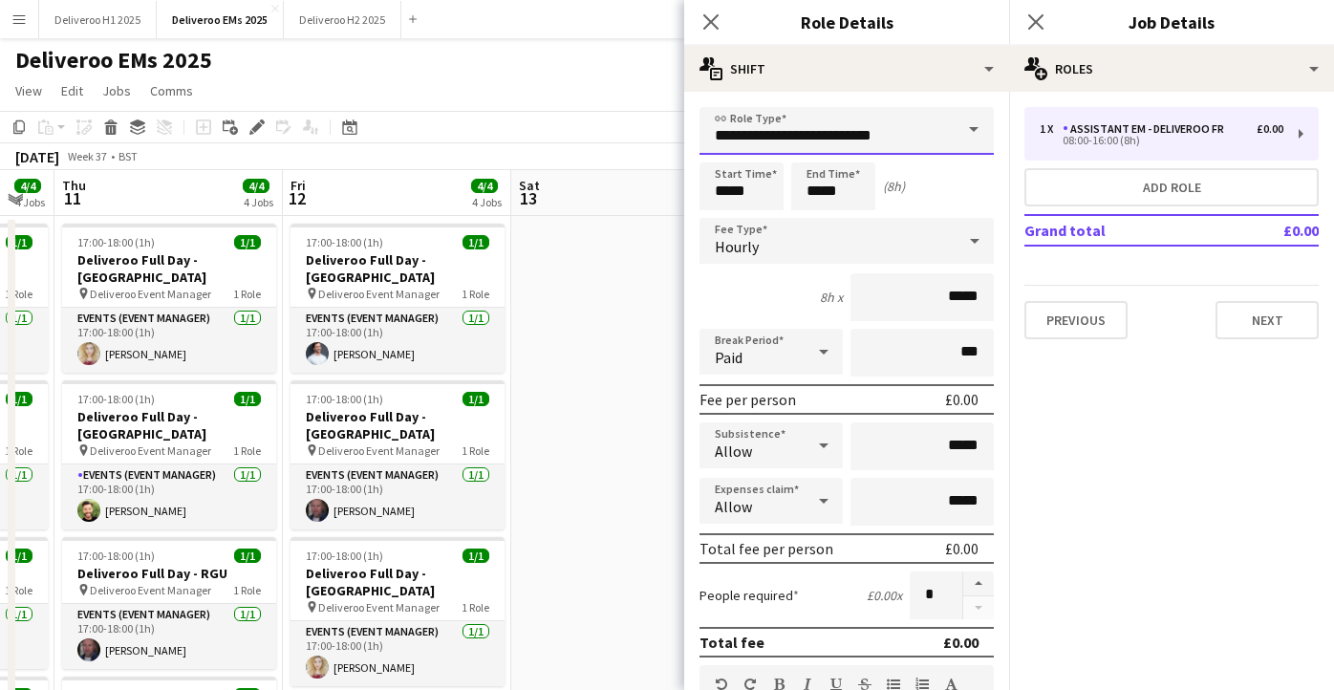
click at [850, 137] on input "**********" at bounding box center [847, 131] width 294 height 48
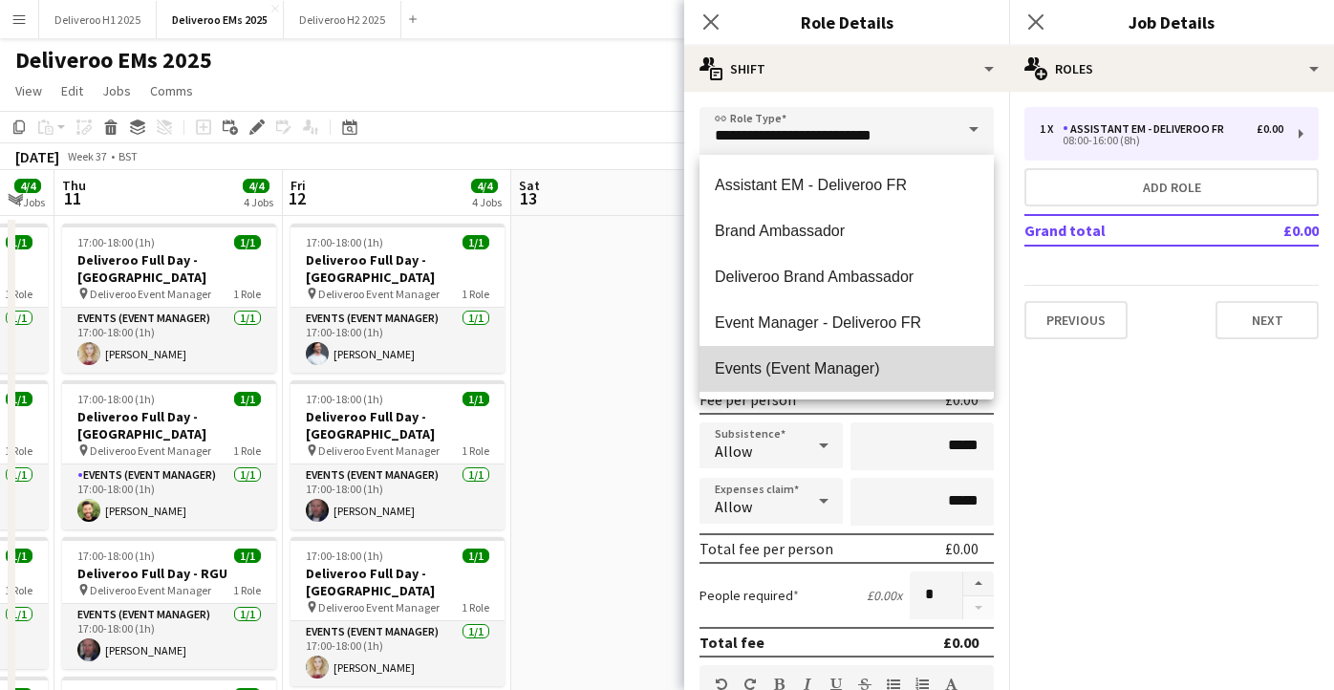
click at [784, 364] on span "Events (Event Manager)" at bounding box center [847, 368] width 264 height 18
type input "**********"
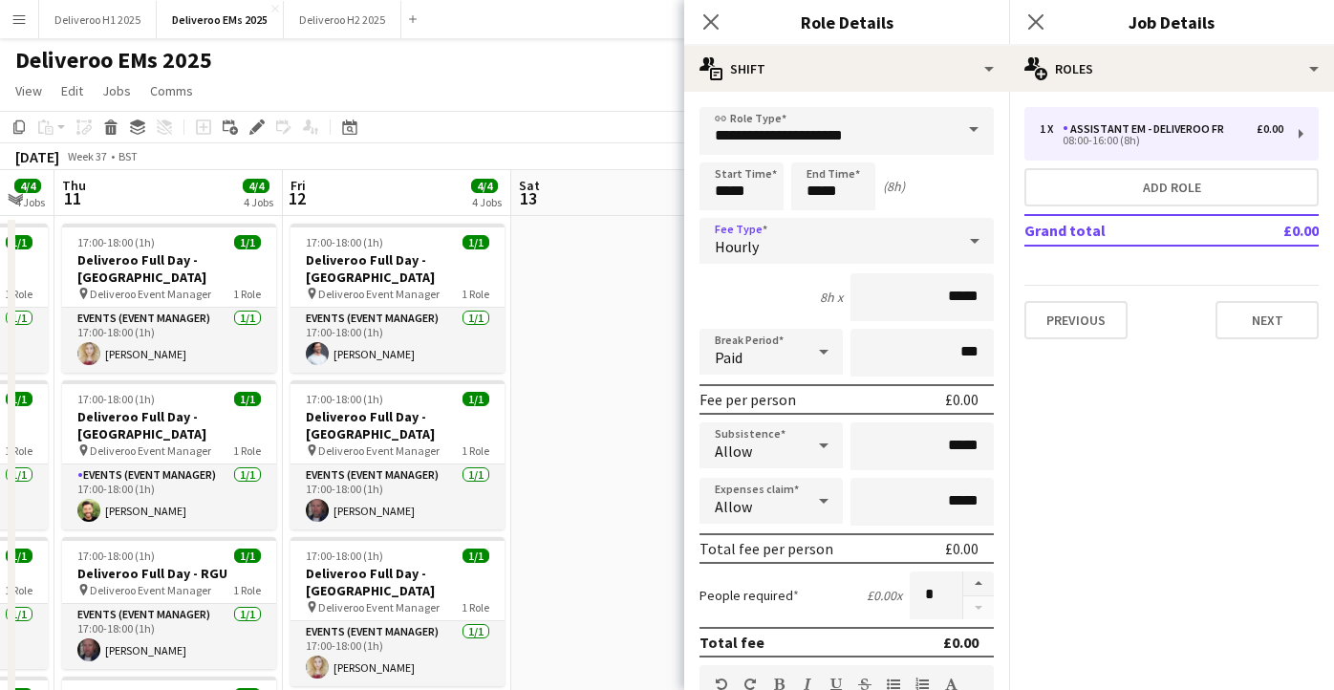
click at [799, 251] on div "Hourly" at bounding box center [828, 241] width 256 height 46
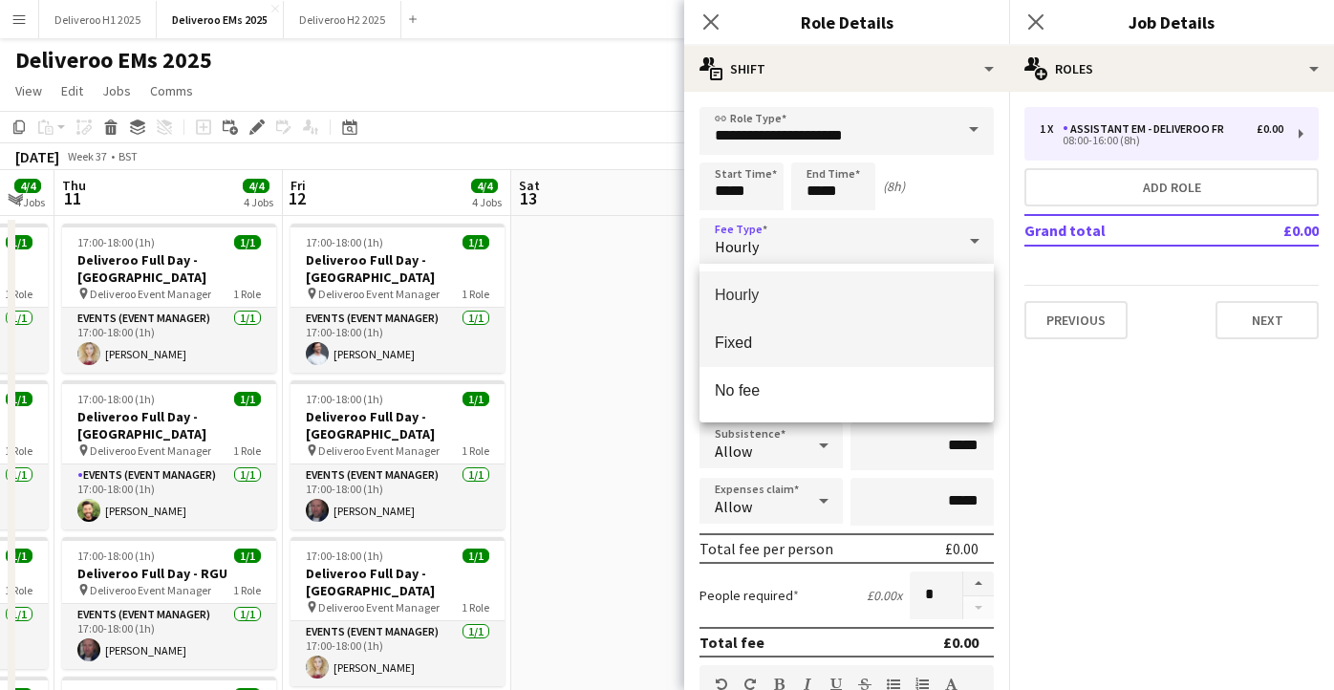
click at [798, 340] on span "Fixed" at bounding box center [847, 343] width 264 height 18
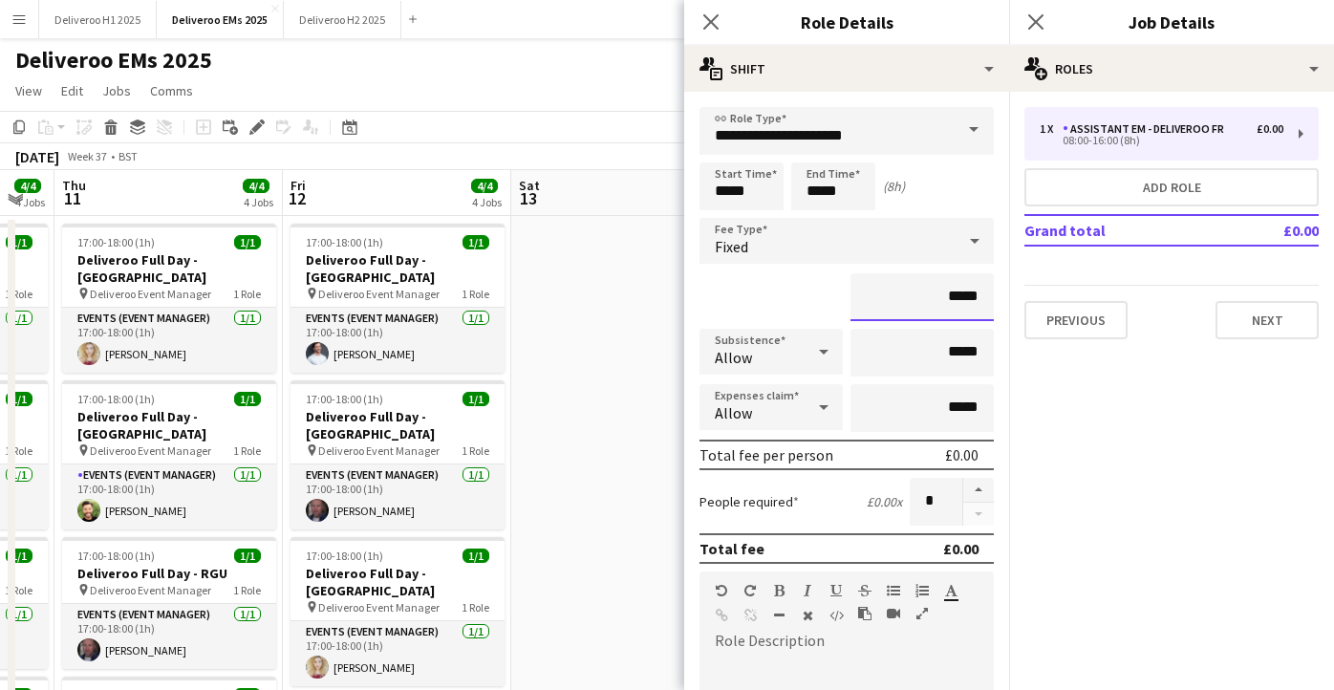
drag, startPoint x: 983, startPoint y: 301, endPoint x: 950, endPoint y: 302, distance: 32.5
click at [950, 302] on input "*****" at bounding box center [922, 297] width 143 height 48
type input "*******"
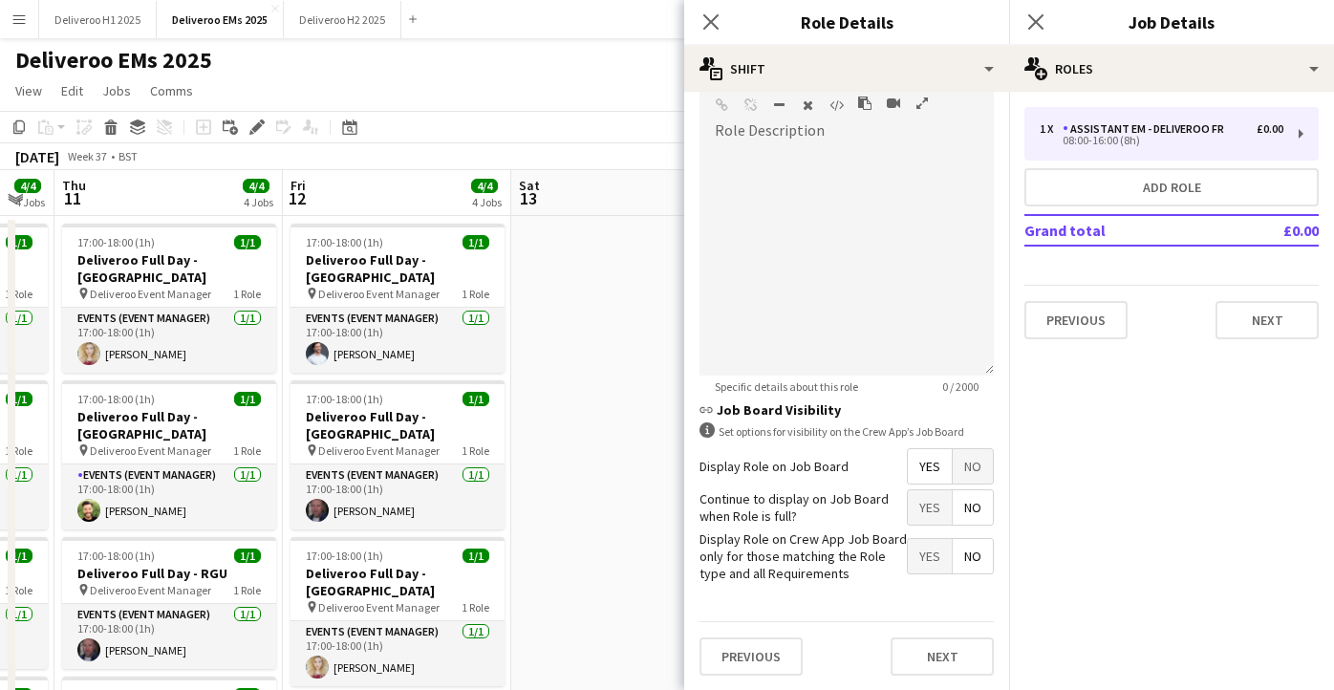
click at [976, 463] on span "No" at bounding box center [973, 466] width 40 height 34
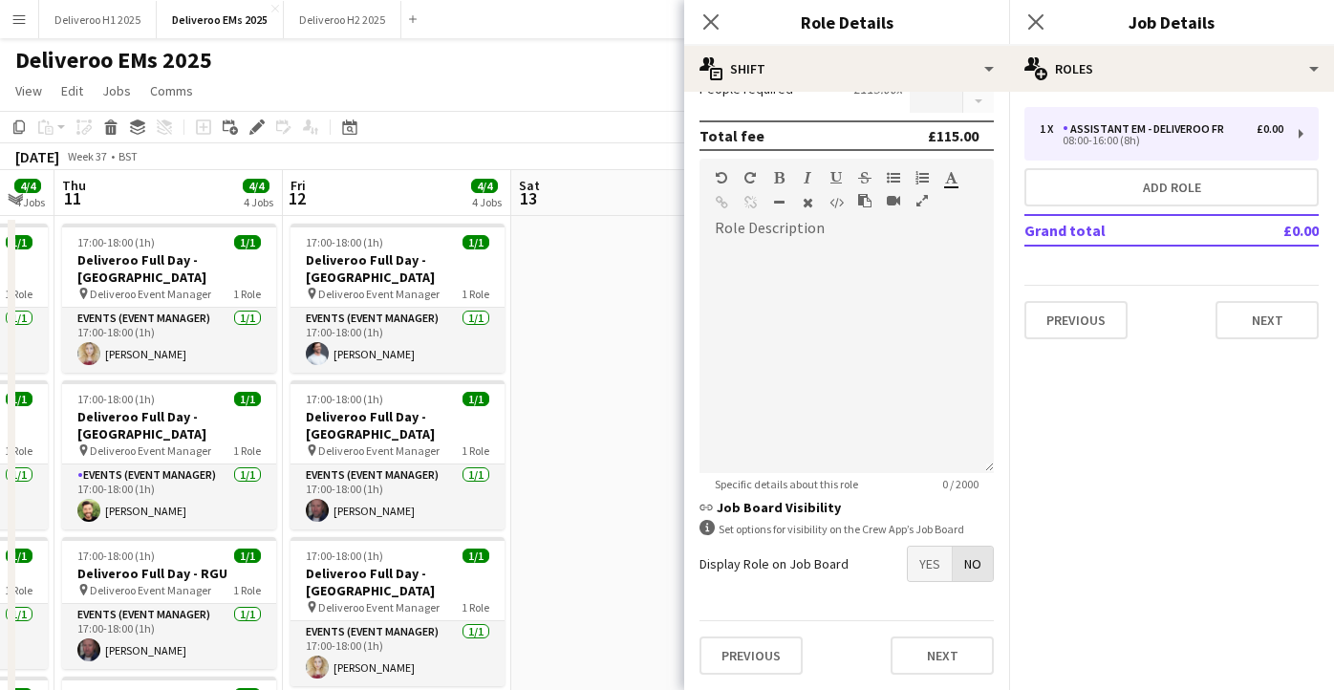
scroll to position [413, 0]
click at [931, 655] on button "Next" at bounding box center [942, 656] width 103 height 38
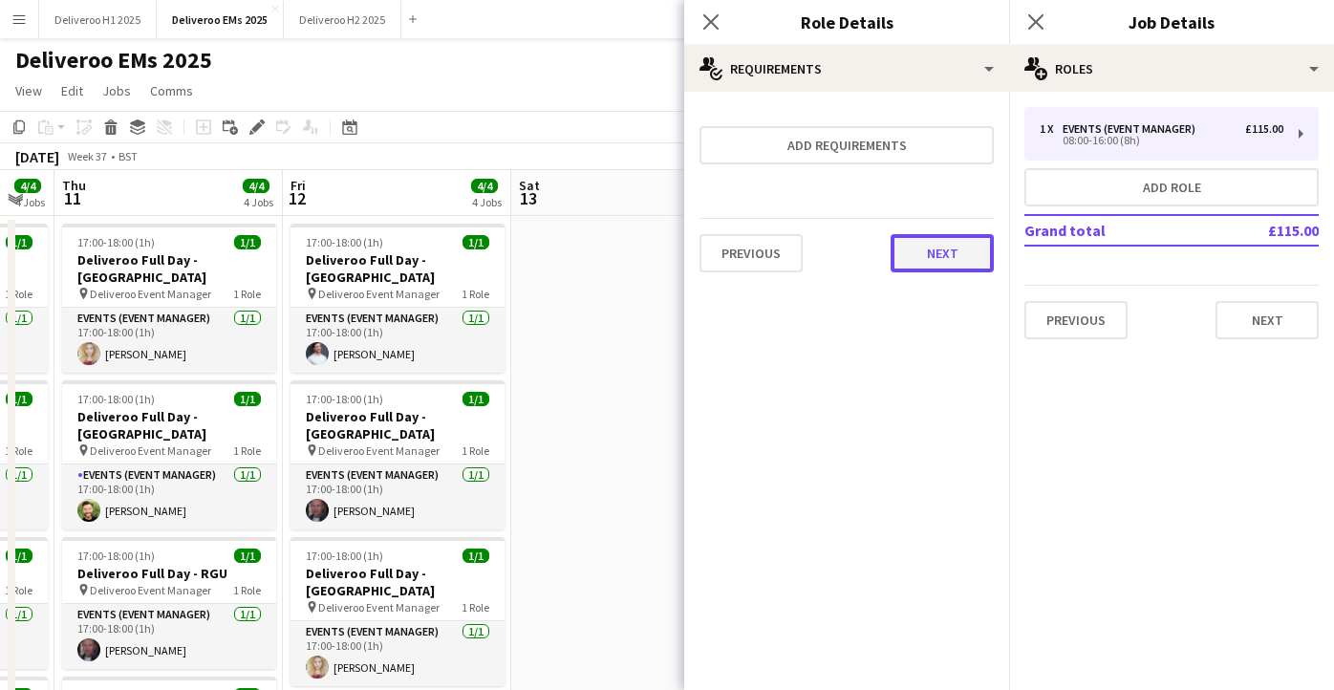
click at [951, 262] on button "Next" at bounding box center [942, 253] width 103 height 38
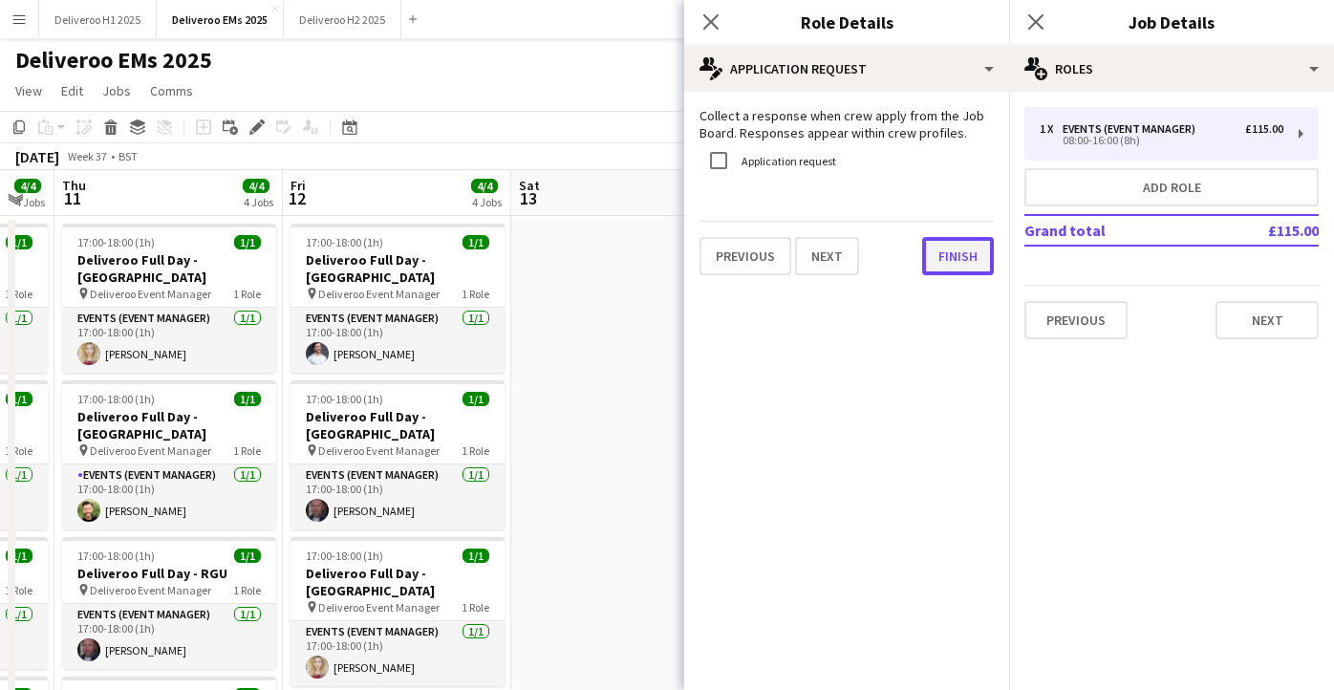
click at [965, 262] on button "Finish" at bounding box center [958, 256] width 72 height 38
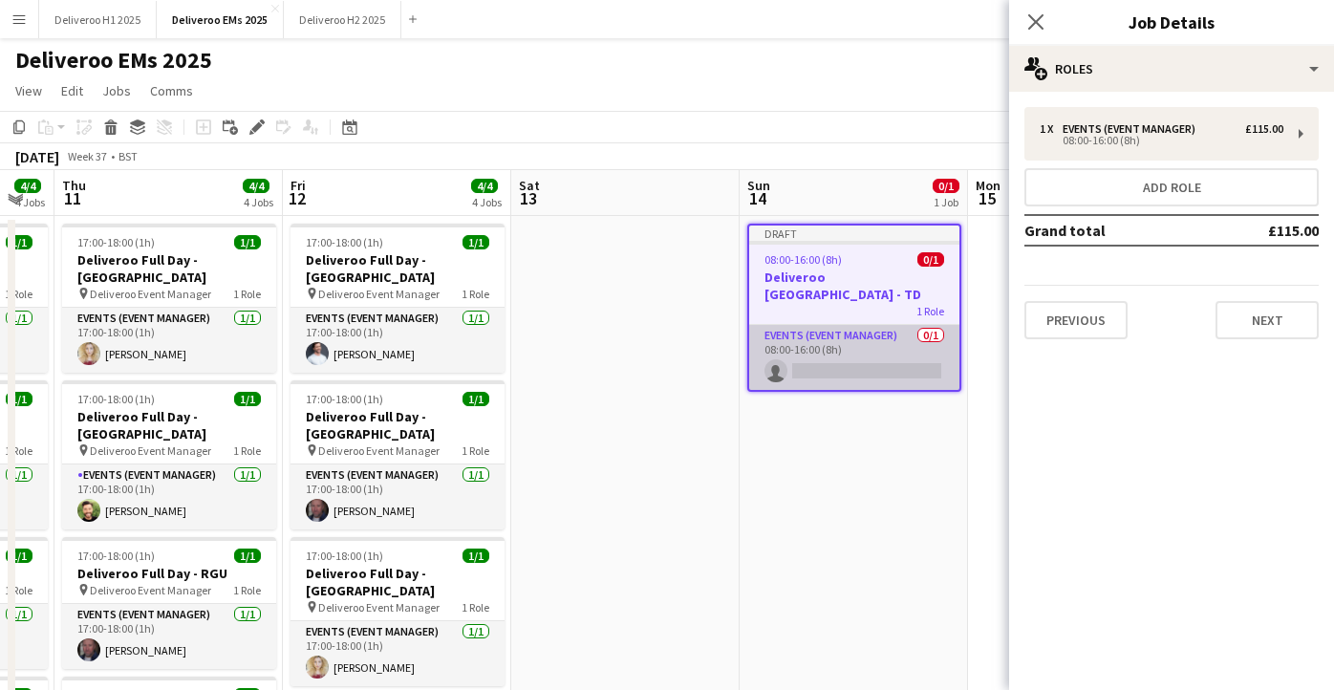
click at [837, 348] on app-card-role "Events (Event Manager) 0/1 08:00-16:00 (8h) single-neutral-actions" at bounding box center [854, 357] width 210 height 65
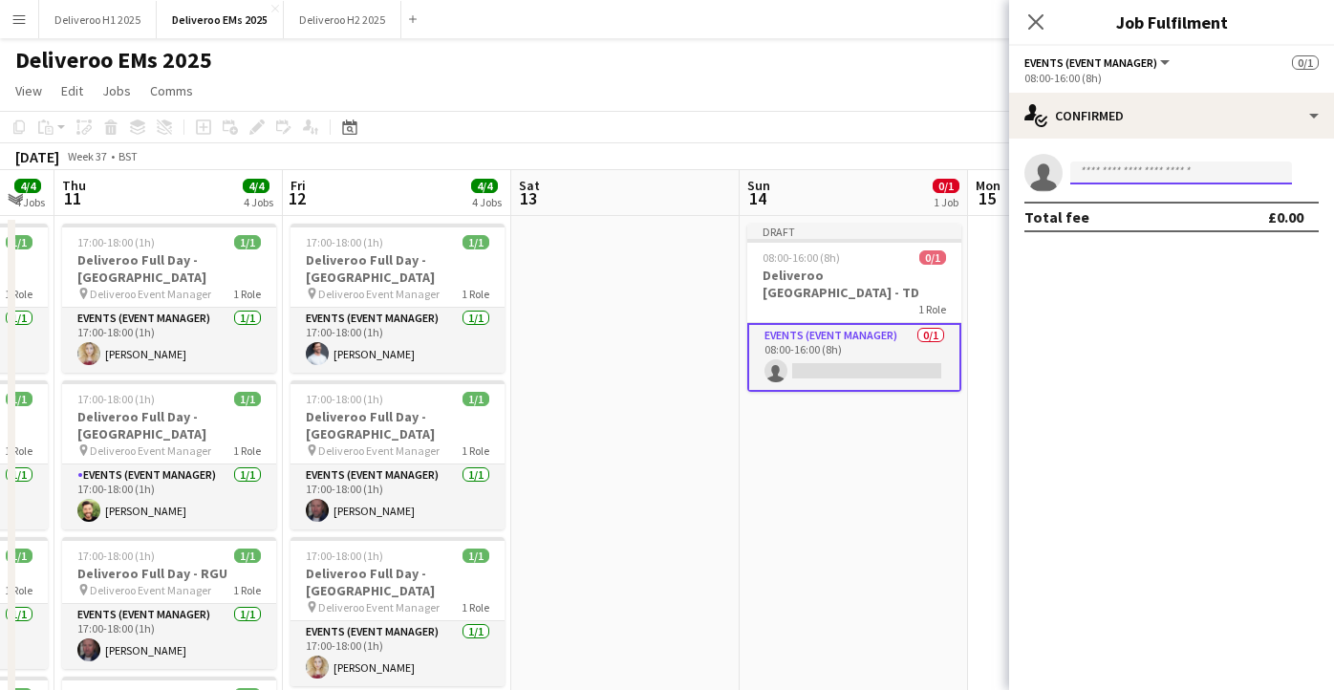
click at [1203, 174] on input at bounding box center [1182, 173] width 222 height 23
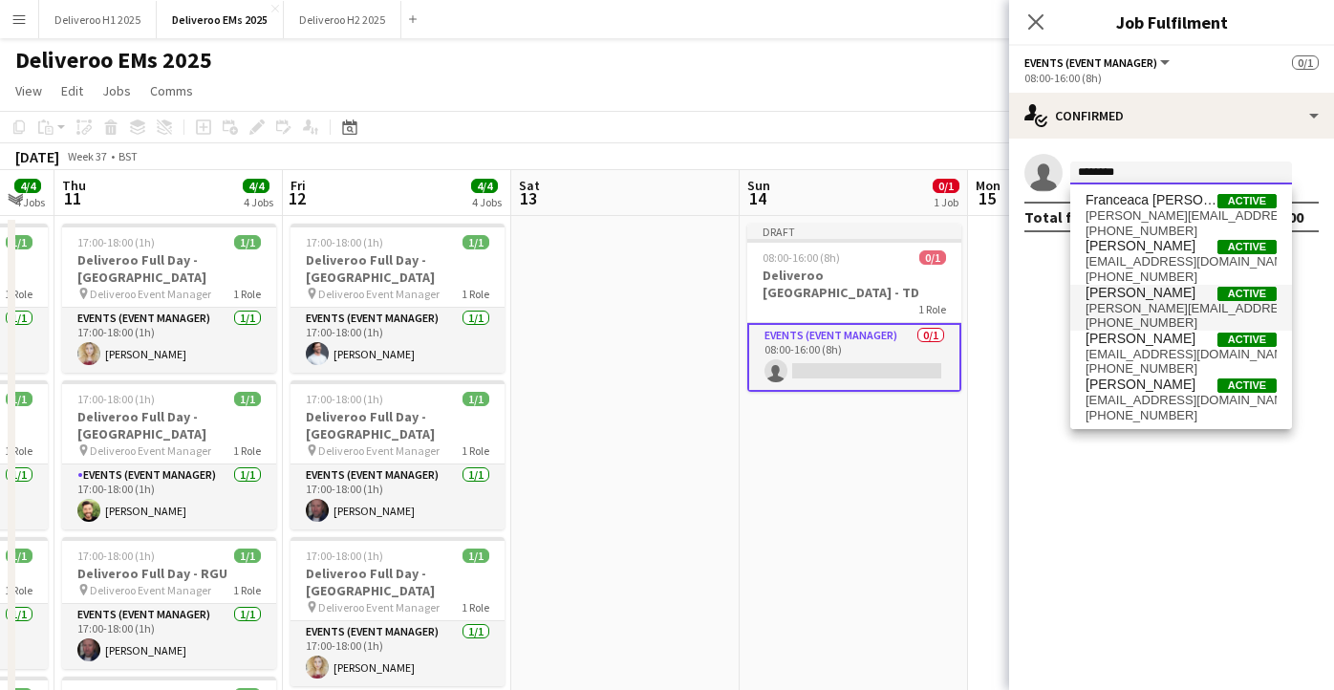
type input "********"
click at [1158, 311] on span "[PERSON_NAME][EMAIL_ADDRESS][PERSON_NAME][DOMAIN_NAME]" at bounding box center [1181, 308] width 191 height 15
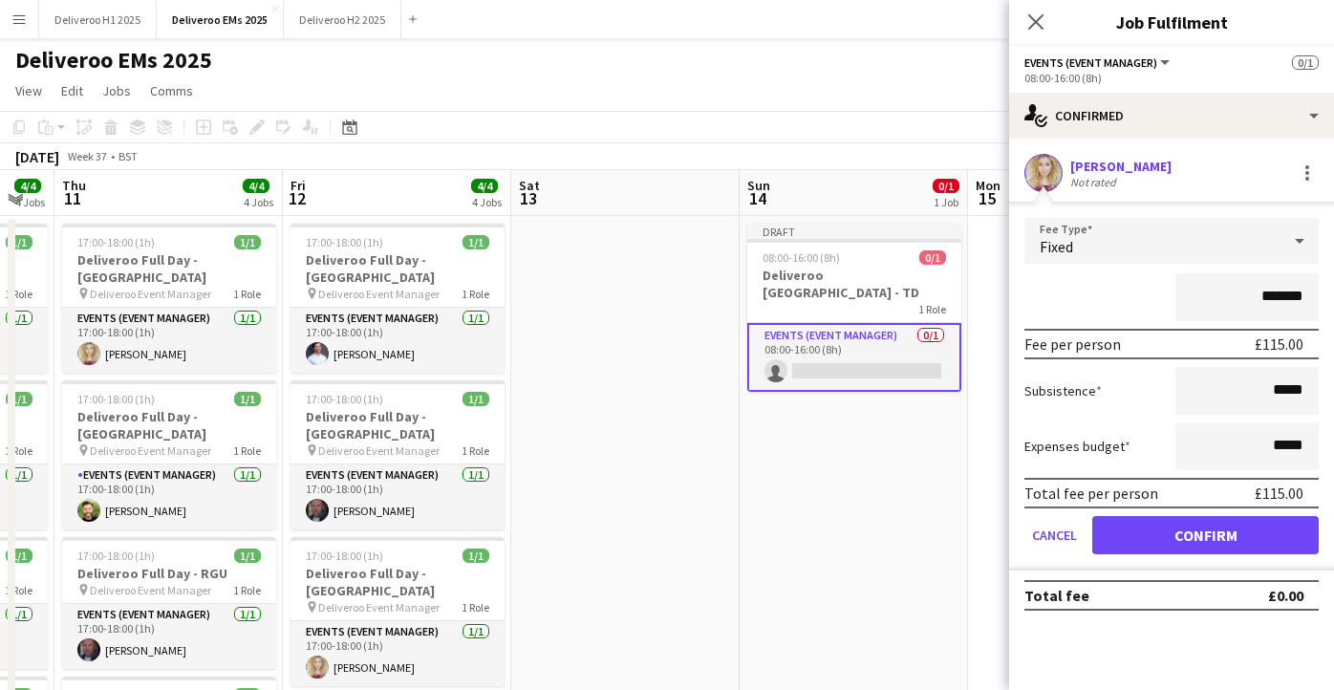
click at [1161, 561] on form "Fee Type Fixed ******* Fee per person £115.00 Subsistence ***** Expenses budget…" at bounding box center [1171, 394] width 325 height 353
click at [1161, 547] on button "Confirm" at bounding box center [1206, 535] width 227 height 38
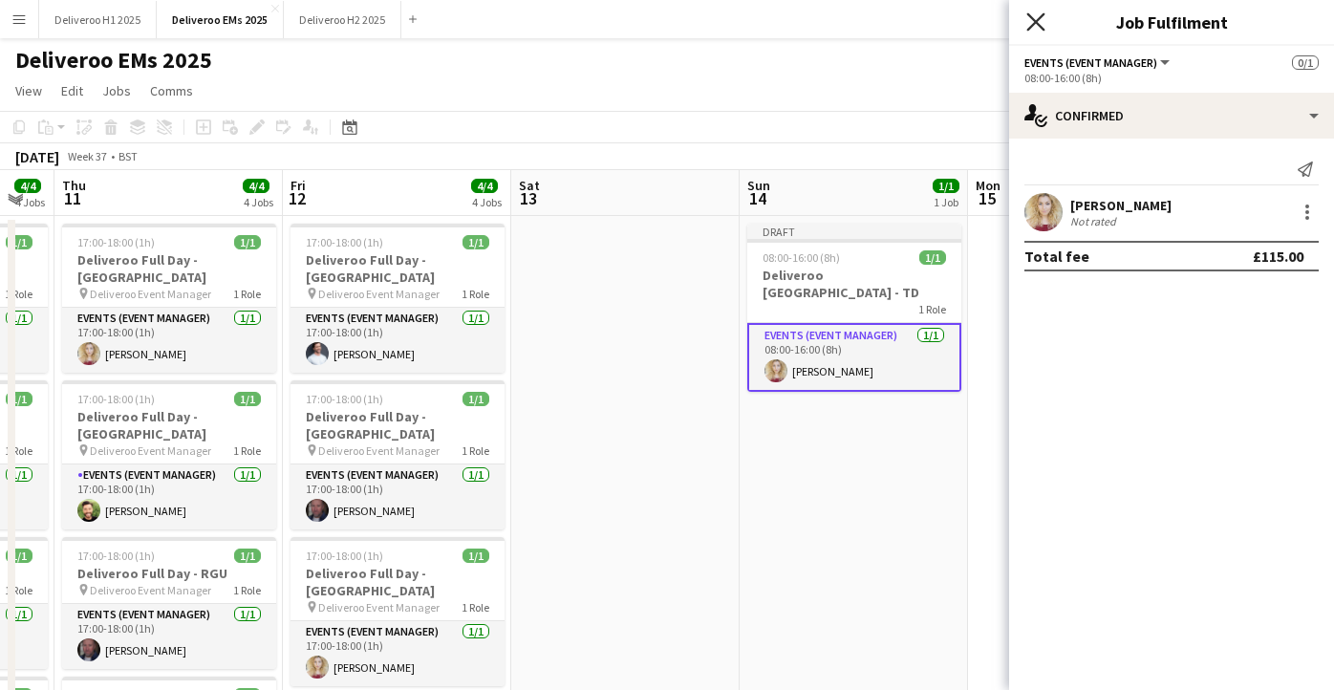
click at [1032, 15] on icon "Close pop-in" at bounding box center [1036, 21] width 18 height 18
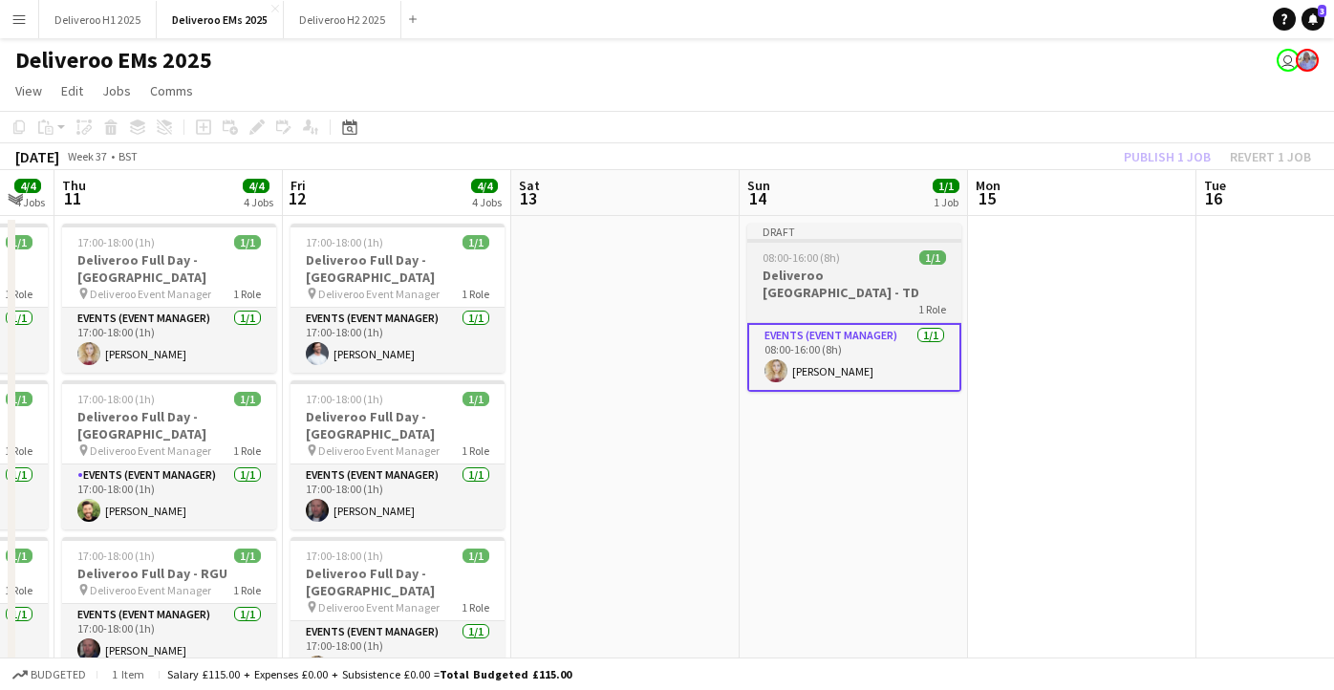
click at [902, 243] on app-job-card "Draft 08:00-16:00 (8h) 1/1 Deliveroo [GEOGRAPHIC_DATA] - TD 1 Role Events (Even…" at bounding box center [855, 308] width 214 height 168
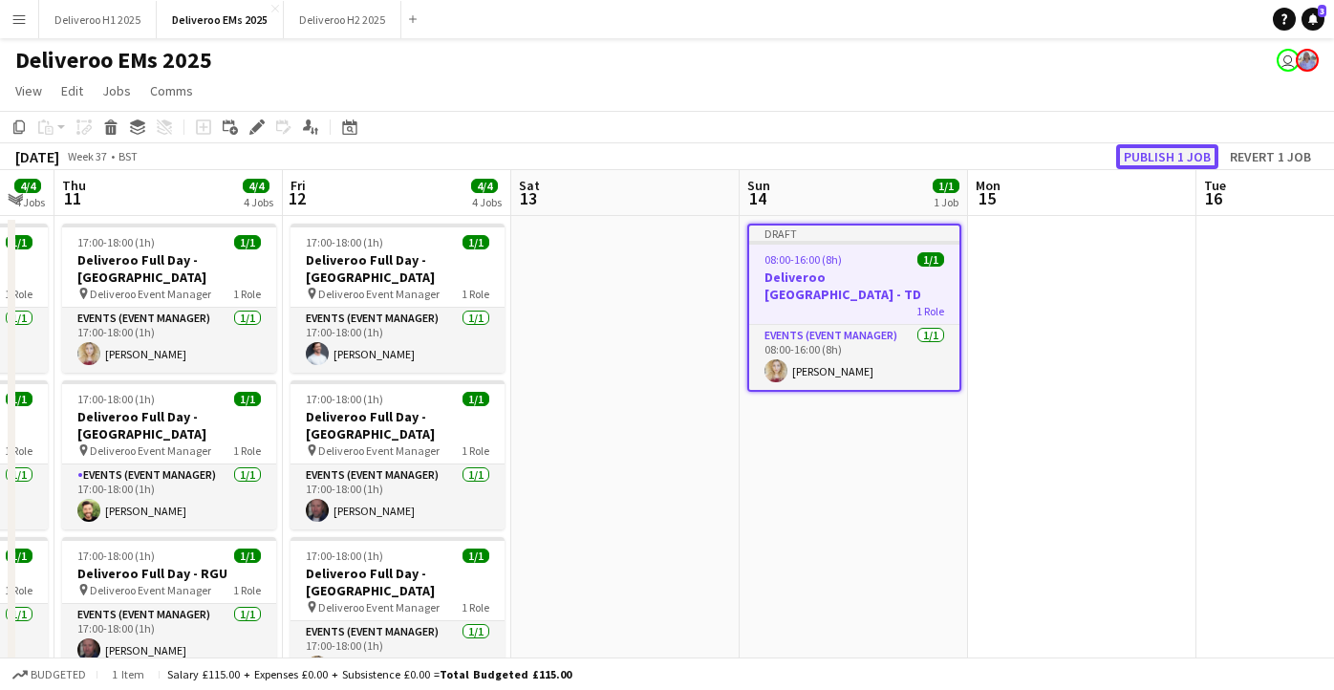
click at [1141, 152] on button "Publish 1 job" at bounding box center [1168, 156] width 102 height 25
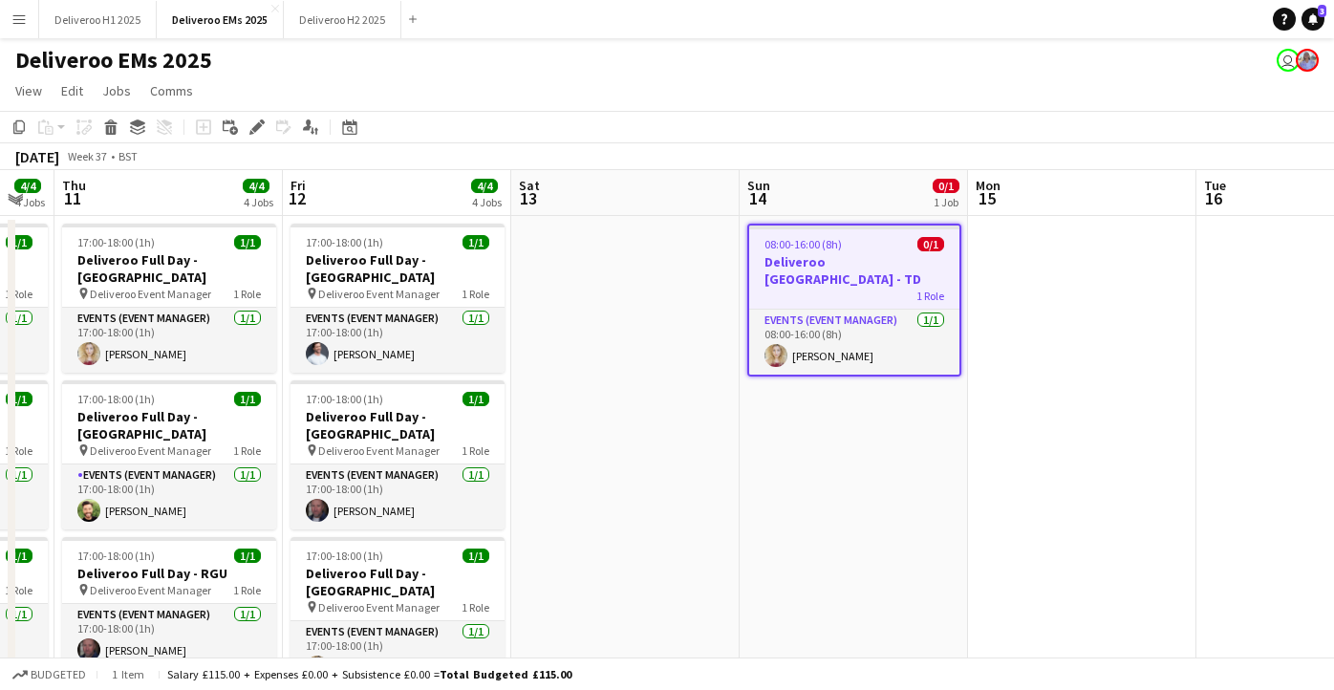
click at [897, 251] on app-job-card "08:00-16:00 (8h) 0/1 Deliveroo [GEOGRAPHIC_DATA] - TD 1 Role Events (Event Mana…" at bounding box center [855, 300] width 214 height 153
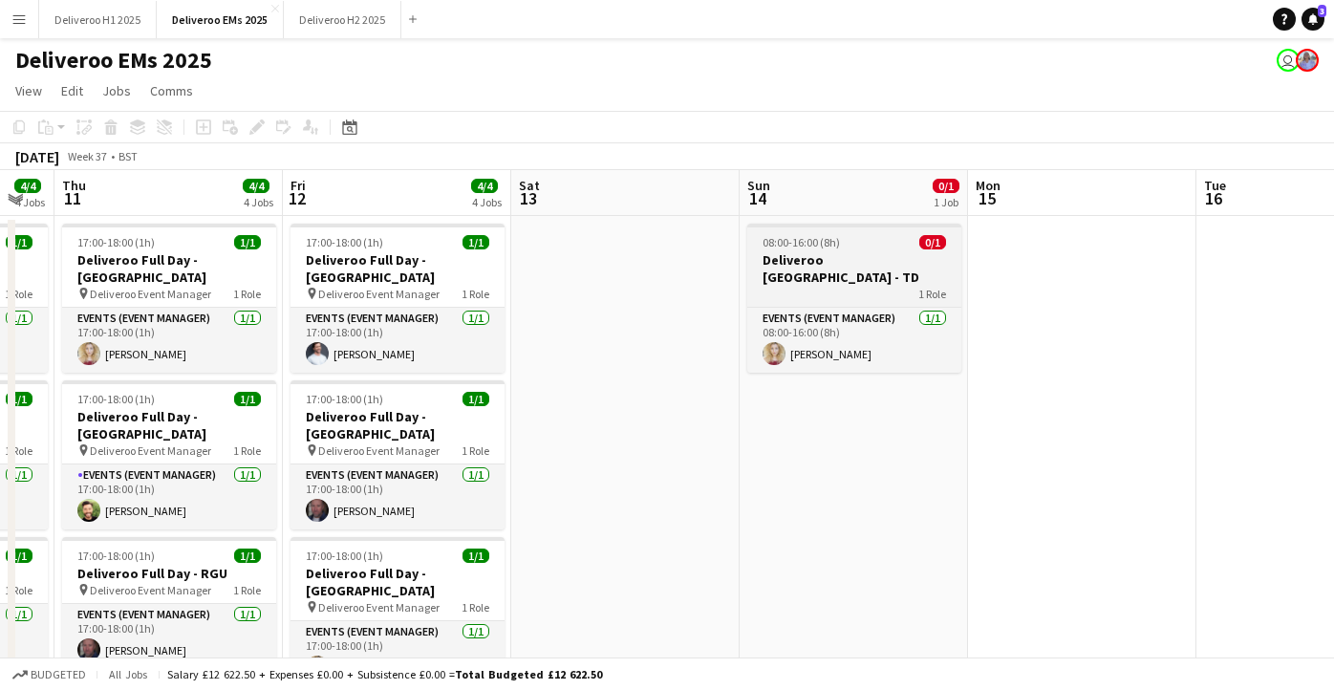
click at [897, 251] on h3 "Deliveroo [GEOGRAPHIC_DATA] - TD" at bounding box center [855, 268] width 214 height 34
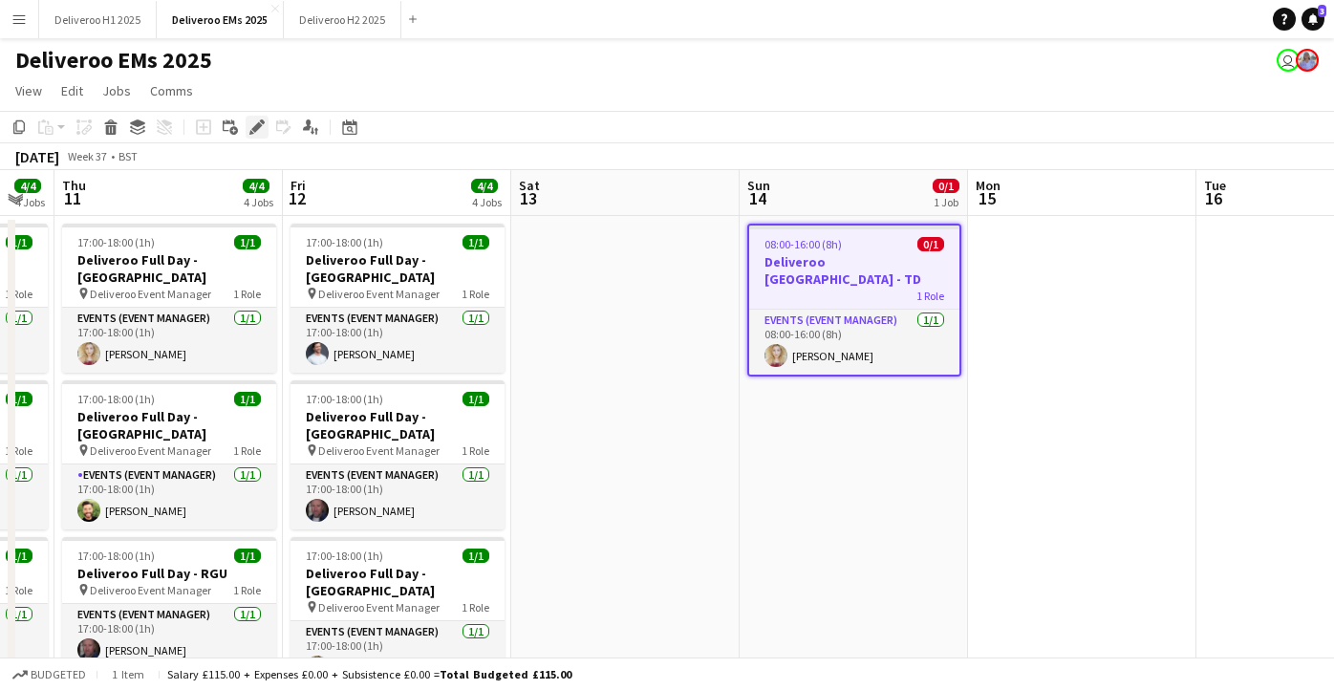
click at [249, 123] on icon "Edit" at bounding box center [256, 126] width 15 height 15
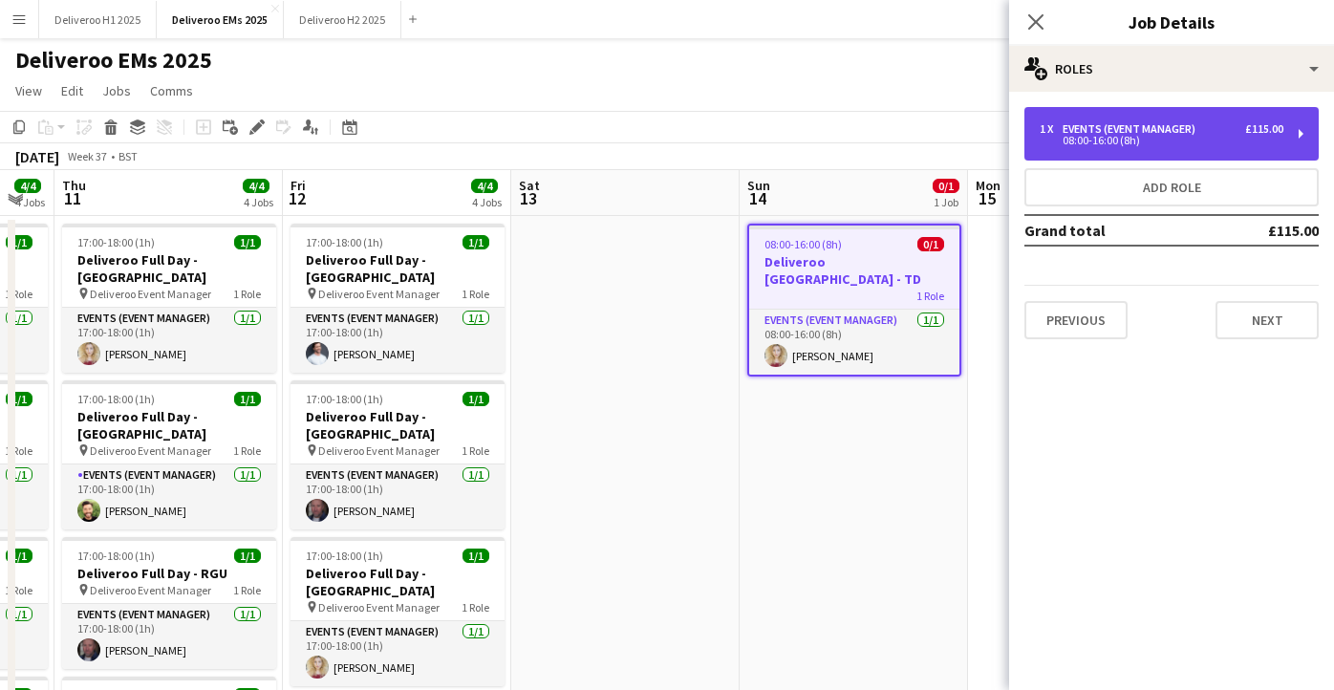
click at [1212, 138] on div "08:00-16:00 (8h)" at bounding box center [1162, 141] width 244 height 10
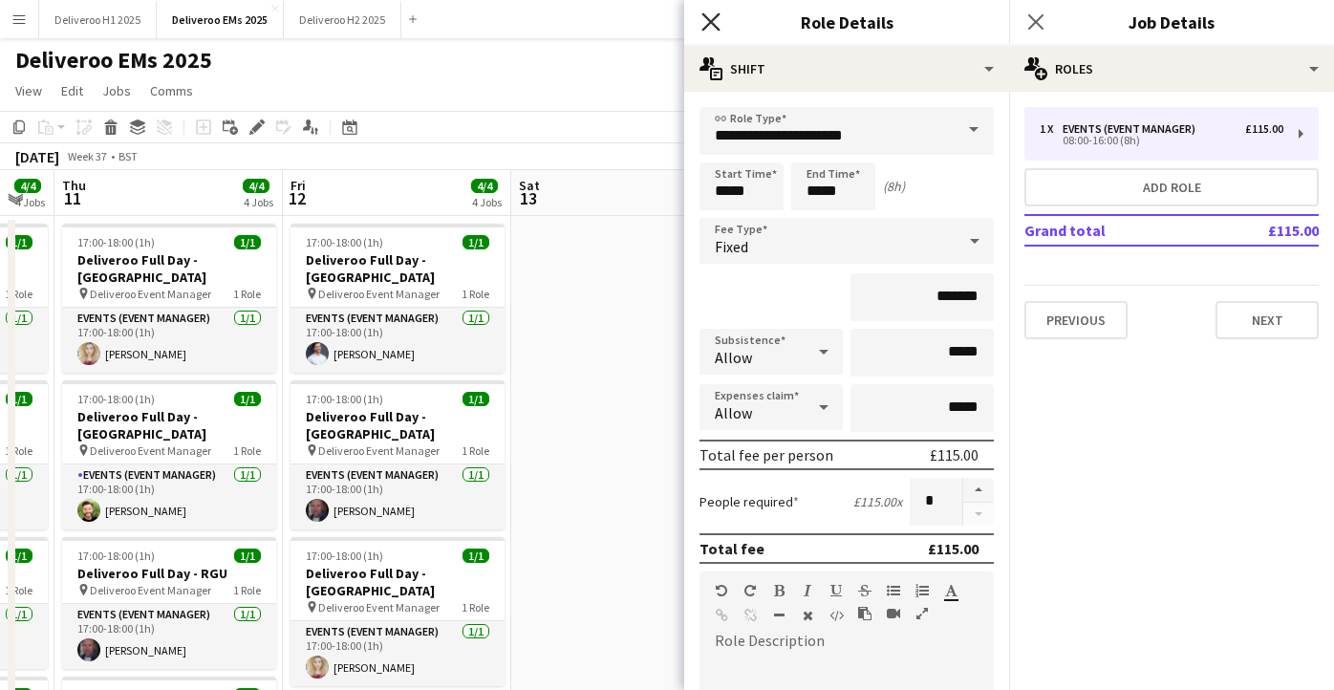
click at [707, 24] on icon at bounding box center [711, 21] width 18 height 18
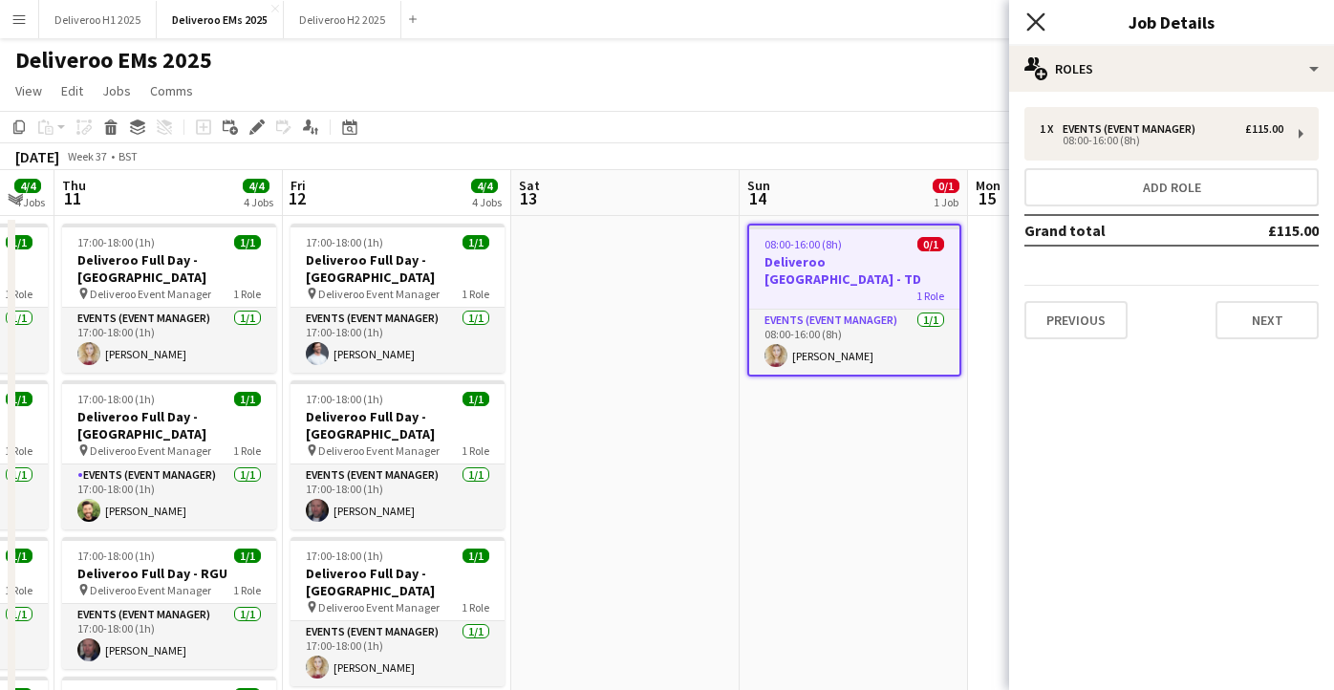
click at [1043, 18] on icon "Close pop-in" at bounding box center [1036, 21] width 18 height 18
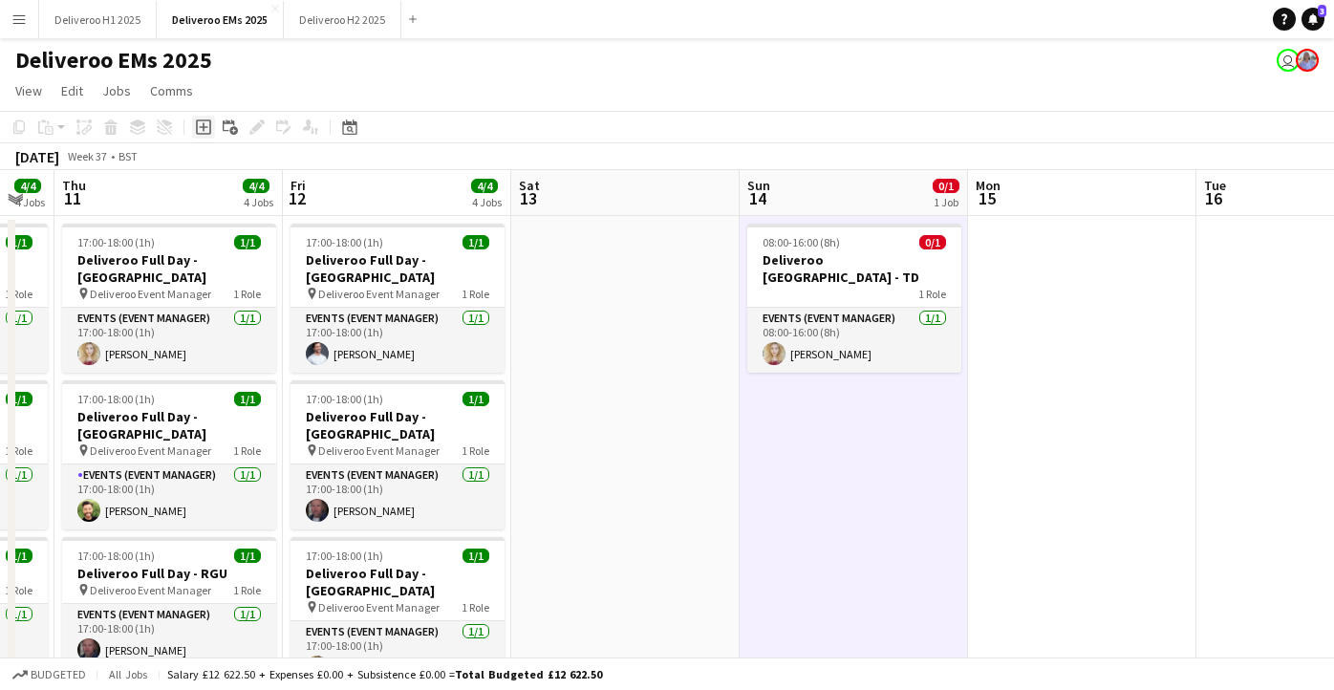
click at [197, 124] on icon "Add job" at bounding box center [203, 126] width 15 height 15
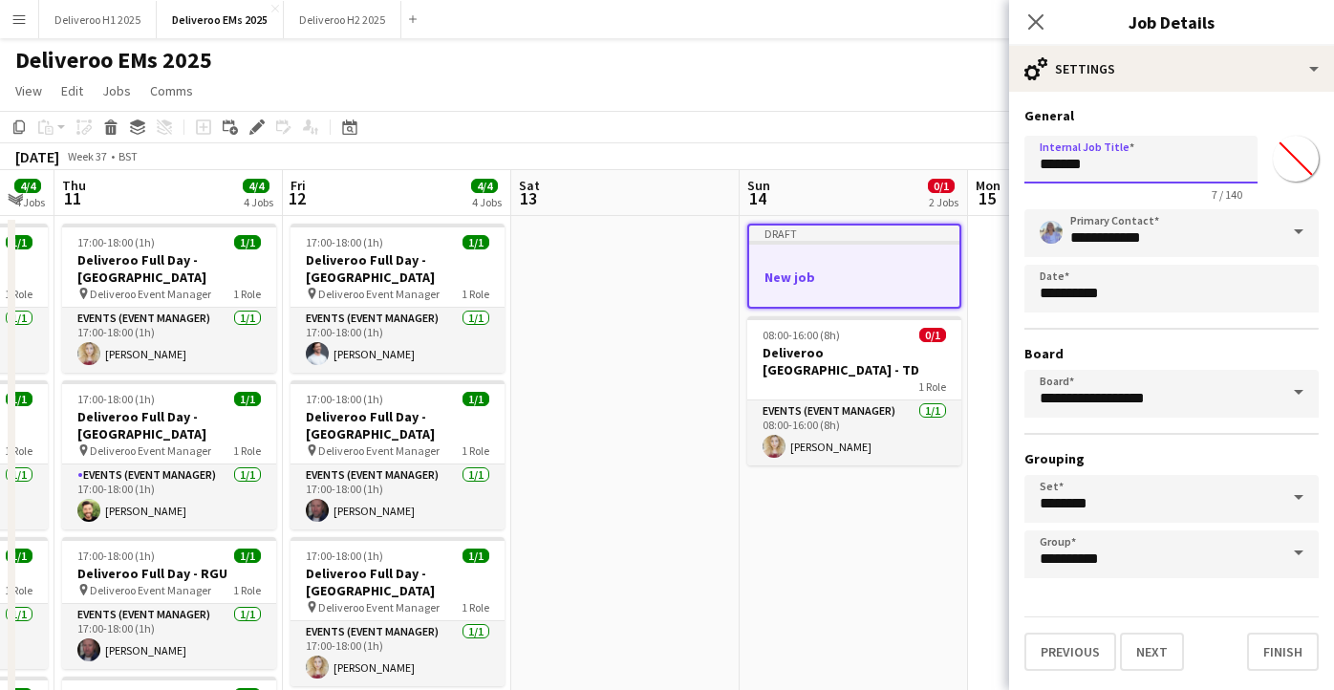
drag, startPoint x: 1139, startPoint y: 175, endPoint x: 1023, endPoint y: 167, distance: 115.9
click at [1023, 167] on form "**********" at bounding box center [1171, 389] width 325 height 564
type input "**********"
click at [1154, 649] on button "Next" at bounding box center [1152, 652] width 64 height 38
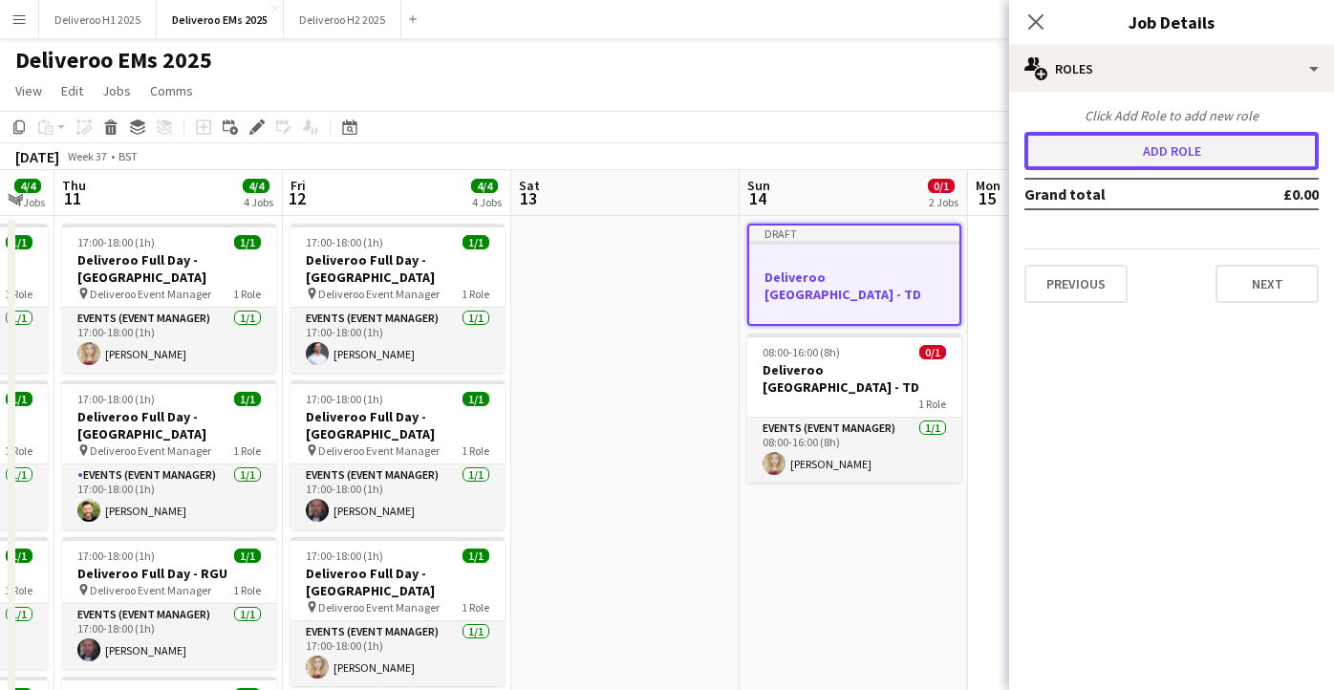
click at [1205, 153] on button "Add role" at bounding box center [1172, 151] width 294 height 38
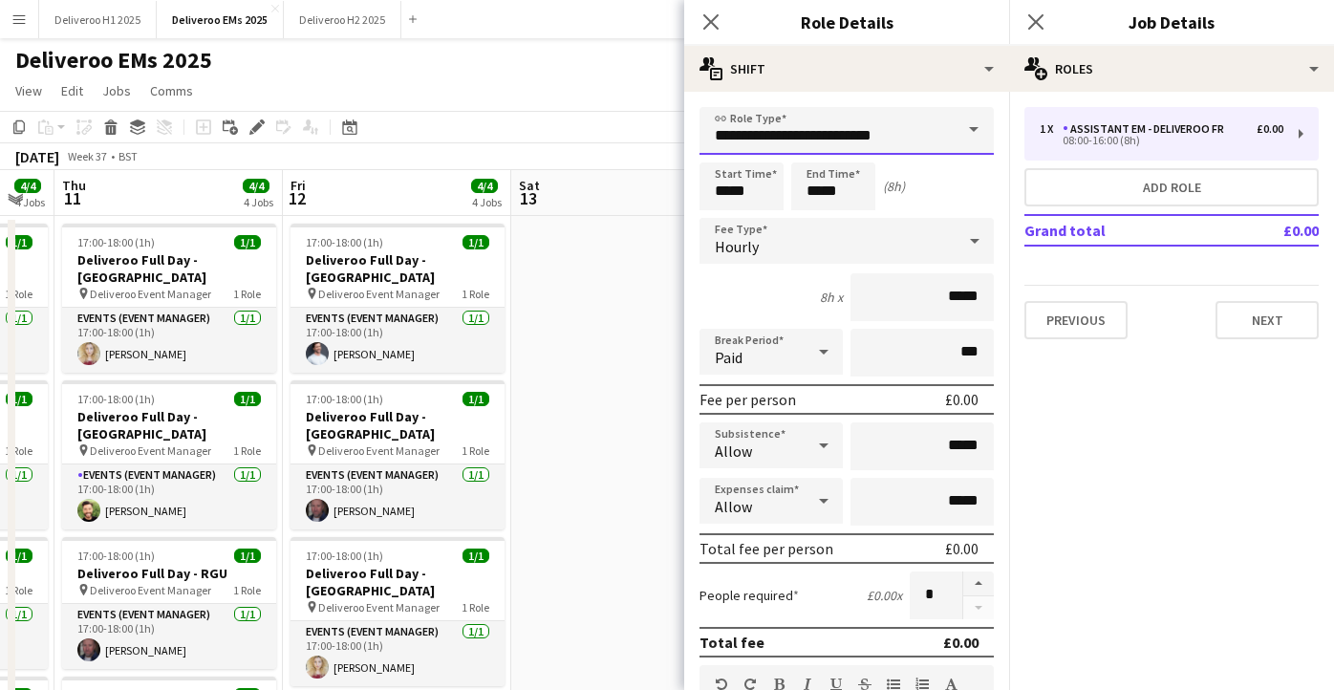
click at [919, 121] on input "**********" at bounding box center [847, 131] width 294 height 48
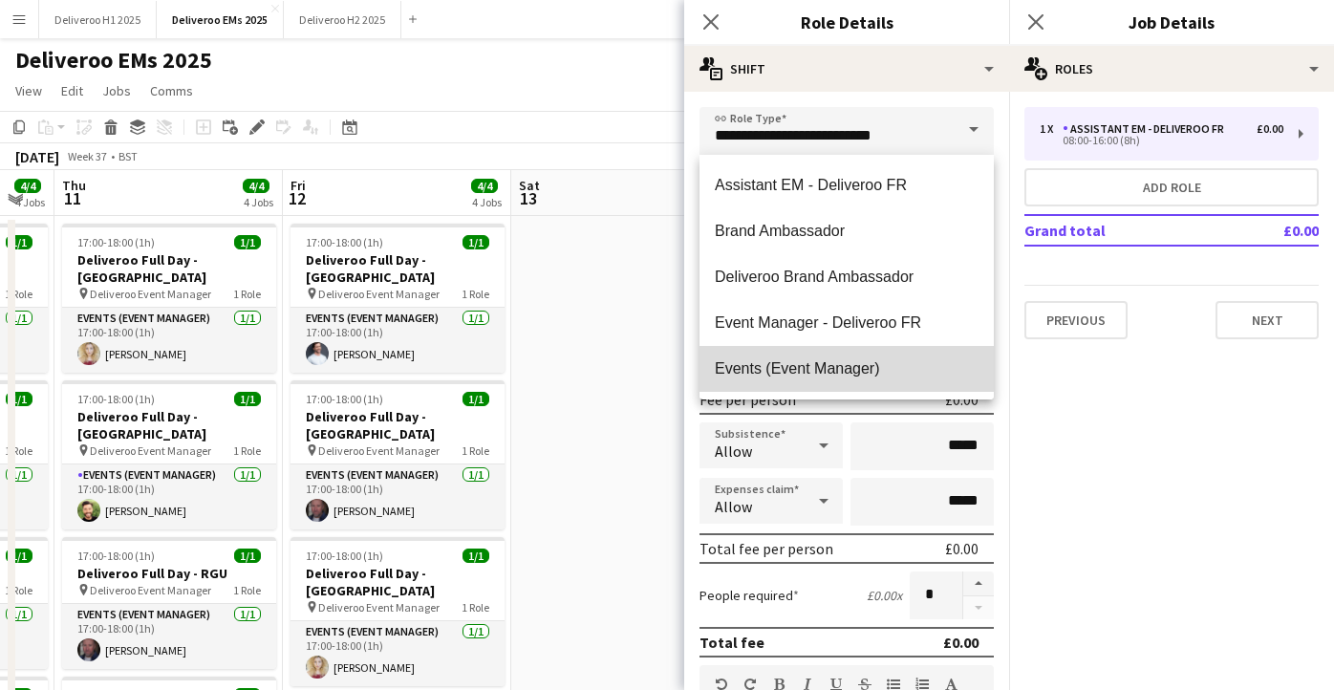
click at [808, 360] on span "Events (Event Manager)" at bounding box center [847, 368] width 264 height 18
type input "**********"
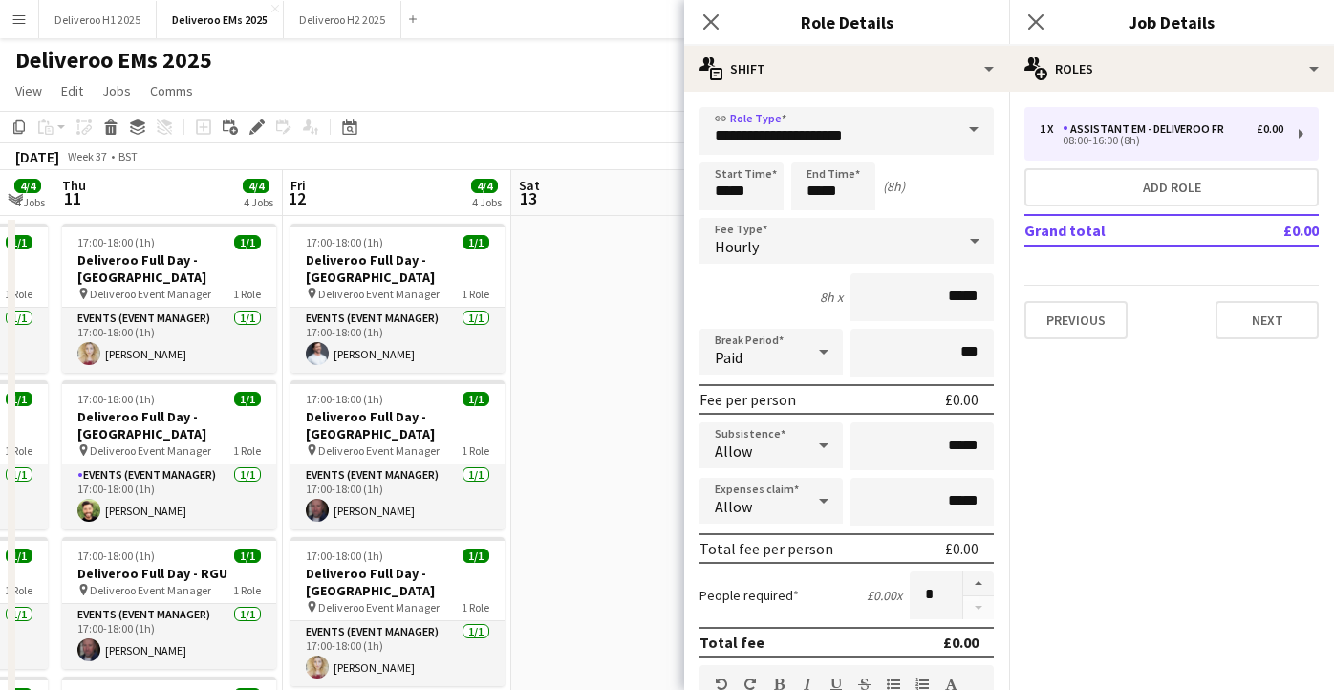
click at [781, 237] on div "Hourly" at bounding box center [828, 241] width 256 height 46
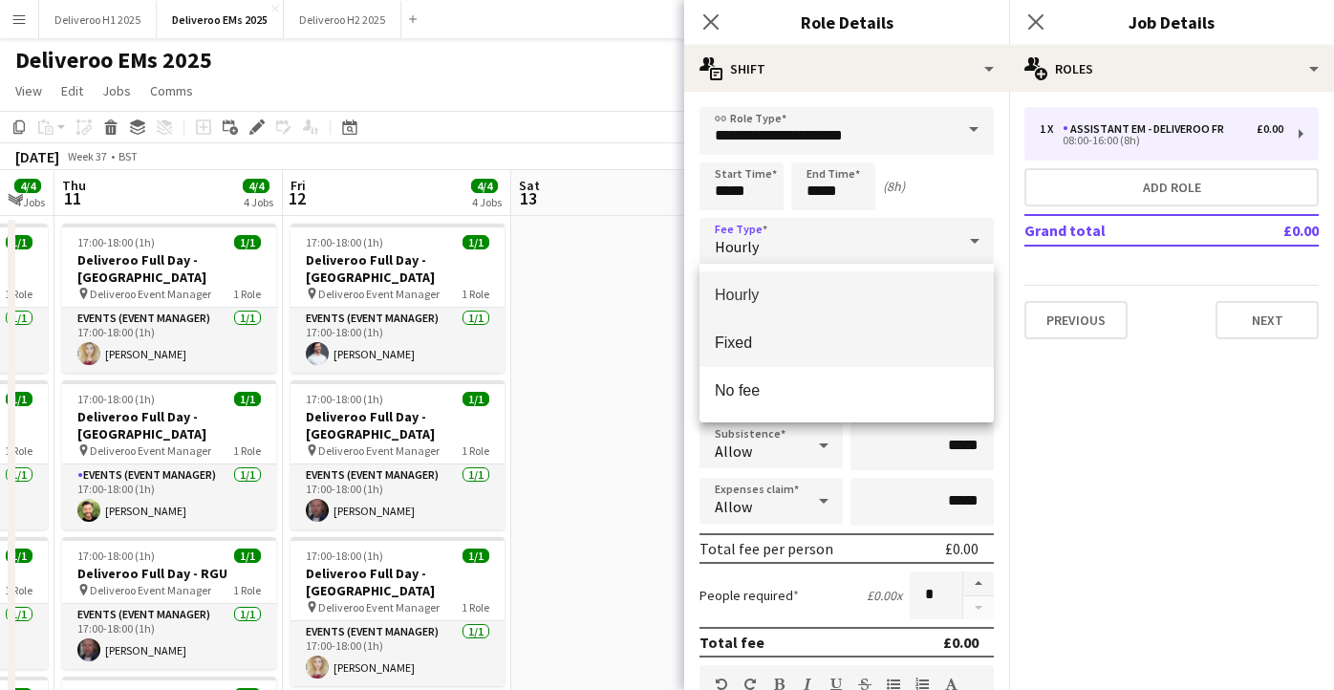
click at [775, 343] on span "Fixed" at bounding box center [847, 343] width 264 height 18
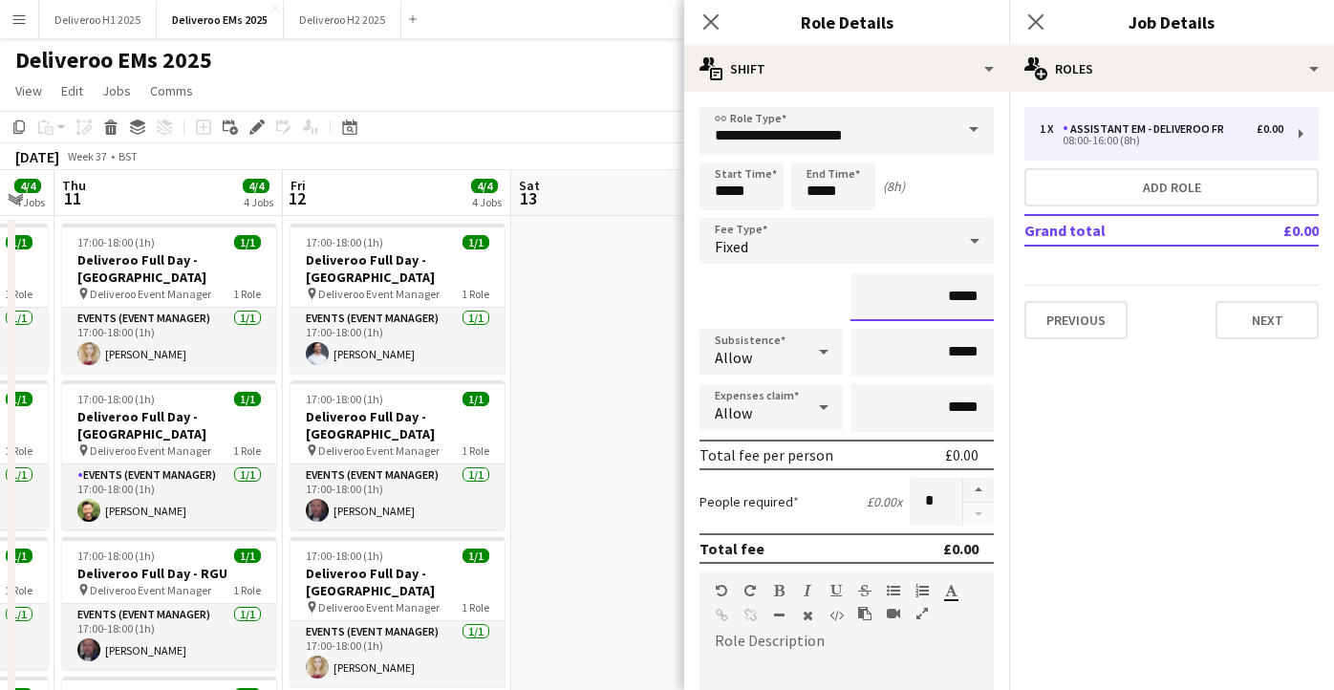
drag, startPoint x: 981, startPoint y: 303, endPoint x: 951, endPoint y: 302, distance: 29.6
click at [951, 302] on input "*****" at bounding box center [922, 297] width 143 height 48
type input "*******"
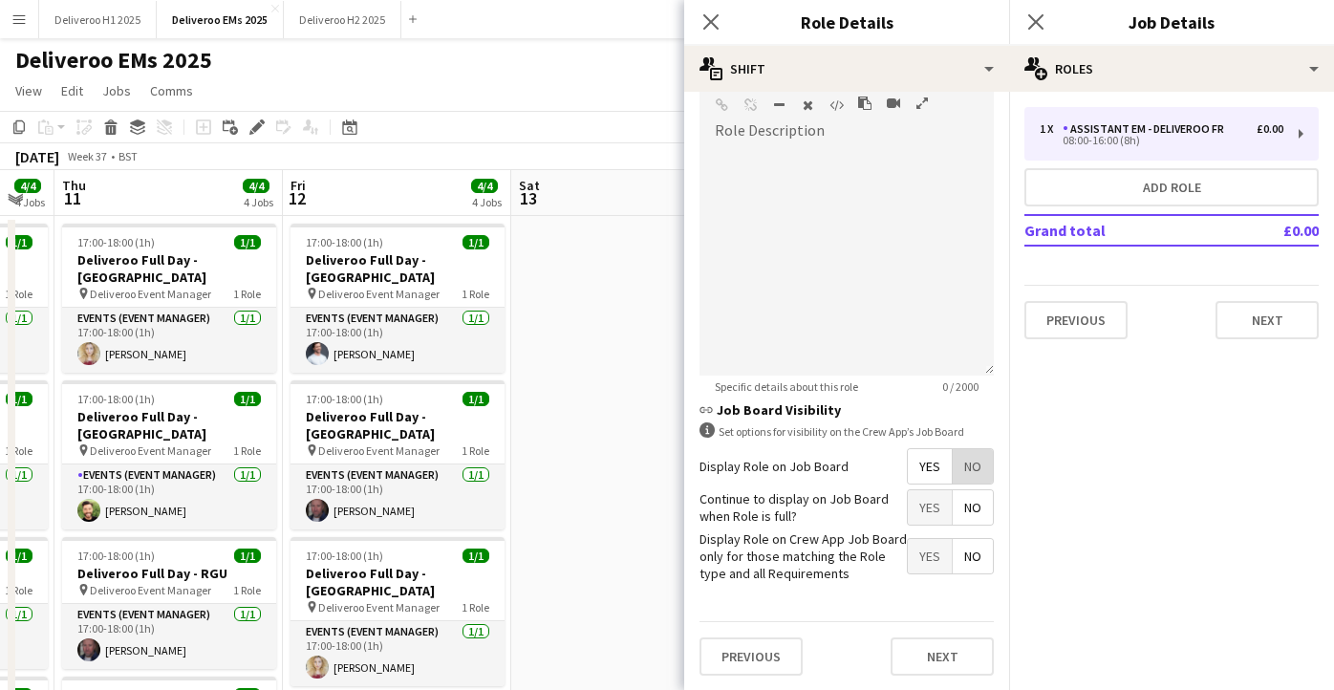
click at [973, 472] on span "No" at bounding box center [973, 466] width 40 height 34
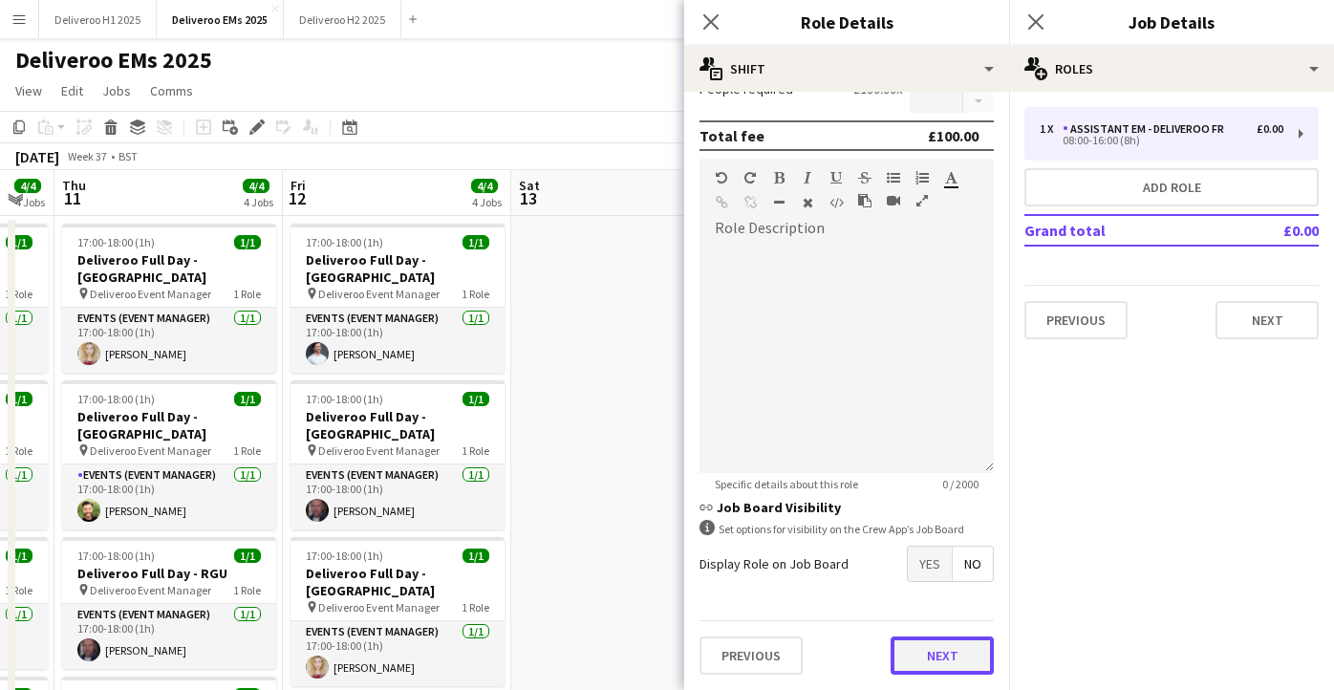
click at [956, 647] on button "Next" at bounding box center [942, 656] width 103 height 38
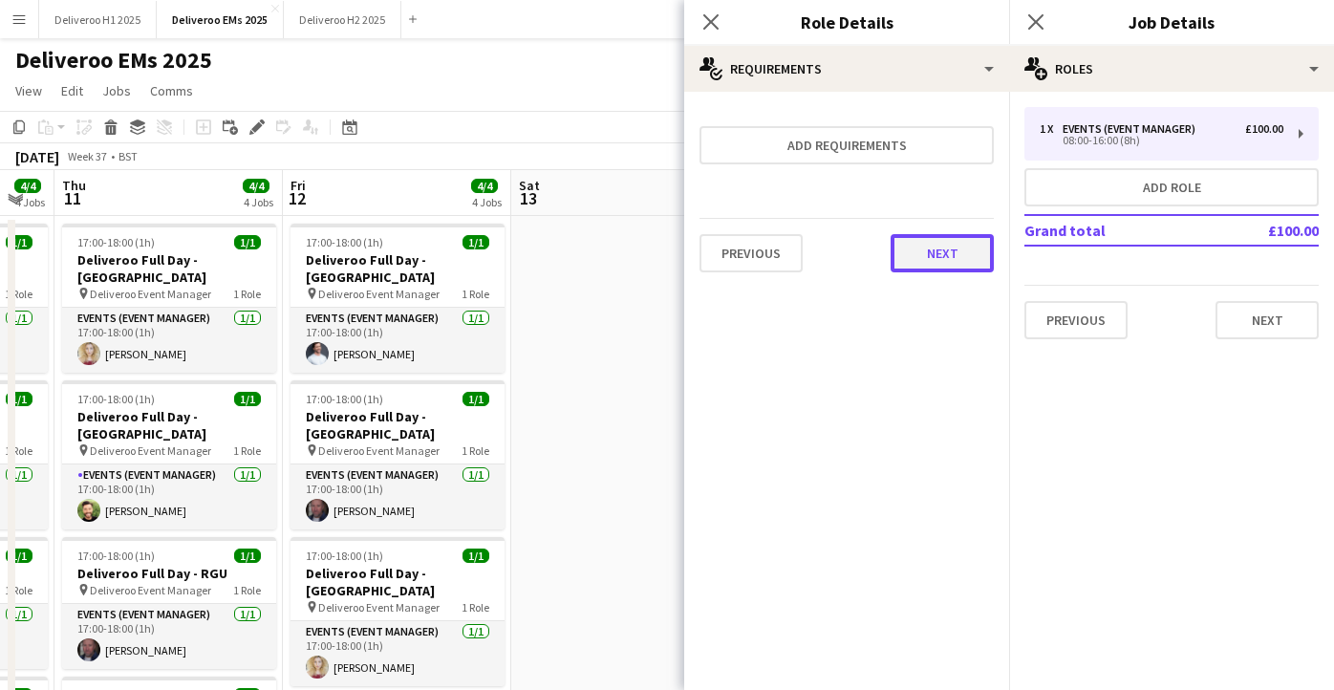
click at [944, 256] on button "Next" at bounding box center [942, 253] width 103 height 38
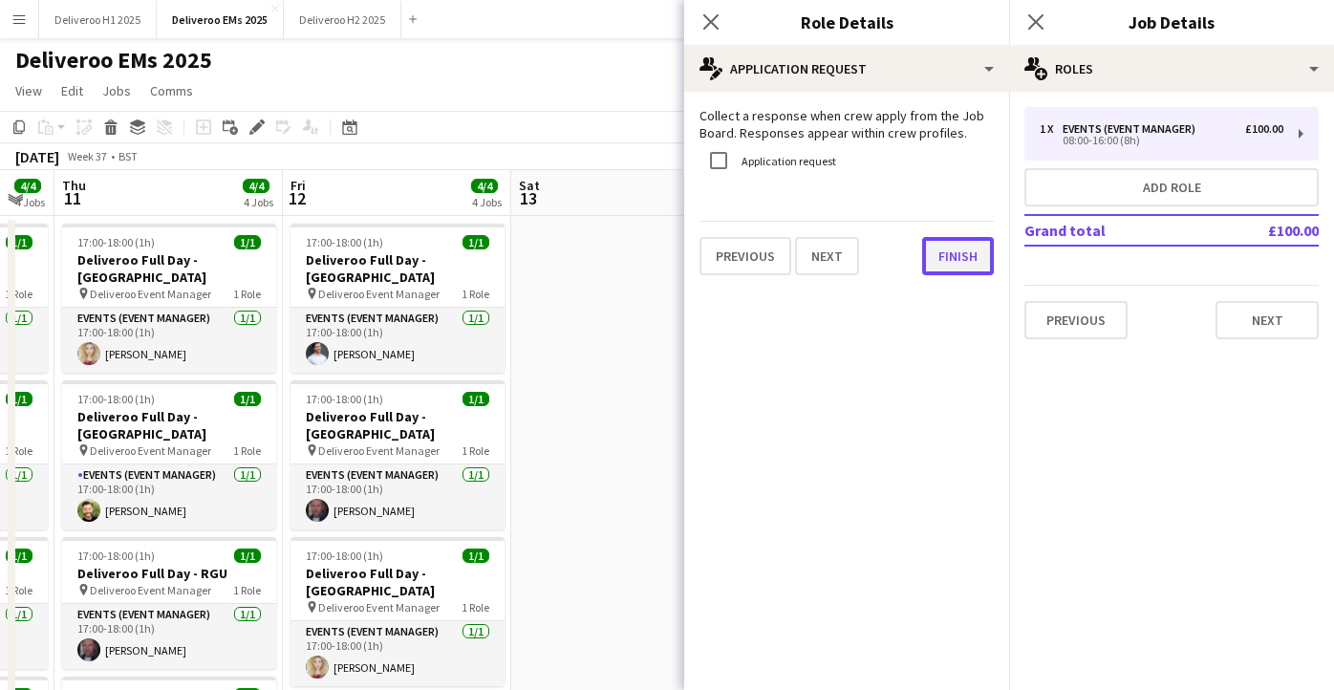
click at [956, 252] on button "Finish" at bounding box center [958, 256] width 72 height 38
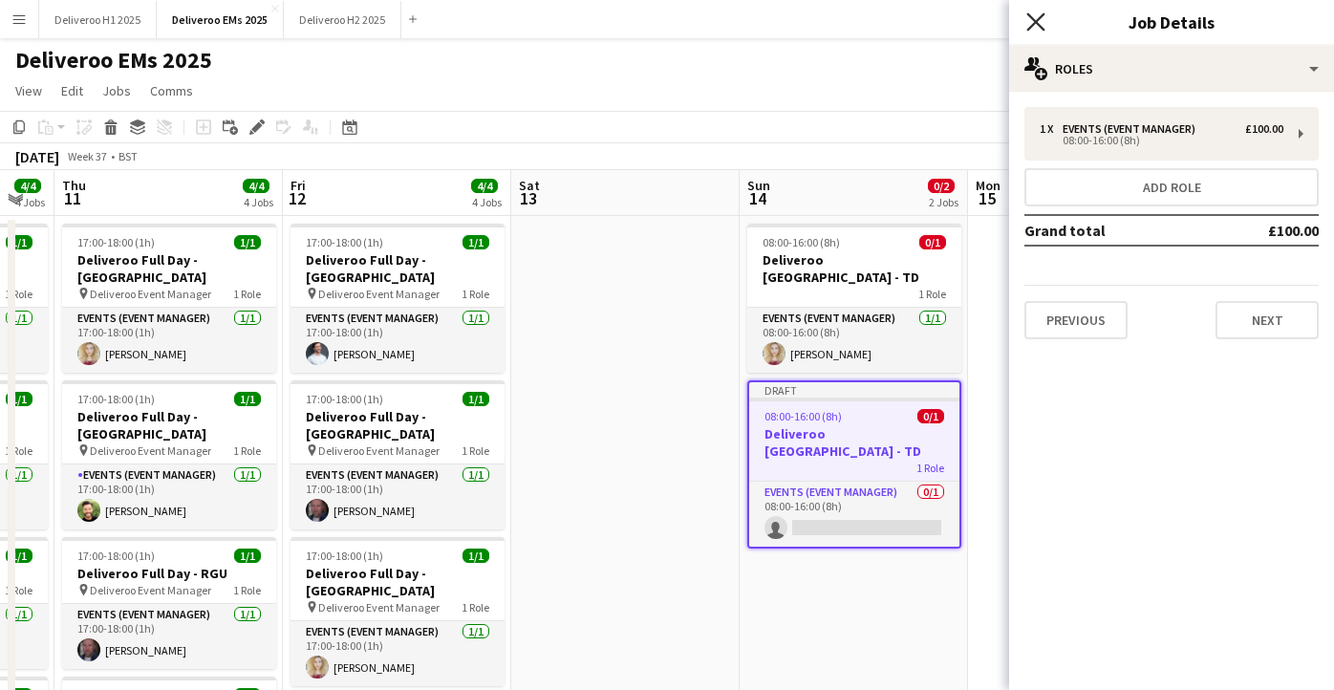
click at [1040, 12] on icon "Close pop-in" at bounding box center [1036, 21] width 18 height 18
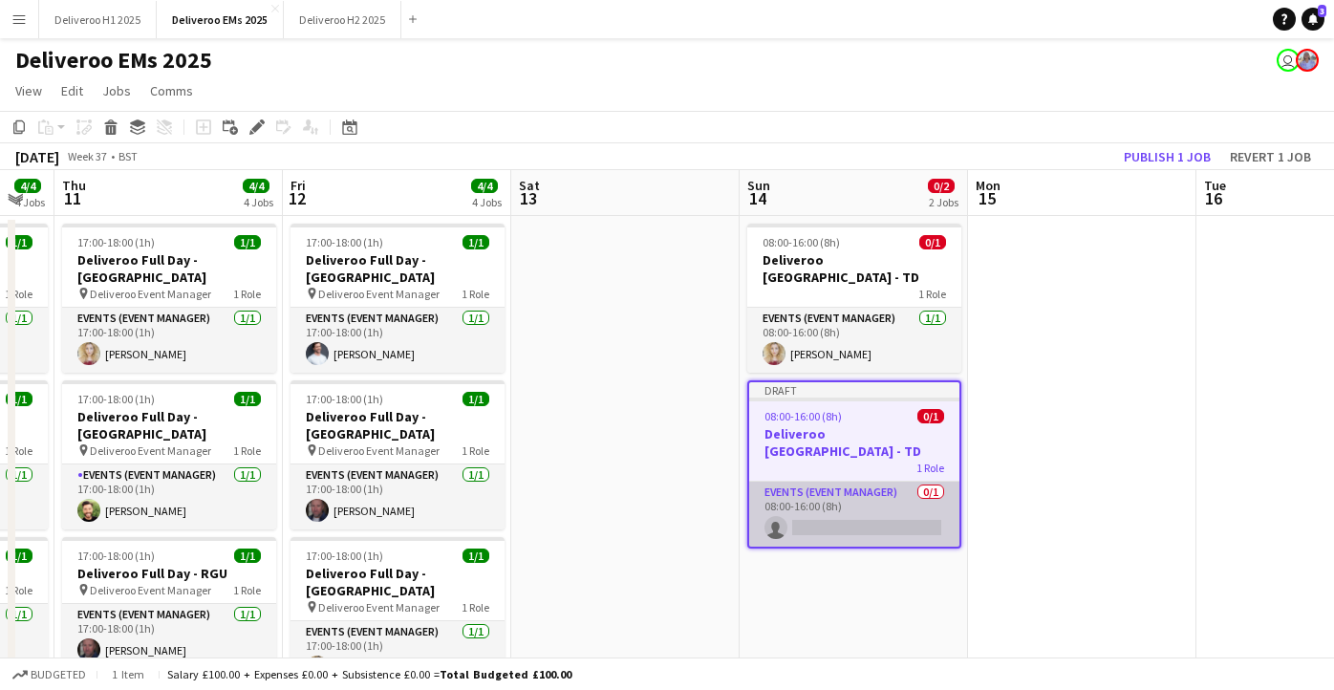
click at [879, 499] on app-card-role "Events (Event Manager) 0/1 08:00-16:00 (8h) single-neutral-actions" at bounding box center [854, 514] width 210 height 65
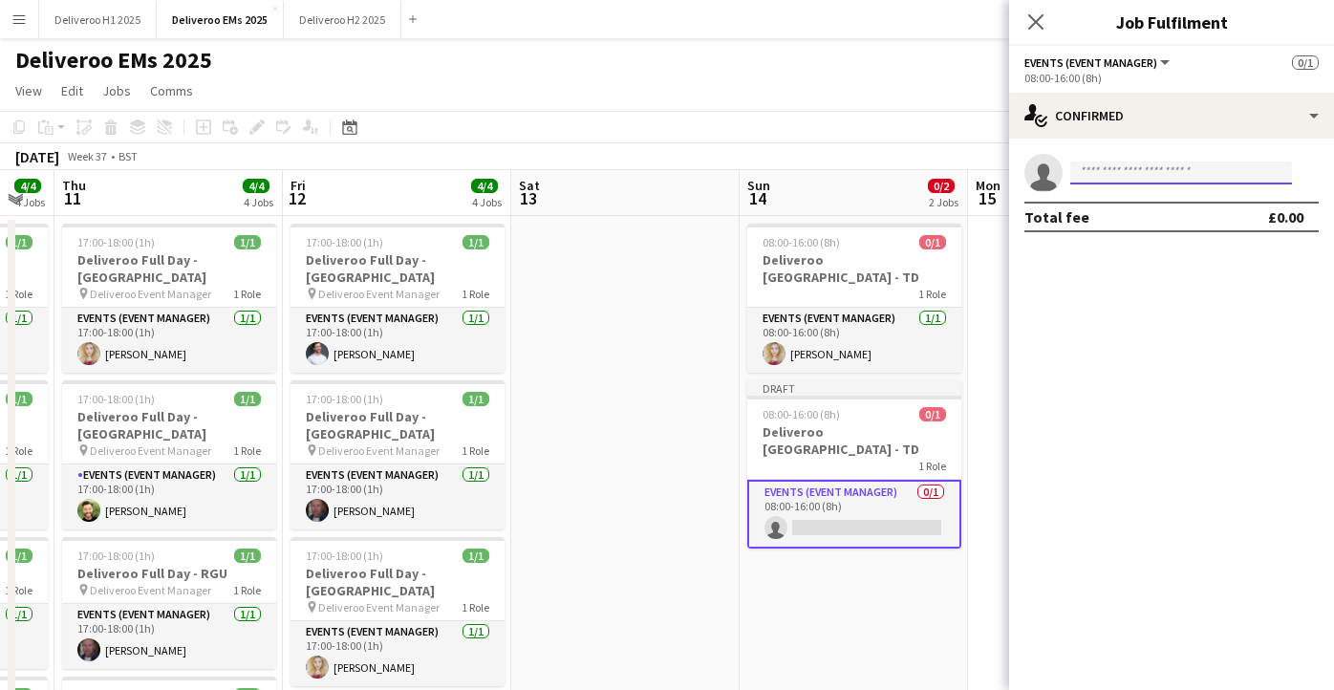
click at [1113, 166] on input at bounding box center [1182, 173] width 222 height 23
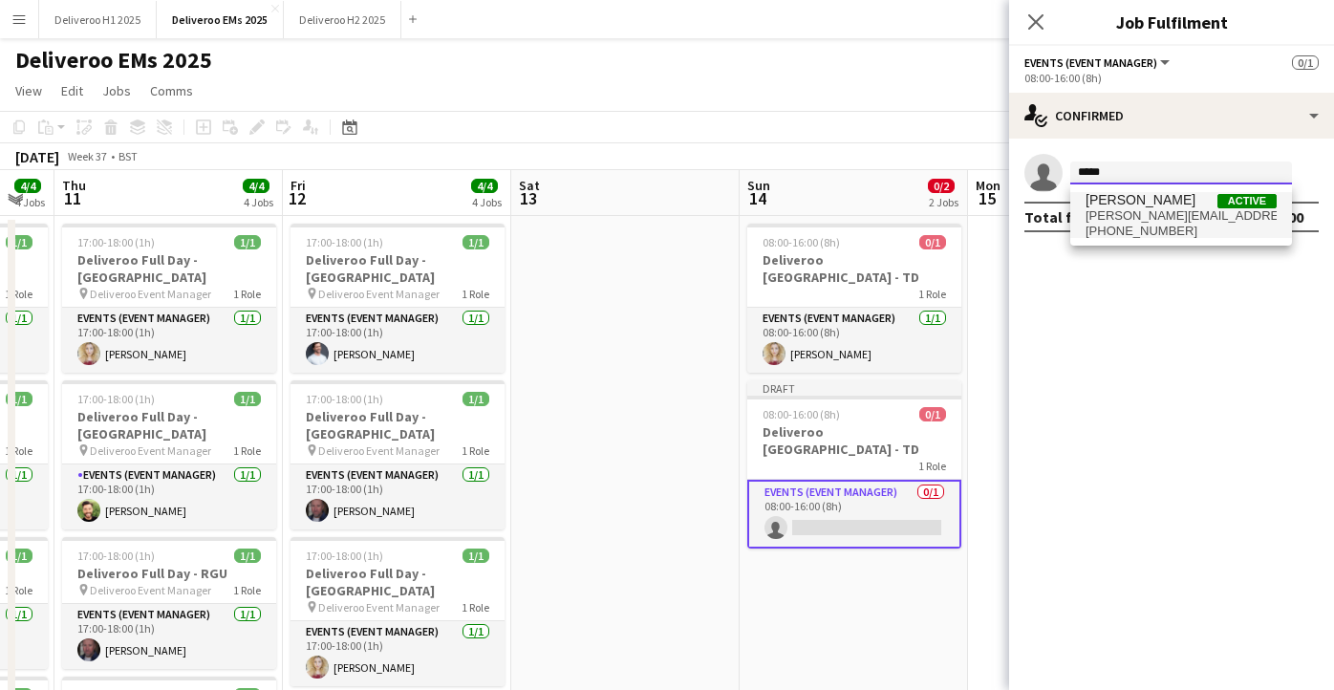
type input "****"
click at [1155, 201] on span "[PERSON_NAME]" at bounding box center [1141, 200] width 110 height 16
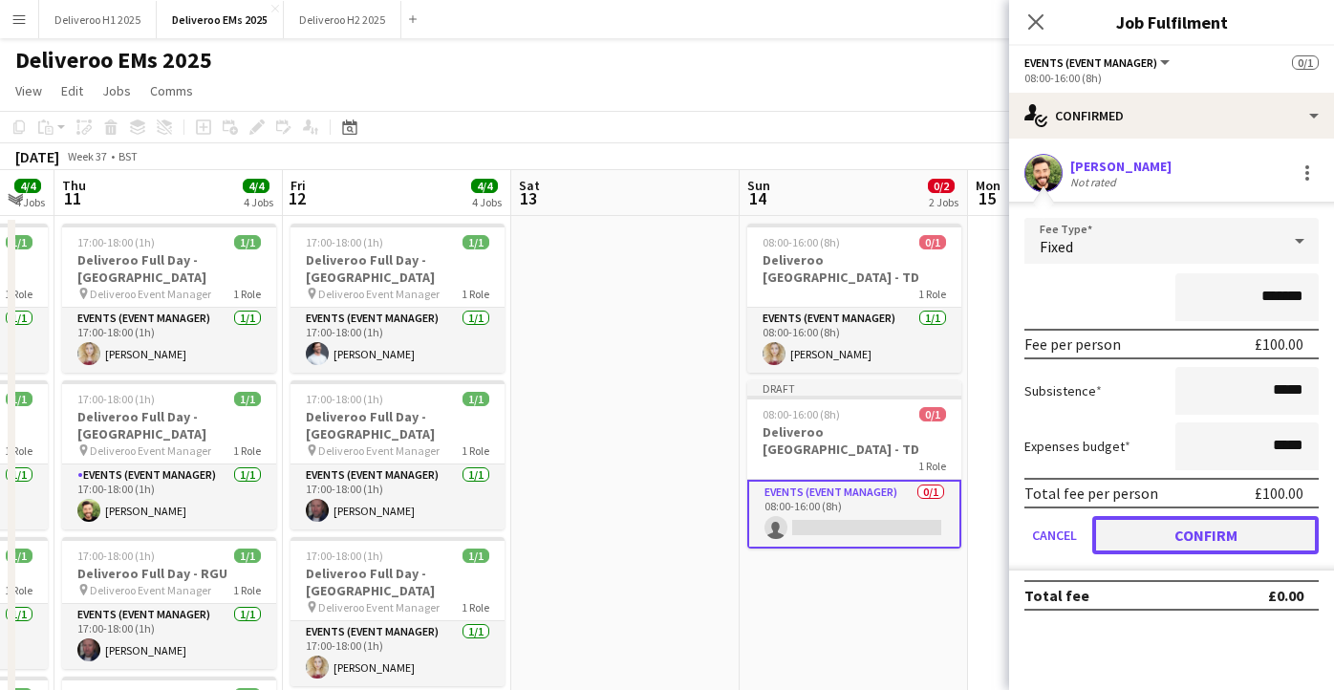
click at [1218, 523] on button "Confirm" at bounding box center [1206, 535] width 227 height 38
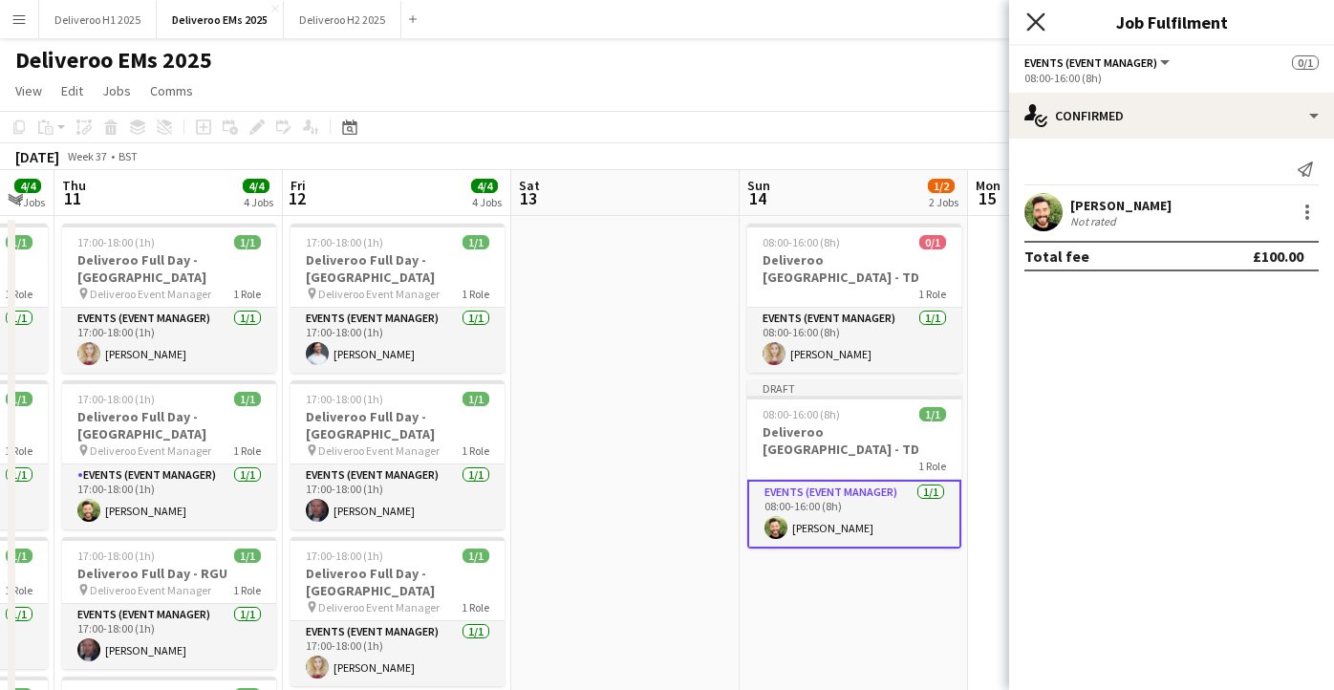
click at [1036, 28] on icon "Close pop-in" at bounding box center [1036, 21] width 18 height 18
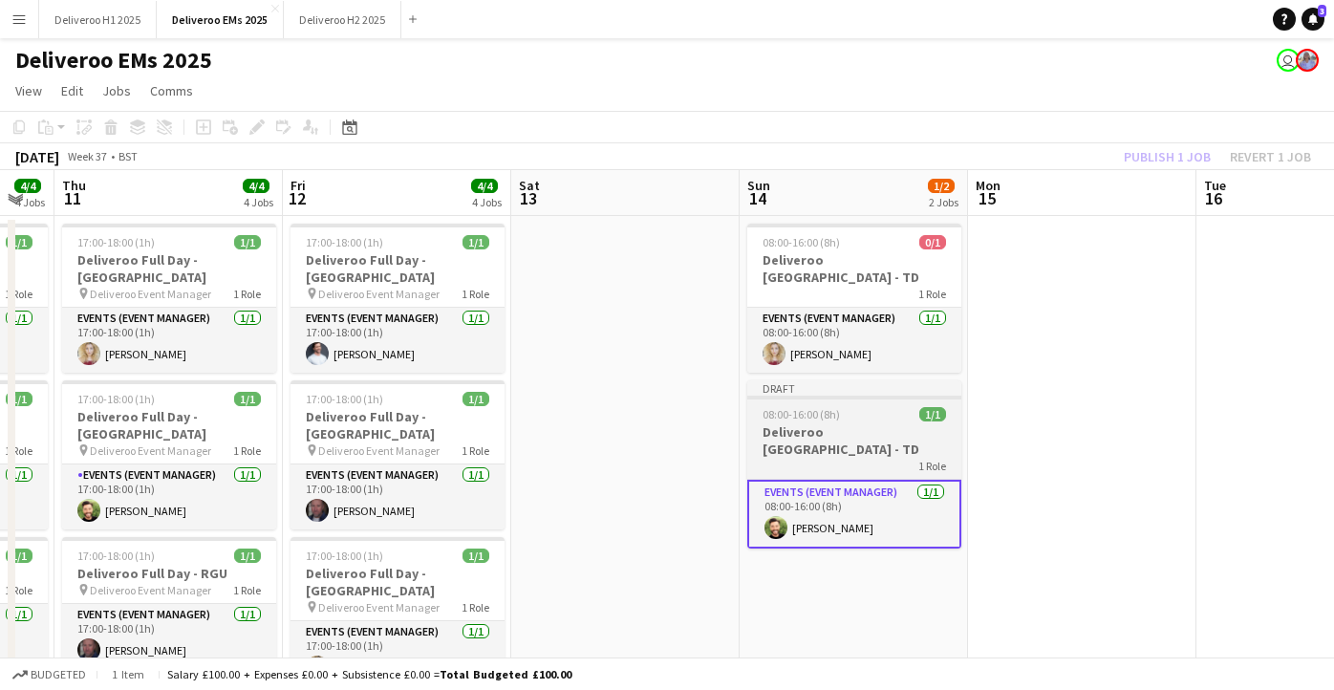
click at [910, 387] on app-job-card "Draft 08:00-16:00 (8h) 1/1 Deliveroo [GEOGRAPHIC_DATA] - TD 1 Role Events (Even…" at bounding box center [855, 464] width 214 height 168
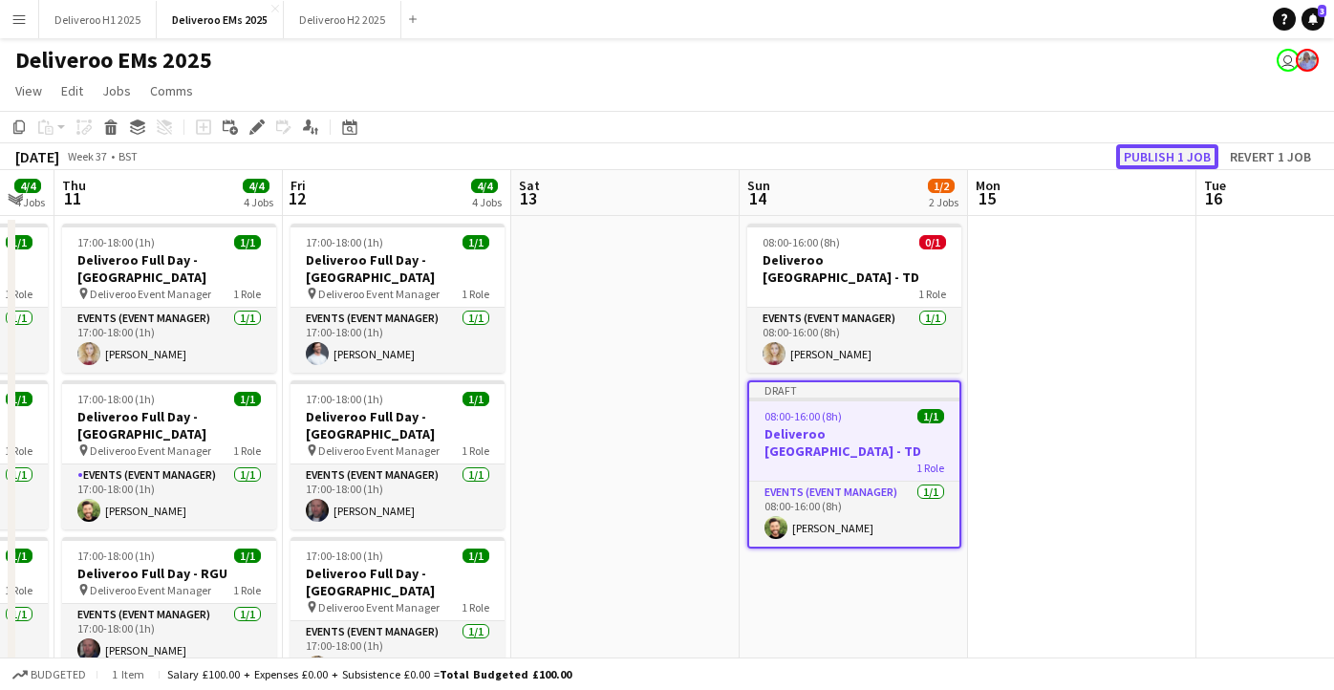
click at [1130, 163] on button "Publish 1 job" at bounding box center [1168, 156] width 102 height 25
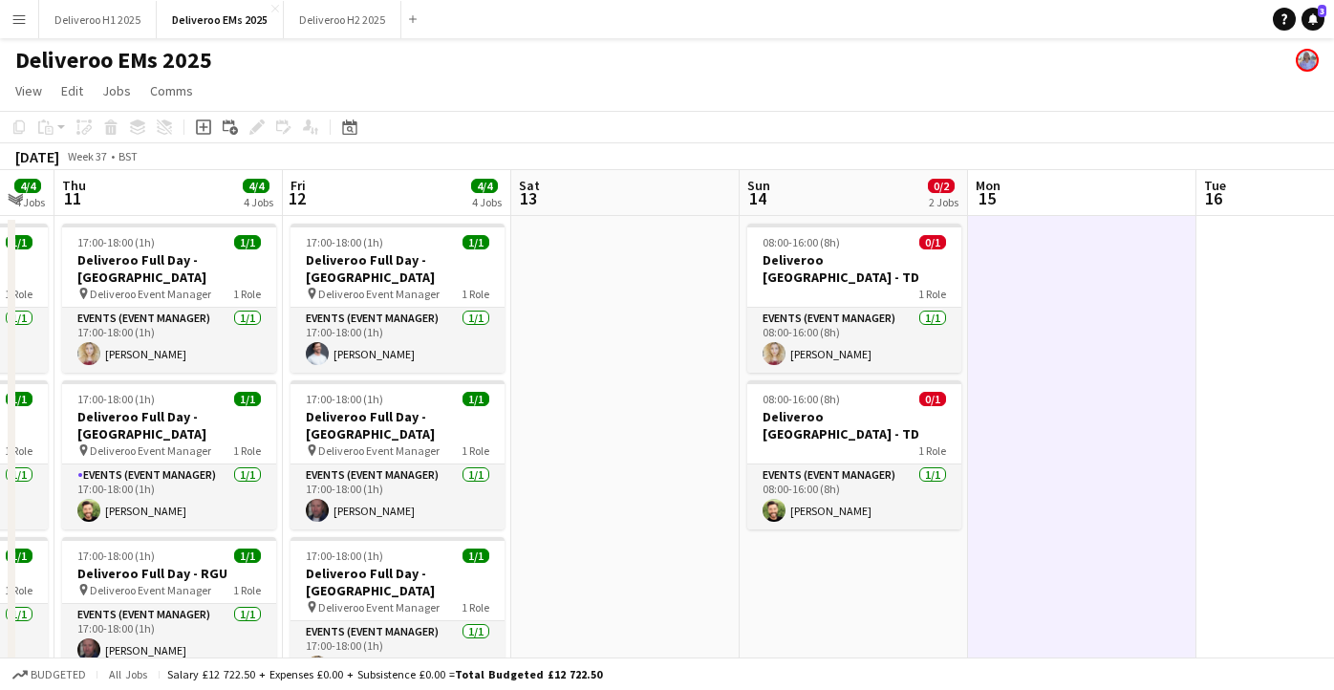
click at [24, 17] on app-icon "Menu" at bounding box center [18, 18] width 15 height 15
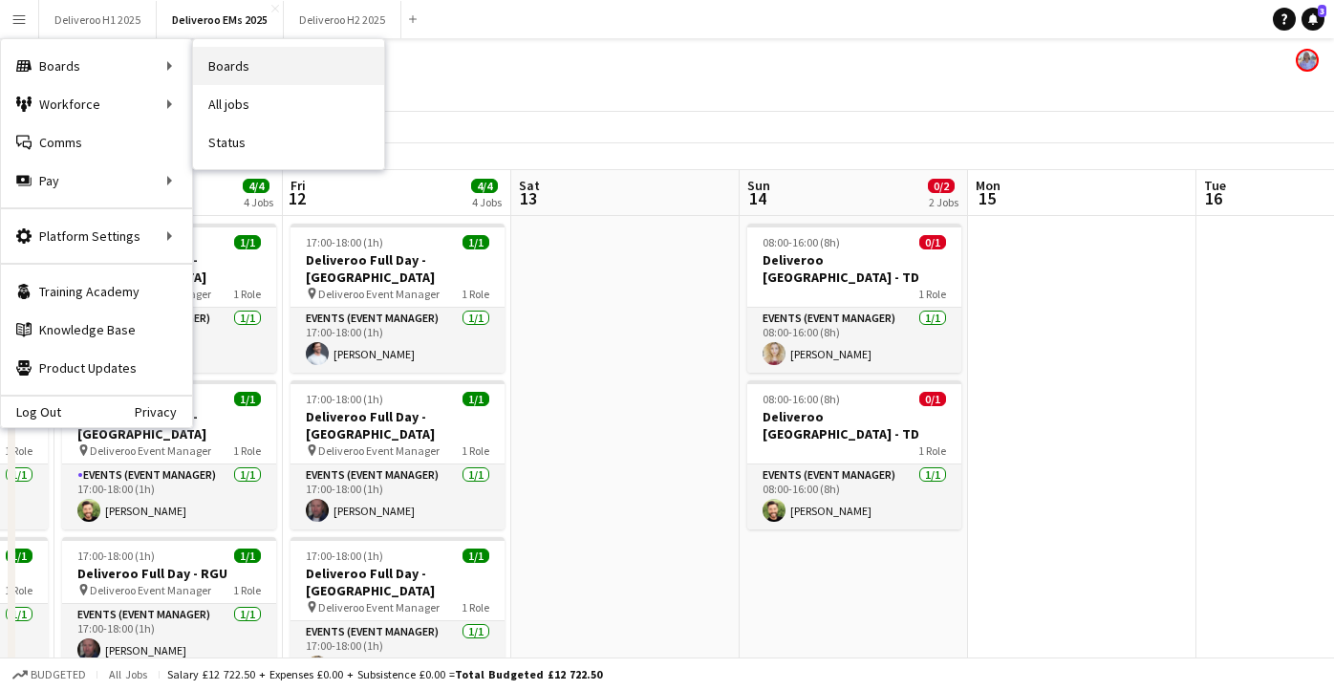
click at [252, 69] on link "Boards" at bounding box center [288, 66] width 191 height 38
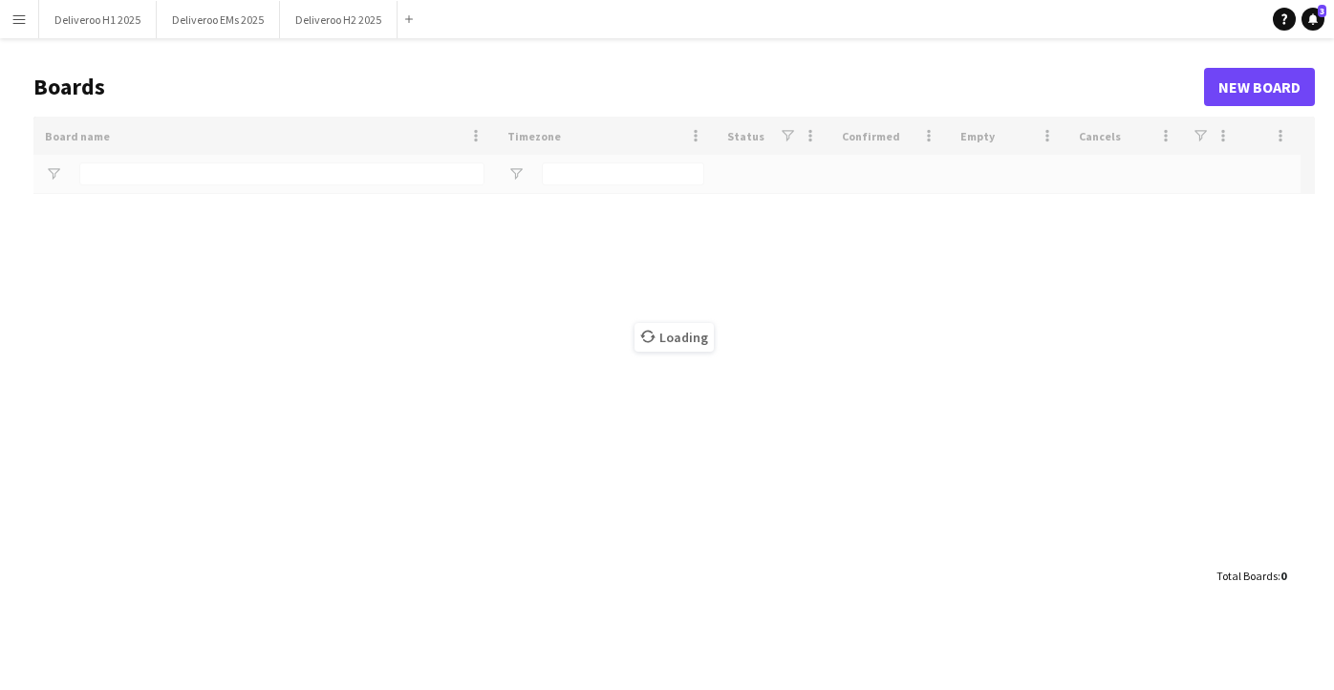
type input "*********"
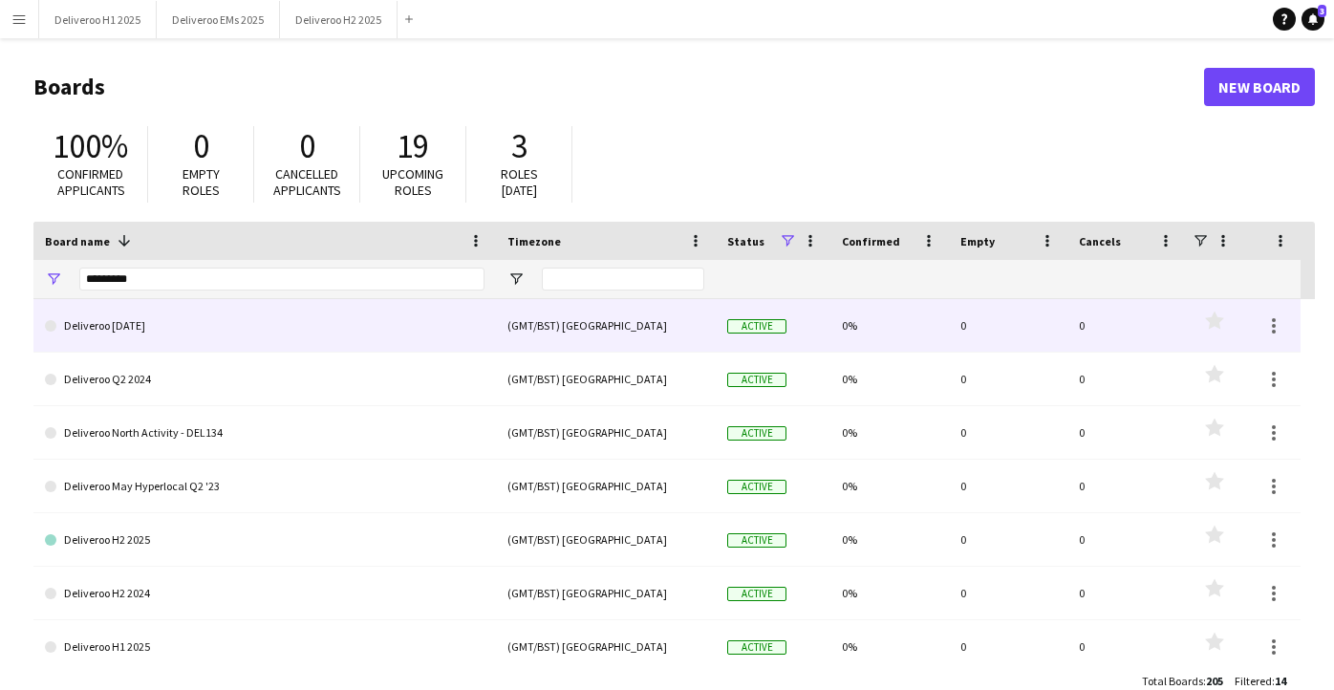
click at [265, 322] on link "Deliveroo [DATE]" at bounding box center [265, 326] width 440 height 54
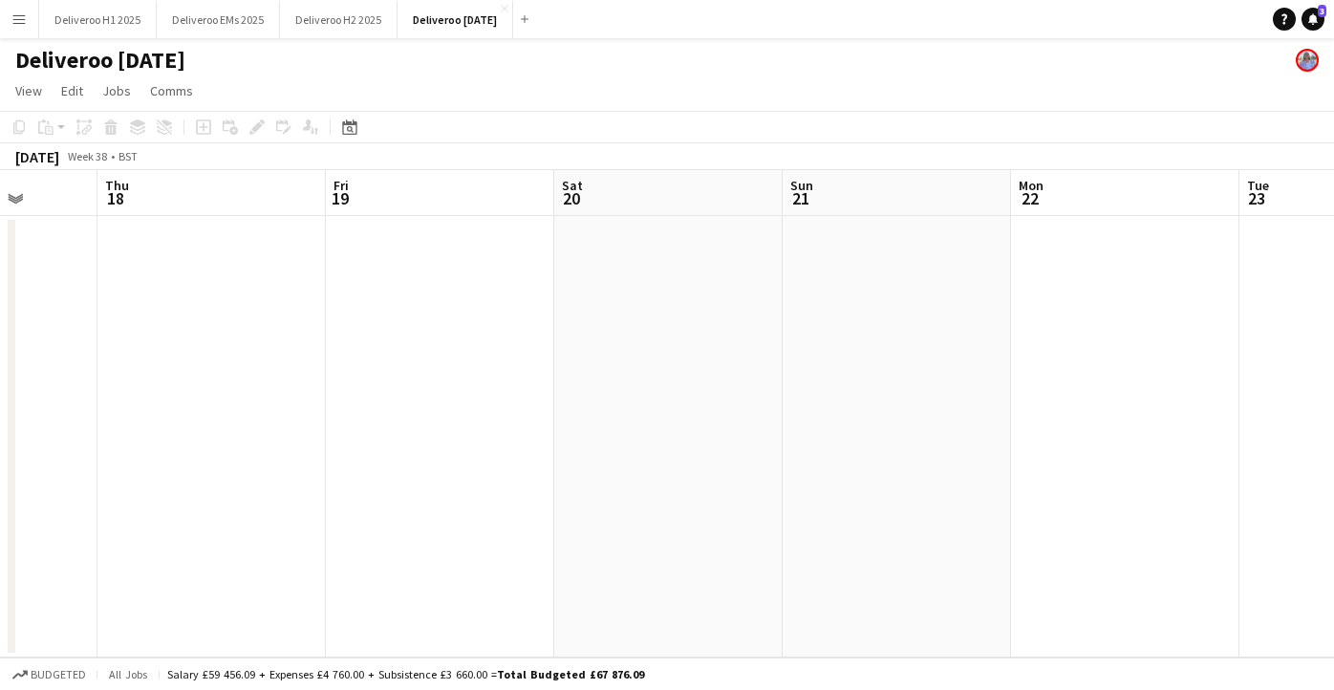
scroll to position [0, 544]
click at [80, 170] on app-board-header-date "Wed 17" at bounding box center [27, 193] width 228 height 46
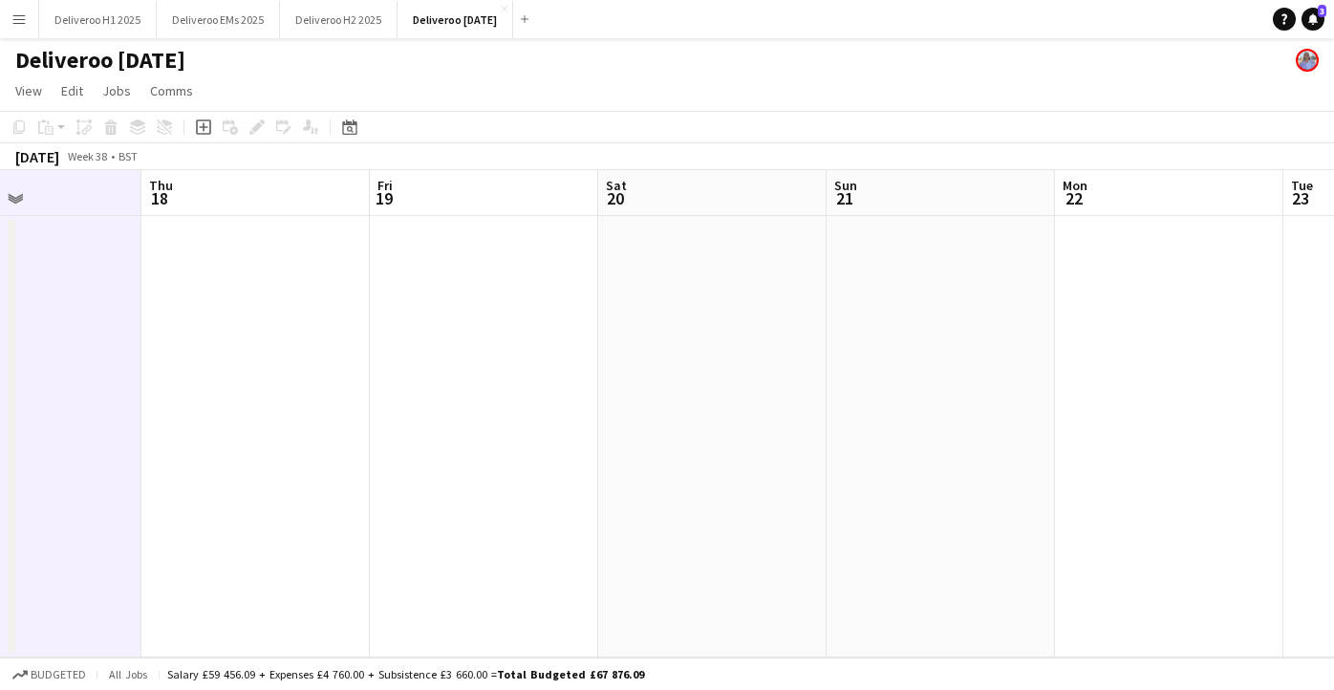
click at [59, 160] on div "[DATE]" at bounding box center [37, 156] width 44 height 19
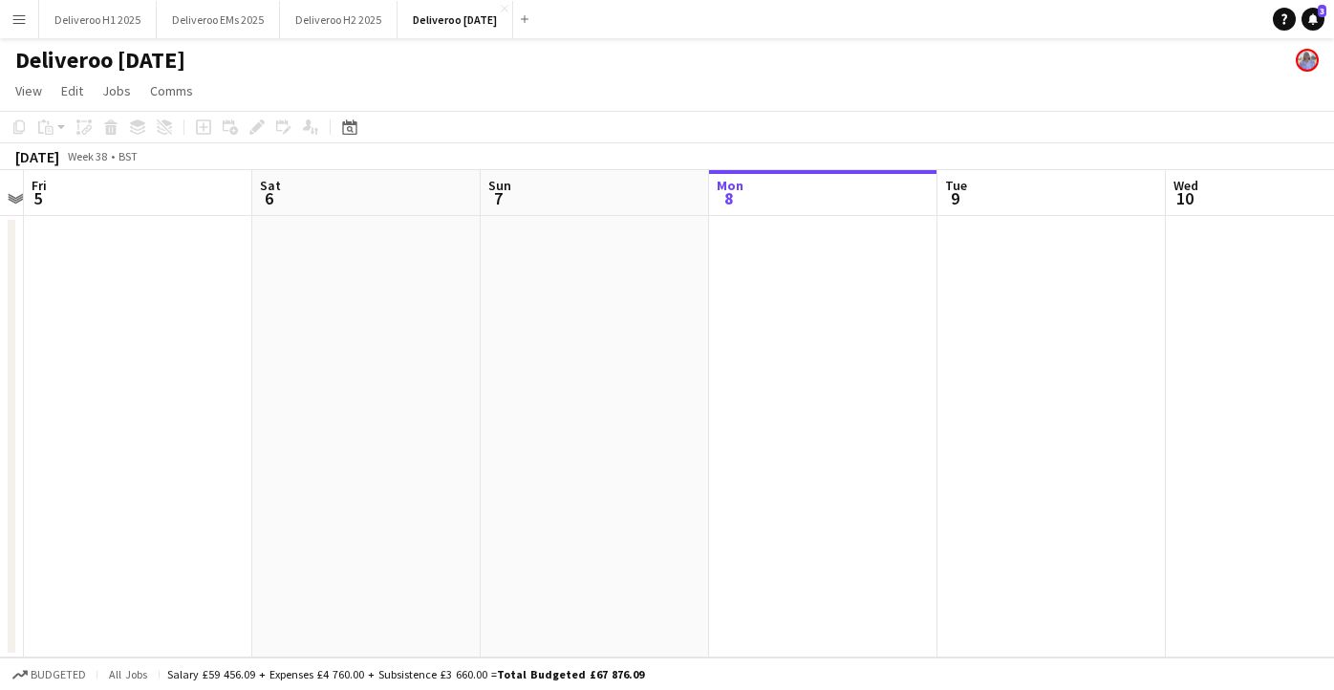
scroll to position [0, 441]
click at [350, 124] on icon at bounding box center [349, 126] width 14 height 15
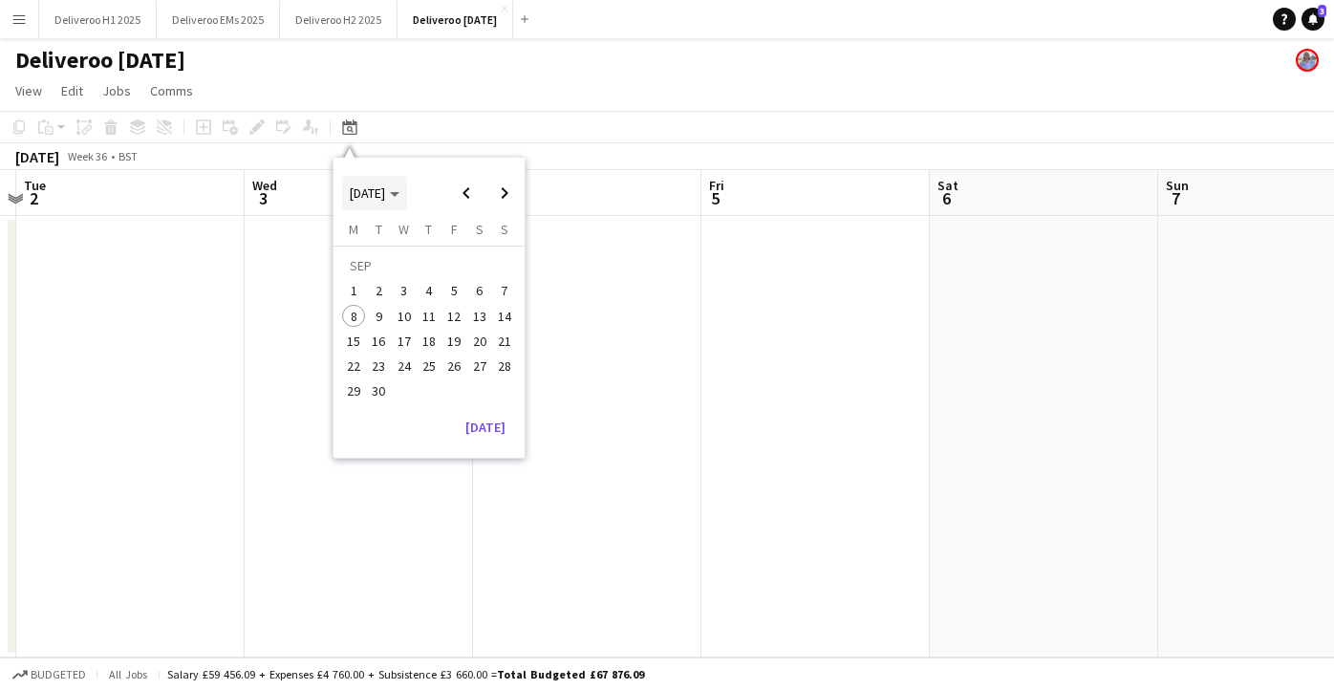
click at [385, 191] on span "[DATE]" at bounding box center [367, 192] width 35 height 17
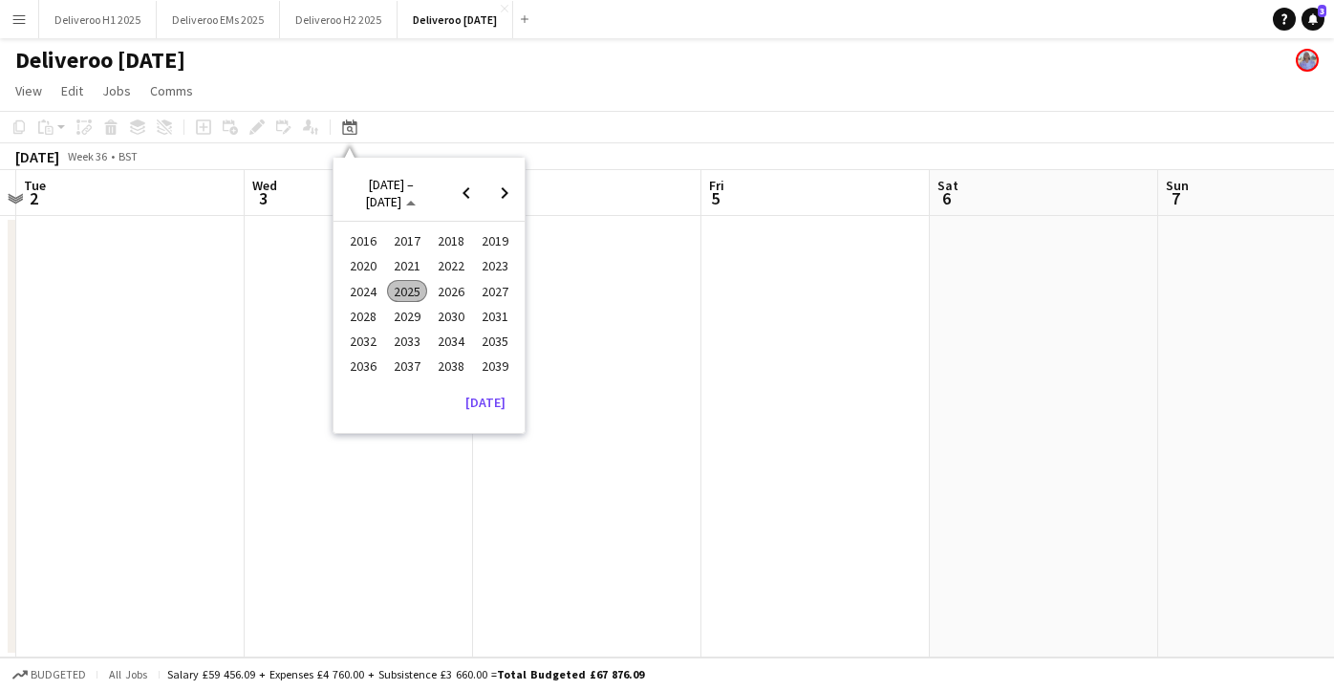
click at [493, 266] on span "2023" at bounding box center [494, 266] width 39 height 23
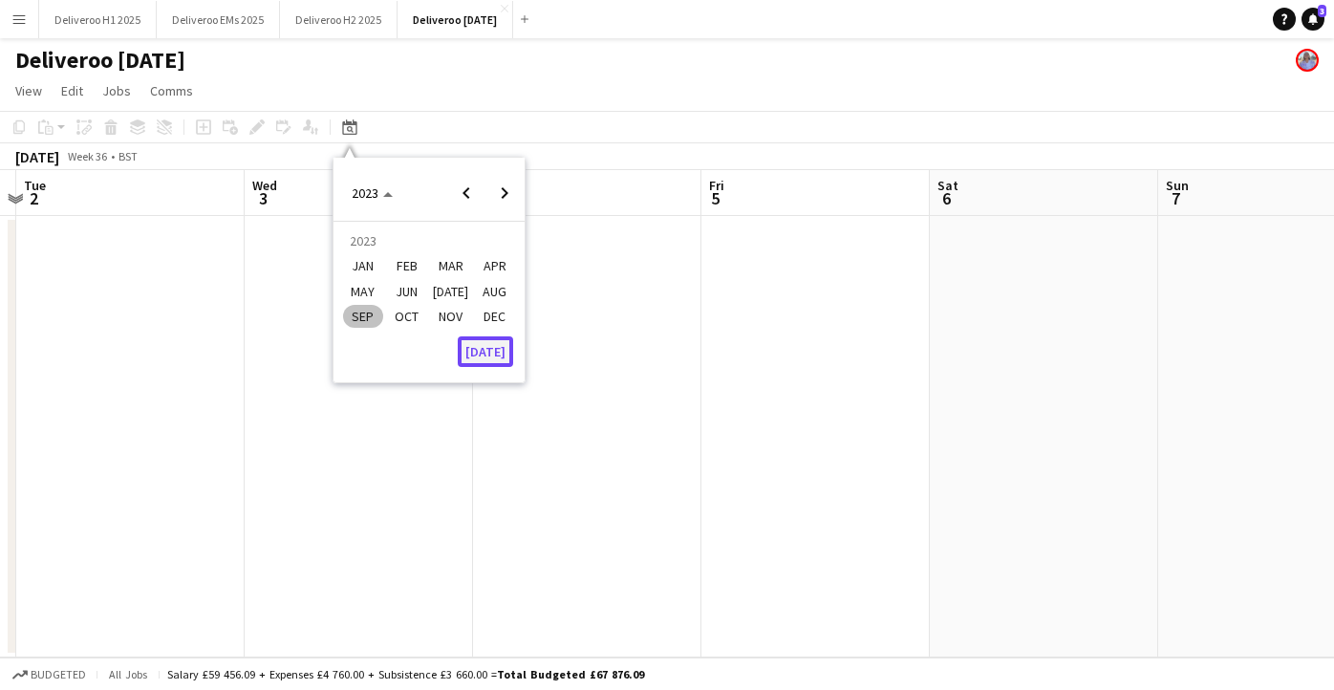
click at [486, 353] on button "[DATE]" at bounding box center [485, 351] width 55 height 31
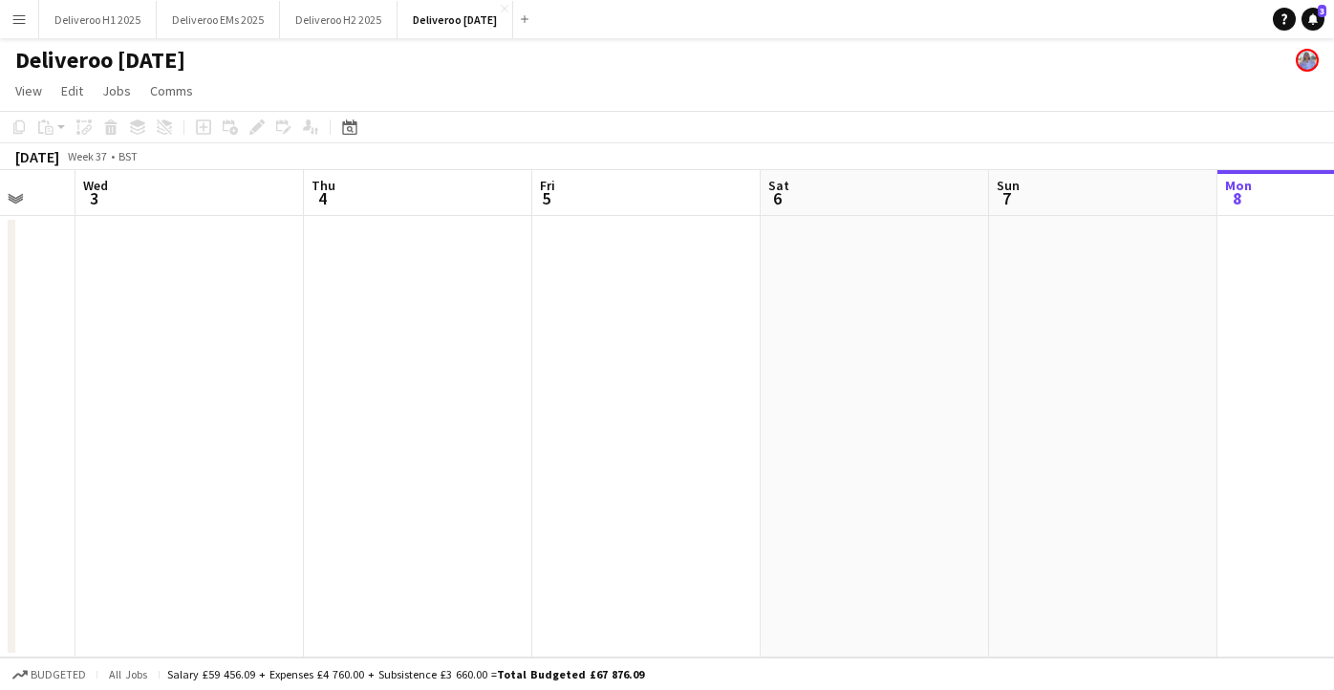
scroll to position [0, 423]
click at [13, 27] on button "Menu" at bounding box center [19, 19] width 38 height 38
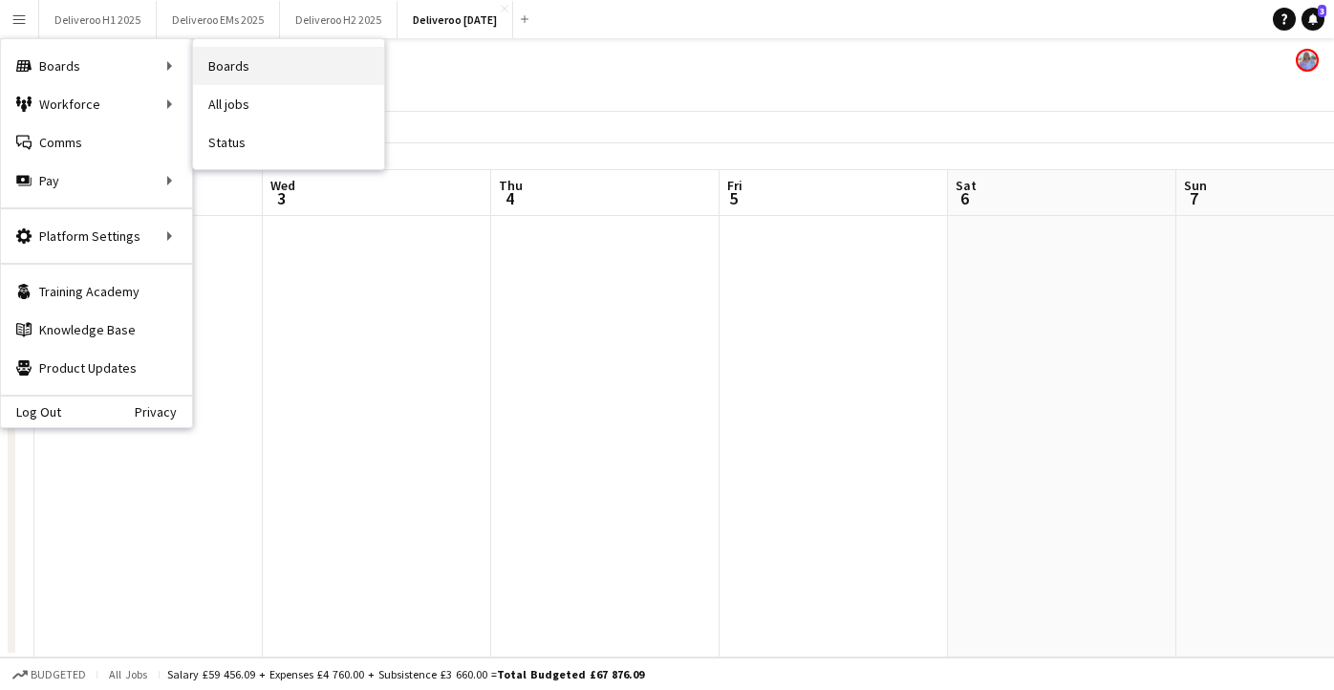
click at [249, 49] on link "Boards" at bounding box center [288, 66] width 191 height 38
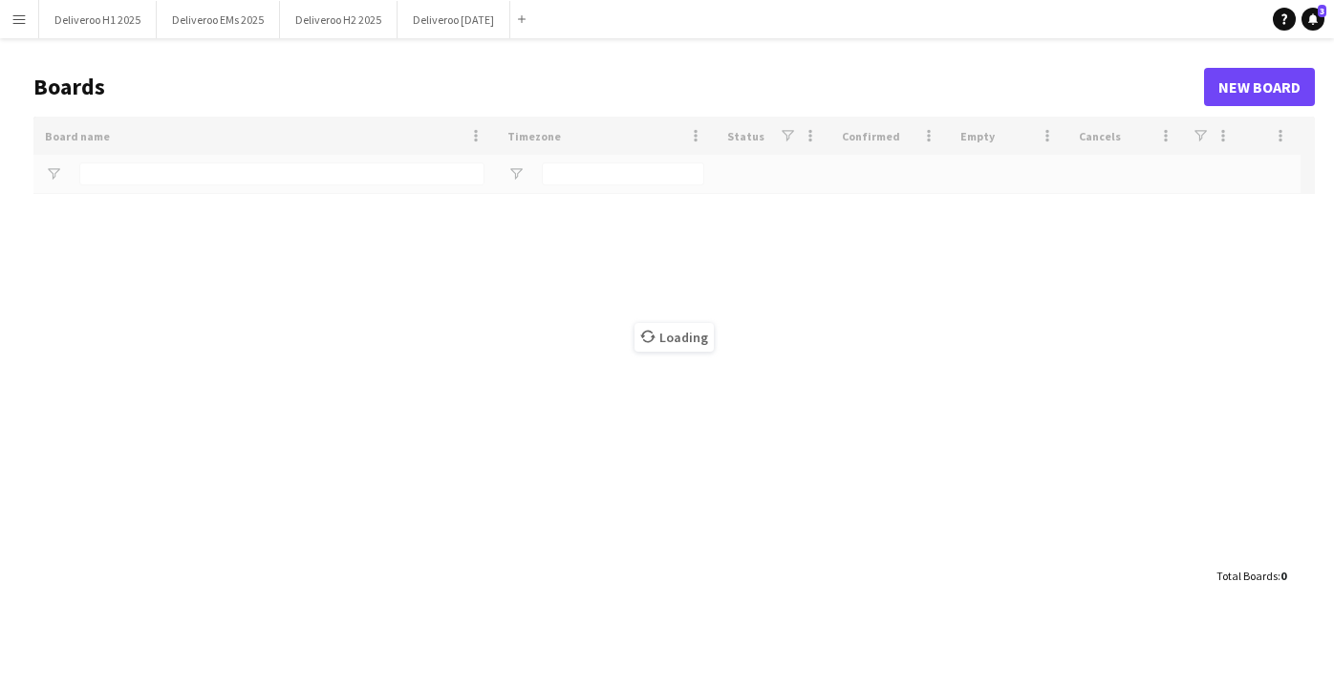
type input "*********"
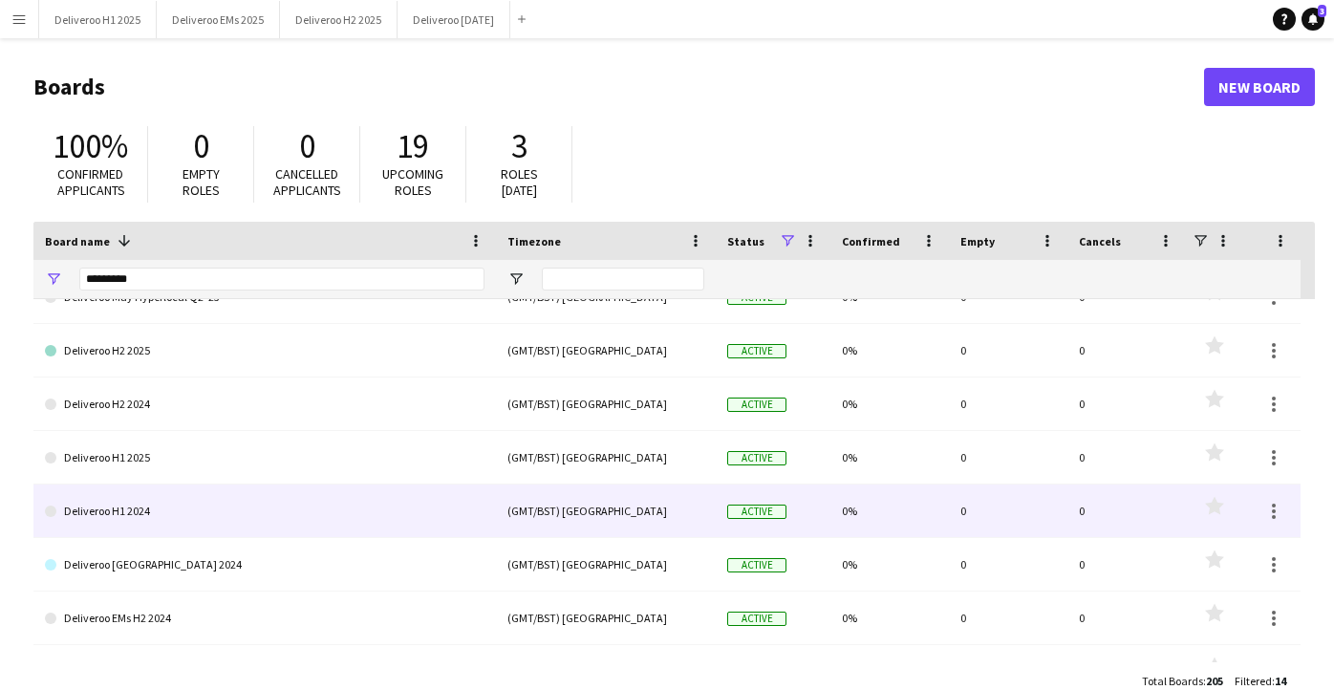
scroll to position [189, 0]
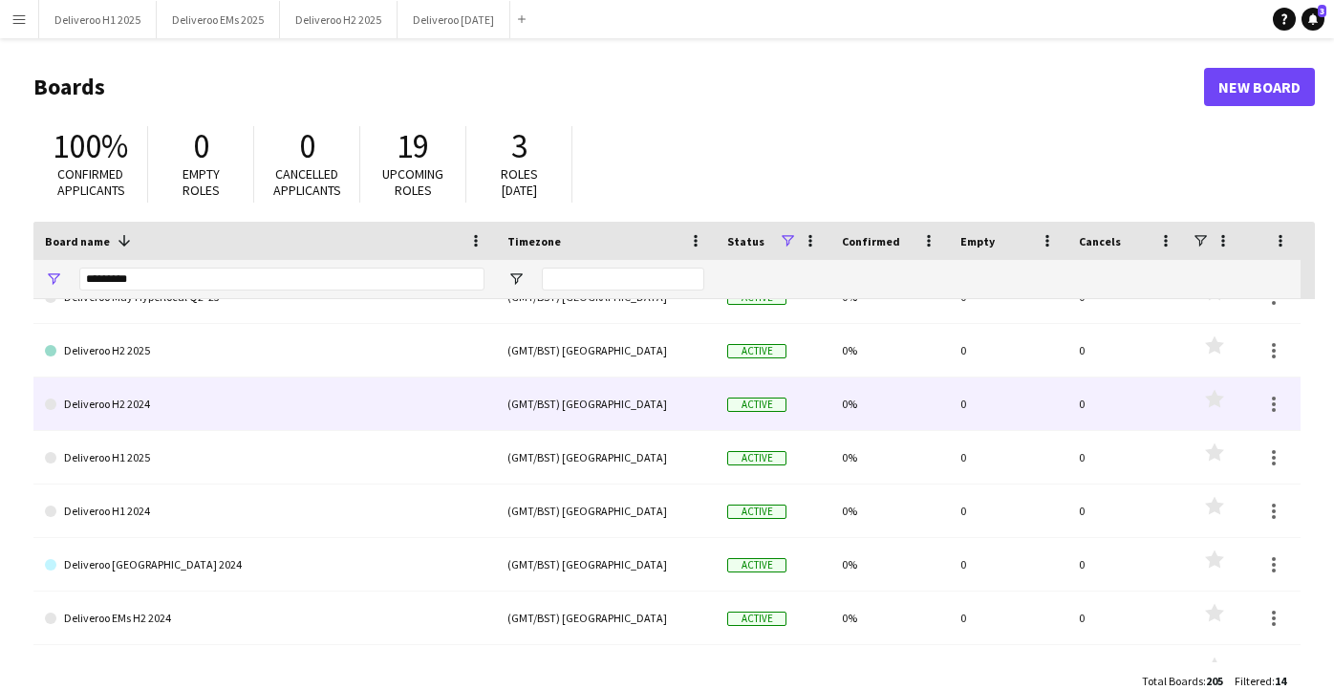
click at [235, 418] on link "Deliveroo H2 2024" at bounding box center [265, 405] width 440 height 54
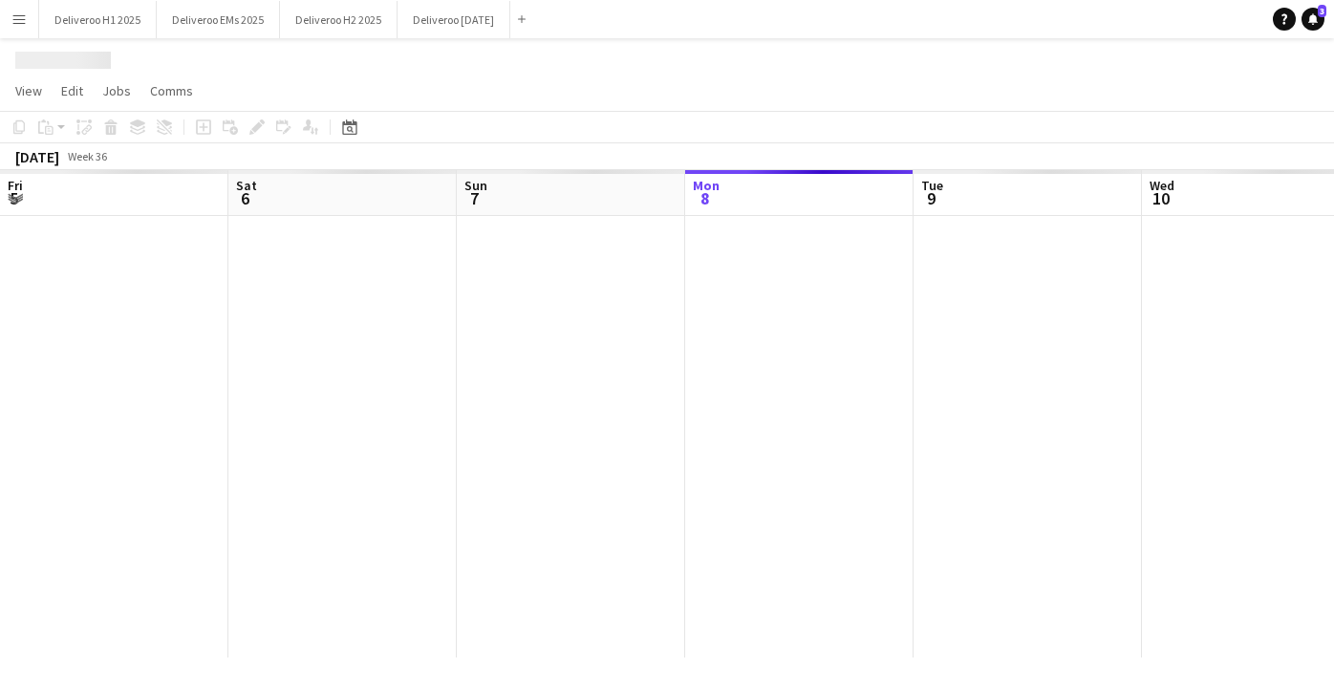
scroll to position [0, 457]
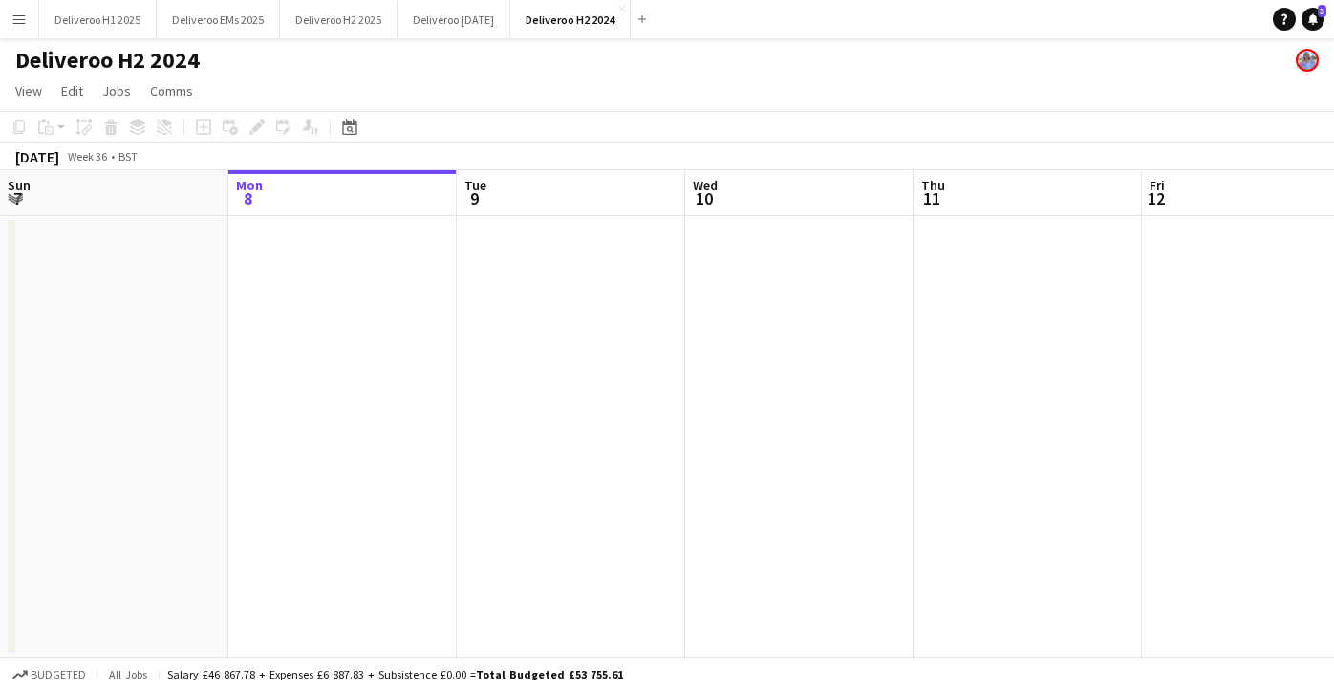
click at [347, 112] on app-toolbar "Copy Paste Paste Command V Paste with crew Command Shift V Paste linked Job [GE…" at bounding box center [667, 127] width 1334 height 33
click at [347, 126] on icon "Date picker" at bounding box center [349, 126] width 15 height 15
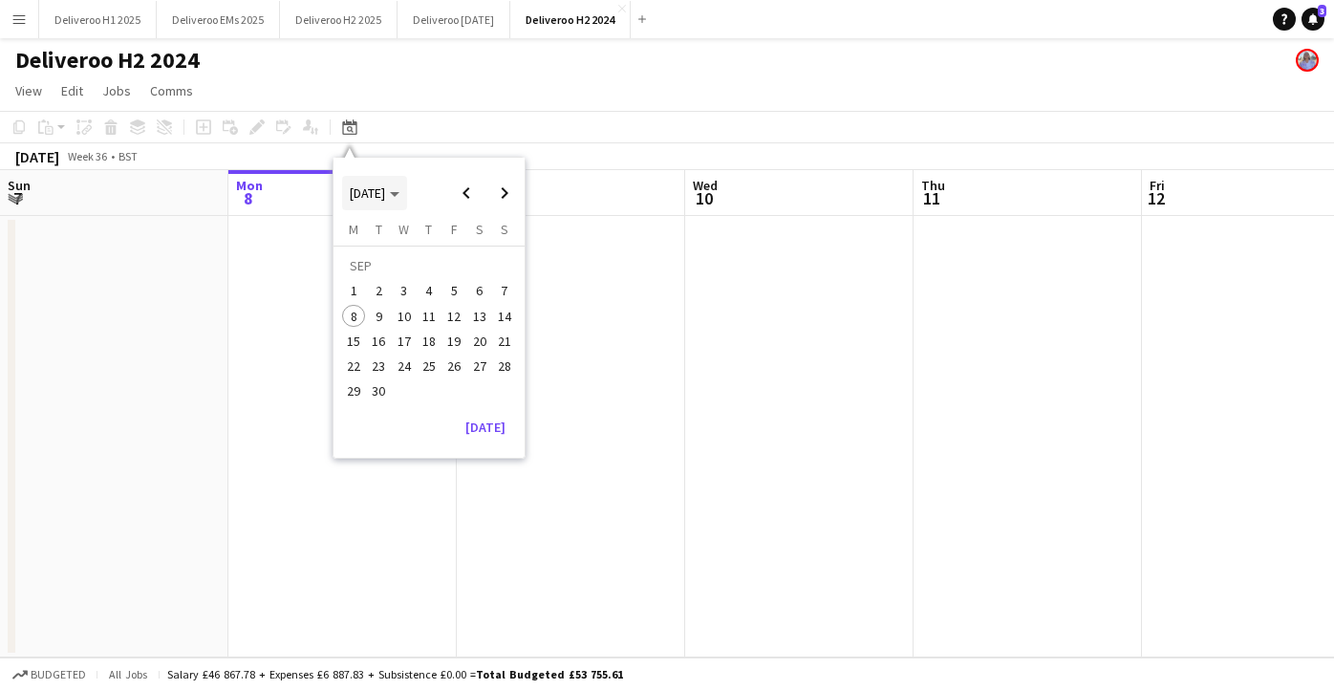
click at [400, 195] on icon "Choose month and year" at bounding box center [395, 194] width 10 height 5
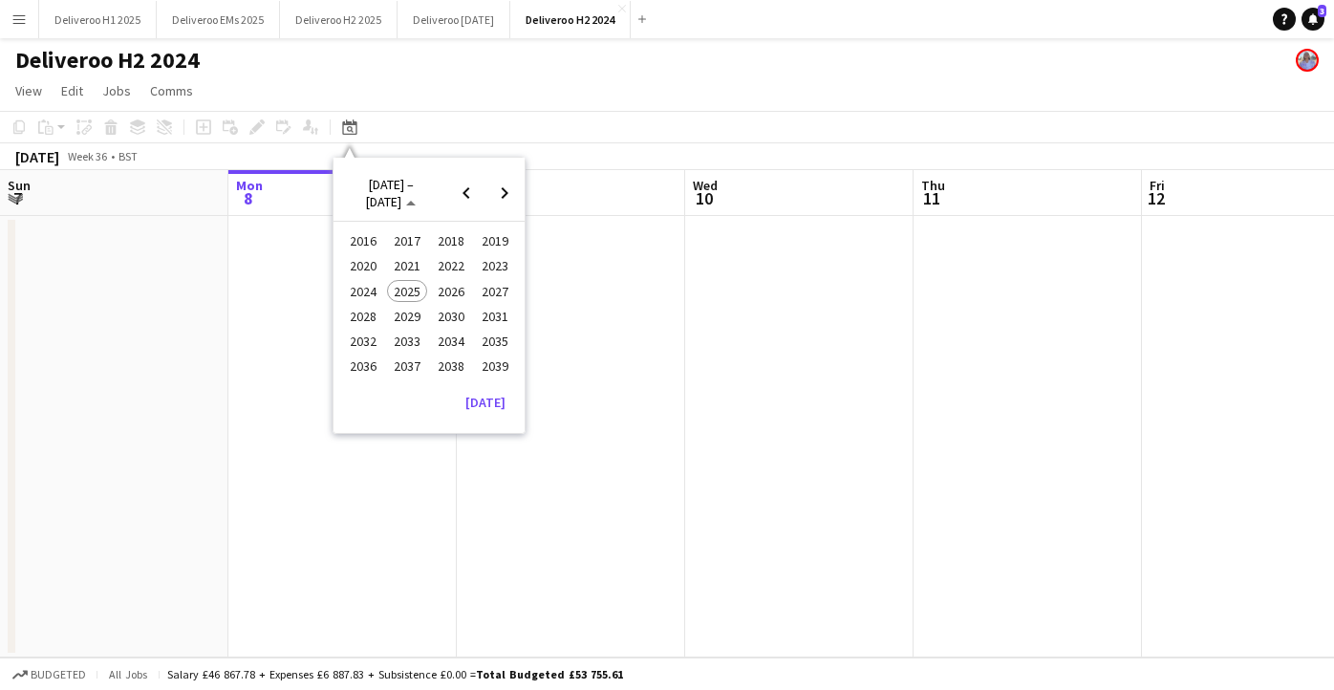
click at [361, 293] on span "2024" at bounding box center [362, 291] width 39 height 23
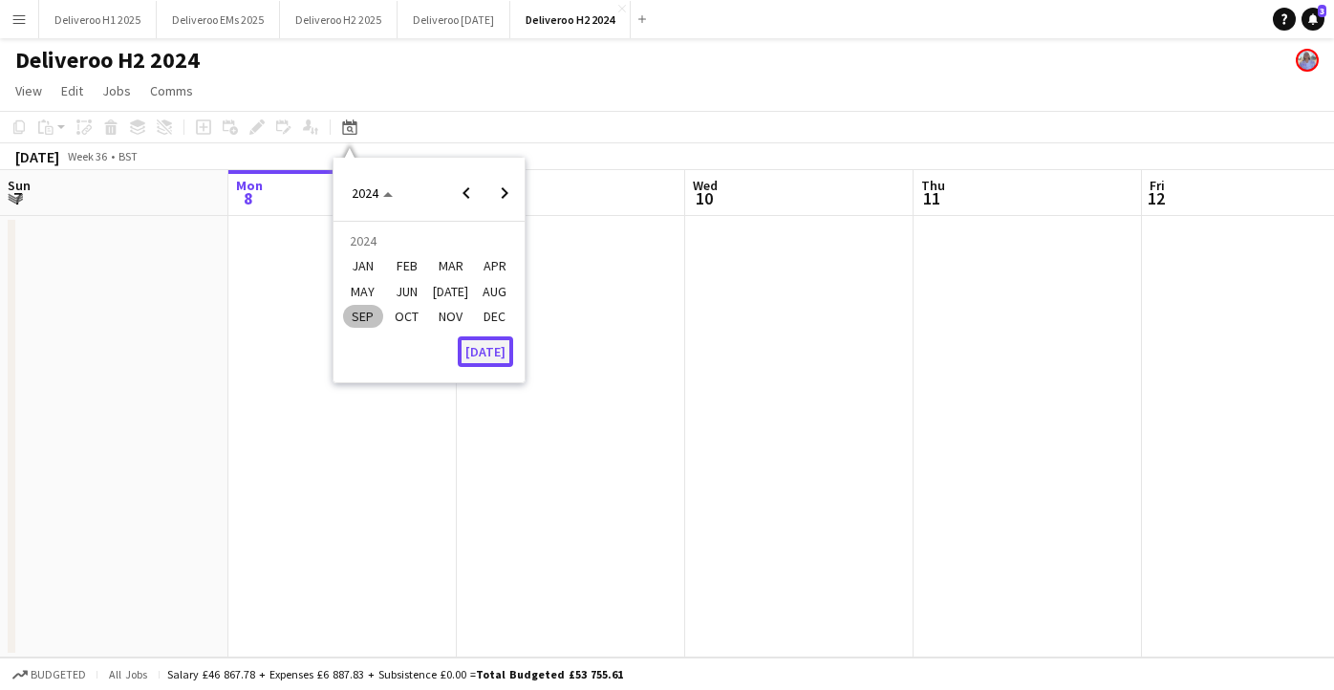
click at [481, 354] on button "[DATE]" at bounding box center [485, 351] width 55 height 31
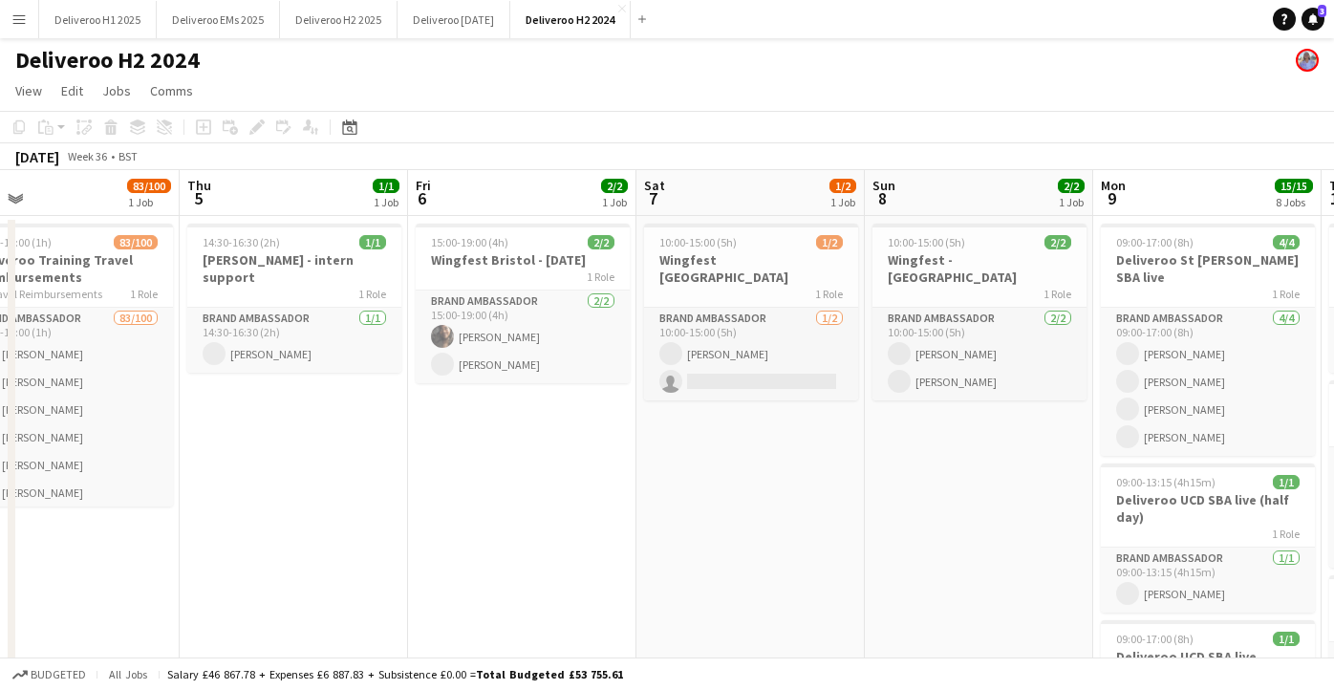
scroll to position [0, 507]
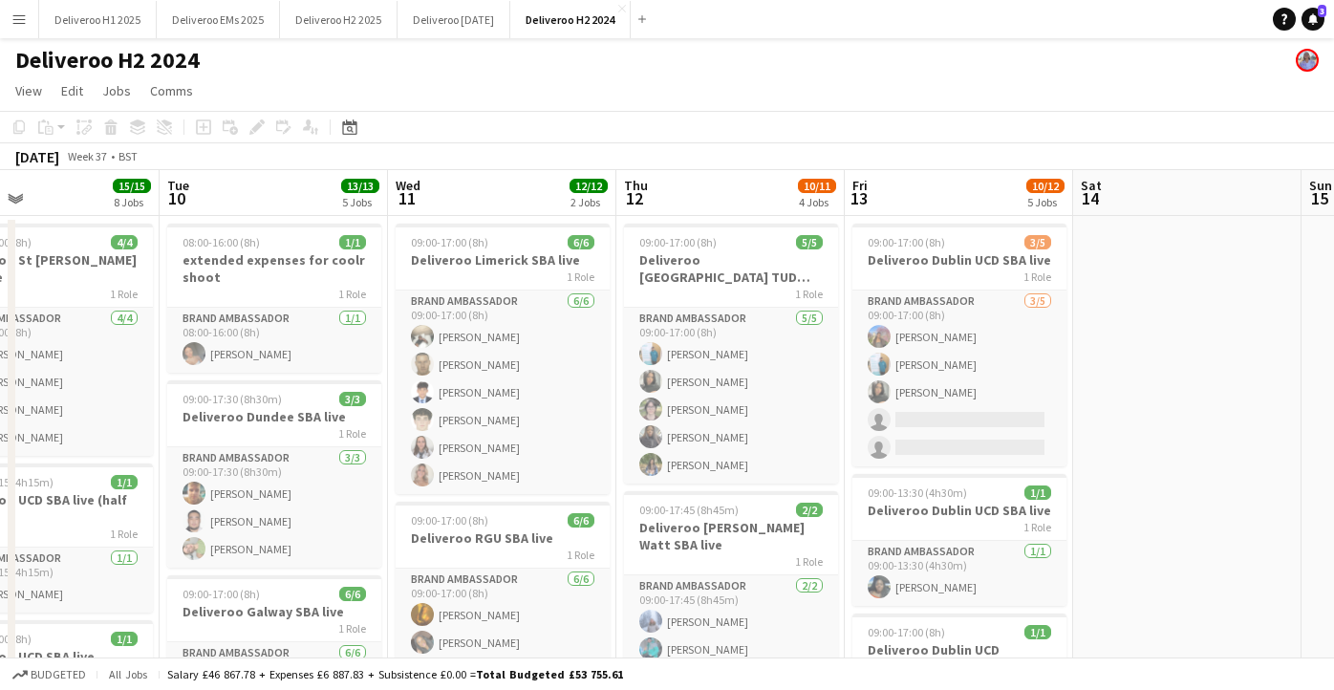
click at [19, 23] on app-icon "Menu" at bounding box center [18, 18] width 15 height 15
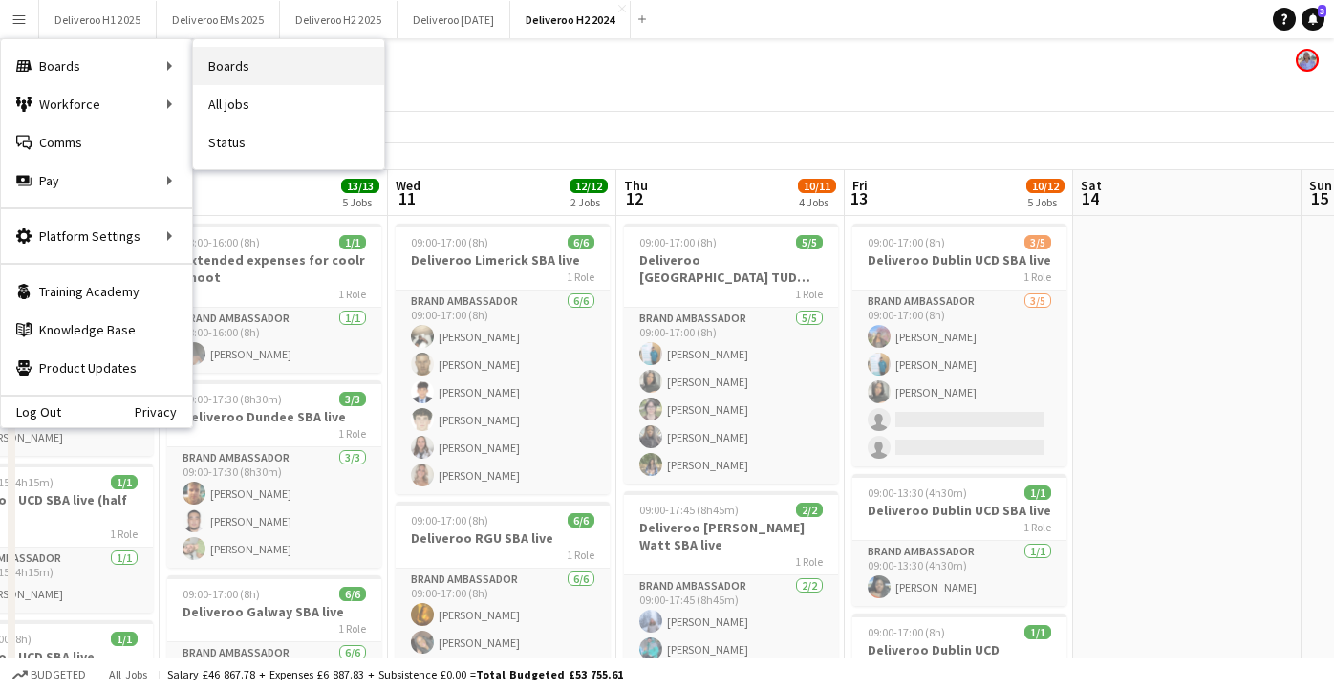
click at [234, 69] on link "Boards" at bounding box center [288, 66] width 191 height 38
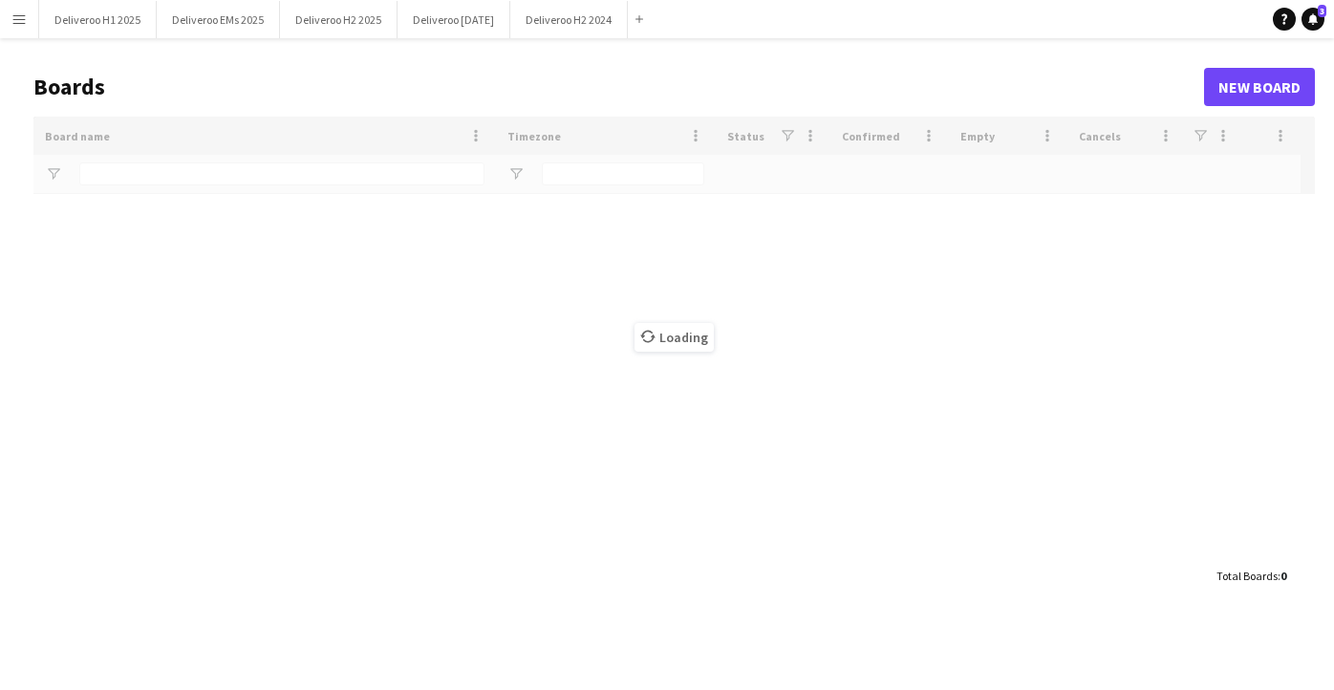
type input "*********"
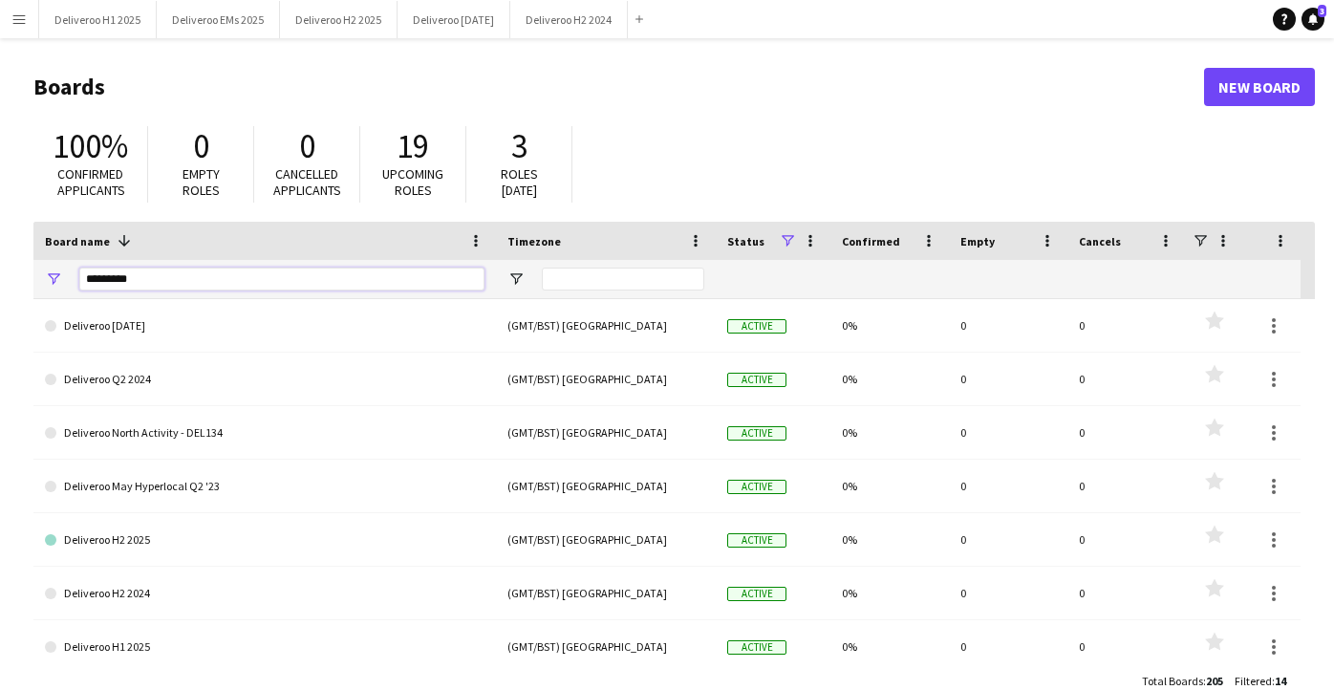
click at [243, 279] on input "*********" at bounding box center [281, 279] width 405 height 23
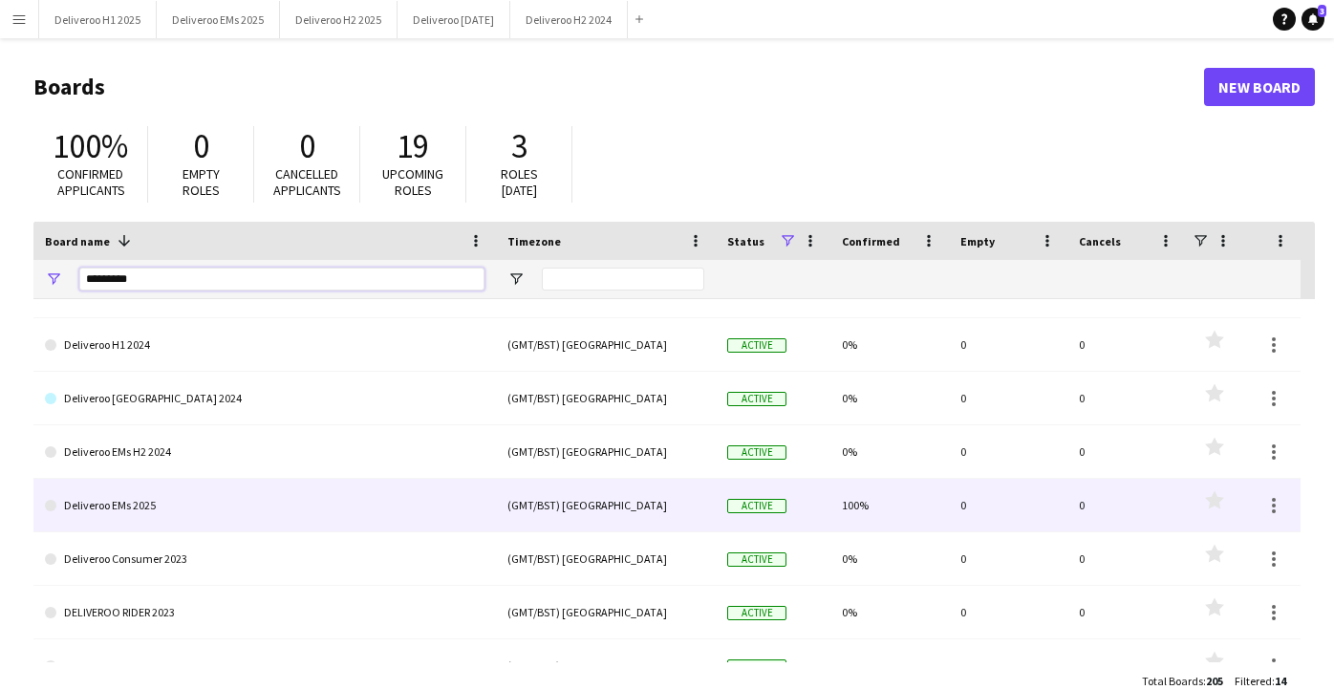
scroll to position [358, 0]
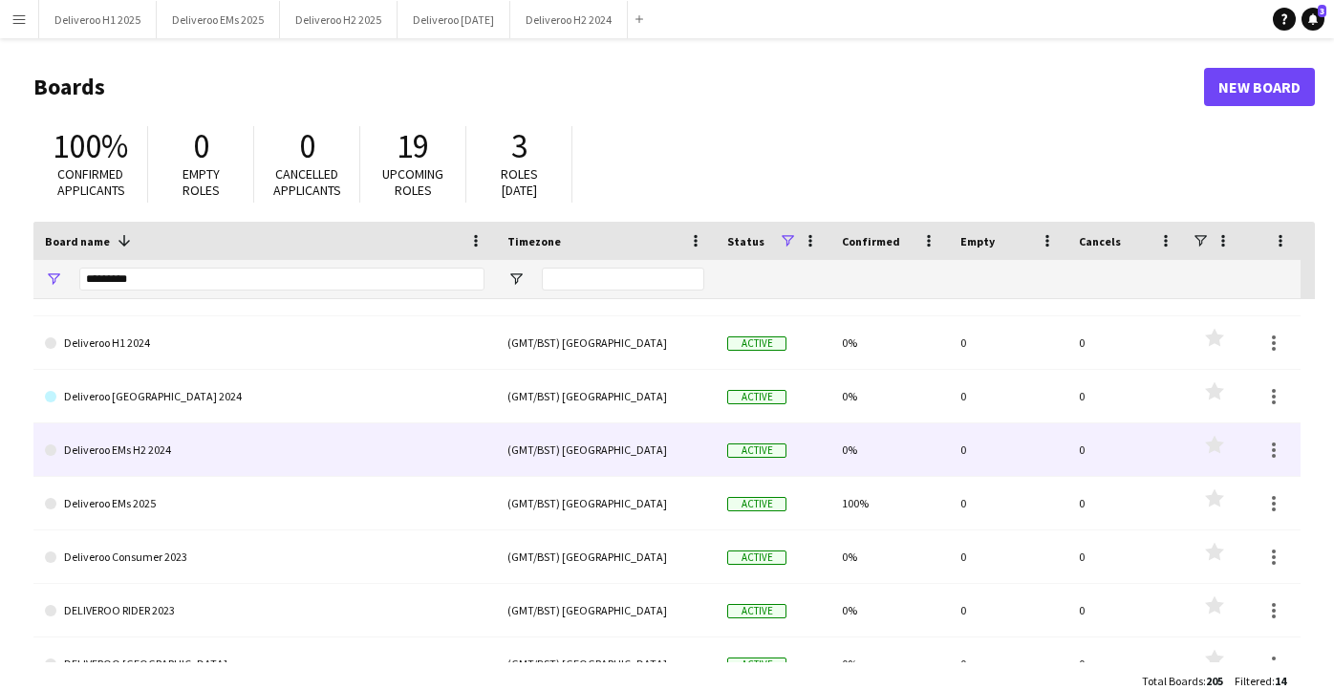
click at [228, 457] on link "Deliveroo EMs H2 2024" at bounding box center [265, 450] width 440 height 54
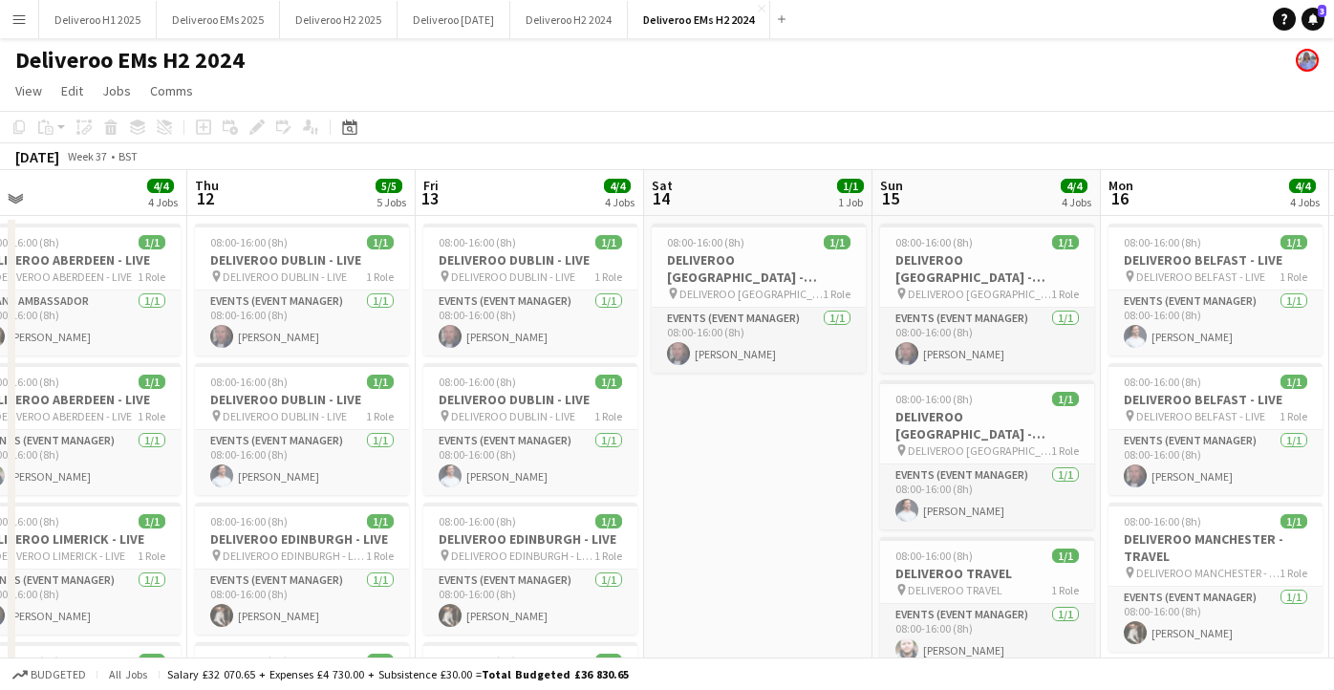
scroll to position [0, 466]
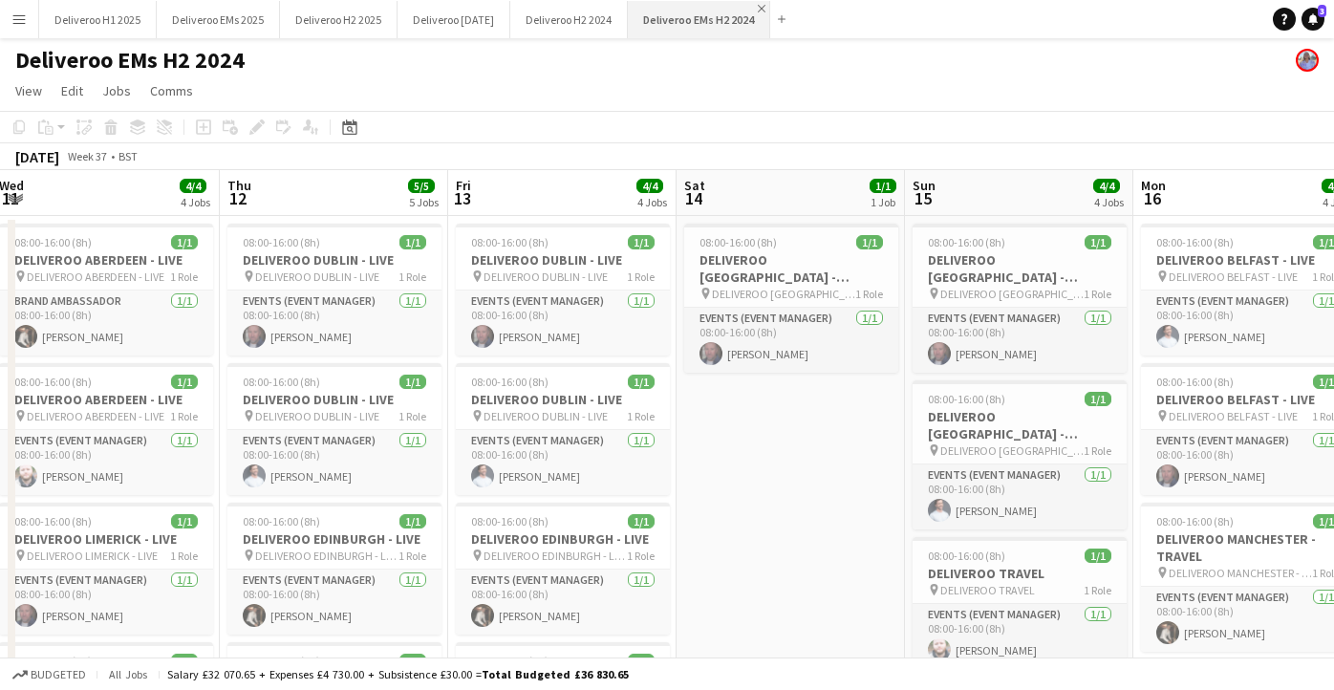
click at [766, 6] on app-icon "Close" at bounding box center [762, 9] width 8 height 8
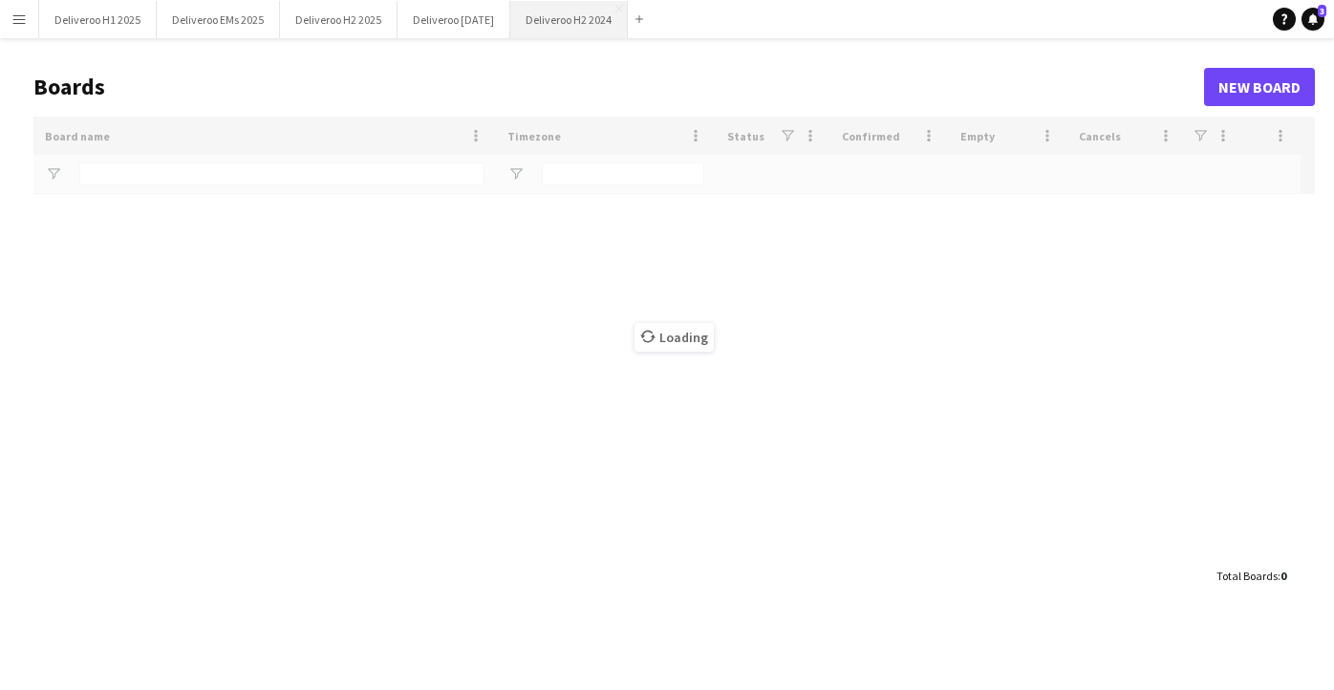
type input "*********"
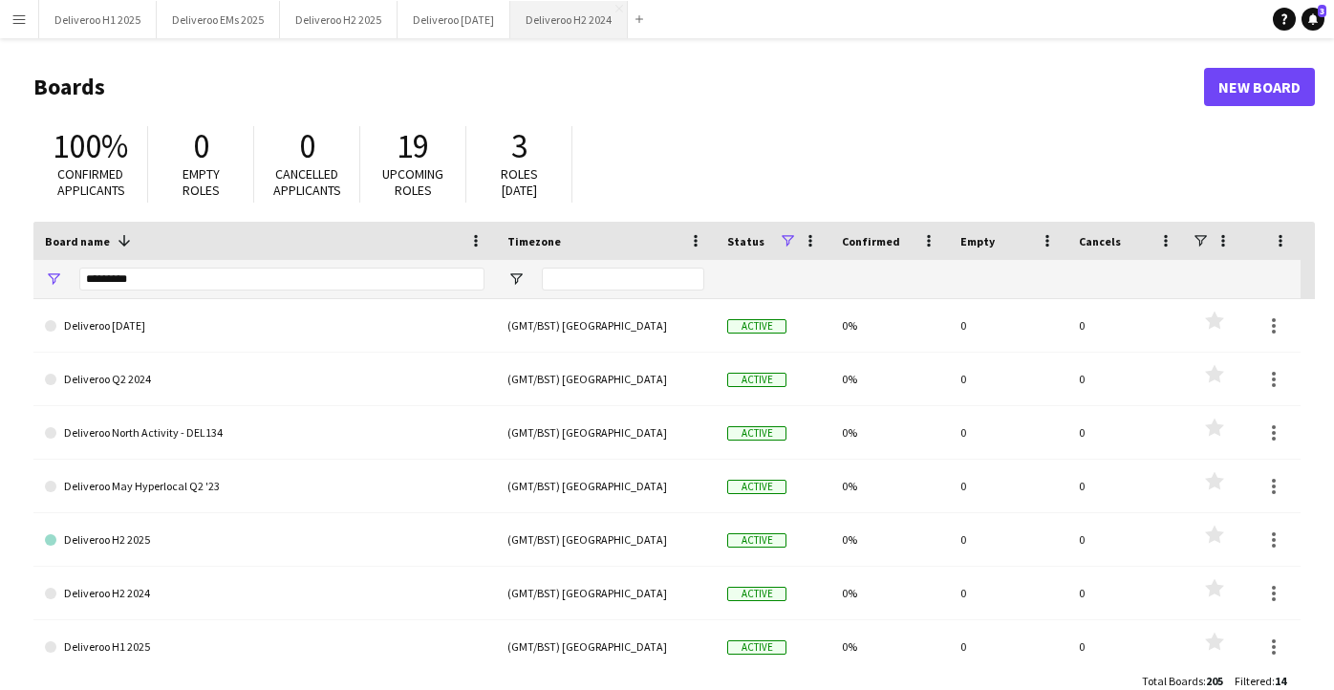
click at [628, 5] on button "Deliveroo H2 2024 Close" at bounding box center [569, 19] width 118 height 37
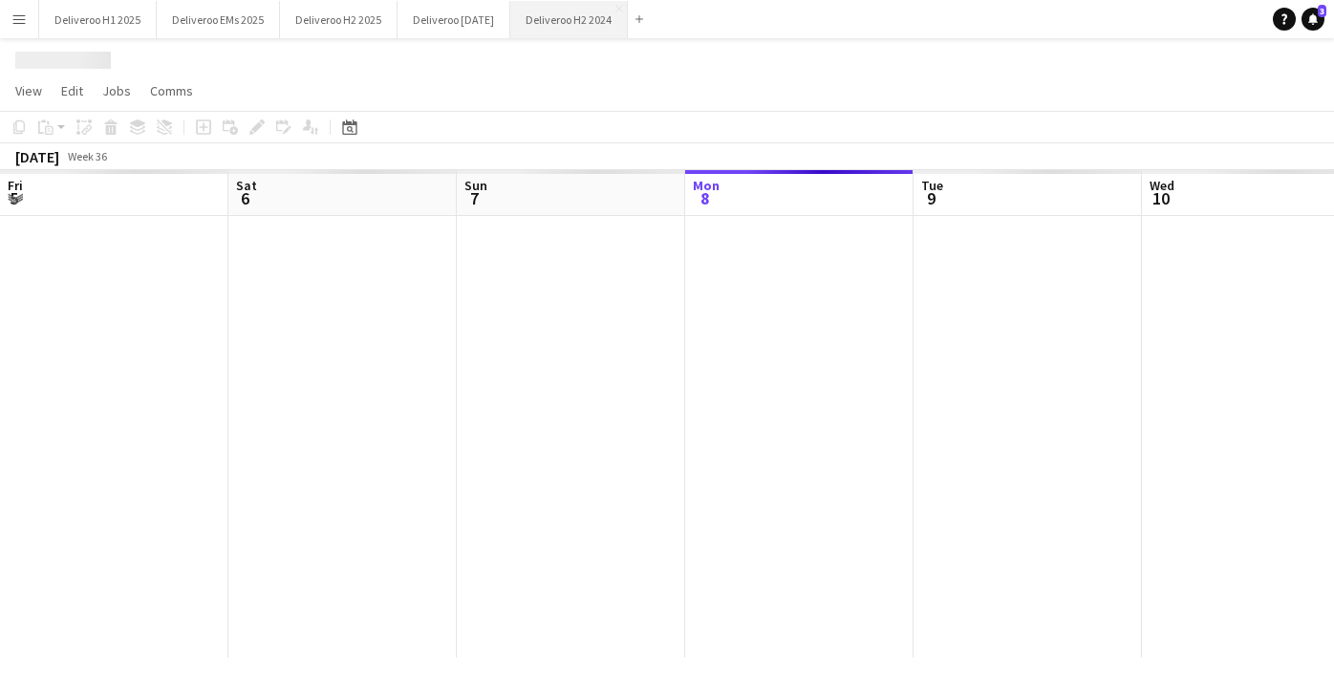
scroll to position [0, 457]
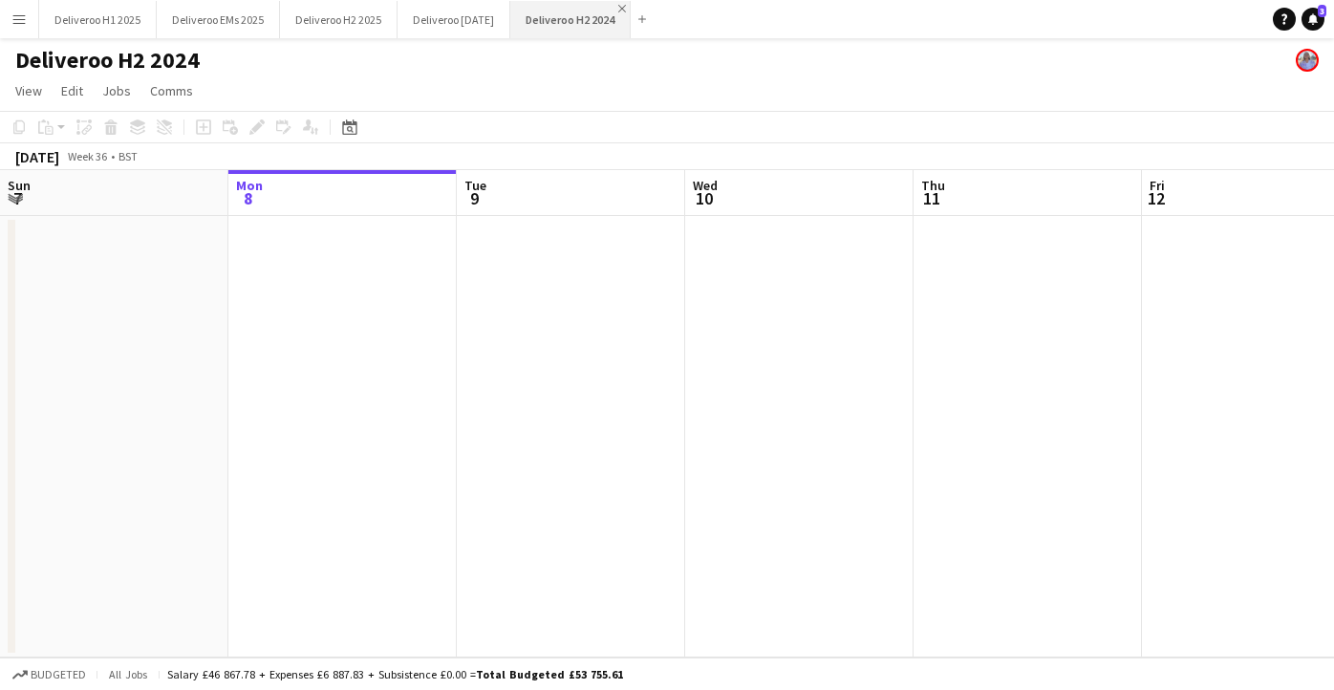
click at [626, 8] on app-icon "Close" at bounding box center [622, 9] width 8 height 8
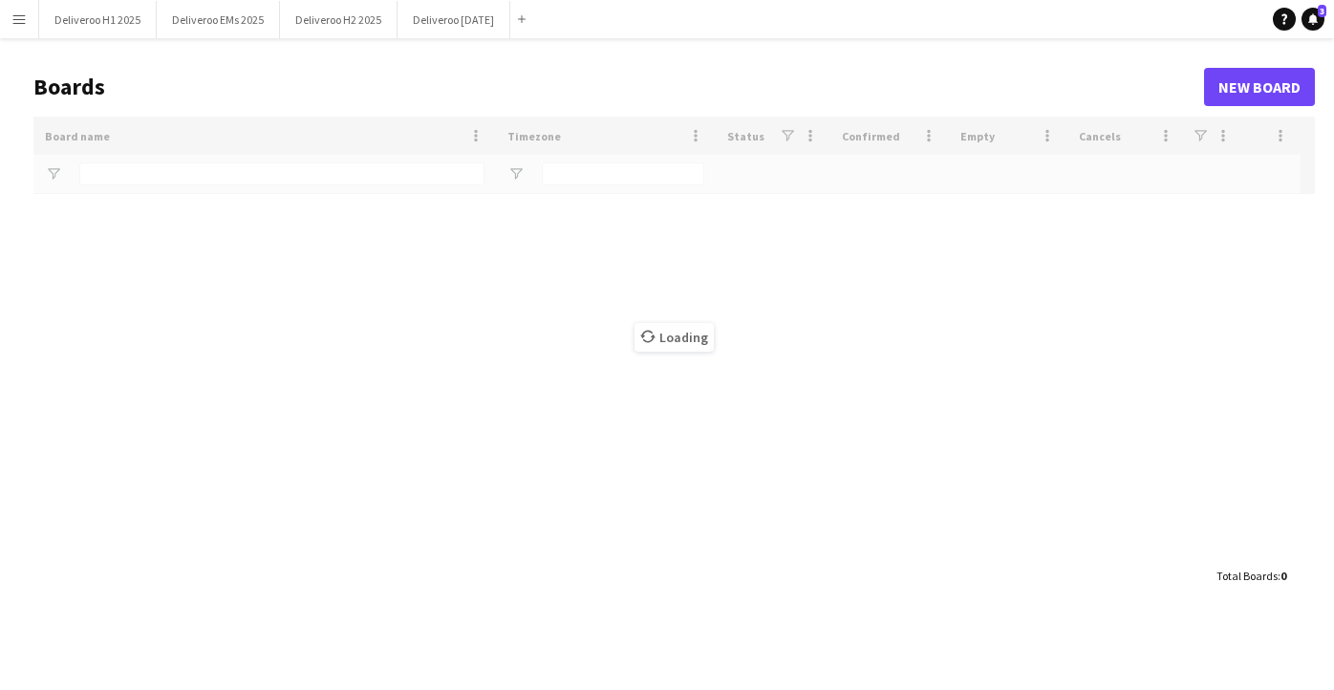
type input "*********"
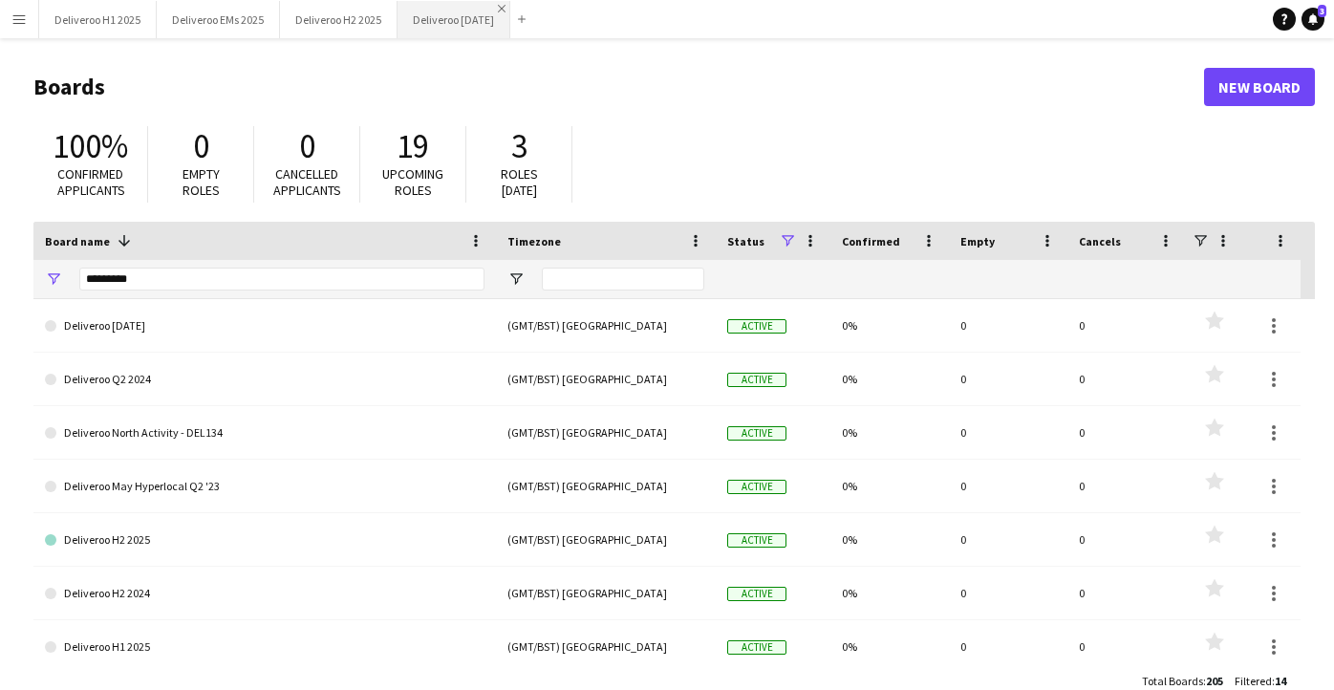
click at [506, 9] on app-icon "Close" at bounding box center [502, 9] width 8 height 8
click at [208, 17] on button "Deliveroo EMs 2025 Close" at bounding box center [218, 19] width 123 height 37
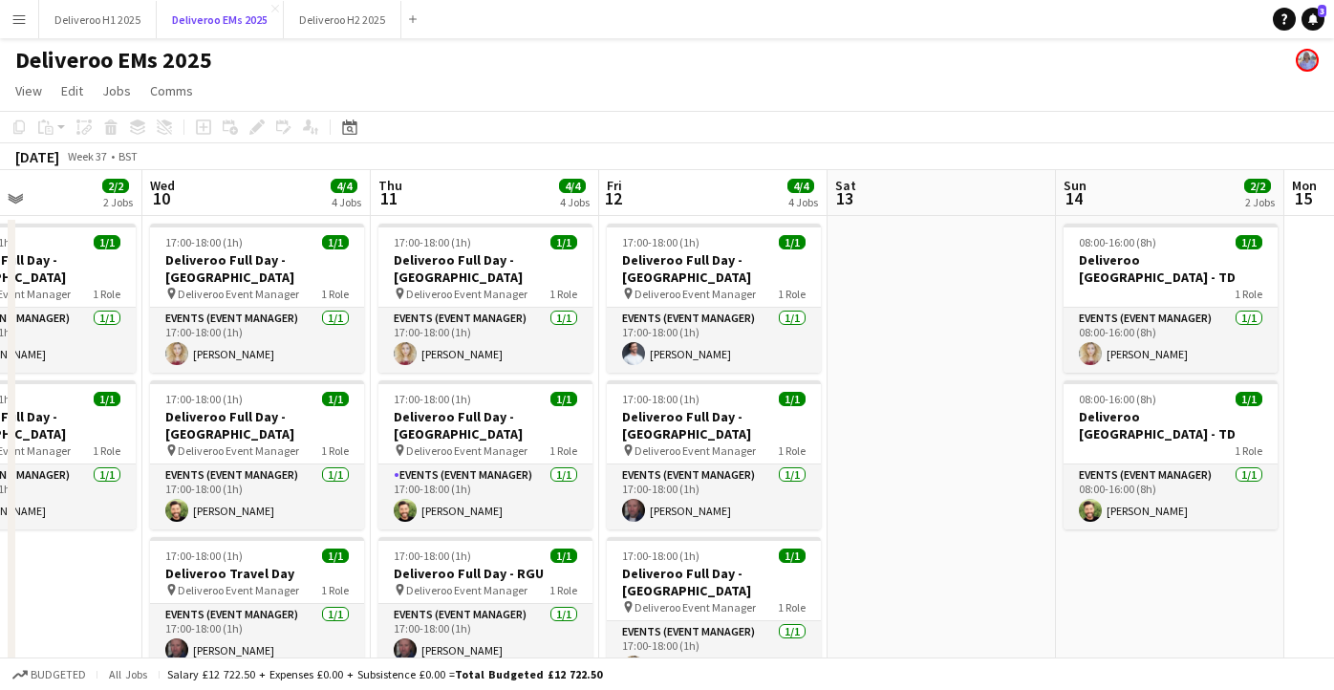
scroll to position [0, 715]
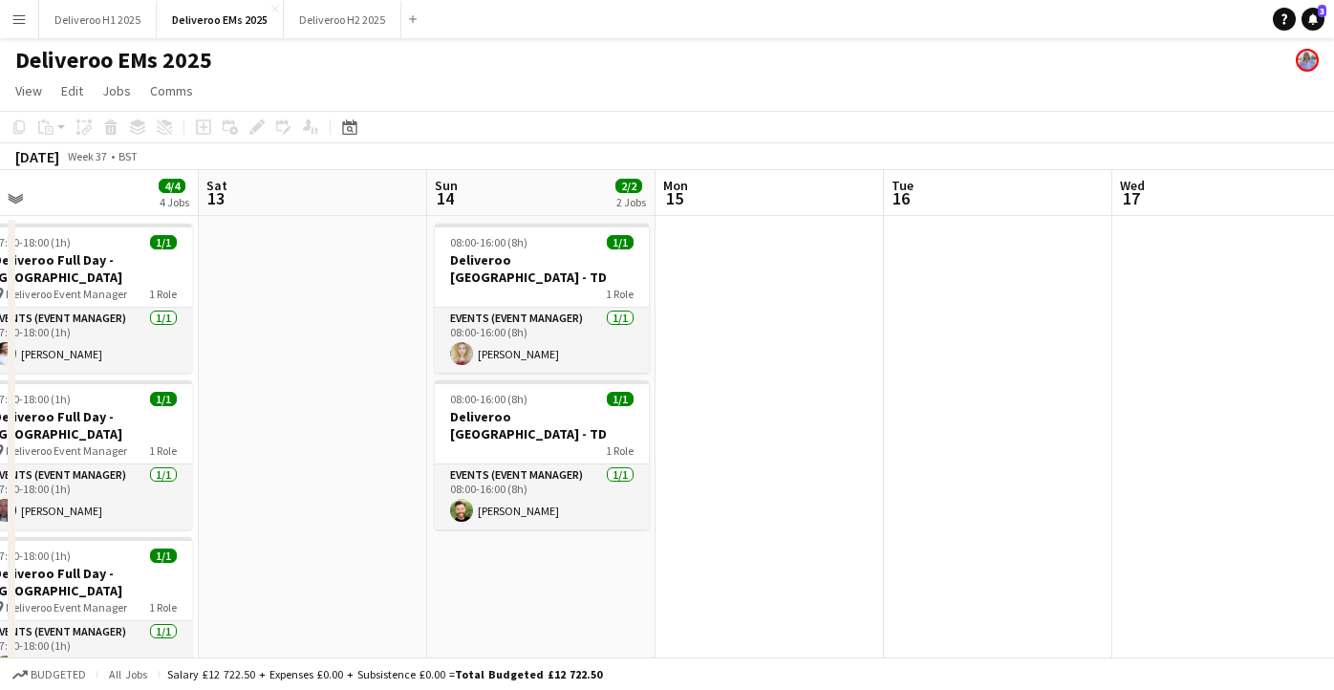
click at [369, 263] on app-date-cell at bounding box center [313, 551] width 228 height 671
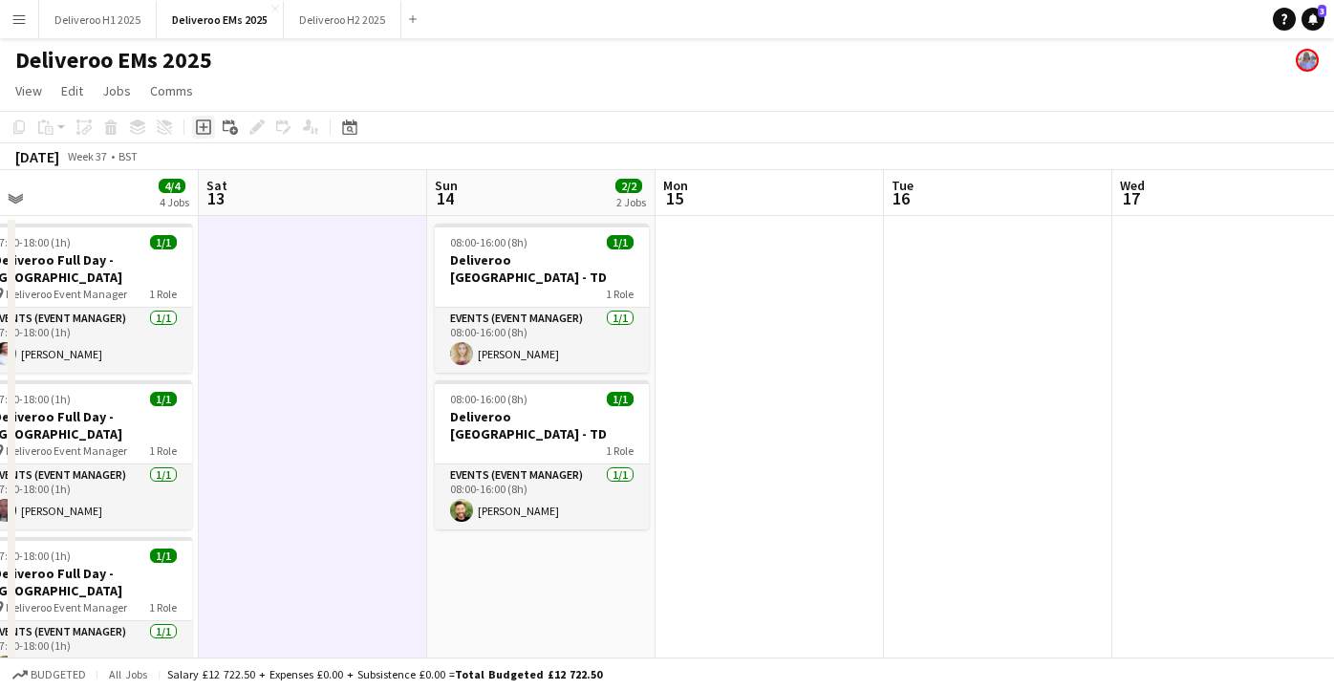
click at [203, 125] on icon "Add job" at bounding box center [203, 126] width 15 height 15
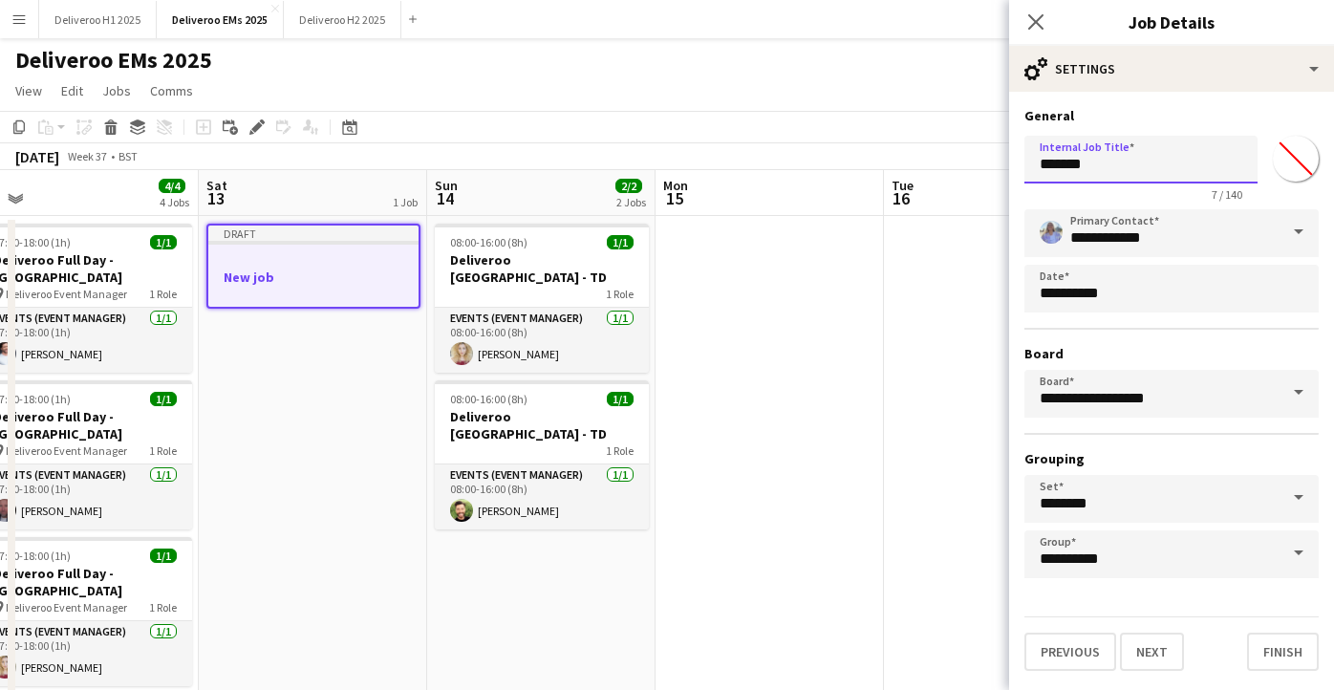
drag, startPoint x: 1103, startPoint y: 172, endPoint x: 999, endPoint y: 172, distance: 104.2
click at [999, 172] on body "Menu Boards Boards Boards All jobs Status Workforce Workforce My Workforce Recr…" at bounding box center [667, 504] width 1334 height 1008
drag, startPoint x: 1179, startPoint y: 166, endPoint x: 1112, endPoint y: 166, distance: 66.9
click at [1112, 166] on input "**********" at bounding box center [1141, 160] width 233 height 48
type input "**********"
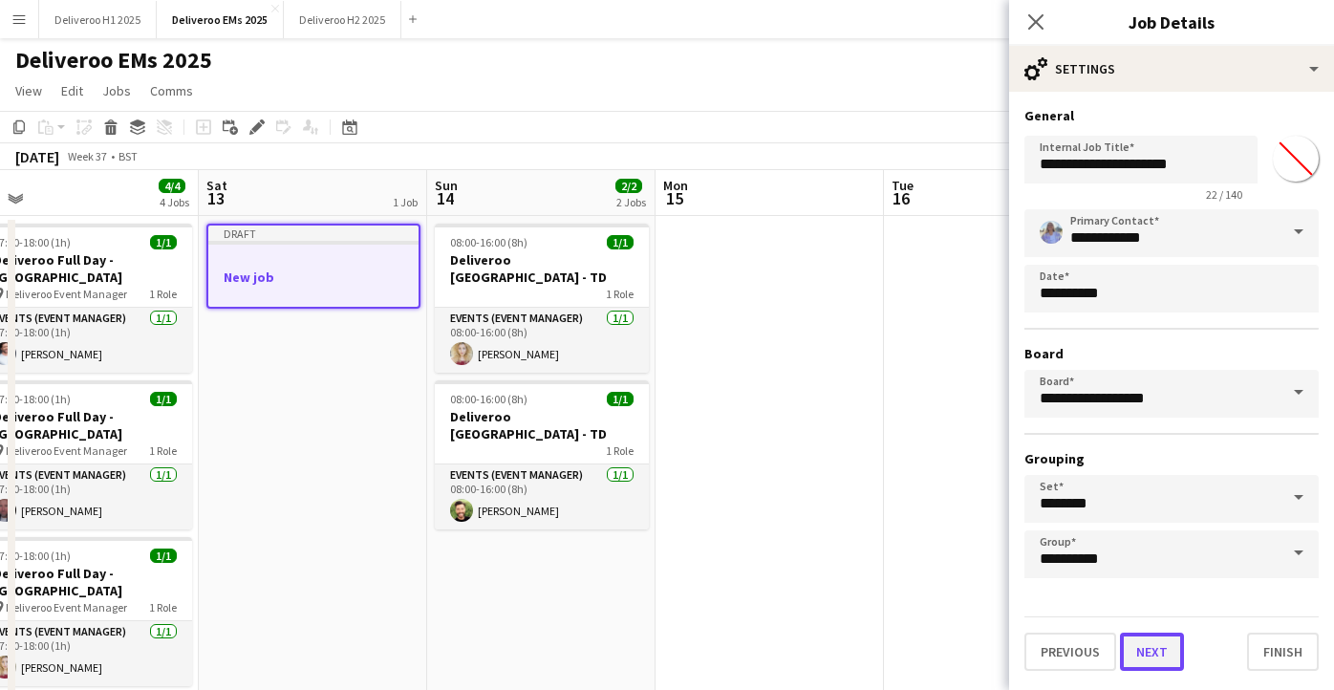
click at [1157, 644] on button "Next" at bounding box center [1152, 652] width 64 height 38
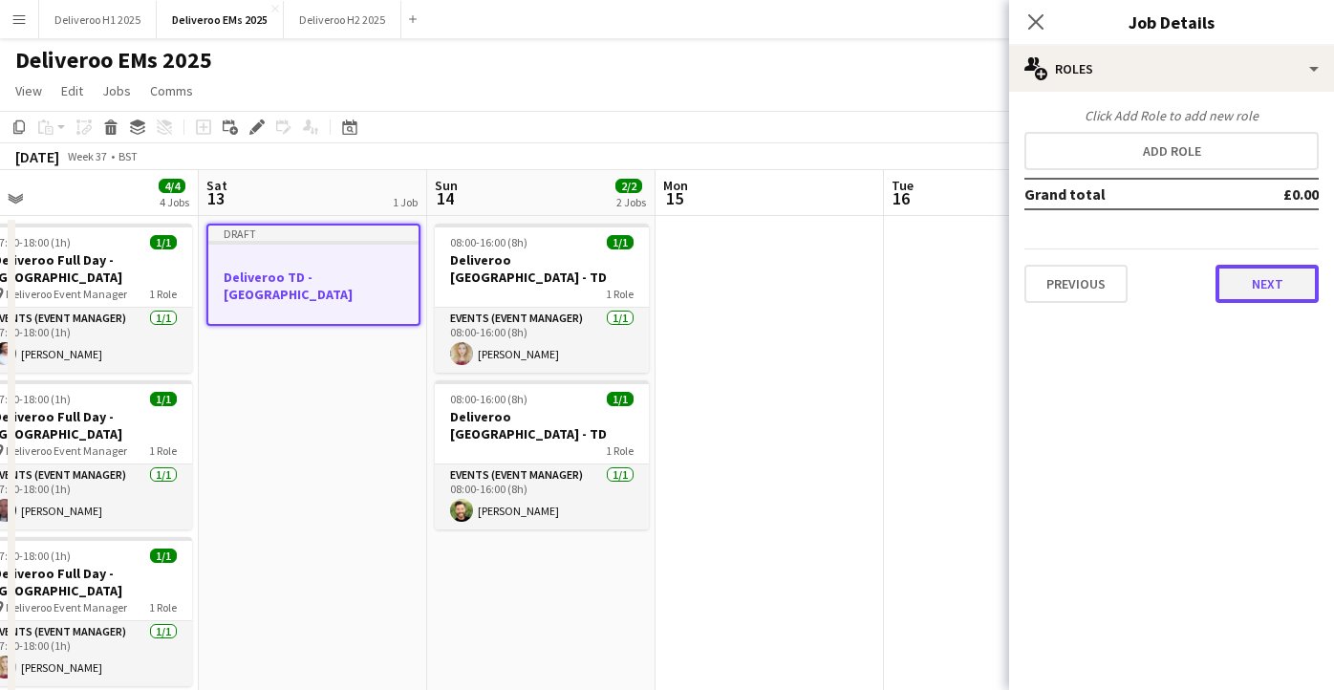
click at [1270, 281] on button "Next" at bounding box center [1267, 284] width 103 height 38
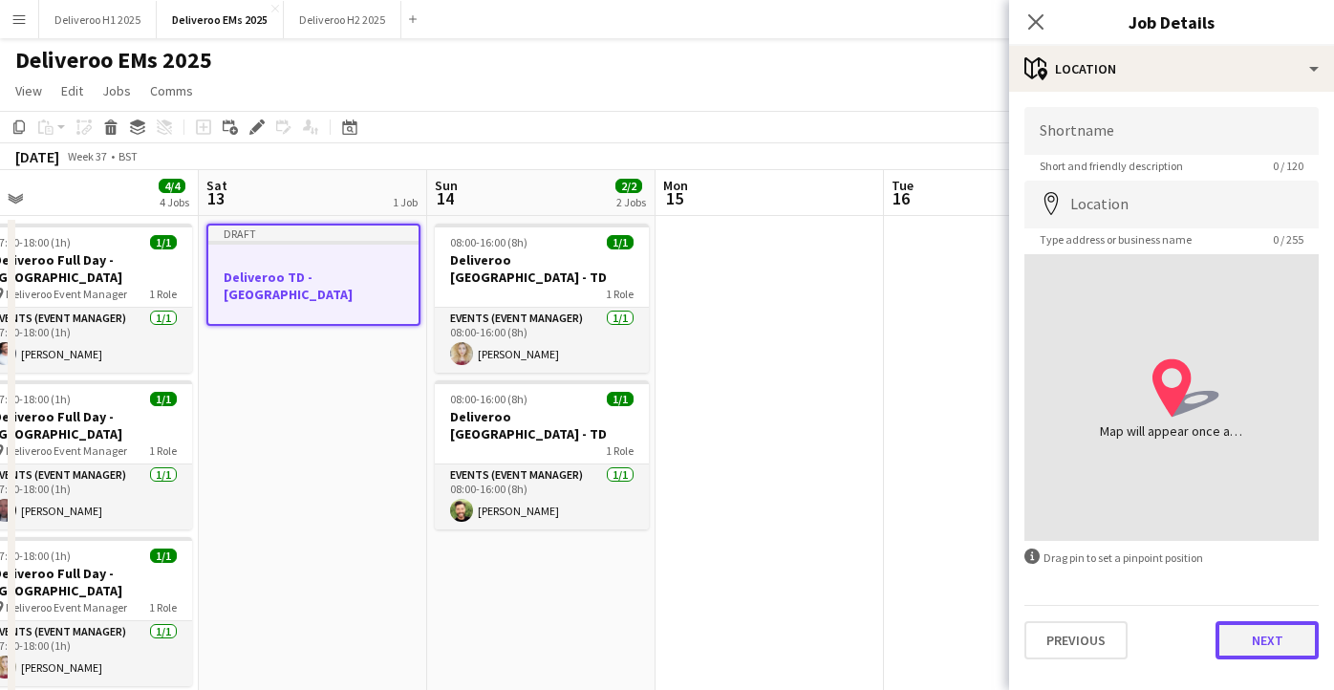
click at [1234, 642] on button "Next" at bounding box center [1267, 640] width 103 height 38
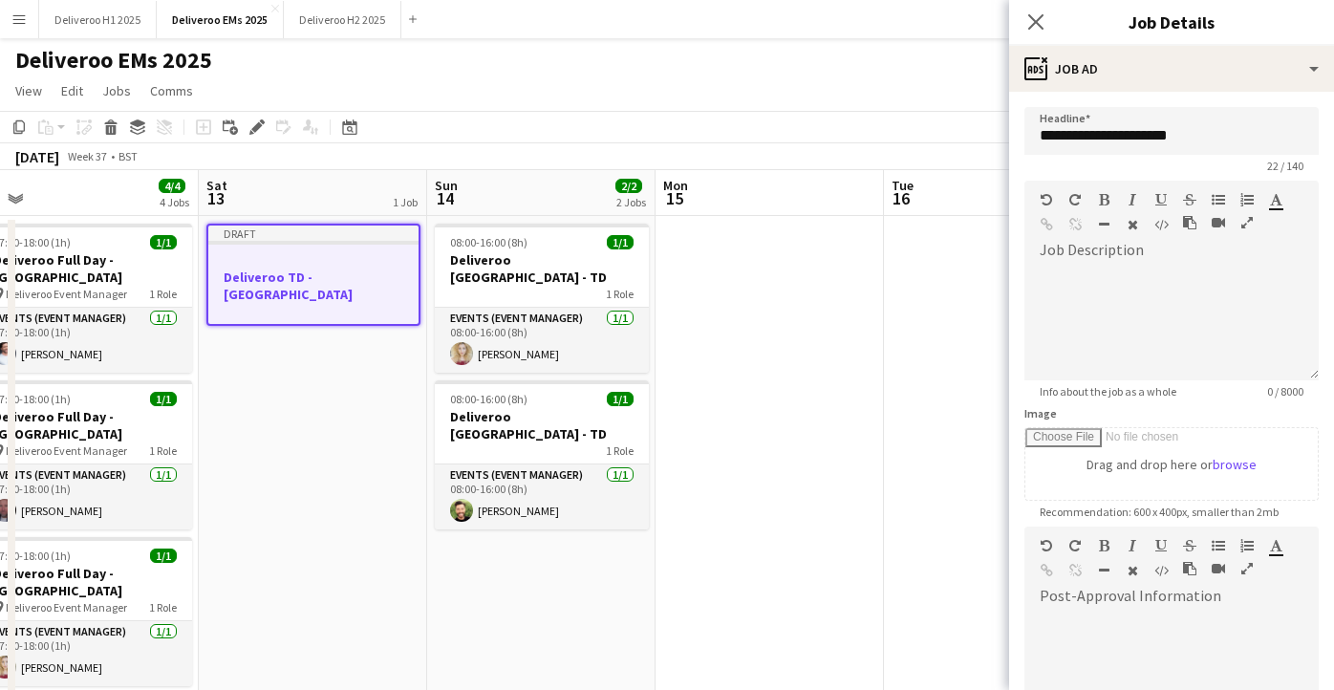
scroll to position [254, 0]
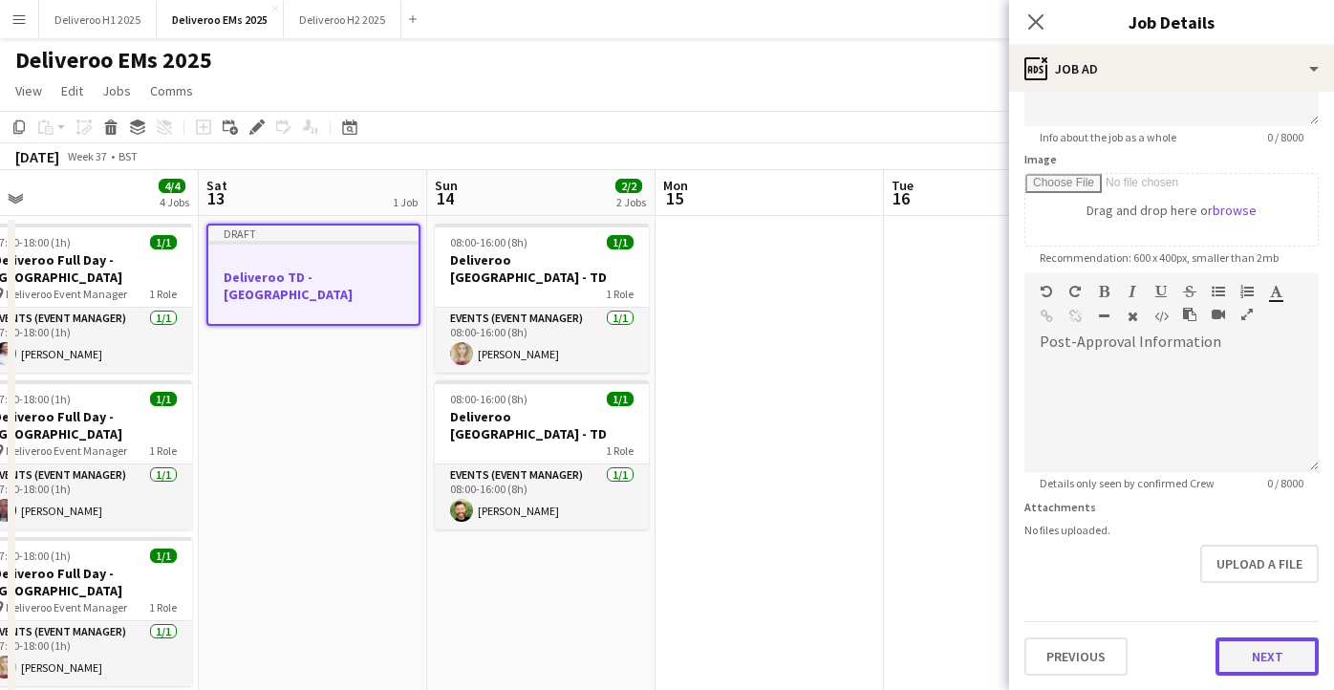
click at [1257, 662] on button "Next" at bounding box center [1267, 657] width 103 height 38
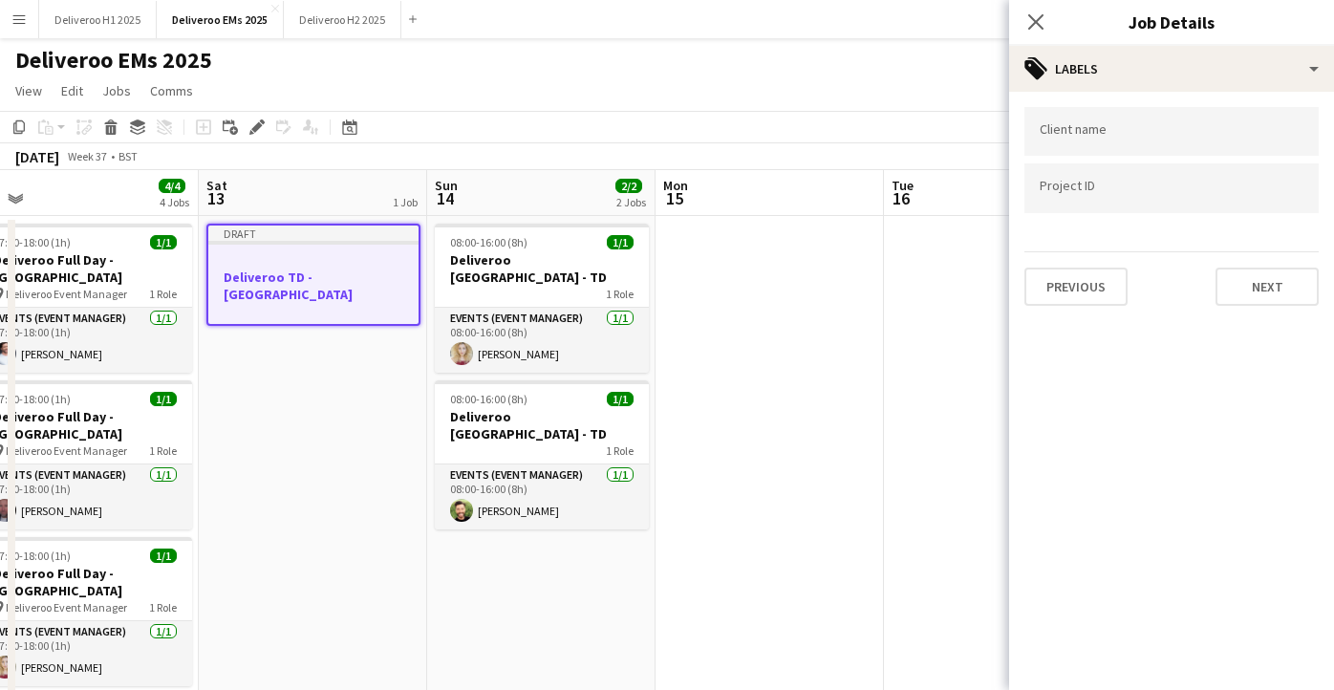
scroll to position [0, 0]
click at [1219, 145] on div at bounding box center [1172, 131] width 294 height 49
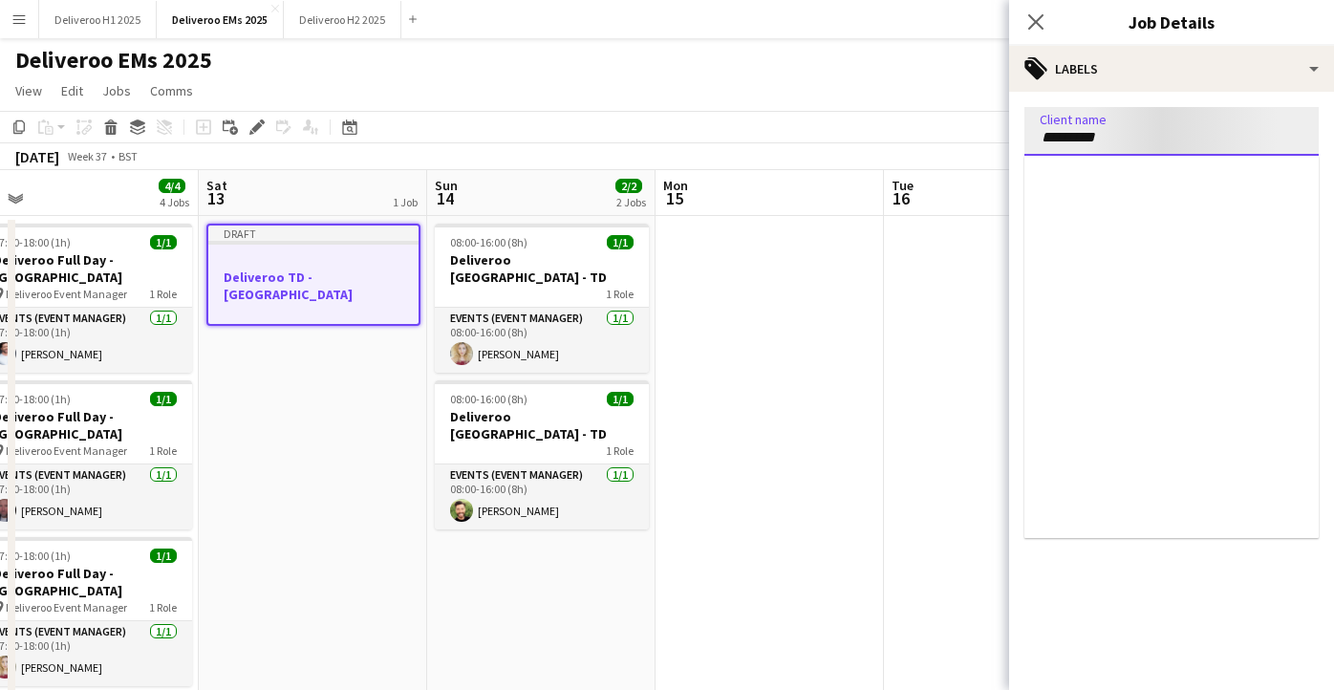
type input "*********"
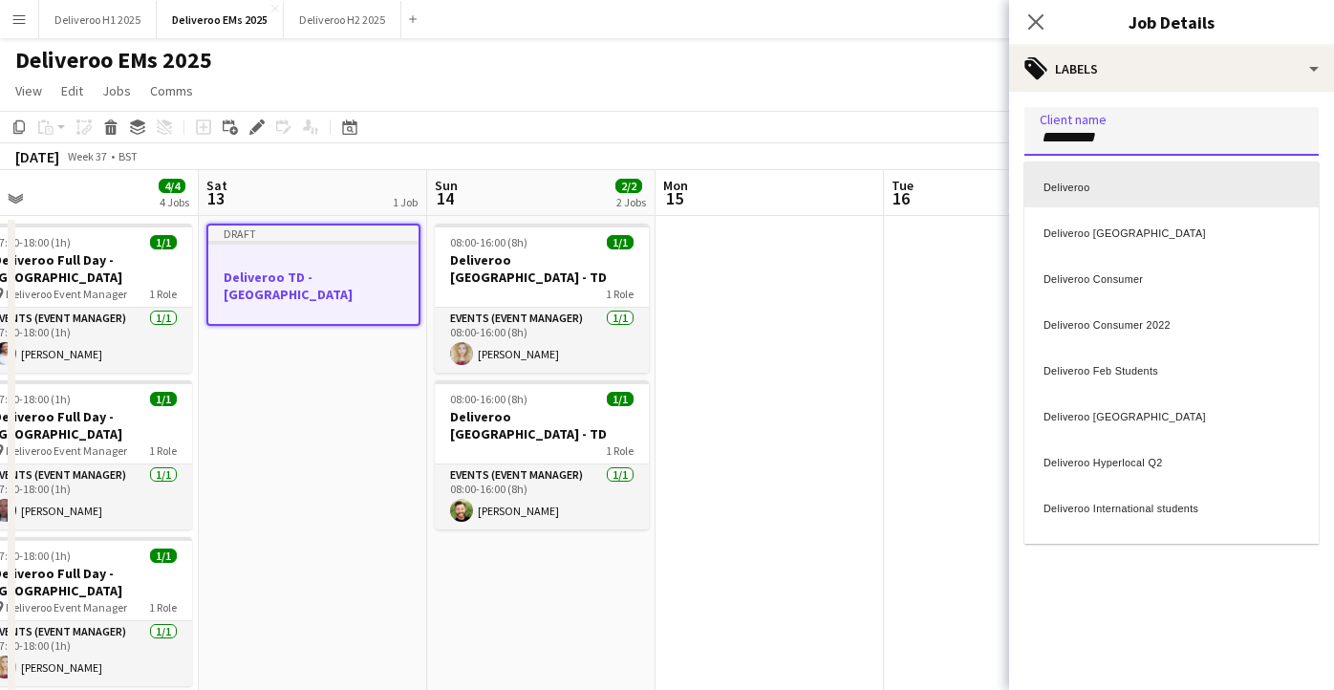
click at [1132, 176] on div "Deliveroo" at bounding box center [1172, 185] width 294 height 46
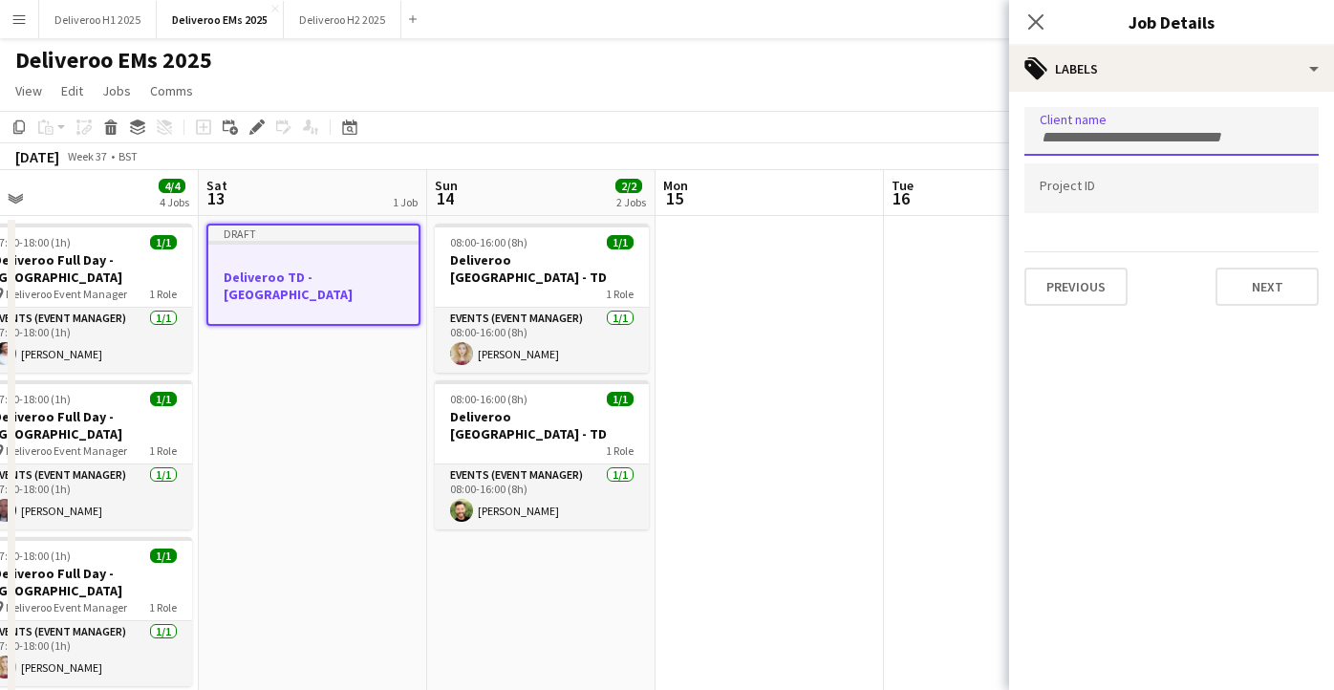
scroll to position [0, 0]
click at [1126, 178] on div at bounding box center [1172, 188] width 294 height 49
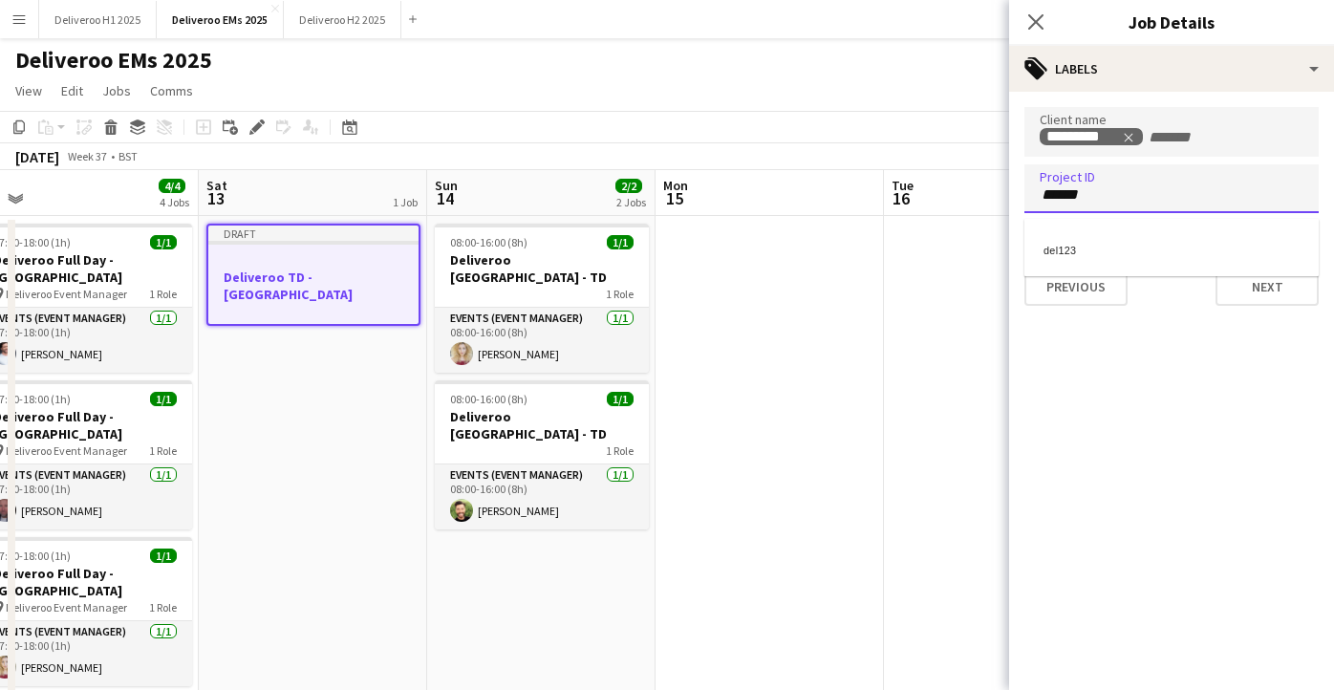
type input "******"
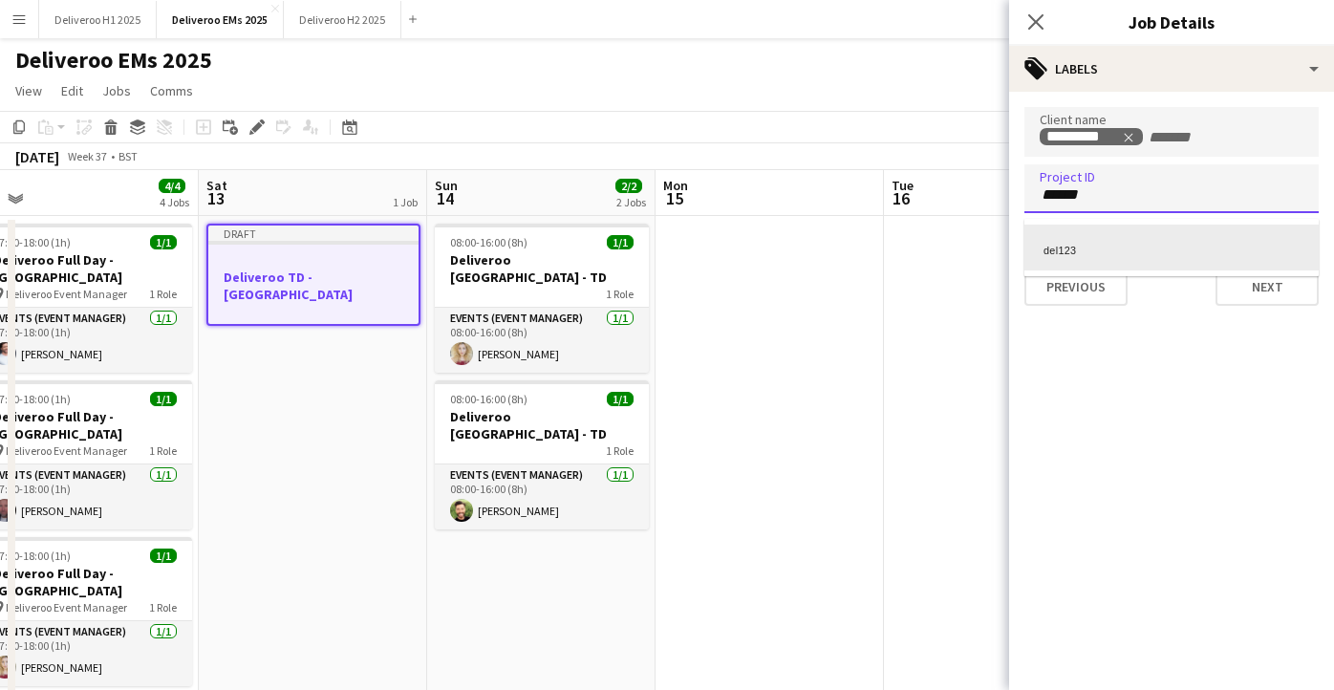
click at [1152, 233] on div "del123" at bounding box center [1172, 248] width 294 height 46
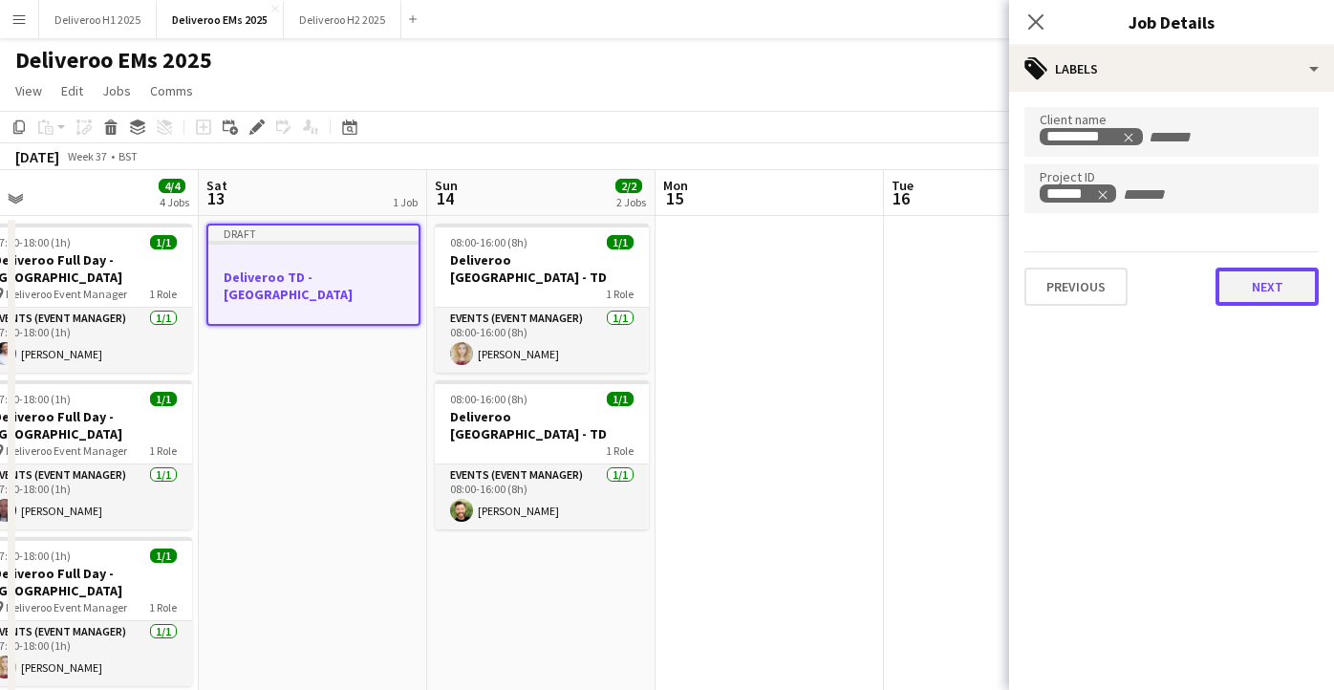
click at [1237, 303] on button "Next" at bounding box center [1267, 287] width 103 height 38
type input "*******"
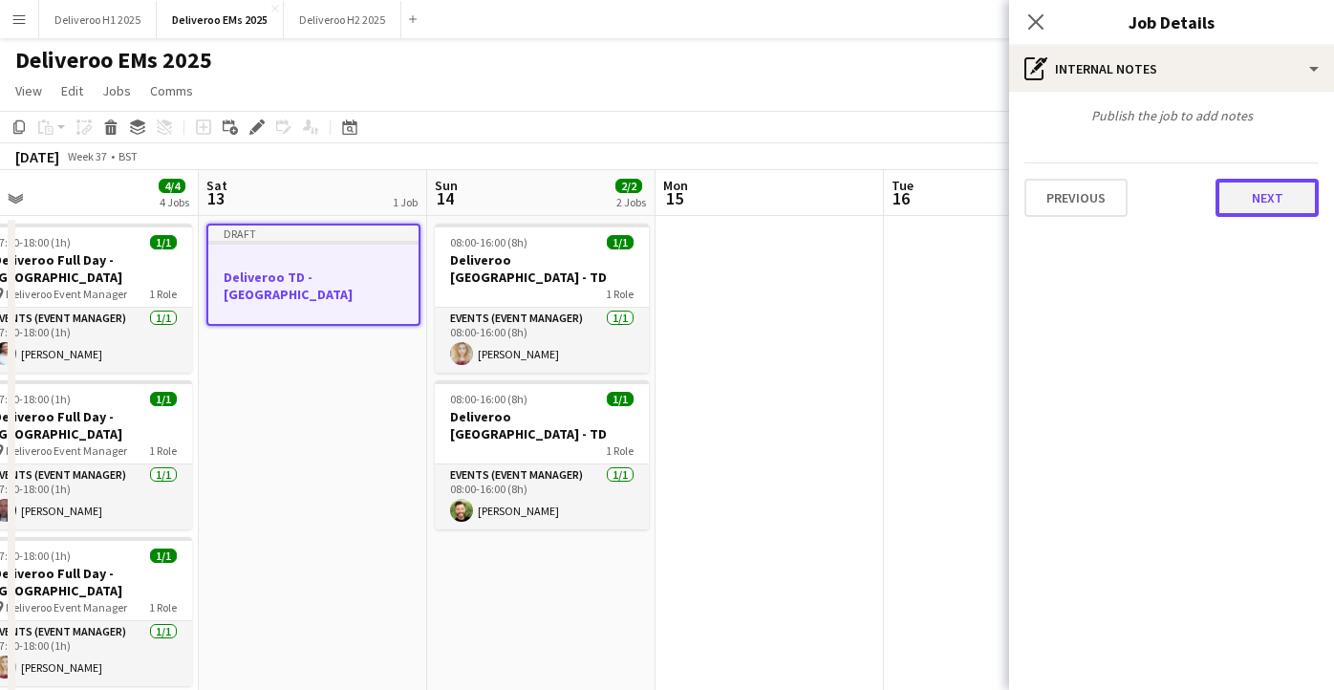
click at [1247, 204] on button "Next" at bounding box center [1267, 198] width 103 height 38
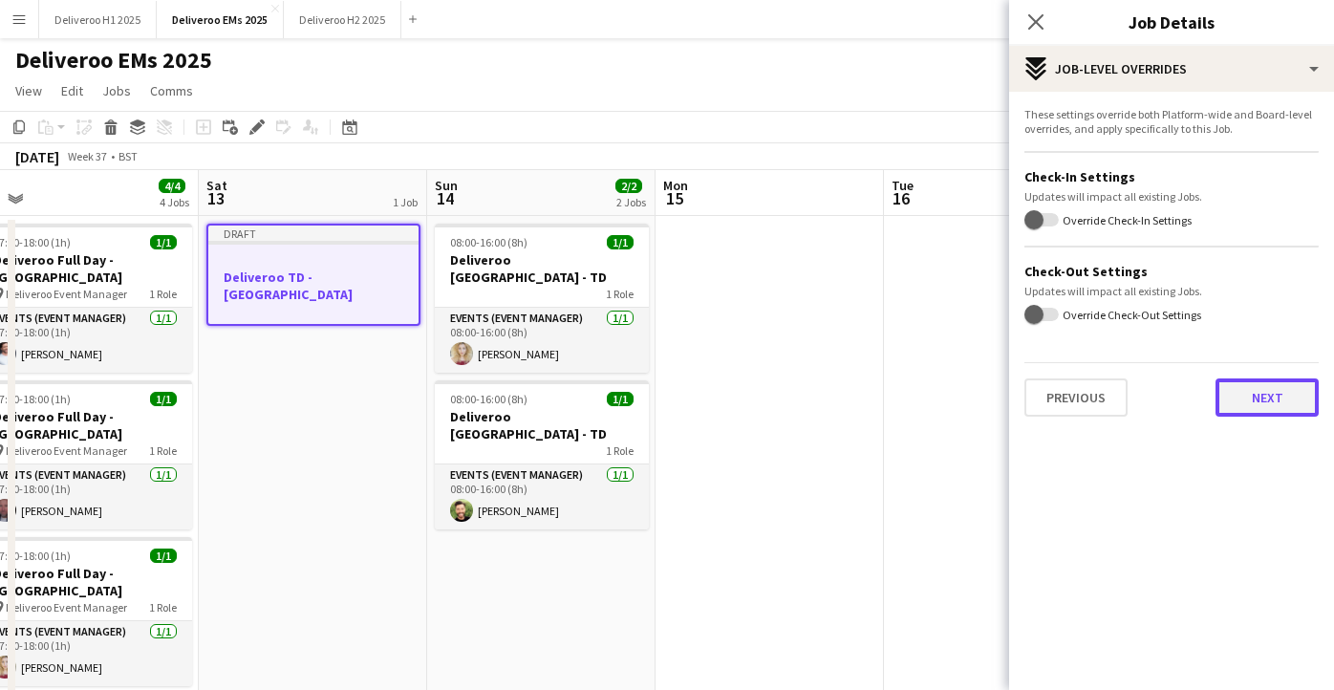
click at [1243, 402] on button "Next" at bounding box center [1267, 398] width 103 height 38
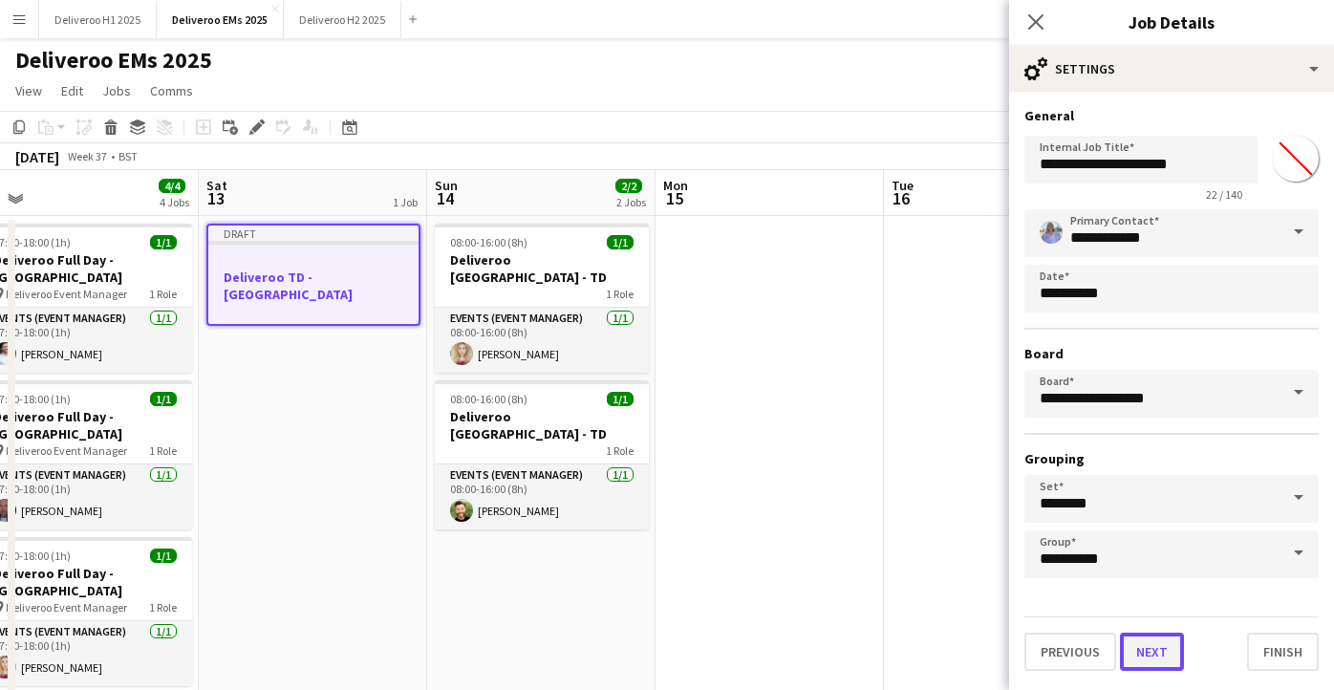
click at [1156, 645] on button "Next" at bounding box center [1152, 652] width 64 height 38
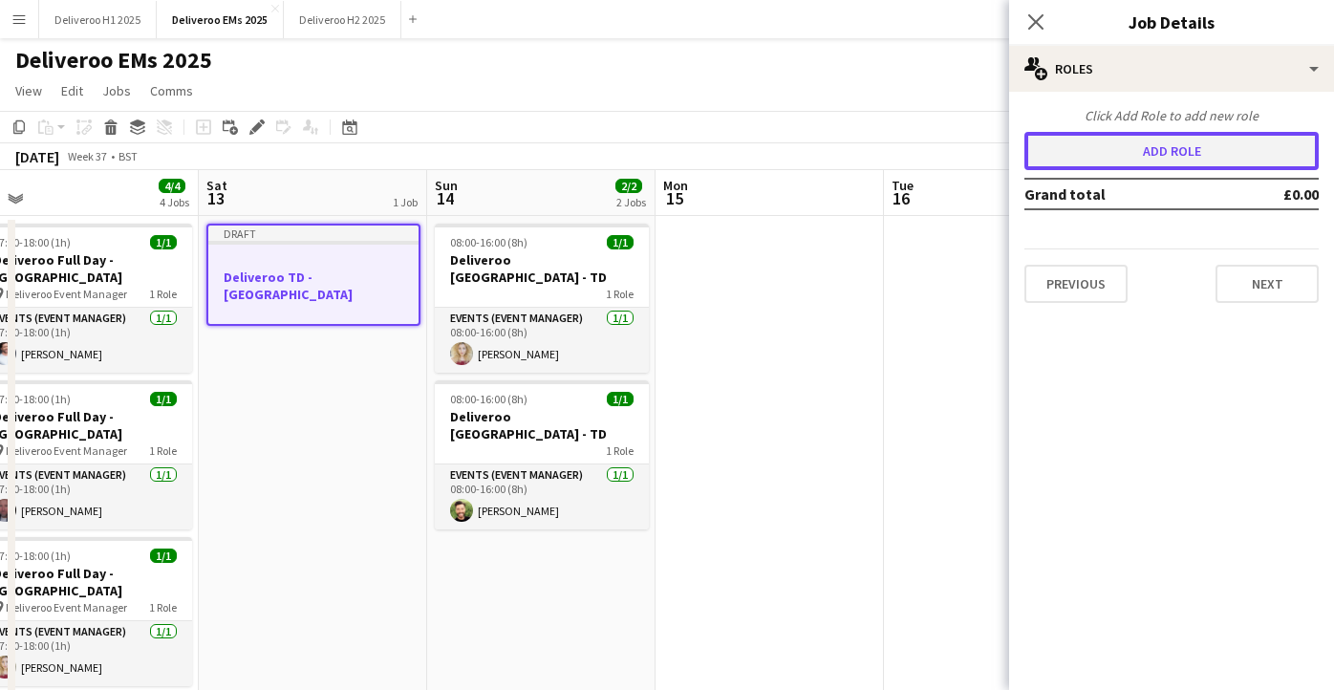
click at [1139, 163] on button "Add role" at bounding box center [1172, 151] width 294 height 38
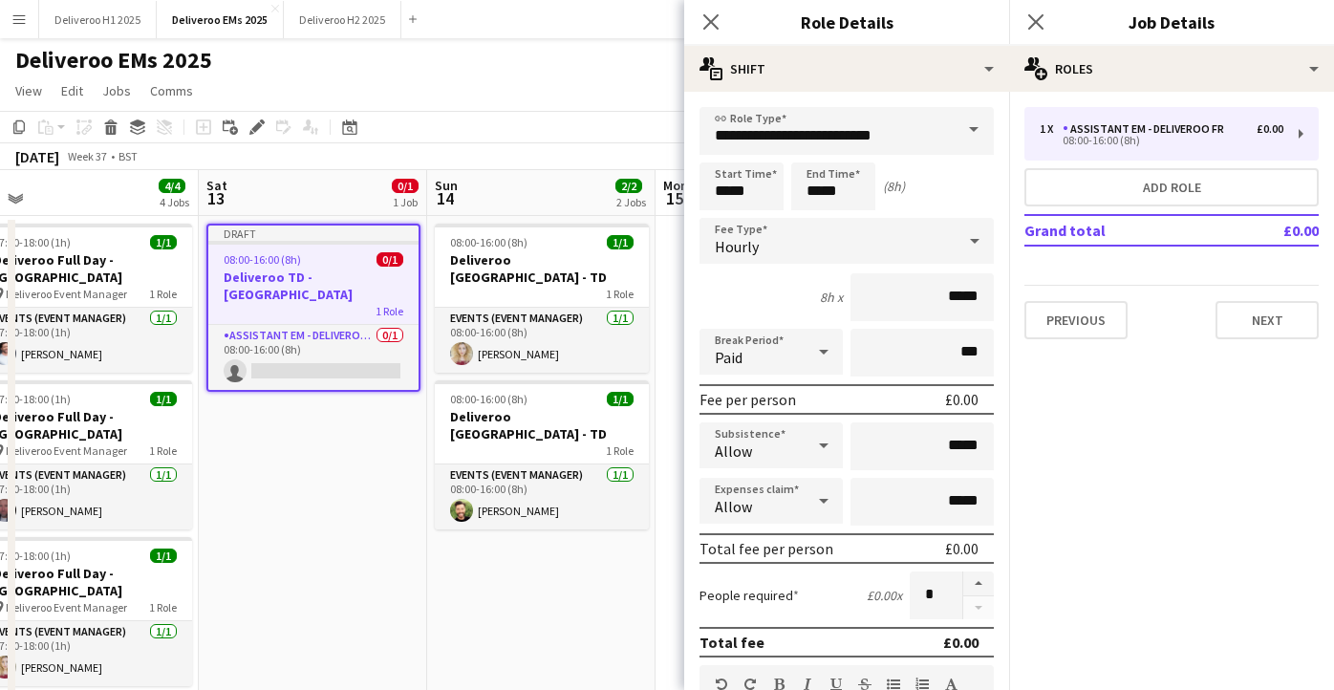
click at [962, 128] on span at bounding box center [974, 130] width 40 height 46
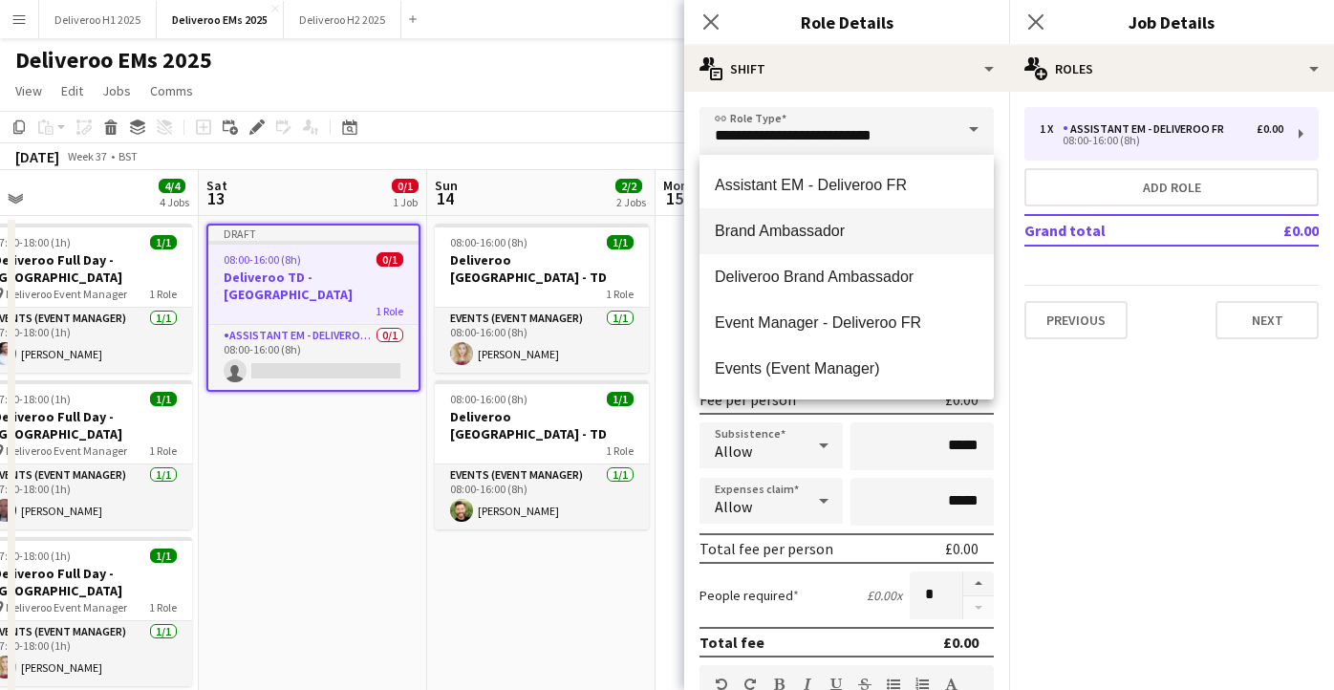
click at [855, 238] on span "Brand Ambassador" at bounding box center [847, 231] width 264 height 18
type input "**********"
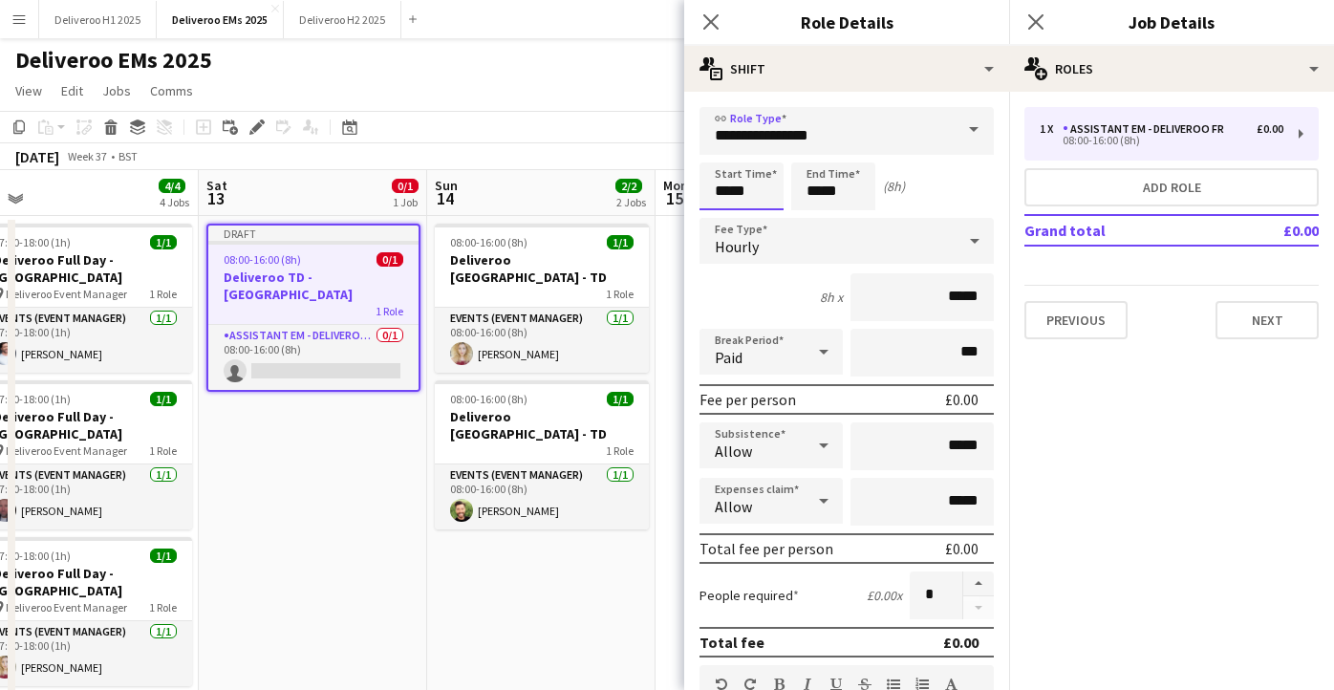
click at [754, 194] on input "*****" at bounding box center [742, 187] width 84 height 48
click at [875, 240] on div "Hourly" at bounding box center [828, 241] width 256 height 46
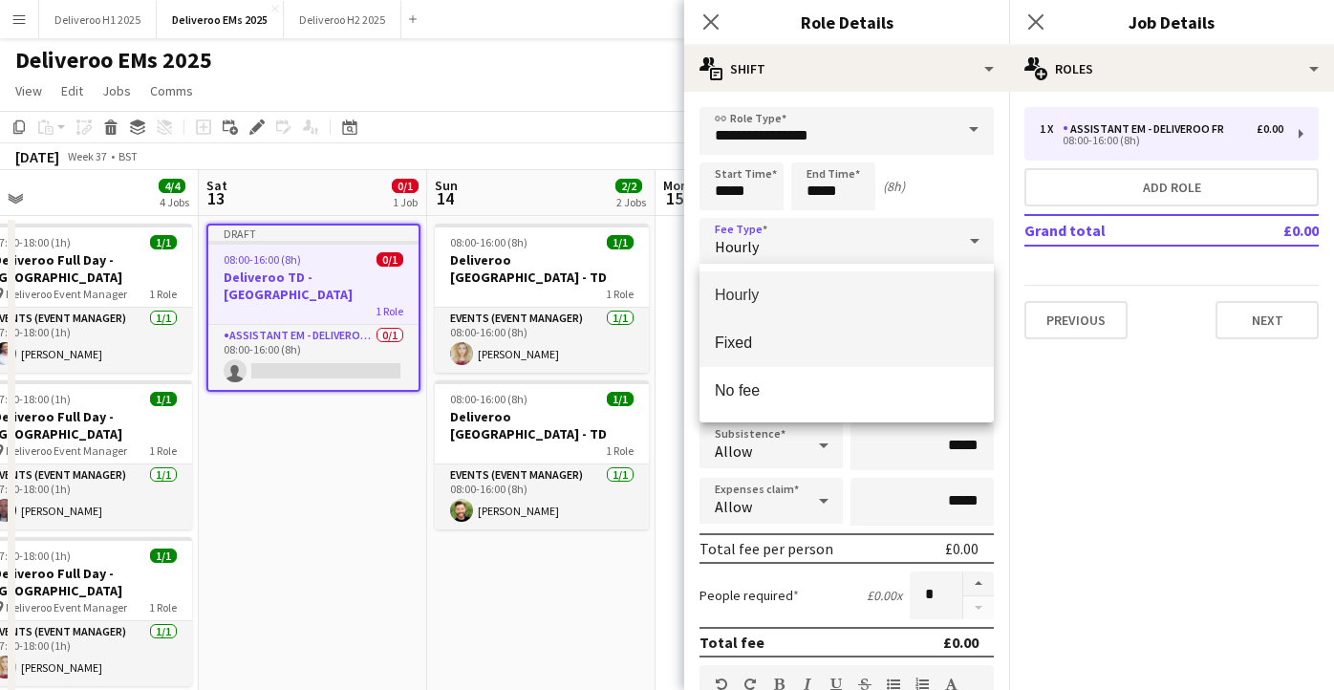
click at [837, 333] on mat-option "Fixed" at bounding box center [847, 343] width 294 height 48
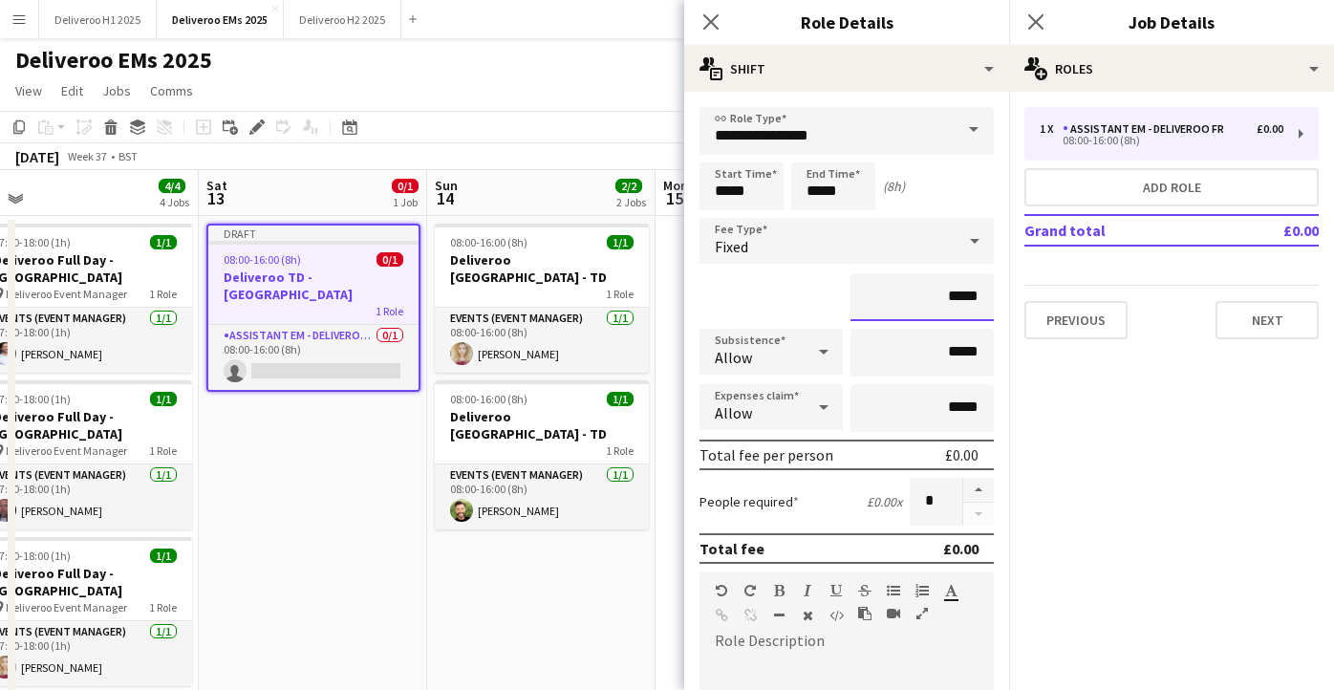
drag, startPoint x: 982, startPoint y: 299, endPoint x: 950, endPoint y: 299, distance: 31.5
click at [950, 299] on input "*****" at bounding box center [922, 297] width 143 height 48
type input "*******"
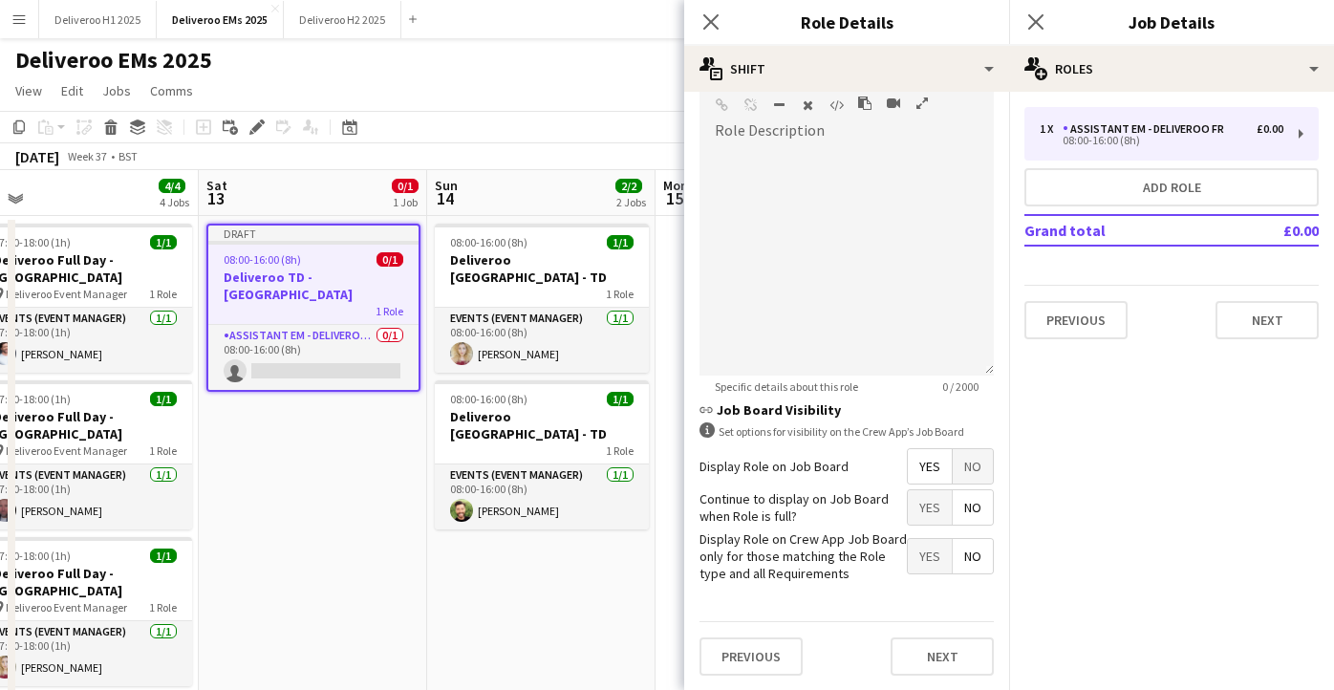
click at [976, 464] on span "No" at bounding box center [973, 466] width 40 height 34
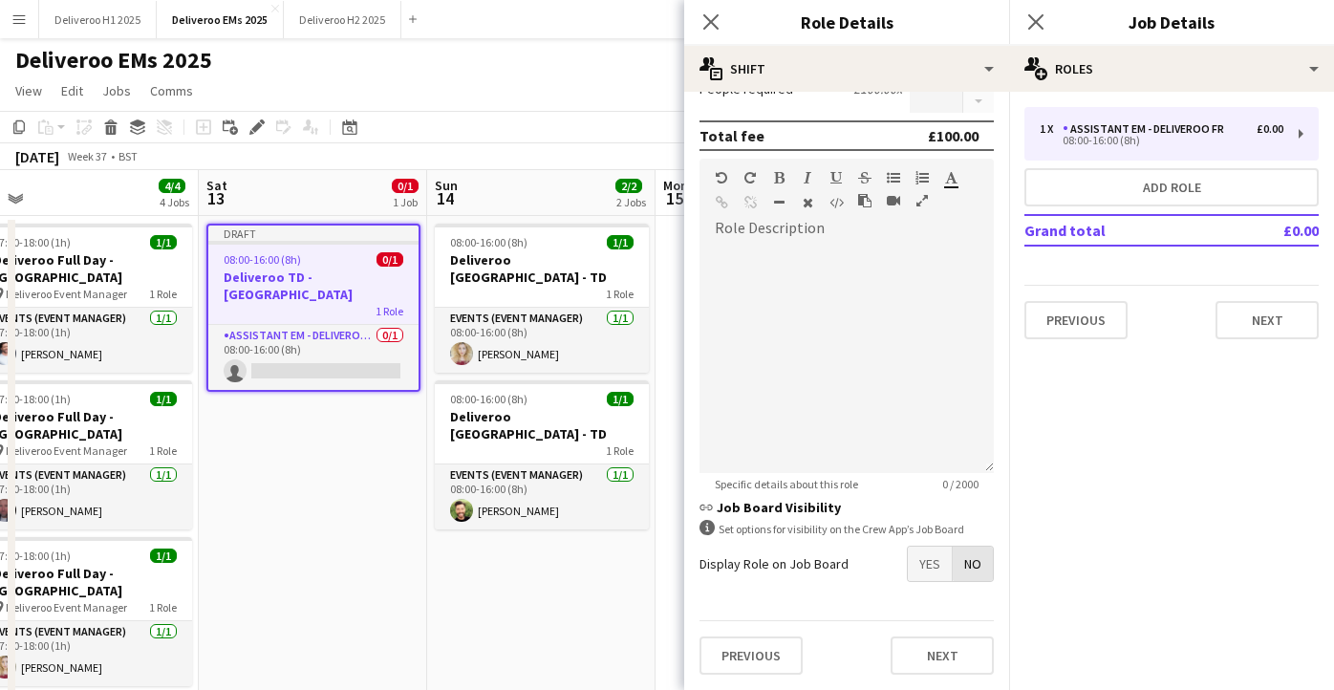
scroll to position [413, 0]
click at [958, 638] on button "Next" at bounding box center [942, 656] width 103 height 38
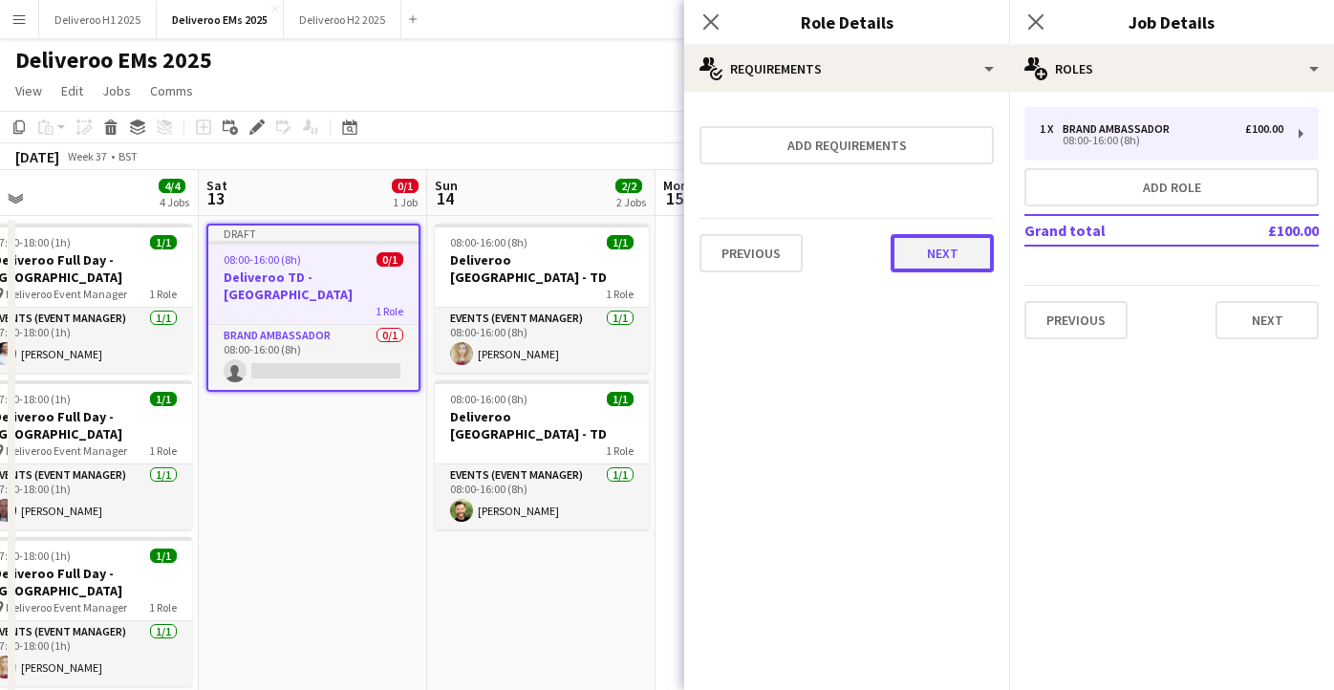
click at [965, 256] on button "Next" at bounding box center [942, 253] width 103 height 38
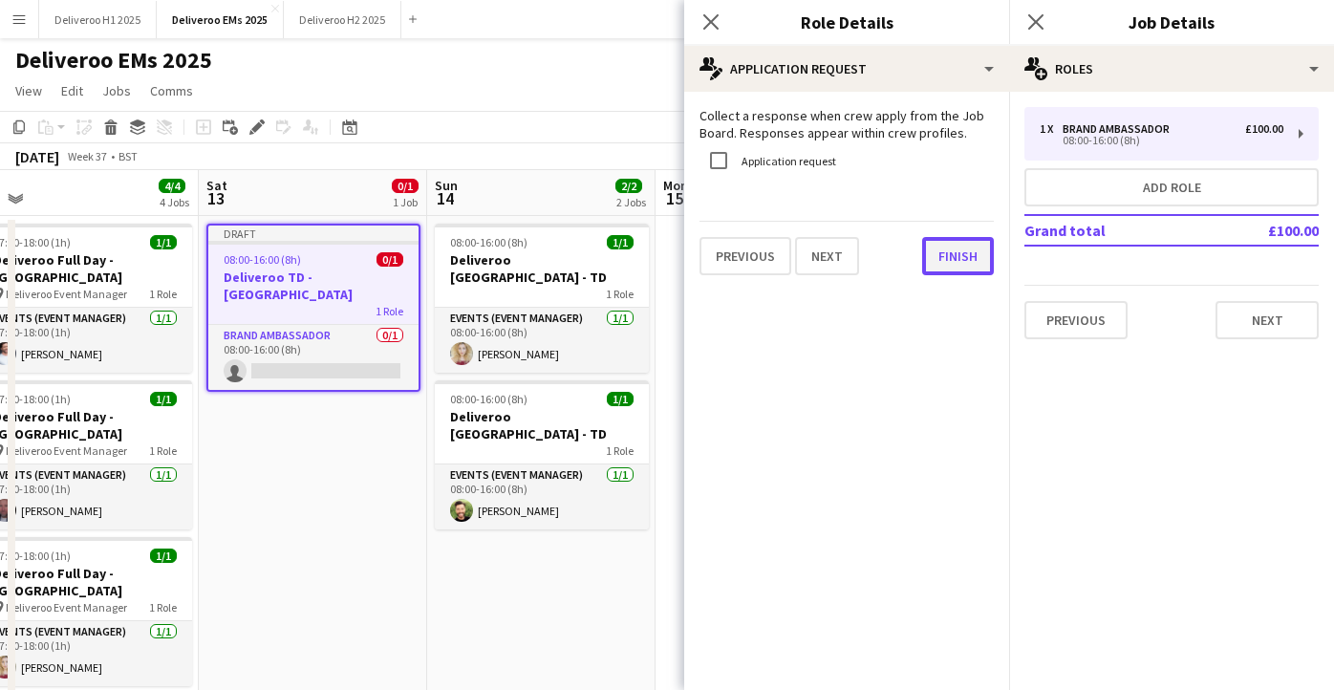
click at [940, 248] on button "Finish" at bounding box center [958, 256] width 72 height 38
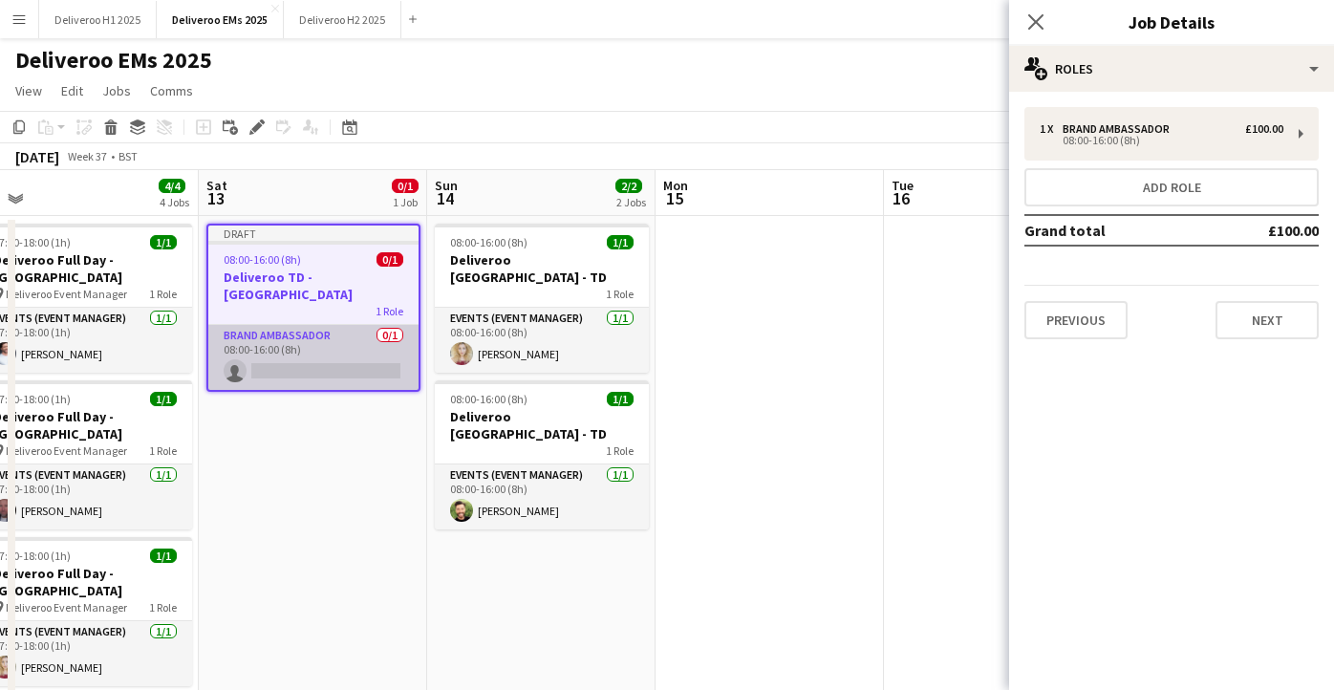
click at [350, 356] on app-card-role "Brand Ambassador 0/1 08:00-16:00 (8h) single-neutral-actions" at bounding box center [313, 357] width 210 height 65
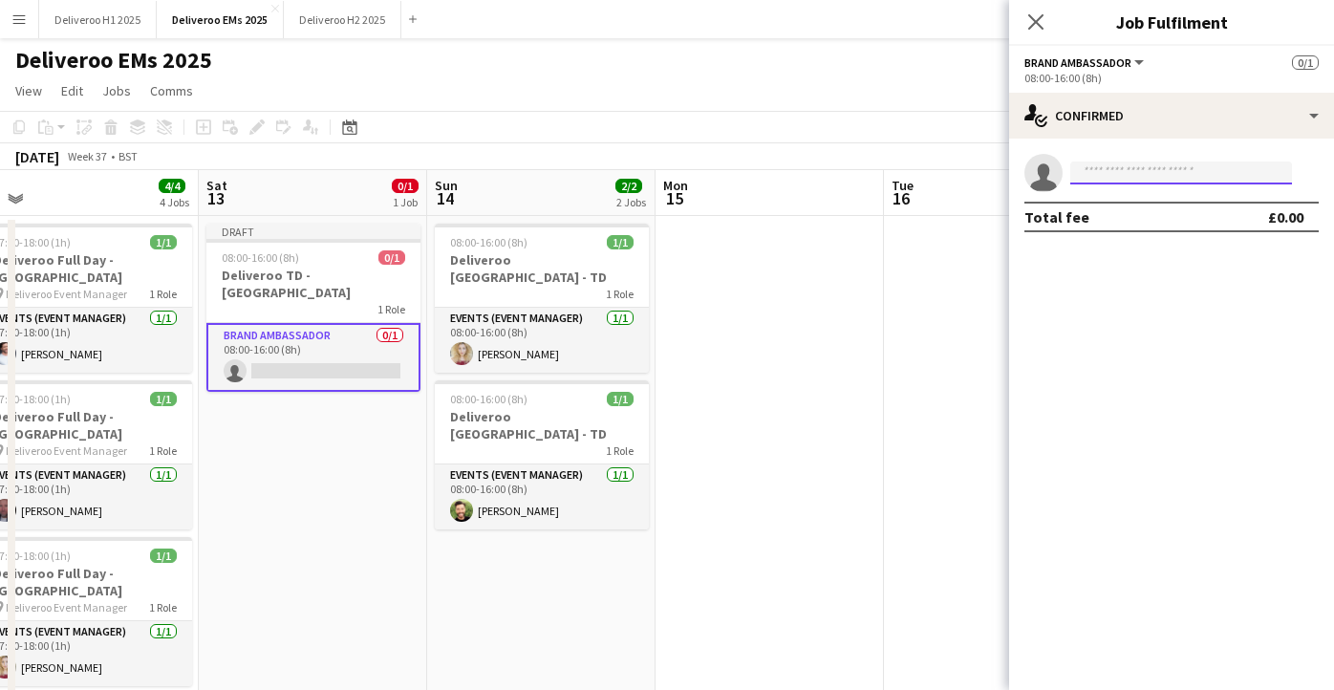
click at [1116, 177] on input at bounding box center [1182, 173] width 222 height 23
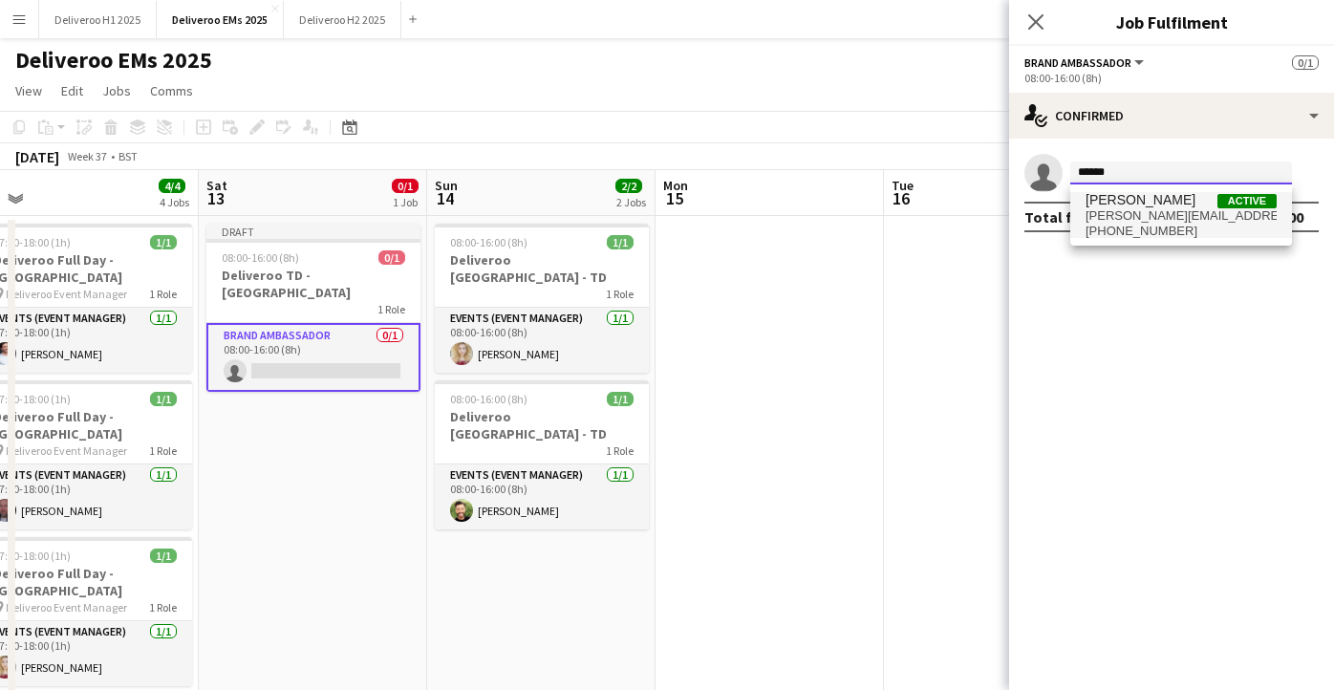
type input "******"
click at [1152, 218] on span "[PERSON_NAME][EMAIL_ADDRESS][PERSON_NAME][DOMAIN_NAME]" at bounding box center [1181, 215] width 191 height 15
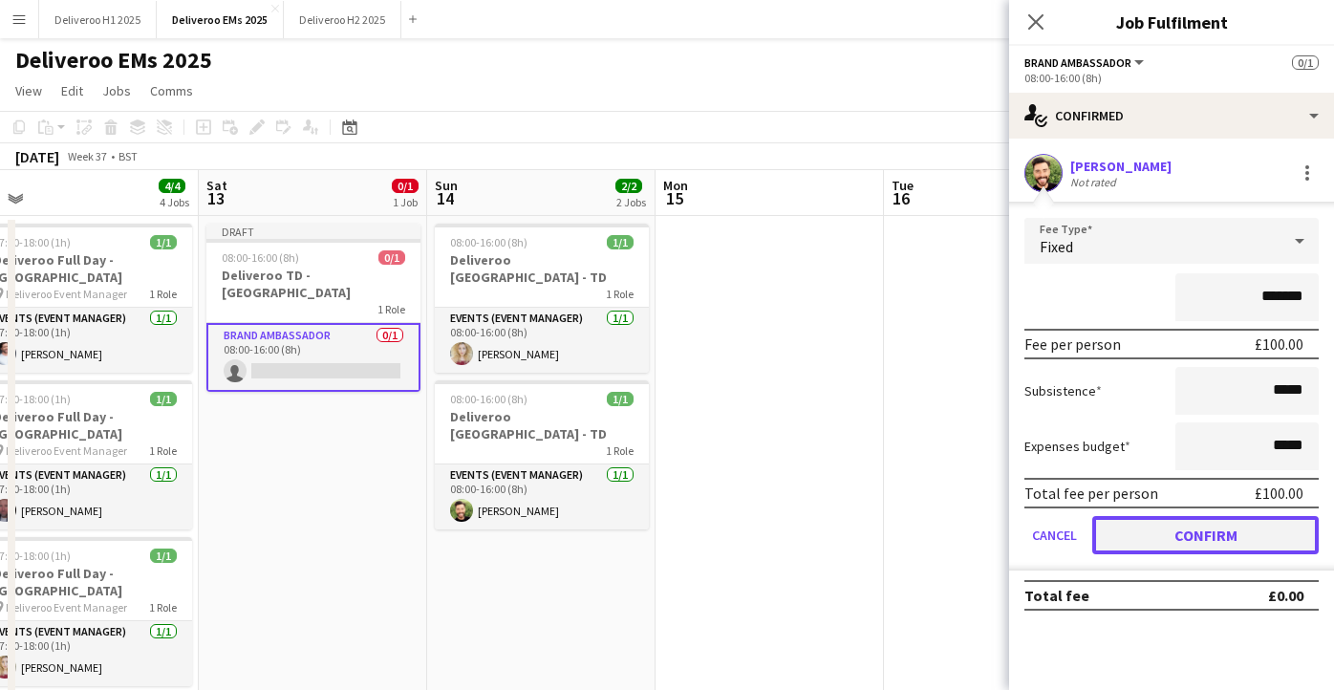
click at [1140, 542] on button "Confirm" at bounding box center [1206, 535] width 227 height 38
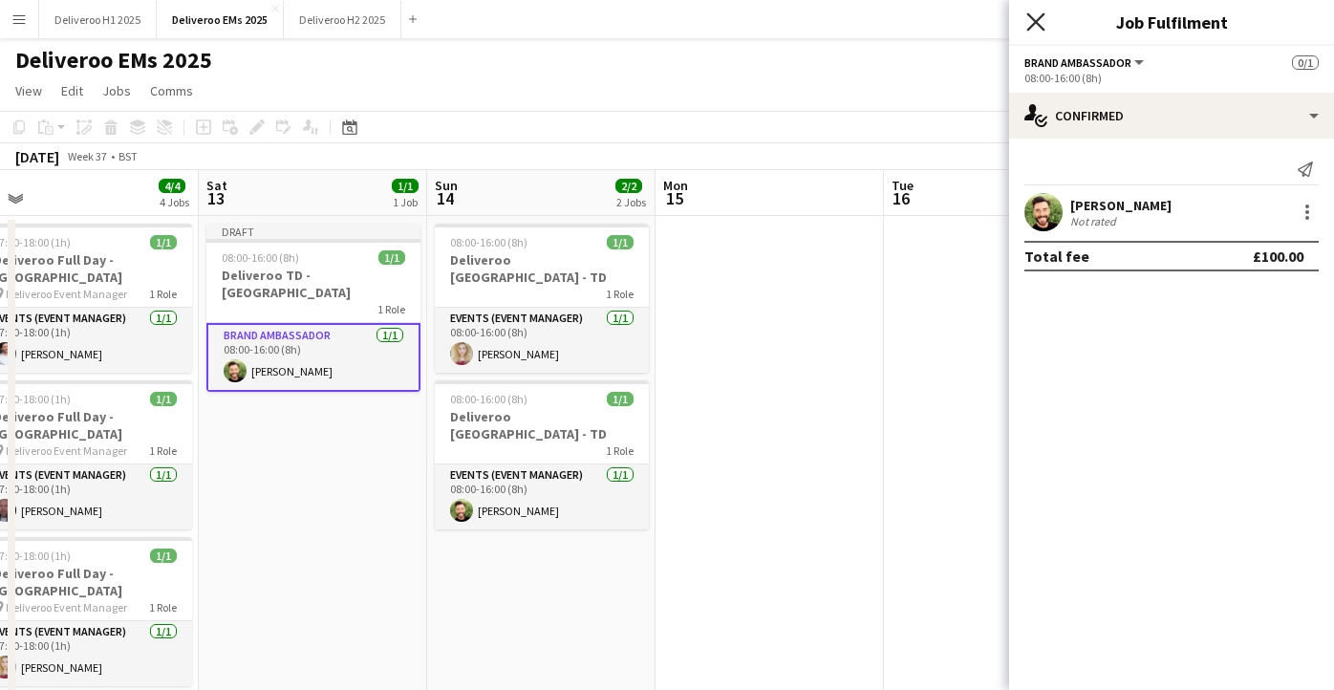
click at [1039, 17] on icon at bounding box center [1036, 21] width 18 height 18
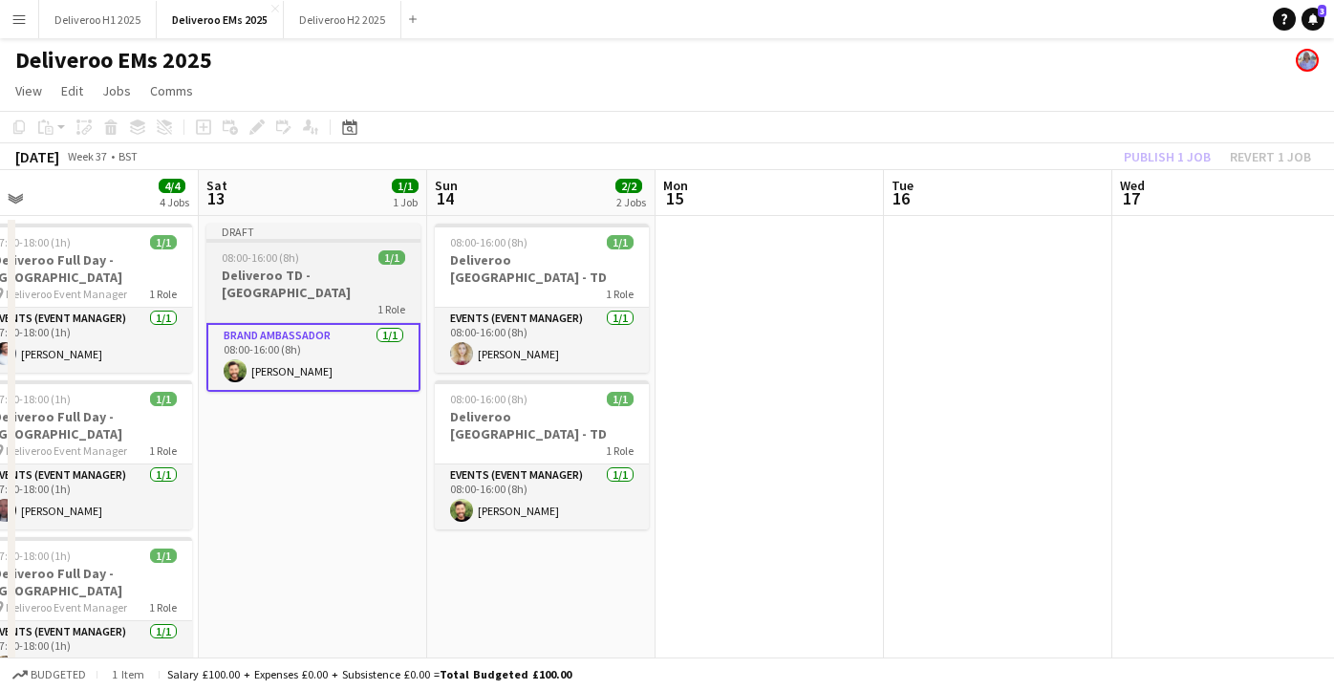
click at [356, 230] on div "Draft" at bounding box center [313, 231] width 214 height 15
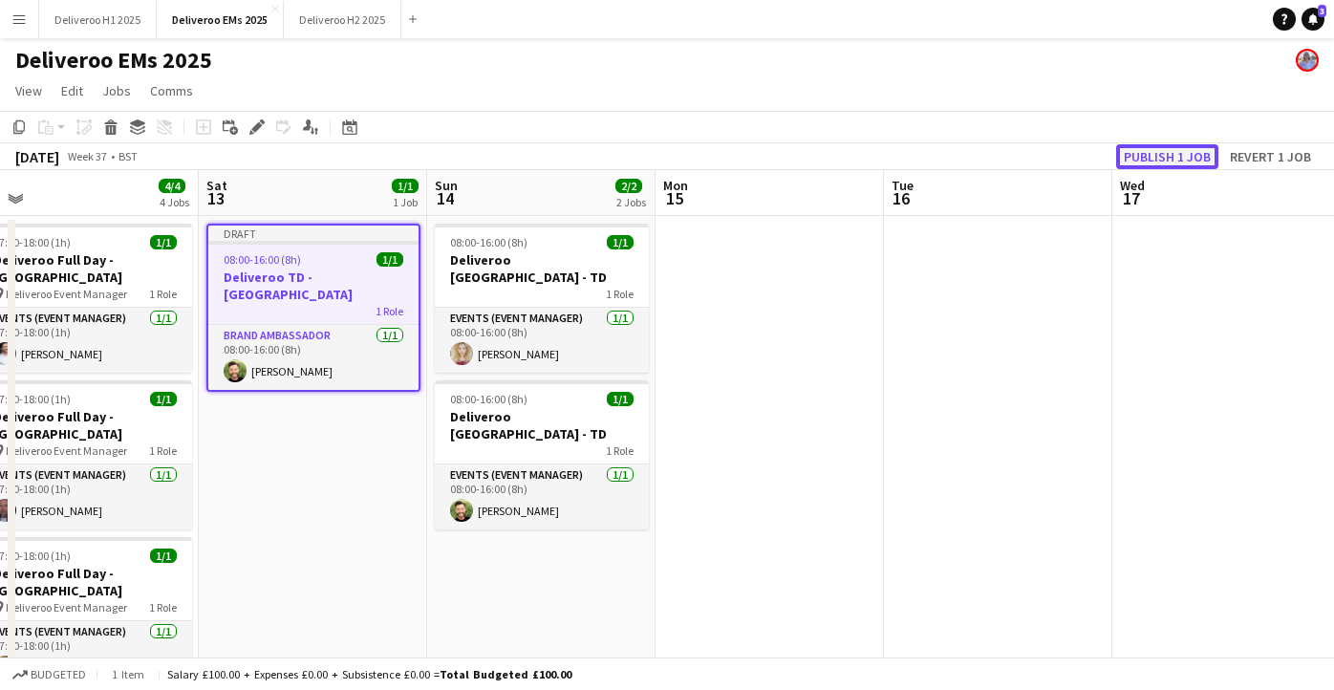
click at [1189, 150] on button "Publish 1 job" at bounding box center [1168, 156] width 102 height 25
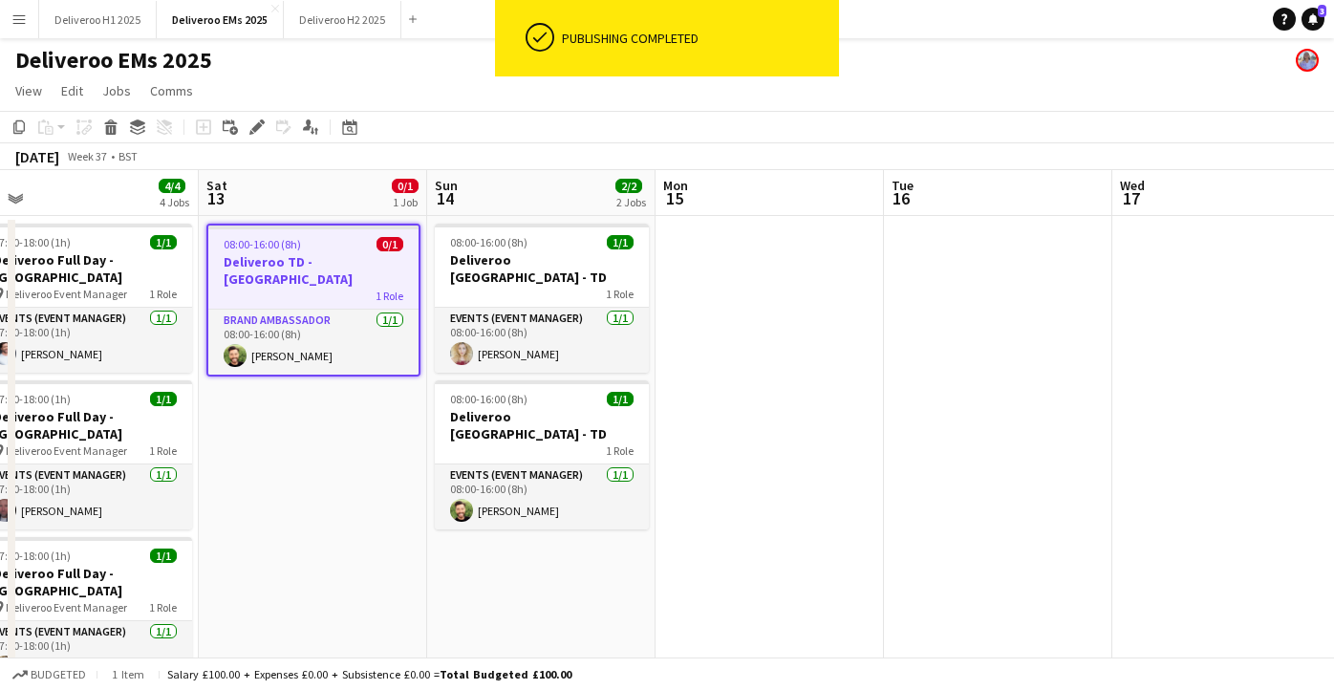
click at [271, 427] on app-date-cell "08:00-16:00 (8h) 0/1 Deliveroo TD - Ireland 1 Role Brand Ambassador 1/1 08:00-1…" at bounding box center [313, 551] width 228 height 671
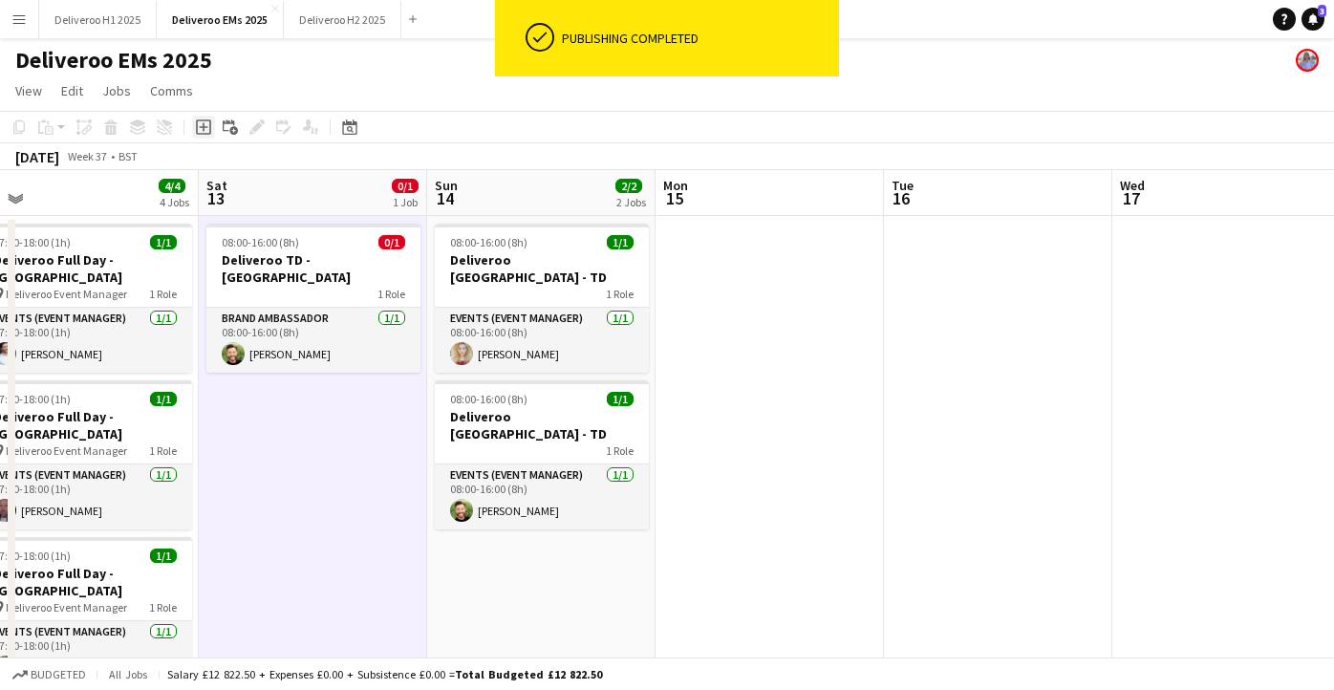
click at [199, 135] on icon at bounding box center [203, 126] width 15 height 15
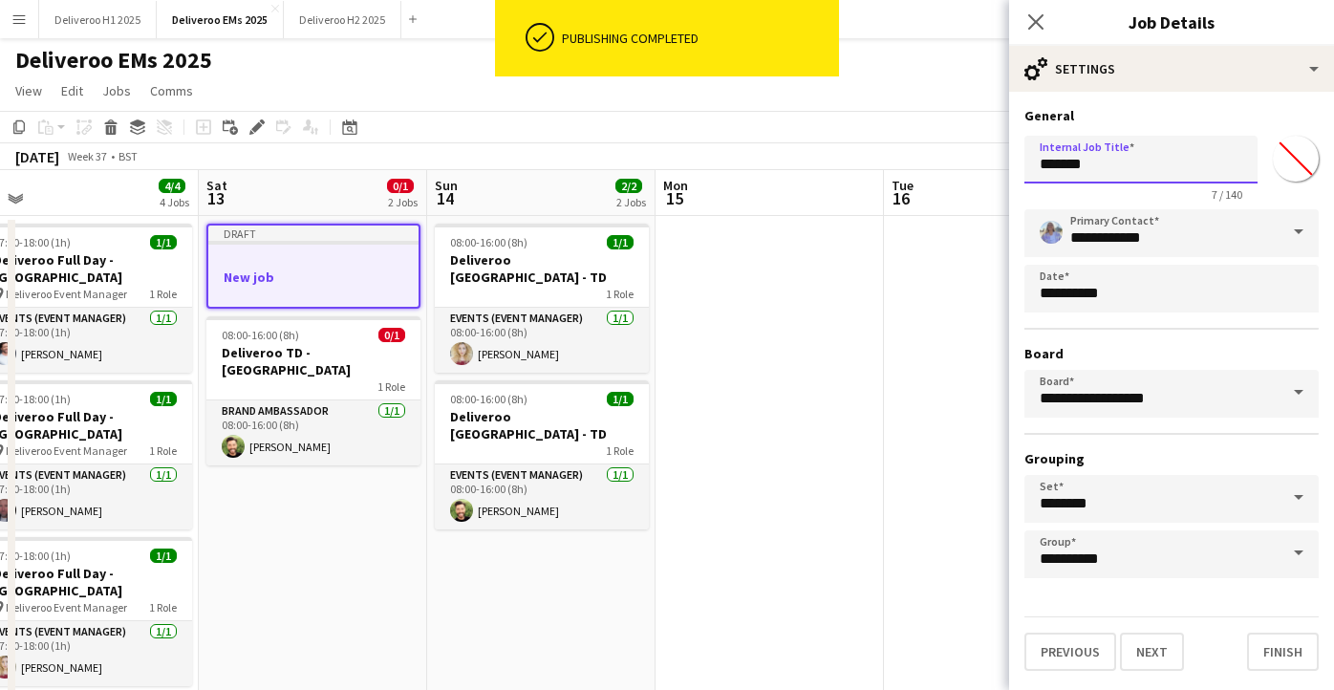
drag, startPoint x: 1135, startPoint y: 163, endPoint x: 980, endPoint y: 163, distance: 154.9
click at [980, 163] on body "ok-circled Publishing completed Menu Boards Boards Boards All jobs Status Workf…" at bounding box center [667, 504] width 1334 height 1008
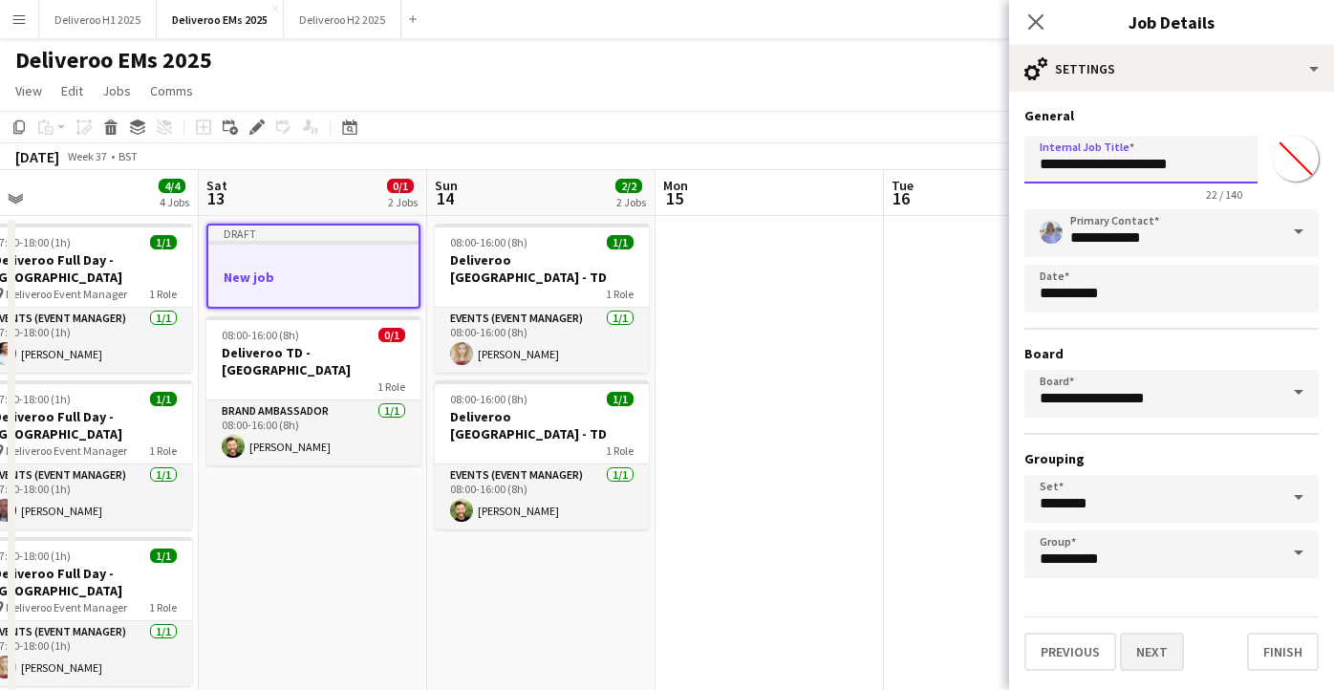
type input "**********"
click at [1156, 650] on button "Next" at bounding box center [1152, 652] width 64 height 38
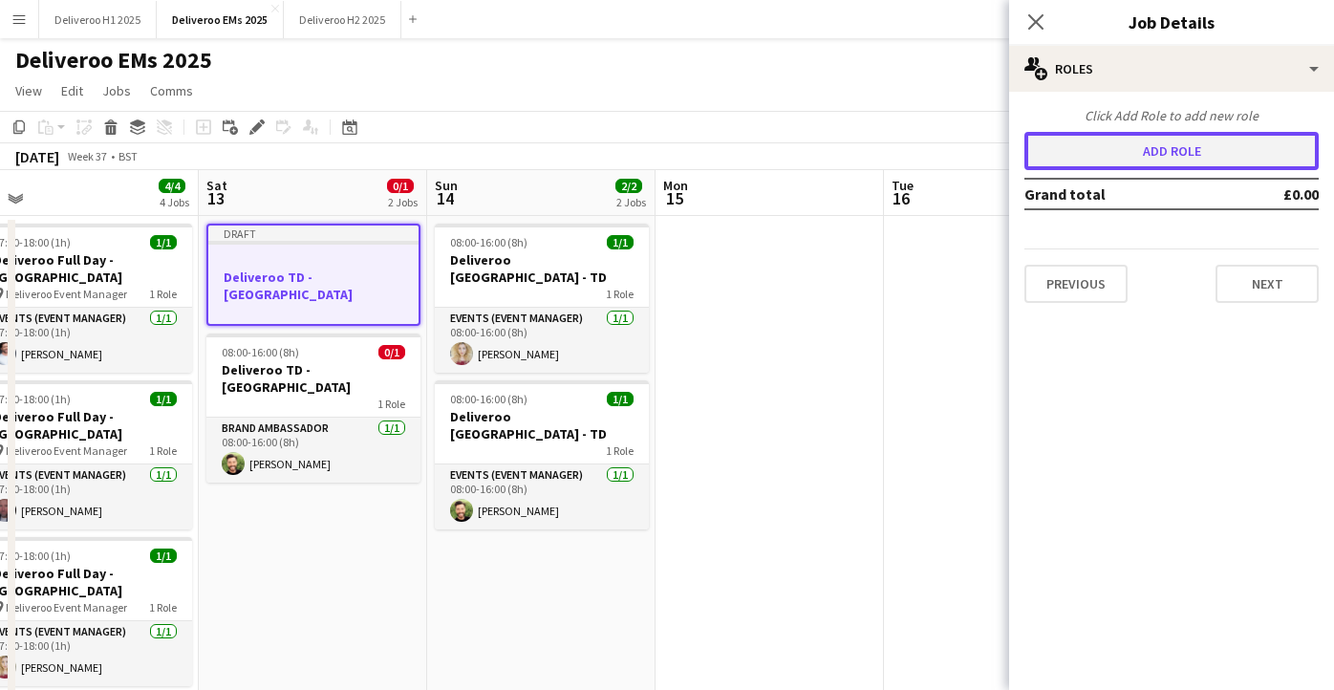
click at [1190, 150] on button "Add role" at bounding box center [1172, 151] width 294 height 38
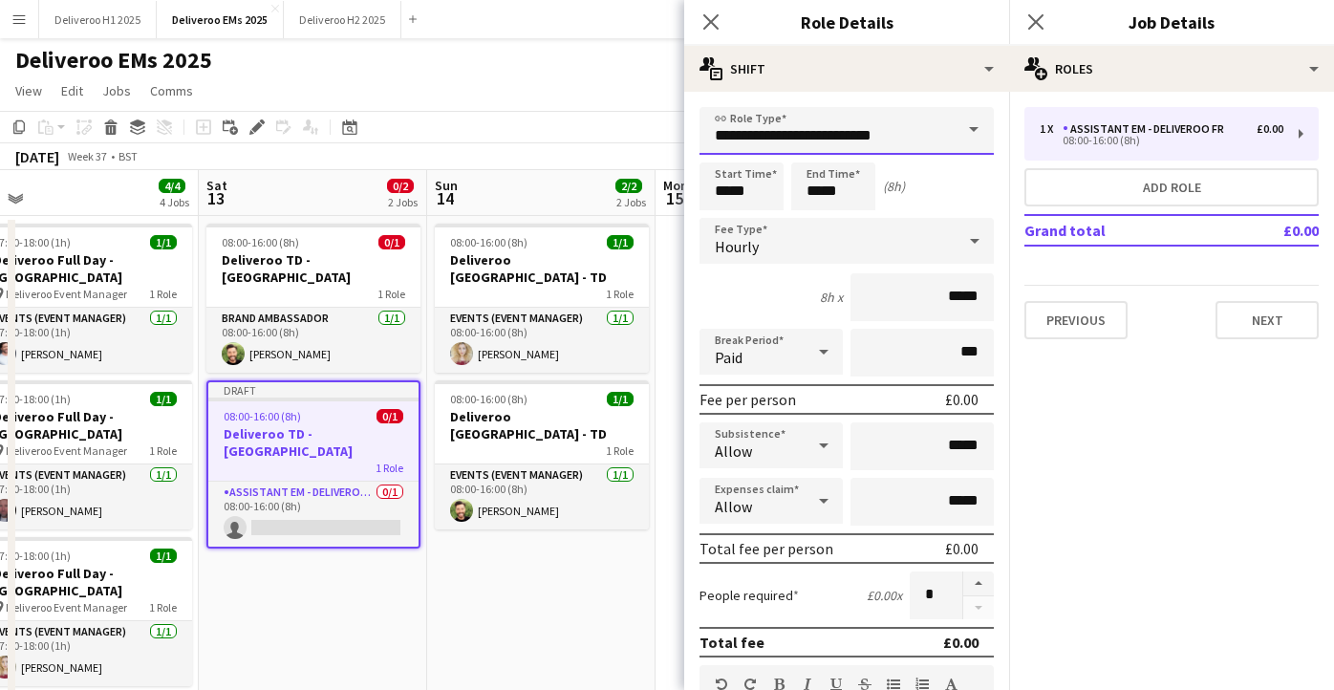
click at [946, 134] on input "**********" at bounding box center [847, 131] width 294 height 48
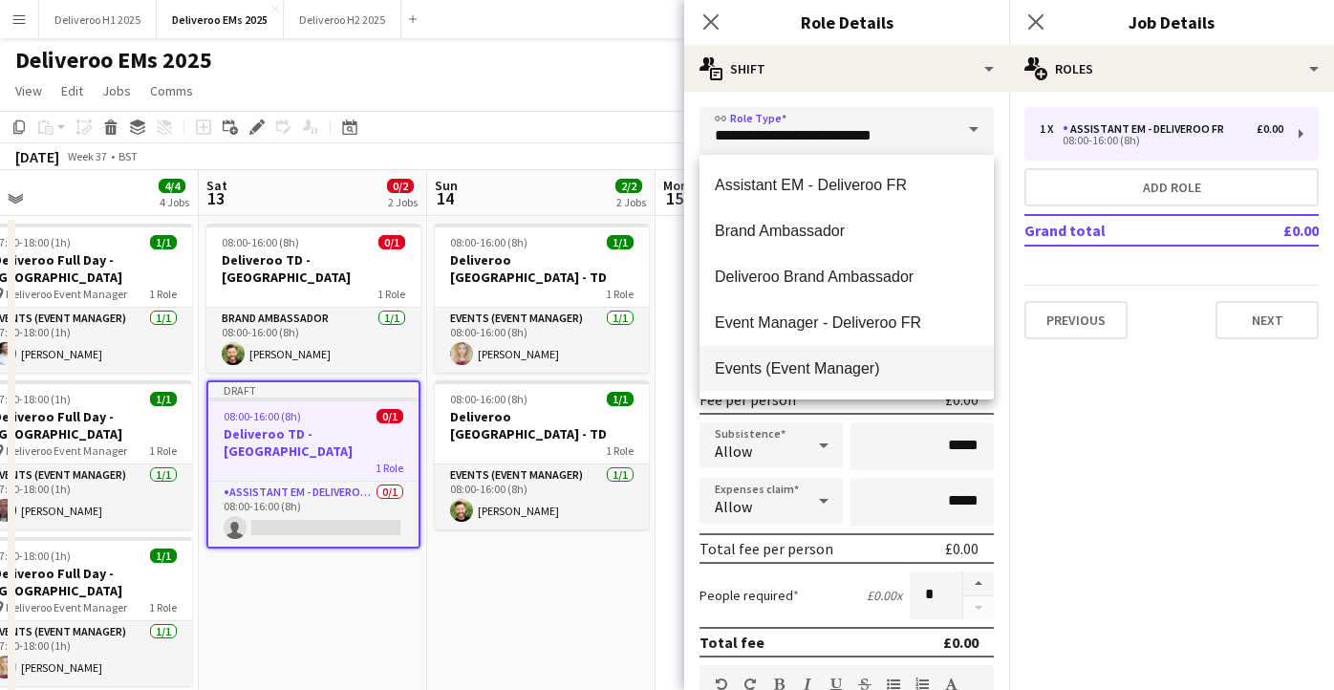
click at [846, 364] on span "Events (Event Manager)" at bounding box center [847, 368] width 264 height 18
type input "**********"
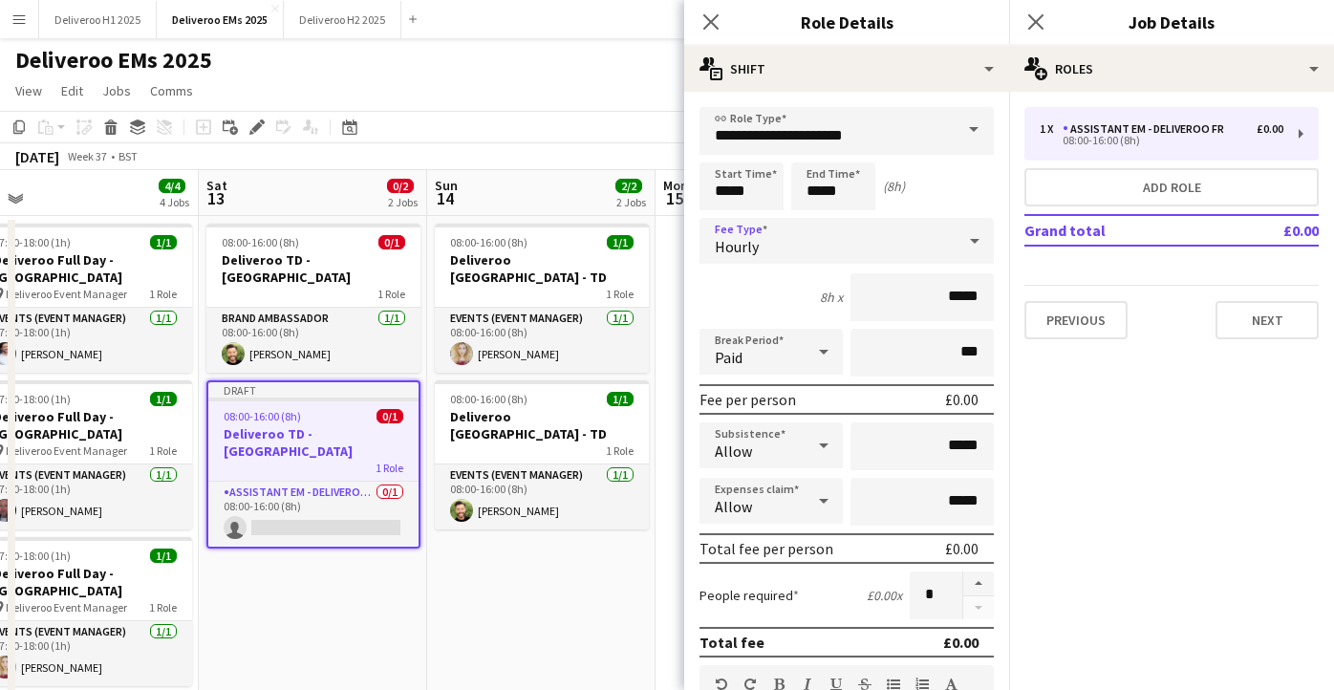
click at [813, 245] on div "Hourly" at bounding box center [828, 241] width 256 height 46
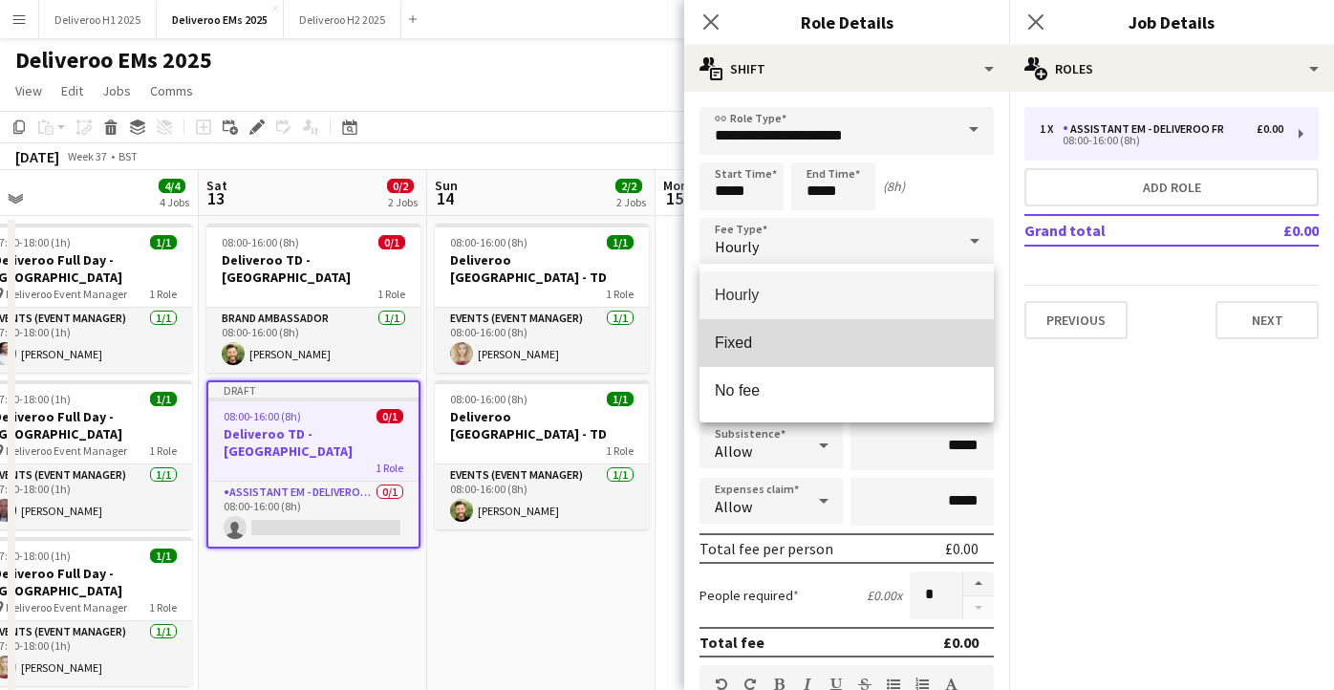
click at [811, 342] on span "Fixed" at bounding box center [847, 343] width 264 height 18
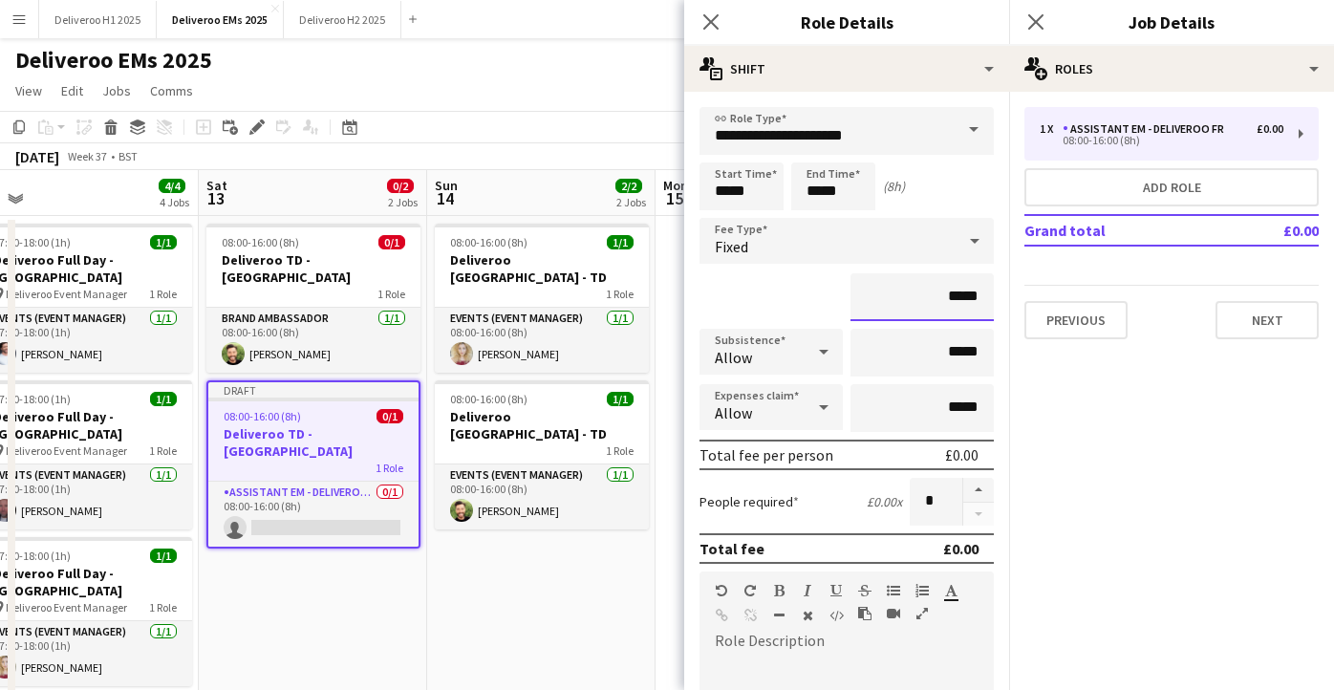
drag, startPoint x: 979, startPoint y: 298, endPoint x: 951, endPoint y: 298, distance: 27.7
click at [951, 298] on input "*****" at bounding box center [922, 297] width 143 height 48
type input "*******"
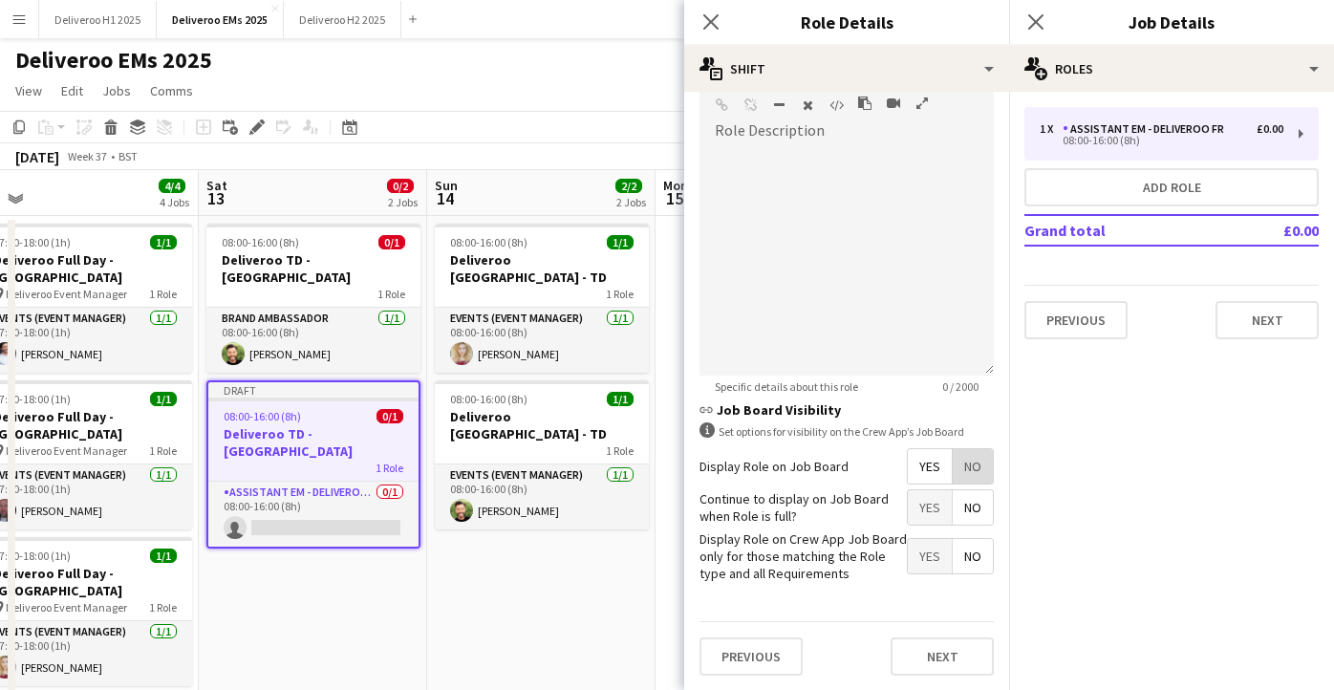
click at [975, 465] on span "No" at bounding box center [973, 466] width 40 height 34
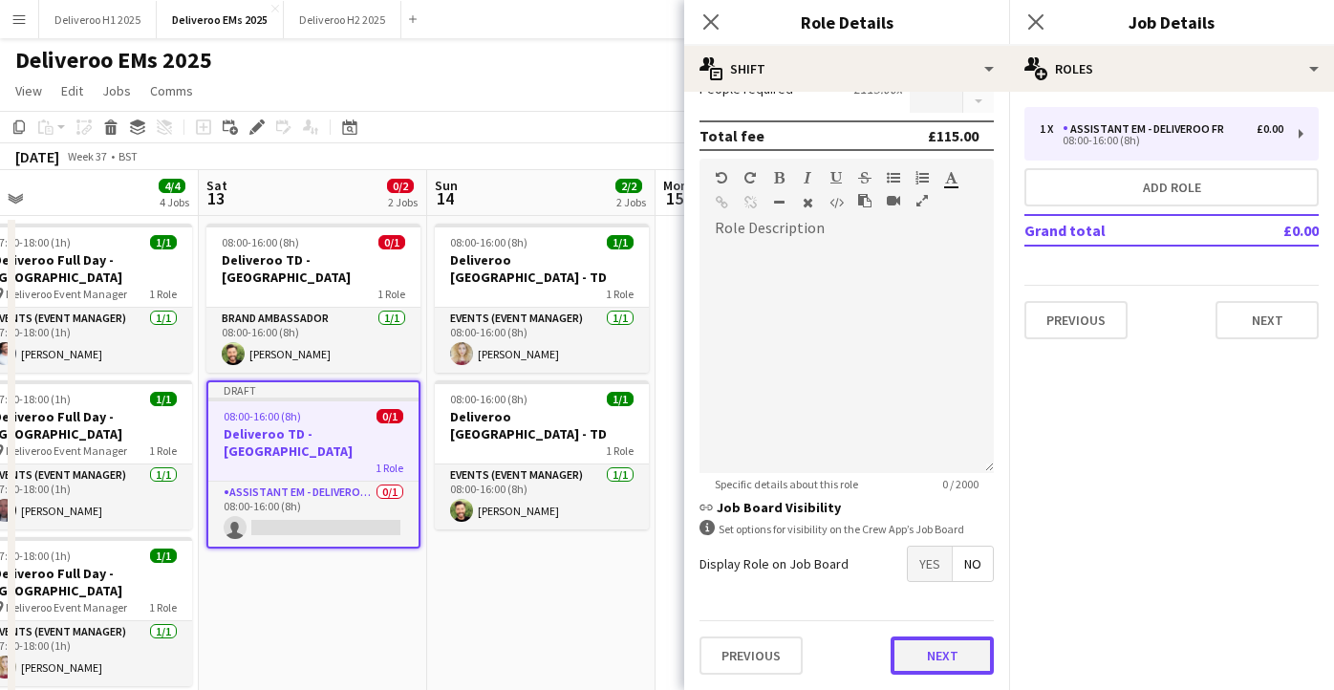
click at [927, 651] on button "Next" at bounding box center [942, 656] width 103 height 38
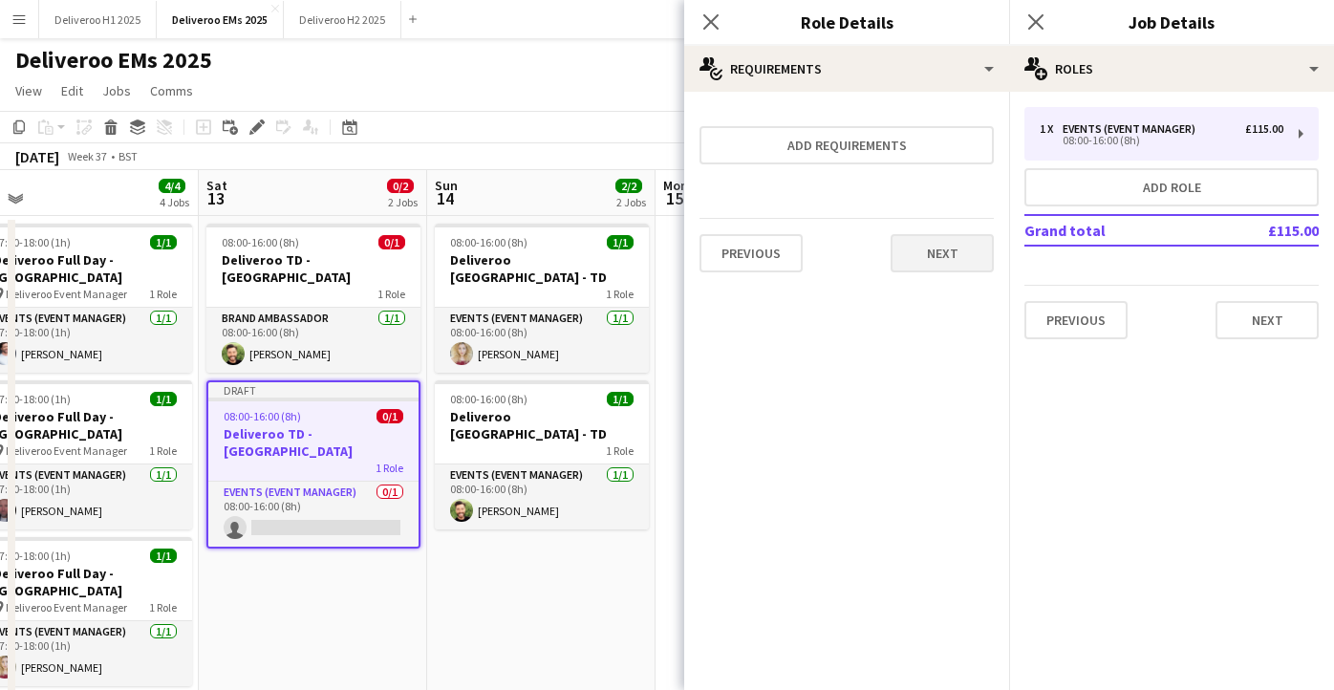
scroll to position [0, 0]
click at [927, 250] on button "Next" at bounding box center [942, 253] width 103 height 38
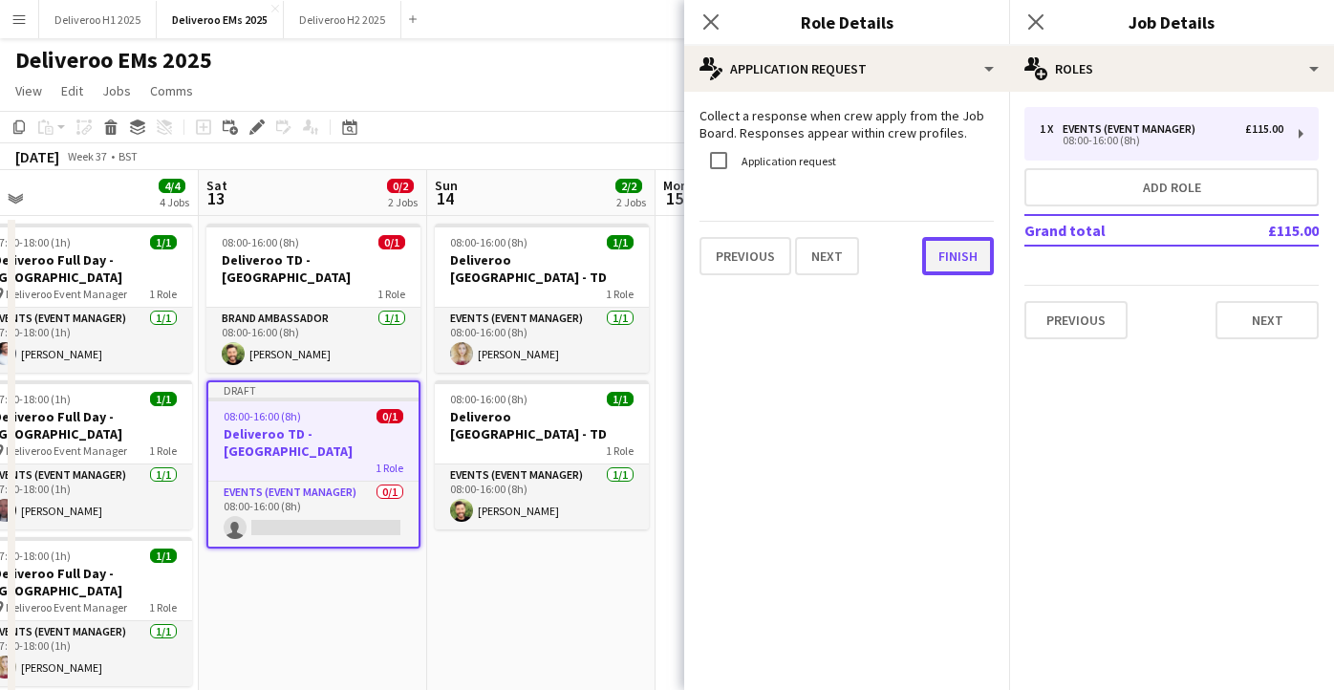
click at [949, 253] on button "Finish" at bounding box center [958, 256] width 72 height 38
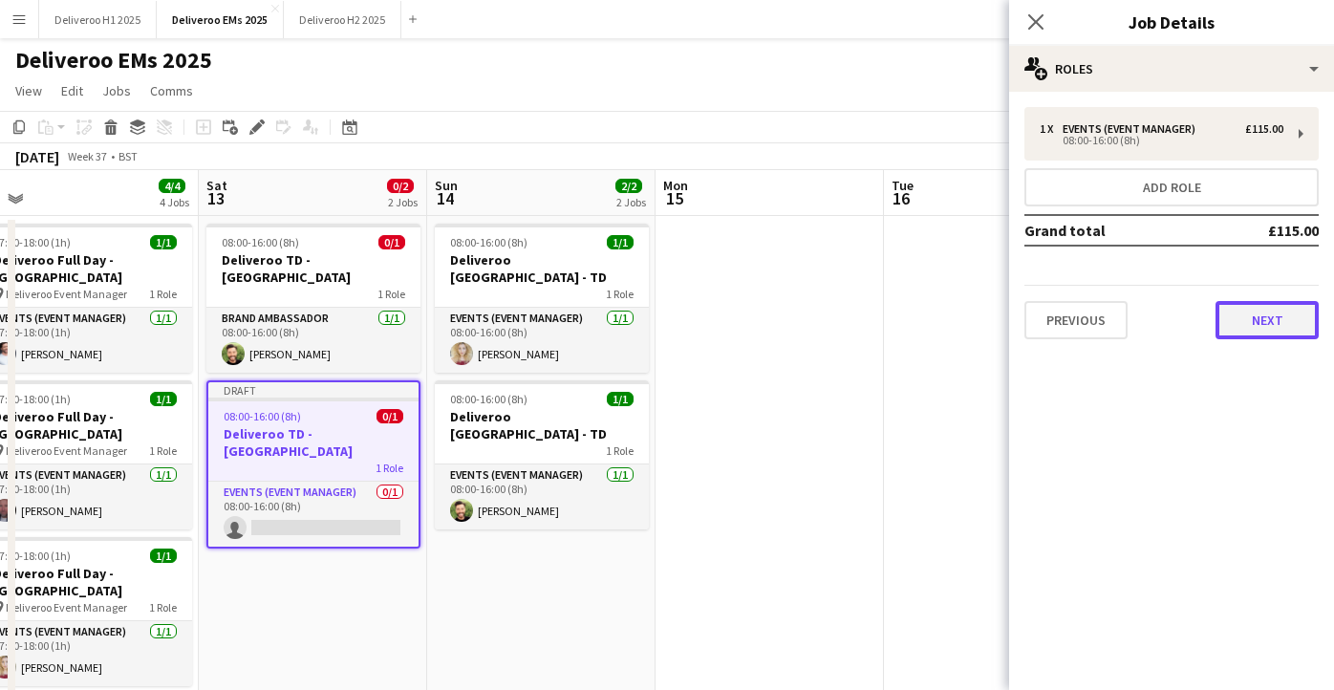
click at [1279, 332] on button "Next" at bounding box center [1267, 320] width 103 height 38
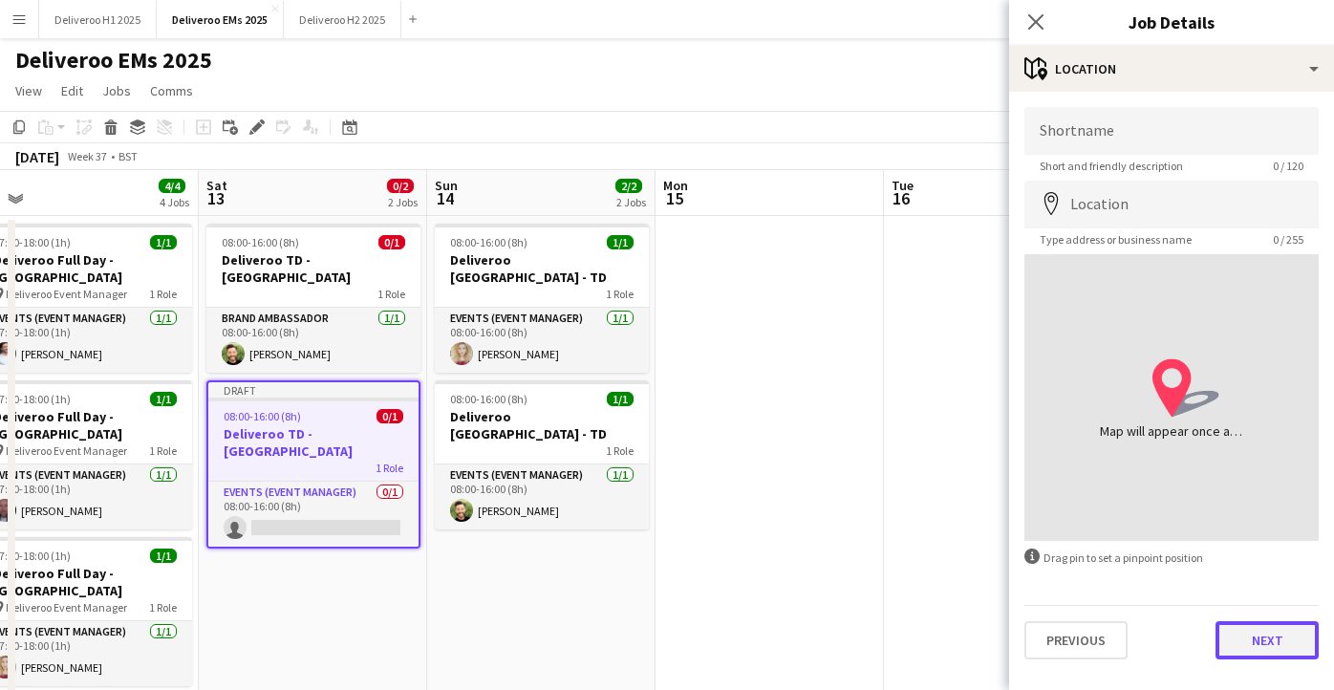
click at [1244, 647] on button "Next" at bounding box center [1267, 640] width 103 height 38
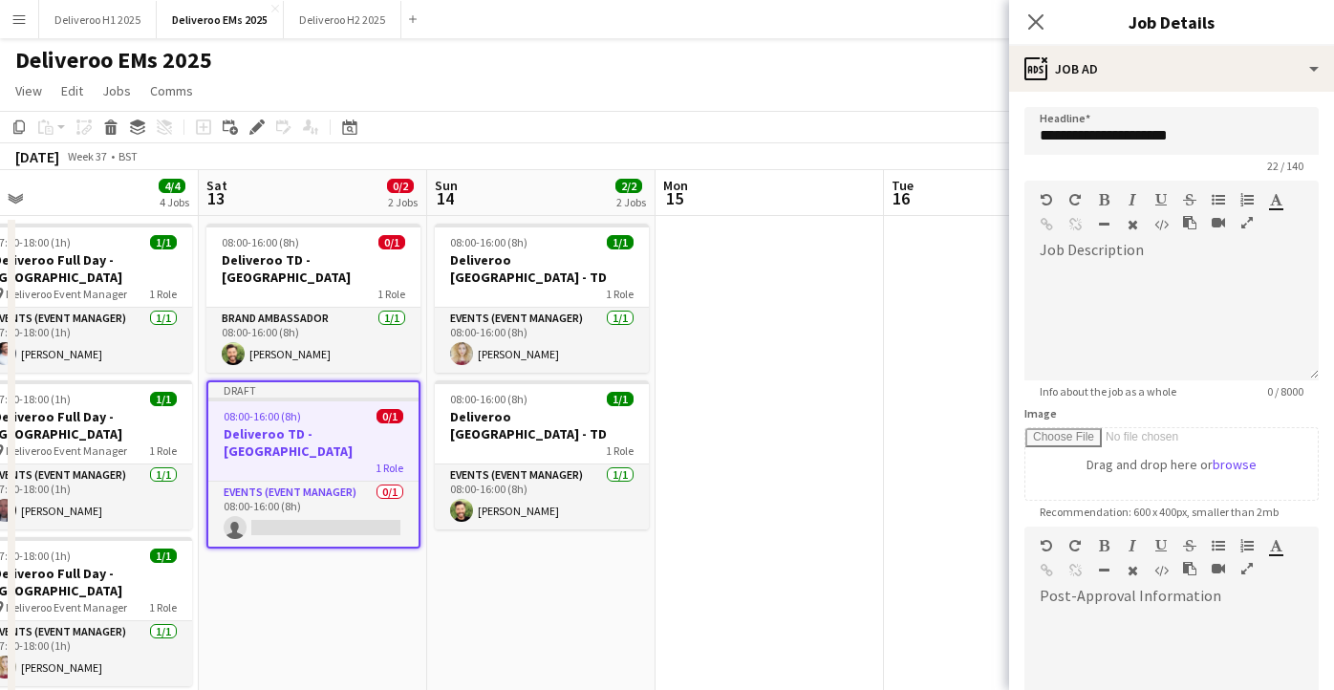
scroll to position [254, 0]
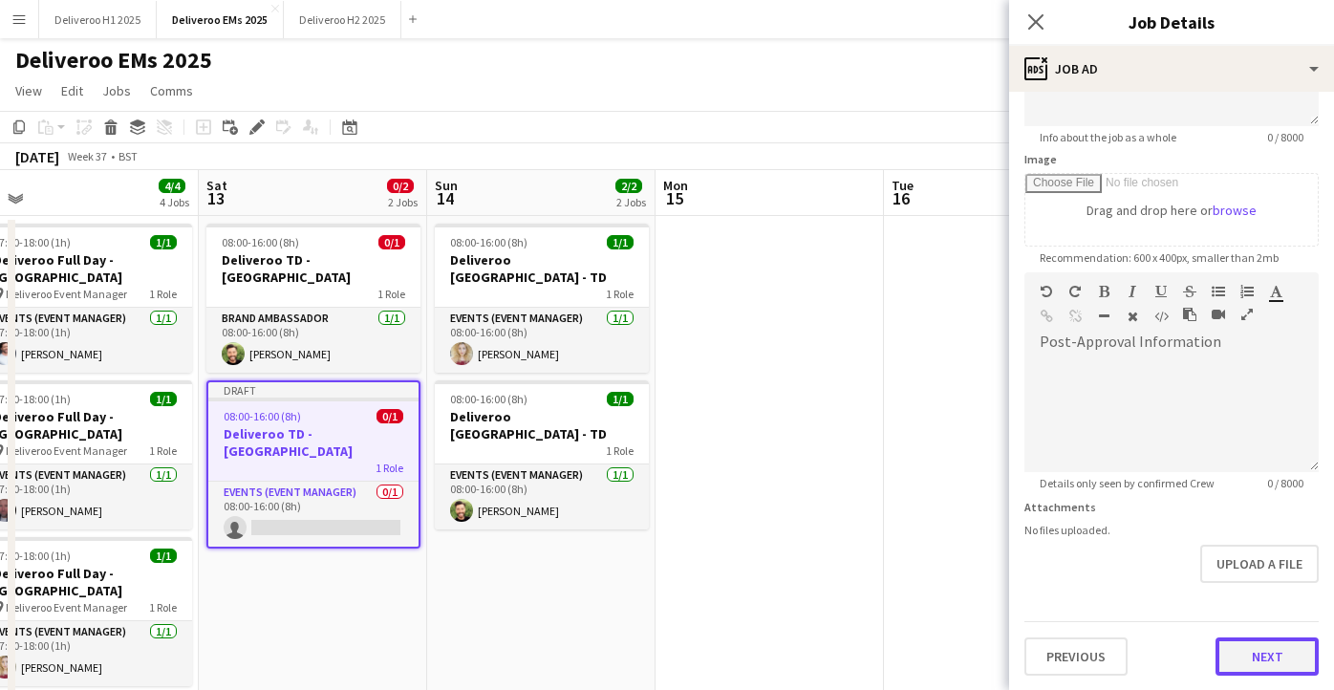
click at [1258, 653] on button "Next" at bounding box center [1267, 657] width 103 height 38
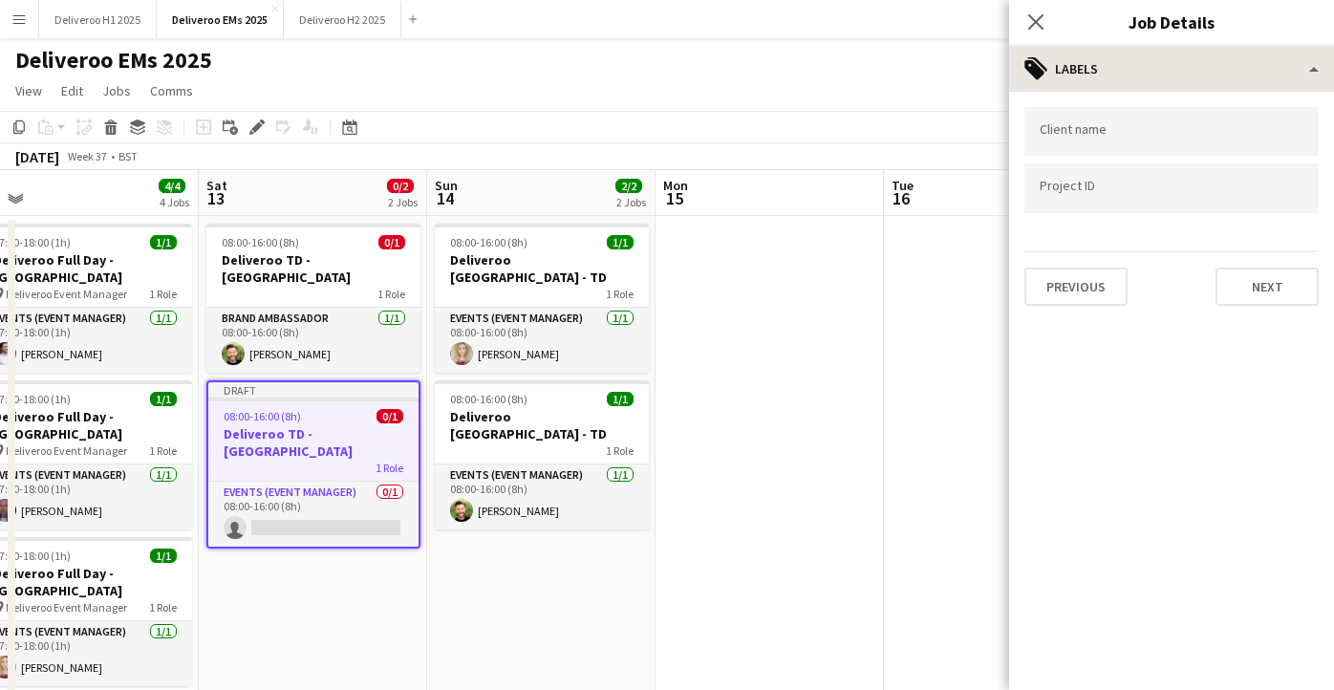
scroll to position [0, 0]
click at [1173, 133] on input "Type to search client labels..." at bounding box center [1172, 131] width 264 height 17
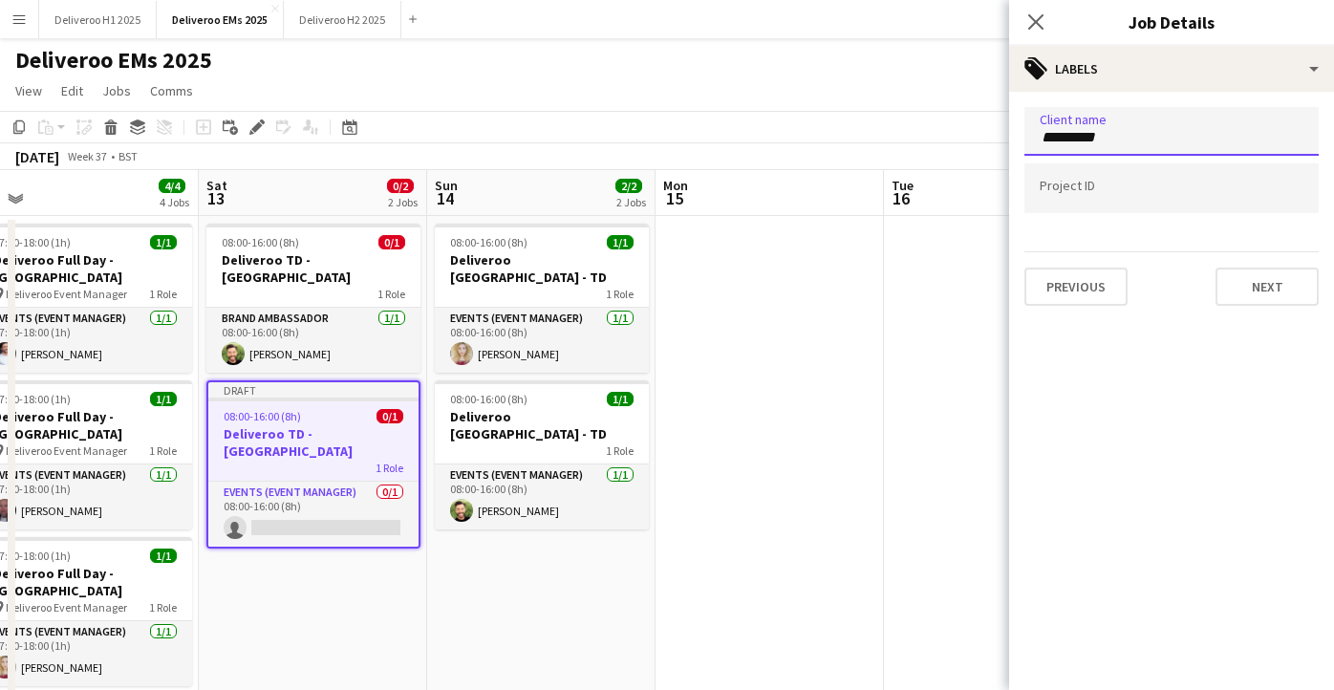
type input "*********"
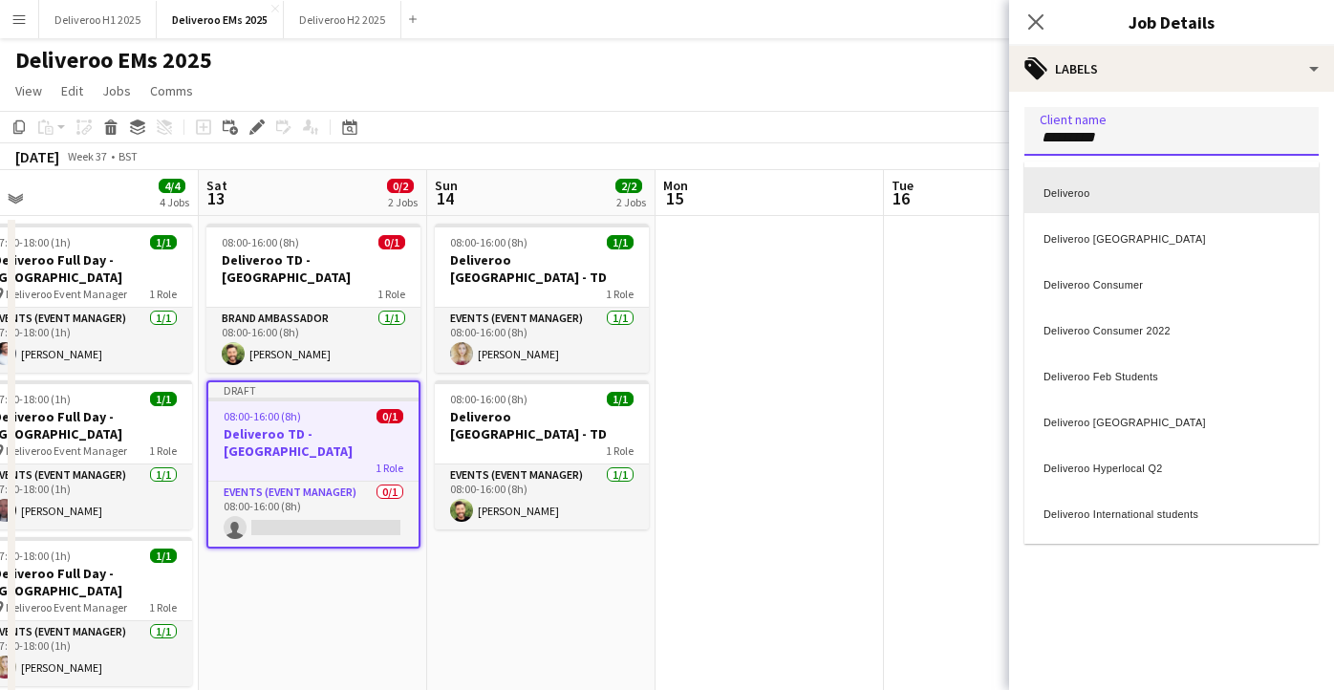
scroll to position [6, 0]
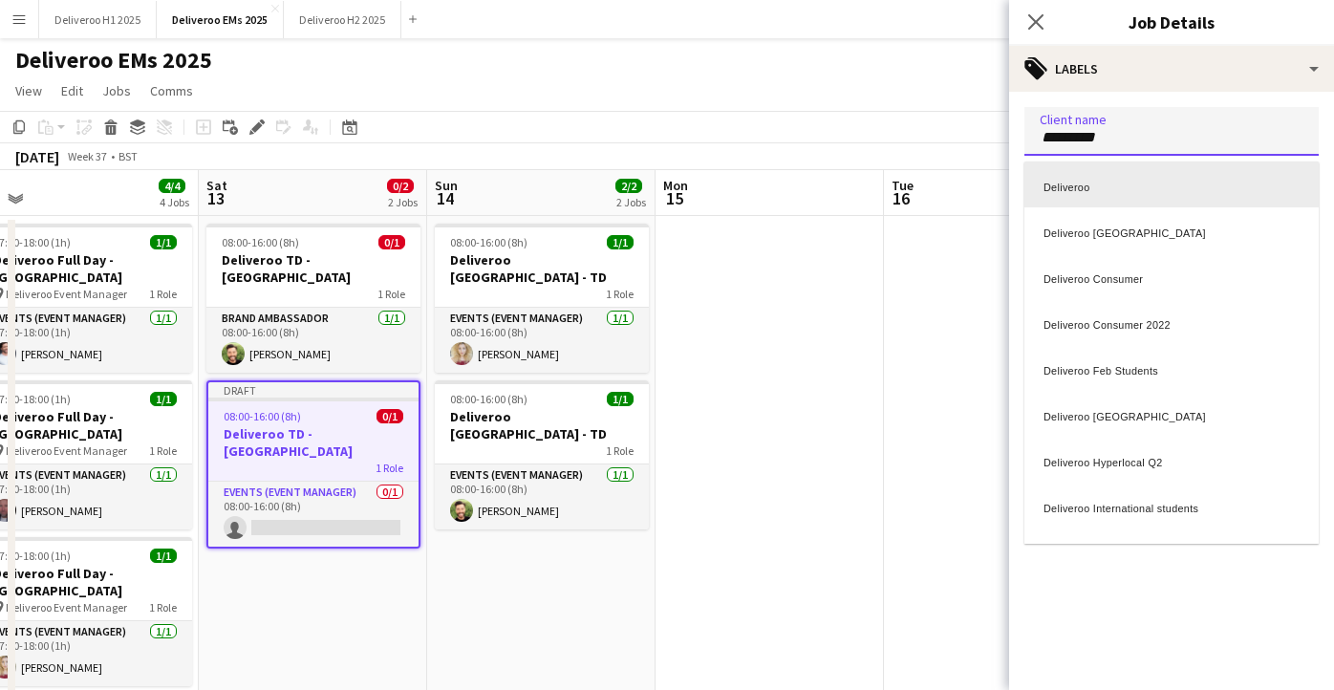
click at [1119, 185] on div "Deliveroo" at bounding box center [1172, 185] width 294 height 46
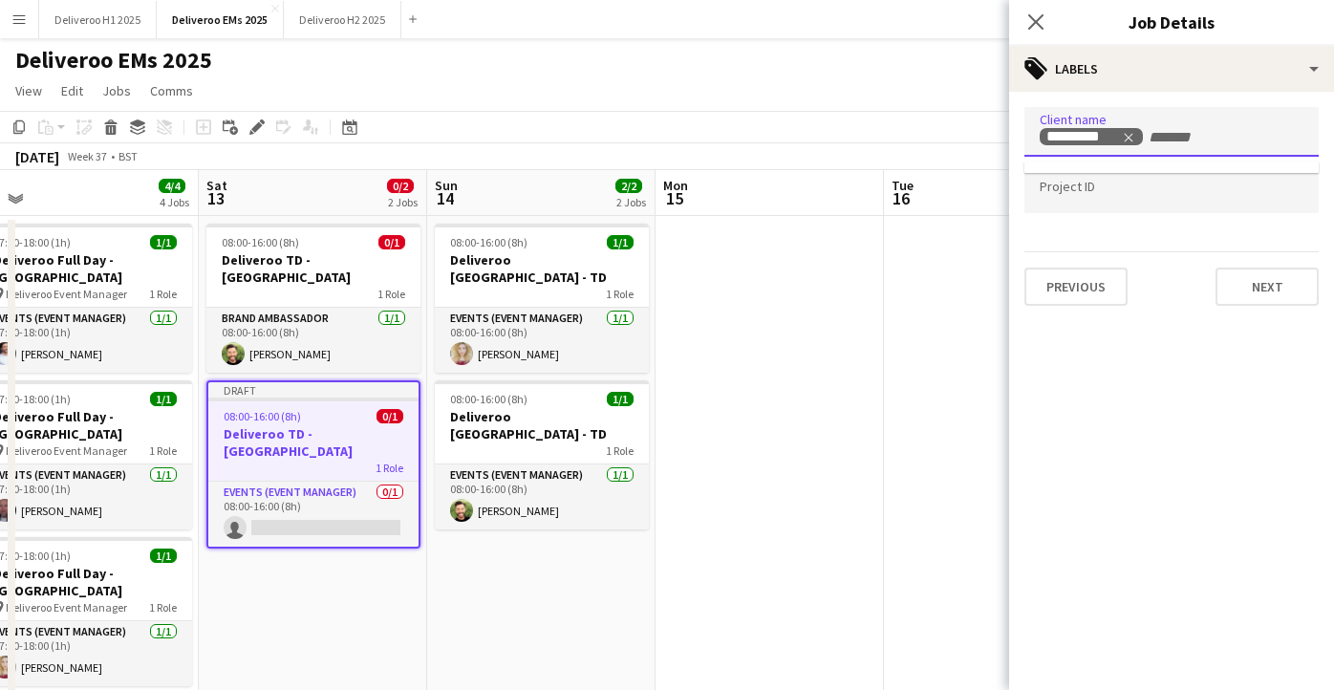
scroll to position [0, 0]
click at [1119, 190] on input "Type to search project ID labels..." at bounding box center [1172, 189] width 264 height 17
type input "******"
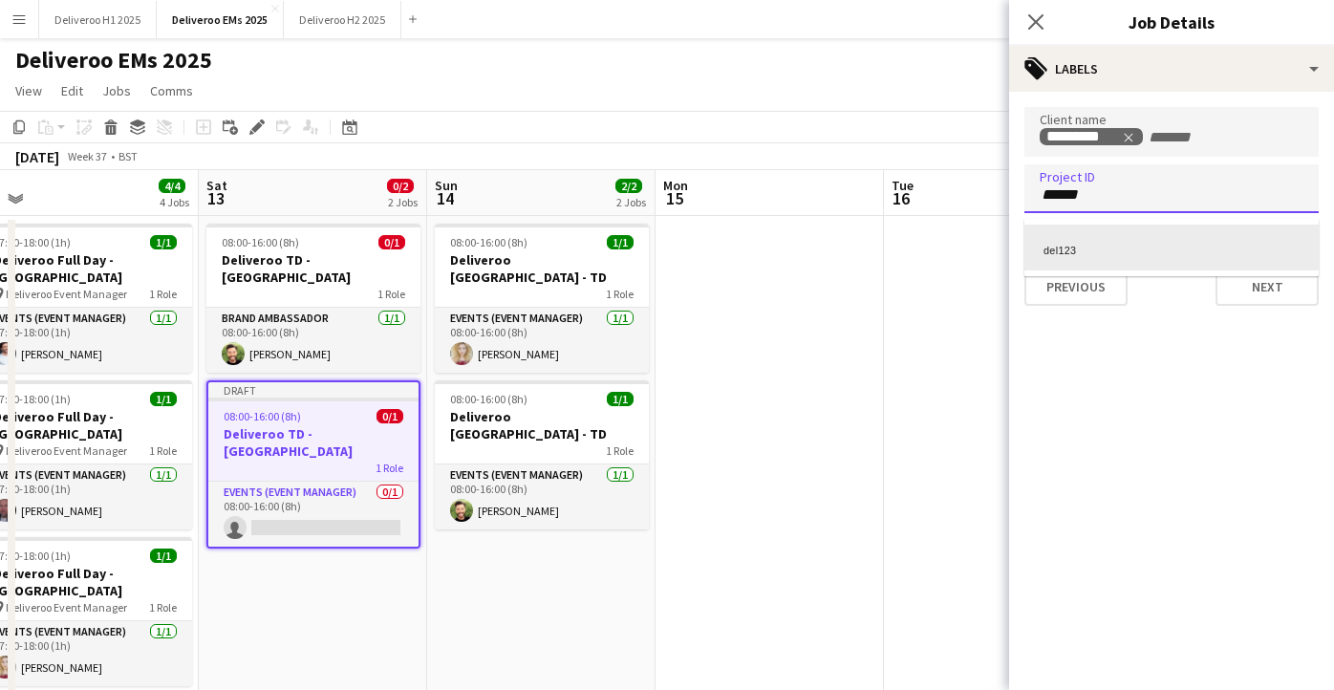
click at [1197, 254] on div "del123" at bounding box center [1172, 248] width 294 height 46
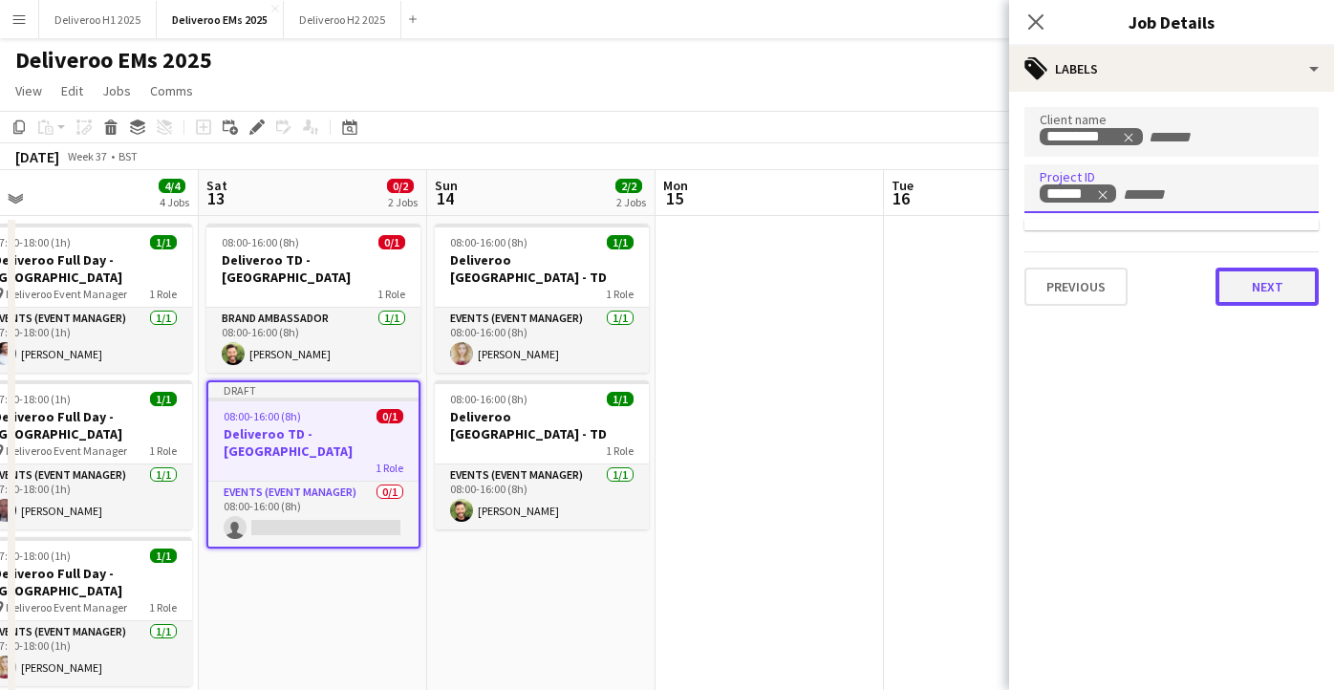
click at [1241, 285] on button "Next" at bounding box center [1267, 287] width 103 height 38
type input "*******"
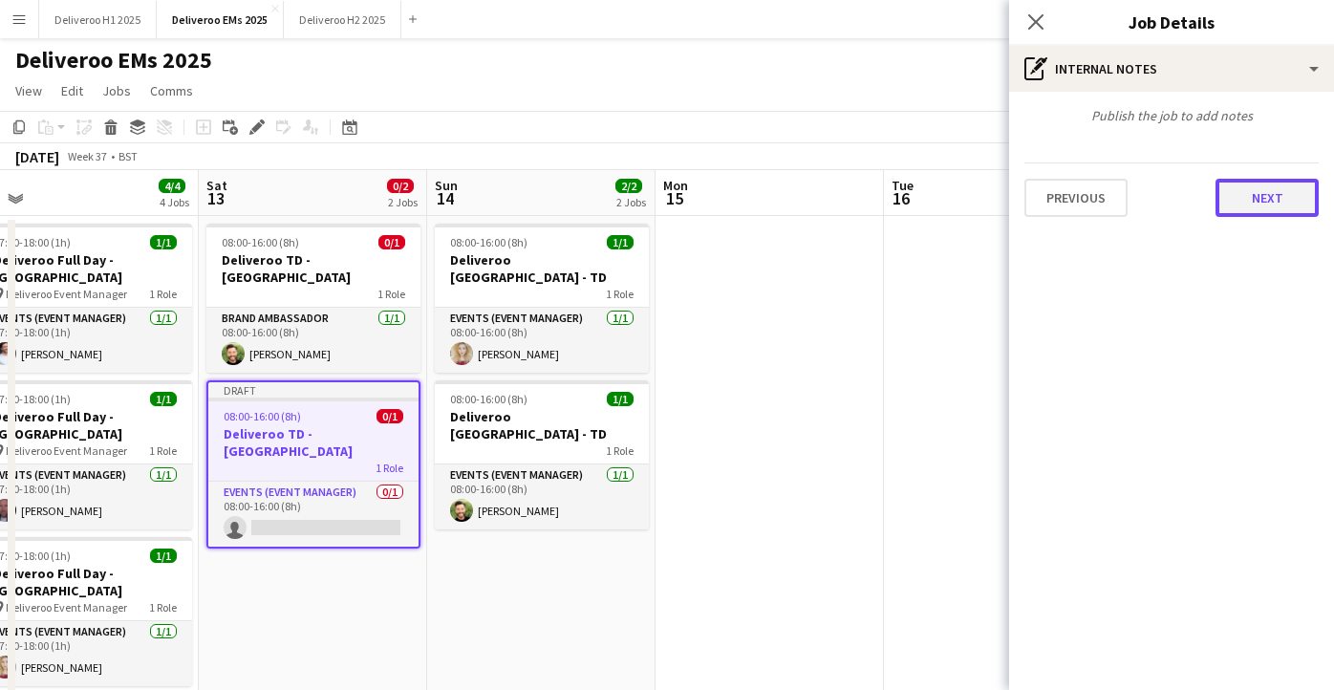
click at [1269, 202] on button "Next" at bounding box center [1267, 198] width 103 height 38
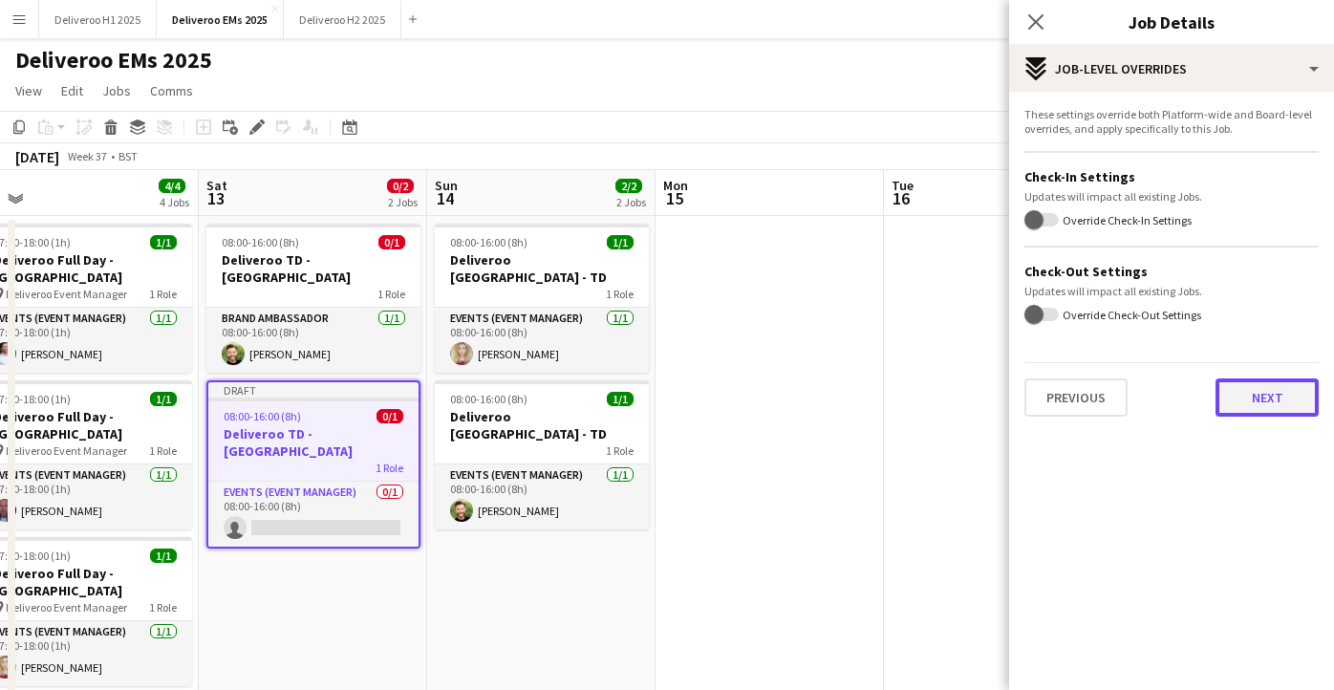
click at [1258, 407] on button "Next" at bounding box center [1267, 398] width 103 height 38
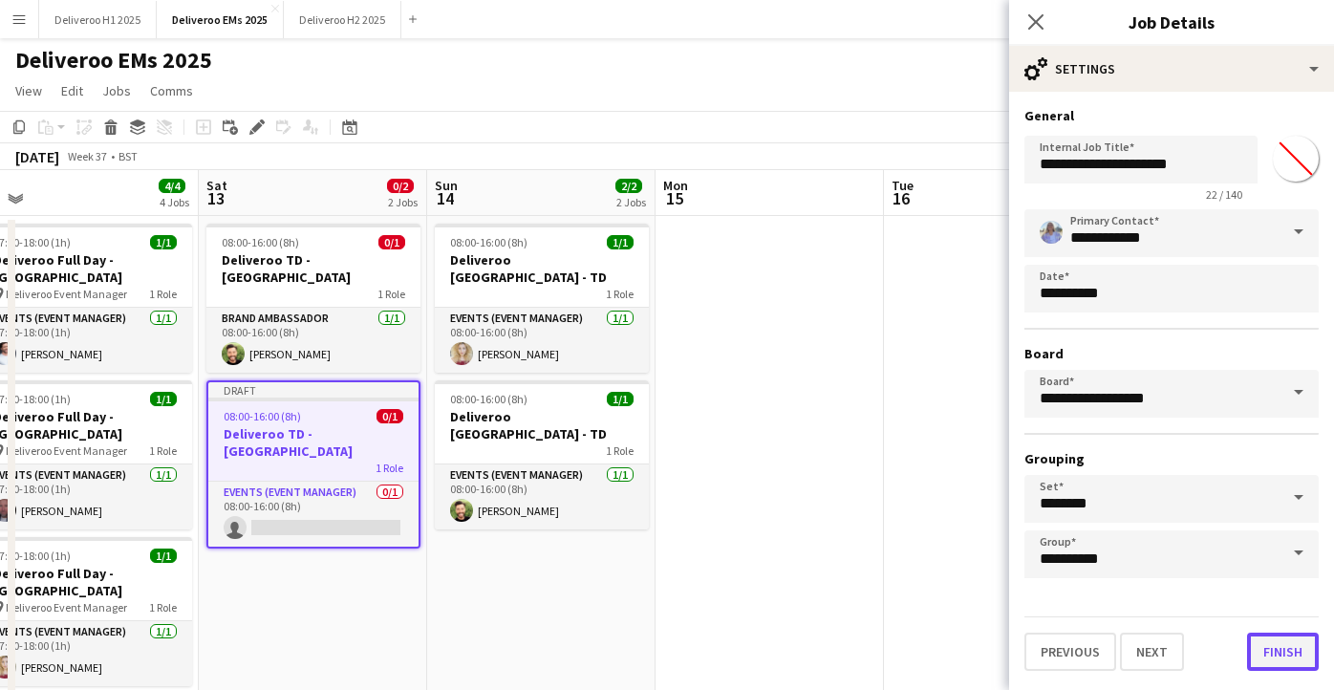
click at [1276, 649] on button "Finish" at bounding box center [1283, 652] width 72 height 38
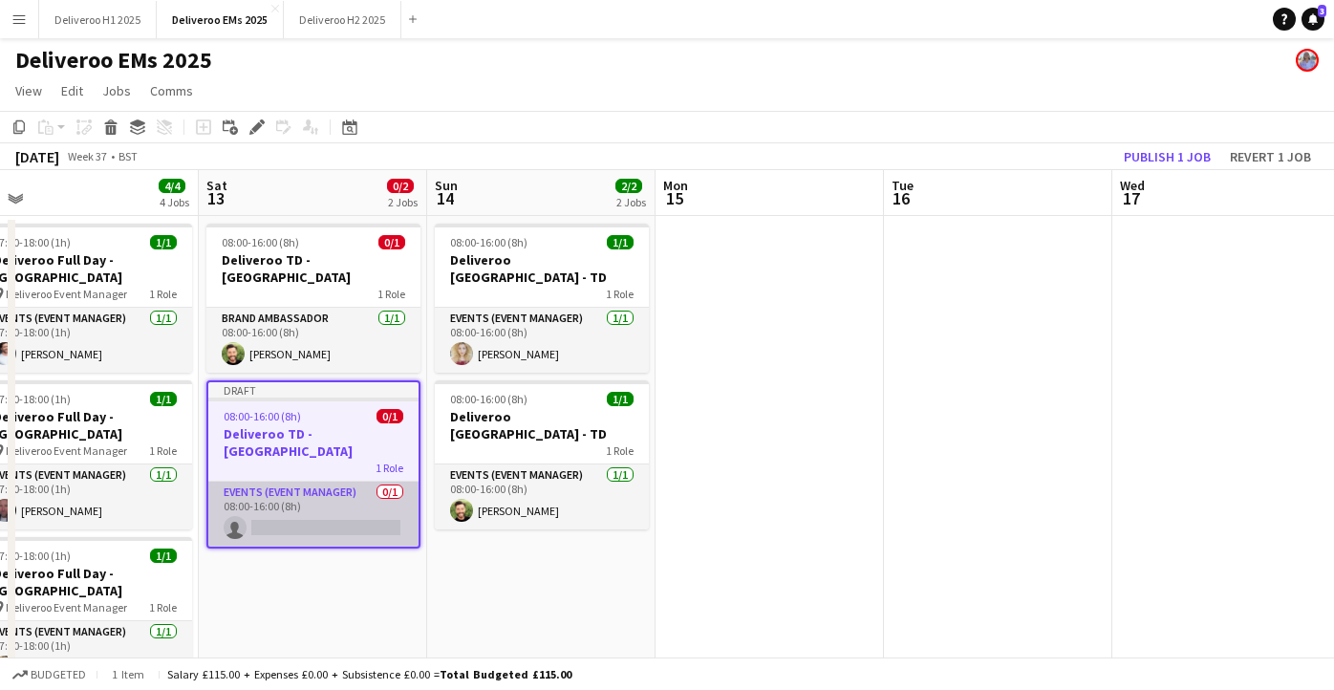
click at [362, 497] on app-card-role "Events (Event Manager) 0/1 08:00-16:00 (8h) single-neutral-actions" at bounding box center [313, 514] width 210 height 65
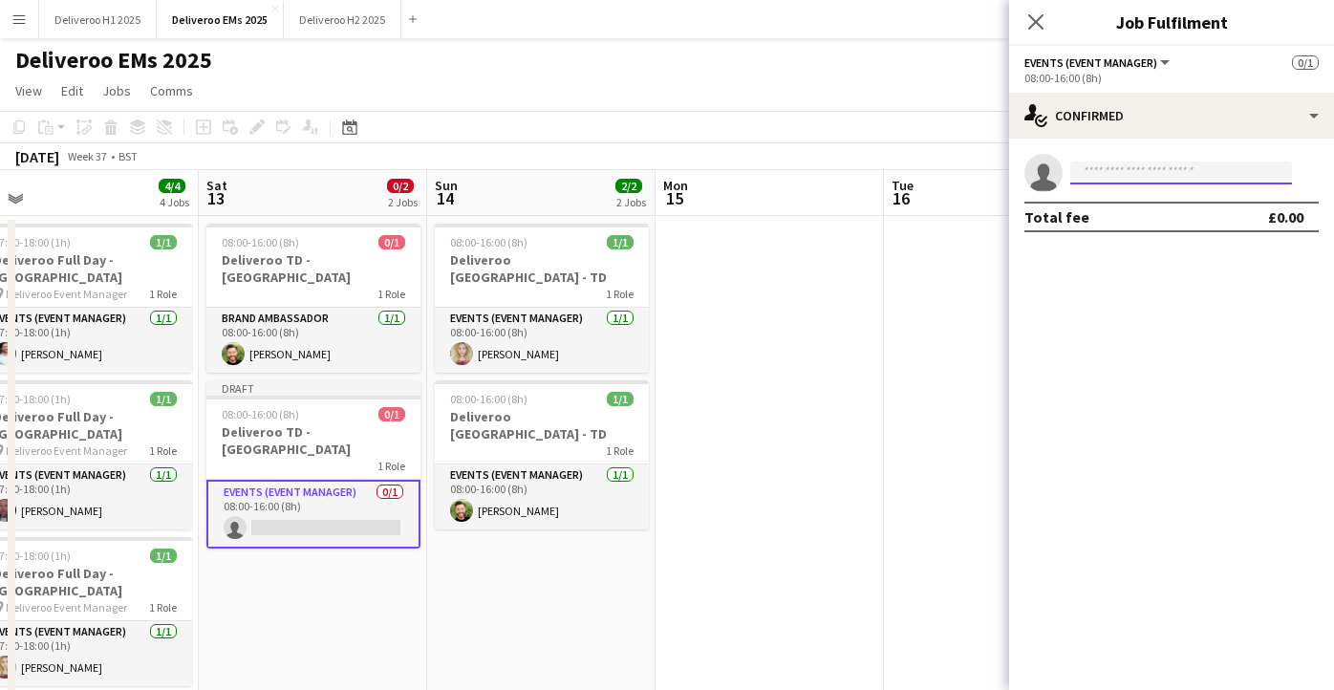
click at [1111, 172] on input at bounding box center [1182, 173] width 222 height 23
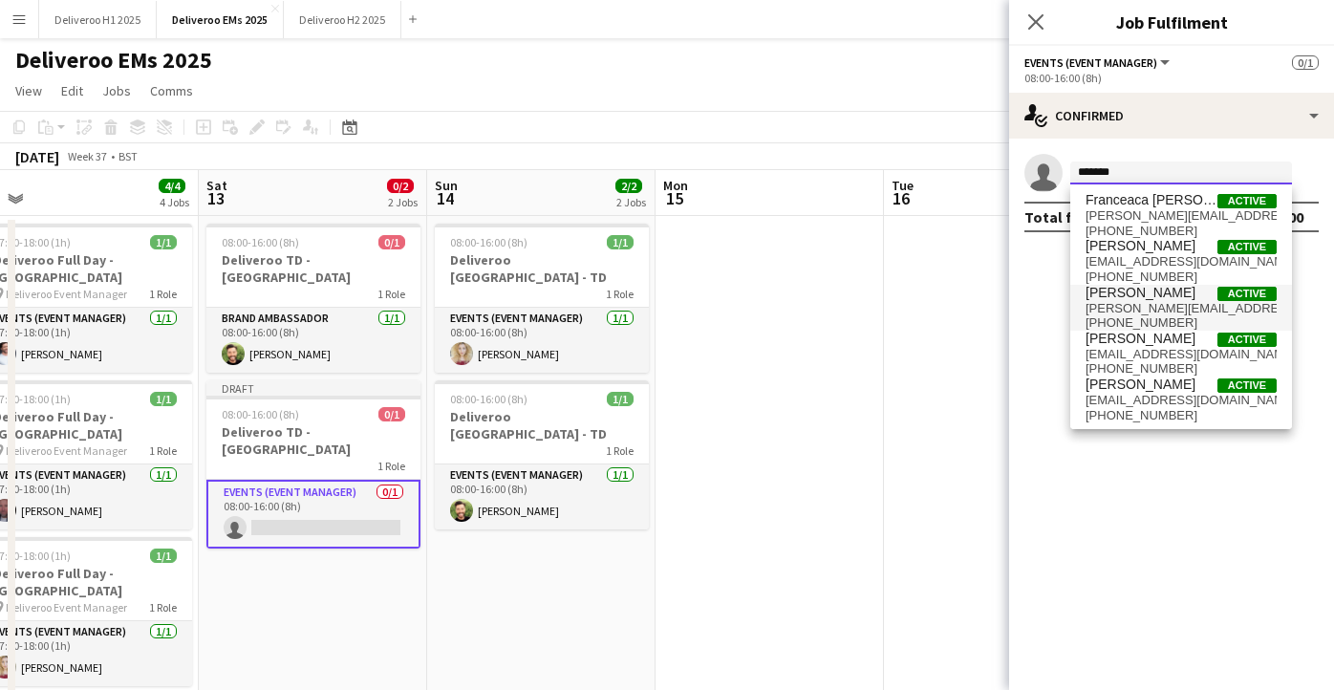
type input "*******"
click at [1161, 303] on span "[PERSON_NAME][EMAIL_ADDRESS][PERSON_NAME][DOMAIN_NAME]" at bounding box center [1181, 308] width 191 height 15
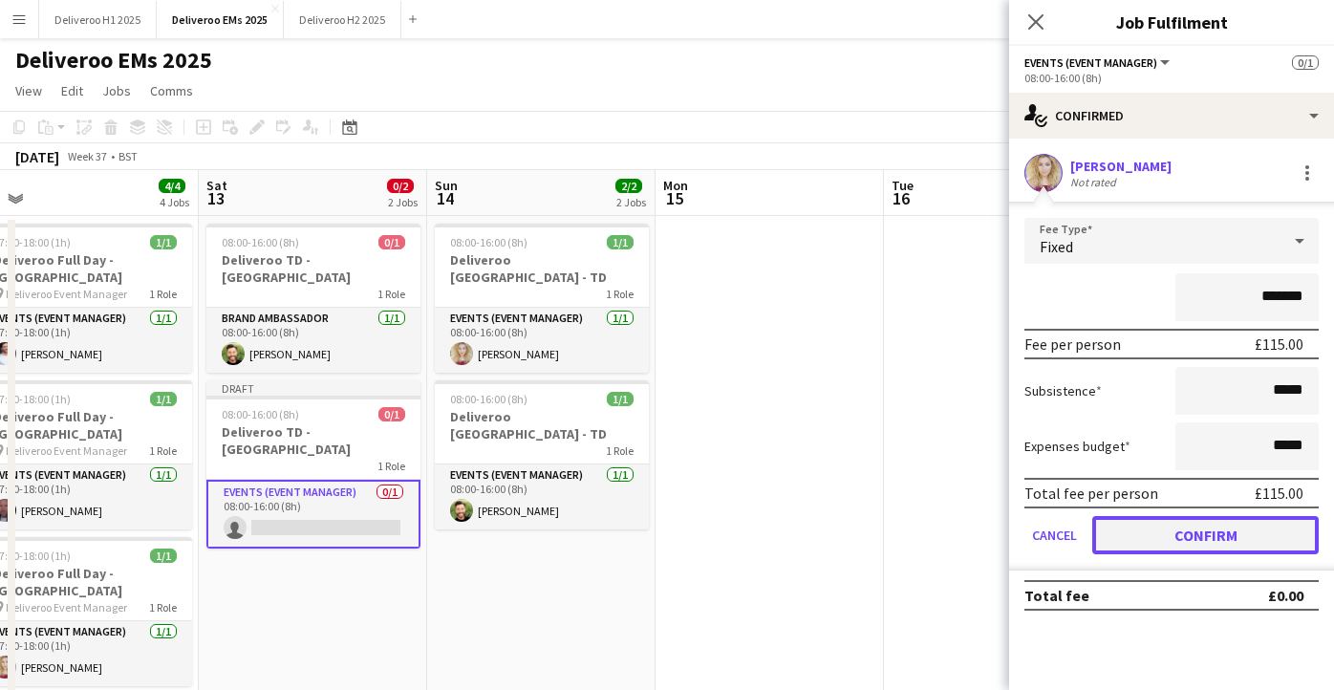
click at [1188, 526] on button "Confirm" at bounding box center [1206, 535] width 227 height 38
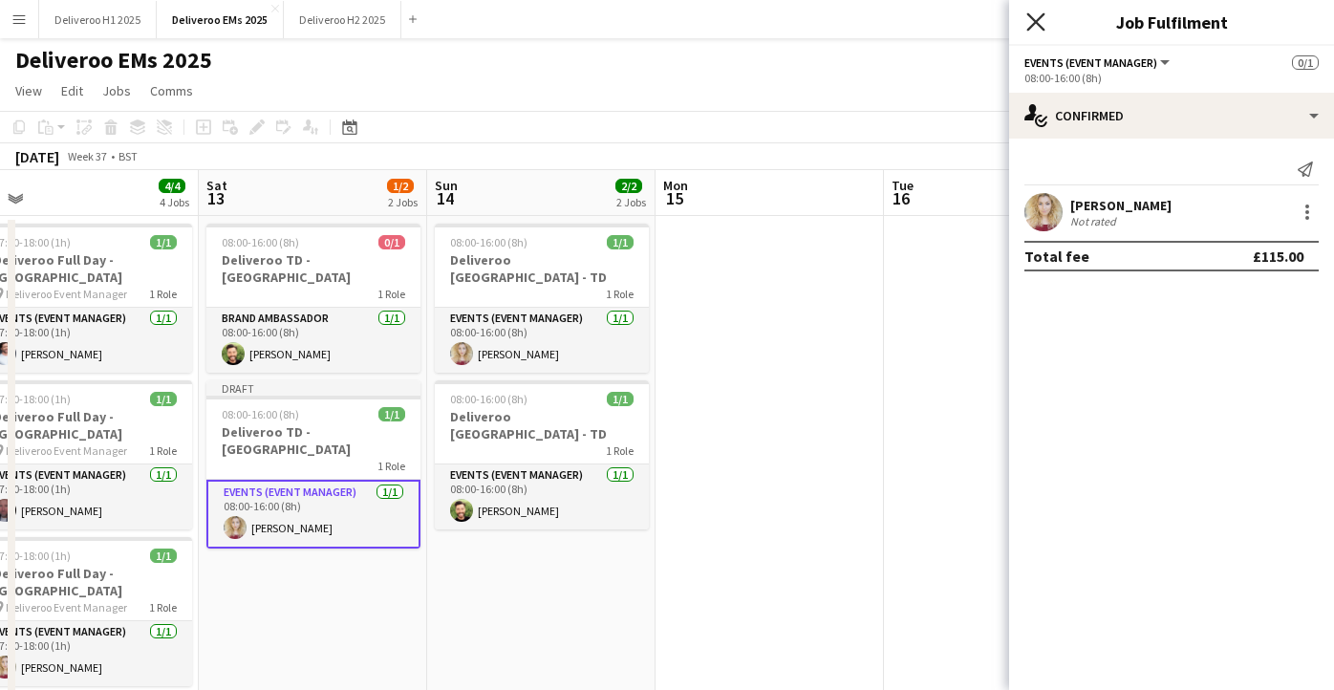
click at [1031, 22] on icon "Close pop-in" at bounding box center [1036, 21] width 18 height 18
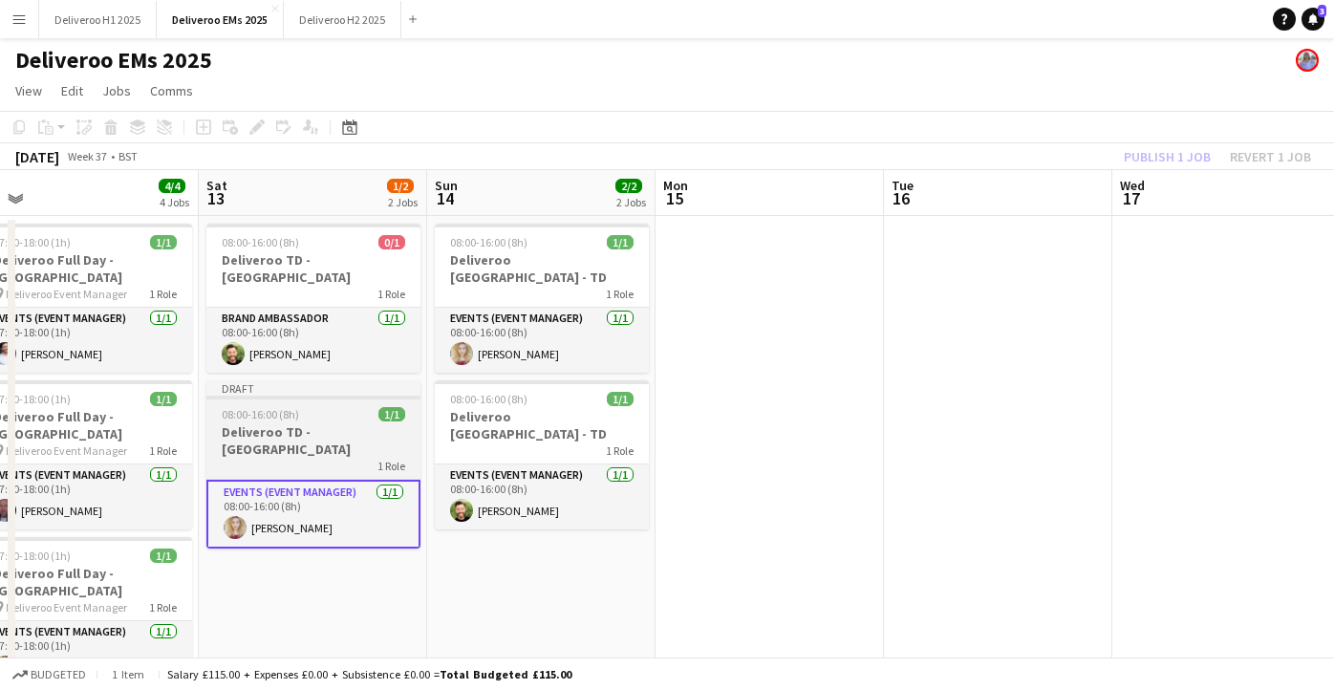
click at [350, 380] on div "Draft" at bounding box center [313, 387] width 214 height 15
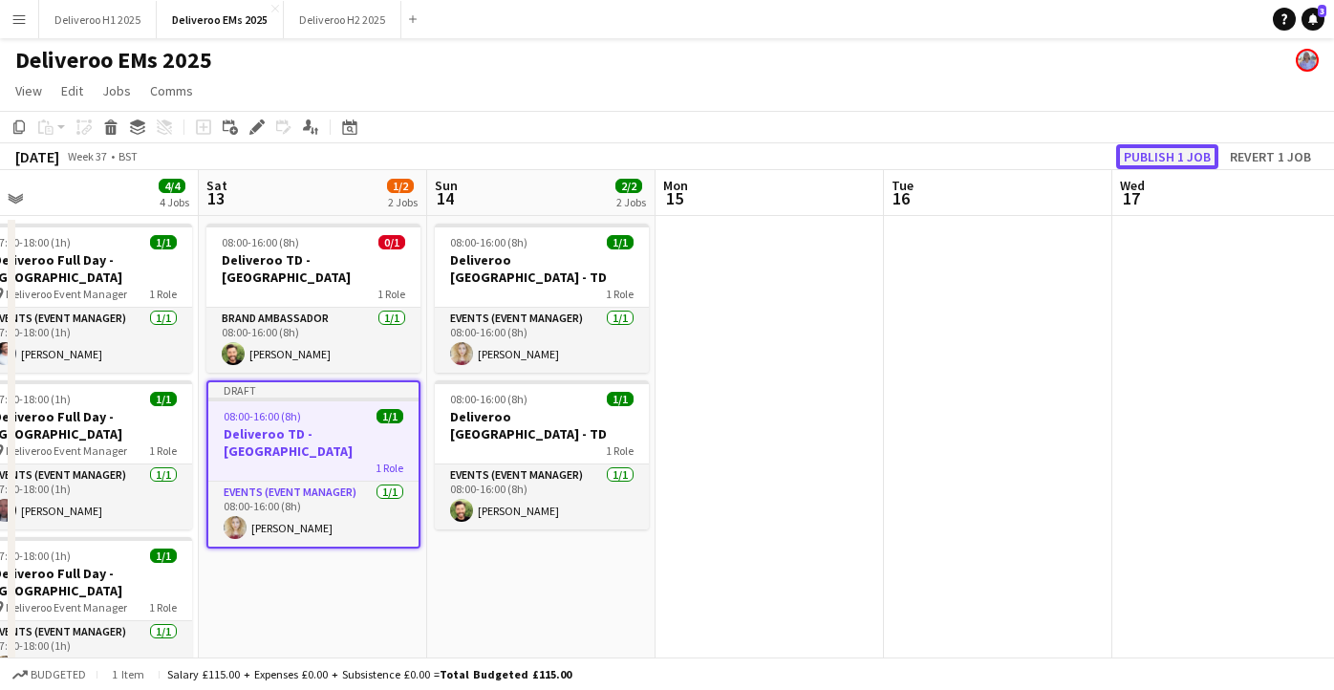
click at [1178, 162] on button "Publish 1 job" at bounding box center [1168, 156] width 102 height 25
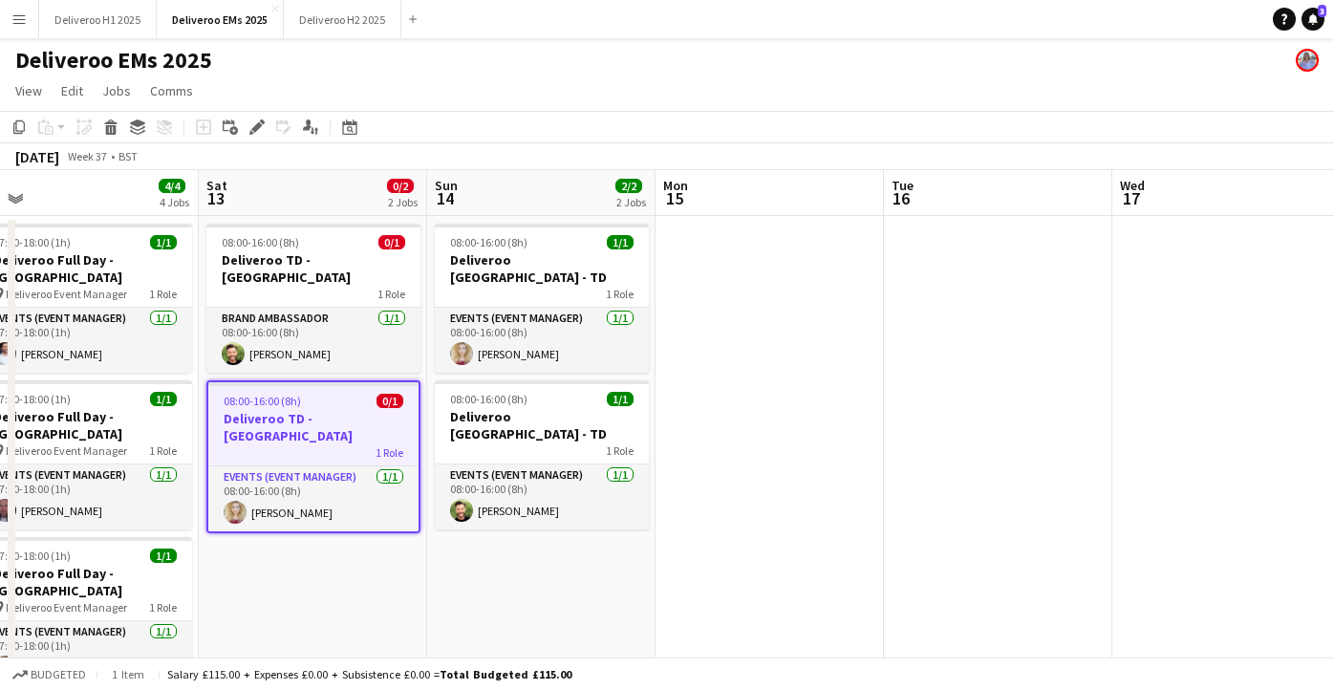
click at [703, 356] on app-date-cell at bounding box center [770, 551] width 228 height 671
